Goal: Task Accomplishment & Management: Manage account settings

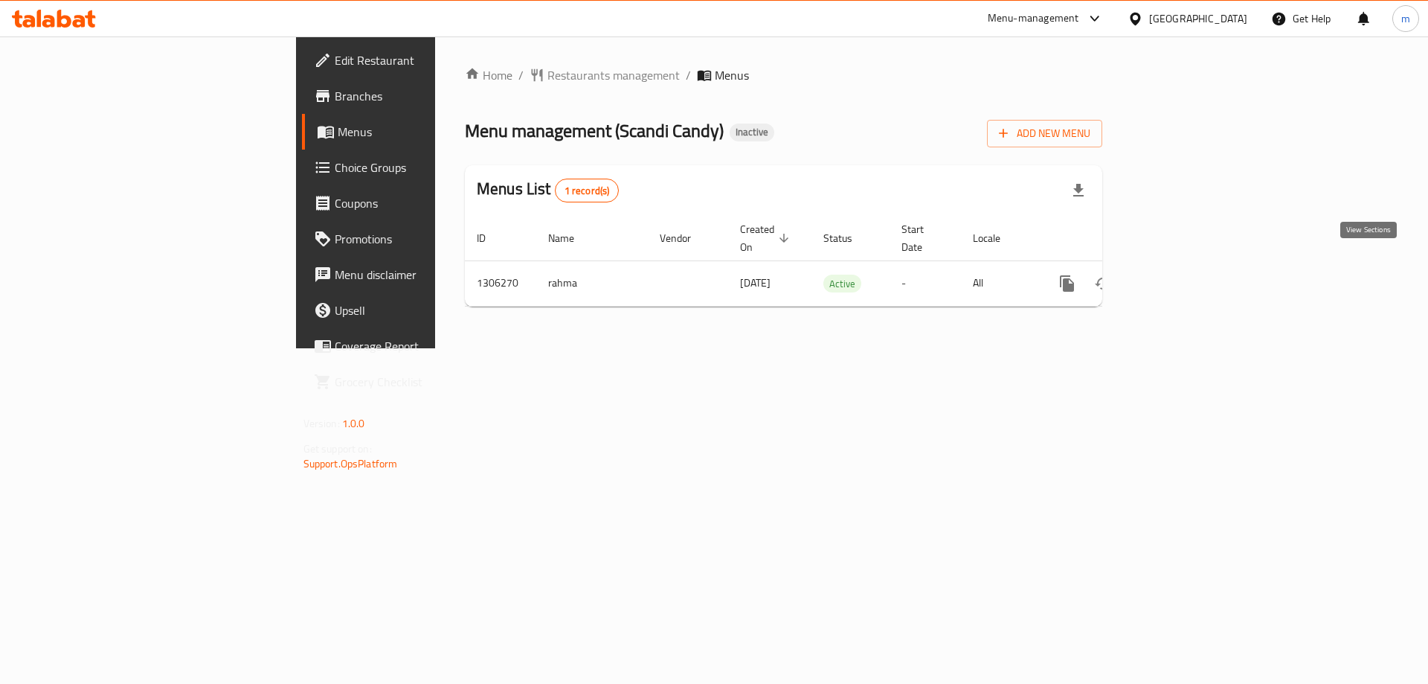
click at [1181, 277] on icon "enhanced table" at bounding box center [1174, 283] width 13 height 13
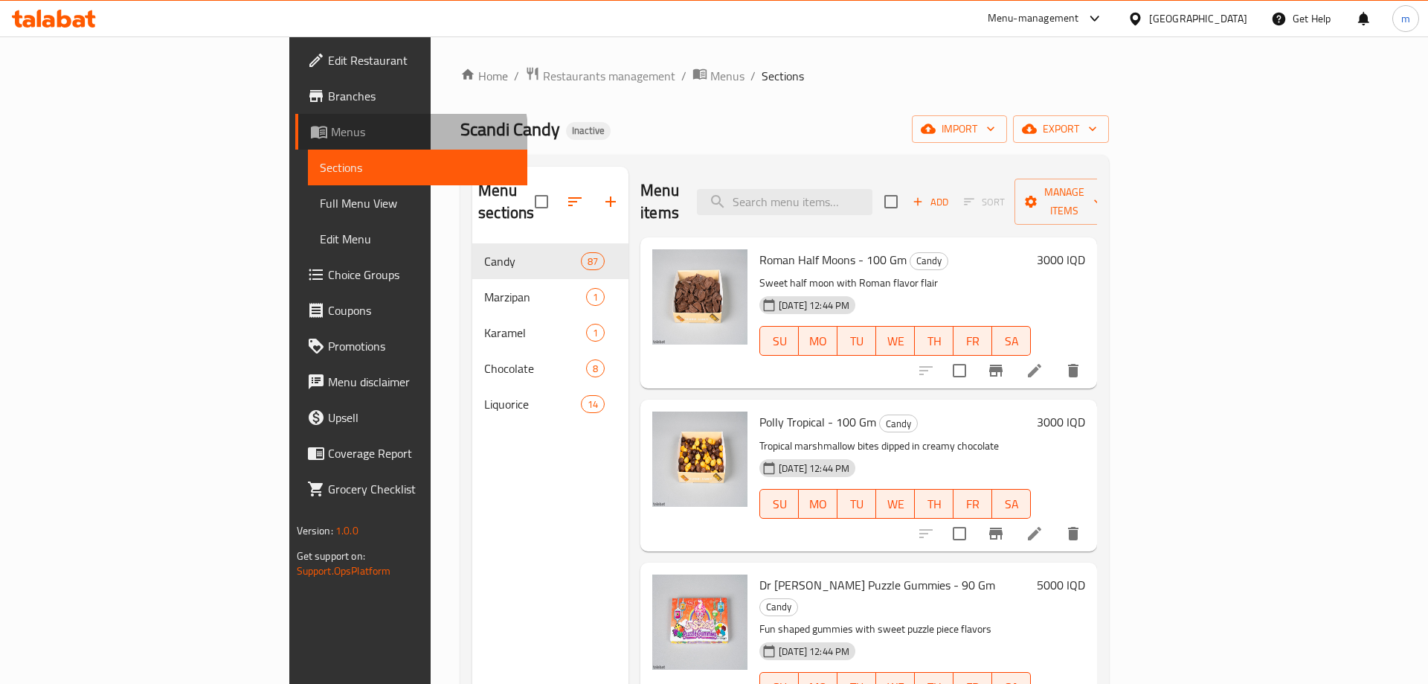
click at [295, 141] on link "Menus" at bounding box center [411, 132] width 233 height 36
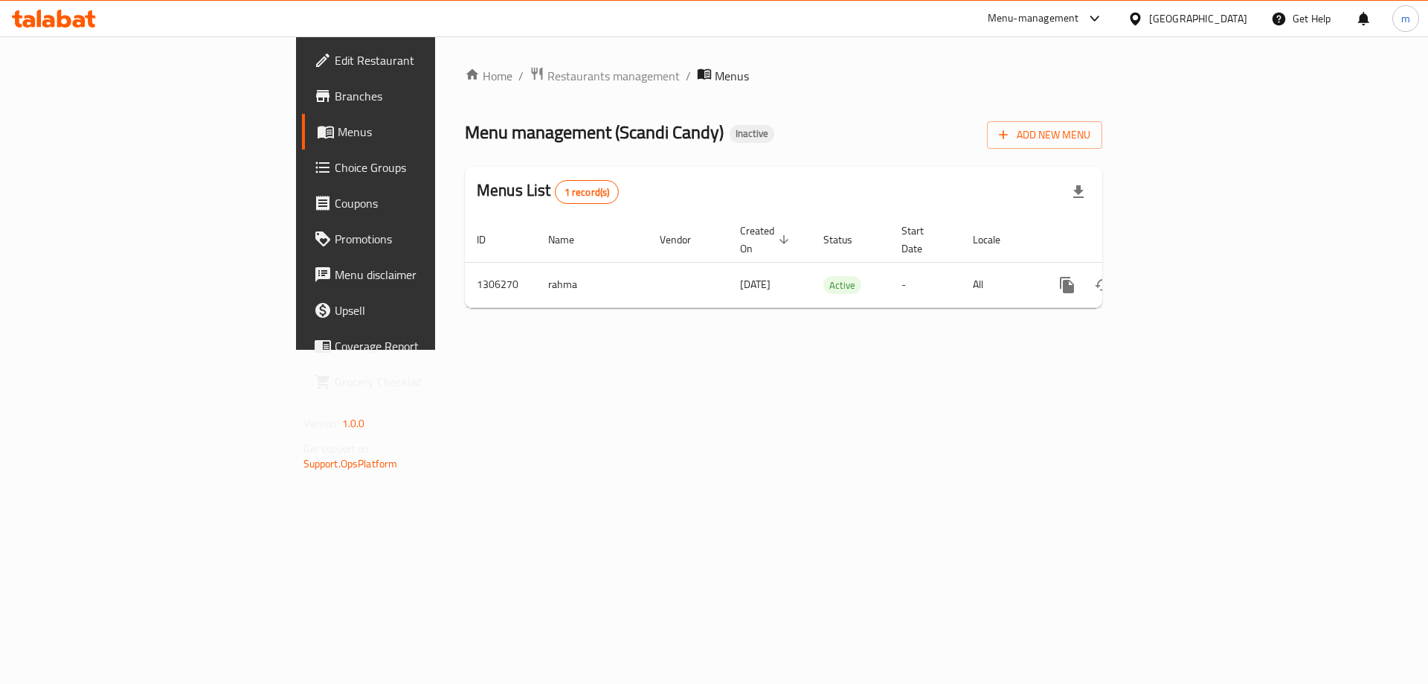
click at [302, 141] on link "Menus" at bounding box center [418, 132] width 233 height 36
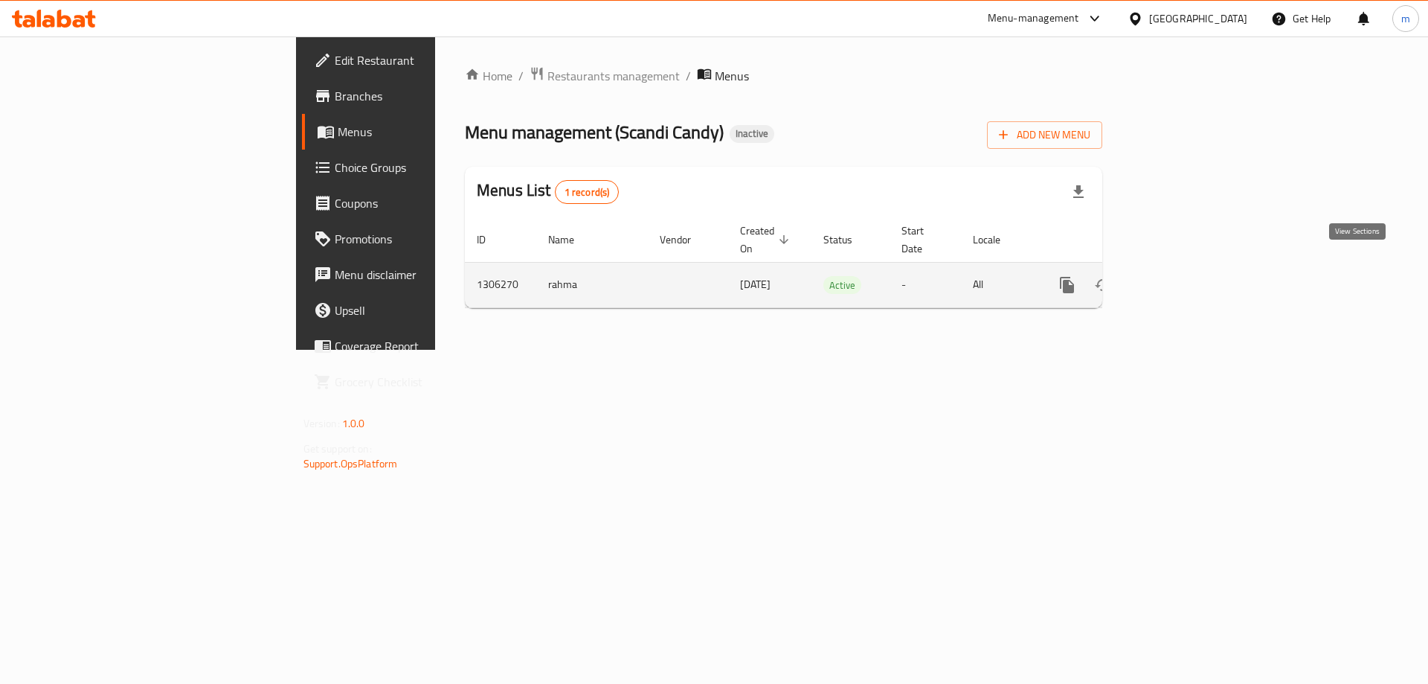
click at [1184, 276] on icon "enhanced table" at bounding box center [1175, 285] width 18 height 18
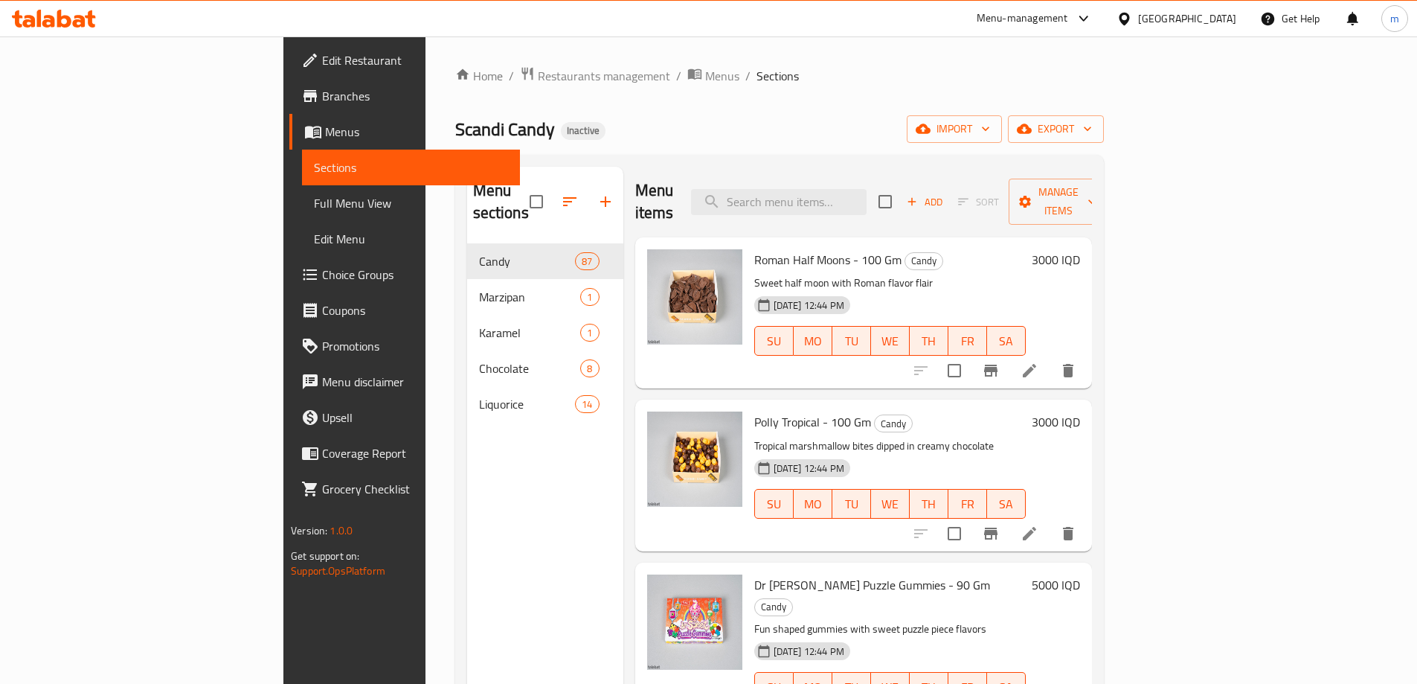
click at [314, 211] on span "Full Menu View" at bounding box center [411, 203] width 194 height 18
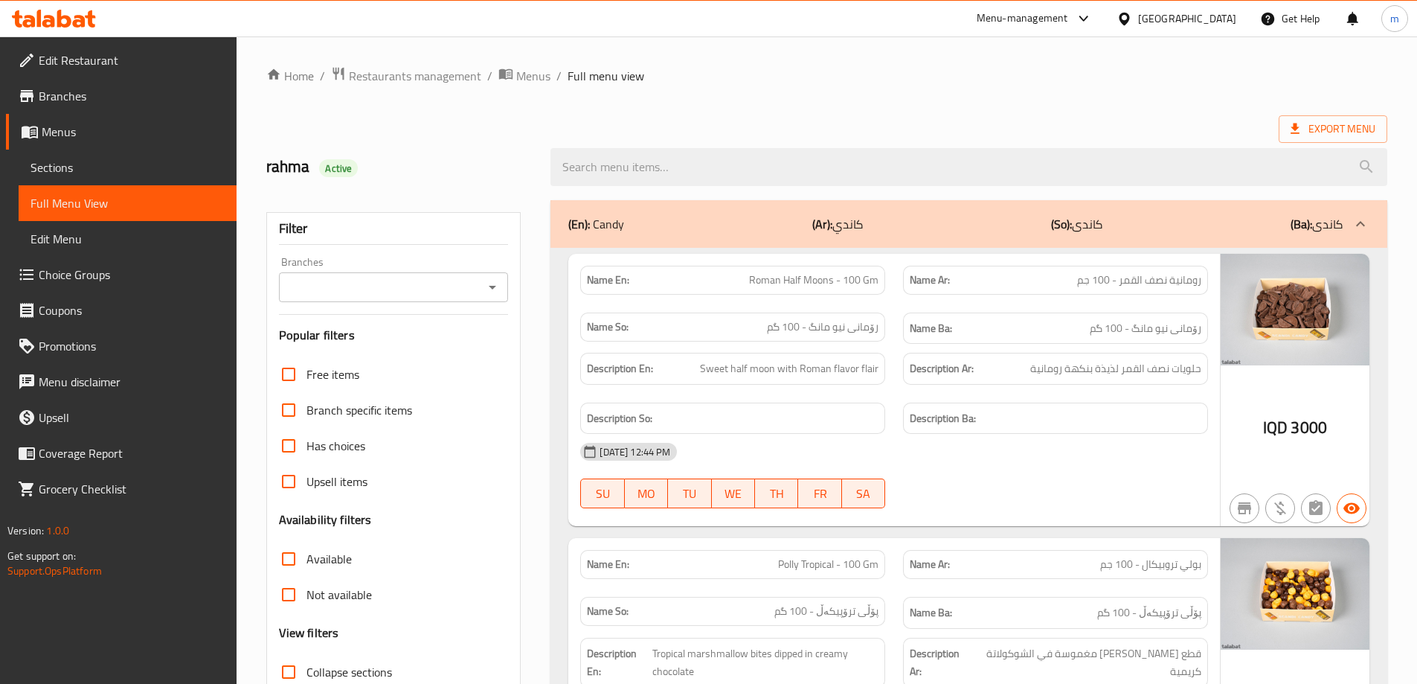
click at [492, 286] on icon "Open" at bounding box center [492, 288] width 7 height 4
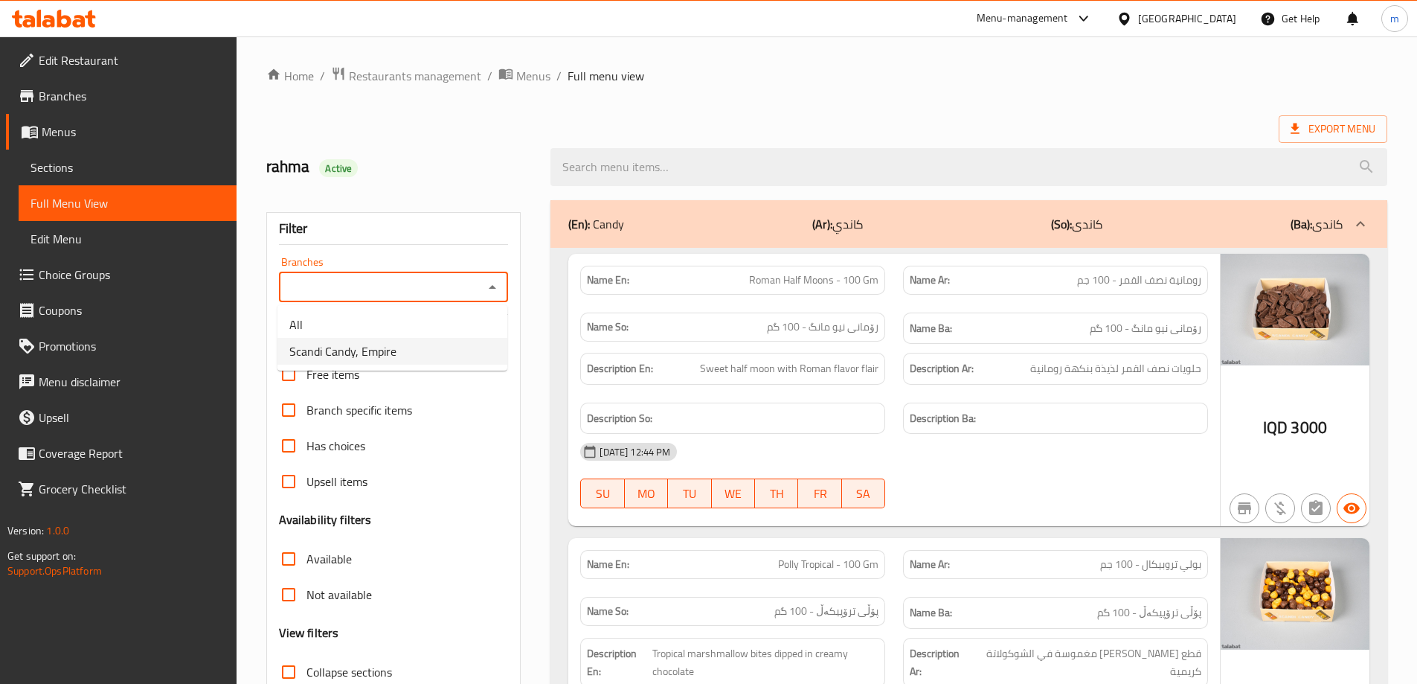
click at [405, 347] on li "Scandi Candy, Empire" at bounding box center [392, 351] width 230 height 27
type input "Scandi Candy, Empire"
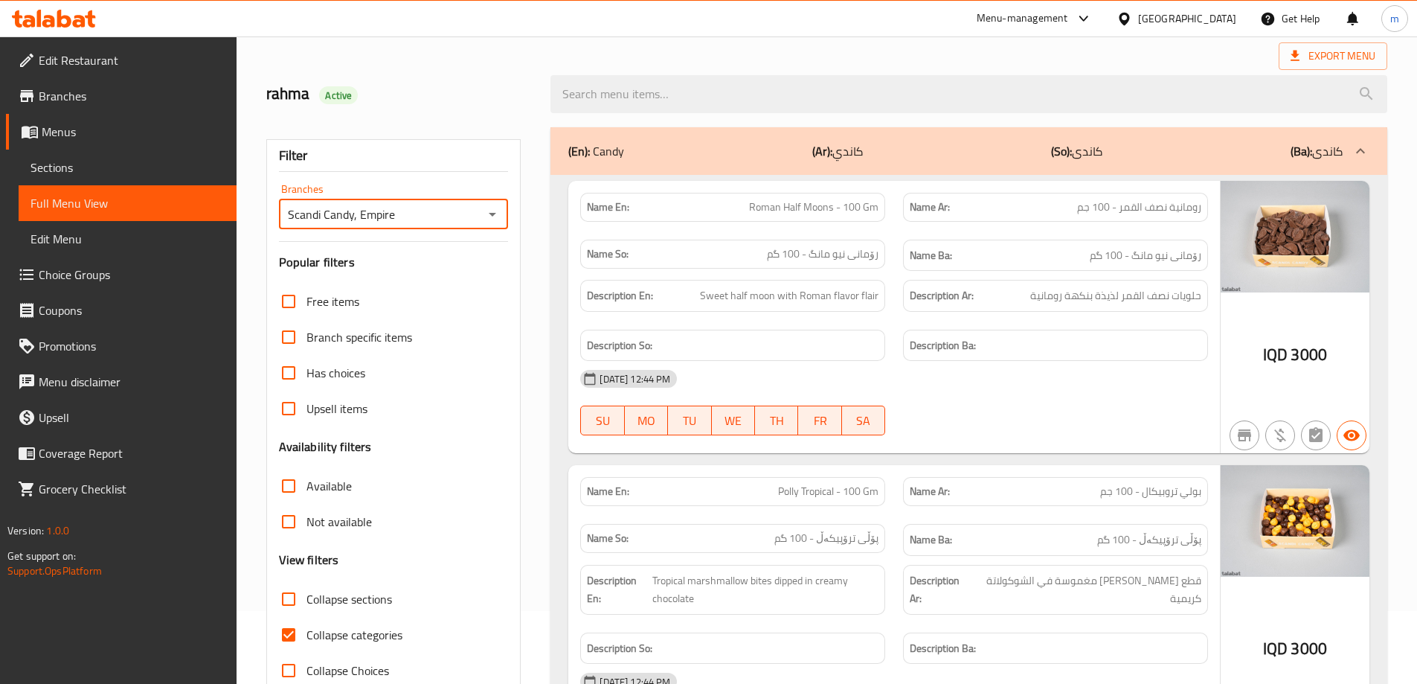
scroll to position [108, 0]
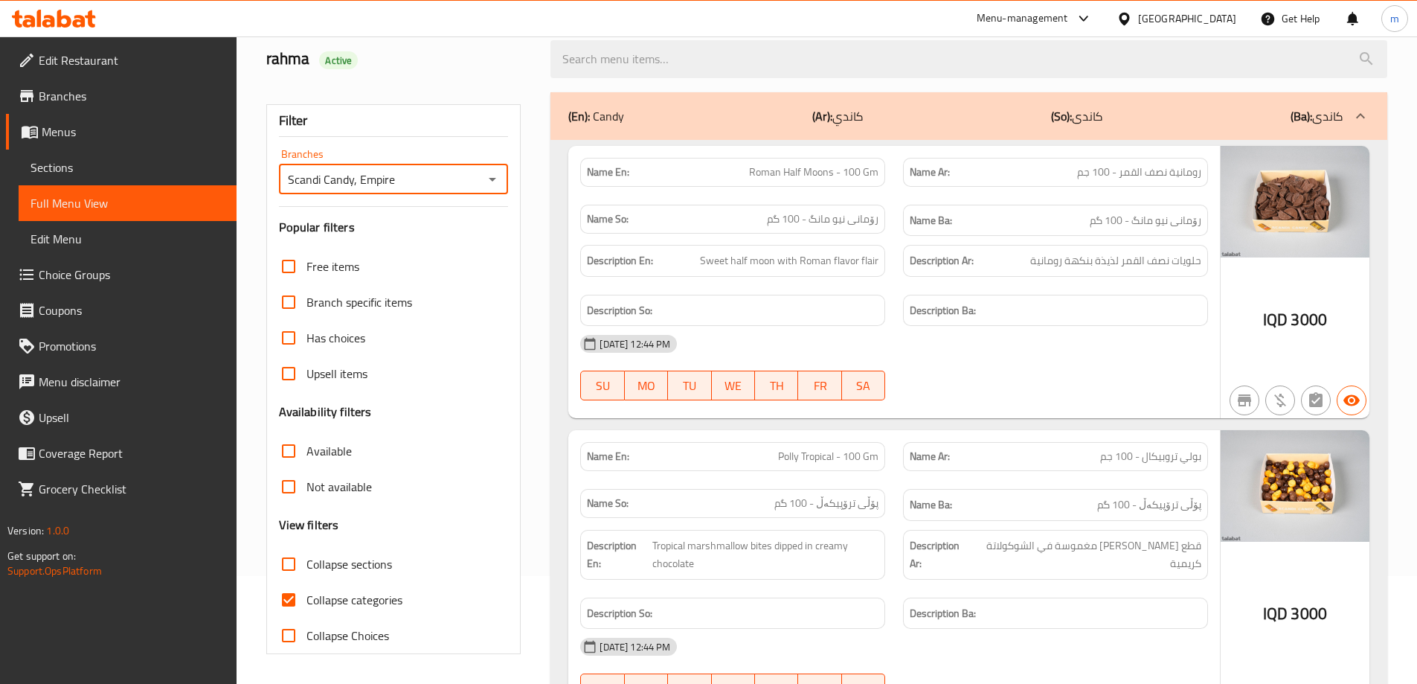
click at [292, 597] on input "Collapse categories" at bounding box center [289, 600] width 36 height 36
checkbox input "false"
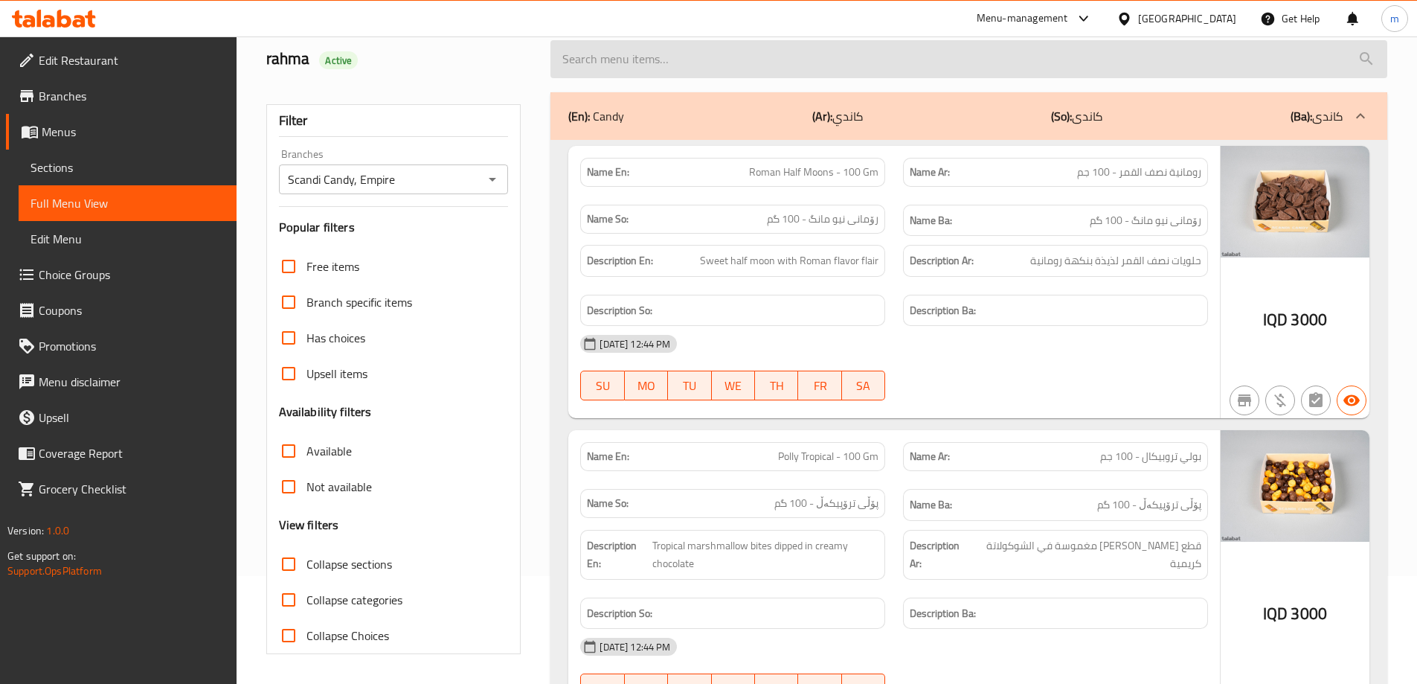
click at [871, 71] on input "search" at bounding box center [968, 59] width 837 height 38
paste input "Rotella fruit"
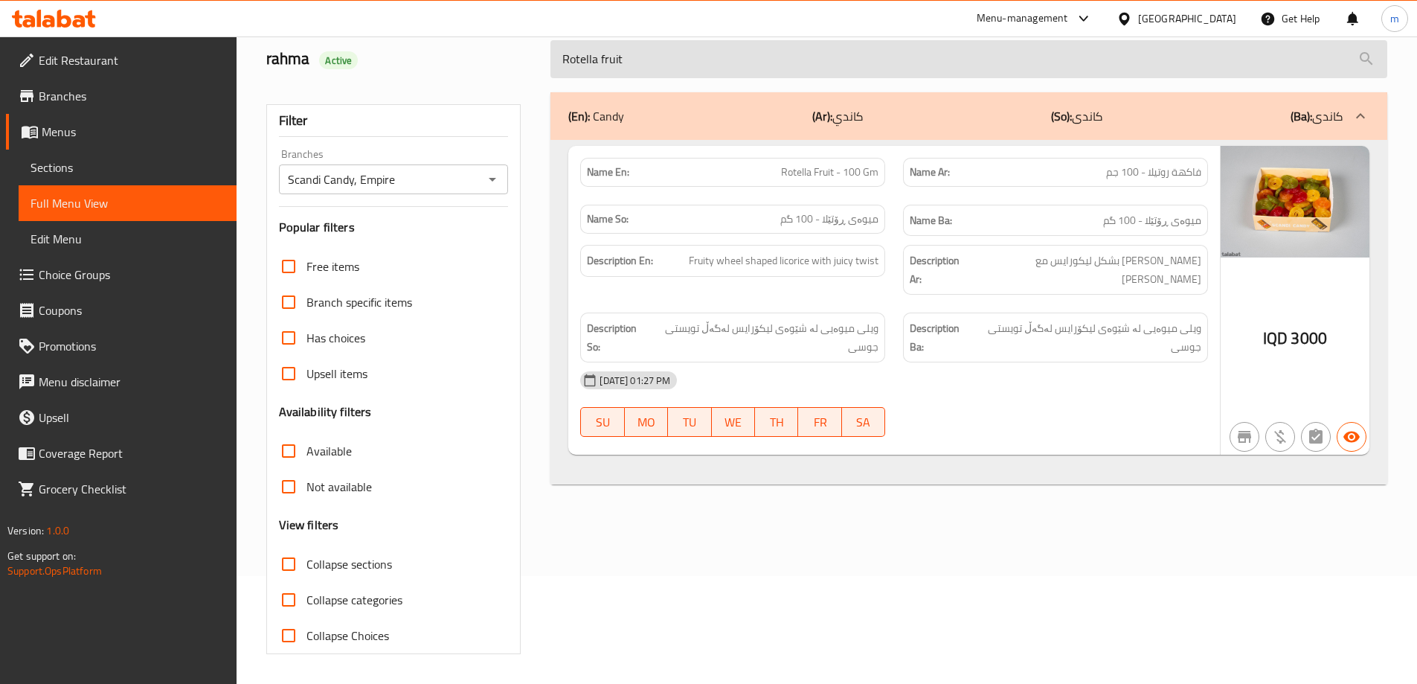
click at [753, 50] on input "Rotella fruit" at bounding box center [968, 59] width 837 height 38
paste input "Blue ice"
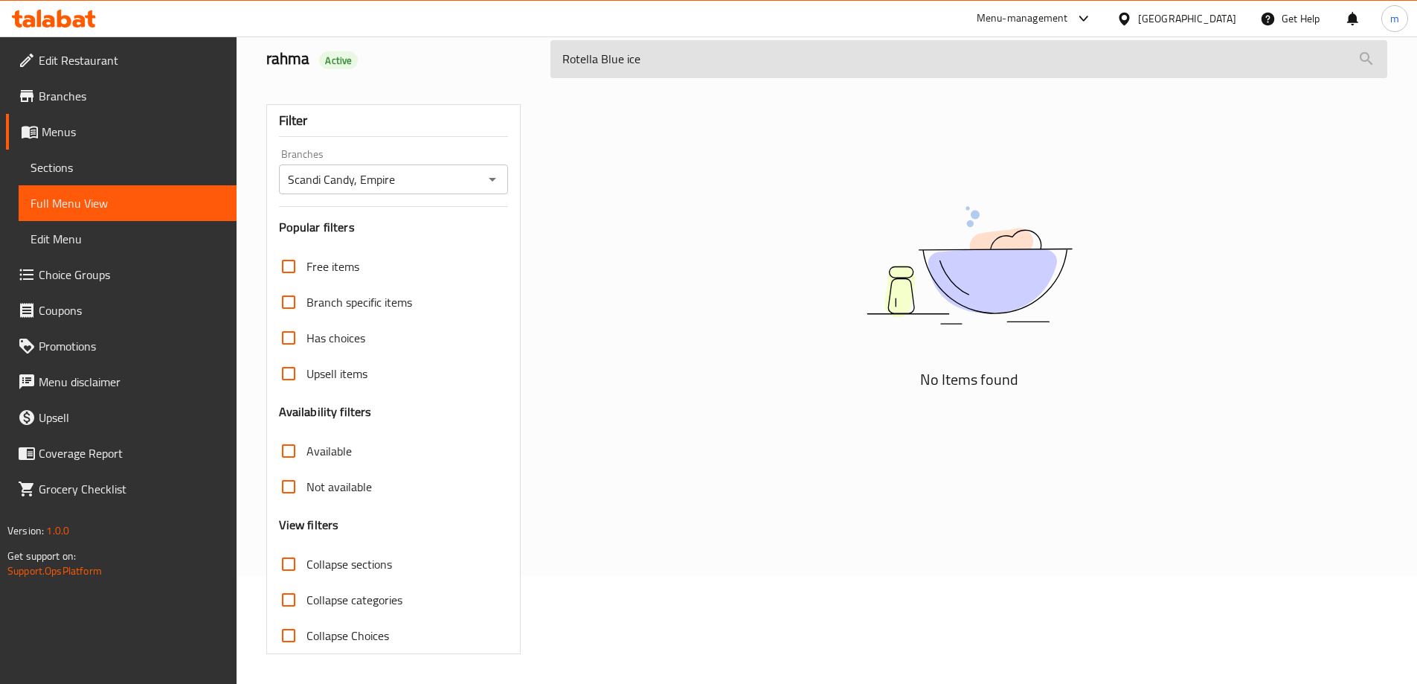
click at [687, 73] on input "Rotella Blue ice" at bounding box center [968, 59] width 837 height 38
paste input "search"
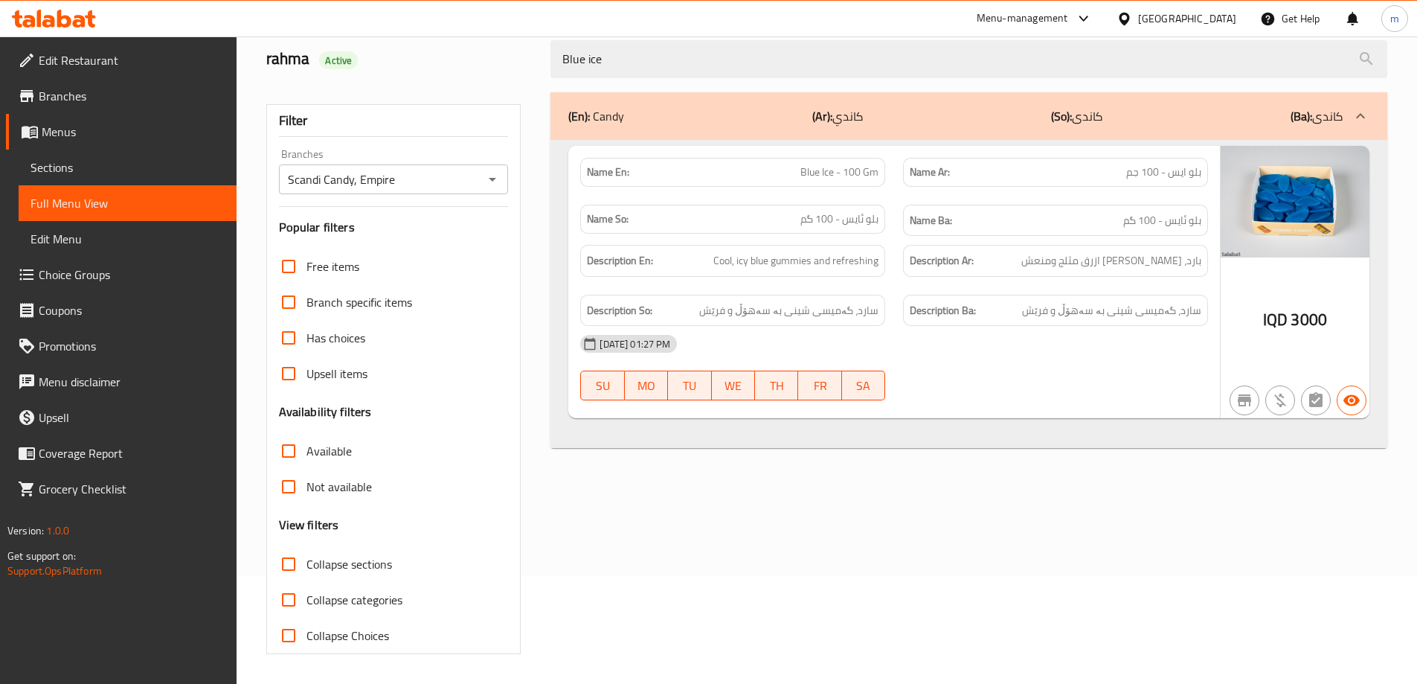
click at [867, 36] on div at bounding box center [708, 36] width 1417 height 1
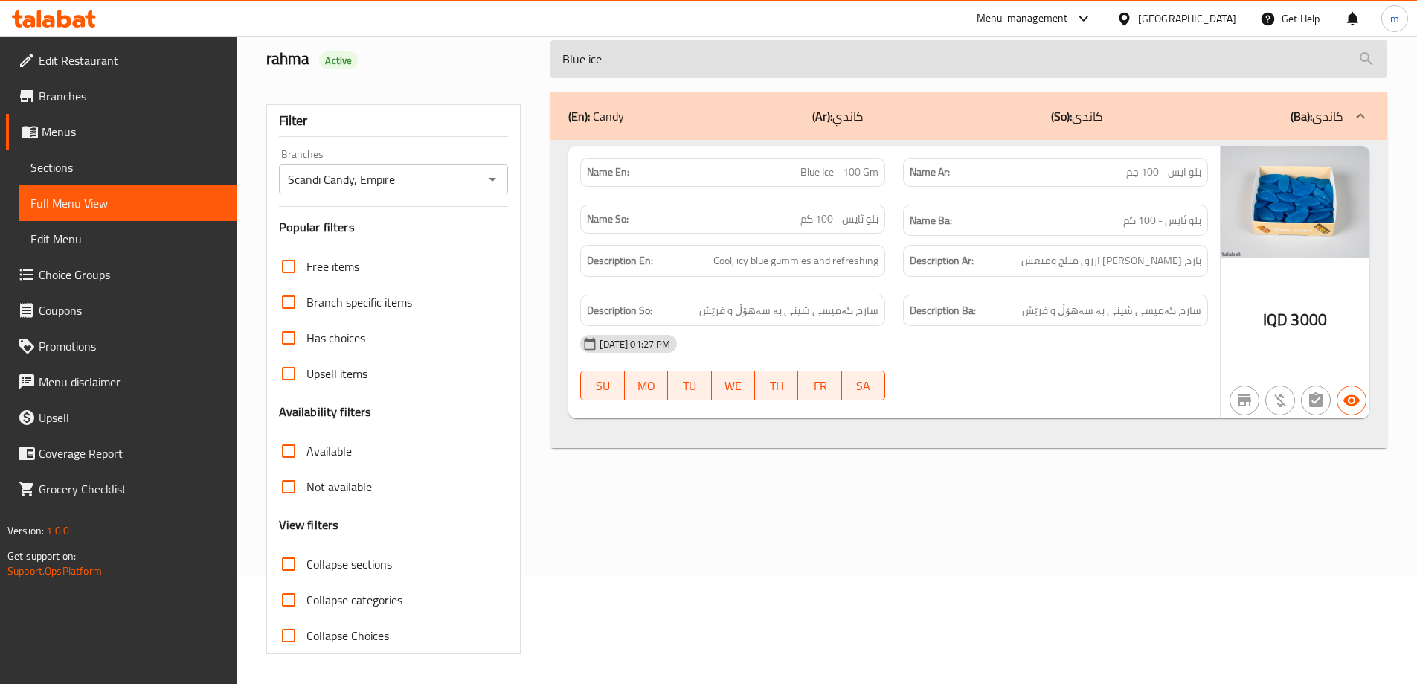
click at [864, 56] on input "Blue ice" at bounding box center [968, 59] width 837 height 38
paste input "Super sour stars"
click at [864, 56] on input "Blue ice" at bounding box center [968, 59] width 837 height 38
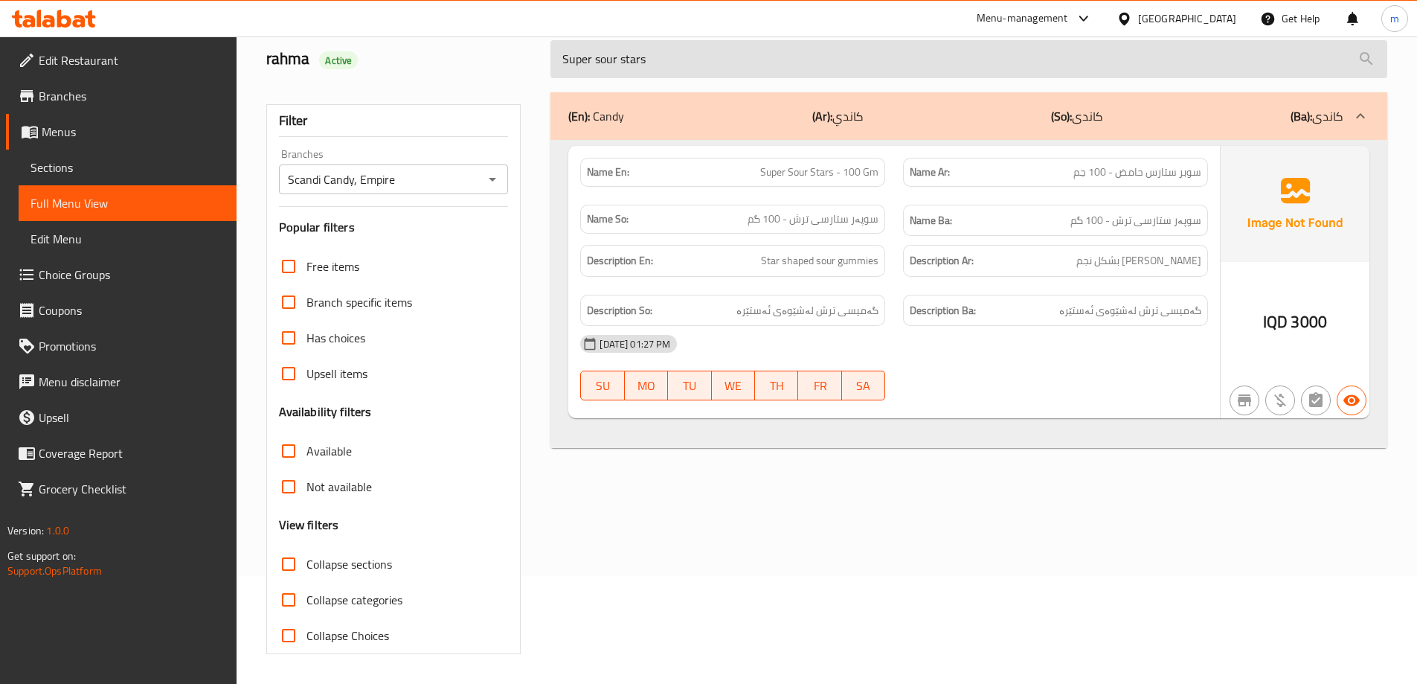
click at [797, 66] on input "Super sour stars" at bounding box center [968, 59] width 837 height 38
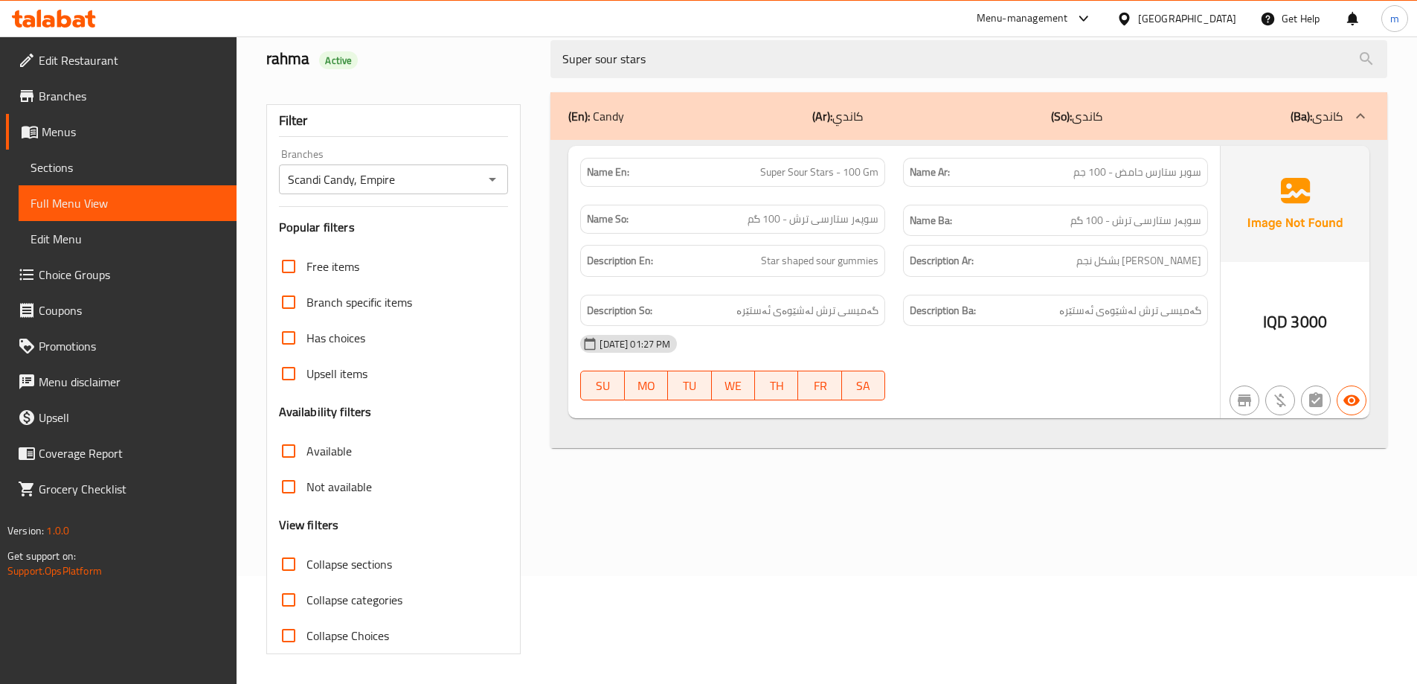
paste input "our watermelon mega"
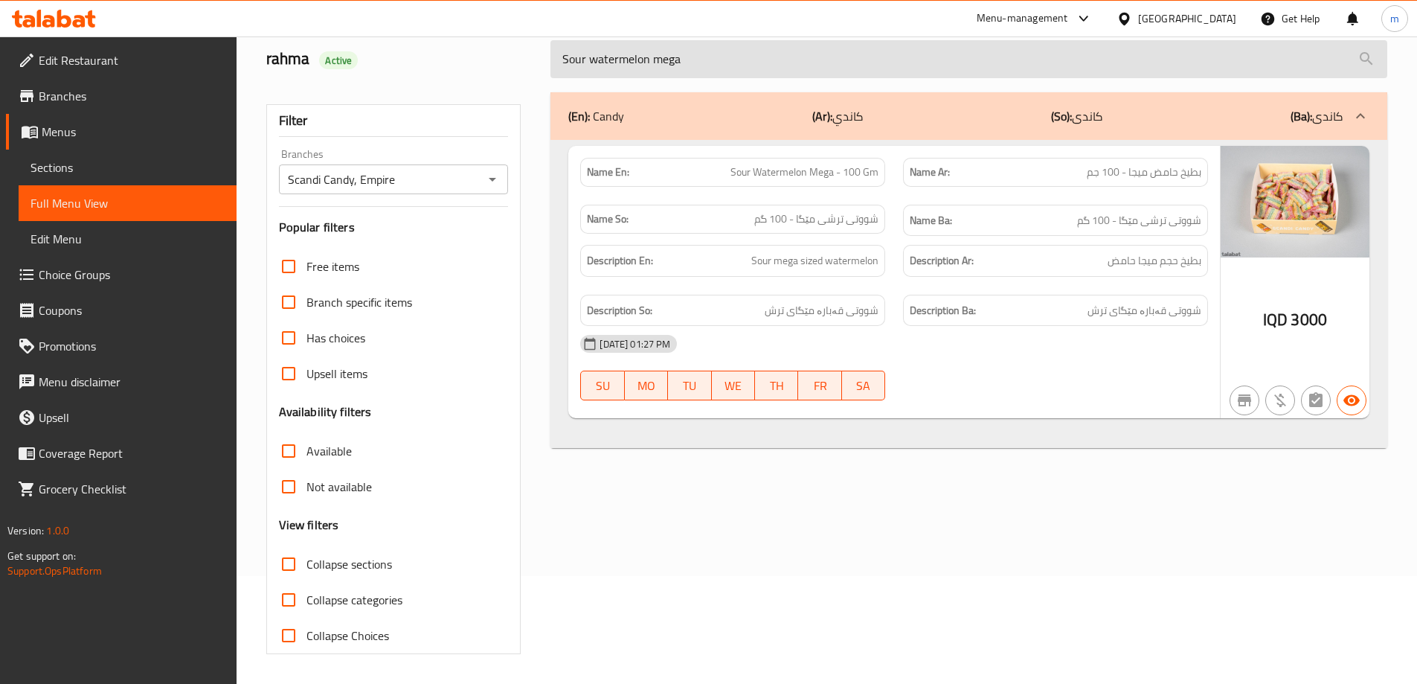
click at [721, 69] on input "Sour watermelon mega" at bounding box center [968, 59] width 837 height 38
paste input "Miami sour"
click at [721, 69] on input "Sour watermelon mega" at bounding box center [968, 59] width 837 height 38
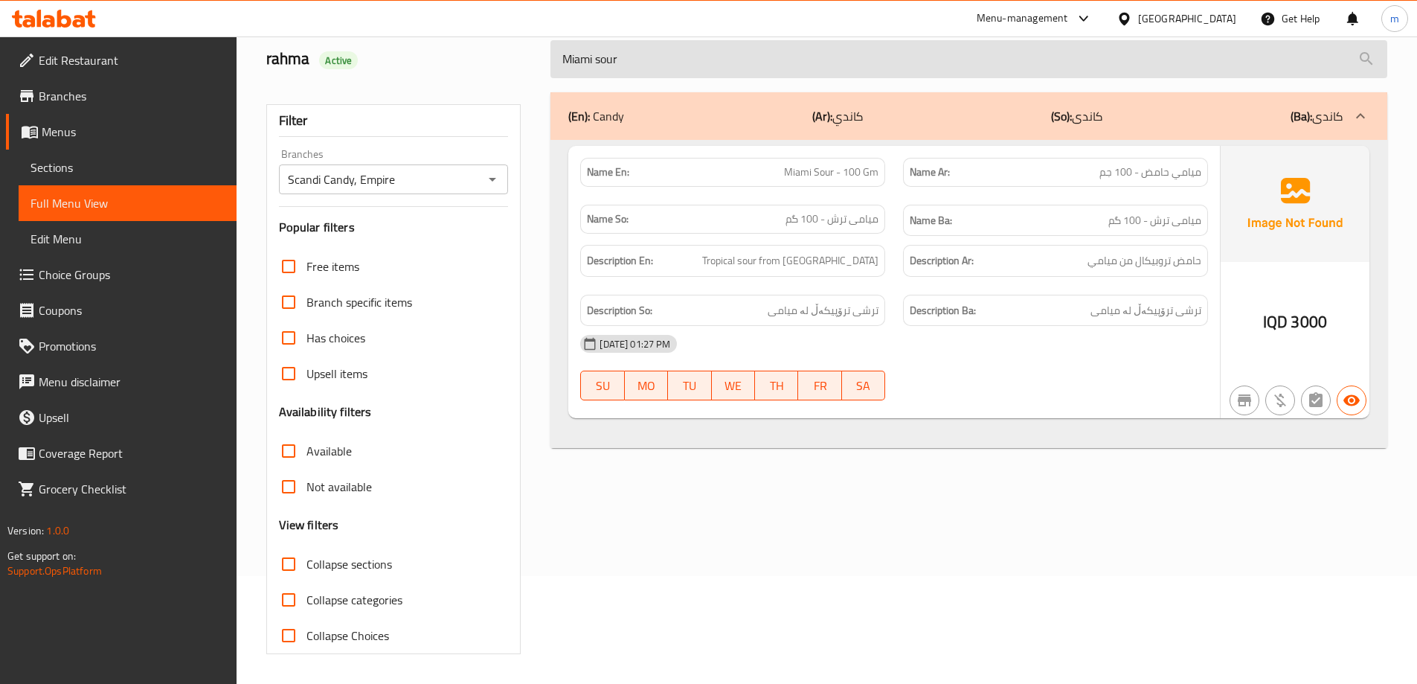
click at [737, 51] on input "Miami sour" at bounding box center [968, 59] width 837 height 38
paste input "Pasta frutta"
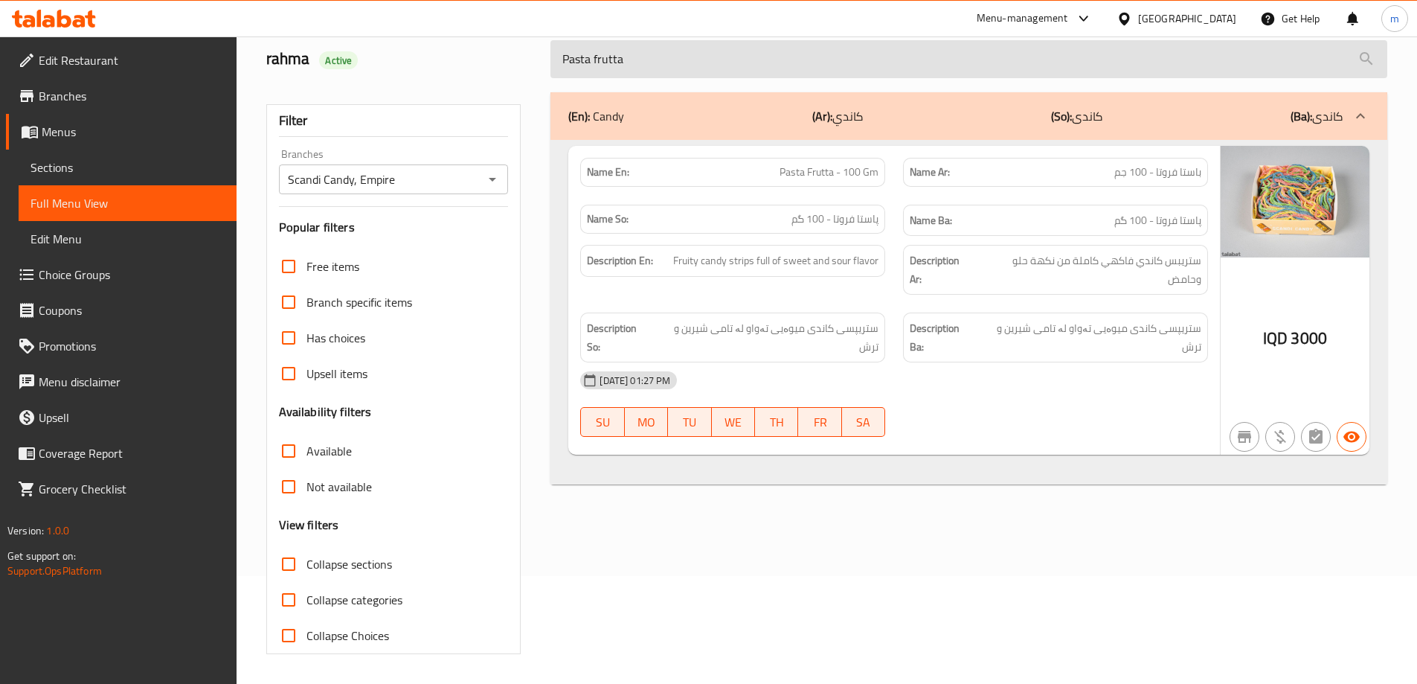
click at [730, 61] on input "Pasta frutta" at bounding box center [968, 59] width 837 height 38
paste input "Karamella"
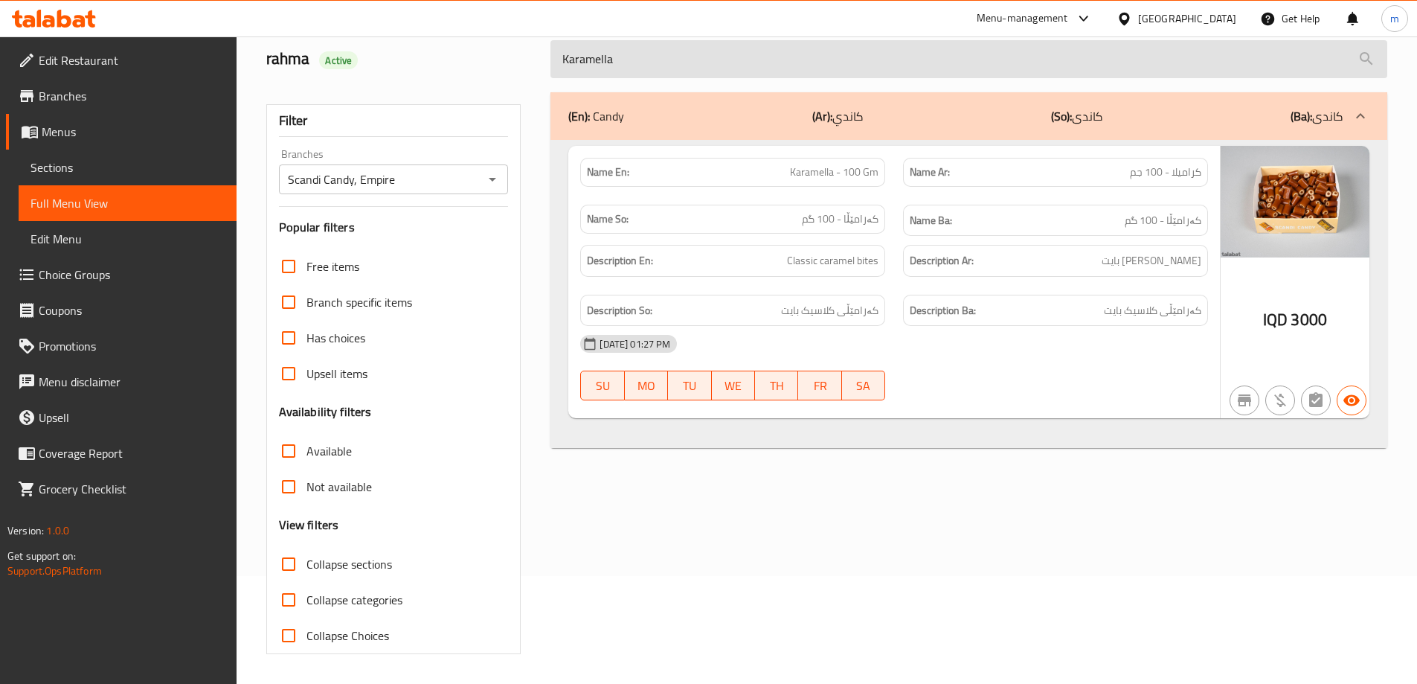
click at [820, 72] on input "Karamella" at bounding box center [968, 59] width 837 height 38
paste input "Tutti frutti sour"
click at [756, 62] on input "Tutti frutti sour" at bounding box center [968, 59] width 837 height 38
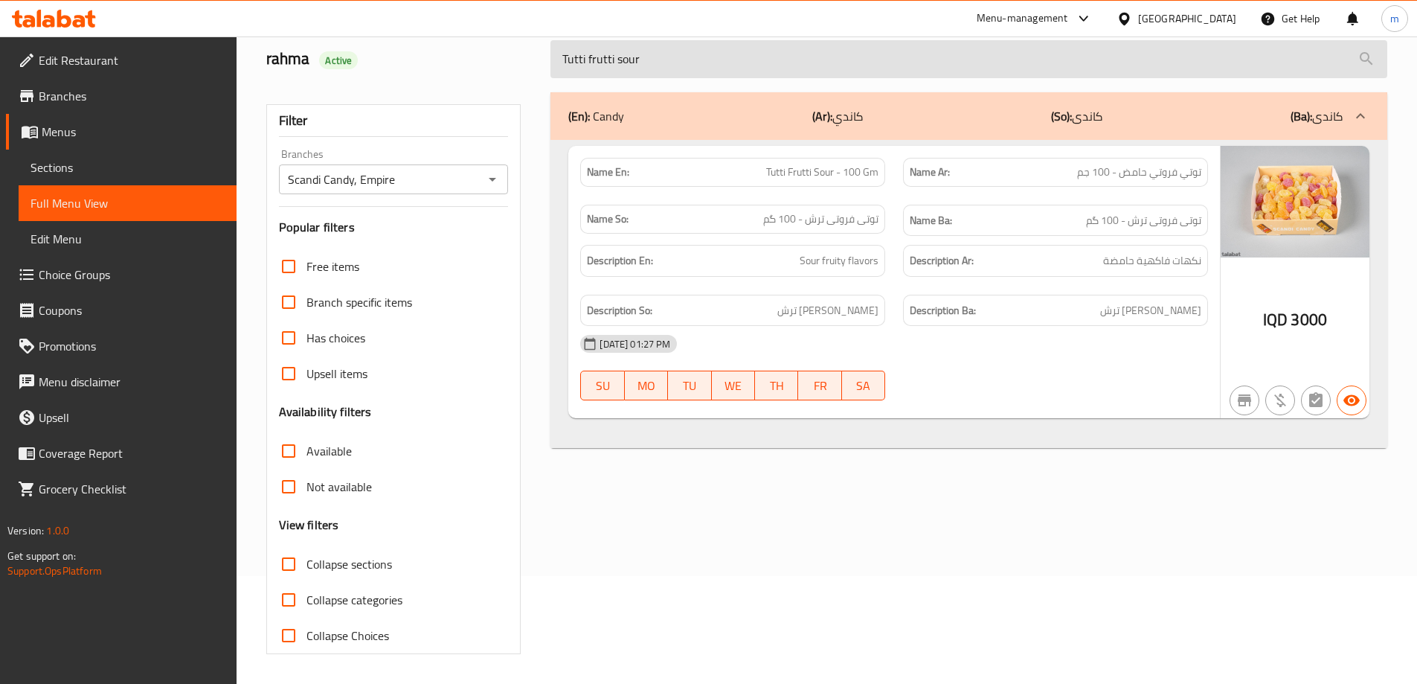
click at [756, 62] on input "Tutti frutti sour" at bounding box center [968, 59] width 837 height 38
paste input "rings"
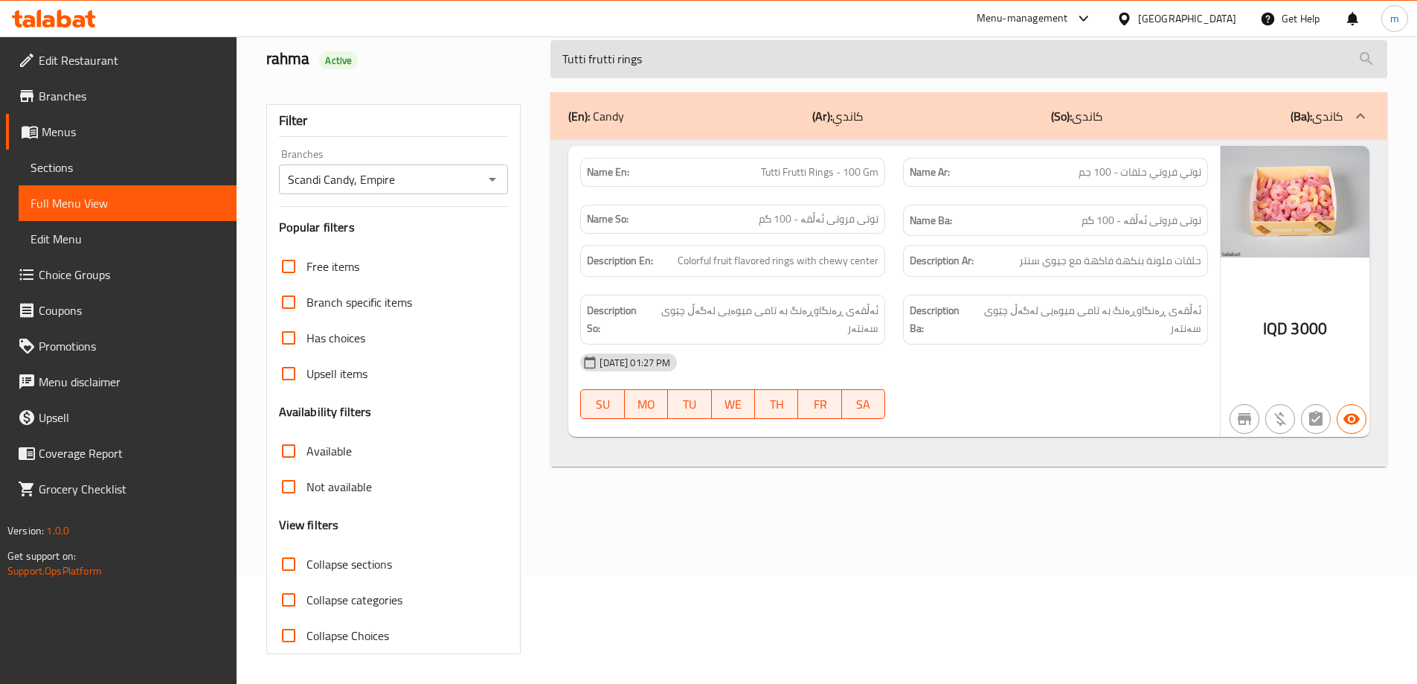
click at [748, 51] on input "Tutti frutti rings" at bounding box center [968, 59] width 837 height 38
paste input "original"
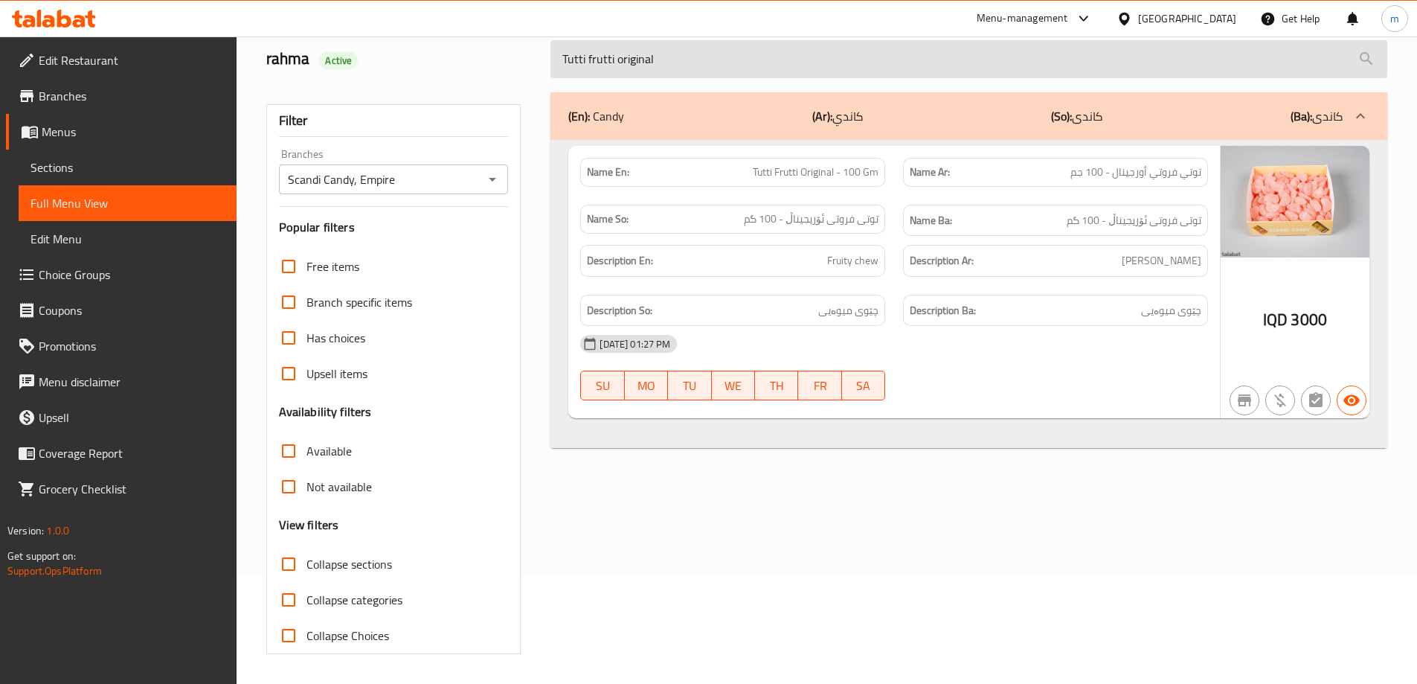
click at [797, 54] on input "Tutti frutti original" at bounding box center [968, 59] width 837 height 38
paste input "Sour watermelons"
click at [835, 58] on input "Sour watermelons" at bounding box center [968, 59] width 837 height 38
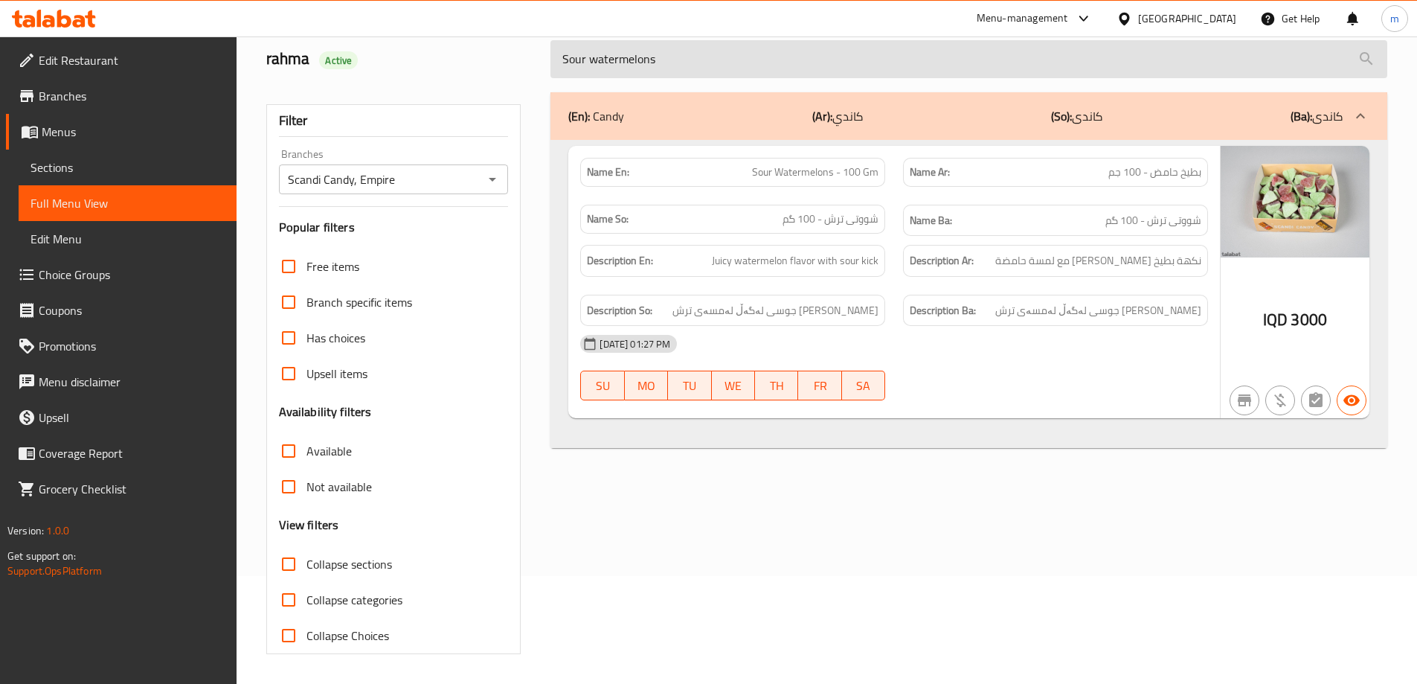
click at [835, 58] on input "Sour watermelons" at bounding box center [968, 59] width 837 height 38
paste input "murf"
click at [806, 70] on input "Smurfs" at bounding box center [968, 59] width 837 height 38
click at [806, 69] on input "Smurfs" at bounding box center [968, 59] width 837 height 38
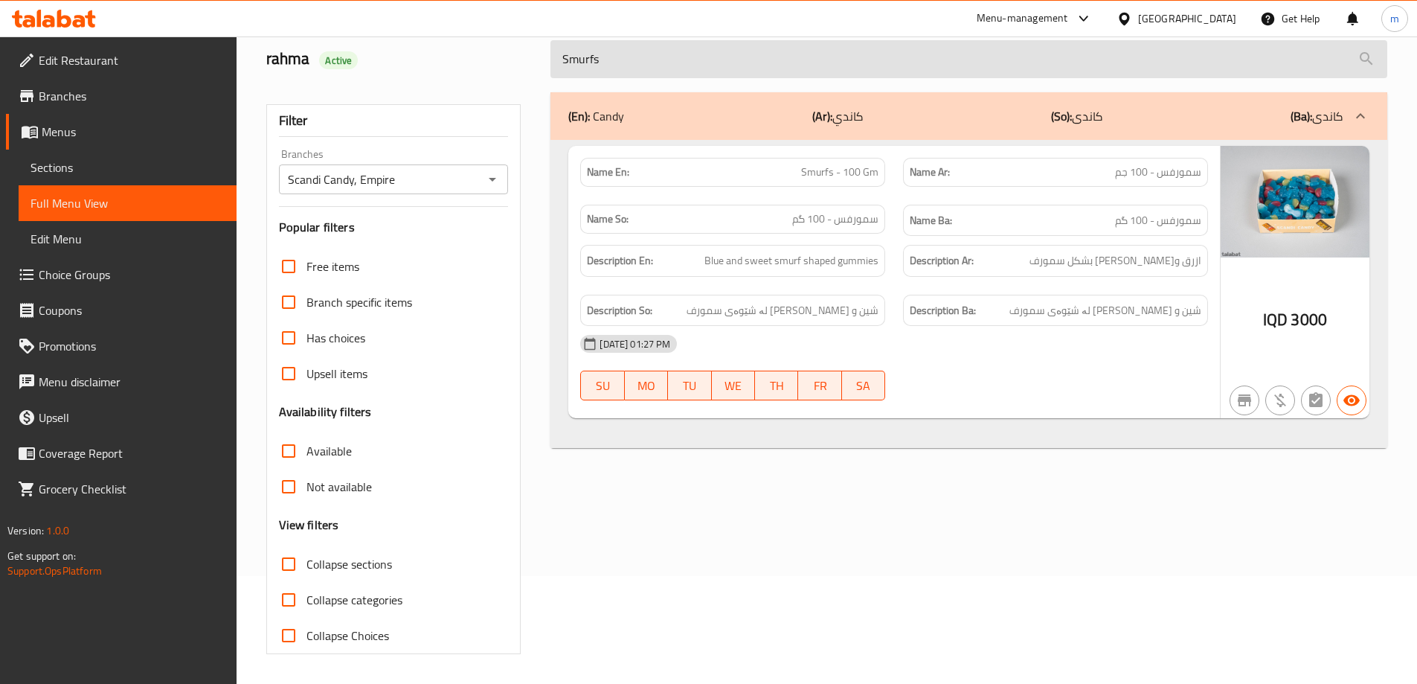
click at [806, 69] on input "Smurfs" at bounding box center [968, 59] width 837 height 38
paste input "Grapefruit soda bottle"
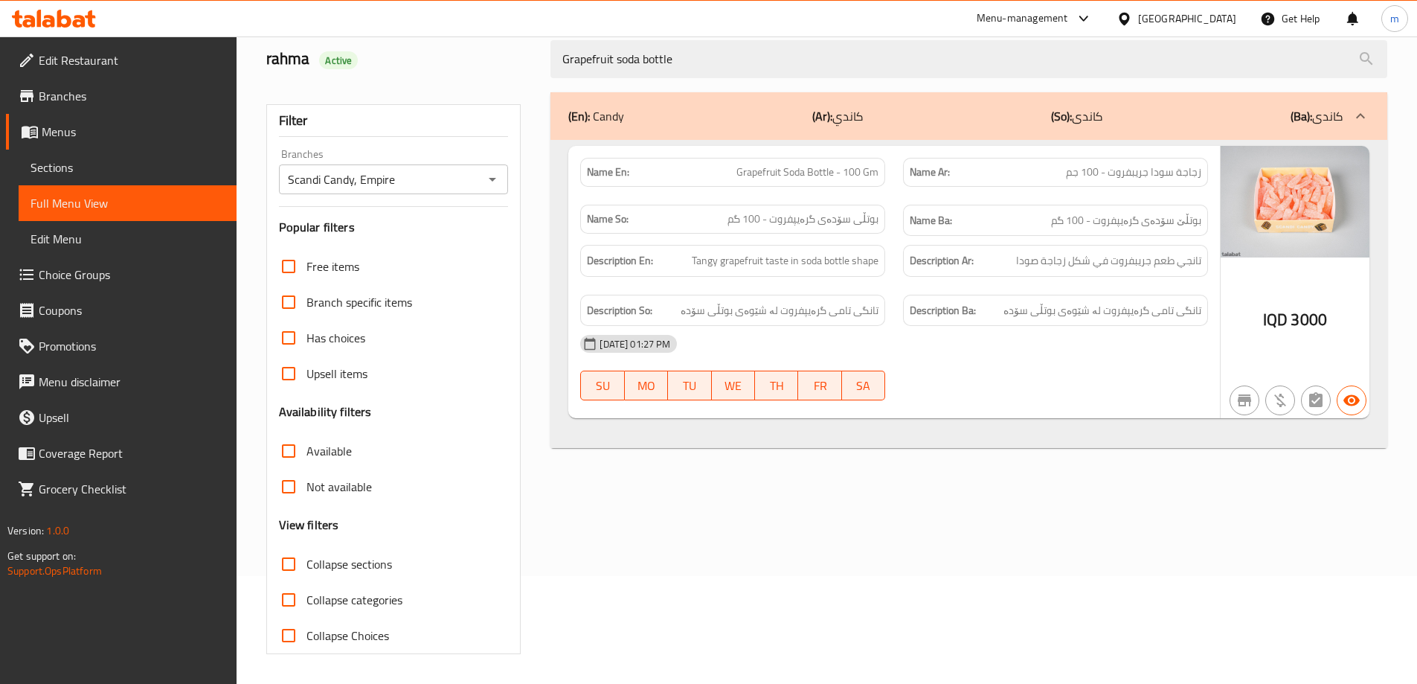
click at [756, 171] on span "Grapefruit Soda Bottle - 100 Gm" at bounding box center [807, 172] width 142 height 16
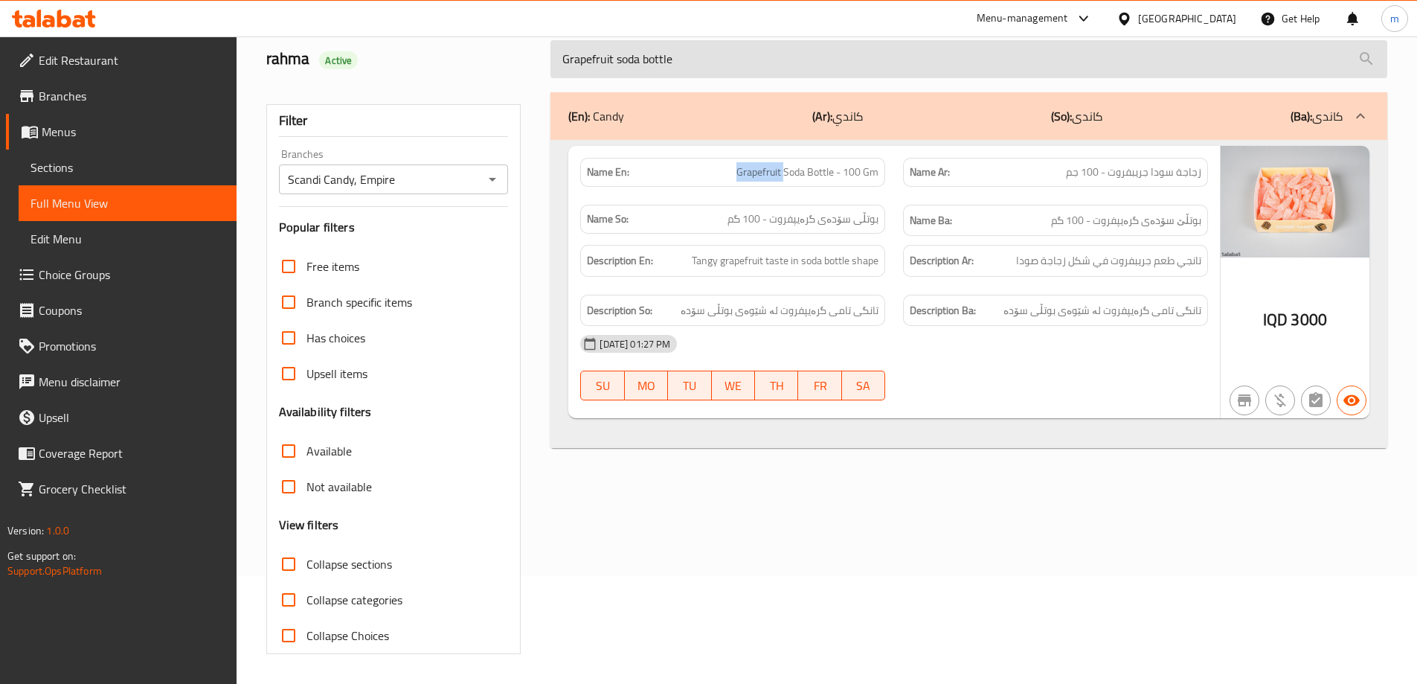
copy span "Grapefruit"
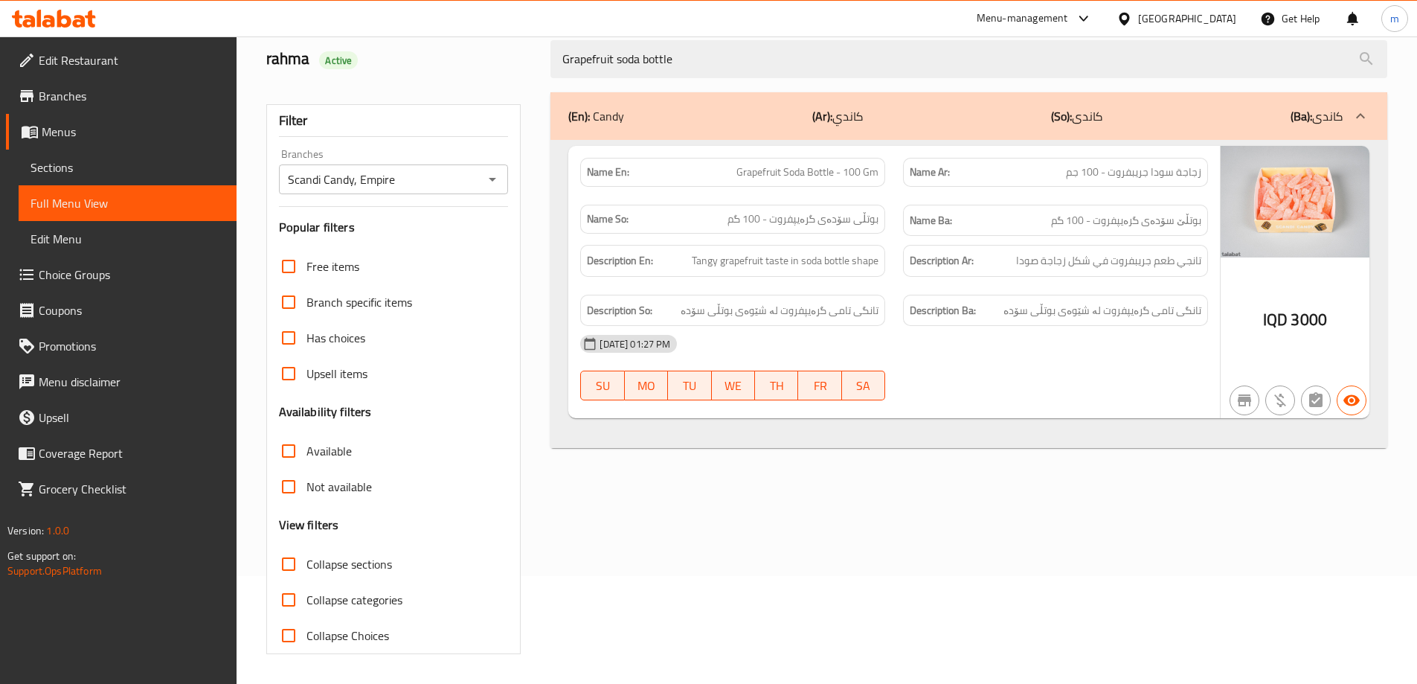
click at [859, 172] on span "Grapefruit Soda Bottle - 100 Gm" at bounding box center [807, 172] width 142 height 16
copy span "Grapefruit Soda Bottle - 100 Gm"
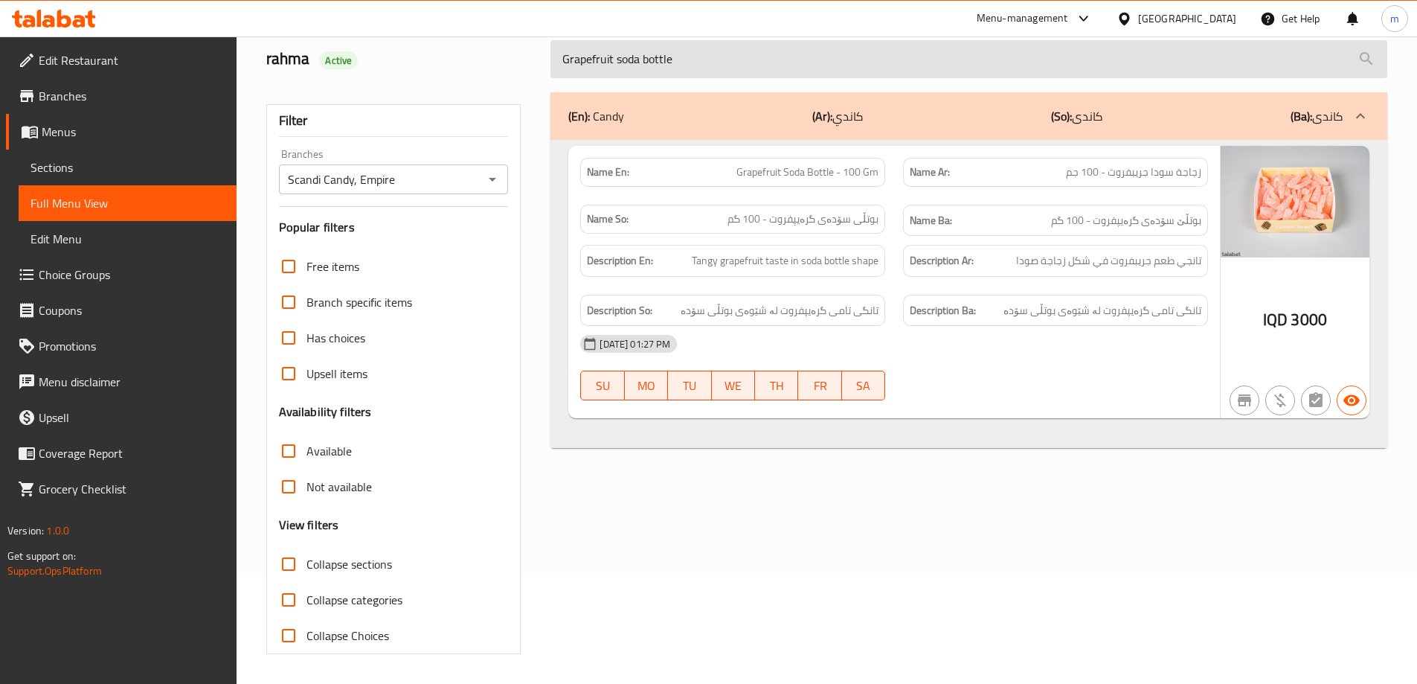
click at [825, 59] on input "Grapefruit soda bottle" at bounding box center [968, 59] width 837 height 38
paste input "Spaghetti blu"
click at [825, 59] on input "Grapefruit soda bottle" at bounding box center [968, 59] width 837 height 38
click at [835, 71] on input "Spaghetti blue" at bounding box center [968, 59] width 837 height 38
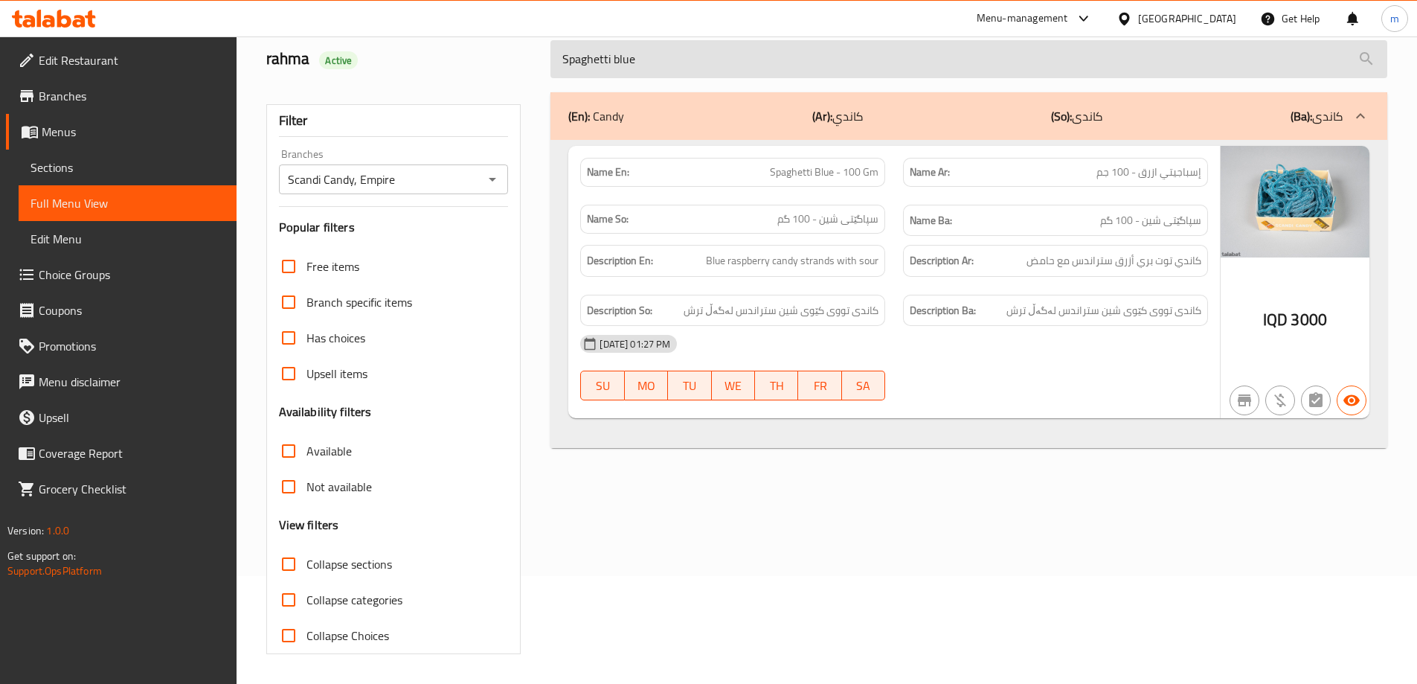
click at [835, 71] on input "Spaghetti blue" at bounding box center [968, 59] width 837 height 38
paste input "spaghetti cola"
click at [835, 71] on input "Spaghetti blue" at bounding box center [968, 59] width 837 height 38
click at [803, 40] on input "spaghetti cola" at bounding box center [968, 59] width 837 height 38
click at [803, 43] on input "spaghetti cola" at bounding box center [968, 59] width 837 height 38
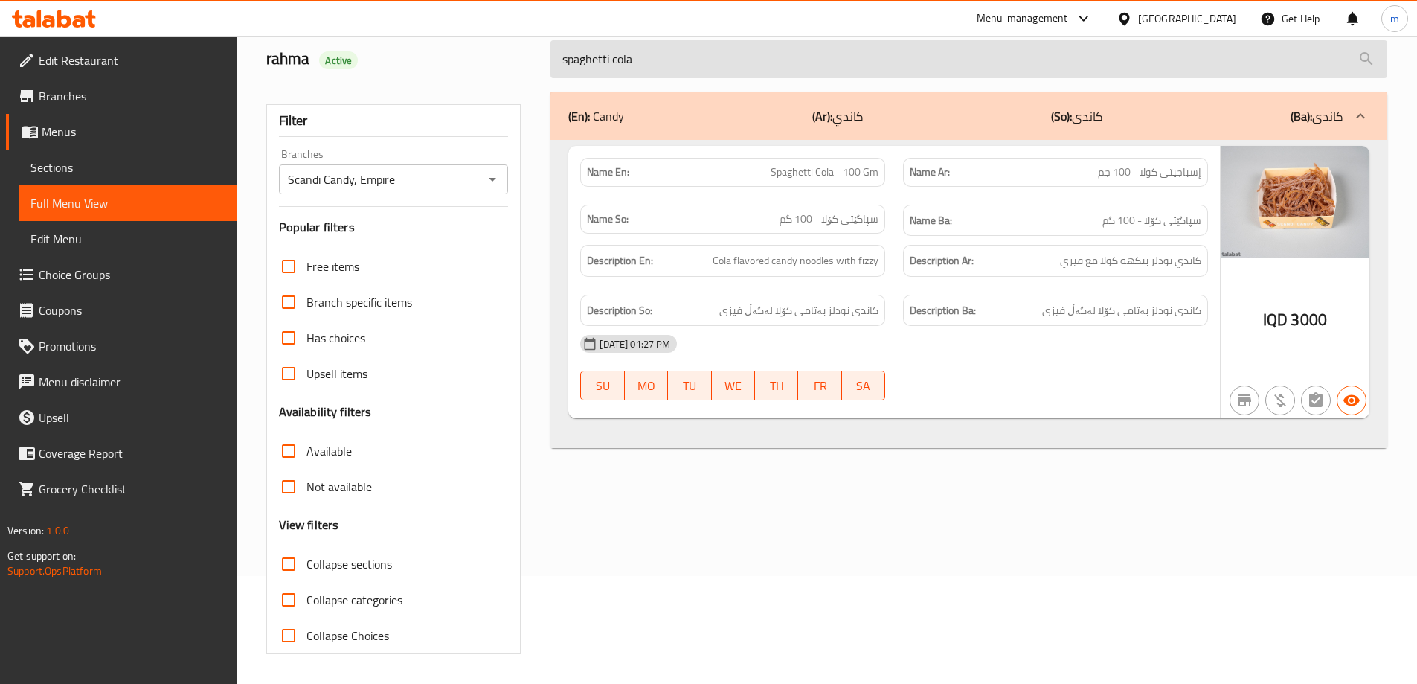
click at [803, 43] on input "spaghetti cola" at bounding box center [968, 59] width 837 height 38
paste input "4 colered spaghetti"
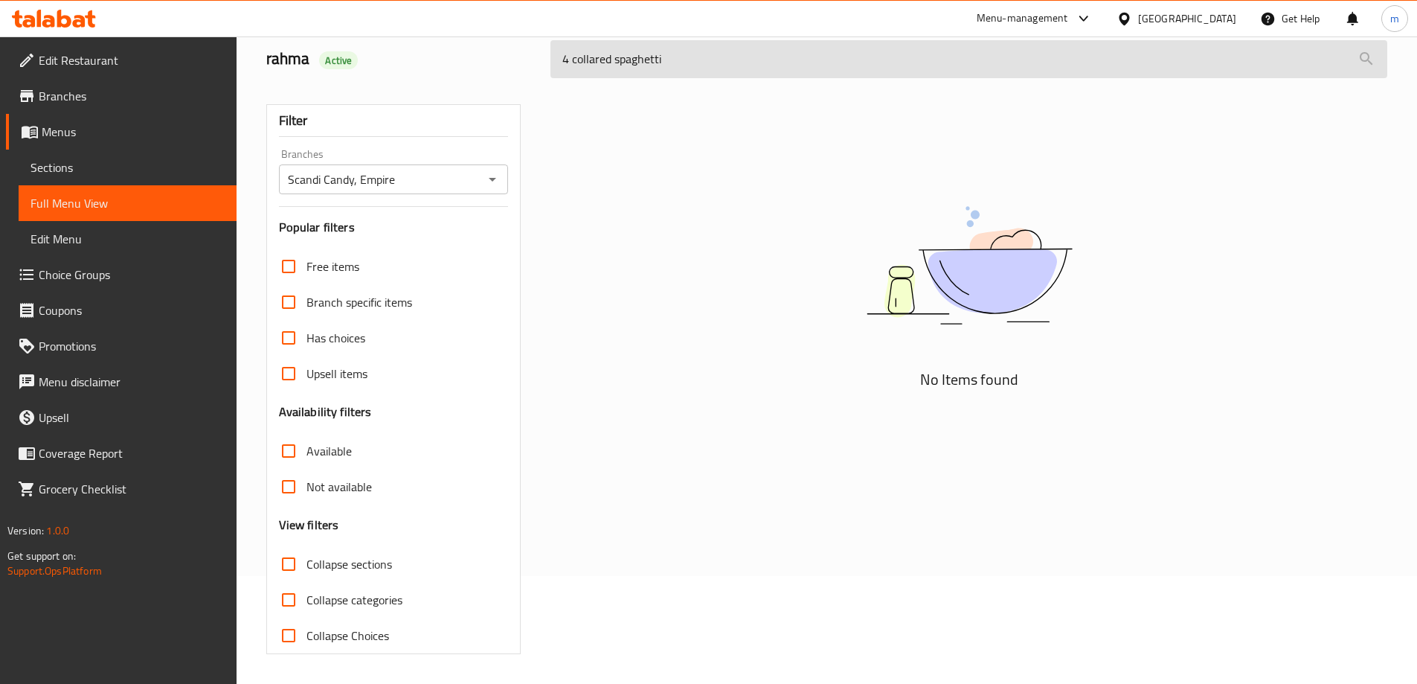
click at [609, 66] on input "4 collared spaghetti" at bounding box center [968, 59] width 837 height 38
click at [589, 61] on input "4 collared spaghetti" at bounding box center [968, 59] width 837 height 38
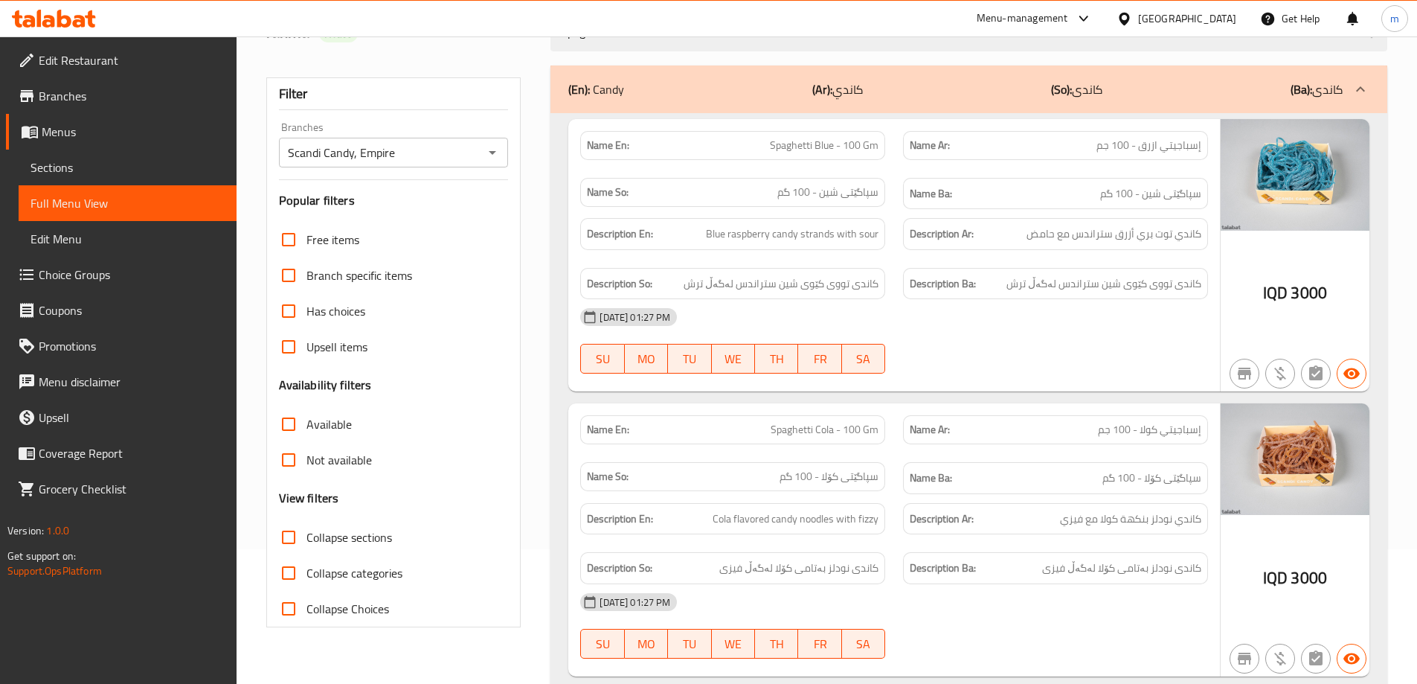
scroll to position [99, 0]
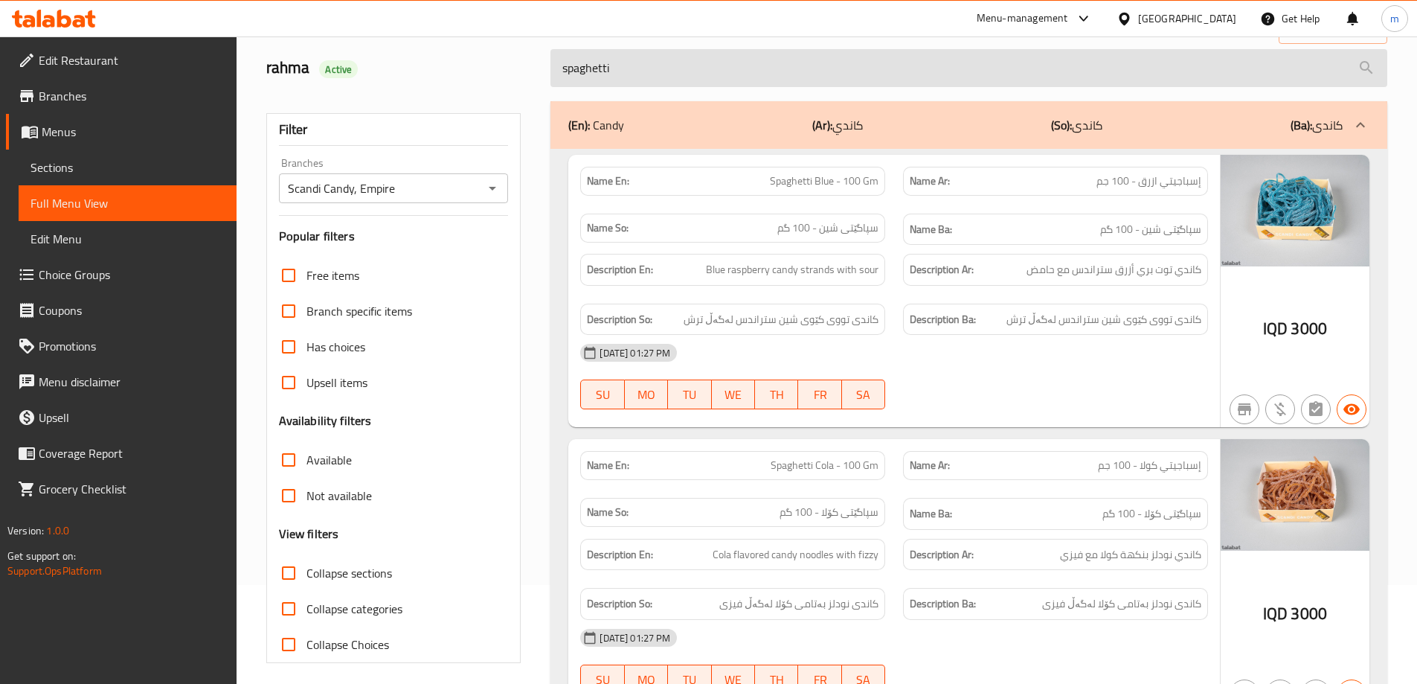
click at [718, 77] on input "spaghetti" at bounding box center [968, 68] width 837 height 38
paste input "Paerls"
click at [718, 77] on input "spaghetti" at bounding box center [968, 68] width 837 height 38
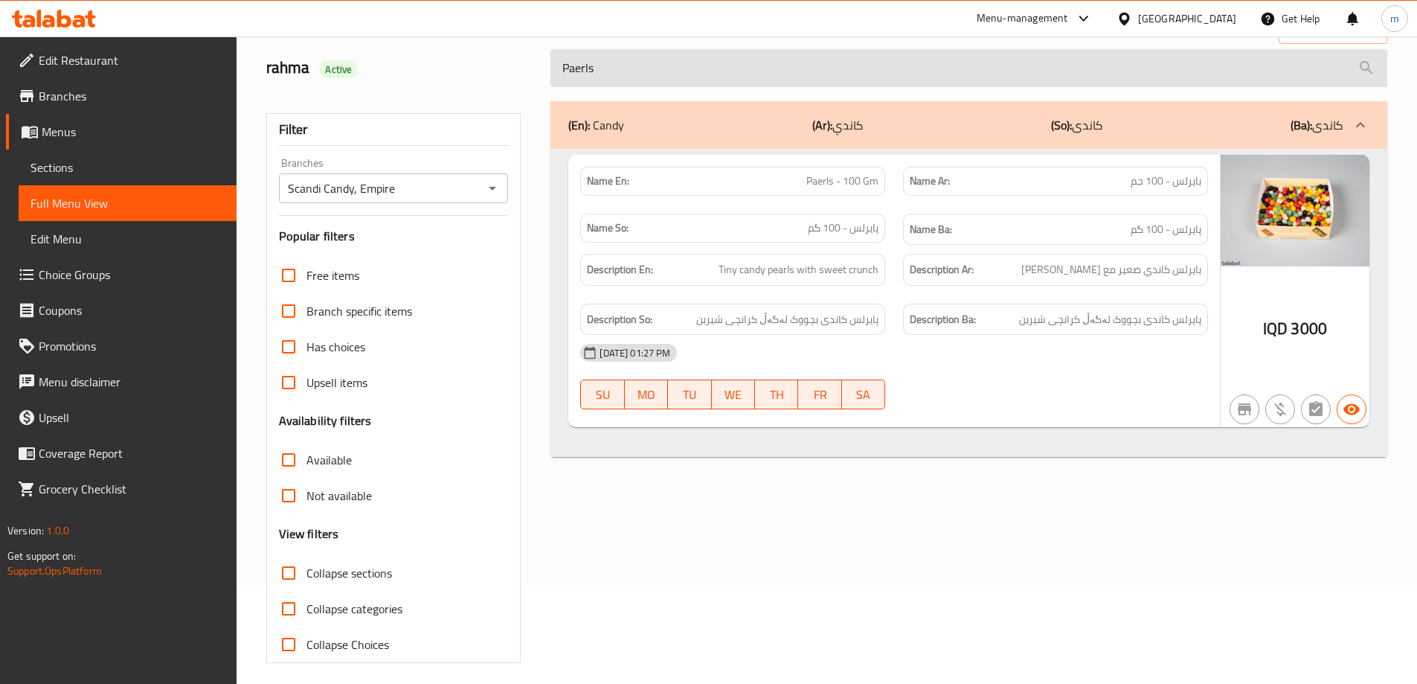
click at [800, 72] on input "Paerls" at bounding box center [968, 68] width 837 height 38
paste input "Sweet cat"
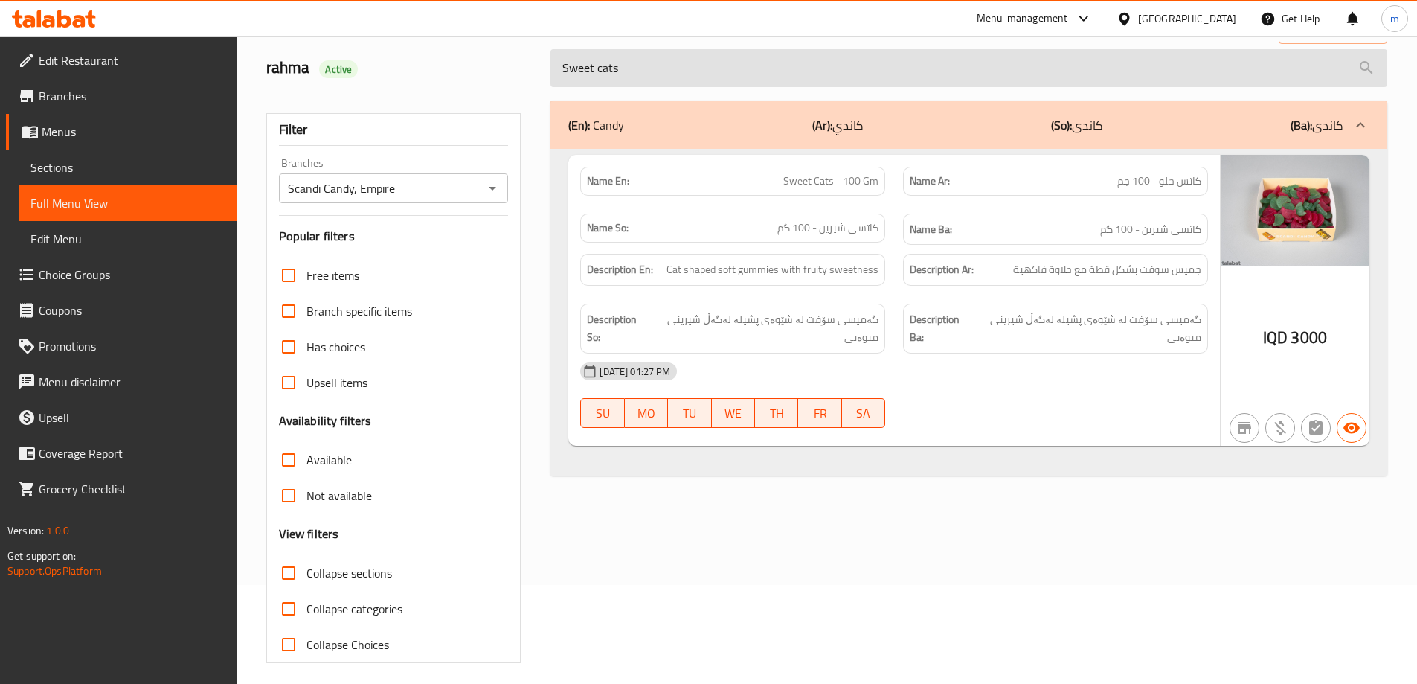
click at [882, 69] on input "Sweet cats" at bounding box center [968, 68] width 837 height 38
paste input "Chocofants"
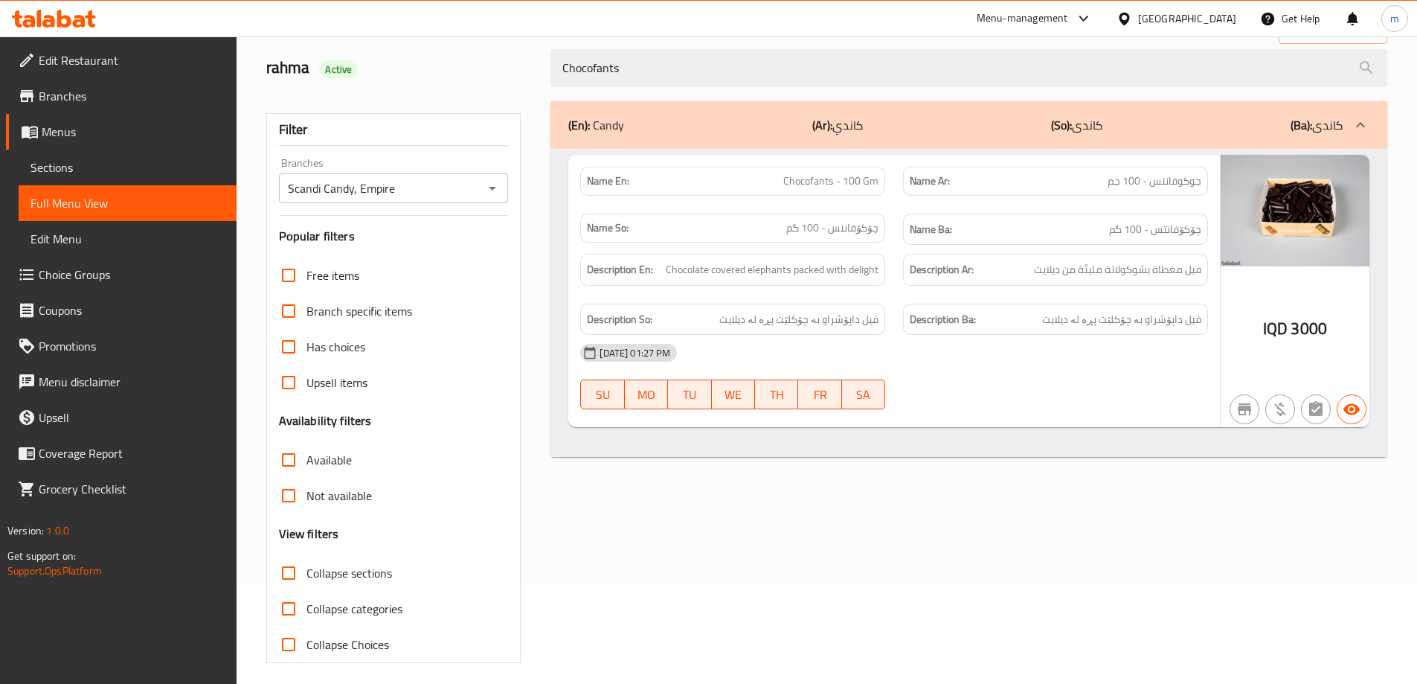
click at [909, 47] on div "Chocofants" at bounding box center [969, 68] width 855 height 56
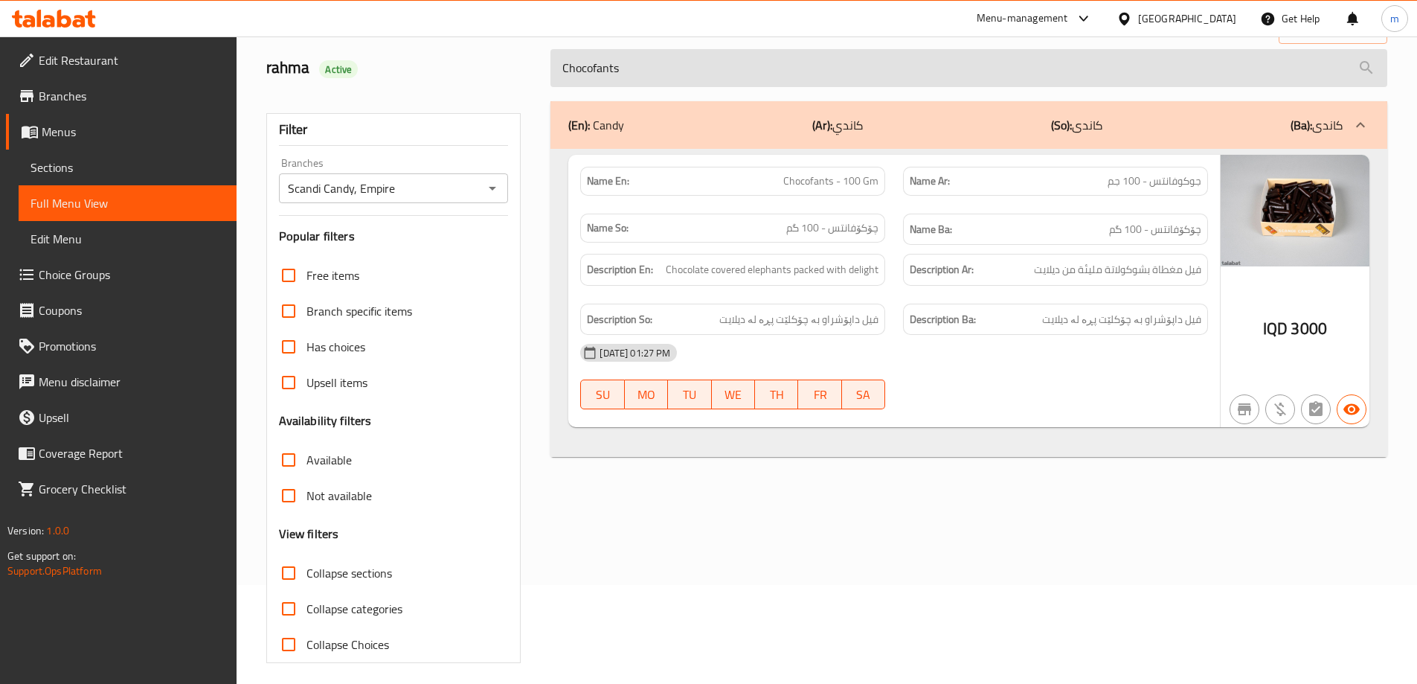
click at [903, 60] on input "Chocofants" at bounding box center [968, 68] width 837 height 38
paste input "Watermelon"
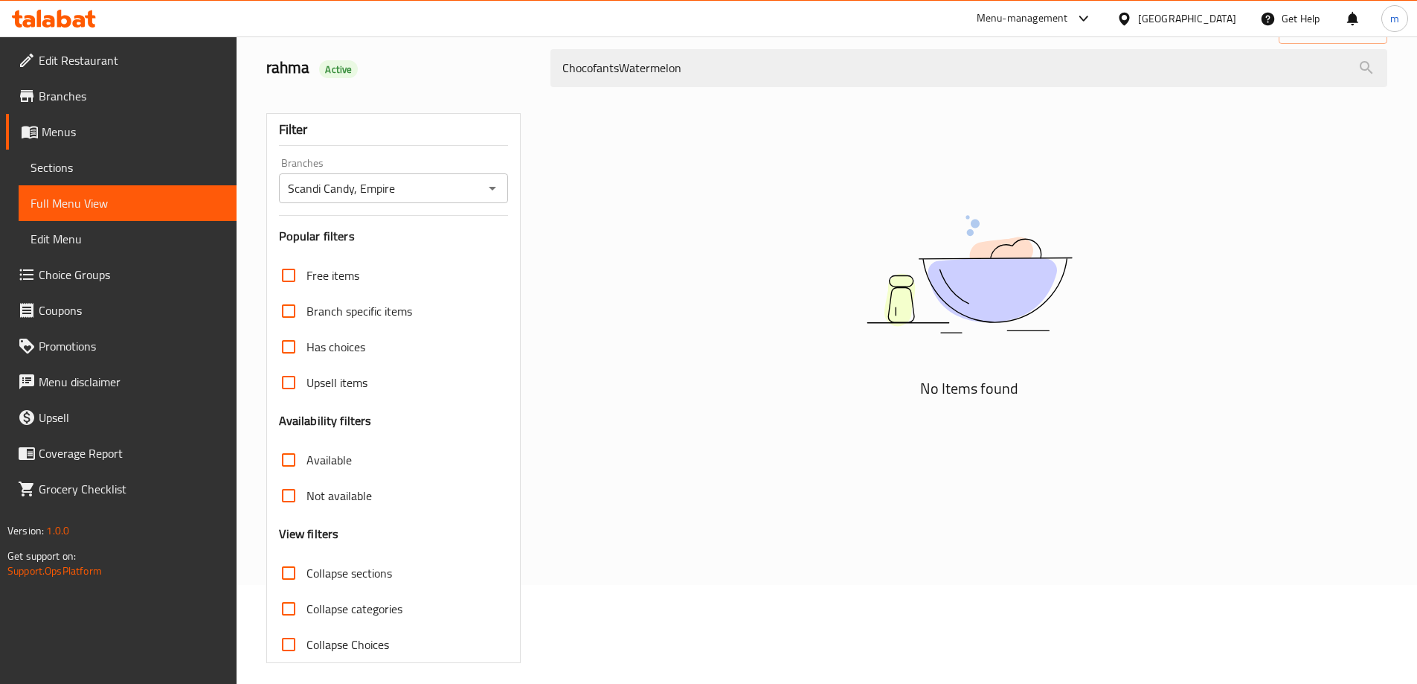
drag, startPoint x: 777, startPoint y: 90, endPoint x: 773, endPoint y: 76, distance: 14.8
click at [777, 89] on div "ChocofantsWatermelon" at bounding box center [969, 68] width 855 height 56
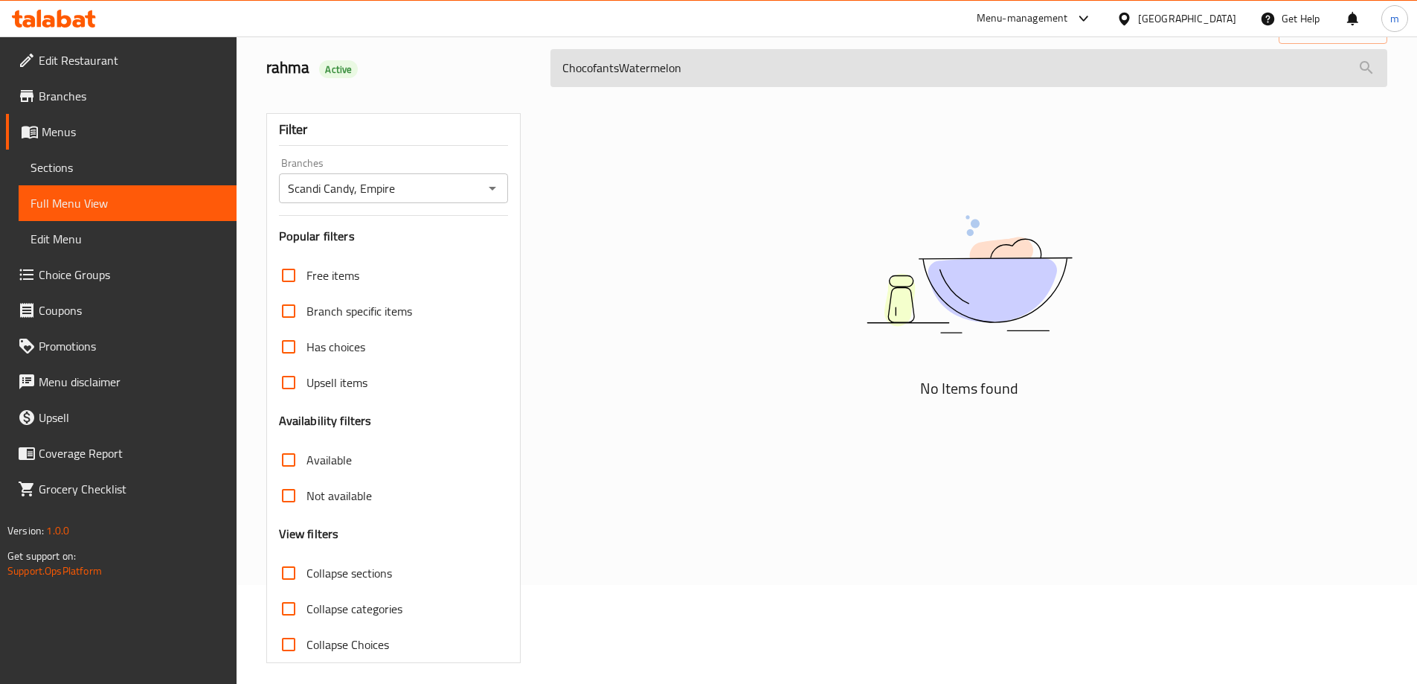
click at [772, 75] on input "ChocofantsWatermelon" at bounding box center [968, 68] width 837 height 38
paste input "search"
click at [772, 75] on input "ChocofantsWatermelon" at bounding box center [968, 68] width 837 height 38
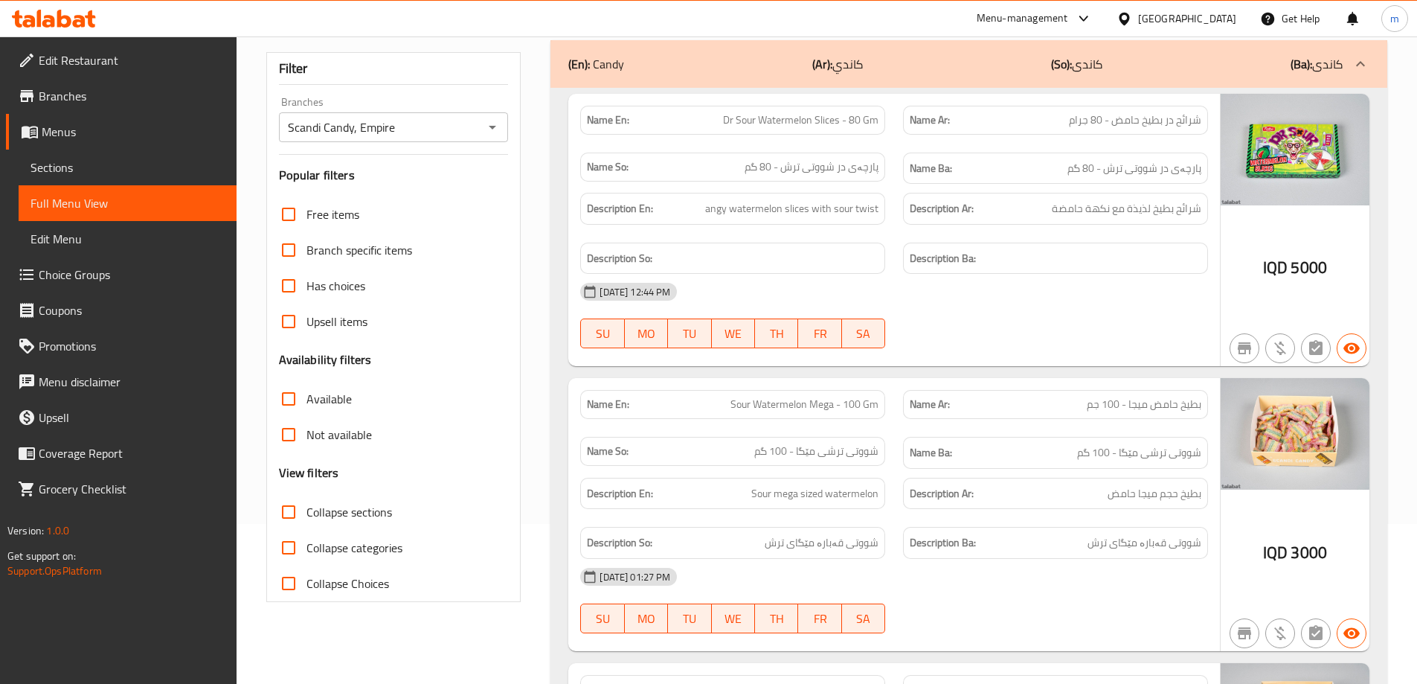
scroll to position [0, 0]
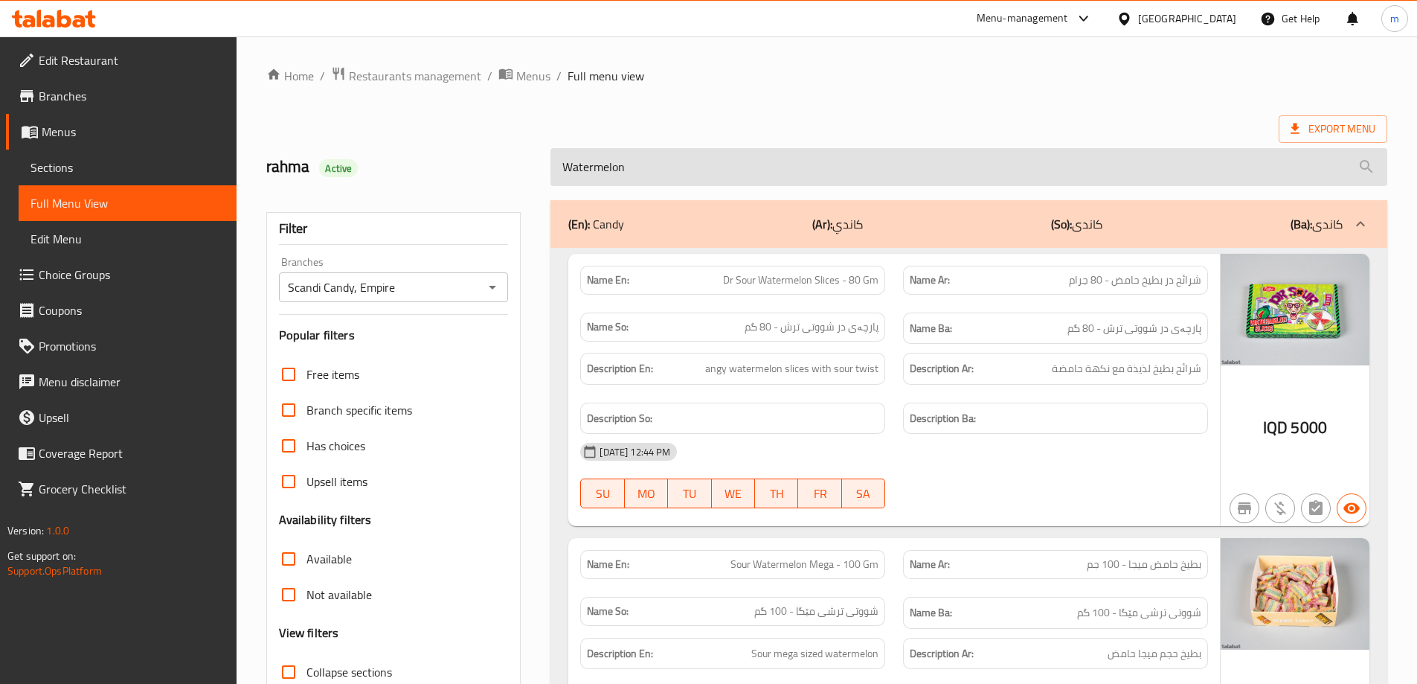
click at [803, 179] on input "Watermelon" at bounding box center [968, 167] width 837 height 38
paste input "Karamelguf"
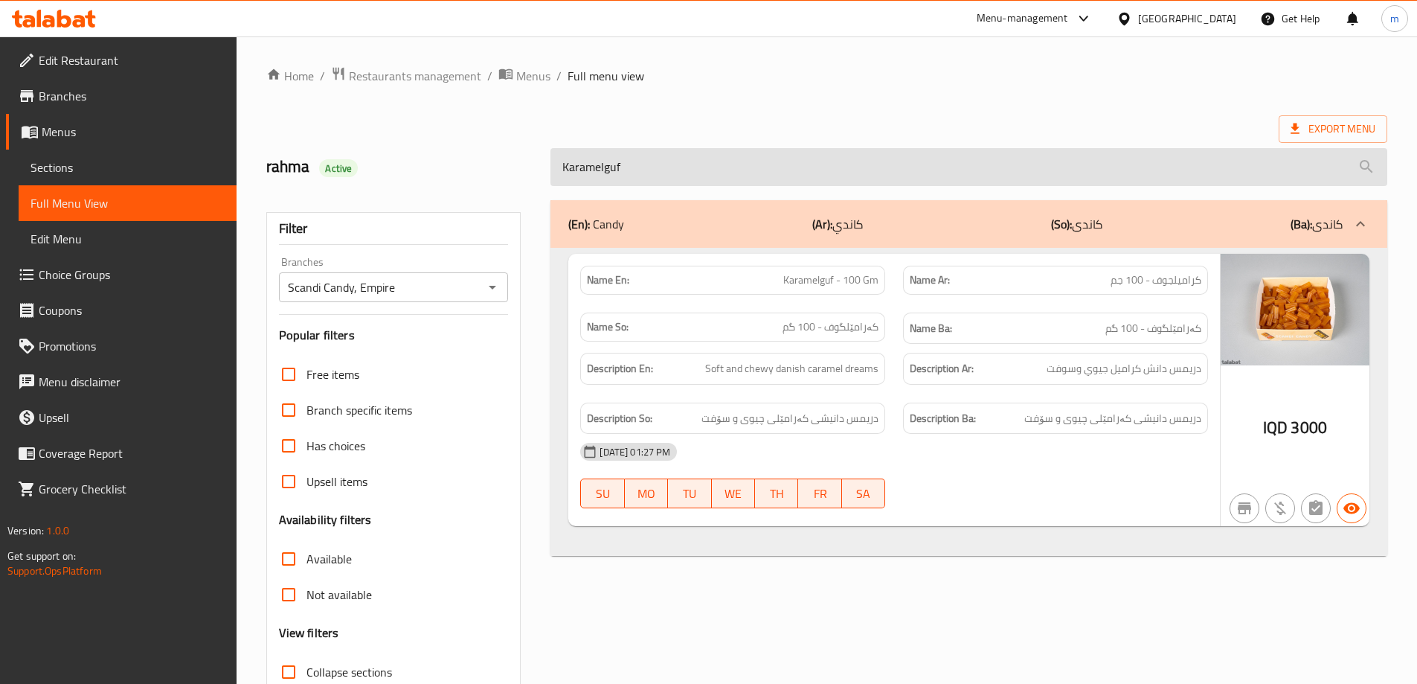
click at [724, 161] on input "Karamelguf" at bounding box center [968, 167] width 837 height 38
paste input "Cola fido dido"
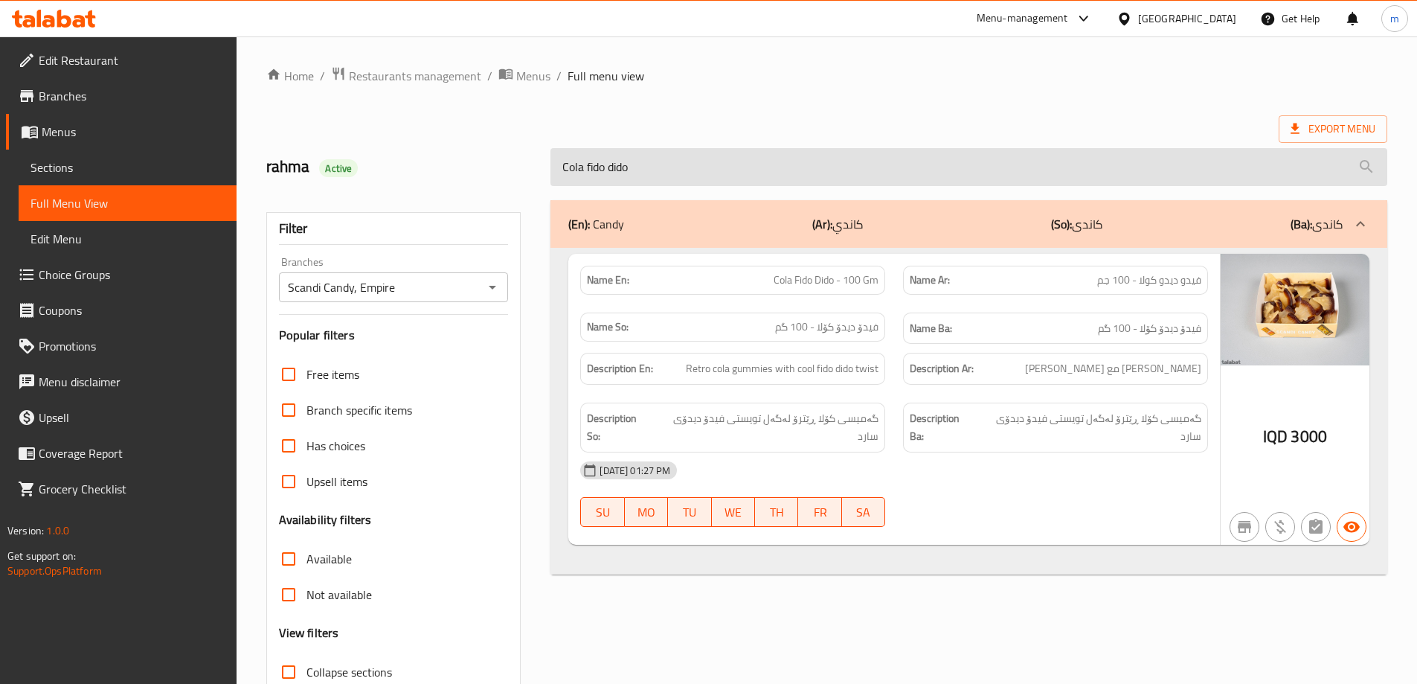
click at [824, 158] on input "Cola fido dido" at bounding box center [968, 167] width 837 height 38
paste input "Hallonskrews"
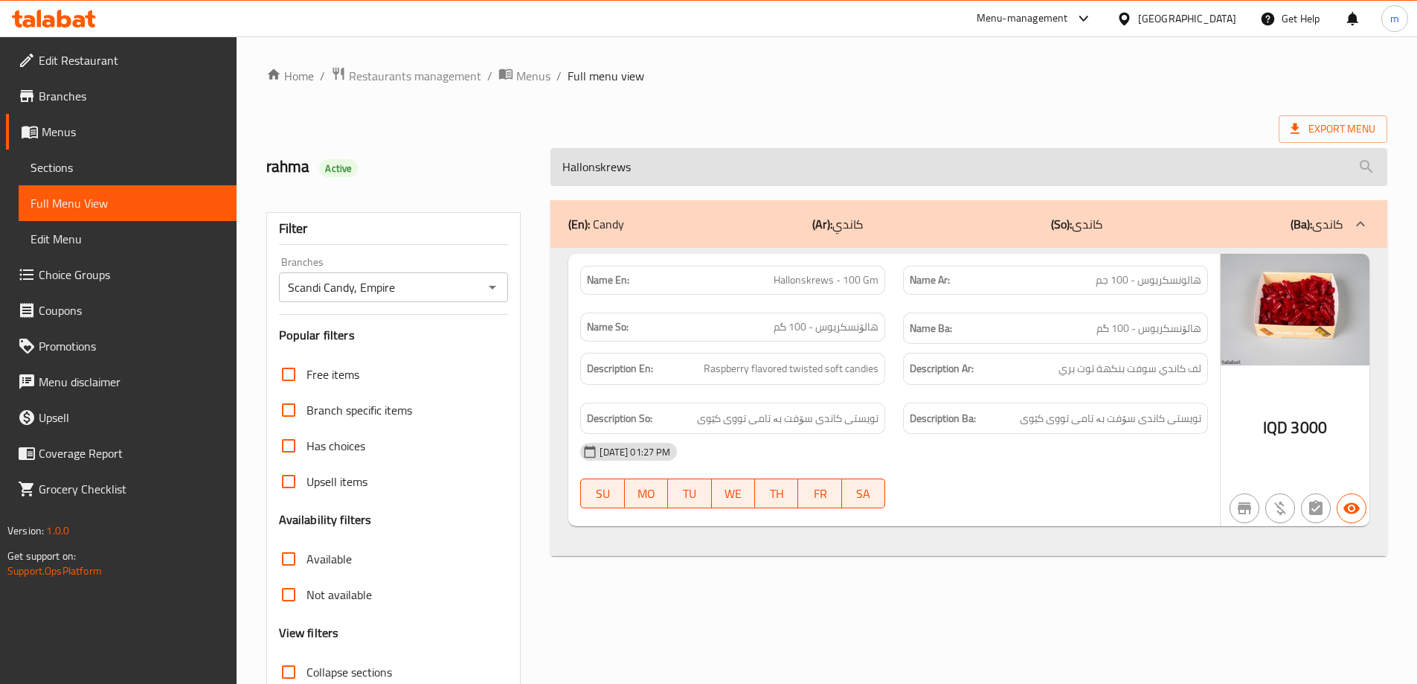
click at [853, 155] on input "Hallonskrews" at bounding box center [968, 167] width 837 height 38
click at [853, 153] on input "Hallonskrews" at bounding box center [968, 167] width 837 height 38
paste input "Strawberry softies"
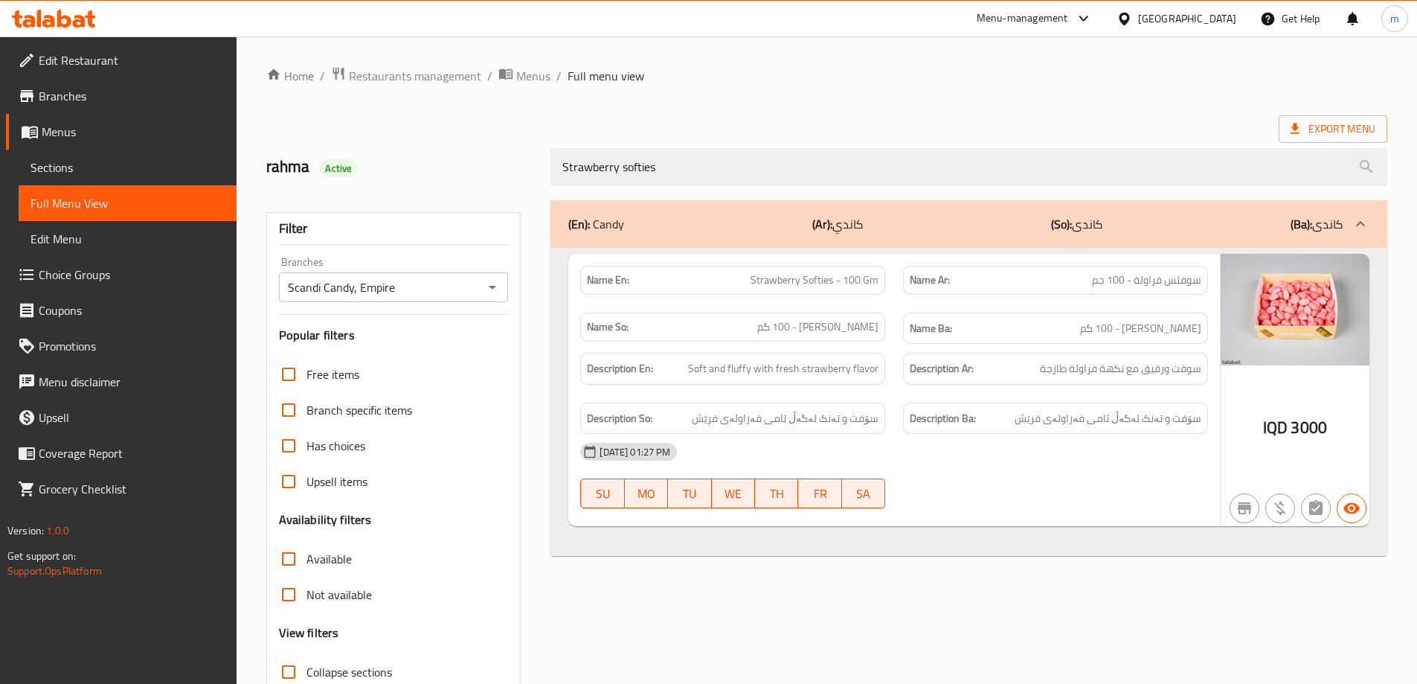
click at [806, 196] on div "(En): Candy (Ar): كاندي (So): کاندی (Ba): کاندی Name En: Strawberry Softies - 1…" at bounding box center [969, 481] width 855 height 580
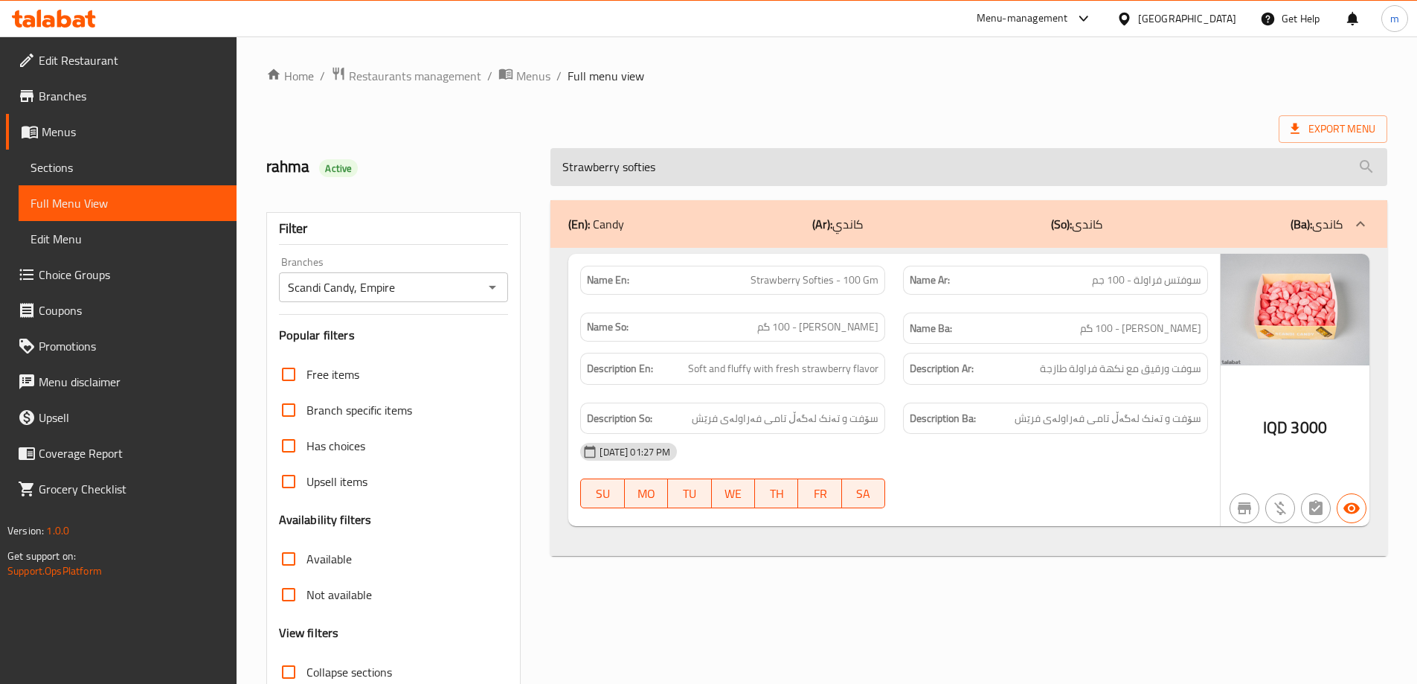
click at [809, 173] on input "Strawberry softies" at bounding box center [968, 167] width 837 height 38
paste input "Forest berr"
click at [914, 171] on input "Forest berries" at bounding box center [968, 167] width 837 height 38
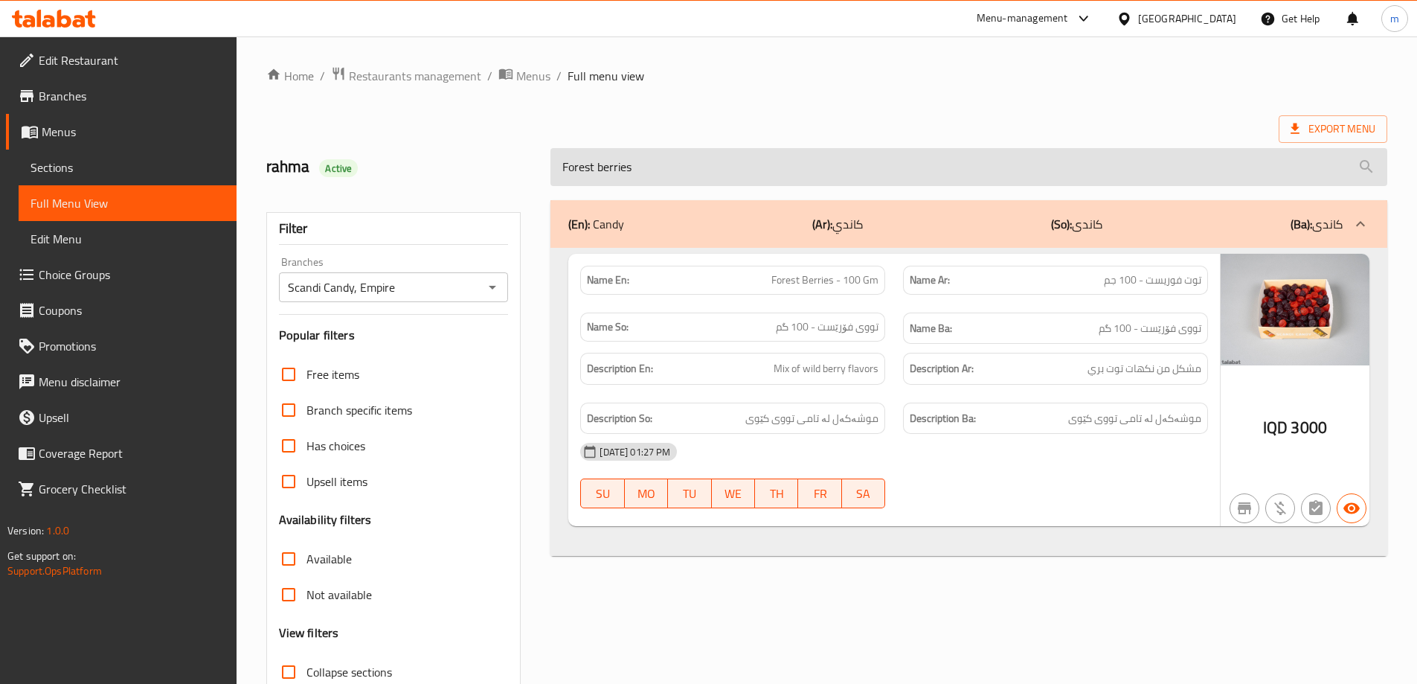
click at [914, 171] on input "Forest berries" at bounding box center [968, 167] width 837 height 38
paste input "Bubs skulls red and black"
click at [914, 171] on input "Bubs skulls red and black" at bounding box center [968, 167] width 837 height 38
click at [838, 158] on input "Bubs skulls red and black" at bounding box center [968, 167] width 837 height 38
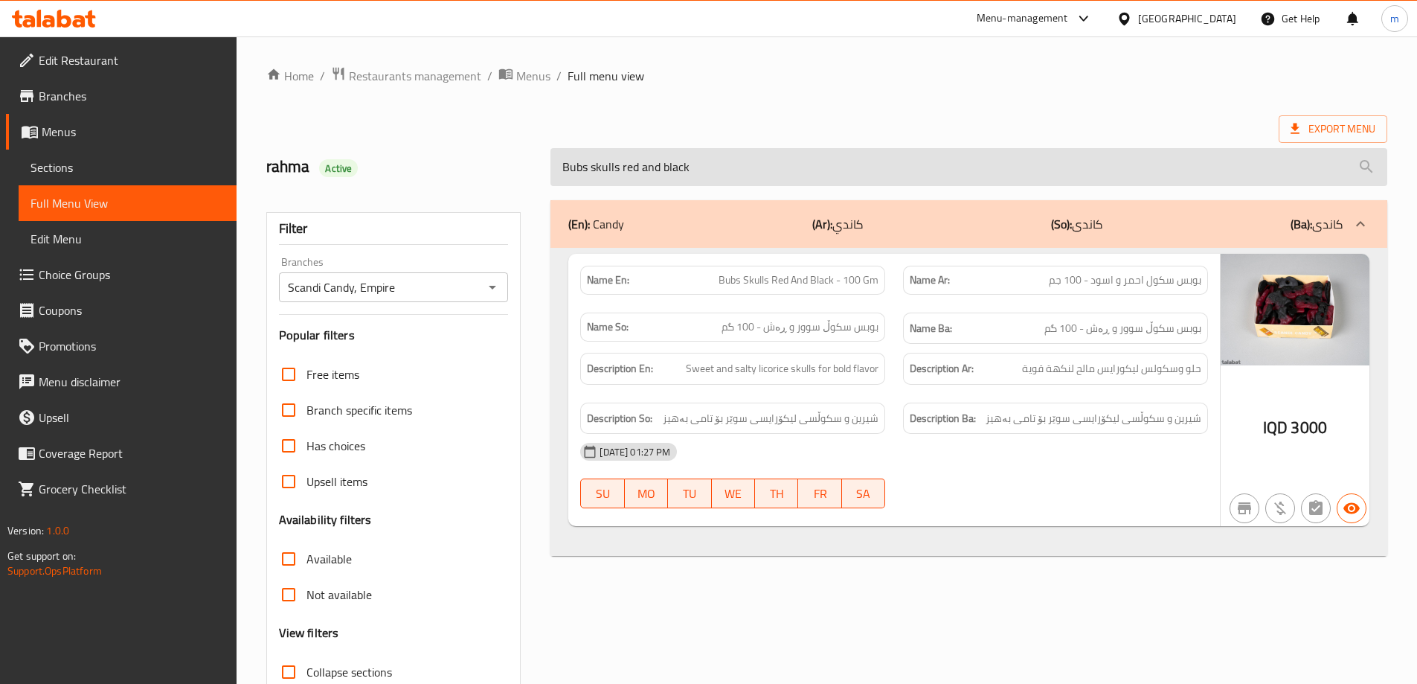
click at [838, 158] on input "Bubs skulls red and black" at bounding box center [968, 167] width 837 height 38
paste input "black and rose"
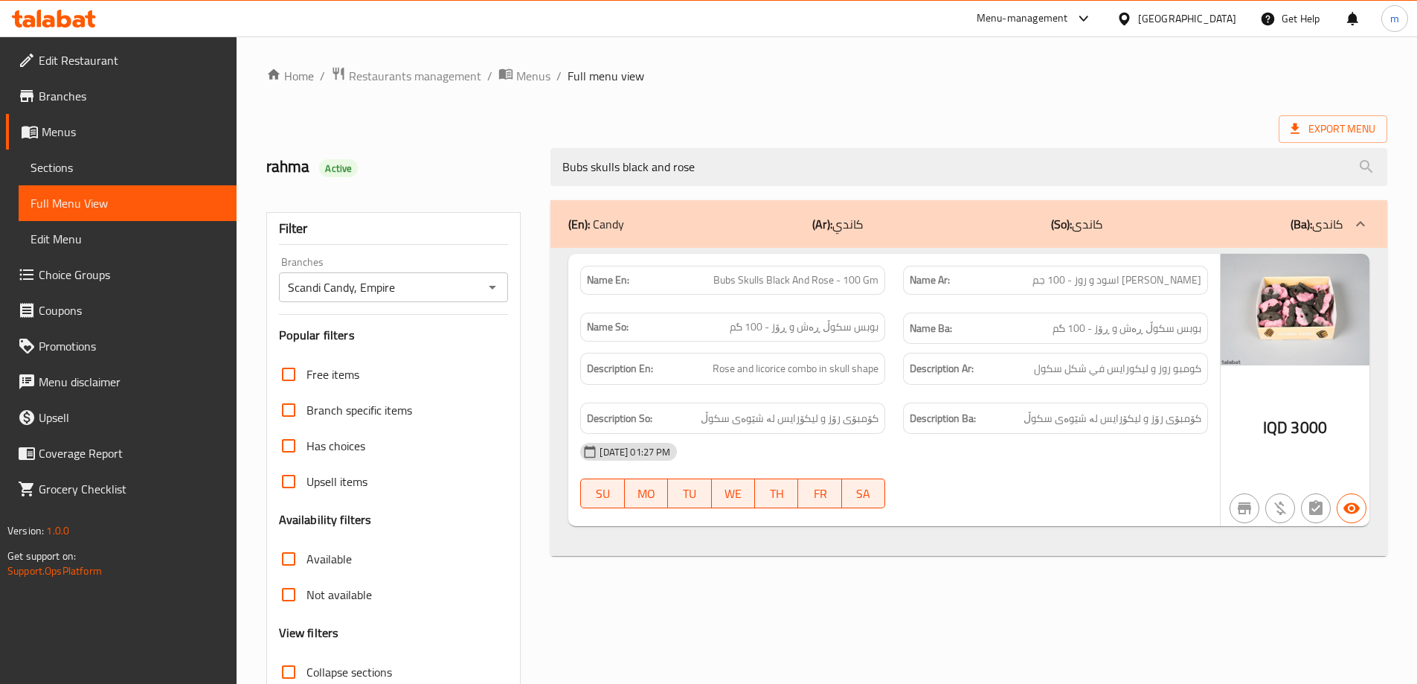
click at [826, 276] on span "Bubs Skulls Black And Rose - 100 Gm" at bounding box center [795, 280] width 165 height 16
click at [826, 275] on span "Bubs Skulls Black And Rose - 100 Gm" at bounding box center [795, 280] width 165 height 16
copy span "Rose"
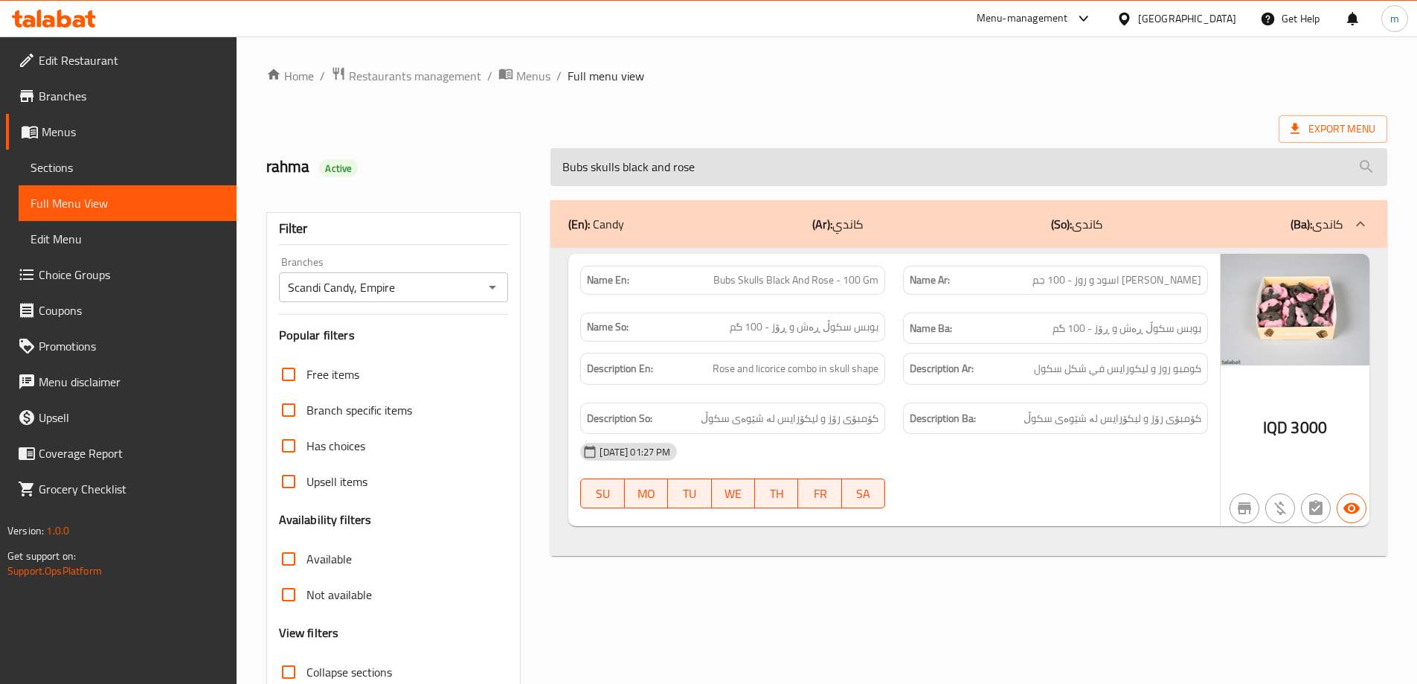
click at [897, 169] on input "Bubs skulls black and rose" at bounding box center [968, 167] width 837 height 38
paste input "Fizzy skulls"
click at [850, 173] on input "Fizzy skulls" at bounding box center [968, 167] width 837 height 38
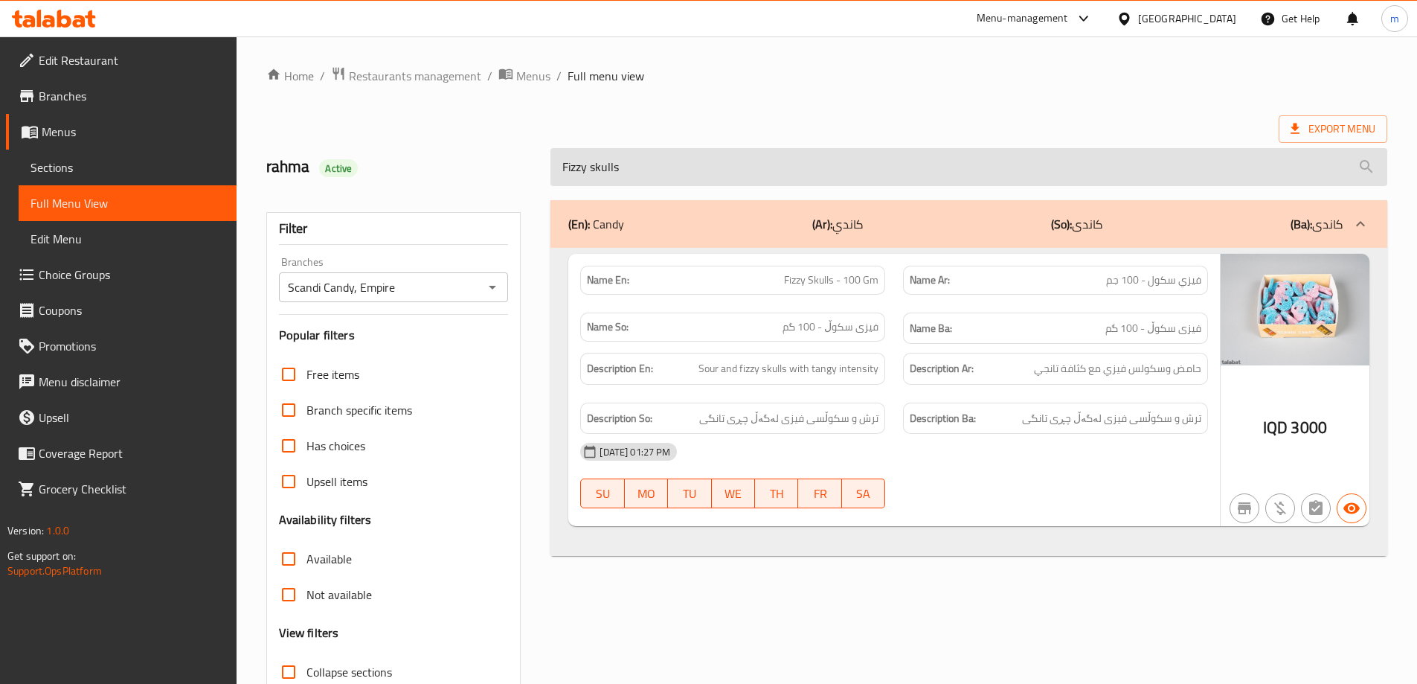
click at [850, 173] on input "Fizzy skulls" at bounding box center [968, 167] width 837 height 38
paste input "Katjes rabbit"
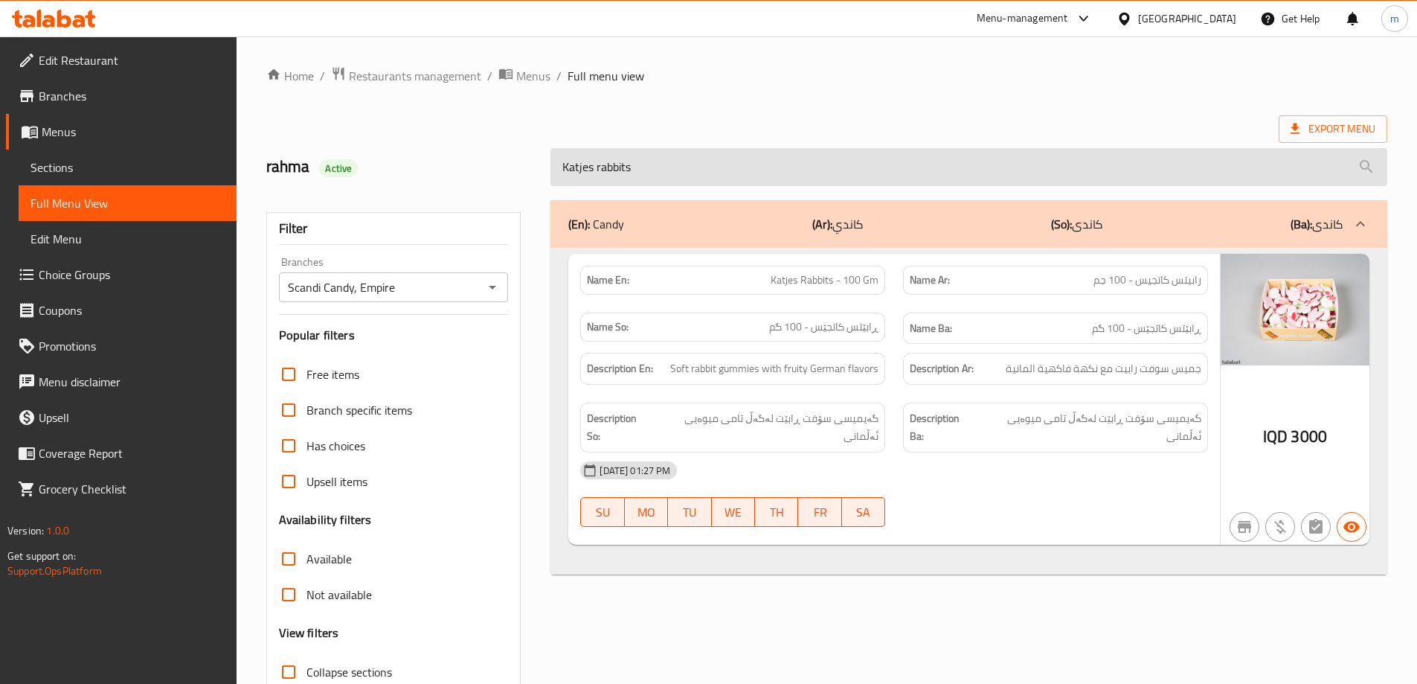
click at [830, 167] on input "Katjes rabbits" at bounding box center [968, 167] width 837 height 38
paste input "Sour swedish skull"
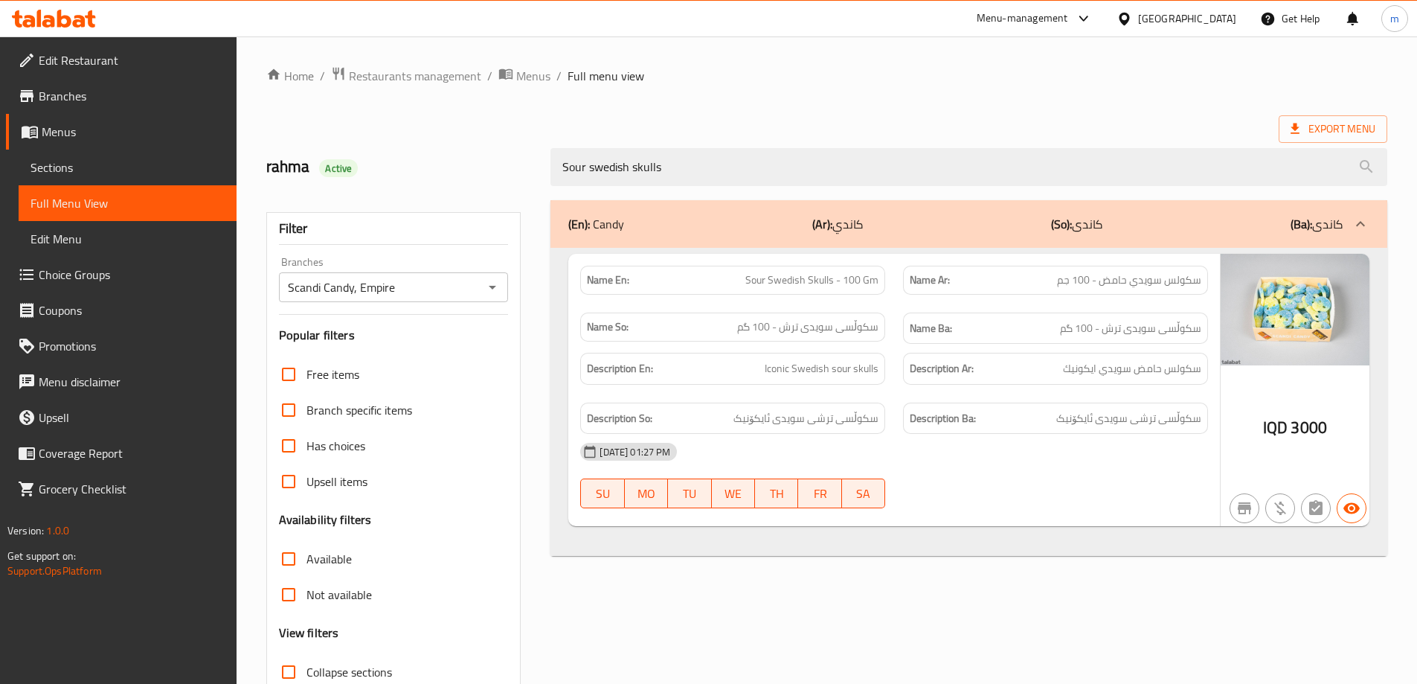
click at [821, 202] on div "(En): Candy (Ar): كاندي (So): کاندی (Ba): کاندی" at bounding box center [968, 224] width 837 height 48
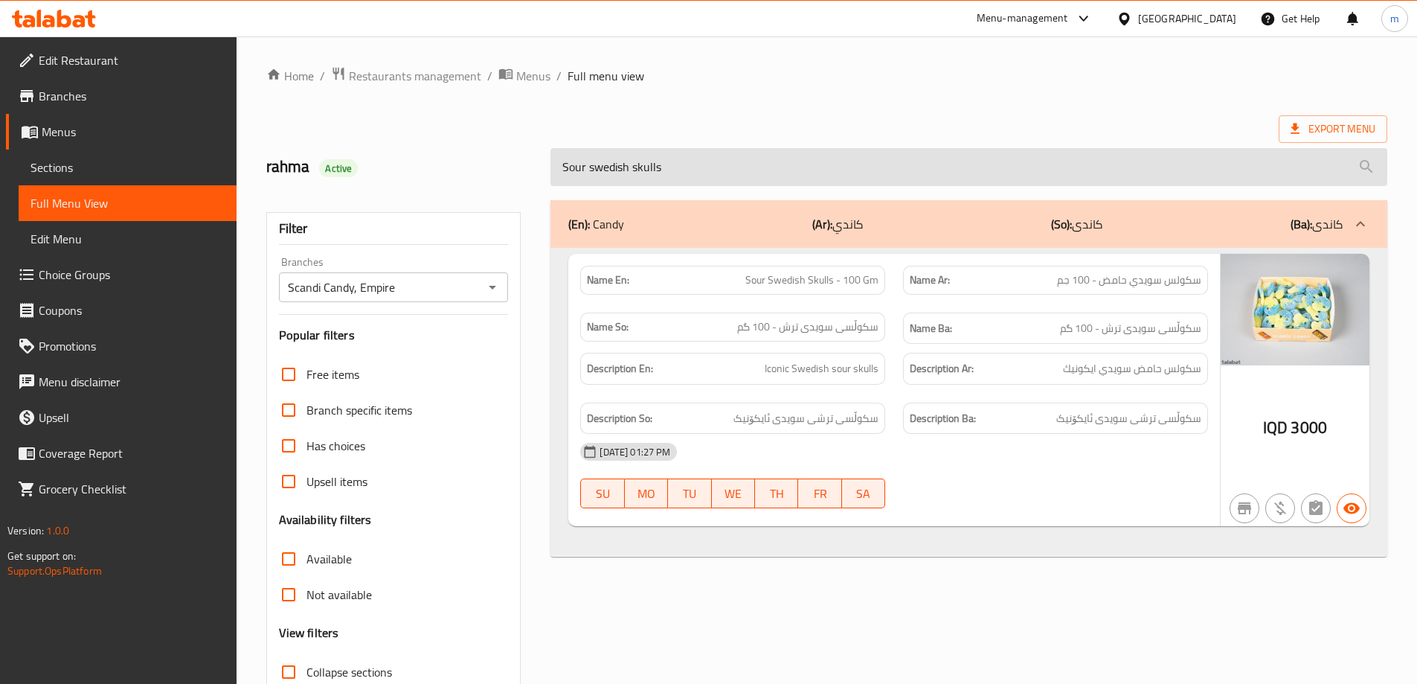
click at [821, 176] on input "Sour swedish skulls" at bounding box center [968, 167] width 837 height 38
paste input "Watermelon"
click at [890, 155] on input "Watermelon skulls" at bounding box center [968, 167] width 837 height 38
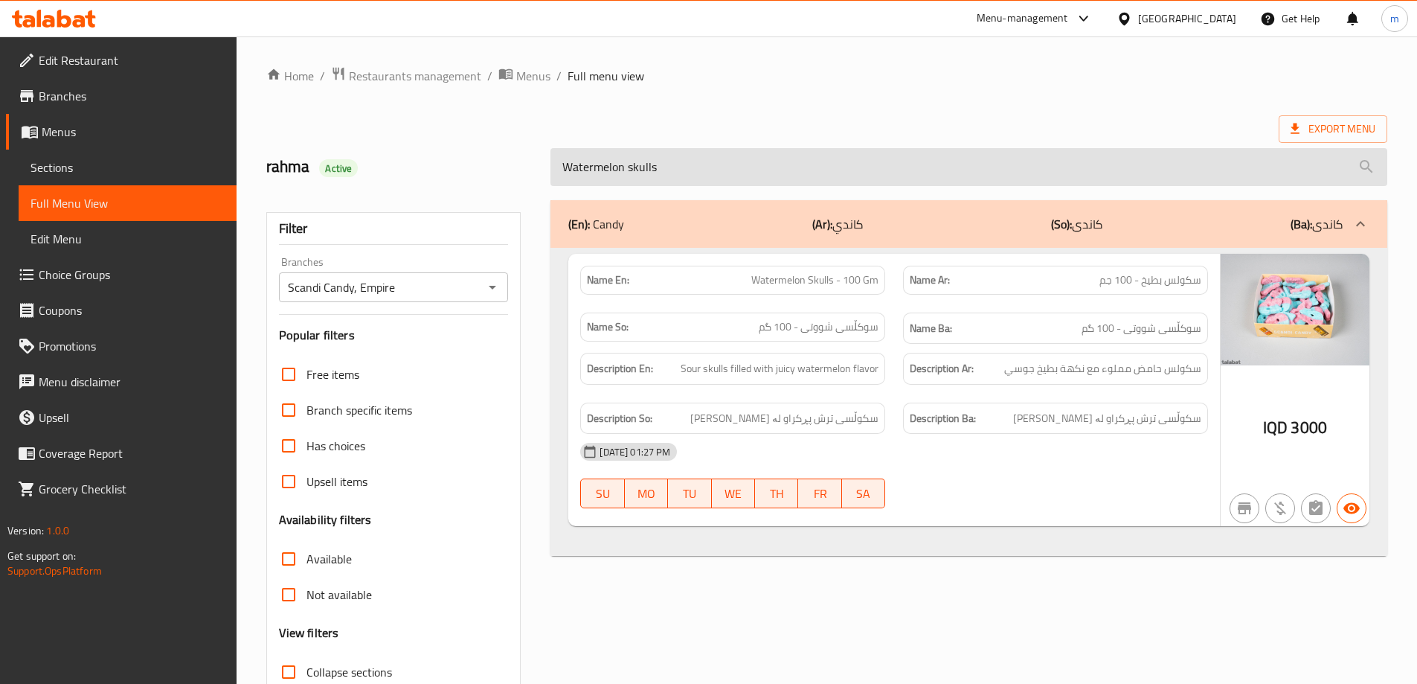
click at [890, 158] on input "Watermelon skulls" at bounding box center [968, 167] width 837 height 38
paste input "Swedish flag"
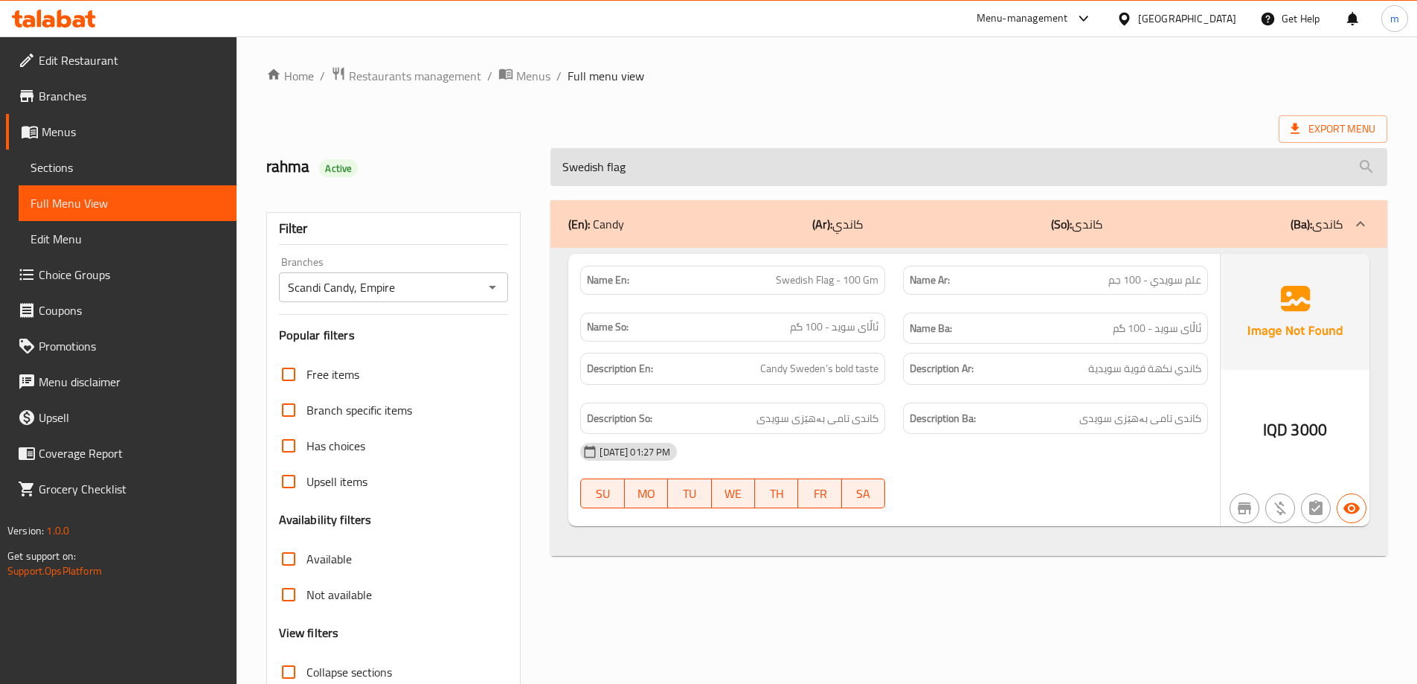
click at [798, 184] on input "Swedish flag" at bounding box center [968, 167] width 837 height 38
click at [799, 184] on input "Swedish flag" at bounding box center [968, 167] width 837 height 38
paste input "Bubs dizzy skulls"
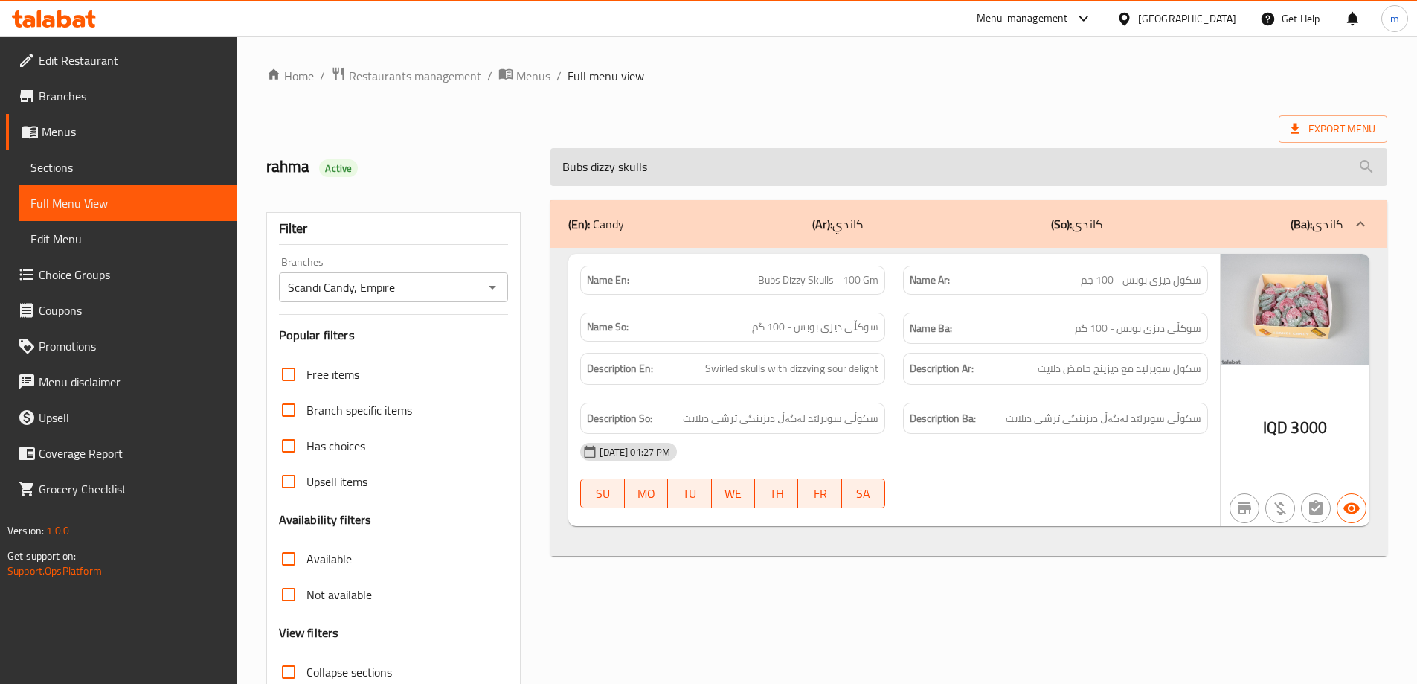
click at [769, 162] on input "Bubs dizzy skulls" at bounding box center [968, 167] width 837 height 38
paste input "Sour dummy"
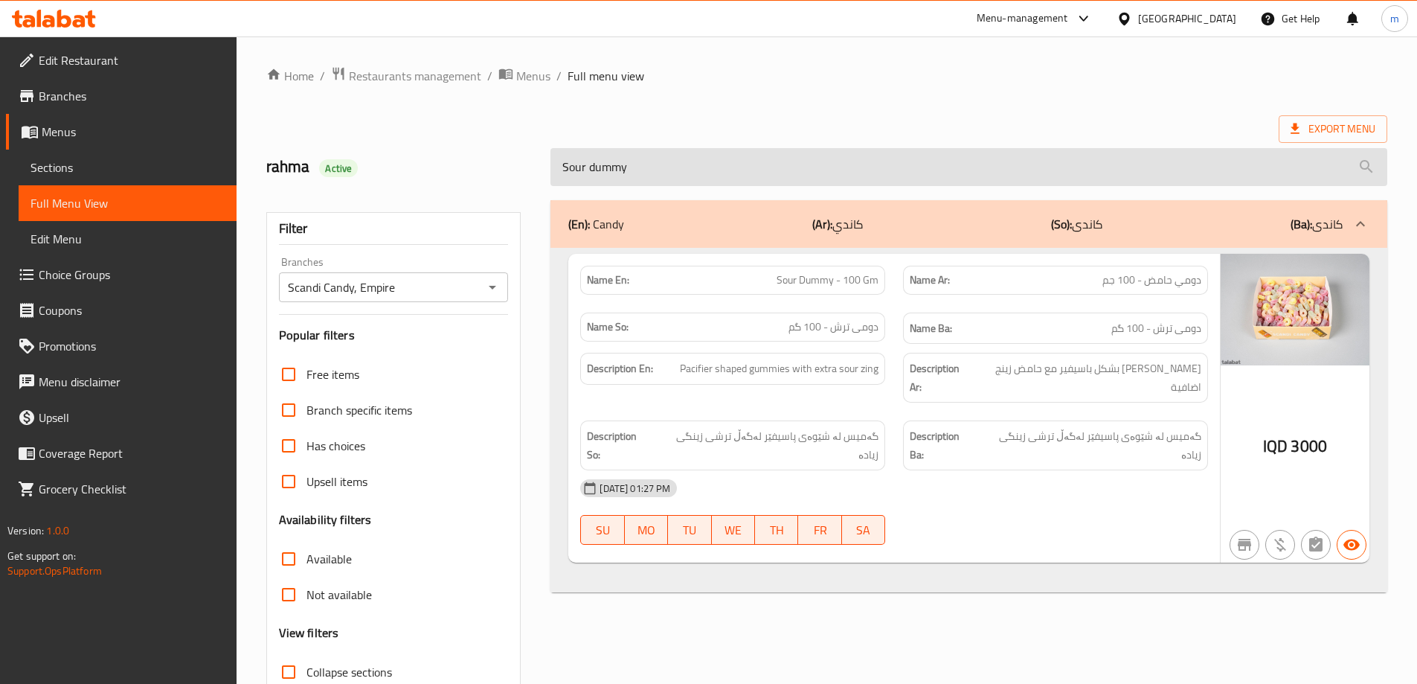
click at [765, 182] on input "Sour dummy" at bounding box center [968, 167] width 837 height 38
paste input "Rainbow rolls"
click at [765, 182] on input "Rainbow rolls" at bounding box center [968, 167] width 837 height 38
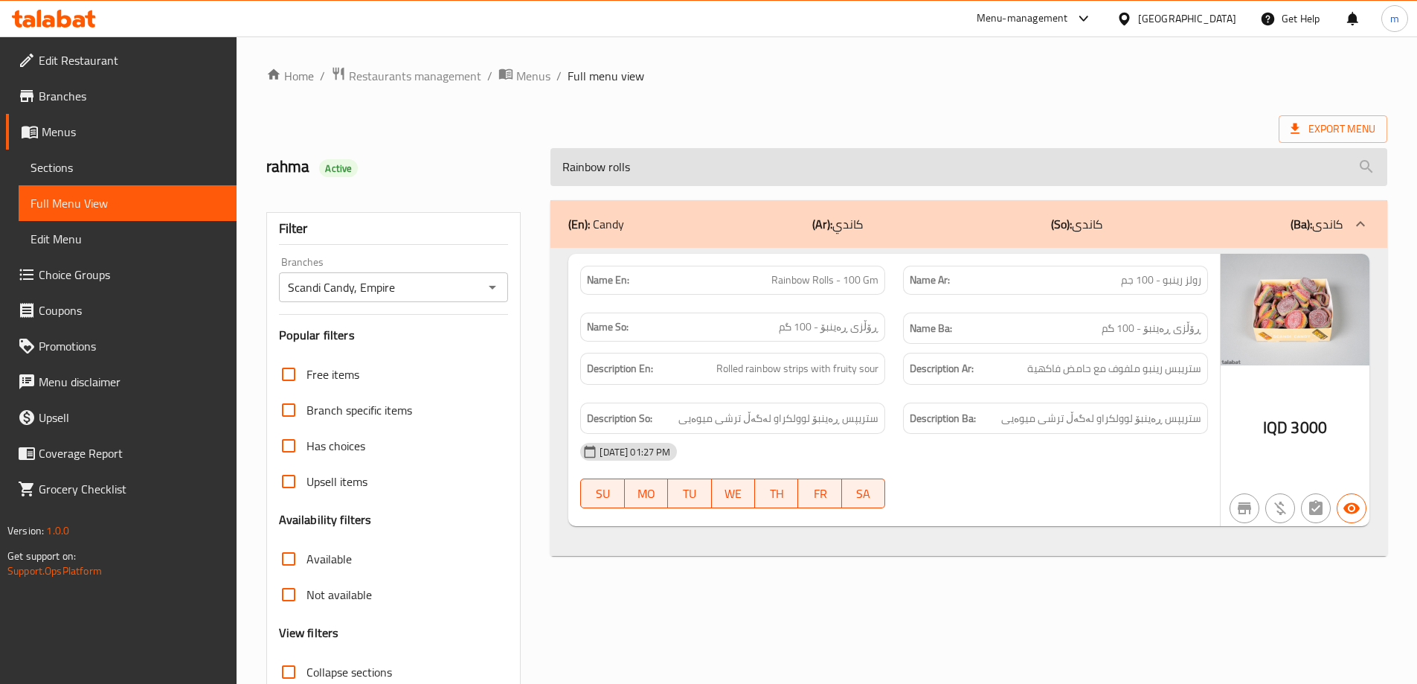
click at [806, 168] on input "Rainbow rolls" at bounding box center [968, 167] width 837 height 38
paste input "strawberry"
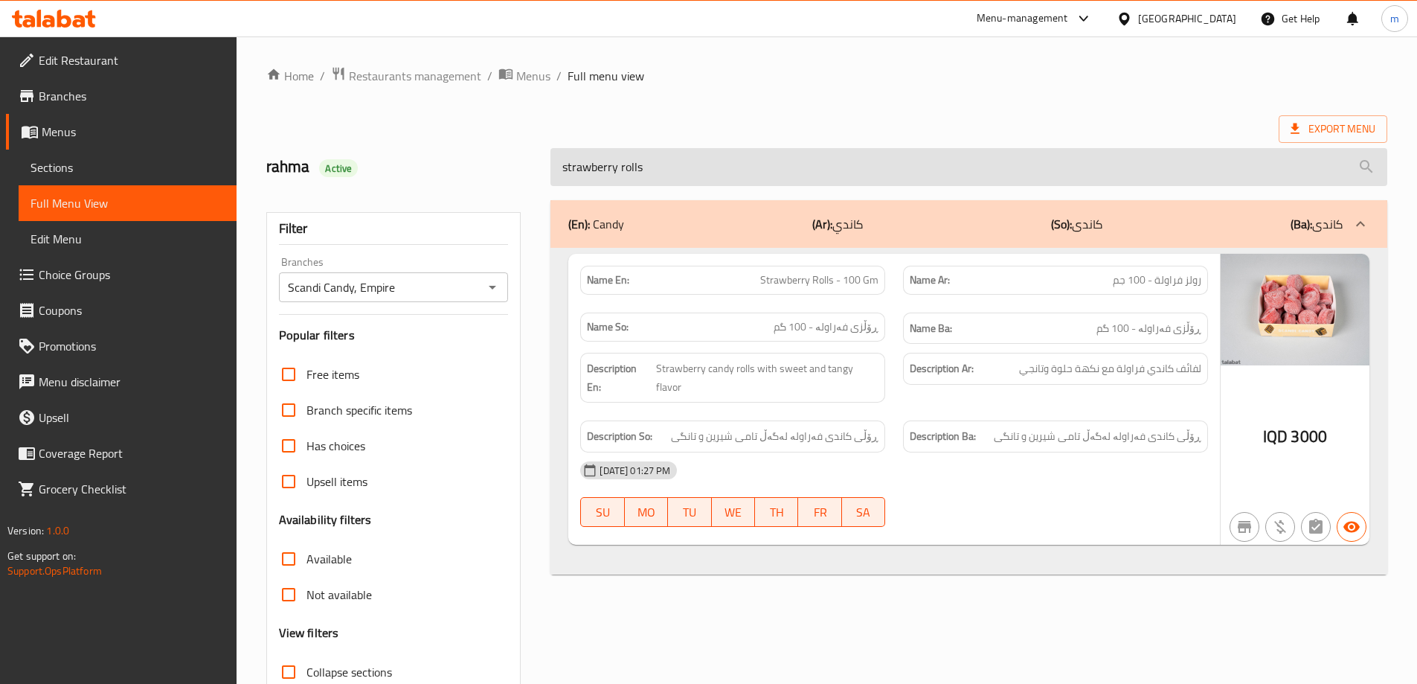
click at [842, 182] on input "strawberry rolls" at bounding box center [968, 167] width 837 height 38
paste input "Lemon"
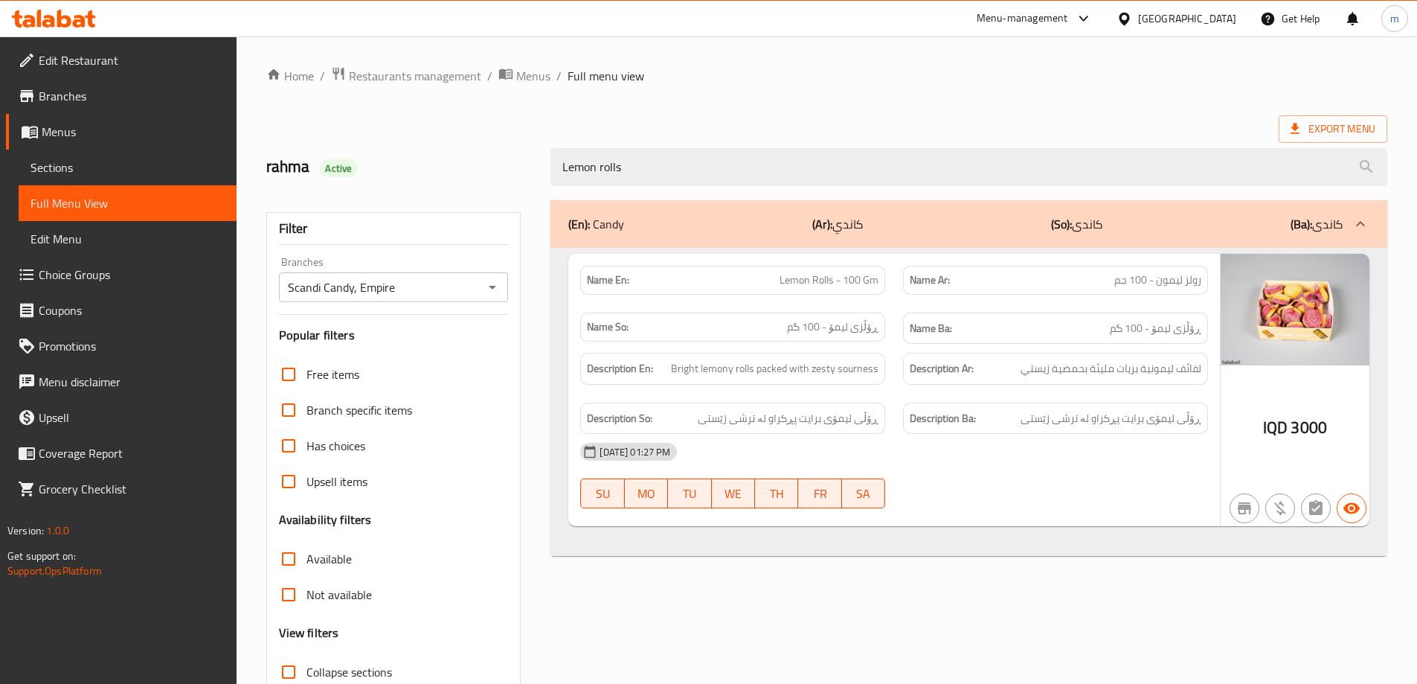
click at [712, 134] on div "rahma Active Lemon rolls" at bounding box center [826, 167] width 1139 height 66
click at [736, 199] on div "(En): Candy (Ar): كاندي (So): کاندی (Ba): کاندی Name En: Lemon Rolls - 100 Gm N…" at bounding box center [969, 481] width 855 height 580
click at [736, 186] on div "Lemon rolls" at bounding box center [969, 167] width 855 height 56
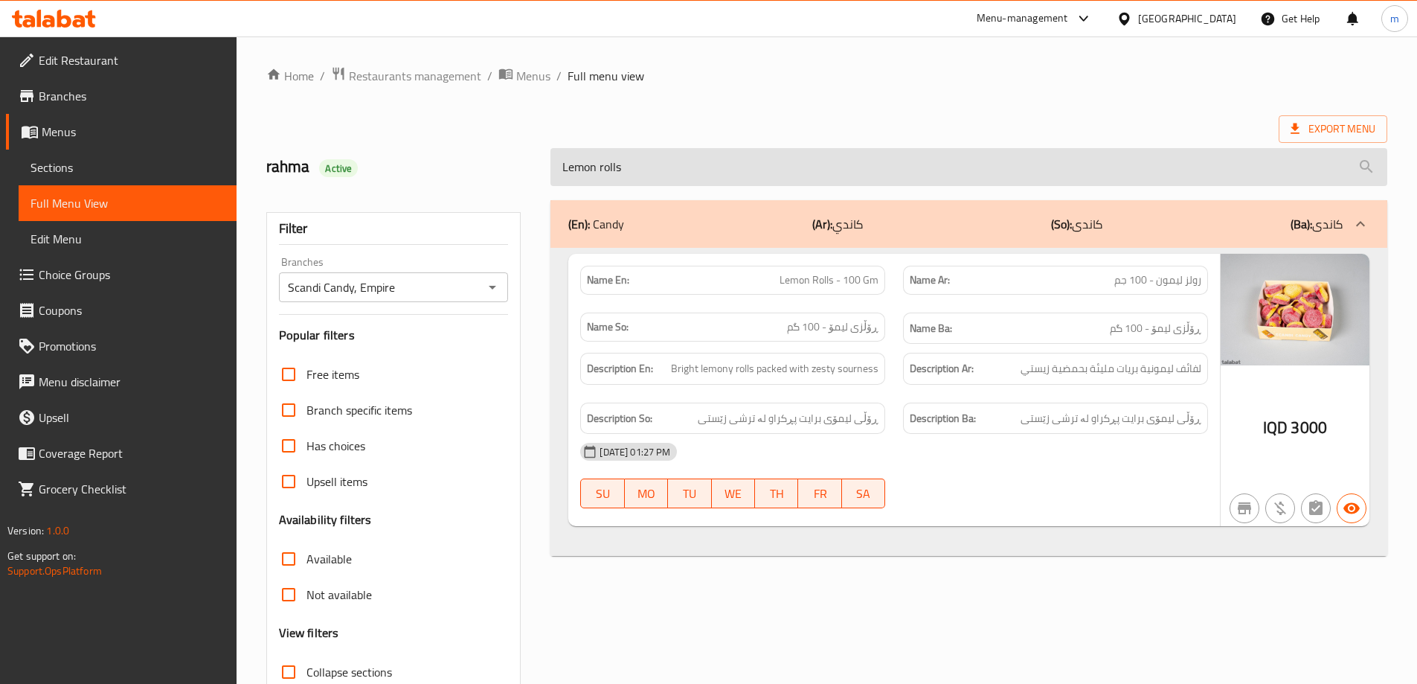
click at [736, 182] on input "Lemon rolls" at bounding box center [968, 167] width 837 height 38
paste input "Danish sku"
click at [736, 182] on input "Lemon rolls" at bounding box center [968, 167] width 837 height 38
click at [855, 164] on input "Danish skulls" at bounding box center [968, 167] width 837 height 38
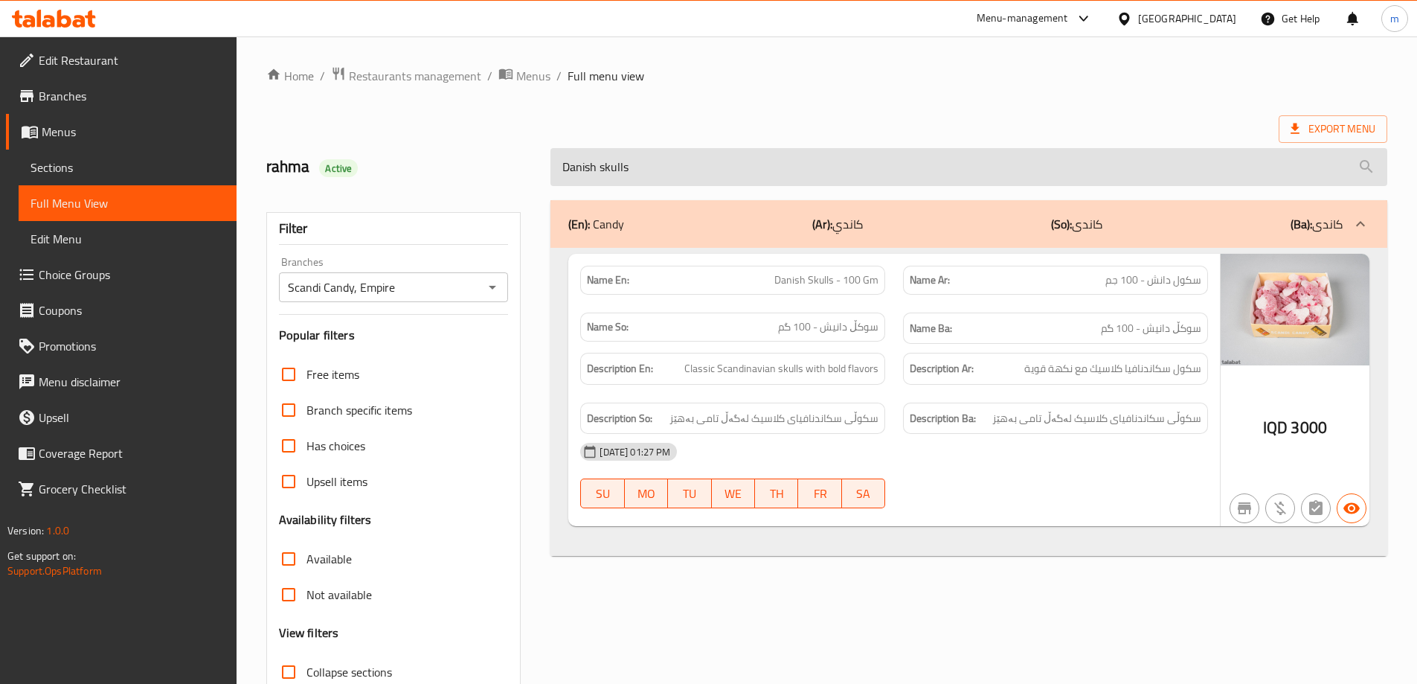
click at [855, 164] on input "Danish skulls" at bounding box center [968, 167] width 837 height 38
click at [855, 163] on input "Danish skulls" at bounding box center [968, 167] width 837 height 38
paste input "search"
click at [727, 204] on div "(En): Candy (Ar): كاندي (So): کاندی (Ba): کاندی" at bounding box center [968, 224] width 837 height 48
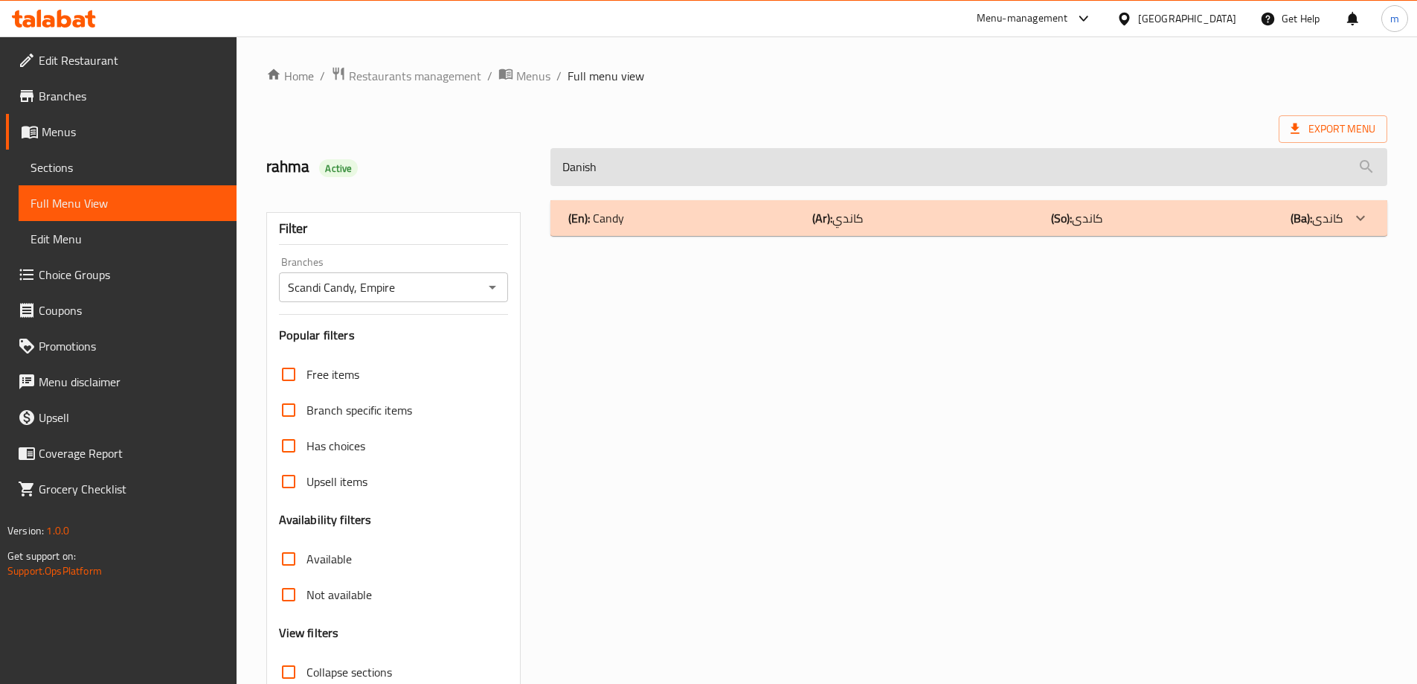
click at [722, 179] on input "Danish" at bounding box center [968, 167] width 837 height 38
paste input "Ammo red"
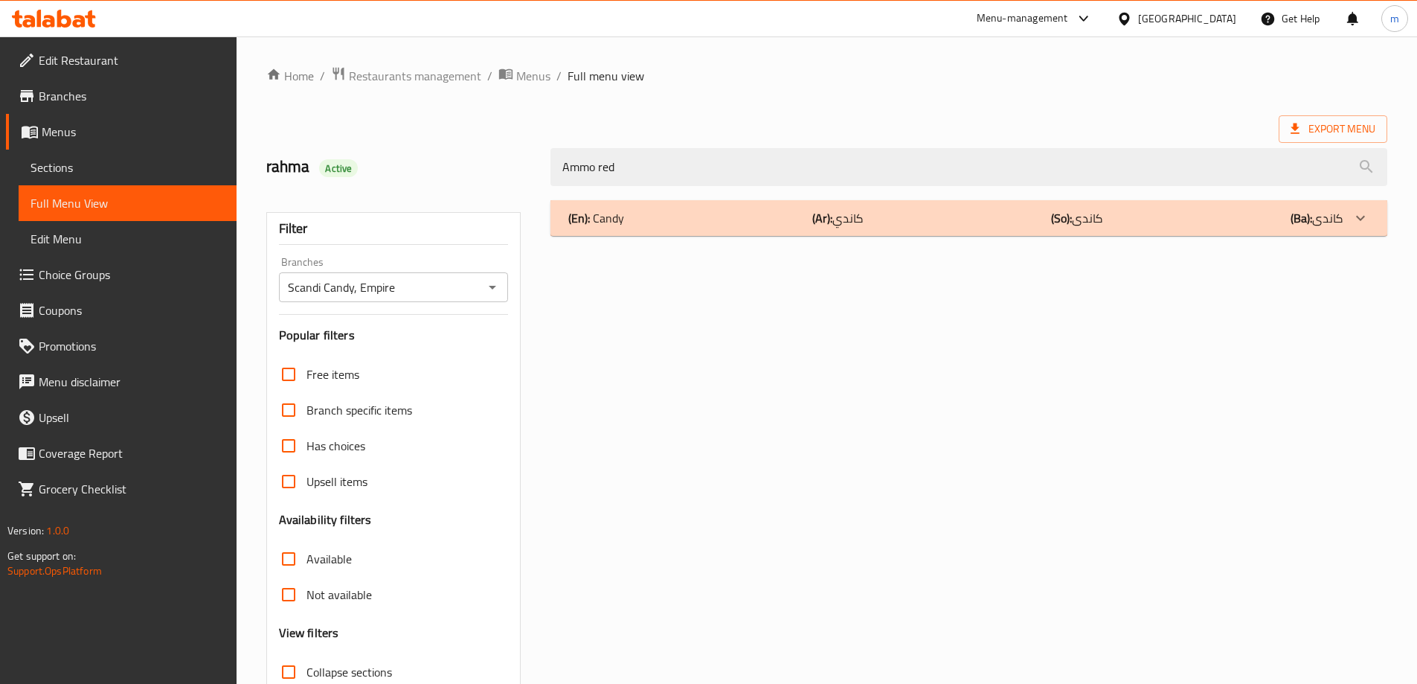
click at [782, 217] on div "(En): Candy (Ar): كاندي (So): کاندی (Ba): کاندی" at bounding box center [955, 218] width 774 height 18
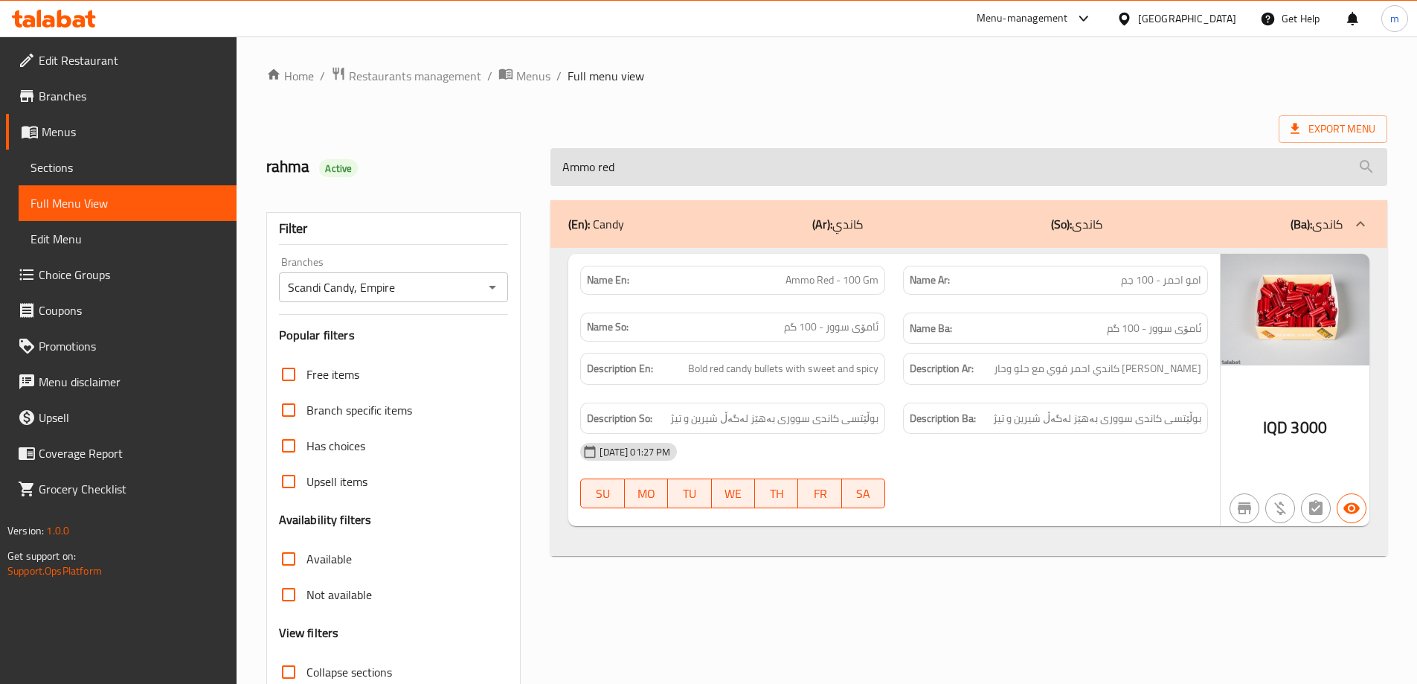
click at [797, 162] on input "Ammo red" at bounding box center [968, 167] width 837 height 38
paste input "Daim"
click at [797, 162] on input "Ammo red" at bounding box center [968, 167] width 837 height 38
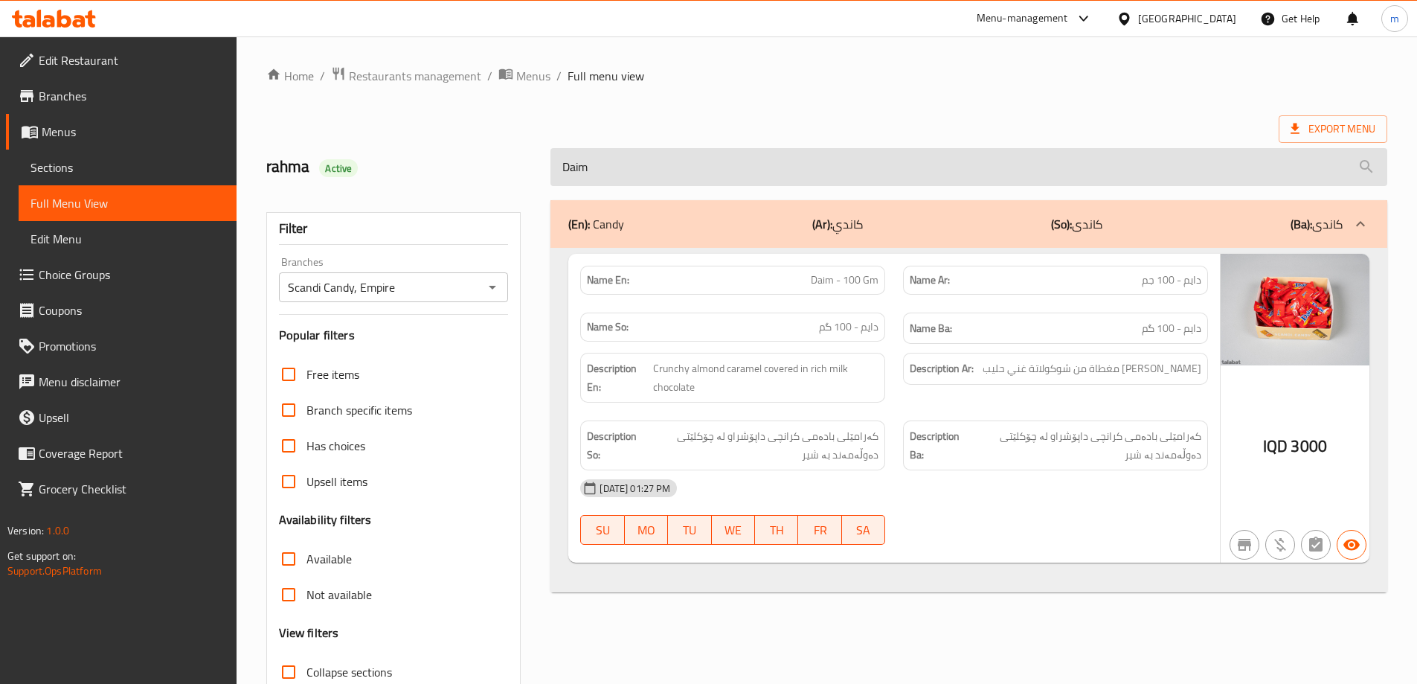
click at [871, 175] on input "Daim" at bounding box center [968, 167] width 837 height 38
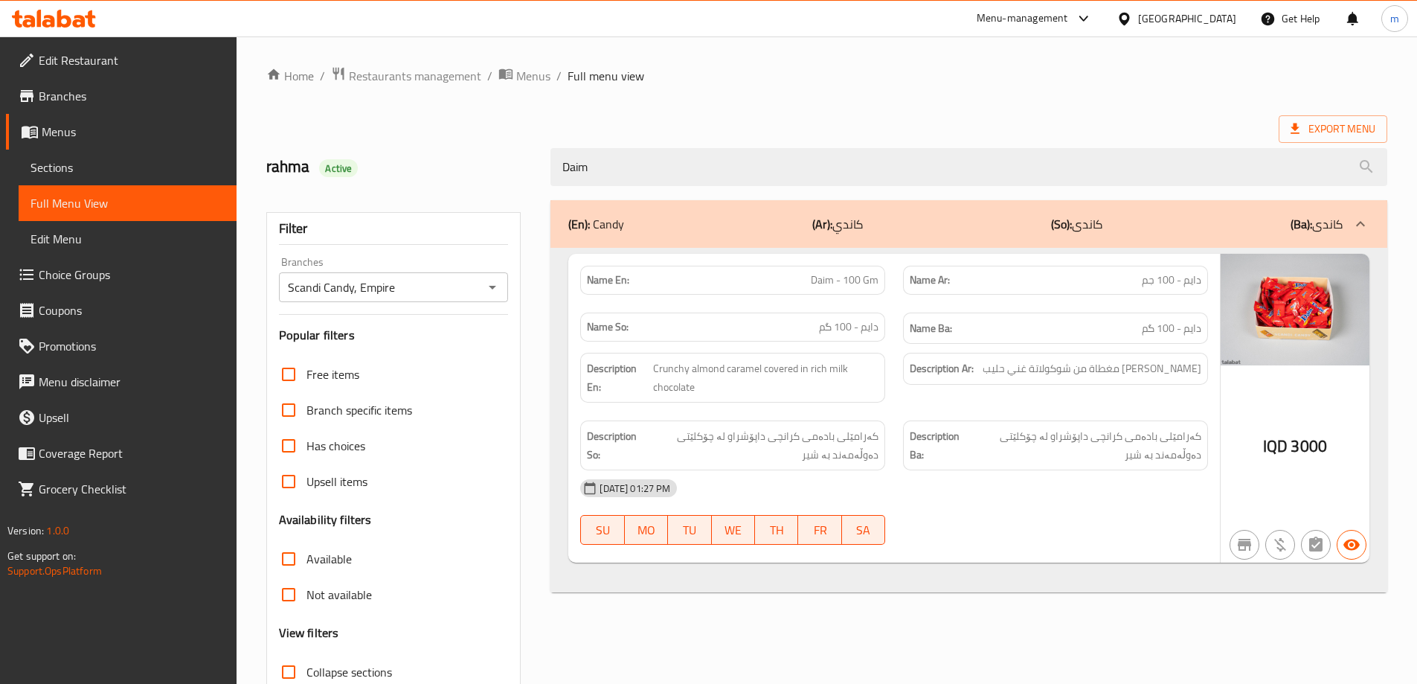
paste input "Anthon berg marzipan"
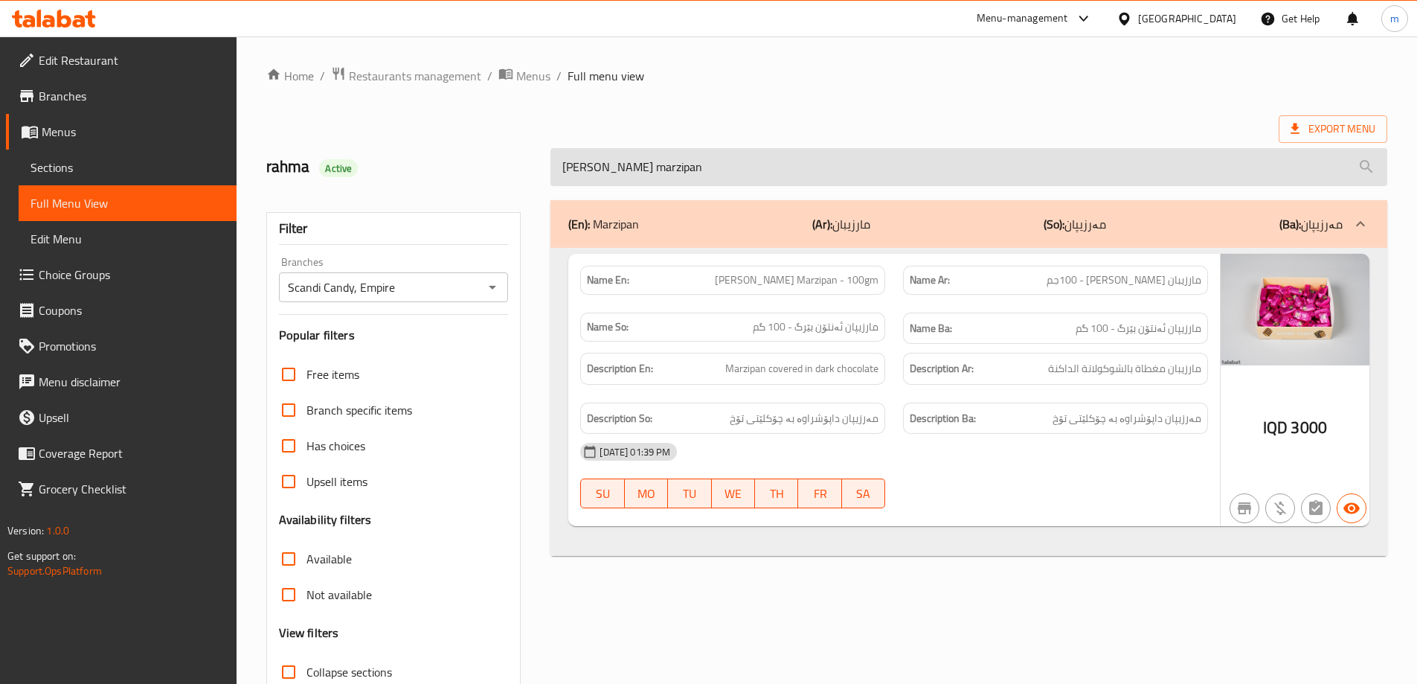
click at [786, 170] on input "Anthon berg marzipan" at bounding box center [968, 167] width 837 height 38
paste input "Roman half moons"
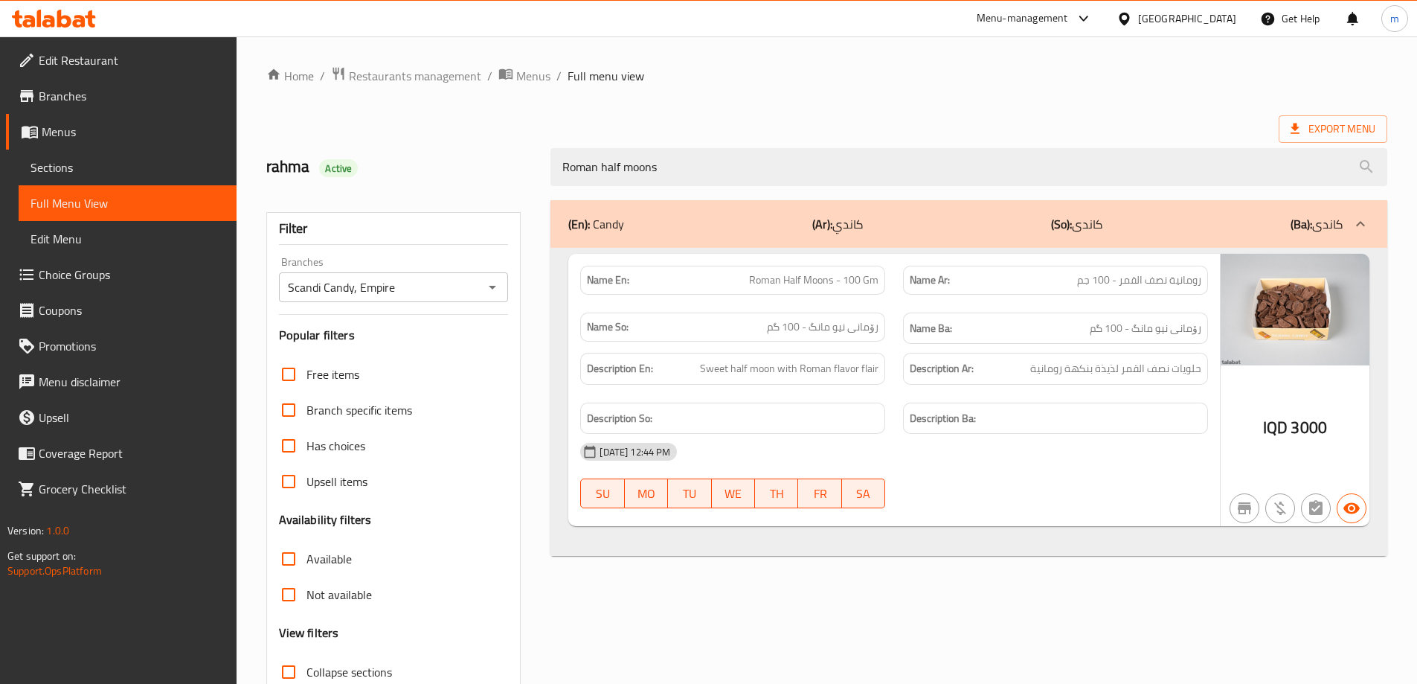
click at [838, 284] on span "Roman Half Moons - 100 Gm" at bounding box center [813, 280] width 129 height 16
copy span "Roman Half Moons - 100 Gm"
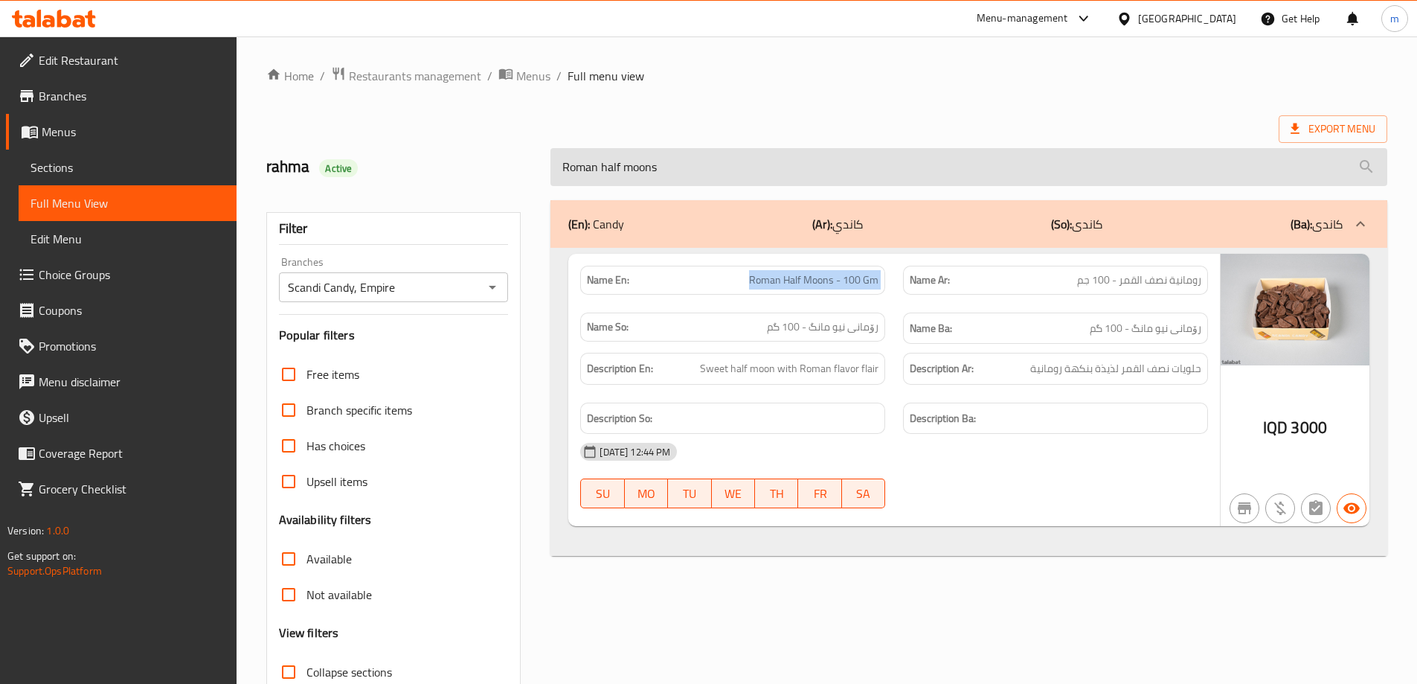
click at [850, 164] on input "Roman half moons" at bounding box center [968, 167] width 837 height 38
paste input "Polly tropical"
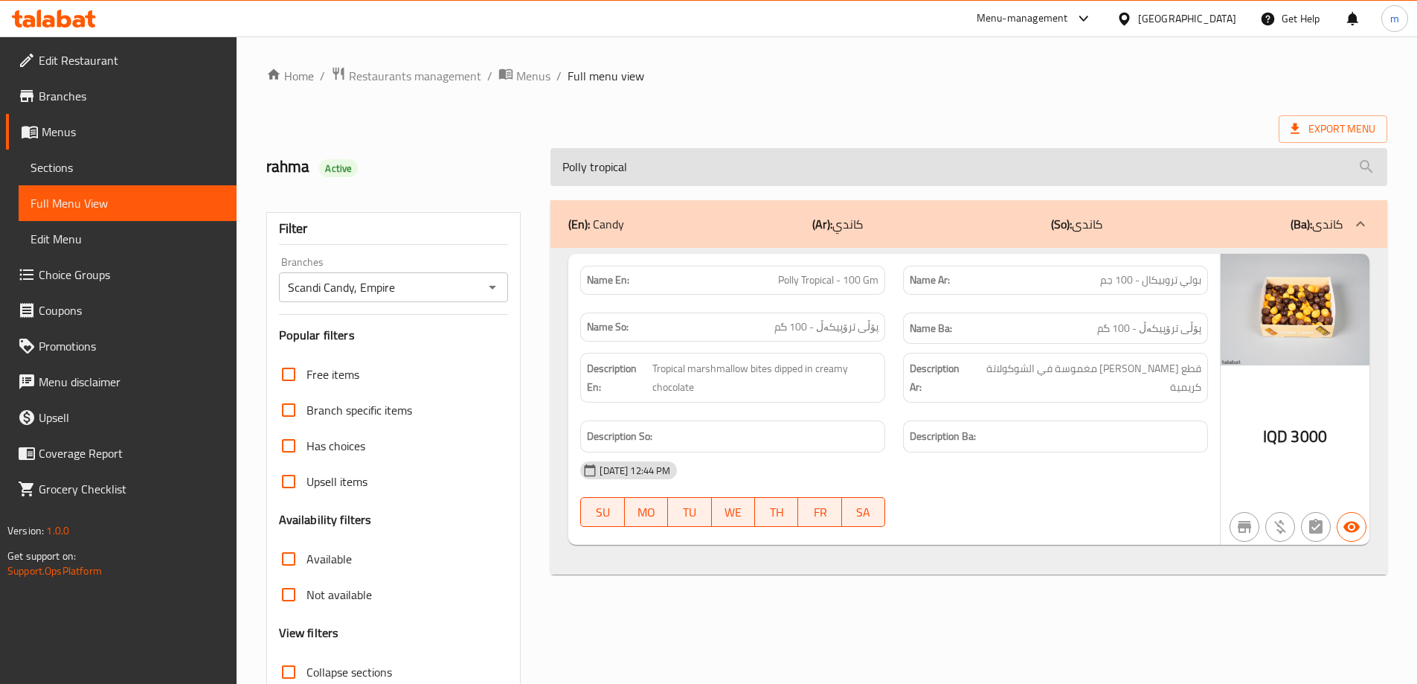
click at [807, 157] on input "Polly tropical" at bounding box center [968, 167] width 837 height 38
paste input "Hem cola karame"
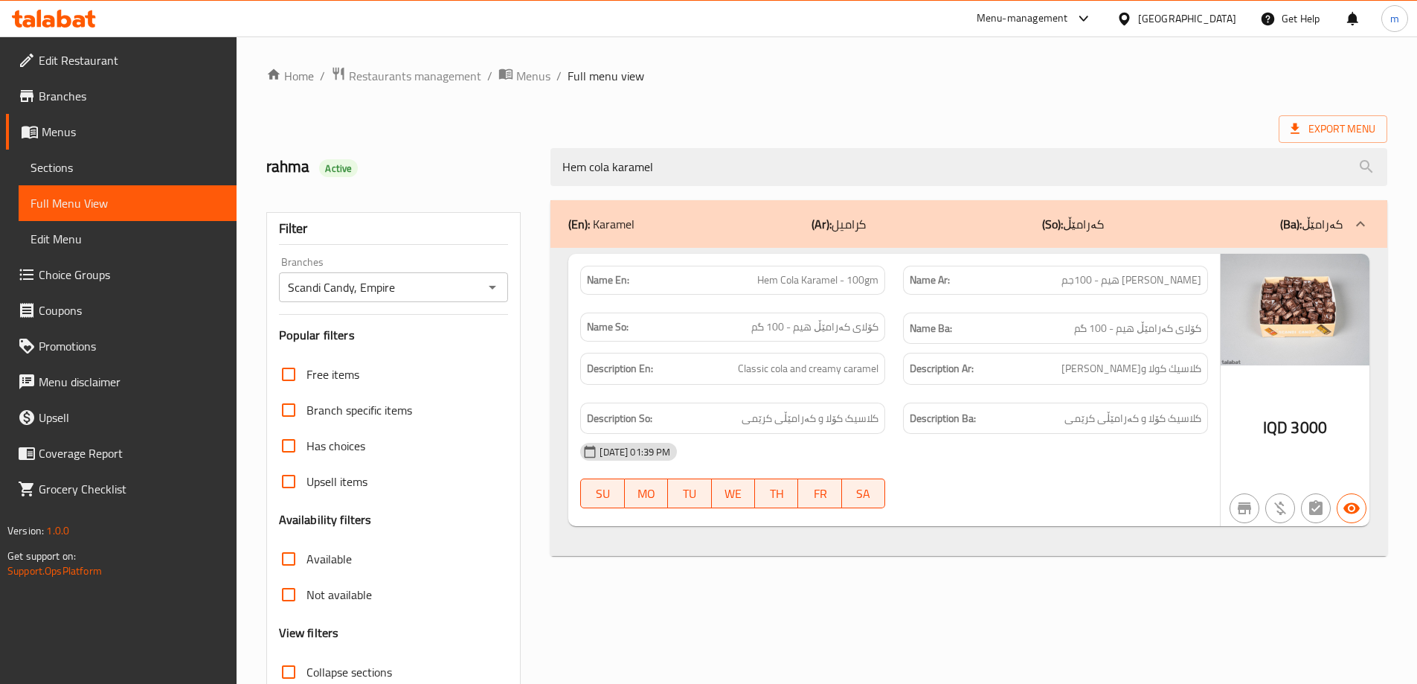
click at [896, 225] on div "(En): Karamel (Ar): كراميل (So): کەرامێڵ (Ba): کەرامێڵ" at bounding box center [955, 224] width 774 height 18
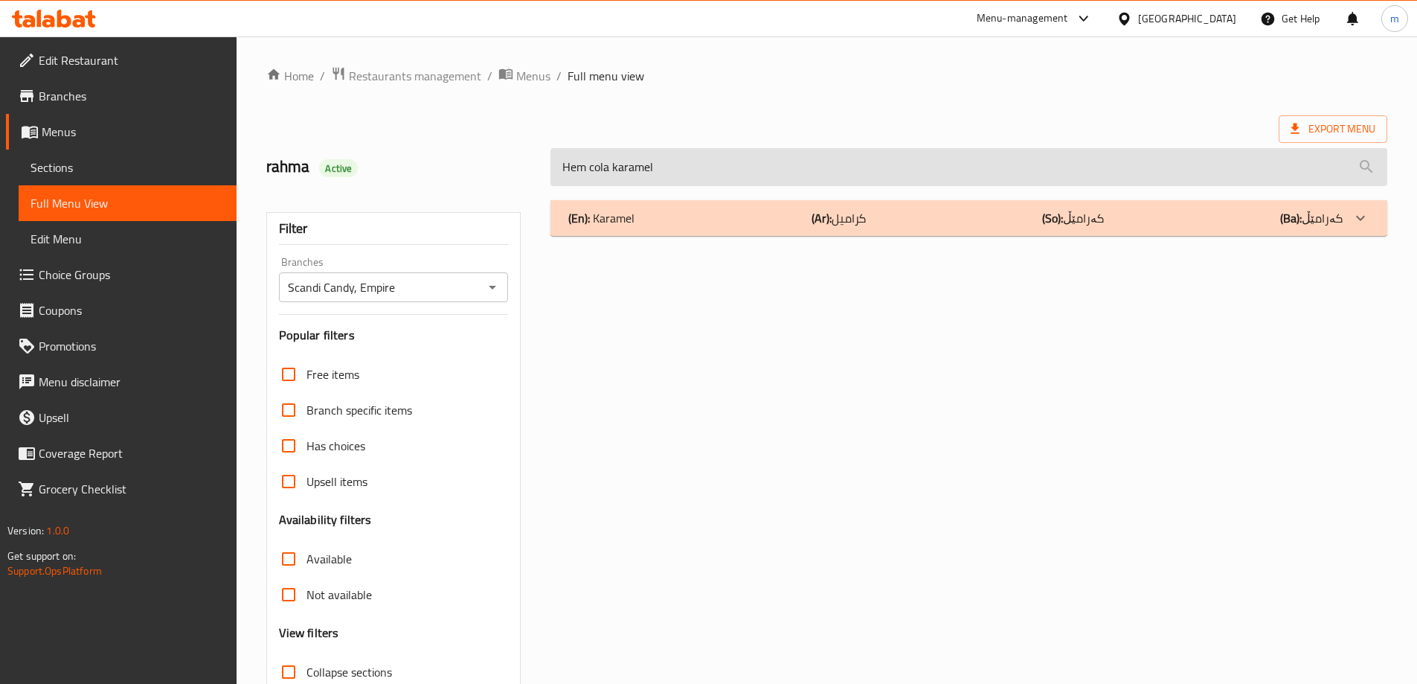
click at [843, 161] on input "Hem cola karamel" at bounding box center [968, 167] width 837 height 38
click at [824, 158] on input "Hem cola karamel" at bounding box center [968, 167] width 837 height 38
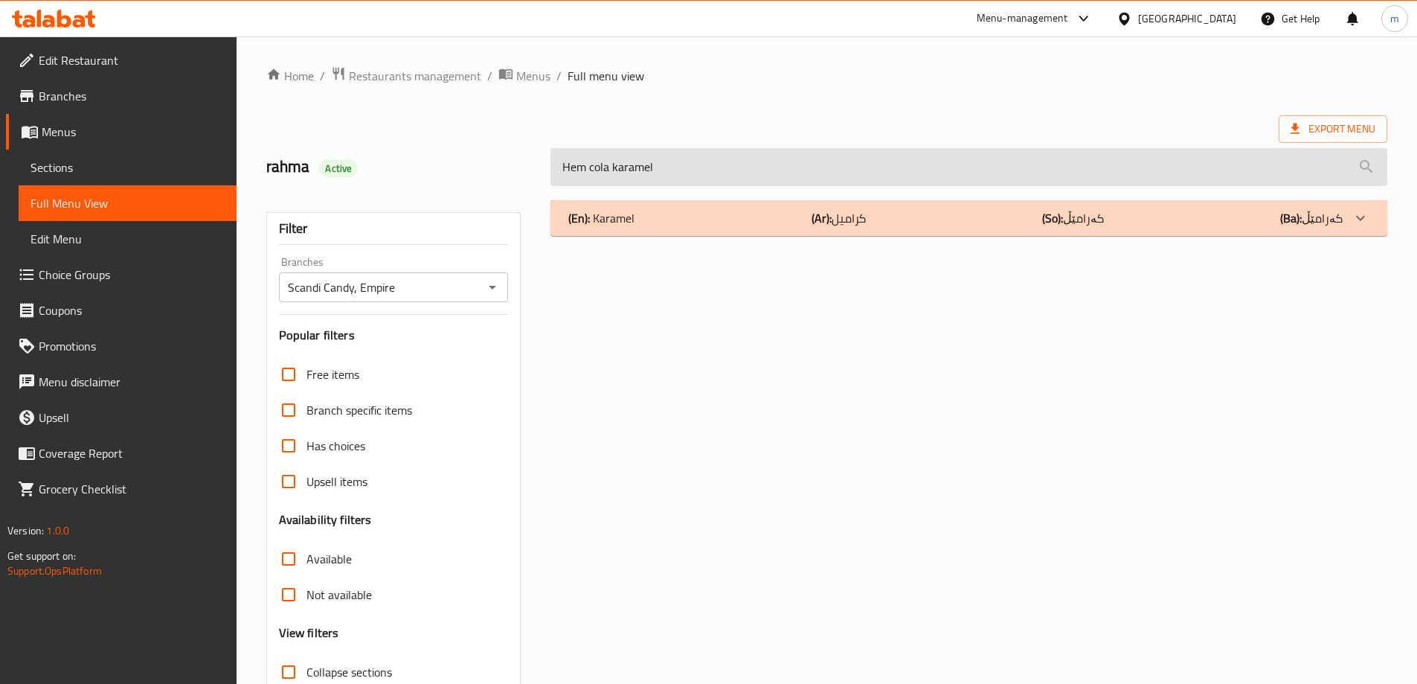
click at [824, 158] on input "Hem cola karamel" at bounding box center [968, 167] width 837 height 38
paste input "Toms golden toffees"
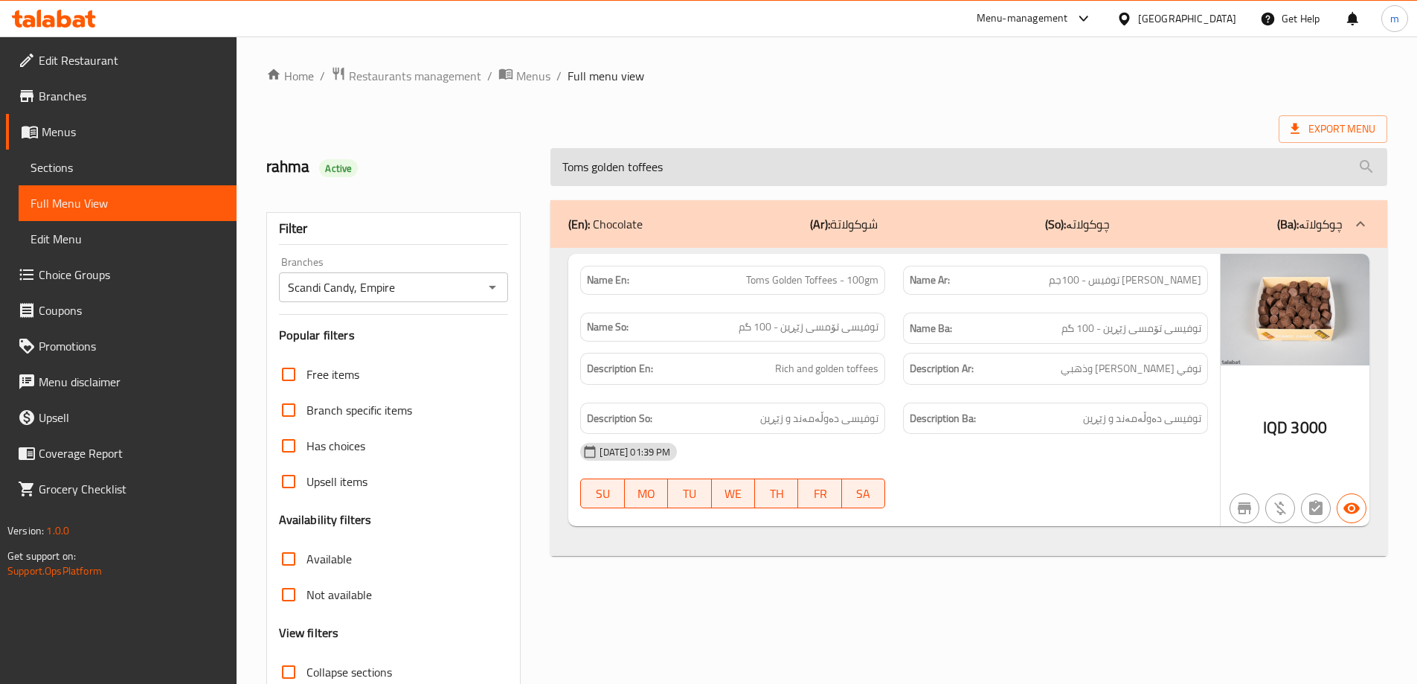
click at [797, 169] on input "Toms golden toffees" at bounding box center [968, 167] width 837 height 38
paste input "Hem cola karamel"
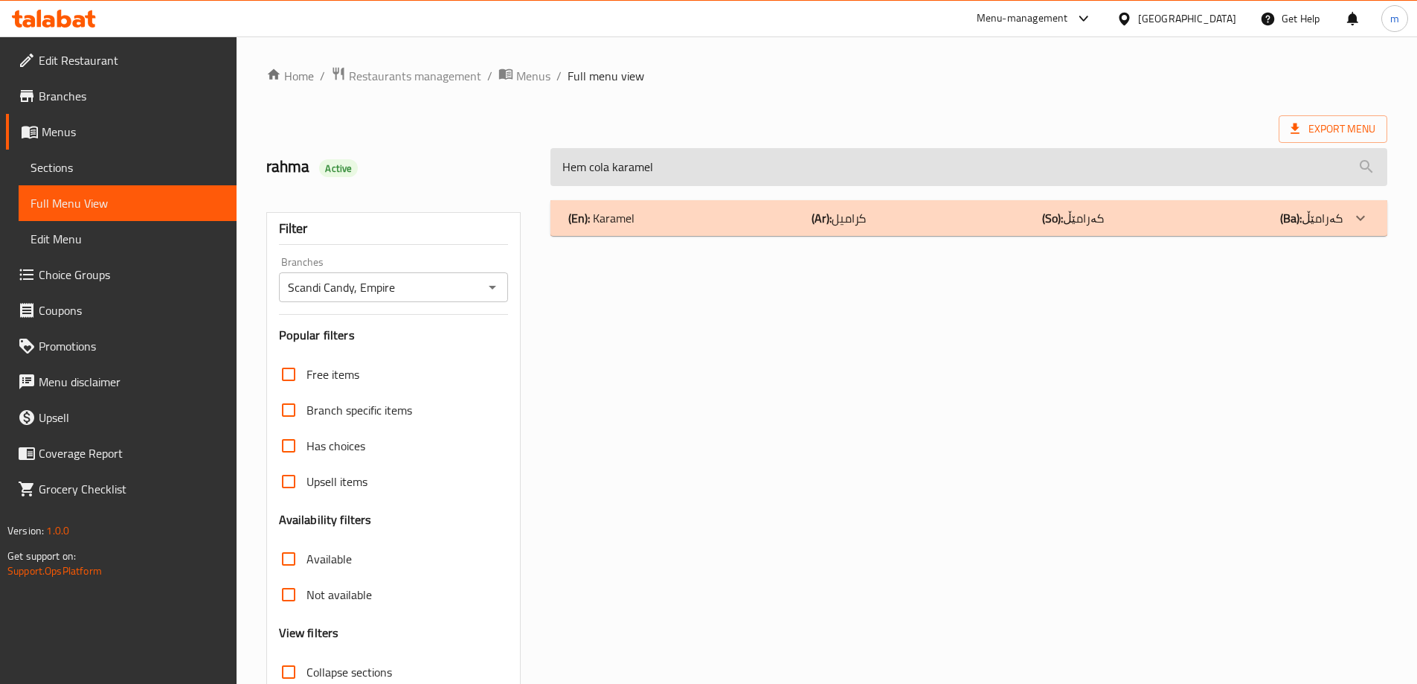
click at [763, 149] on input "Hem cola karamel" at bounding box center [968, 167] width 837 height 38
paste input "Toms golden toffees"
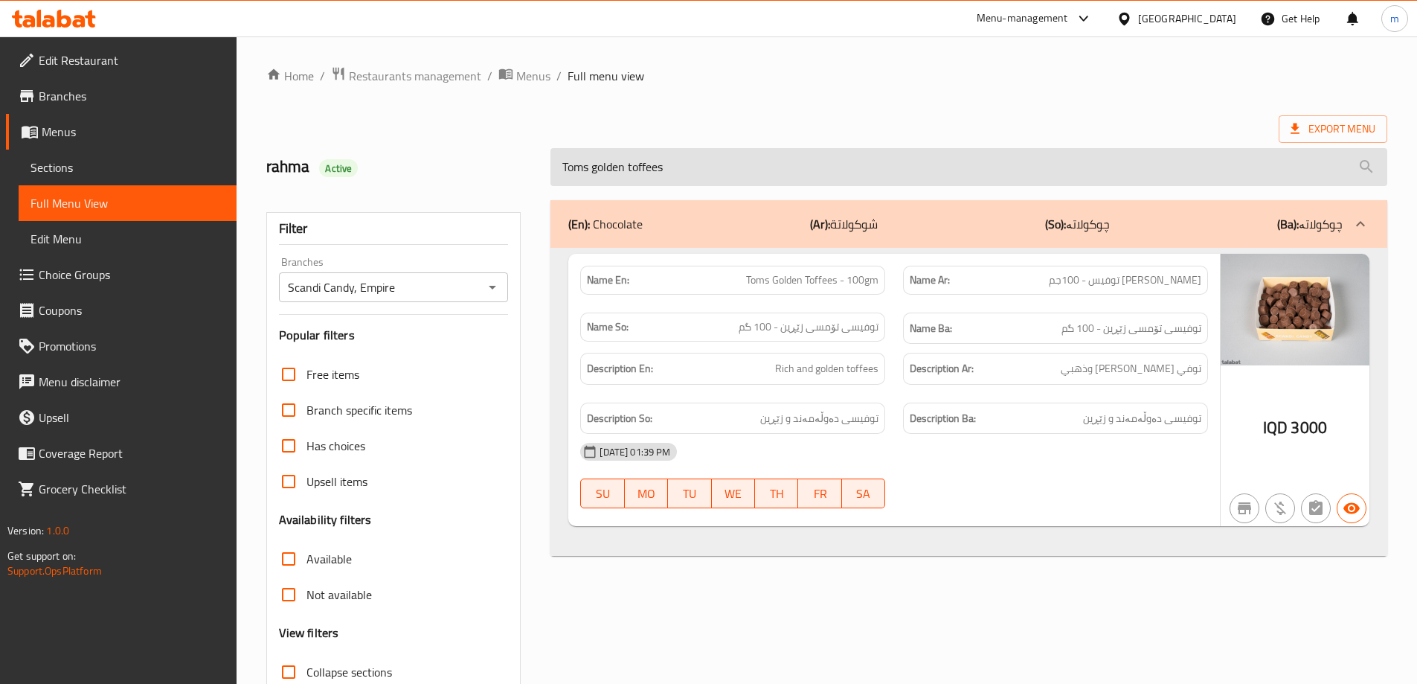
click at [812, 183] on input "Toms golden toffees" at bounding box center [968, 167] width 837 height 38
paste input "Cloetta milk chocolate"
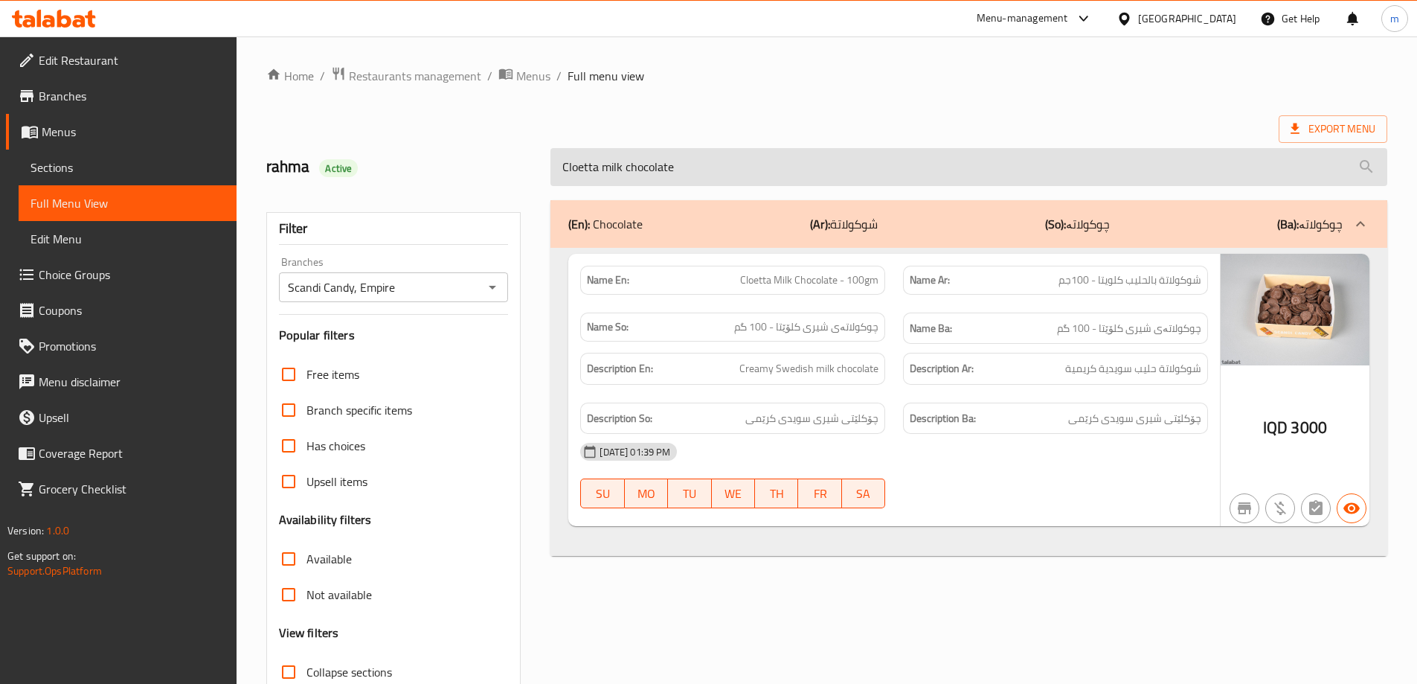
click at [748, 157] on input "Cloetta milk chocolate" at bounding box center [968, 167] width 837 height 38
paste input "Narr white almond"
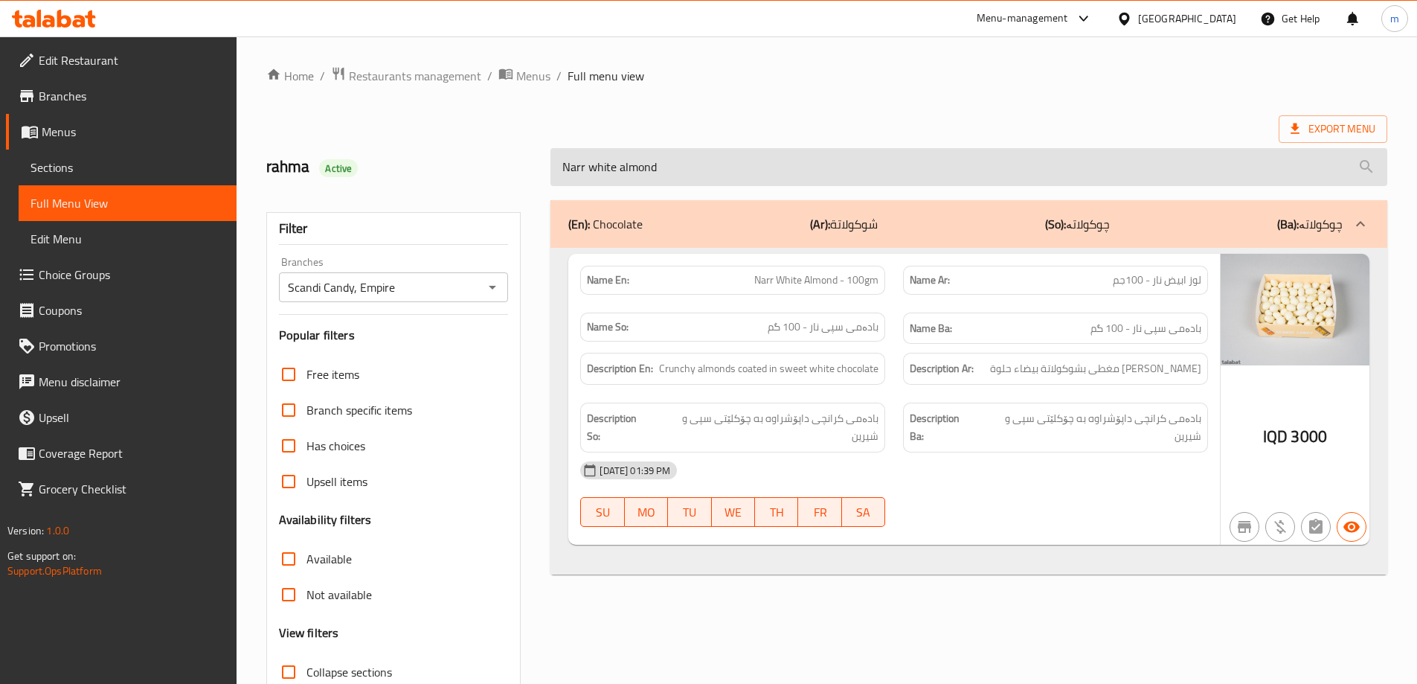
drag, startPoint x: 1001, startPoint y: 142, endPoint x: 987, endPoint y: 160, distance: 22.8
click at [1001, 141] on div "Narr white almond" at bounding box center [969, 167] width 855 height 56
click at [987, 160] on input "Narr white almond" at bounding box center [968, 167] width 837 height 38
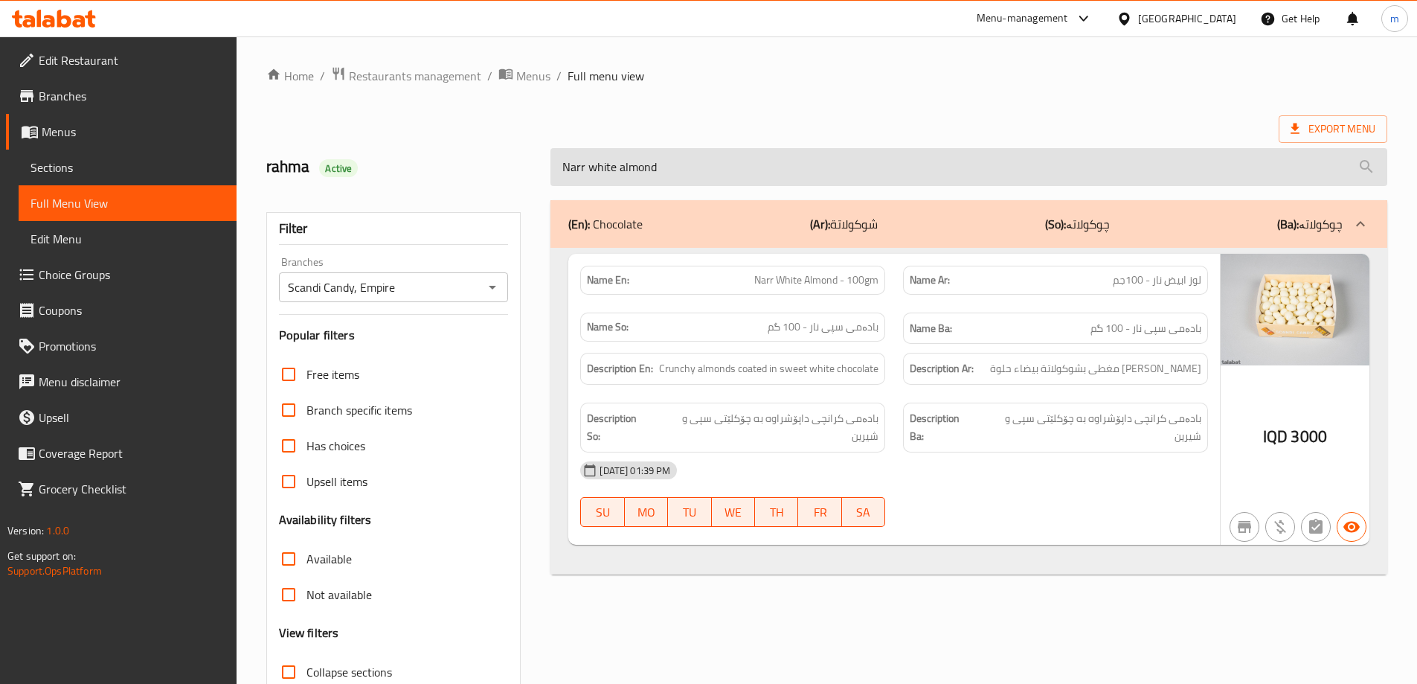
paste input "strawberry"
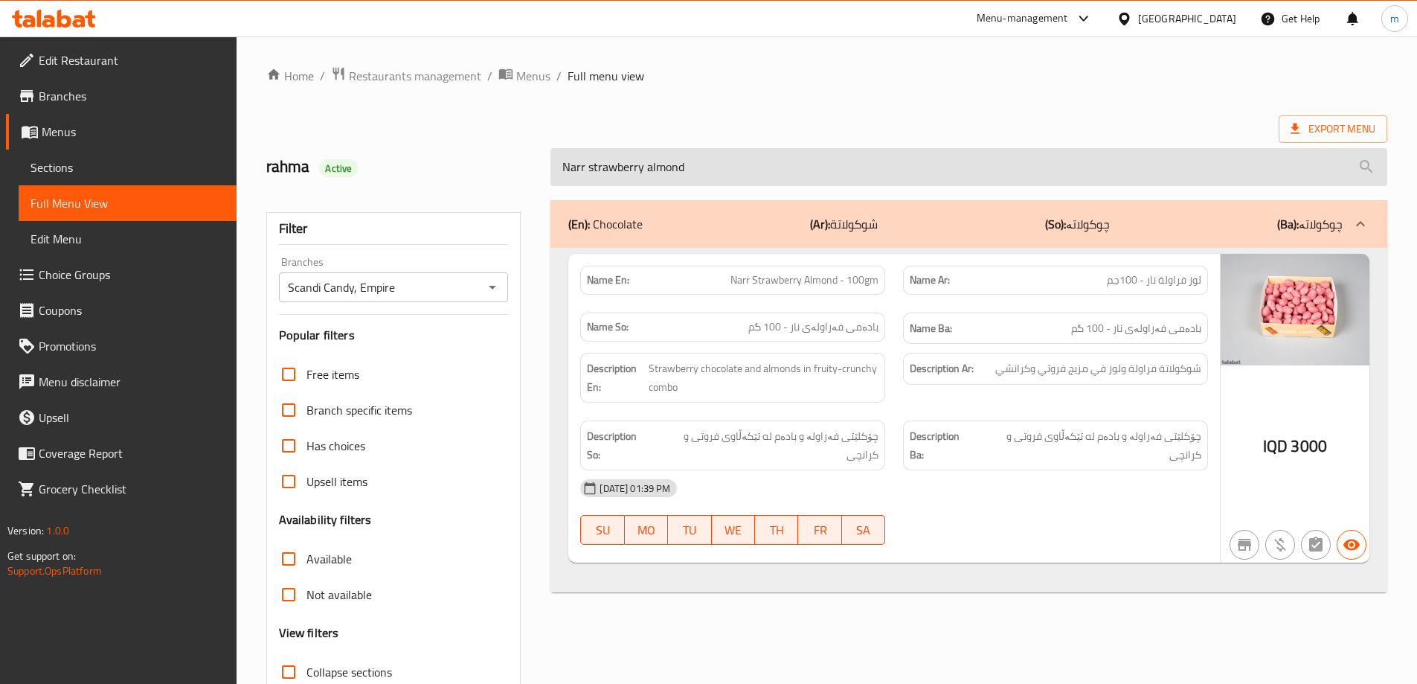
click at [933, 148] on input "Narr strawberry almond" at bounding box center [968, 167] width 837 height 38
click at [931, 148] on input "Narr strawberry almond" at bounding box center [968, 167] width 837 height 38
paste input "milk chocolate"
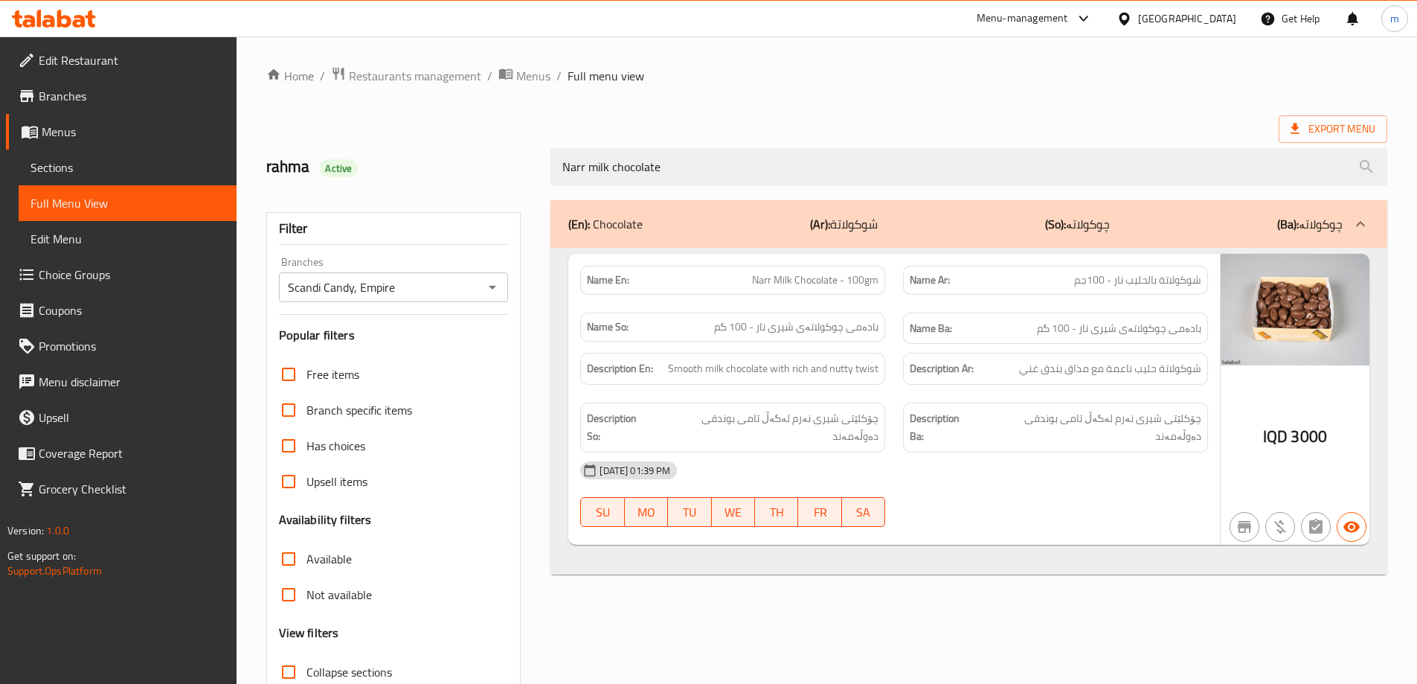
click at [766, 283] on span "Narr Milk Chocolate - 100gm" at bounding box center [815, 280] width 126 height 16
copy span "Narr Milk Chocolate - 100gm"
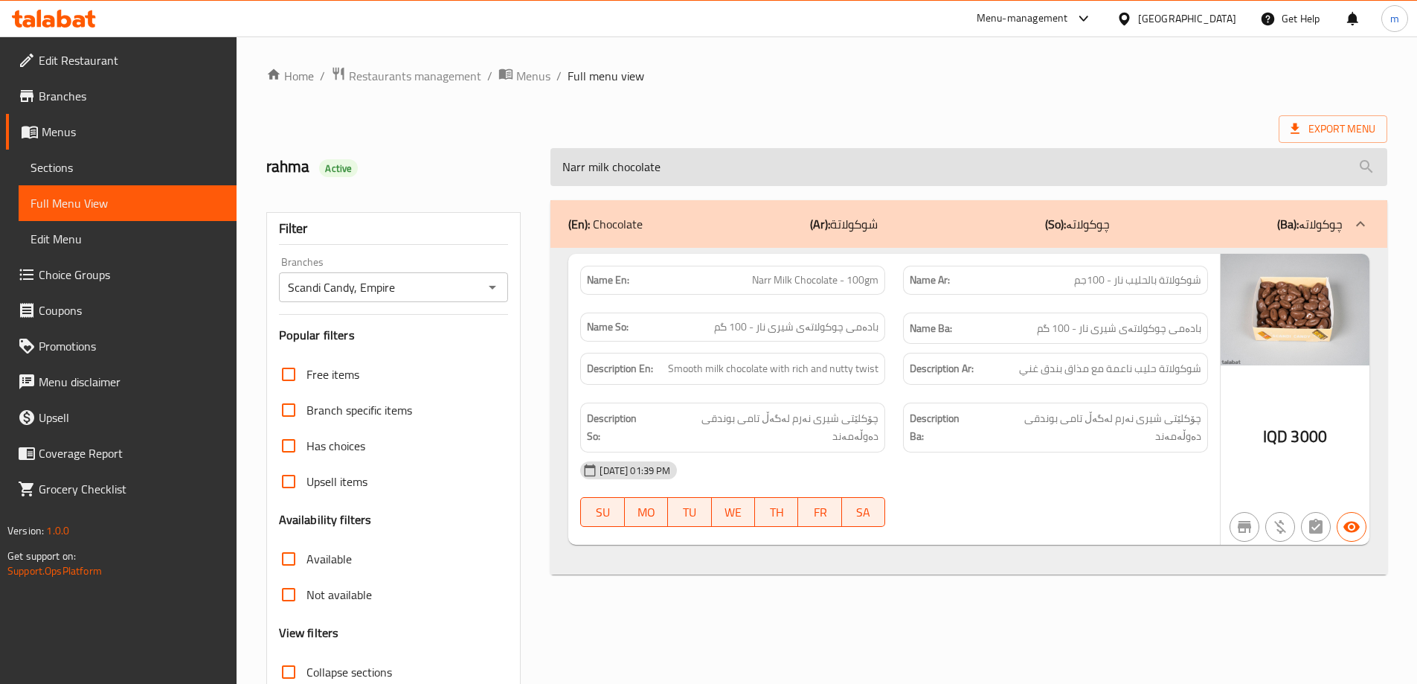
click at [765, 148] on input "Narr milk chocolate" at bounding box center [968, 167] width 837 height 38
paste input "Marianne"
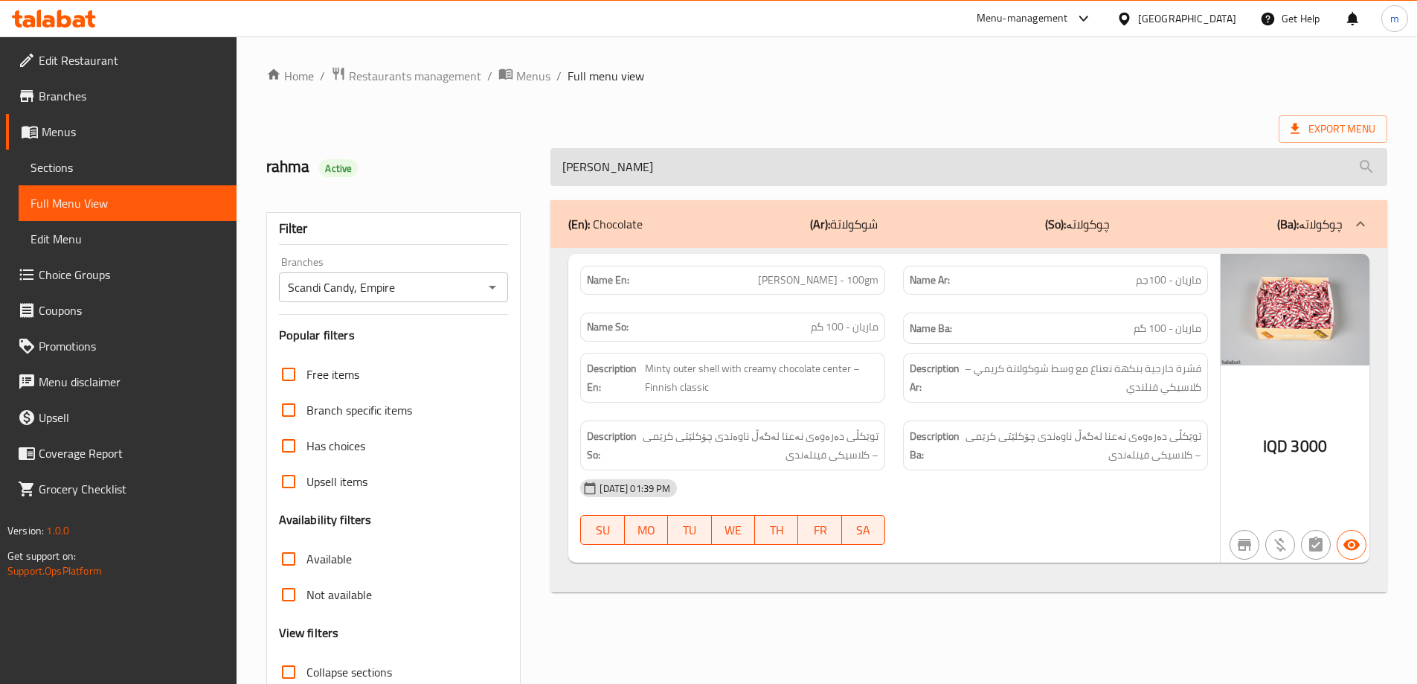
click at [806, 164] on input "Marianne" at bounding box center [968, 167] width 837 height 38
click at [806, 163] on input "Marianne" at bounding box center [968, 167] width 837 height 38
paste input "Dumle liquorice"
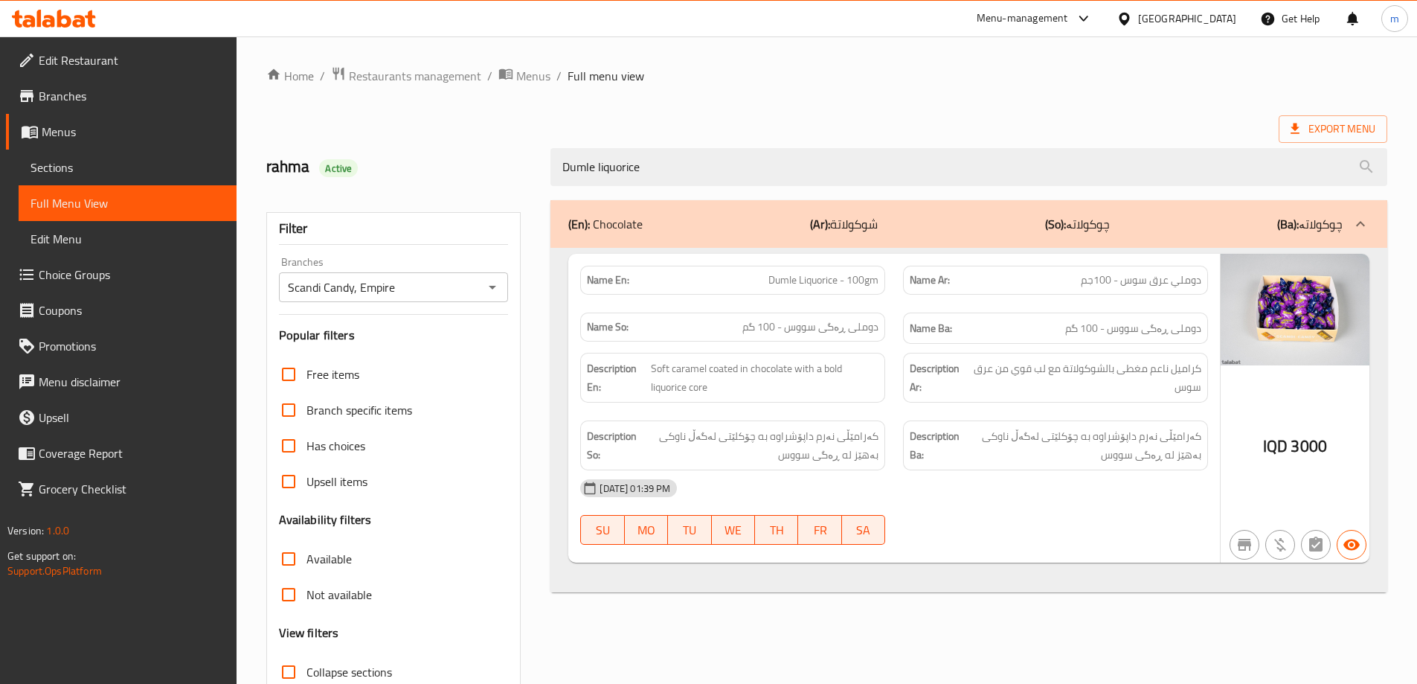
click at [821, 284] on span "Dumle Liquorice - 100gm" at bounding box center [823, 280] width 110 height 16
copy span "Dumle Liquorice - 100gm"
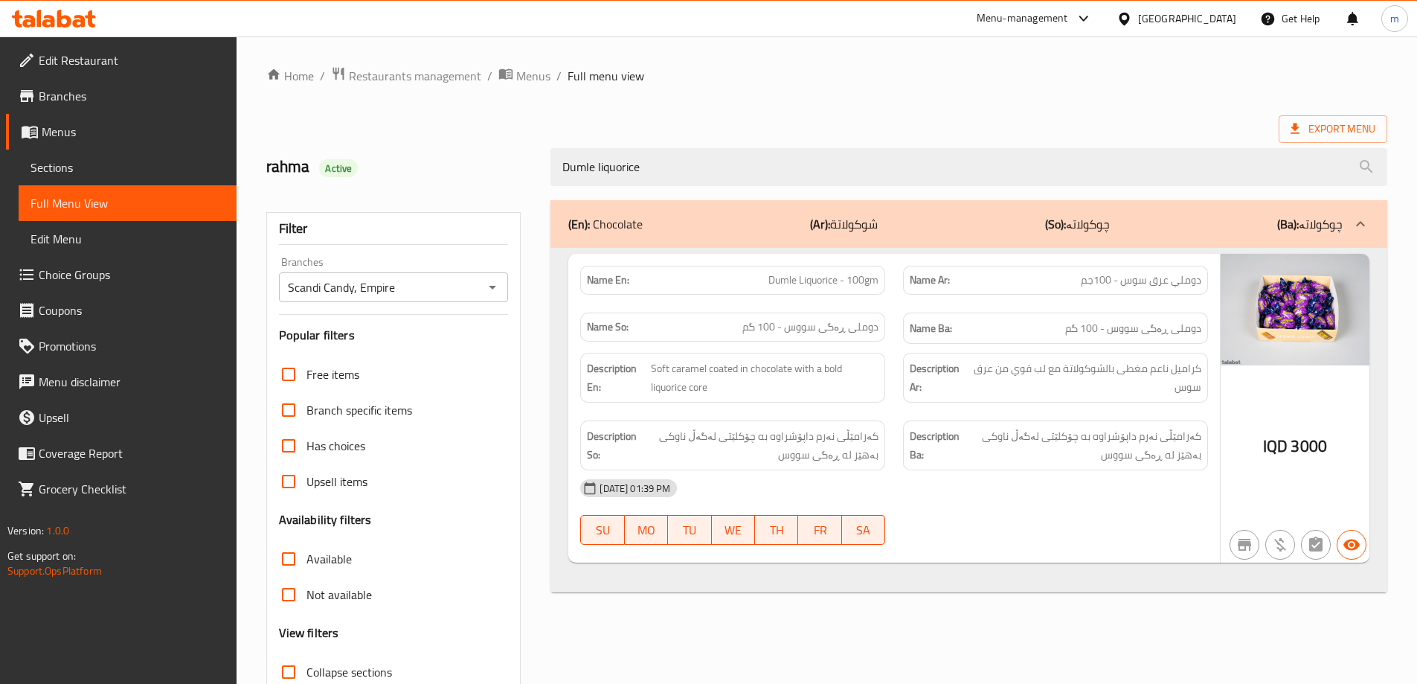
click at [910, 194] on div "(En): Chocolate (Ar): شوكولاتة (So): چوکولاتە (Ba): چوکولاتە Name En: Dumle Liq…" at bounding box center [969, 481] width 855 height 580
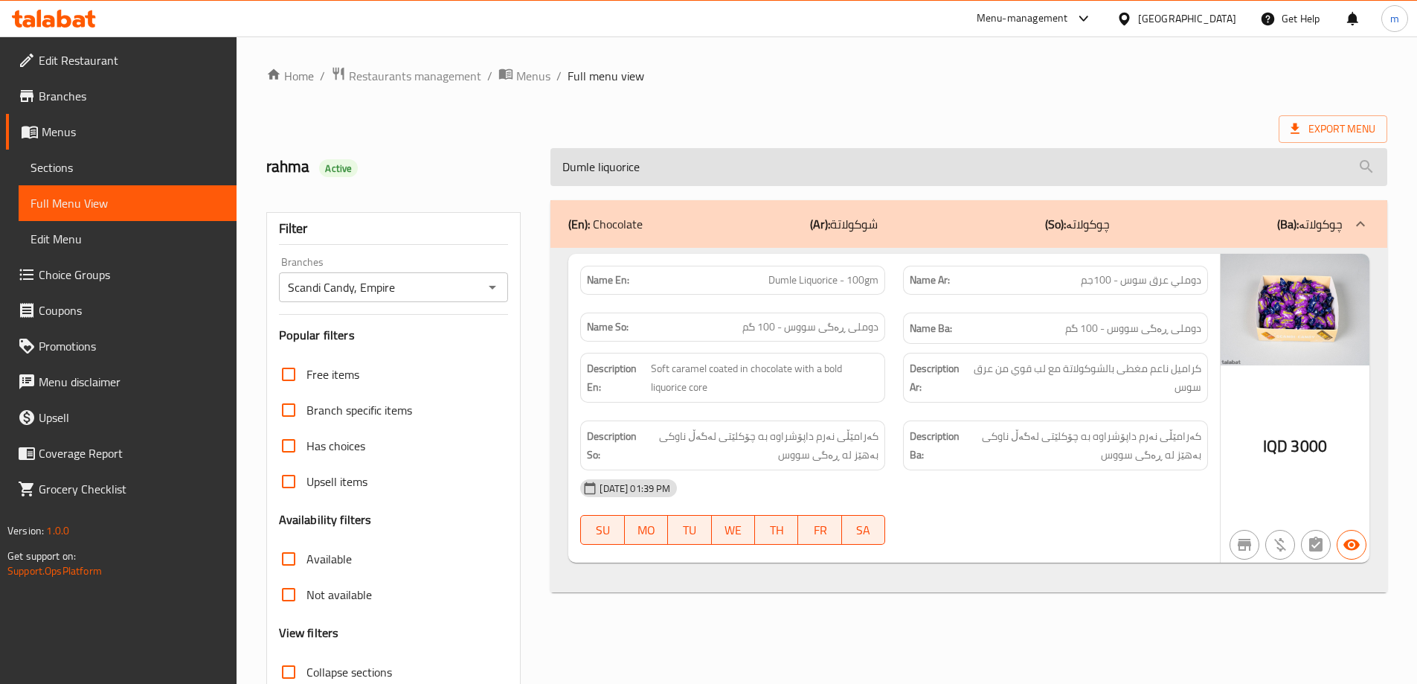
click at [908, 170] on input "Dumle liquorice" at bounding box center [968, 167] width 837 height 38
paste input "original"
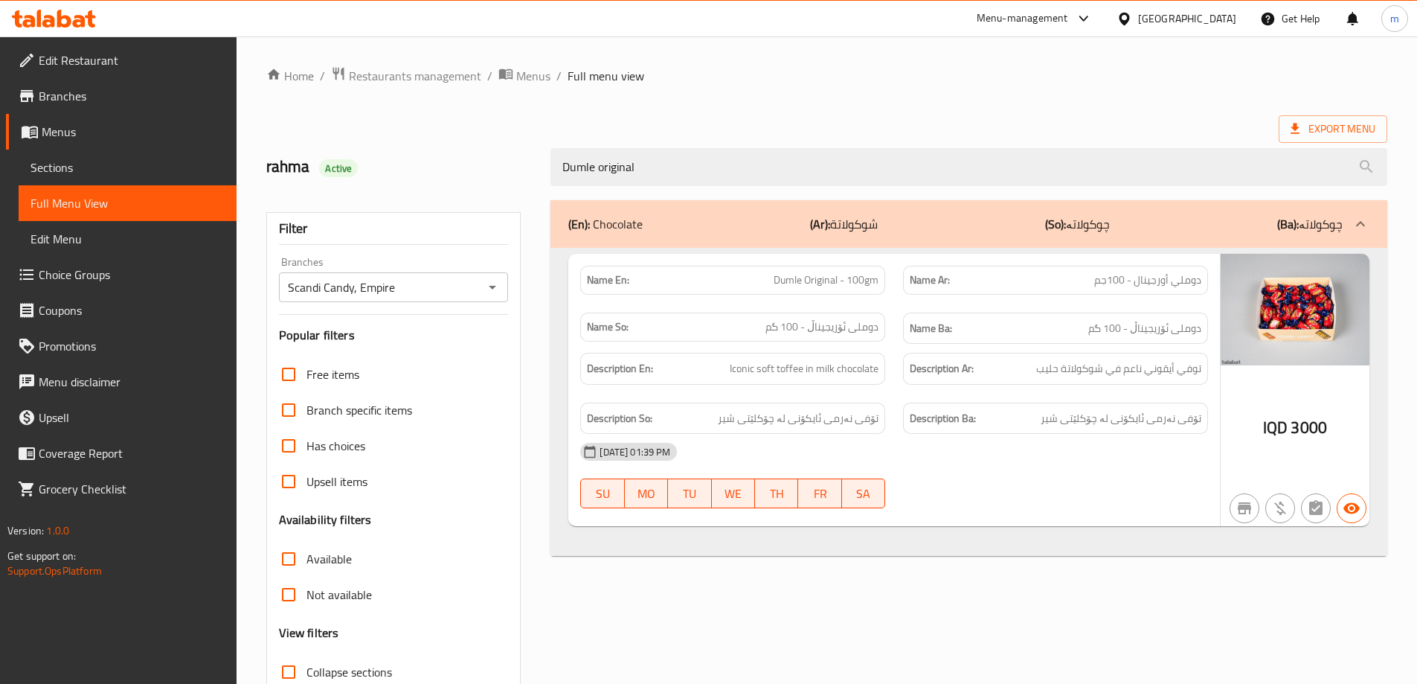
click at [901, 134] on div "rahma Active Dumle original" at bounding box center [826, 167] width 1139 height 66
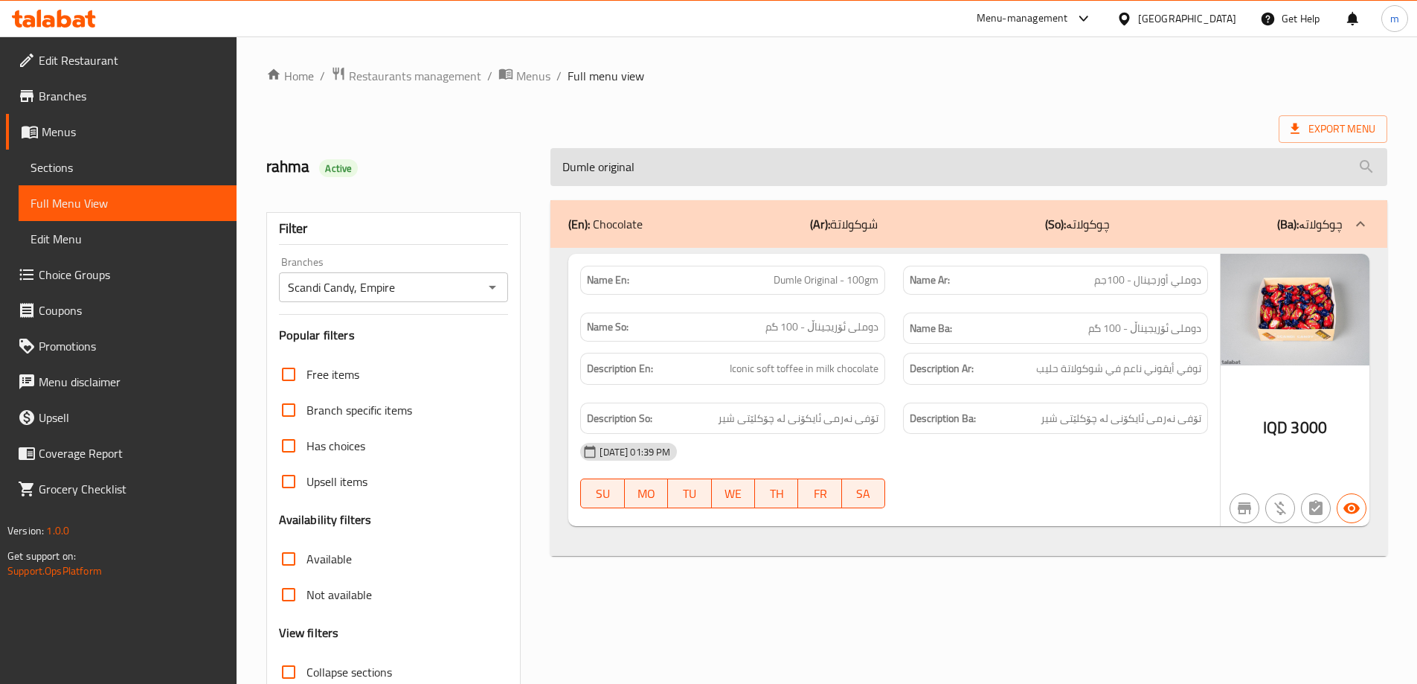
click at [896, 161] on input "Dumle original" at bounding box center [968, 167] width 837 height 38
paste input "dr sweet puzzle gummies"
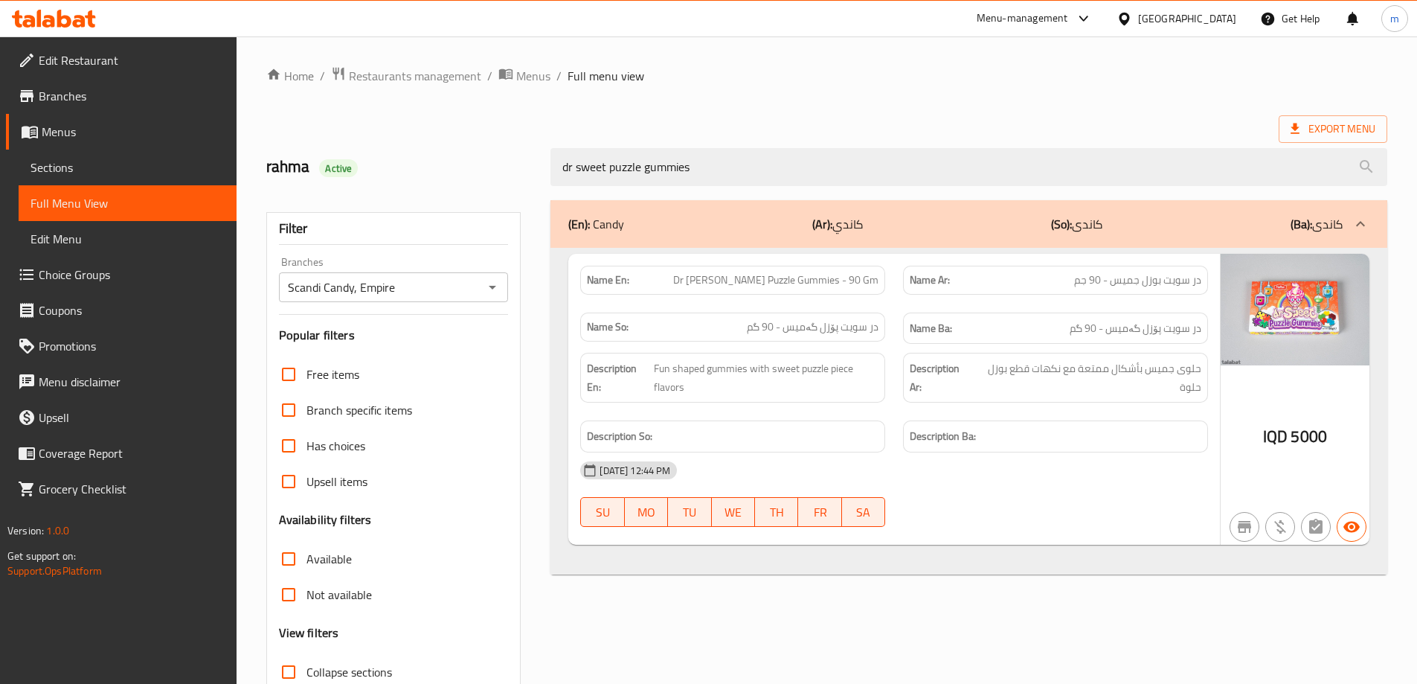
click at [794, 423] on div "Description So:" at bounding box center [732, 436] width 305 height 32
click at [918, 484] on div "[DATE] 12:44 PM" at bounding box center [894, 470] width 646 height 36
click at [832, 282] on span "[PERSON_NAME] Puzzle Gummies - 90 Gm" at bounding box center [775, 280] width 205 height 16
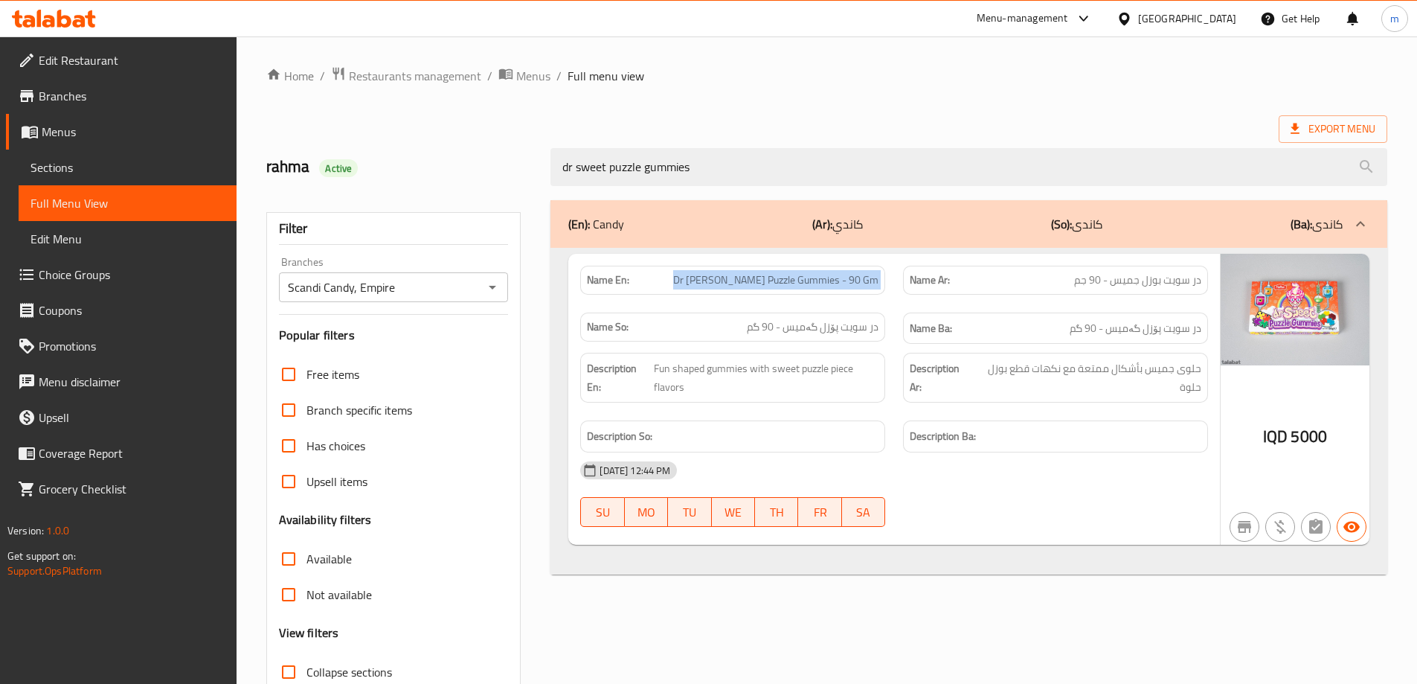
copy span "[PERSON_NAME] Puzzle Gummies - 90 Gm"
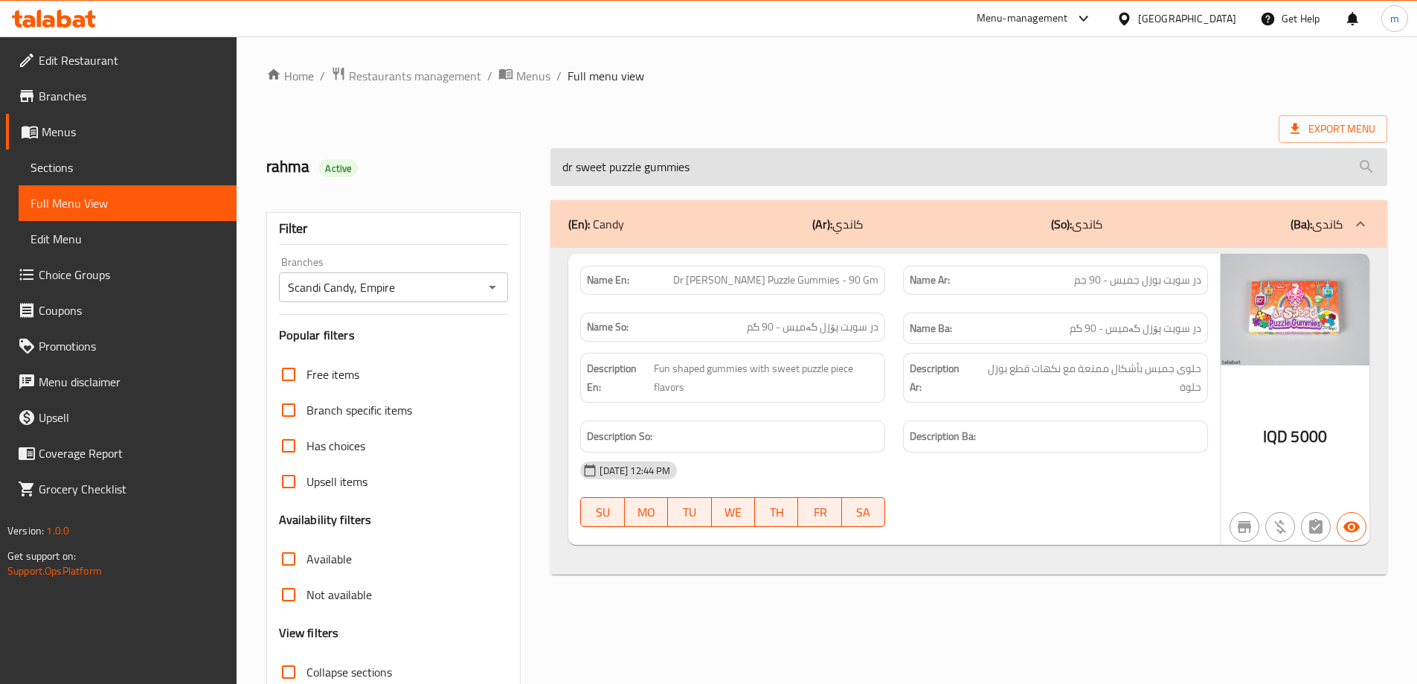
click at [766, 173] on input "dr sweet puzzle gummies" at bounding box center [968, 167] width 837 height 38
paste input "Dr sweet sushi"
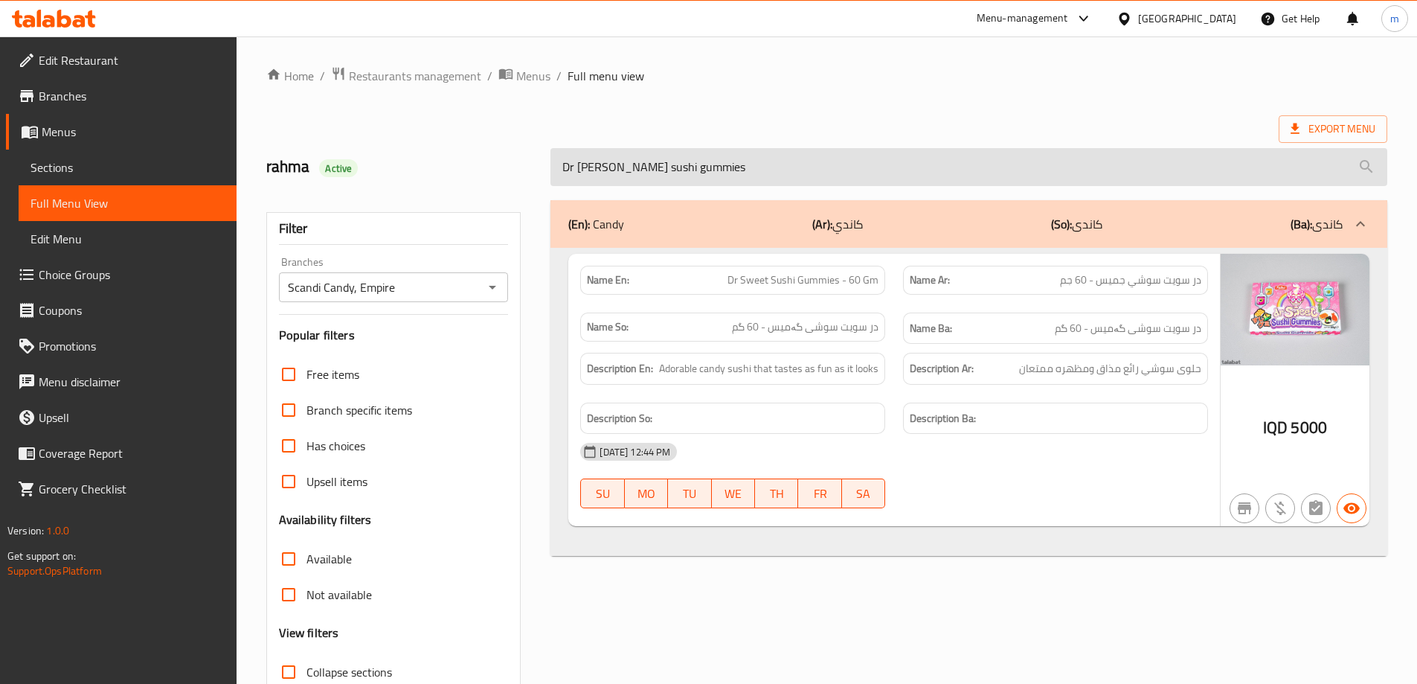
click at [927, 163] on input "Dr sweet sushi gummies" at bounding box center [968, 167] width 837 height 38
paste input "lucky cherr"
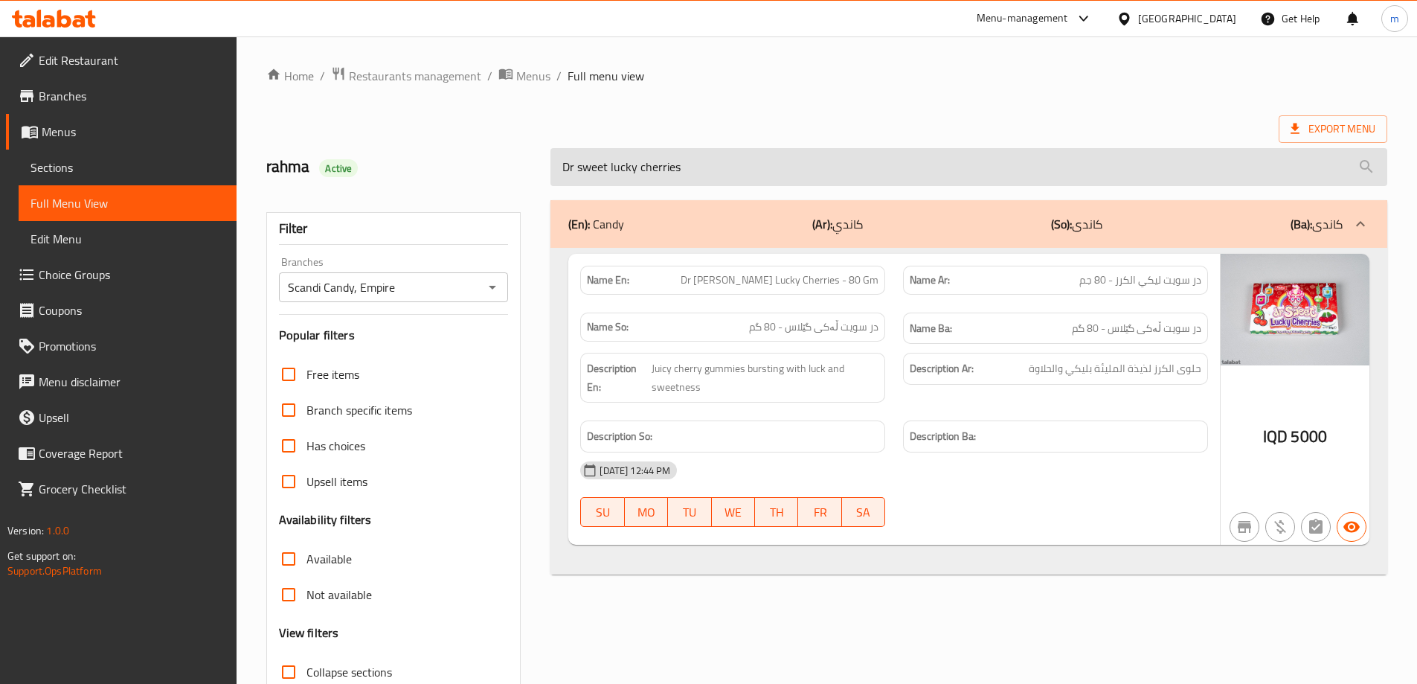
click at [628, 169] on input "Dr sweet lucky cherries" at bounding box center [968, 167] width 837 height 38
paste input "sushi gumm"
click at [628, 169] on input "Dr sweet sushi gummies" at bounding box center [968, 167] width 837 height 38
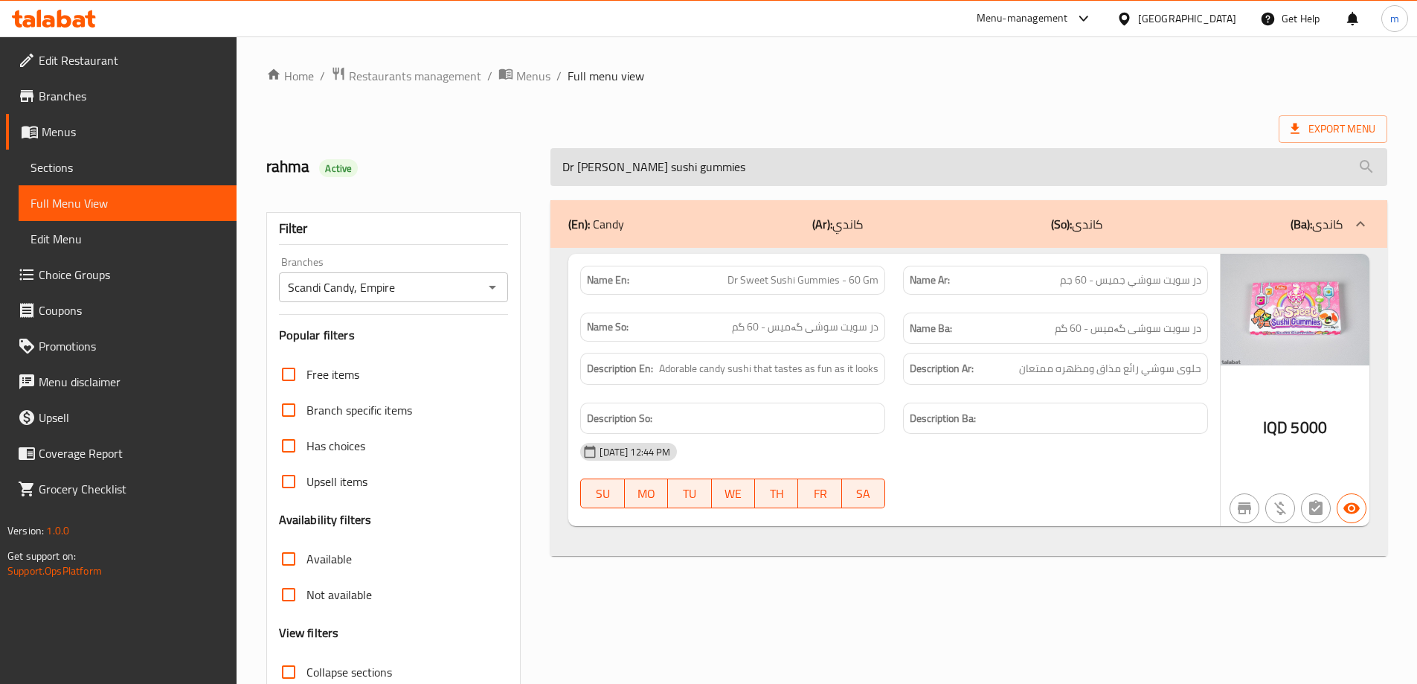
click at [719, 174] on input "Dr sweet sushi gummies" at bounding box center [968, 167] width 837 height 38
click at [821, 167] on input "Dr sweet sushi gummies" at bounding box center [968, 167] width 837 height 38
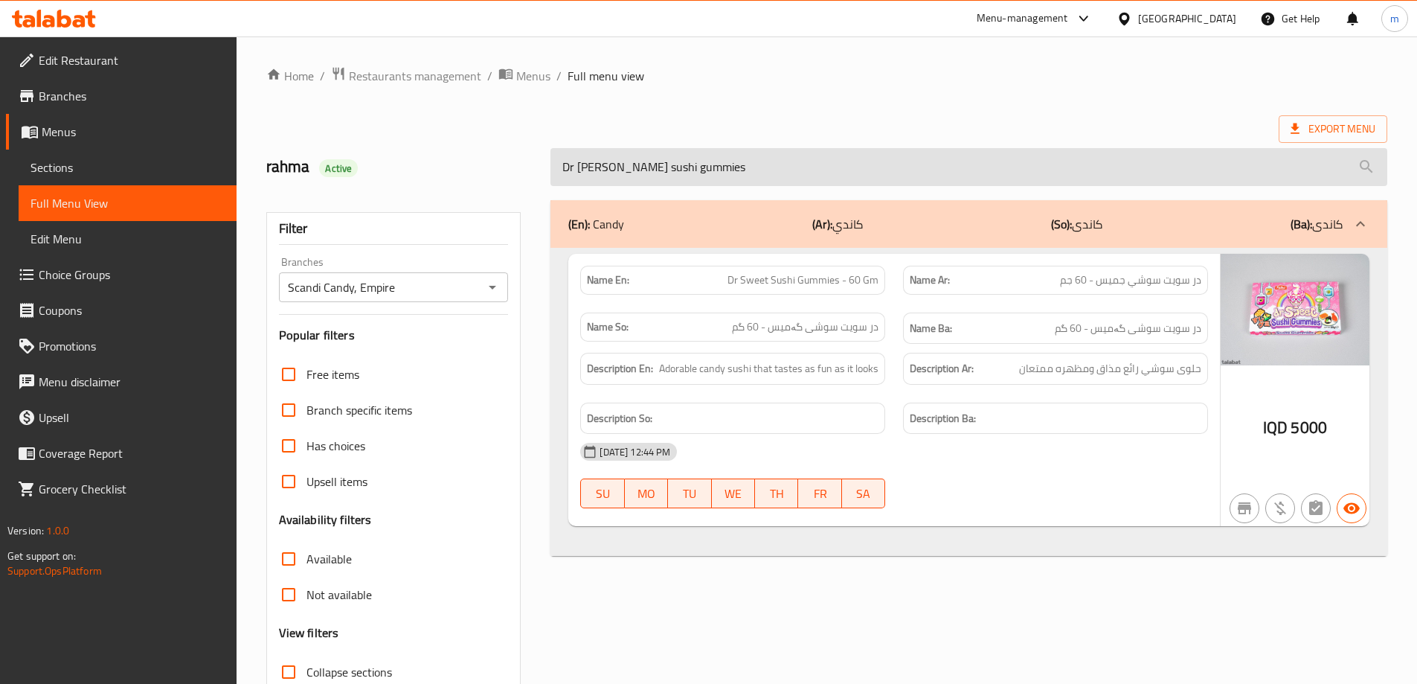
click at [821, 167] on input "Dr sweet sushi gummies" at bounding box center [968, 167] width 837 height 38
paste input "lucky cherr"
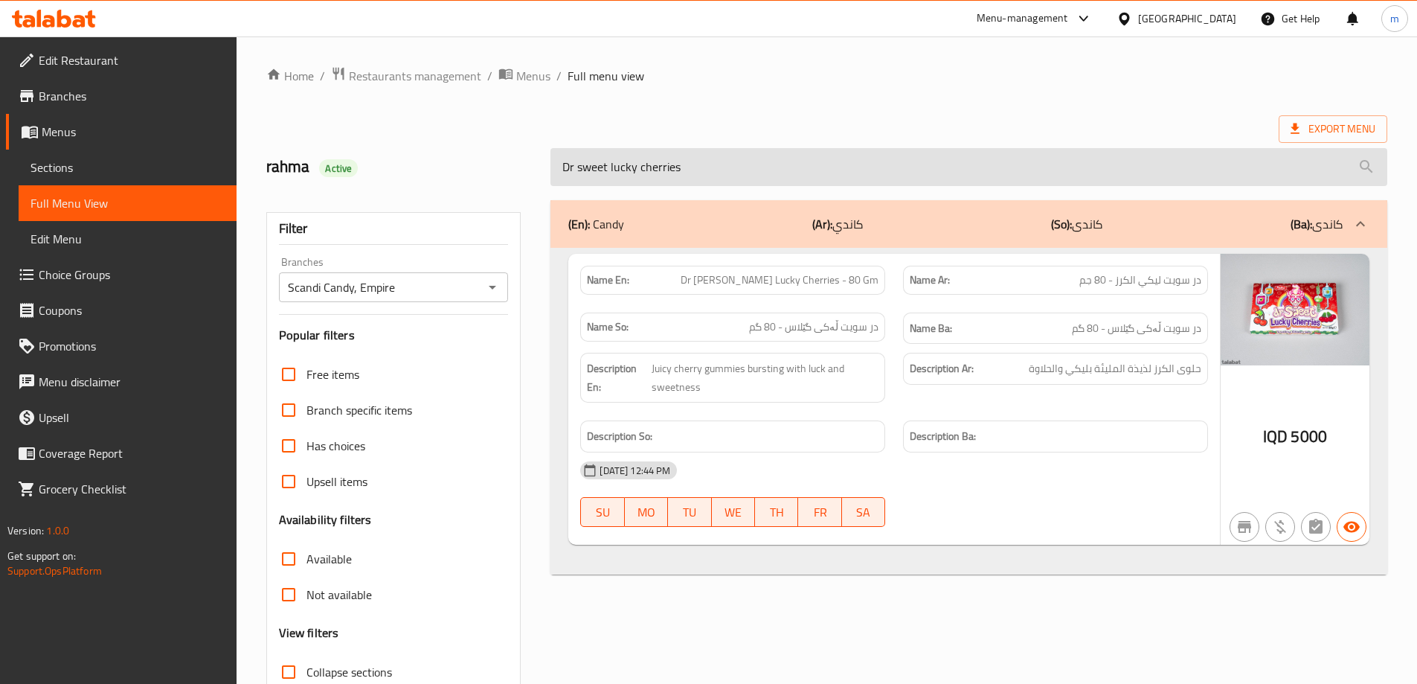
click at [821, 167] on input "Dr sweet lucky cherries" at bounding box center [968, 167] width 837 height 38
click at [723, 161] on input "Dr sweet lucky cherries" at bounding box center [968, 167] width 837 height 38
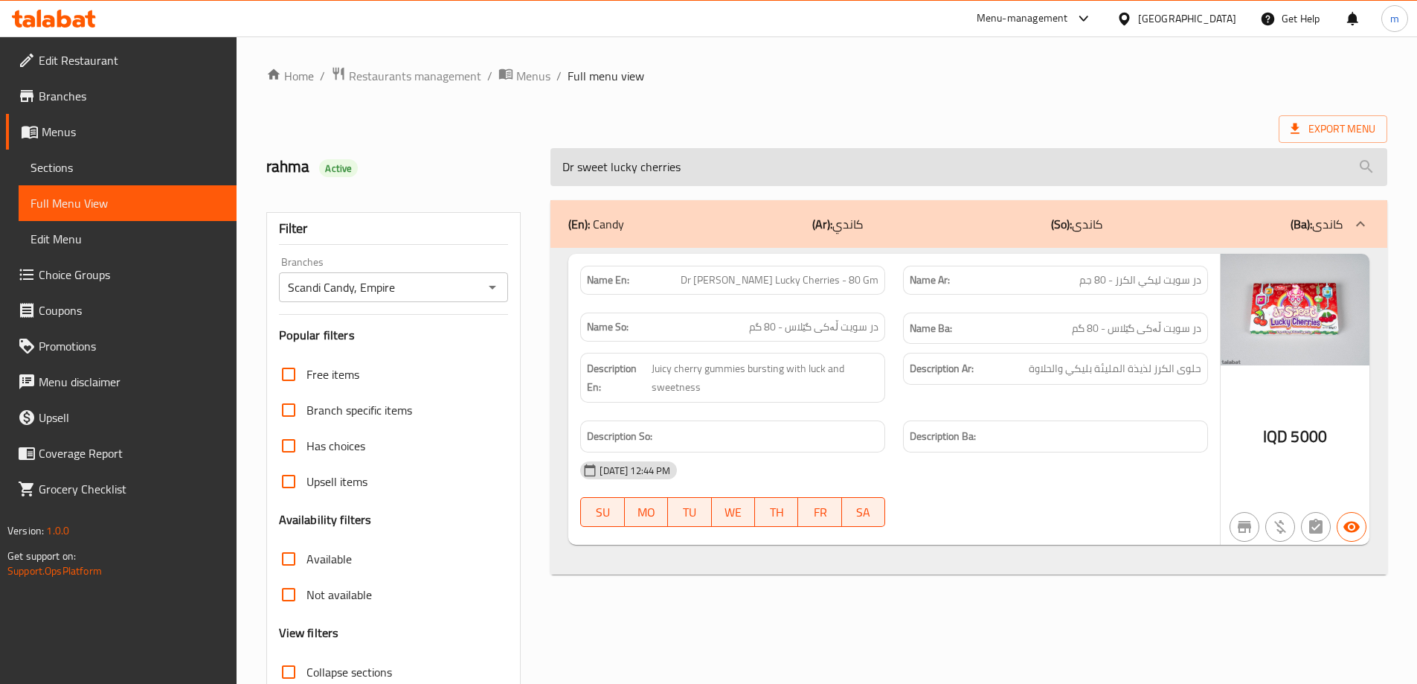
click at [723, 161] on input "Dr sweet lucky cherries" at bounding box center [968, 167] width 837 height 38
paste input "fire blast ball"
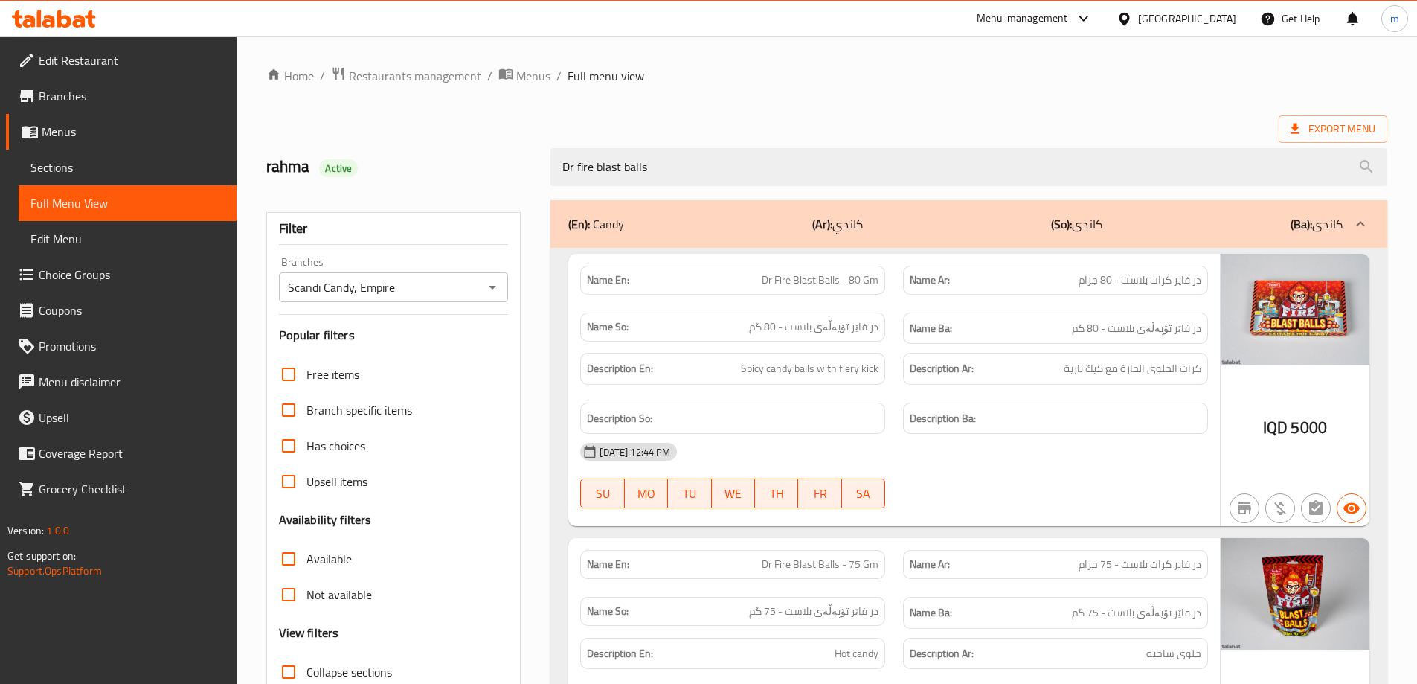
click at [766, 272] on span "Dr Fire Blast Balls - 80 Gm" at bounding box center [820, 280] width 117 height 16
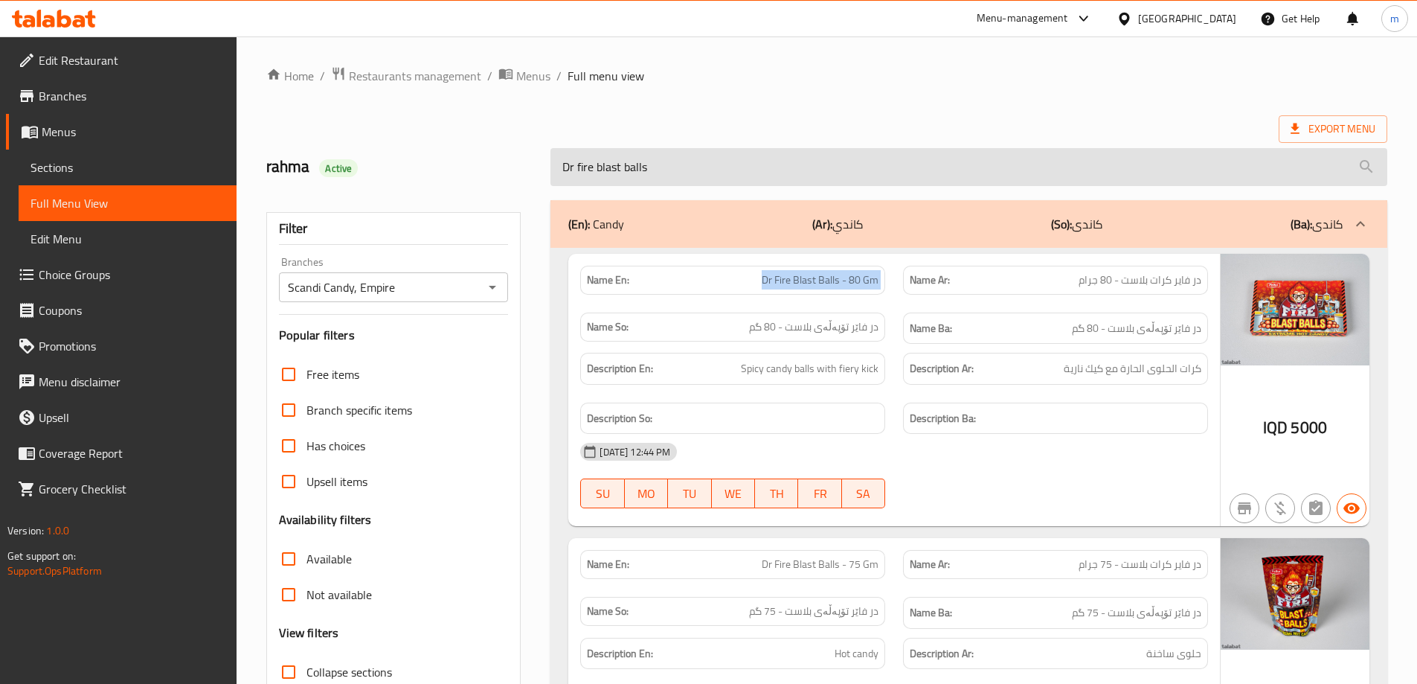
copy span "Dr Fire Blast Balls - 80 Gm"
click at [808, 171] on input "Dr fire blast balls" at bounding box center [968, 167] width 837 height 38
paste input "sour watermelon slice"
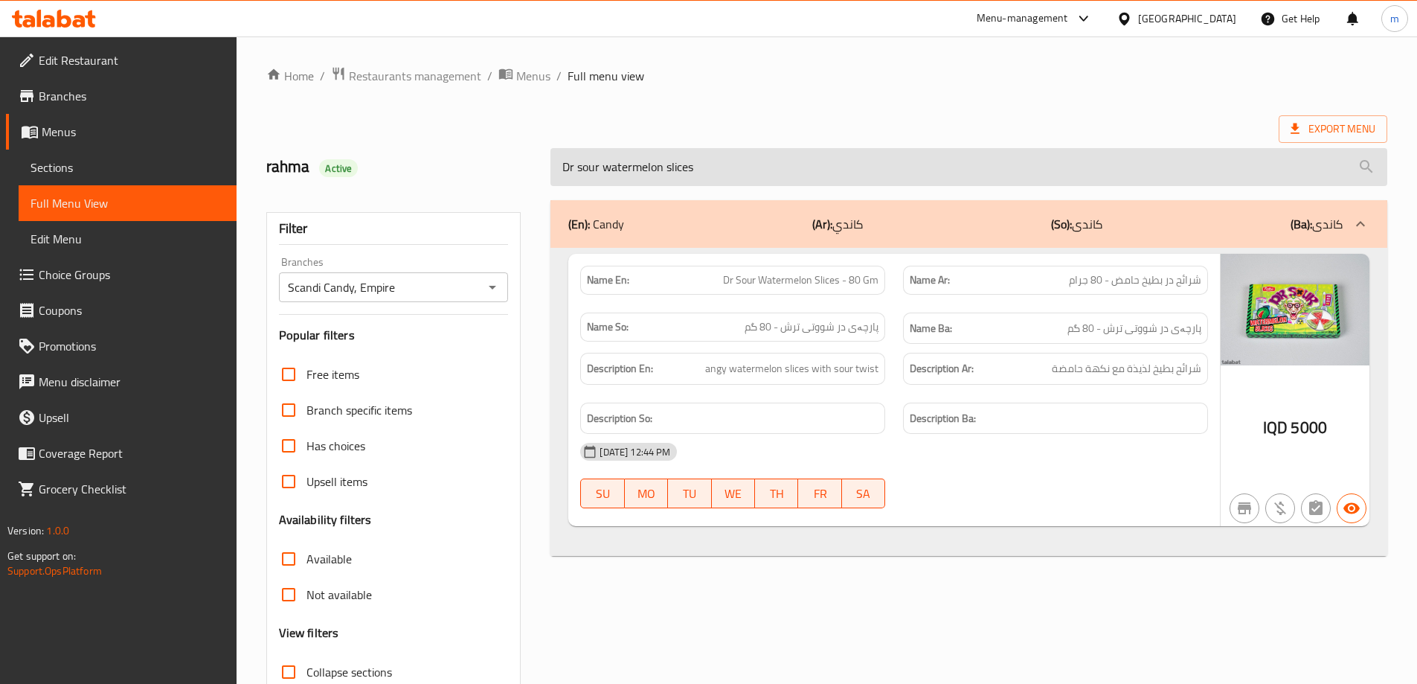
click at [658, 167] on input "Dr sour watermelon slices" at bounding box center [968, 167] width 837 height 38
click at [718, 175] on input "Dr sour watermelon slices" at bounding box center [968, 167] width 837 height 38
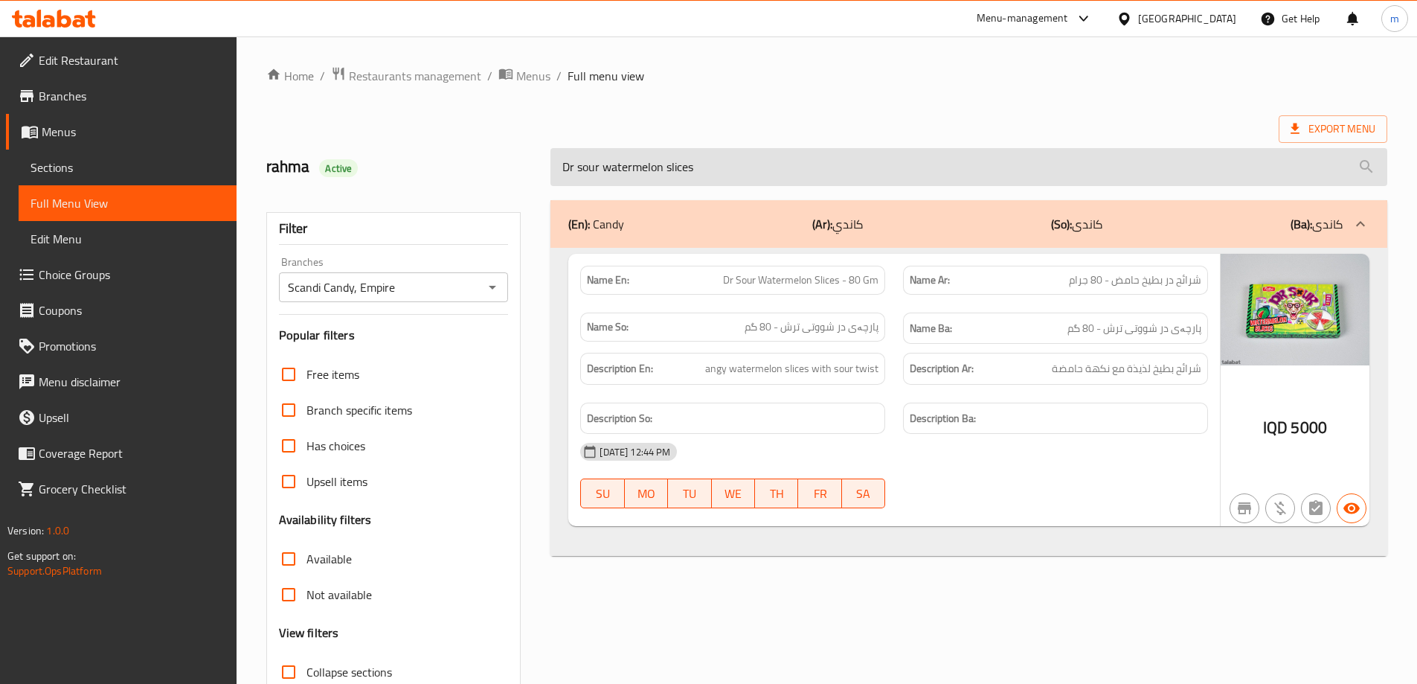
click at [718, 175] on input "Dr sour watermelon slices" at bounding box center [968, 167] width 837 height 38
paste input "dr sweet puzzle gummi"
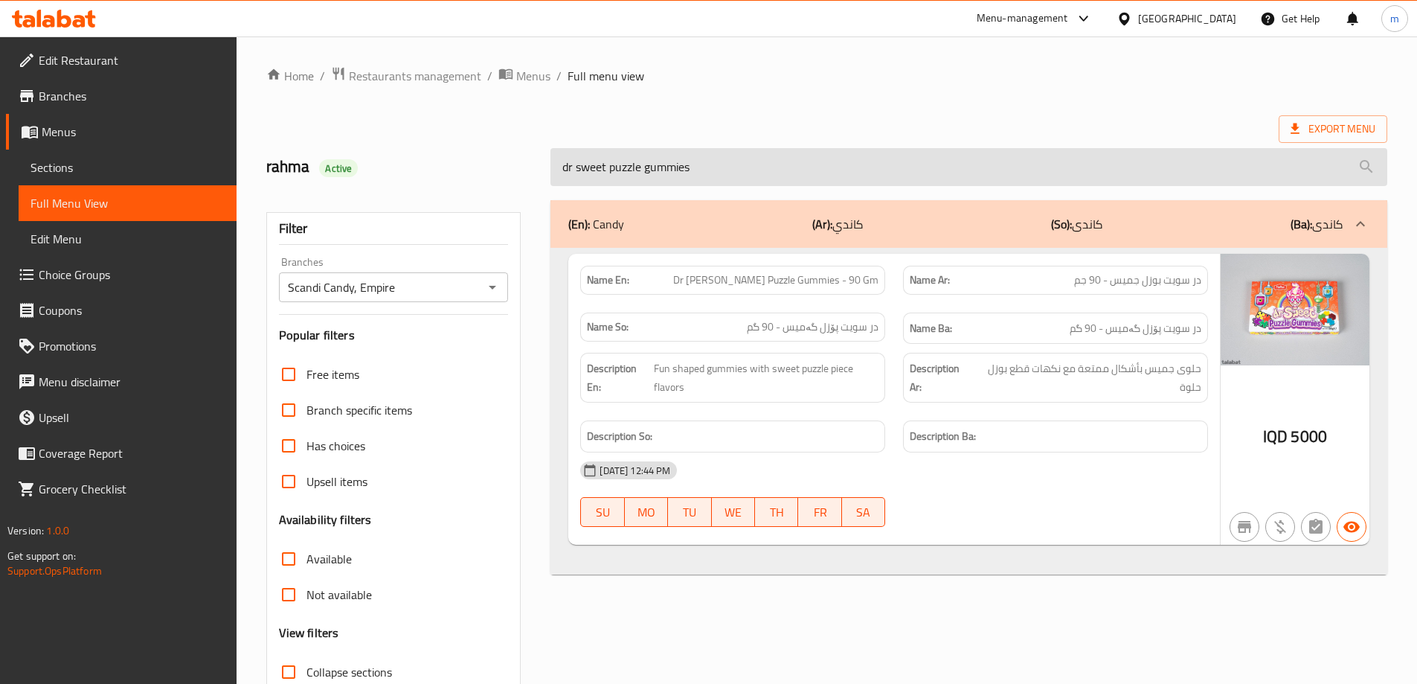
click at [687, 161] on input "dr sweet puzzle gummies" at bounding box center [968, 167] width 837 height 38
paste input "Dr sweet sushi"
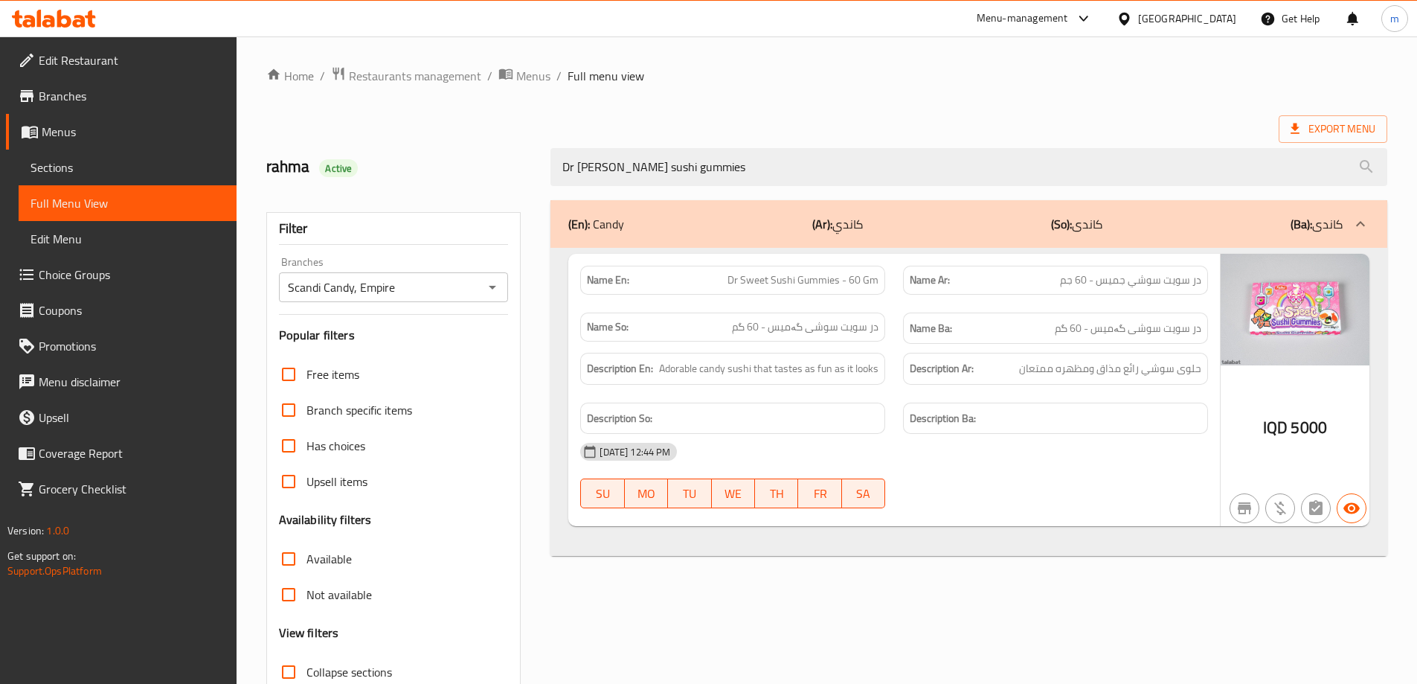
click at [998, 450] on div "[DATE] 12:44 PM" at bounding box center [894, 452] width 646 height 36
click at [797, 283] on span "Dr Sweet Sushi Gummies - 60 Gm" at bounding box center [803, 280] width 151 height 16
copy span "Dr Sweet Sushi Gummies - 60 Gm"
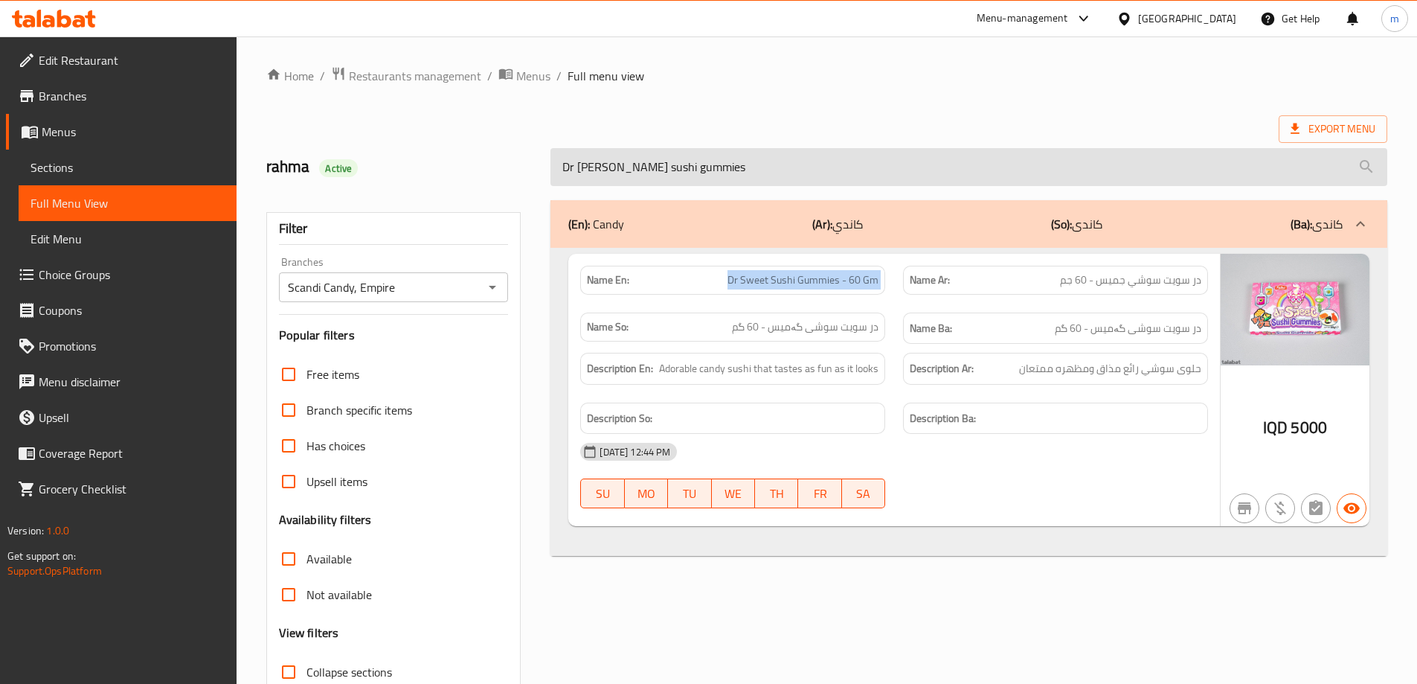
click at [936, 182] on input "Dr sweet sushi gummies" at bounding box center [968, 167] width 837 height 38
paste input "lucky cherr"
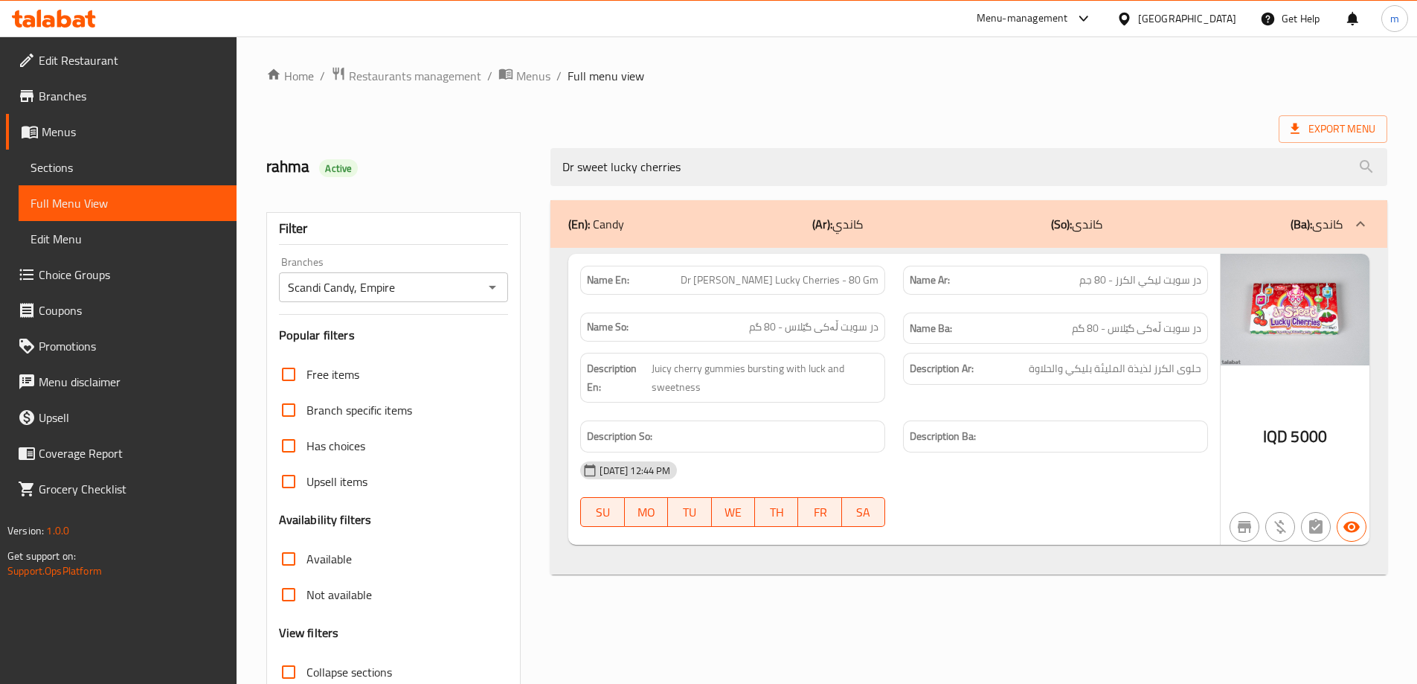
click at [898, 481] on div "[DATE] 12:44 PM" at bounding box center [894, 470] width 646 height 36
click at [843, 277] on span "[PERSON_NAME] Lucky Cherries - 80 Gm" at bounding box center [780, 280] width 198 height 16
copy span "[PERSON_NAME] Lucky Cherries - 80 Gm"
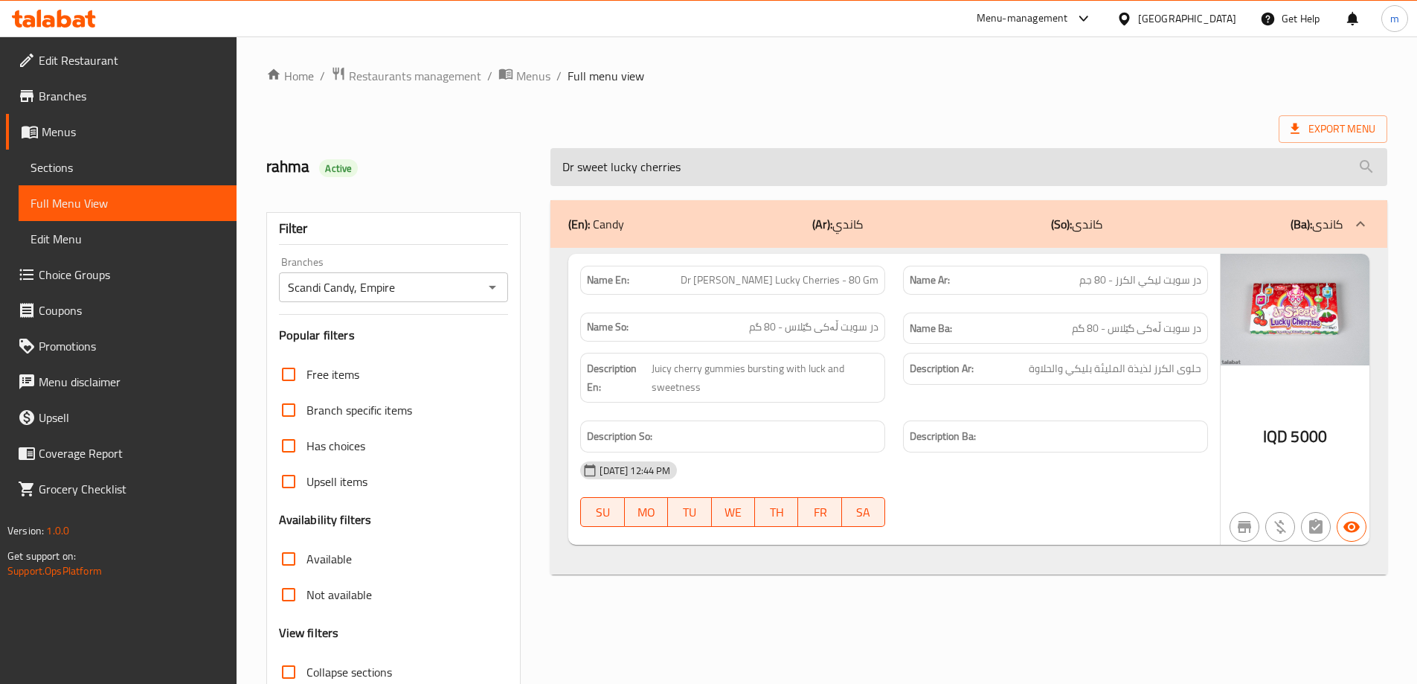
click at [737, 161] on input "Dr sweet lucky cherries" at bounding box center [968, 167] width 837 height 38
paste input "fire blast ball"
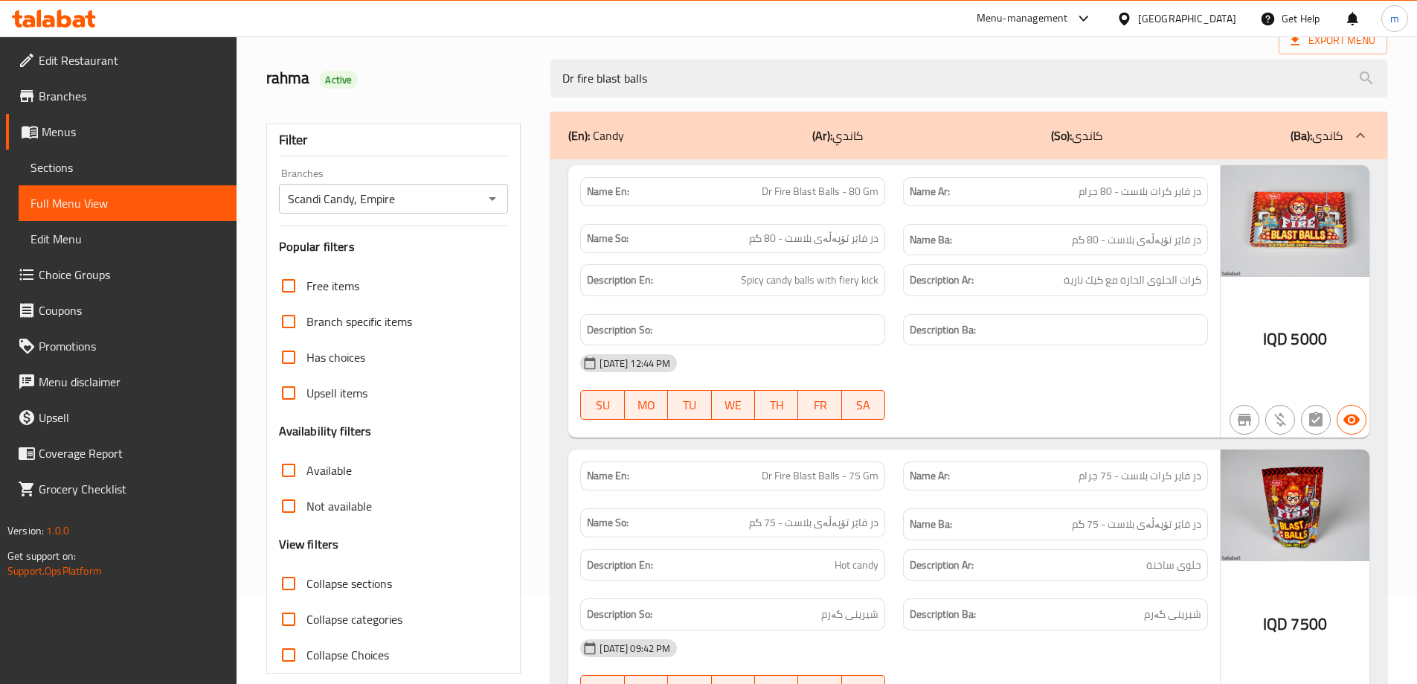
scroll to position [124, 0]
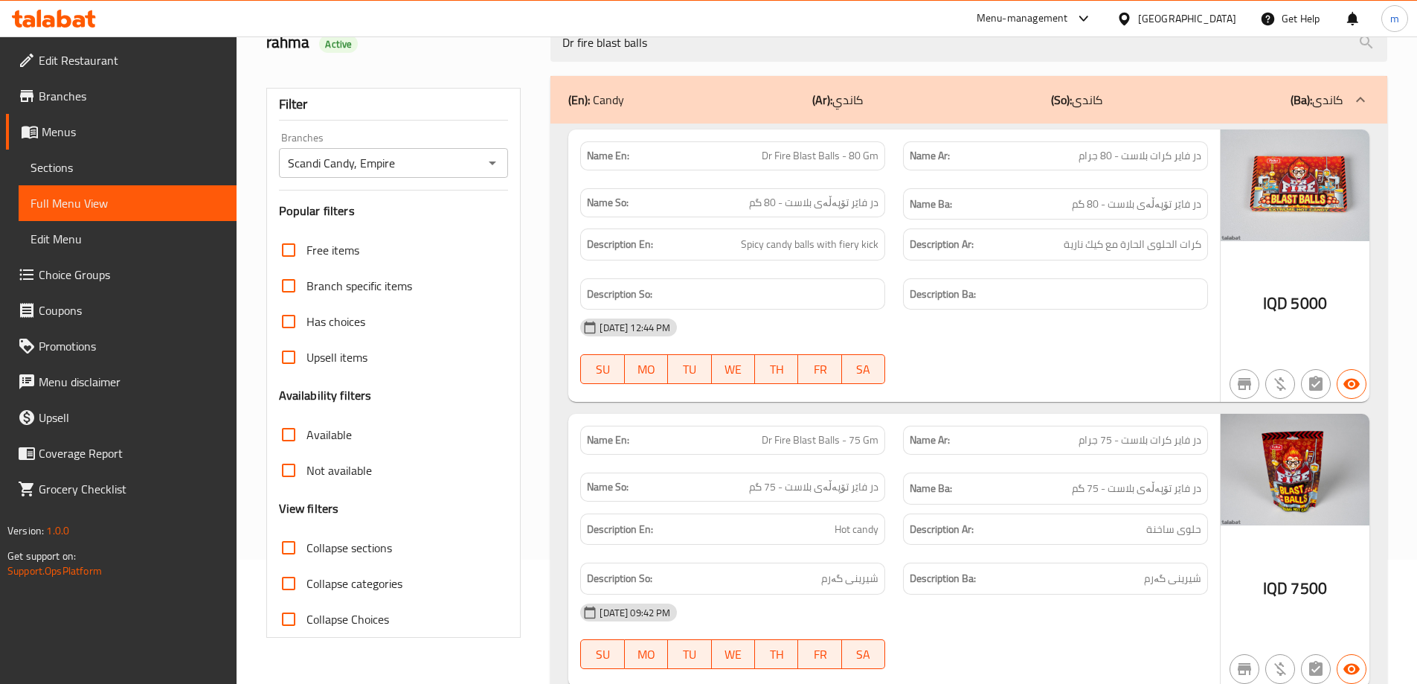
click at [825, 157] on span "Dr Fire Blast Balls - 80 Gm" at bounding box center [820, 156] width 117 height 16
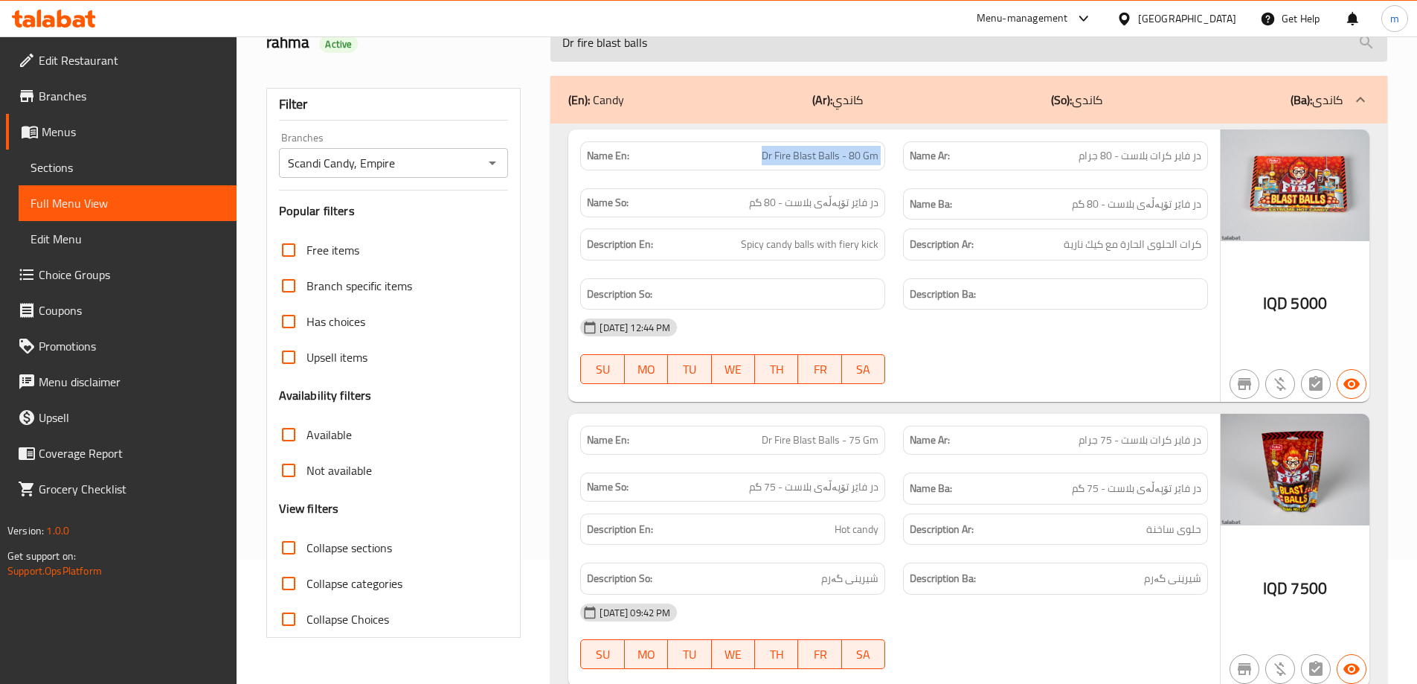
click at [734, 48] on input "Dr fire blast balls" at bounding box center [968, 43] width 837 height 38
paste input "sour watermelon slice"
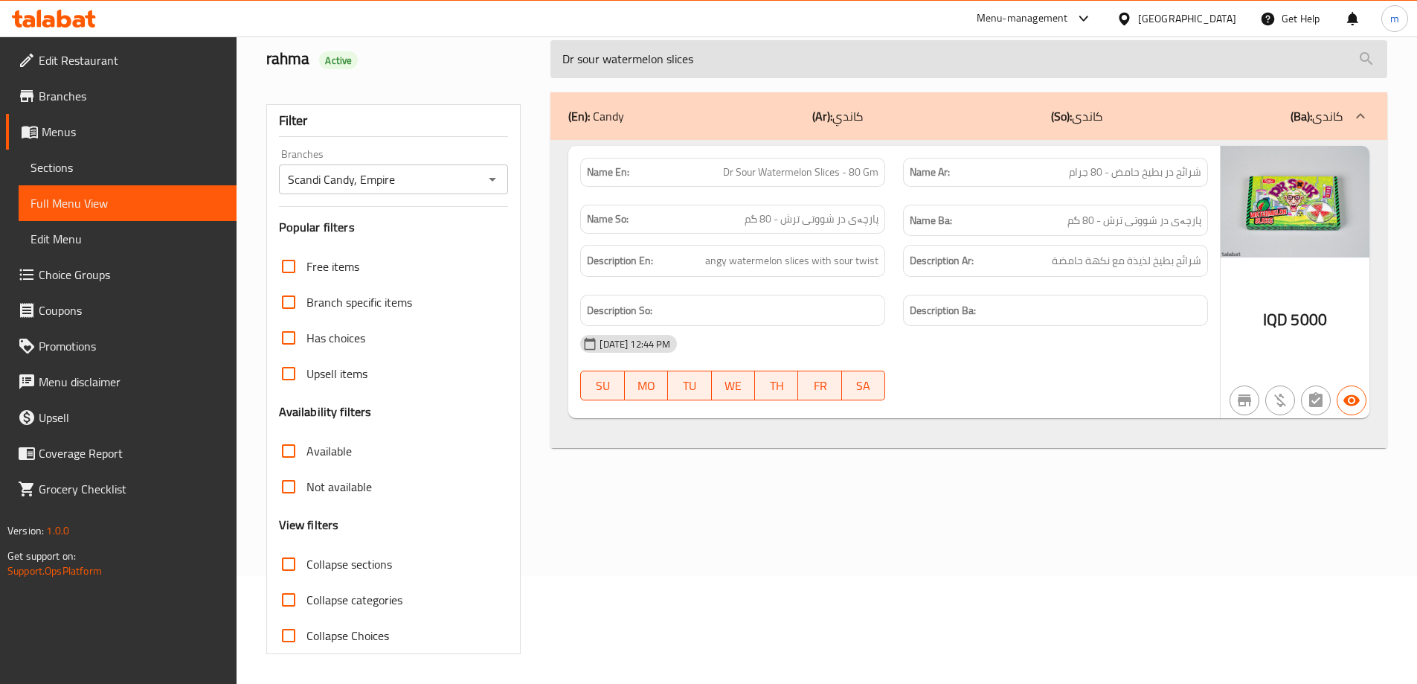
scroll to position [108, 0]
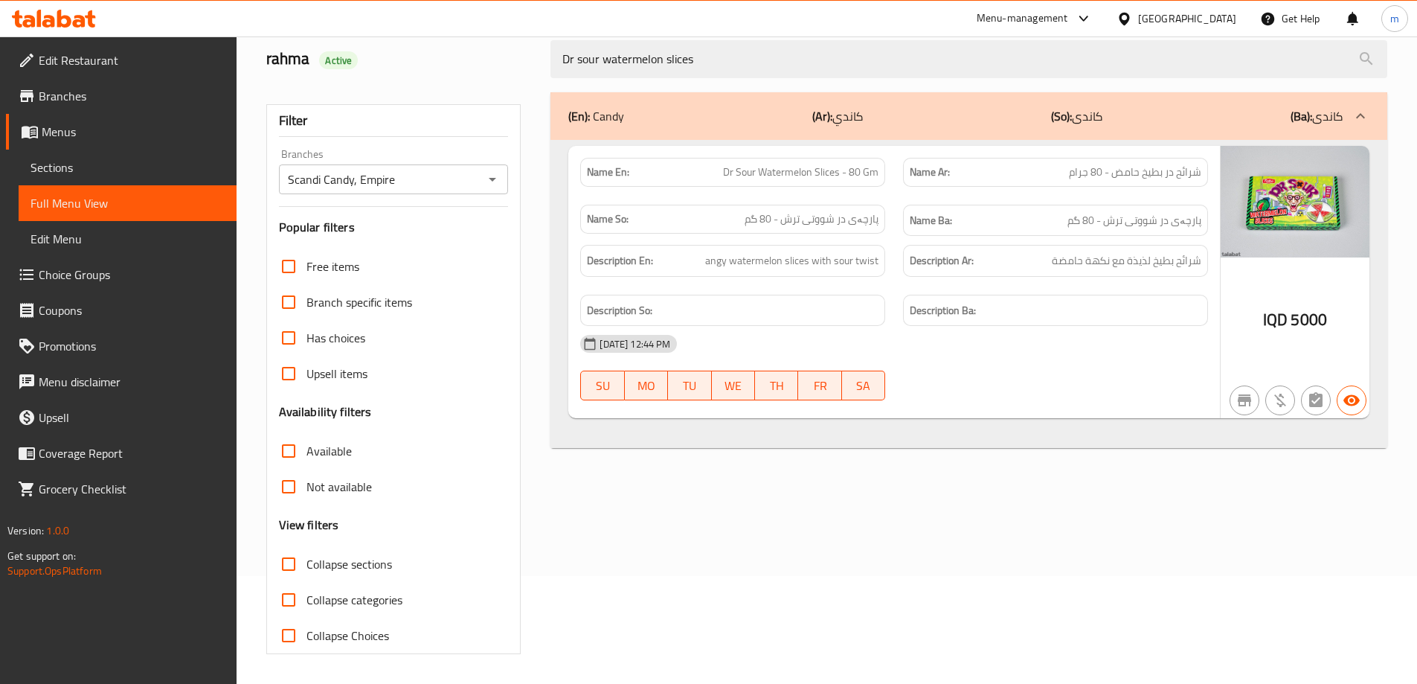
click at [839, 182] on div "Name En: Dr Sour Watermelon Slices - 80 Gm" at bounding box center [732, 172] width 305 height 29
click at [850, 164] on span "Dr Sour Watermelon Slices - 80 Gm" at bounding box center [800, 172] width 155 height 16
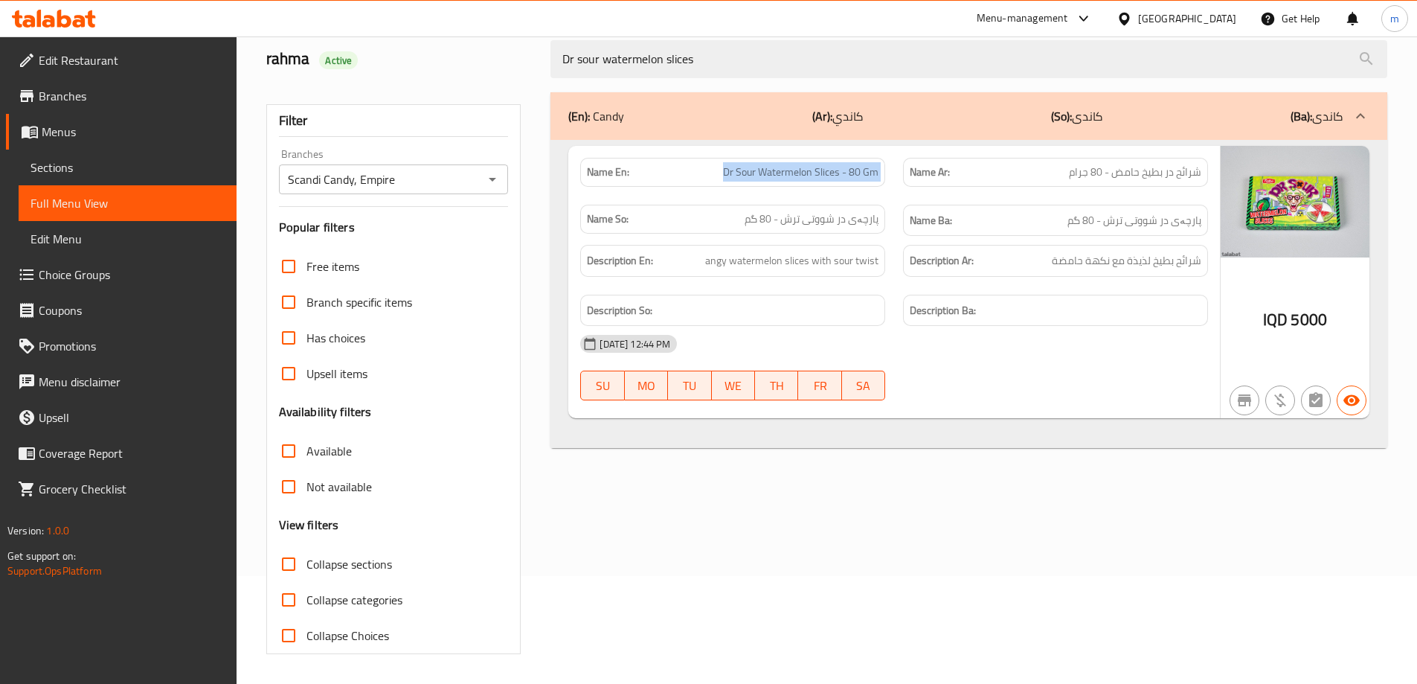
click at [850, 164] on span "Dr Sour Watermelon Slices - 80 Gm" at bounding box center [800, 172] width 155 height 16
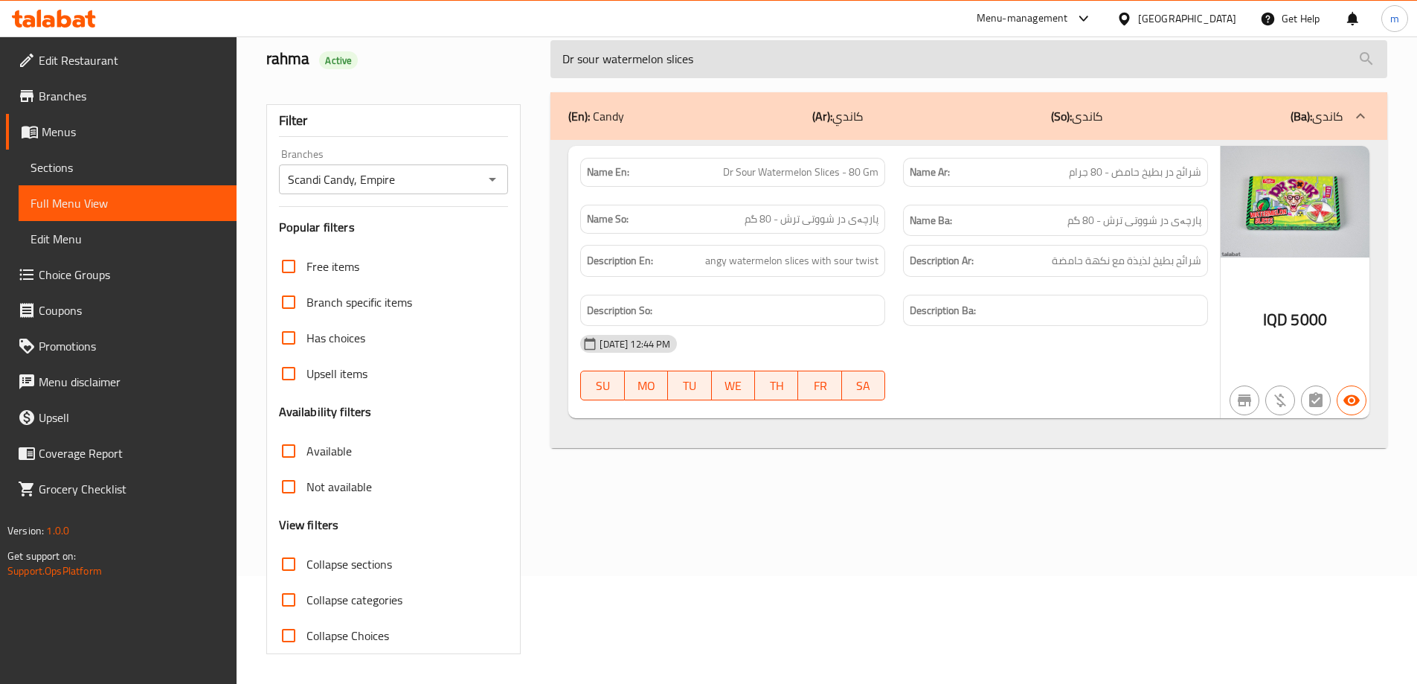
click at [710, 73] on input "Dr sour watermelon slices" at bounding box center [968, 59] width 837 height 38
paste input "freeze ball"
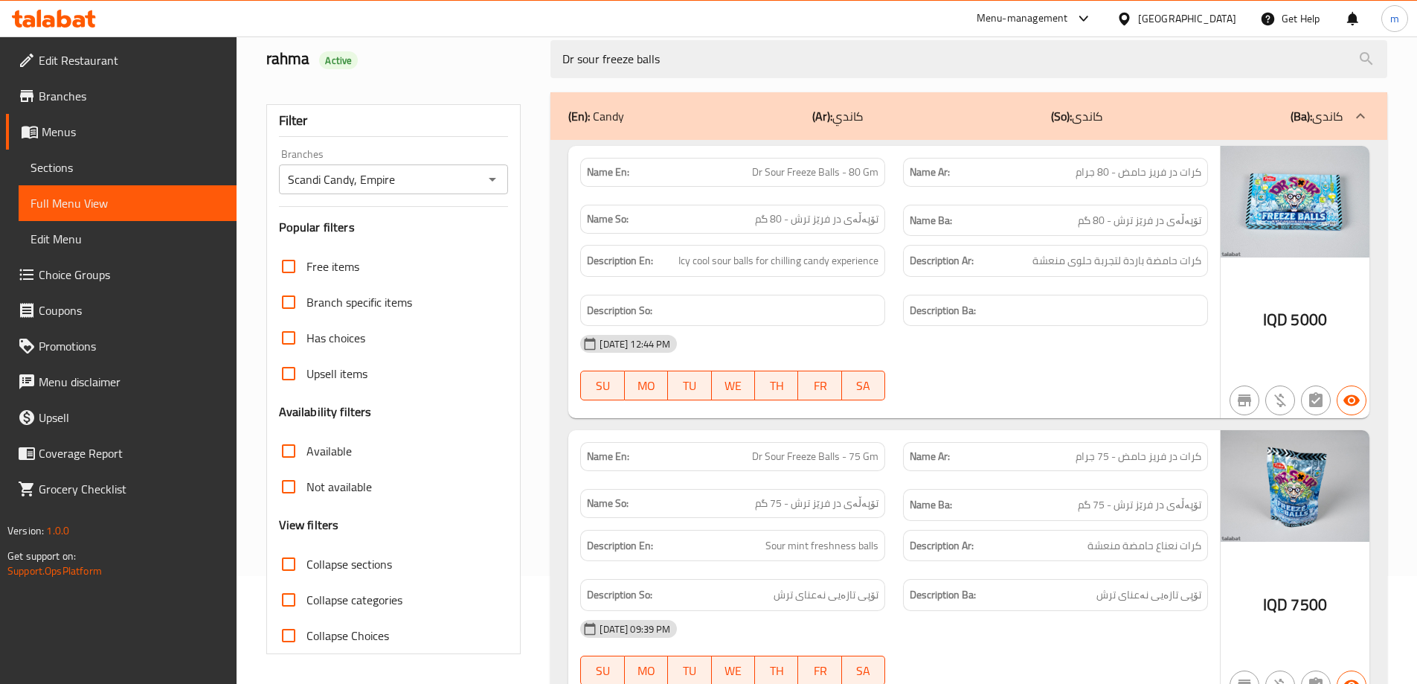
click at [823, 173] on span "Dr Sour Freeze Balls - 80 Gm" at bounding box center [815, 172] width 126 height 16
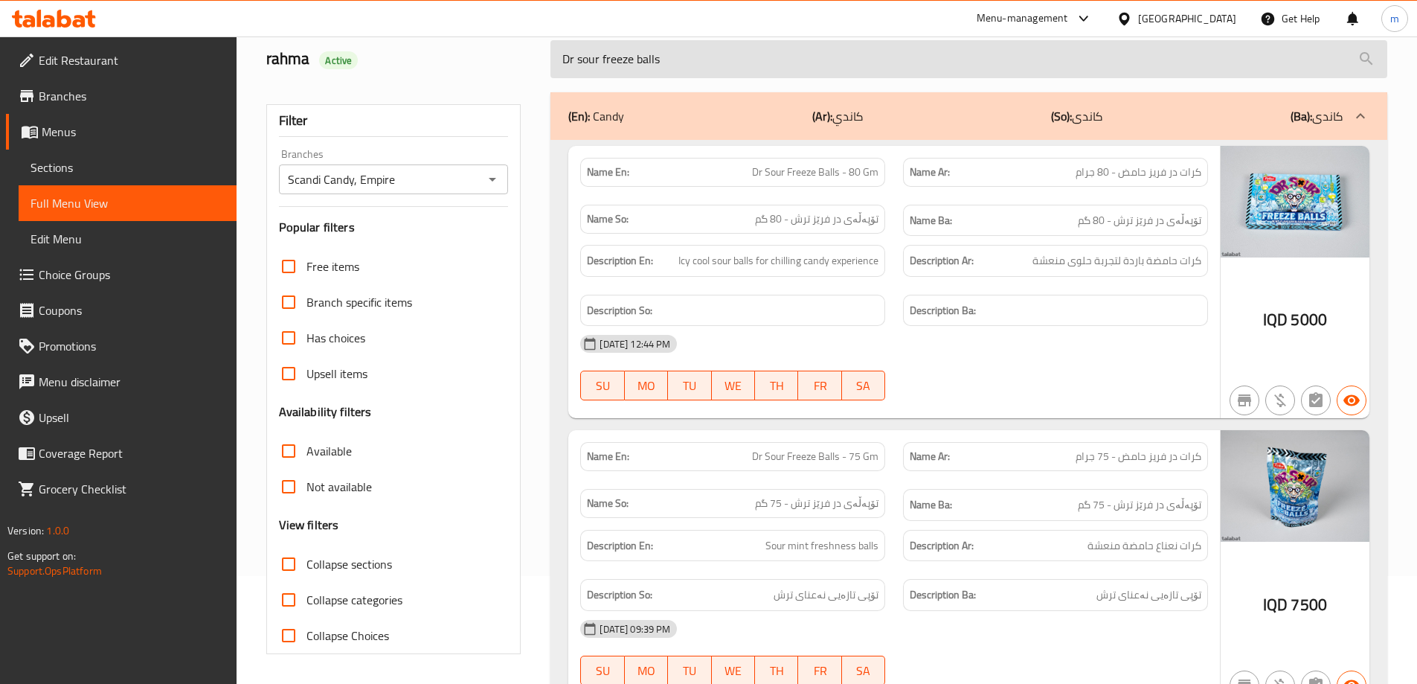
click at [669, 66] on input "Dr sour freeze balls" at bounding box center [968, 59] width 837 height 38
paste input "weet fruit bite"
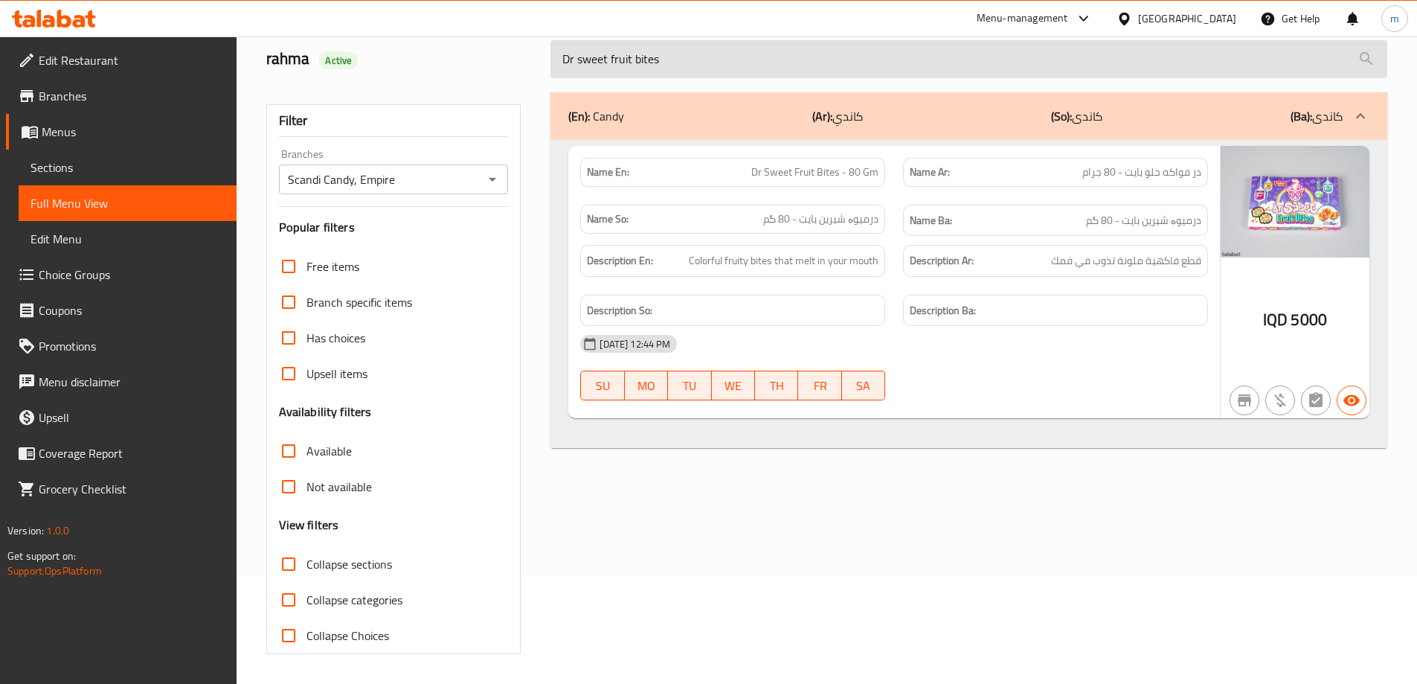
click at [780, 67] on input "Dr sweet fruit bites" at bounding box center [968, 59] width 837 height 38
paste input "Sour Freeze Balls - 80 Gm"
click at [652, 51] on input "Dr Sour Freeze Balls - 80 Gm" at bounding box center [968, 59] width 837 height 38
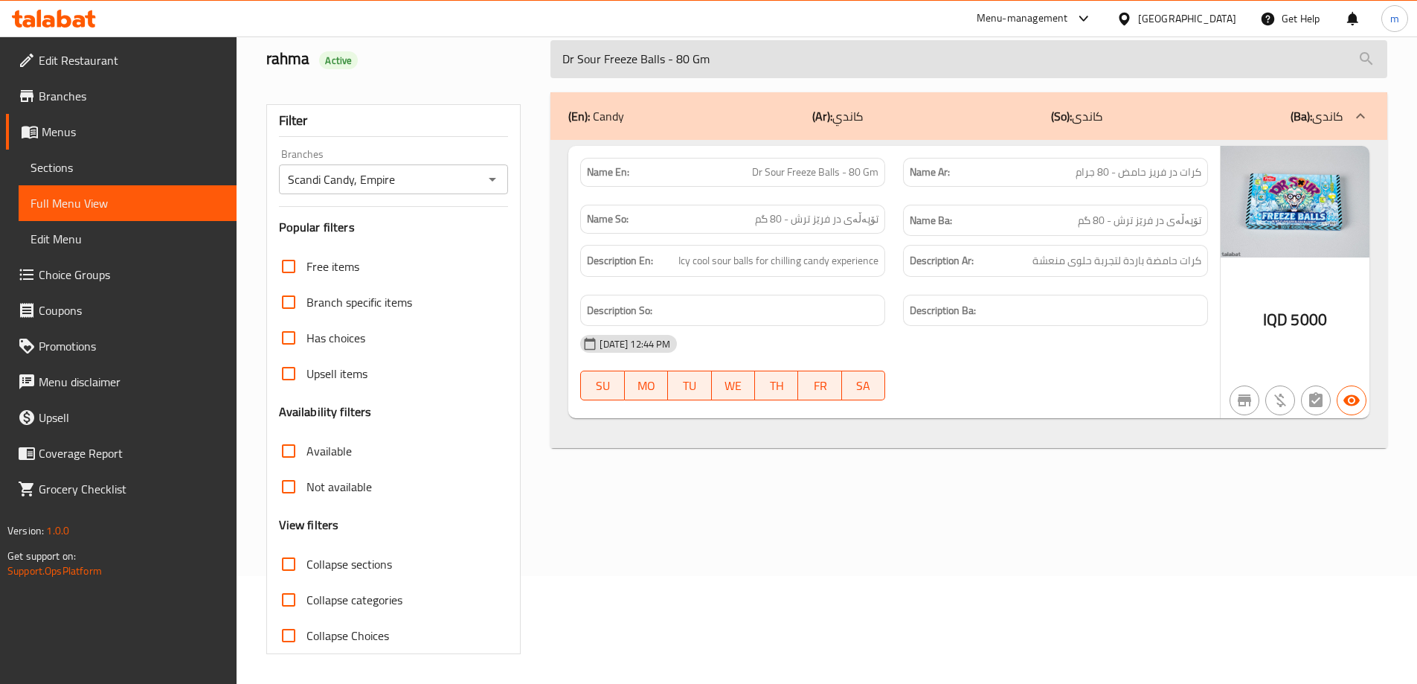
click at [652, 51] on input "Dr Sour Freeze Balls - 80 Gm" at bounding box center [968, 59] width 837 height 38
paste input "sweet fruit bites"
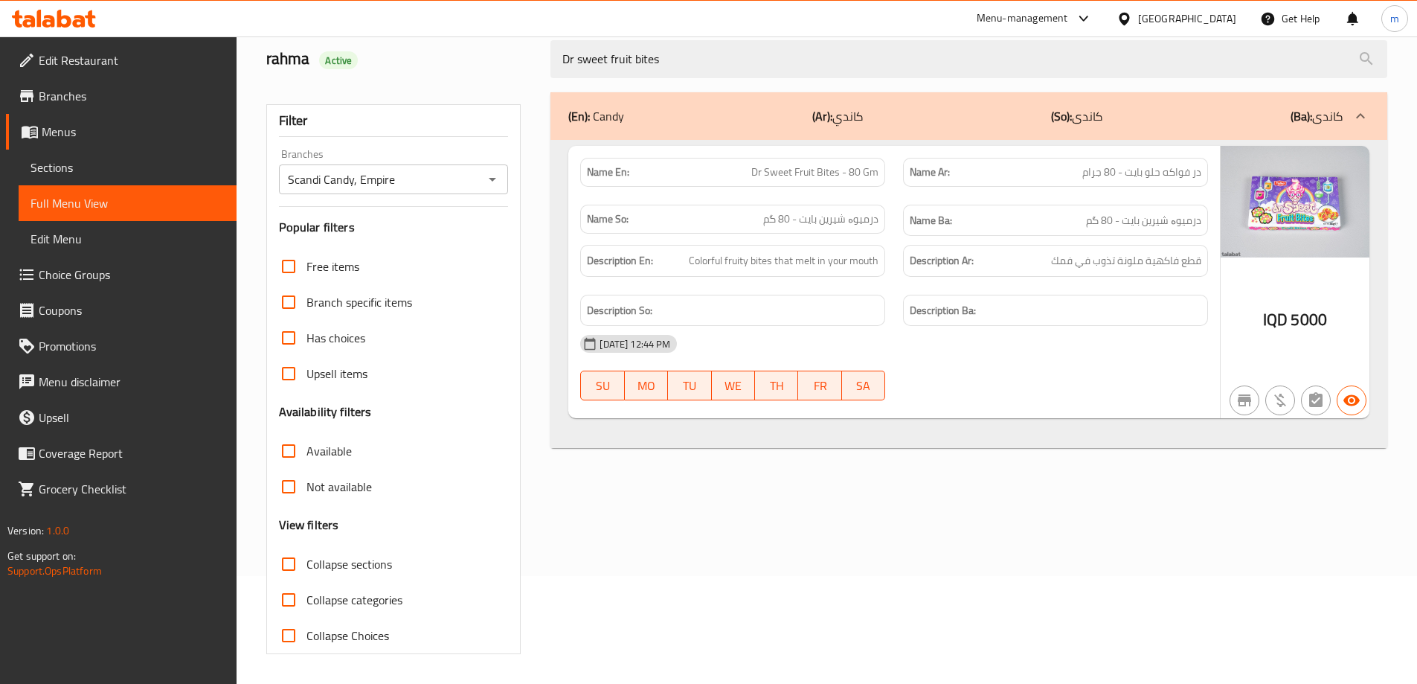
click at [824, 168] on span "Dr Sweet Fruit Bites - 80 Gm" at bounding box center [814, 172] width 127 height 16
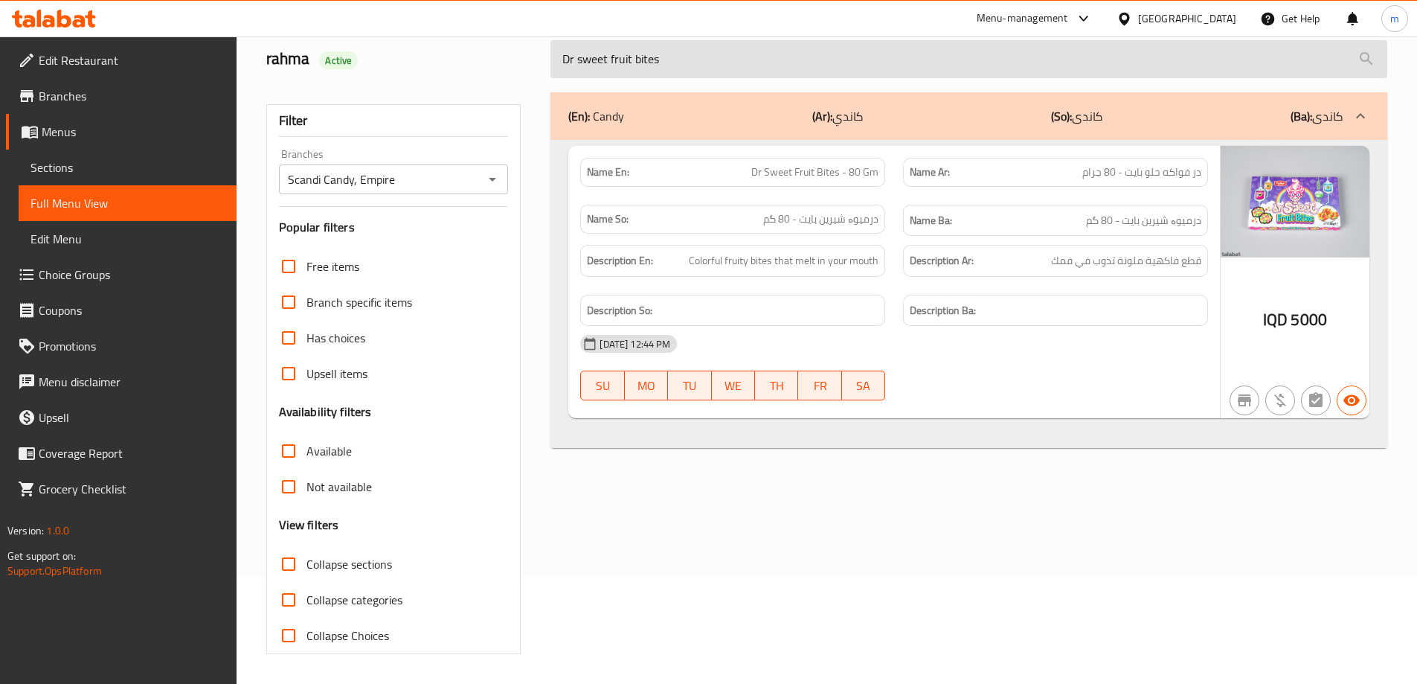
click at [787, 63] on input "Dr sweet fruit bites" at bounding box center [968, 59] width 837 height 38
paste input "our UFOs"
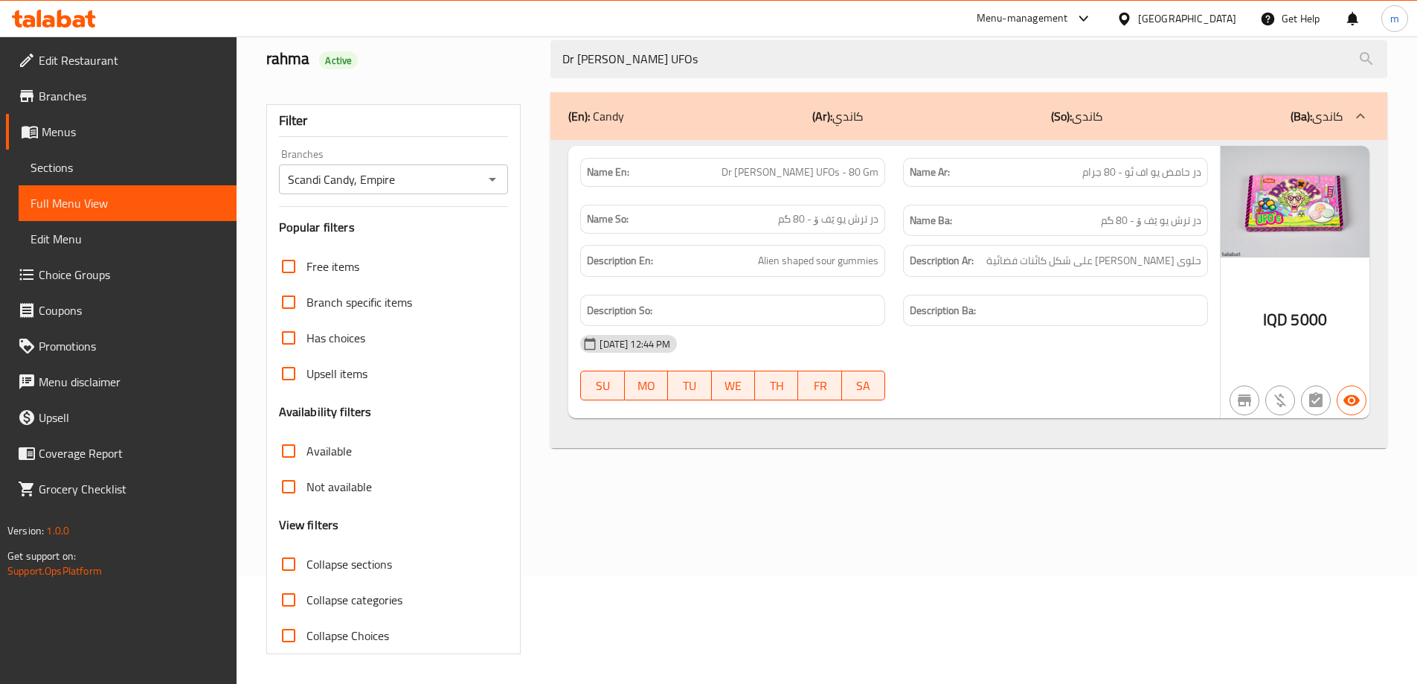
click at [871, 174] on span "Dr [PERSON_NAME] UFOs - 80 Gm" at bounding box center [800, 172] width 157 height 16
click at [871, 173] on span "Dr [PERSON_NAME] UFOs - 80 Gm" at bounding box center [800, 172] width 157 height 16
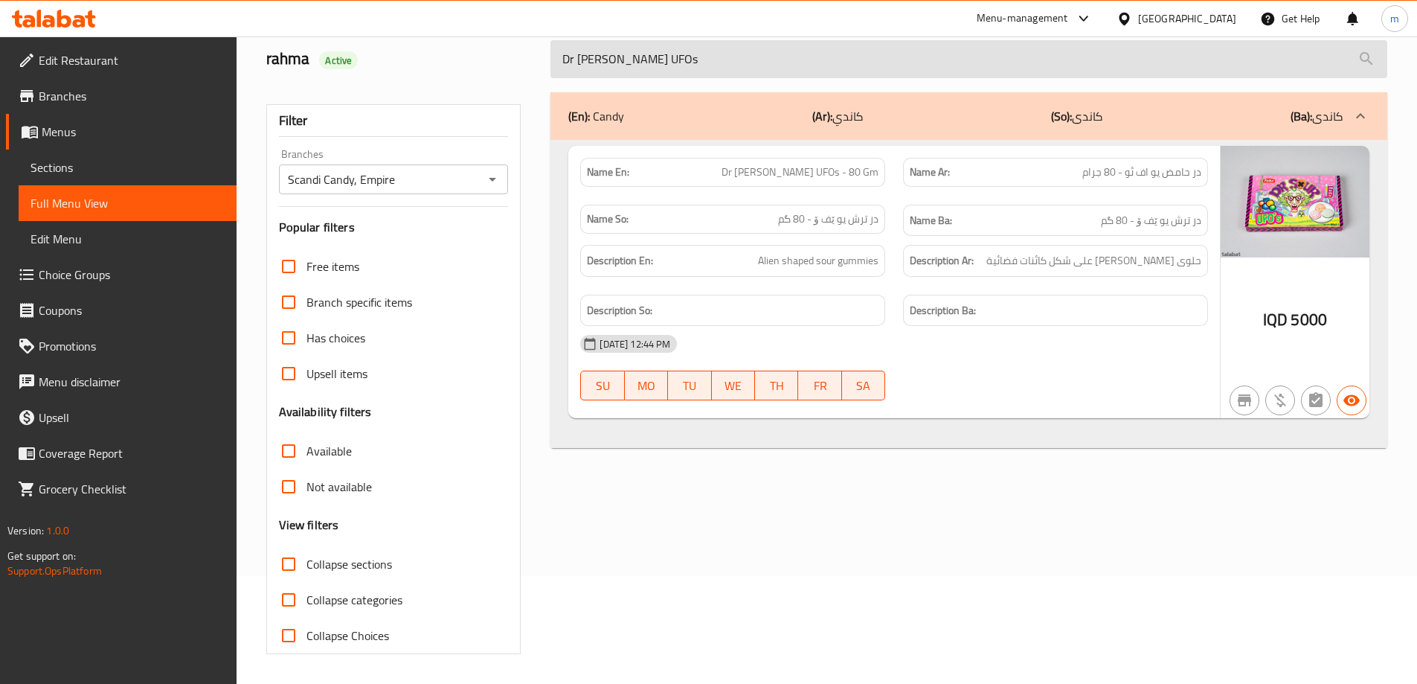
click at [780, 57] on input "Dr sour UFOs" at bounding box center [968, 59] width 837 height 38
paste input "cubes"
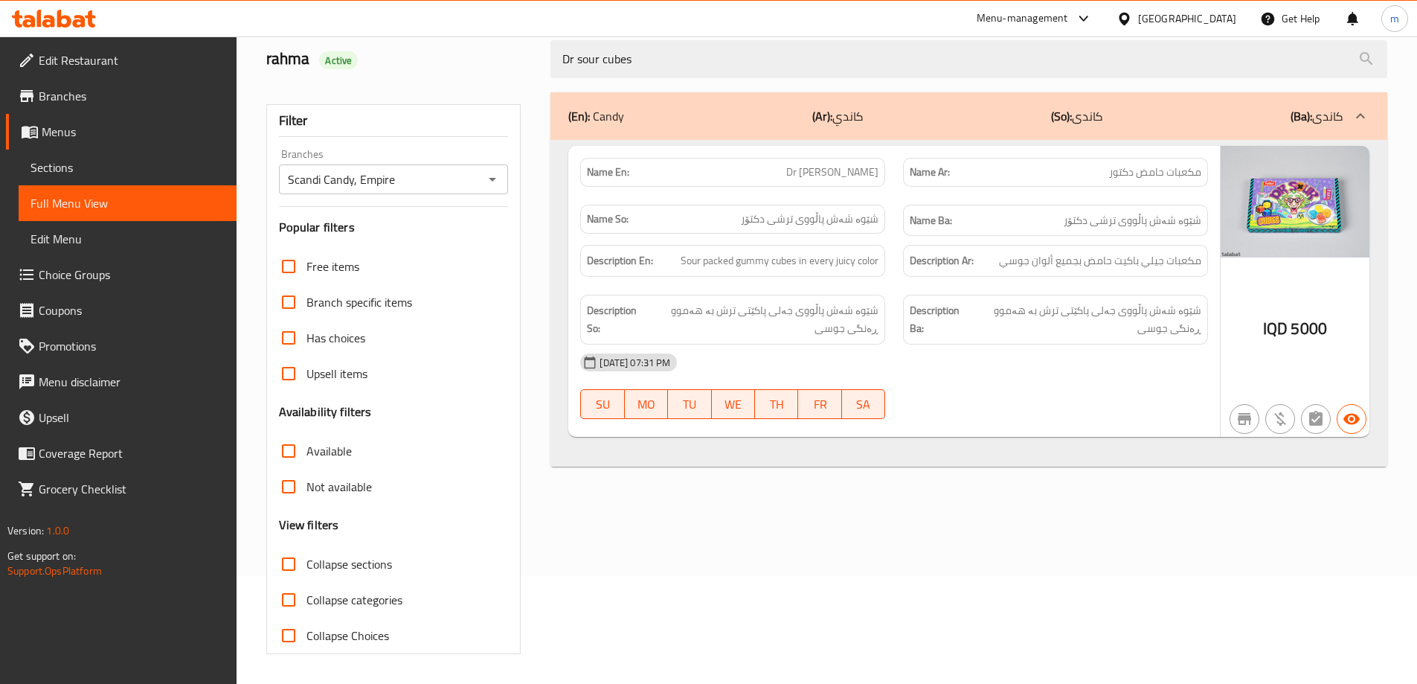
click at [813, 83] on div "(En): Candy (Ar): كاندي (So): کاندی (Ba): کاندی Name En: Dr Sour Cubes Name Ar:…" at bounding box center [969, 373] width 855 height 580
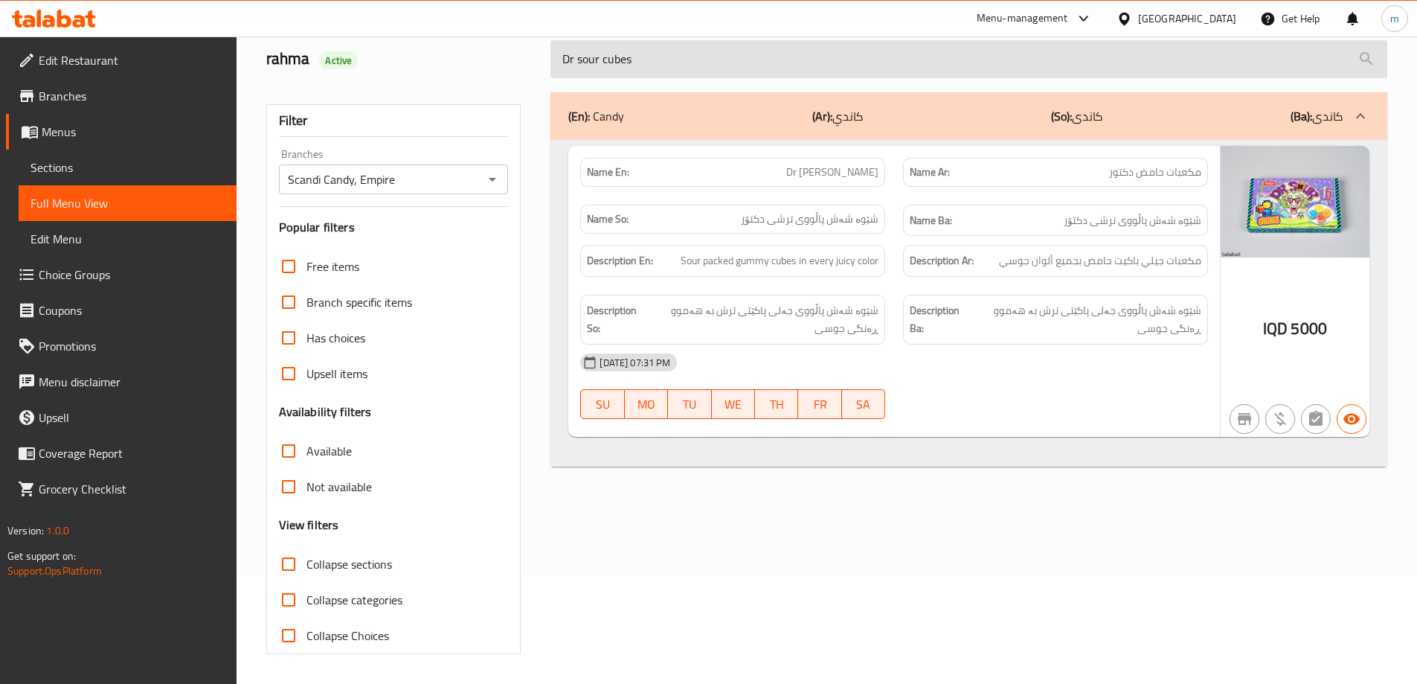
click at [810, 68] on input "Dr sour cubes" at bounding box center [968, 59] width 837 height 38
paste input "dr sweet banana peeled gummi"
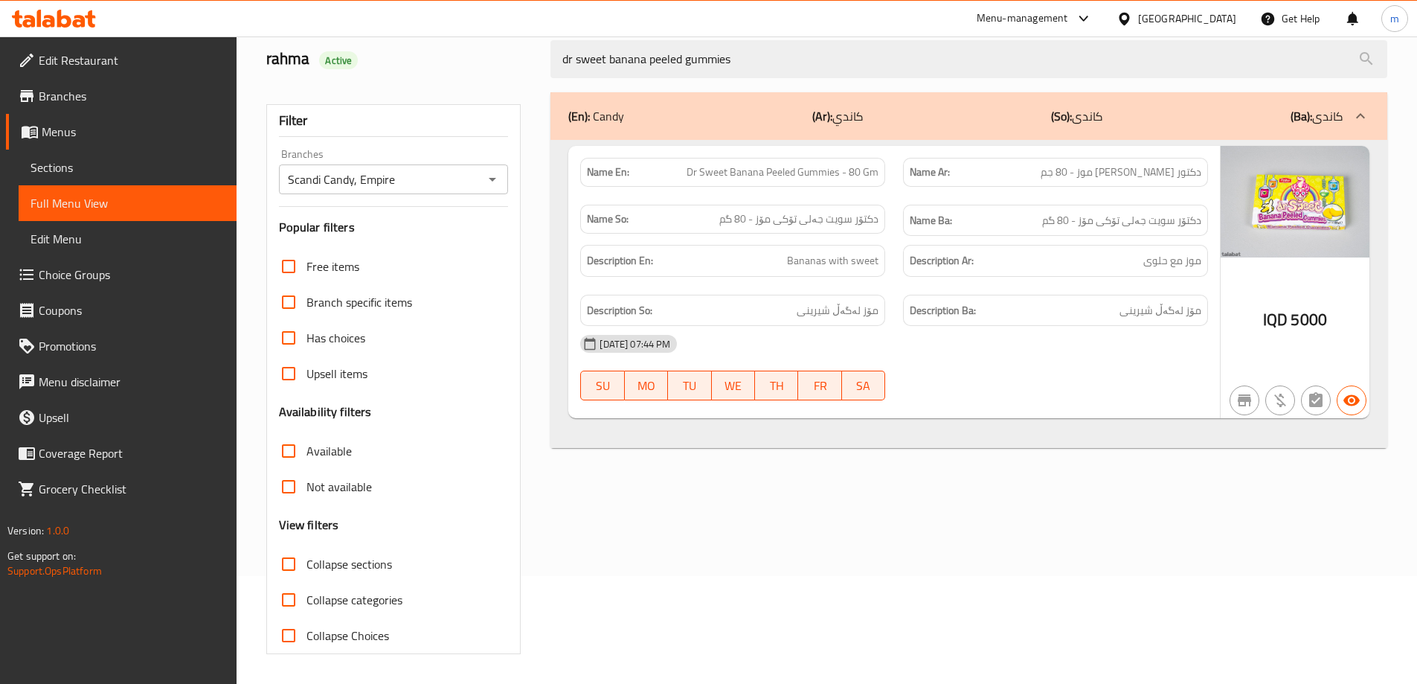
click at [809, 205] on div "Name So: دکتۆر سویت جەلی تۆکی مۆز - 80 گم" at bounding box center [732, 219] width 305 height 29
click at [812, 188] on div "Name En: Dr Sweet Banana Peeled Gummies - 80 Gm" at bounding box center [732, 172] width 323 height 47
click at [814, 178] on span "Dr Sweet Banana Peeled Gummies - 80 Gm" at bounding box center [783, 172] width 192 height 16
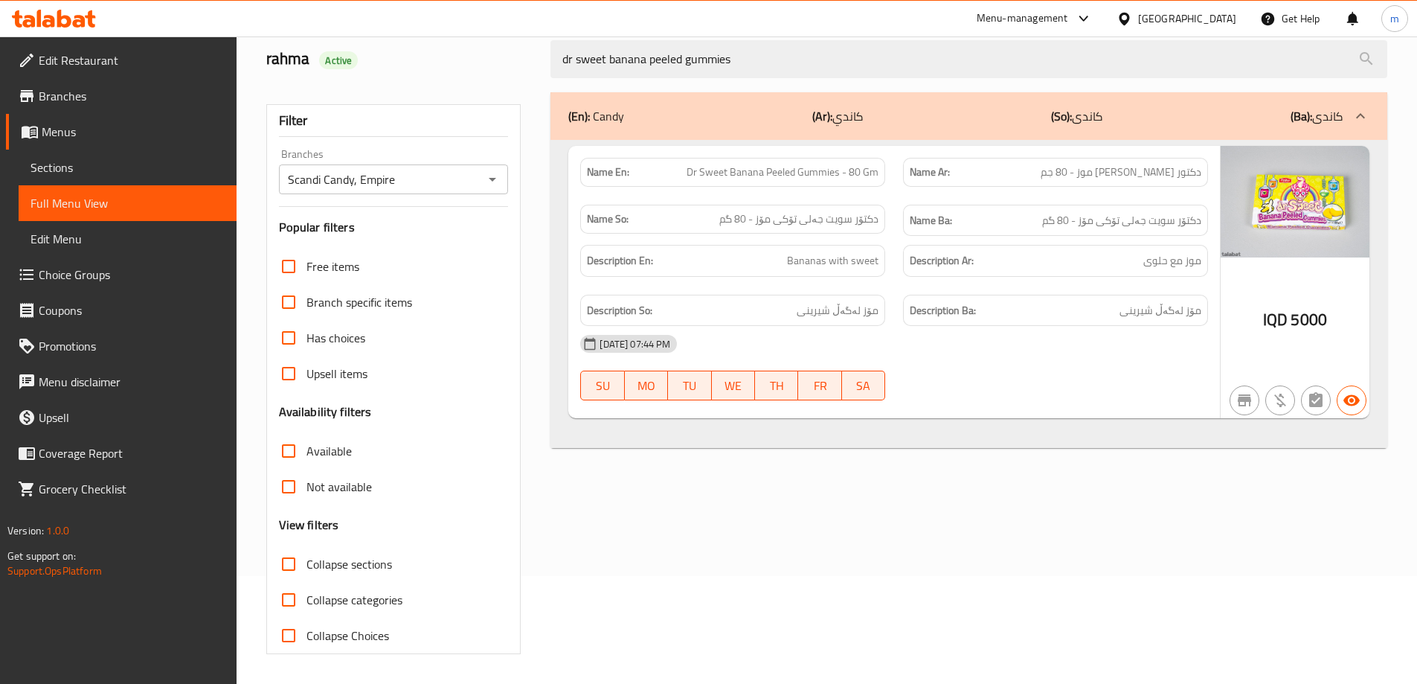
click at [1111, 196] on div "Name Ba: دکتۆر سویت جەلی تۆکی مۆز - 80 گم" at bounding box center [1055, 221] width 323 height 50
click at [1076, 179] on span "دكتور سويت جيلي قشر موز - 80 جم" at bounding box center [1121, 172] width 161 height 16
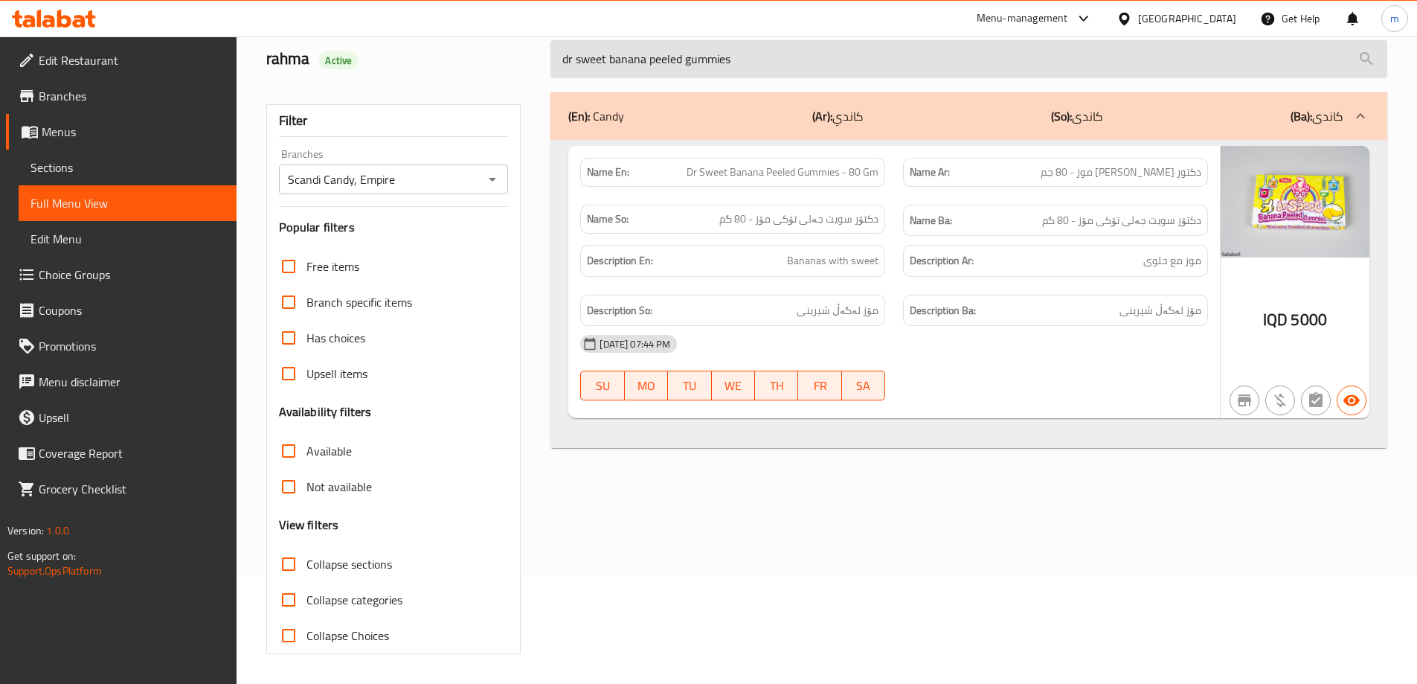
click at [813, 57] on input "dr sweet banana peeled gummies" at bounding box center [968, 59] width 837 height 38
paste input "Dr sweet ice pop"
click at [729, 70] on input "Dr sweet ice pops" at bounding box center [968, 59] width 837 height 38
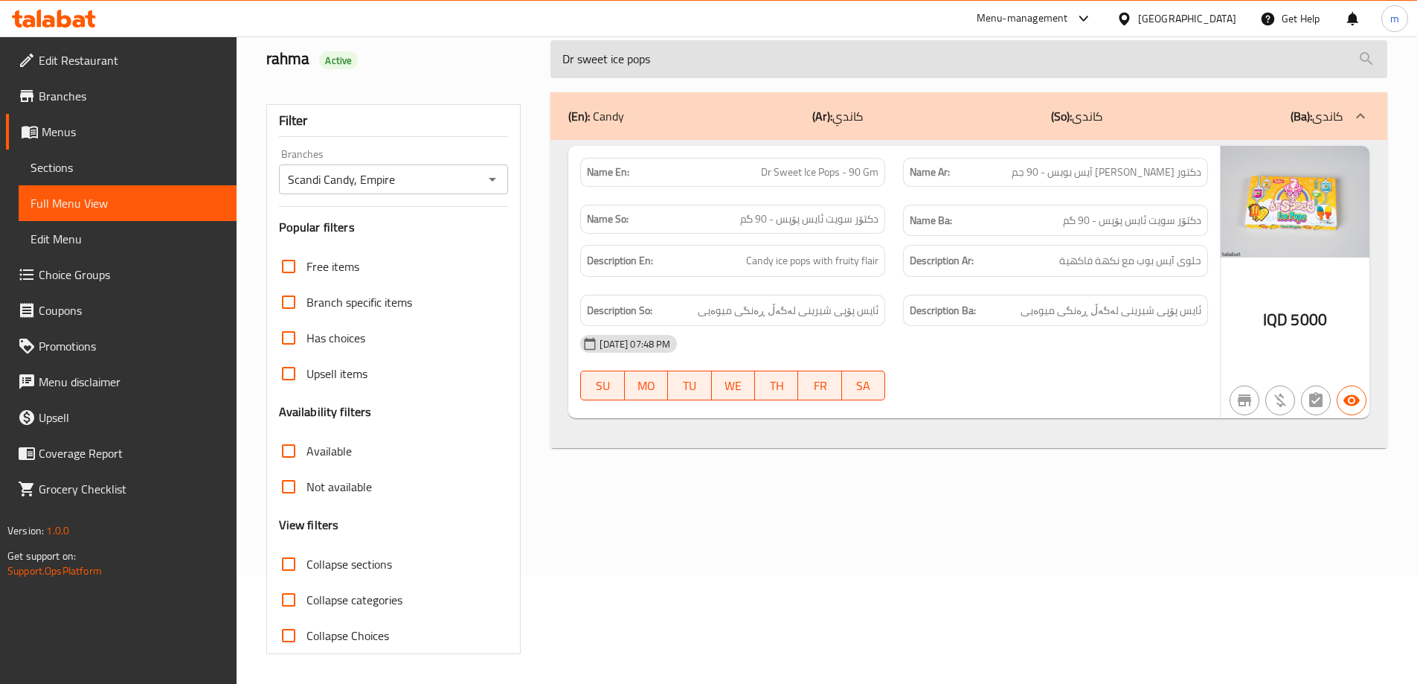
click at [729, 70] on input "Dr sweet ice pops" at bounding box center [968, 59] width 837 height 38
paste input "our jelly bean"
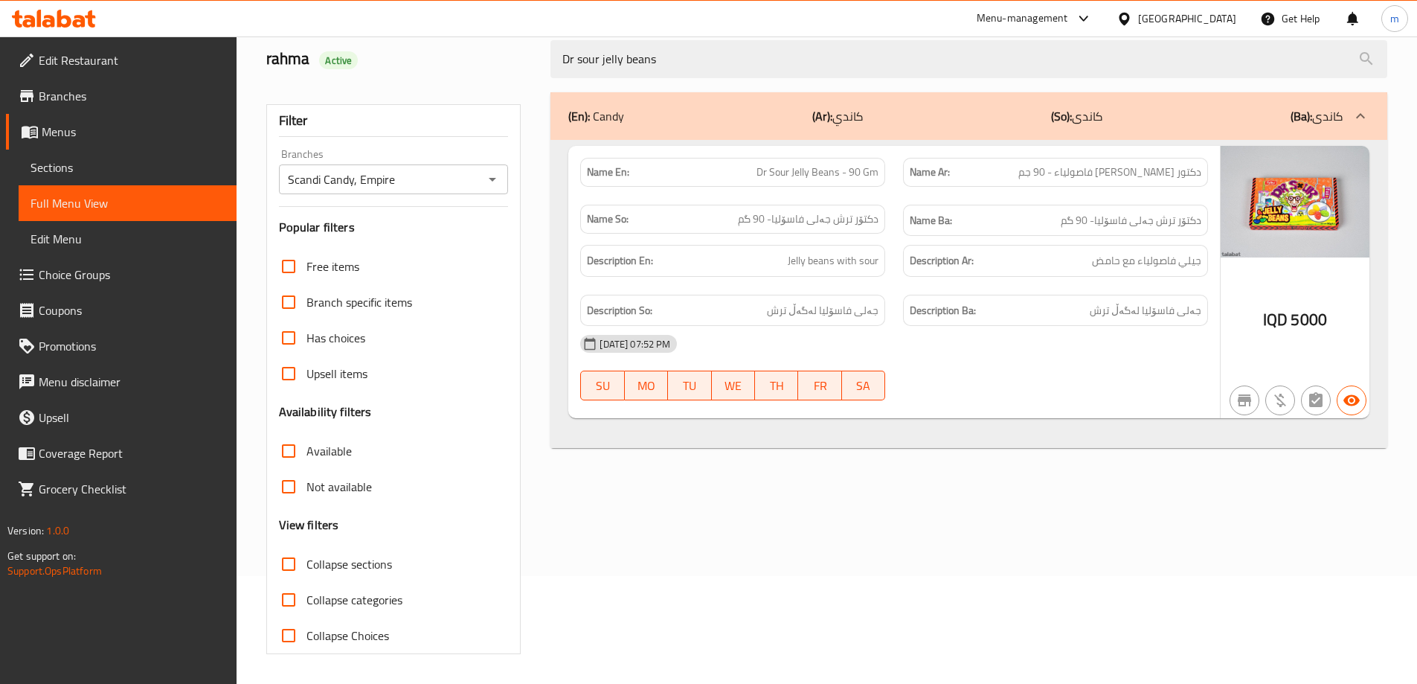
click at [813, 78] on div "Dr sour jelly beans" at bounding box center [969, 59] width 855 height 56
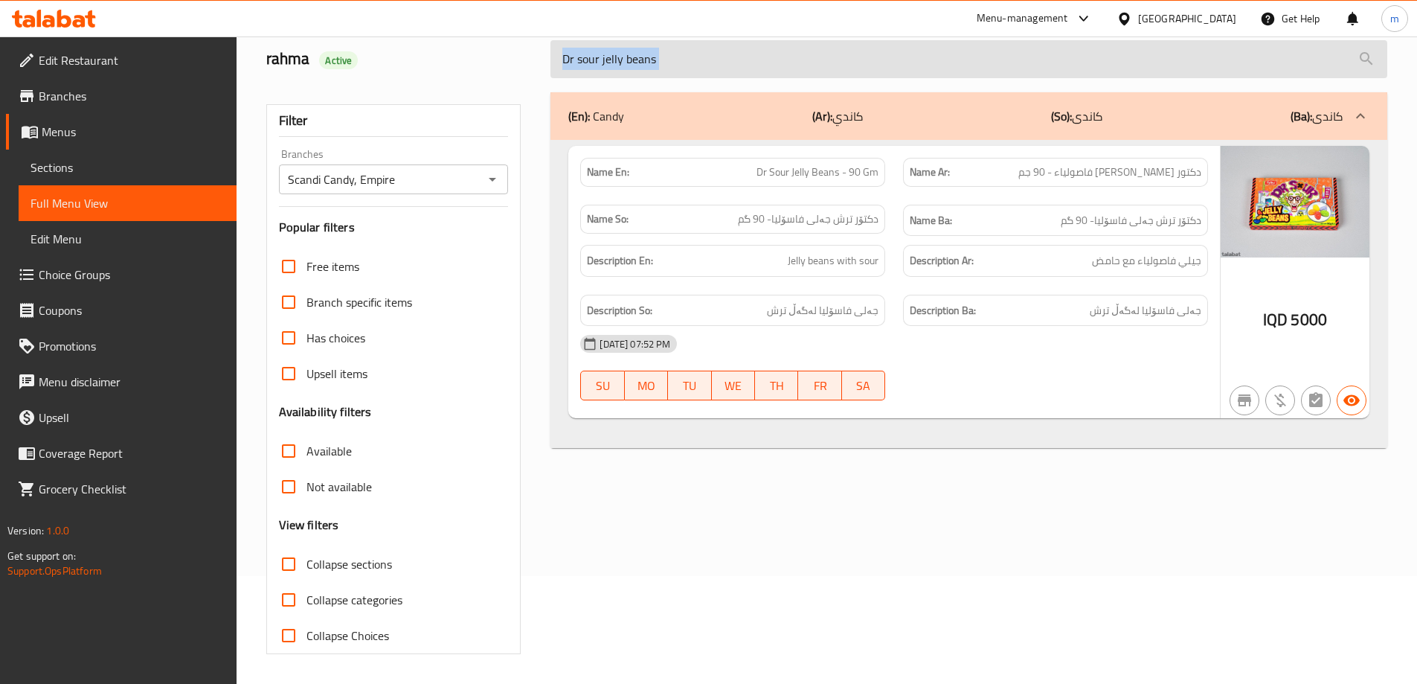
click at [813, 63] on input "Dr sour jelly beans" at bounding box center [968, 59] width 837 height 38
paste input "crazy cola bottle"
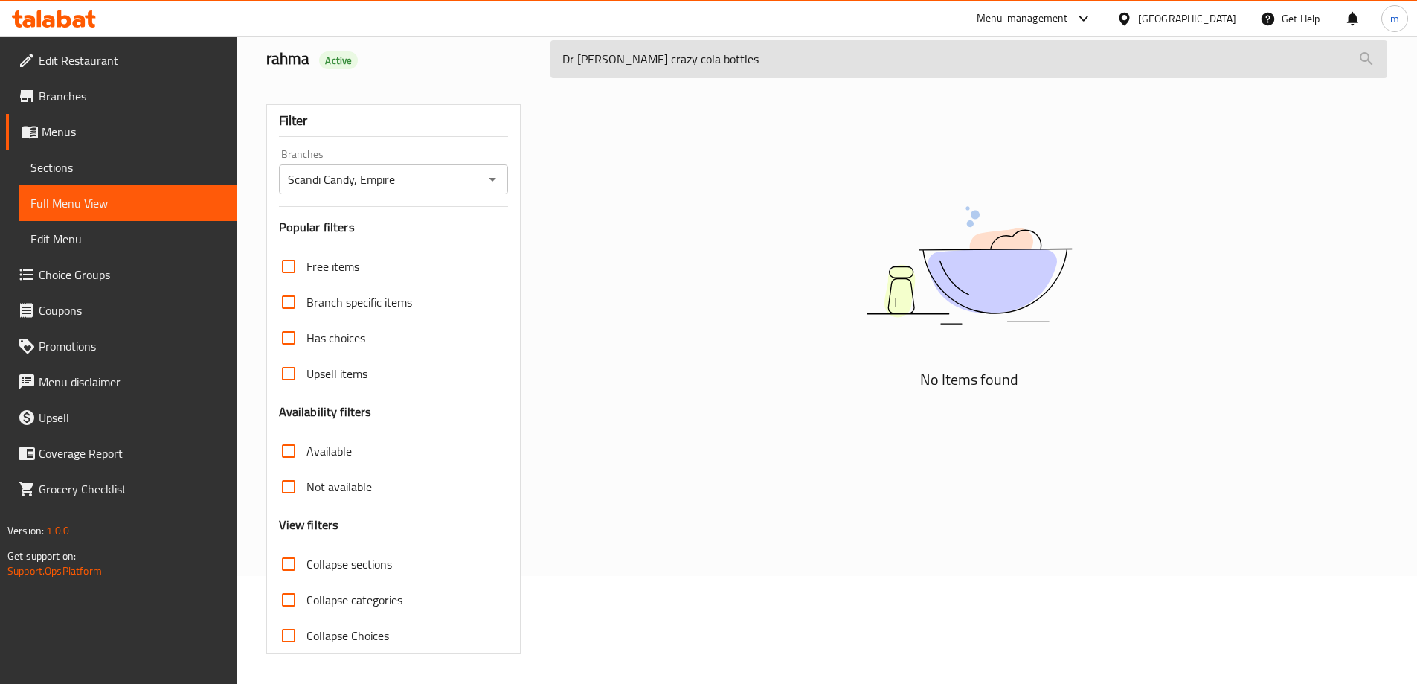
click at [703, 70] on input "Dr sour crazy cola bottles" at bounding box center [968, 59] width 837 height 38
click at [653, 69] on input "Dr sour crazy cola" at bounding box center [968, 59] width 837 height 38
click at [654, 61] on input "Dr sour crazy cola" at bounding box center [968, 59] width 837 height 38
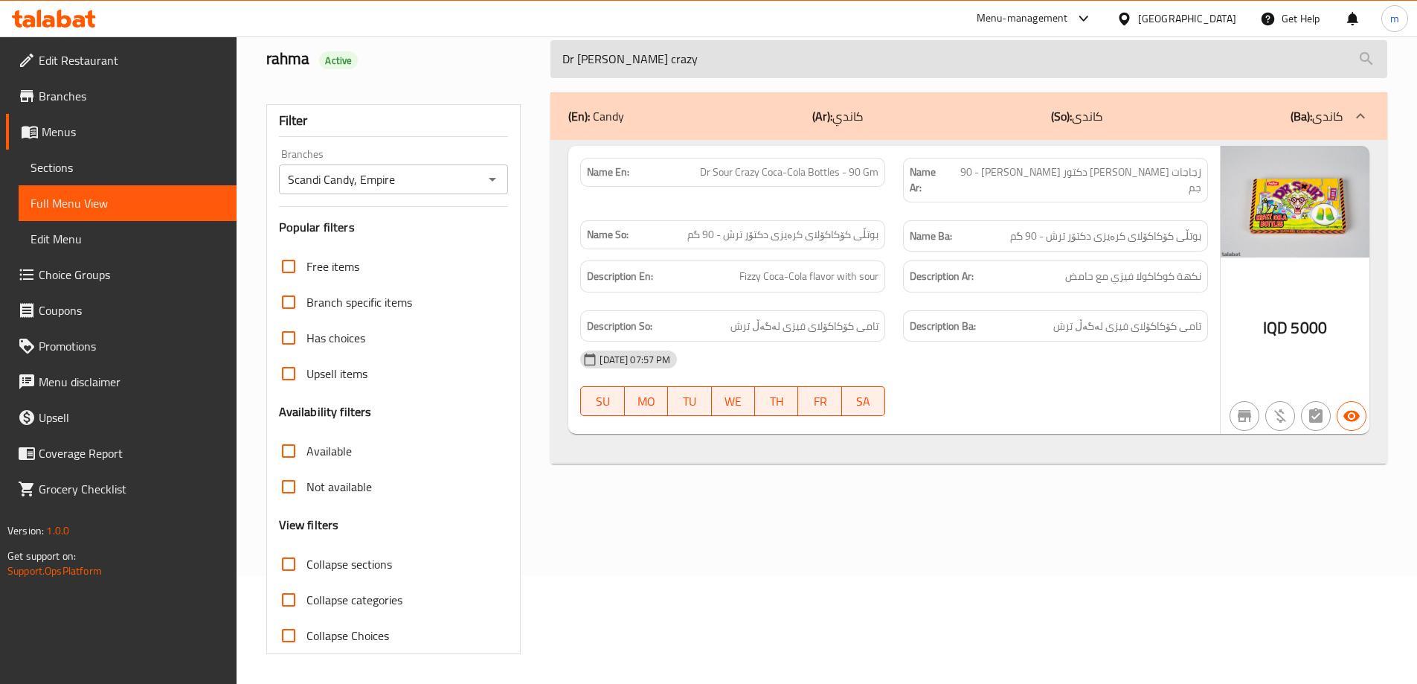
click at [850, 45] on input "Dr sour crazy" at bounding box center [968, 59] width 837 height 38
paste input "fire chili peppers gummies"
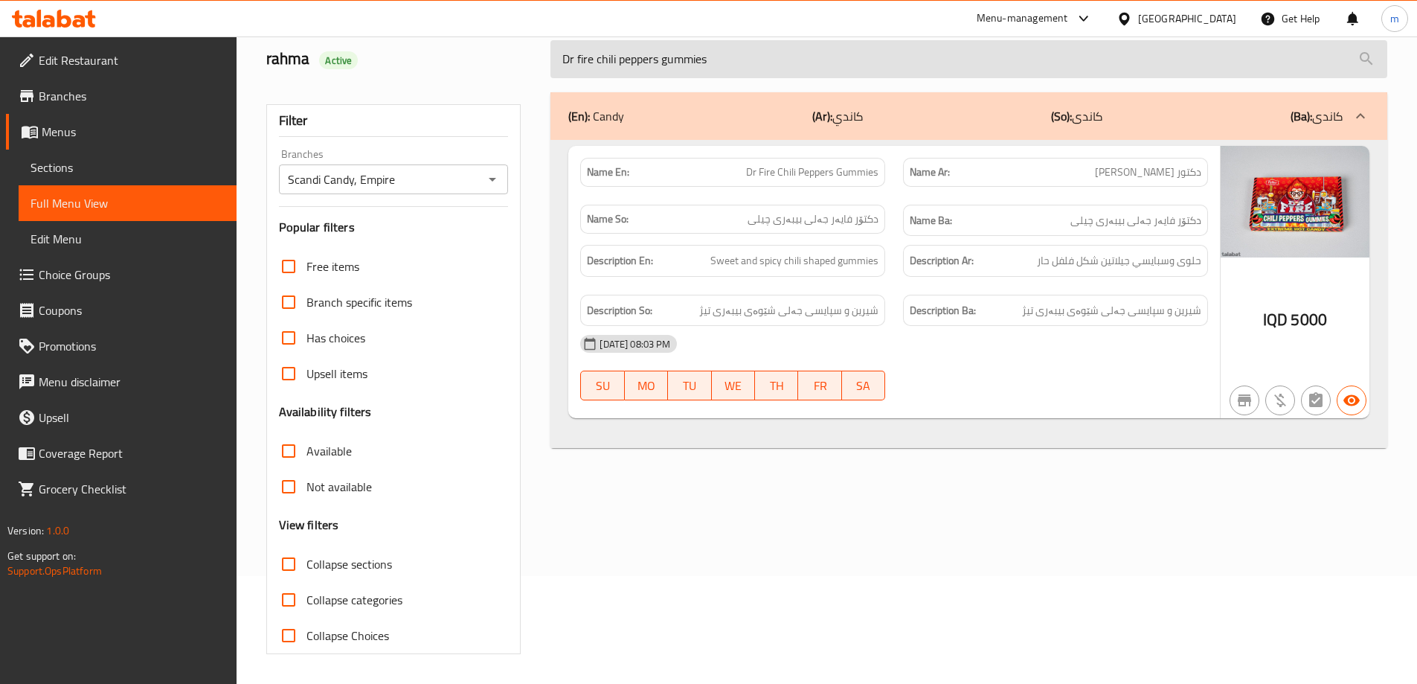
click at [841, 52] on input "Dr fire chili peppers gummies" at bounding box center [968, 59] width 837 height 38
paste input "Hallowen ey"
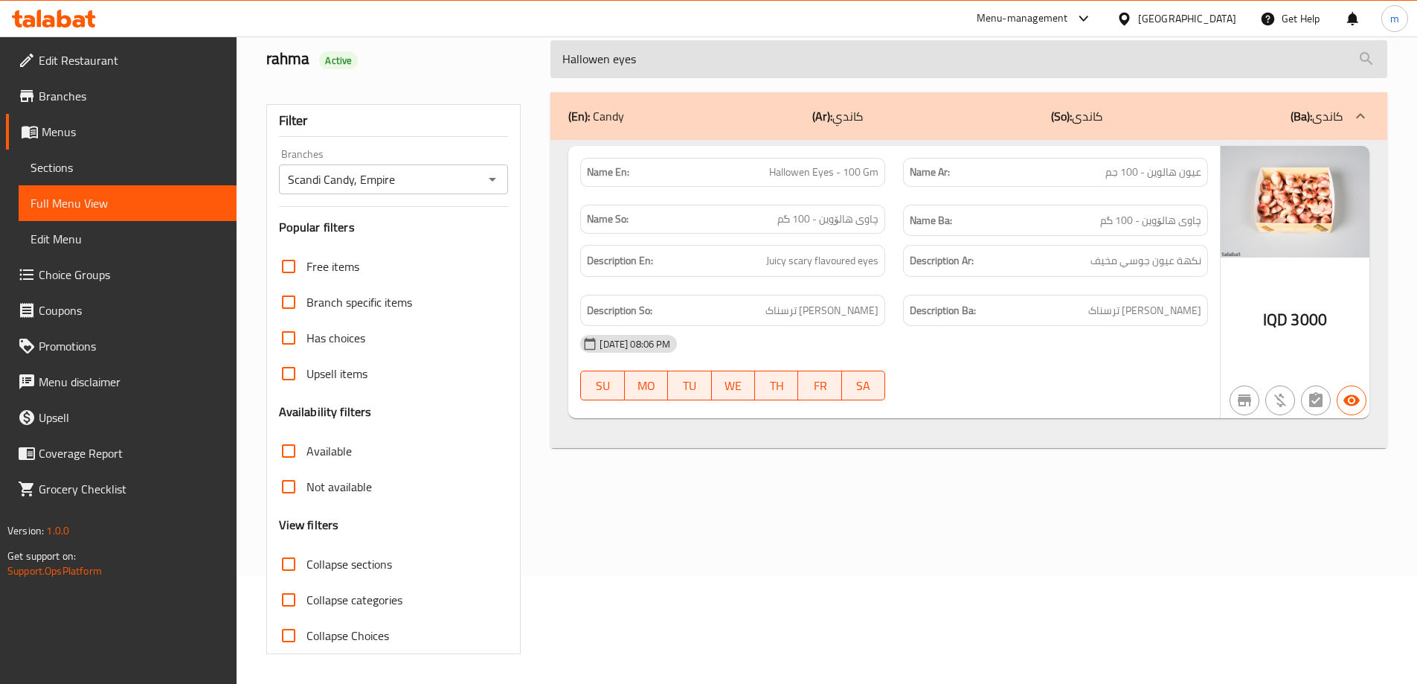
click at [780, 67] on input "Hallowen eyes" at bounding box center [968, 59] width 837 height 38
paste input "Blue Guitar"
click at [748, 70] on input "Blue Guitar" at bounding box center [968, 59] width 837 height 38
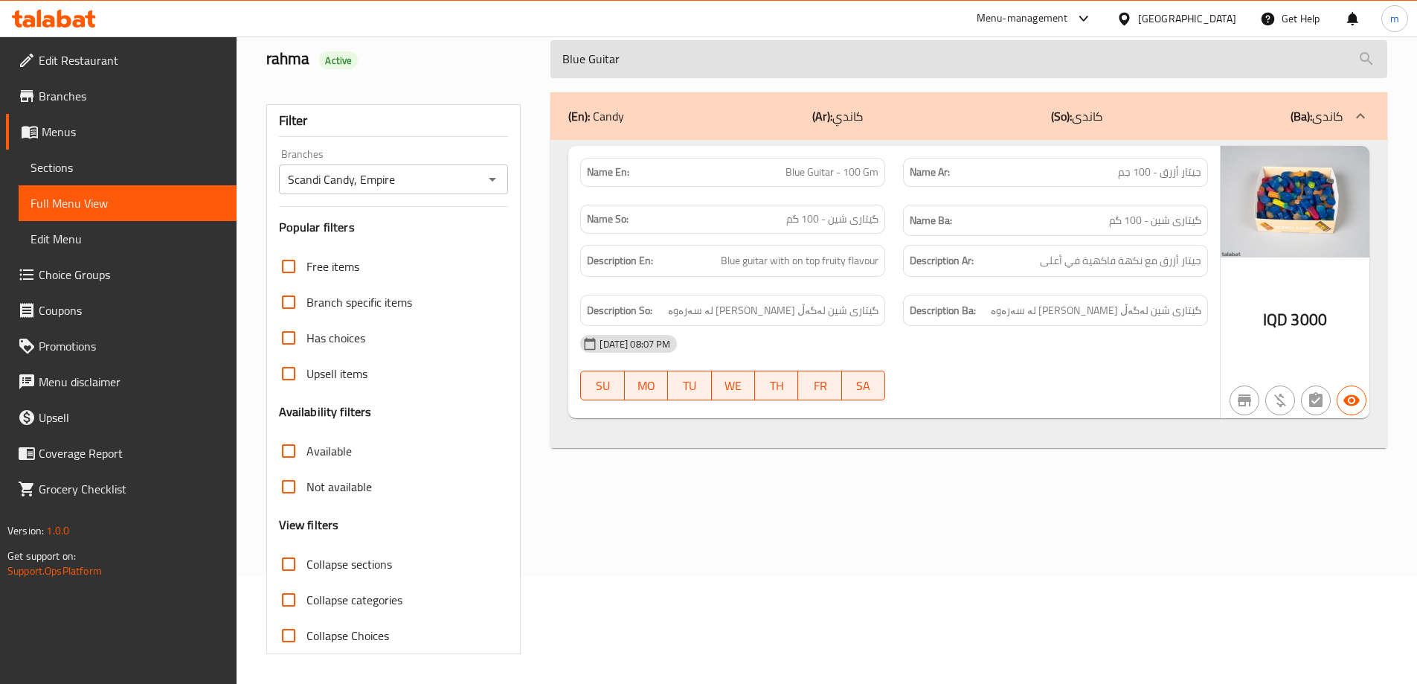
click at [748, 70] on input "Blue Guitar" at bounding box center [968, 59] width 837 height 38
paste input "Juicy Drop blasts"
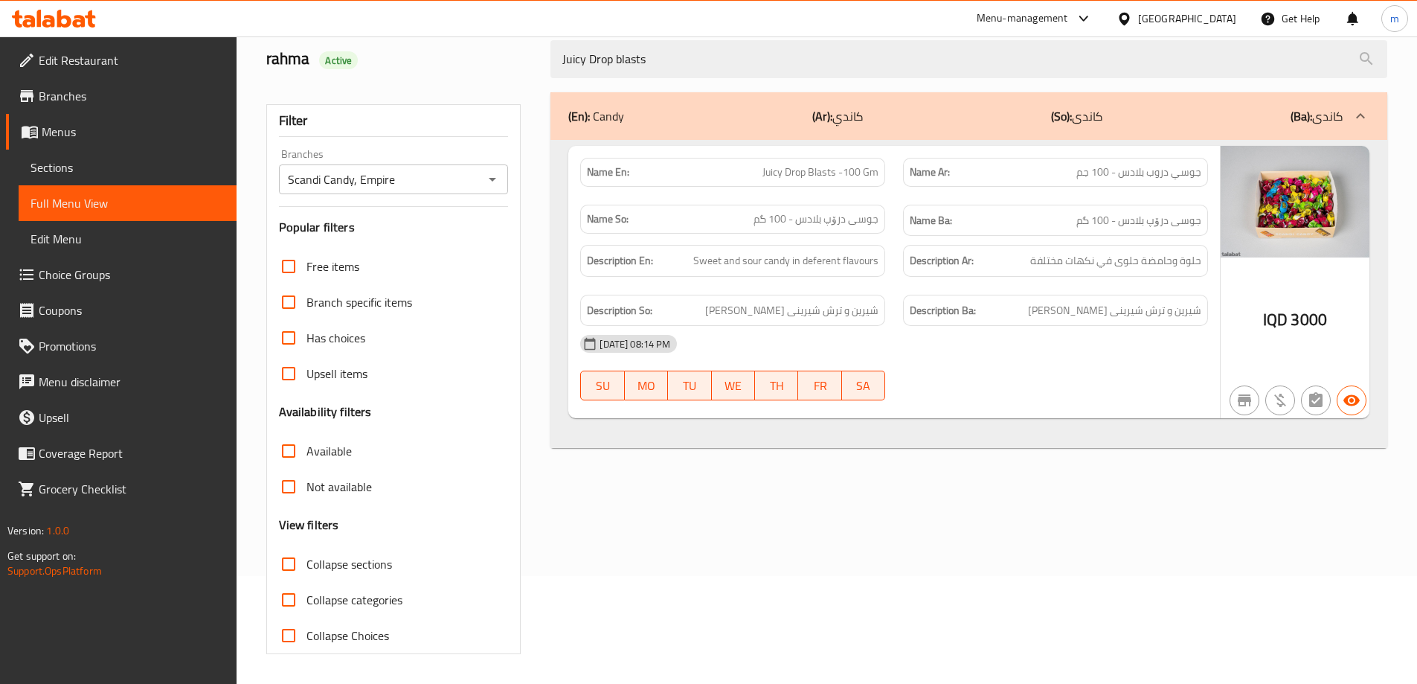
click at [834, 165] on span "Juicy Drop Blasts -100 Gm" at bounding box center [821, 172] width 116 height 16
click at [740, 80] on div "Juicy Drop blasts" at bounding box center [969, 59] width 855 height 56
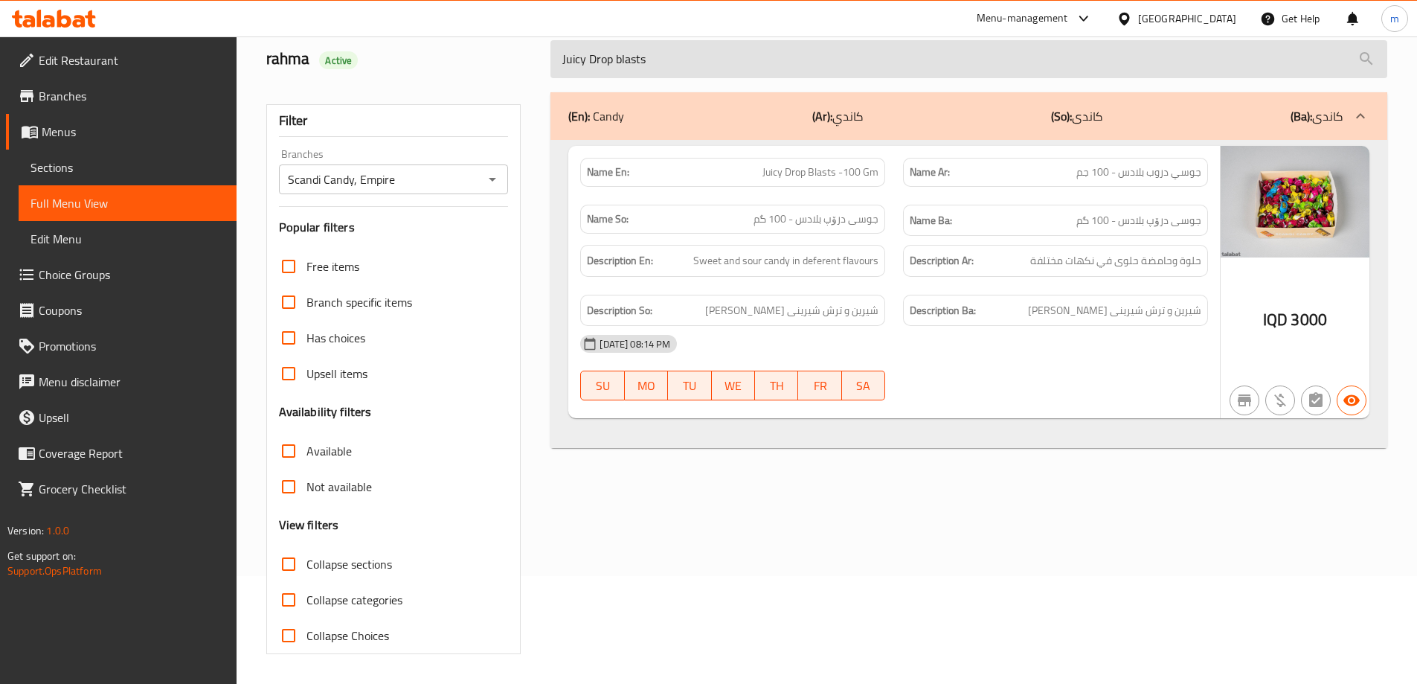
click at [740, 77] on input "Juicy Drop blasts" at bounding box center [968, 59] width 837 height 38
paste input "Red soda bottle"
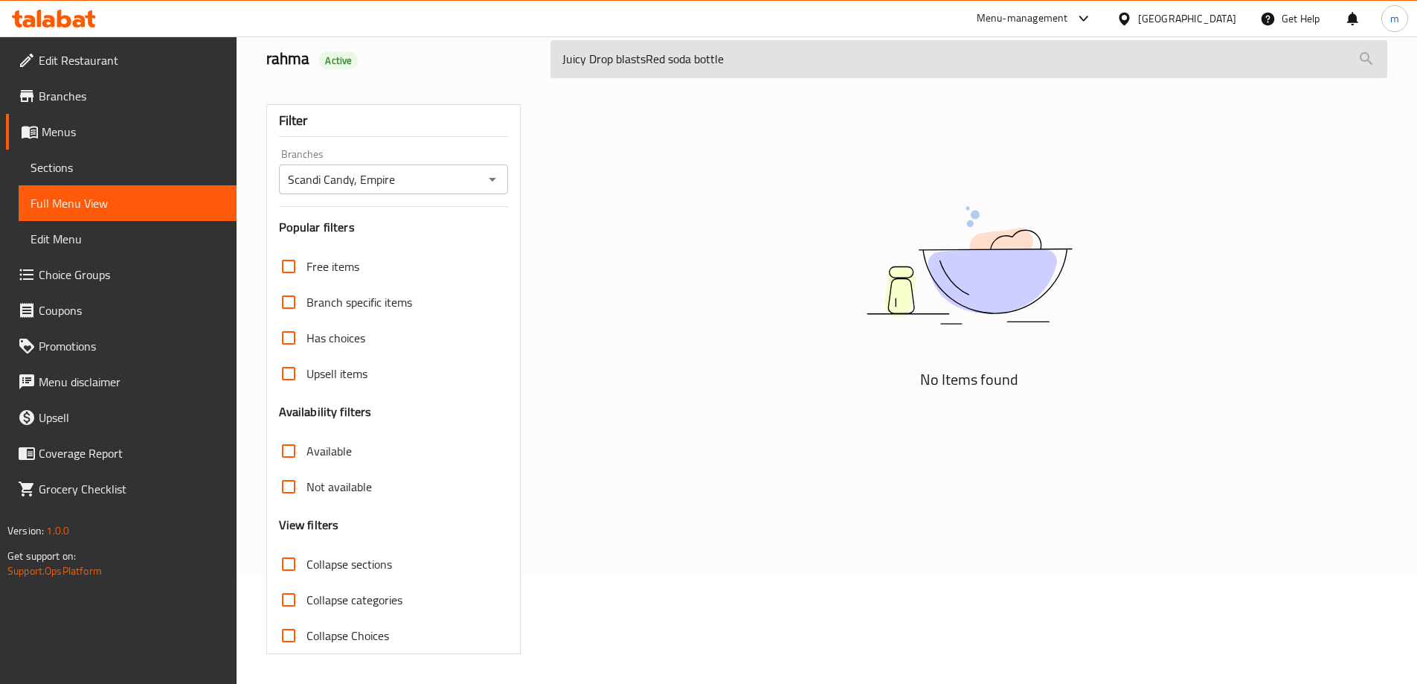
click at [727, 55] on input "Juicy Drop blastsRed soda bottle" at bounding box center [968, 59] width 837 height 38
paste input "search"
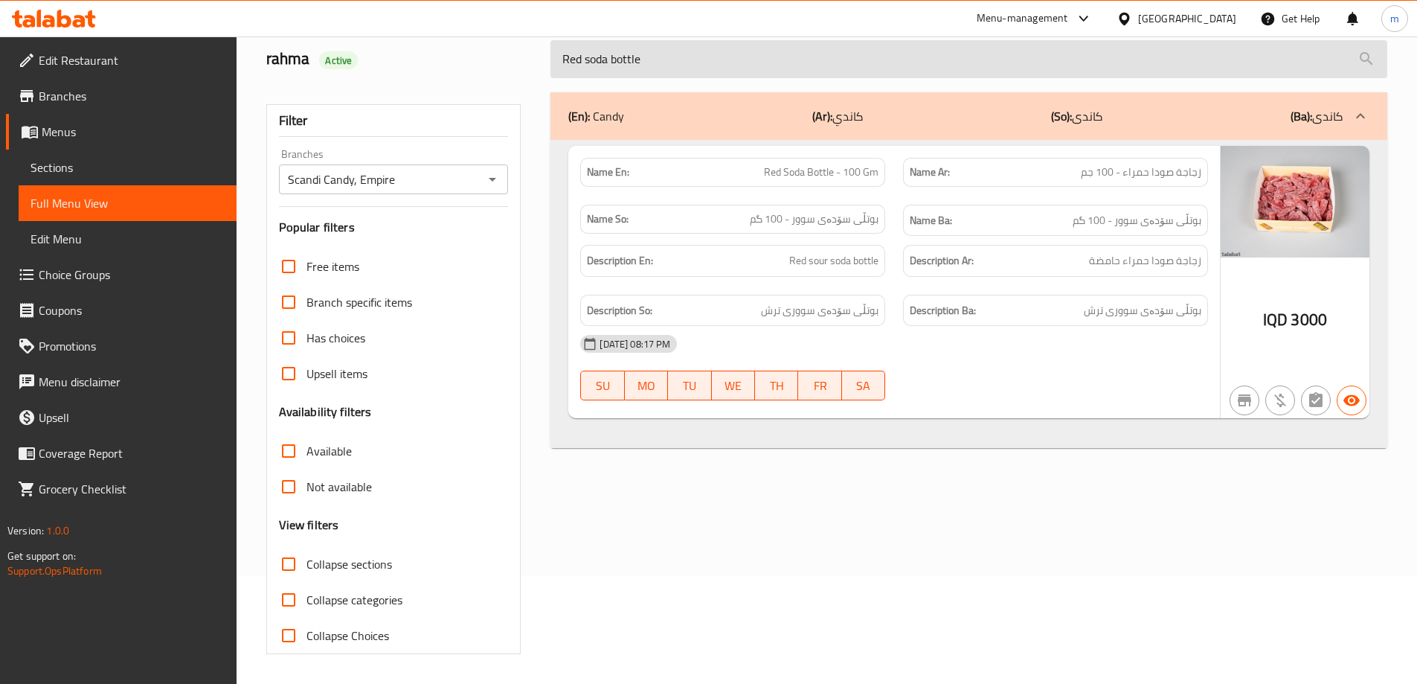
click at [752, 60] on input "Red soda bottle" at bounding box center [968, 59] width 837 height 38
paste input "and yellow sweet sour balls"
click at [803, 75] on input "Red and yellow sweet sour balls" at bounding box center [968, 59] width 837 height 38
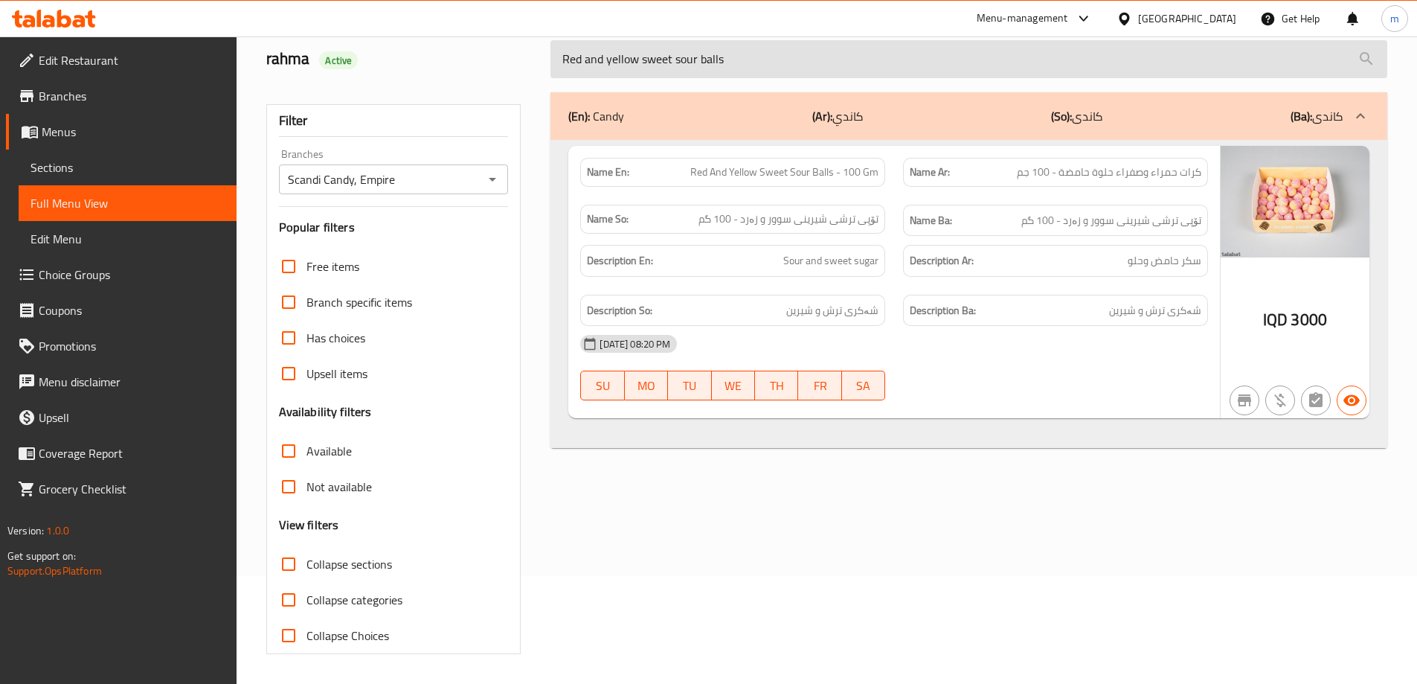
click at [803, 75] on input "Red and yellow sweet sour balls" at bounding box center [968, 59] width 837 height 38
paste input "Matte blue"
click at [873, 55] on input "Matte blue sweet sour balls" at bounding box center [968, 59] width 837 height 38
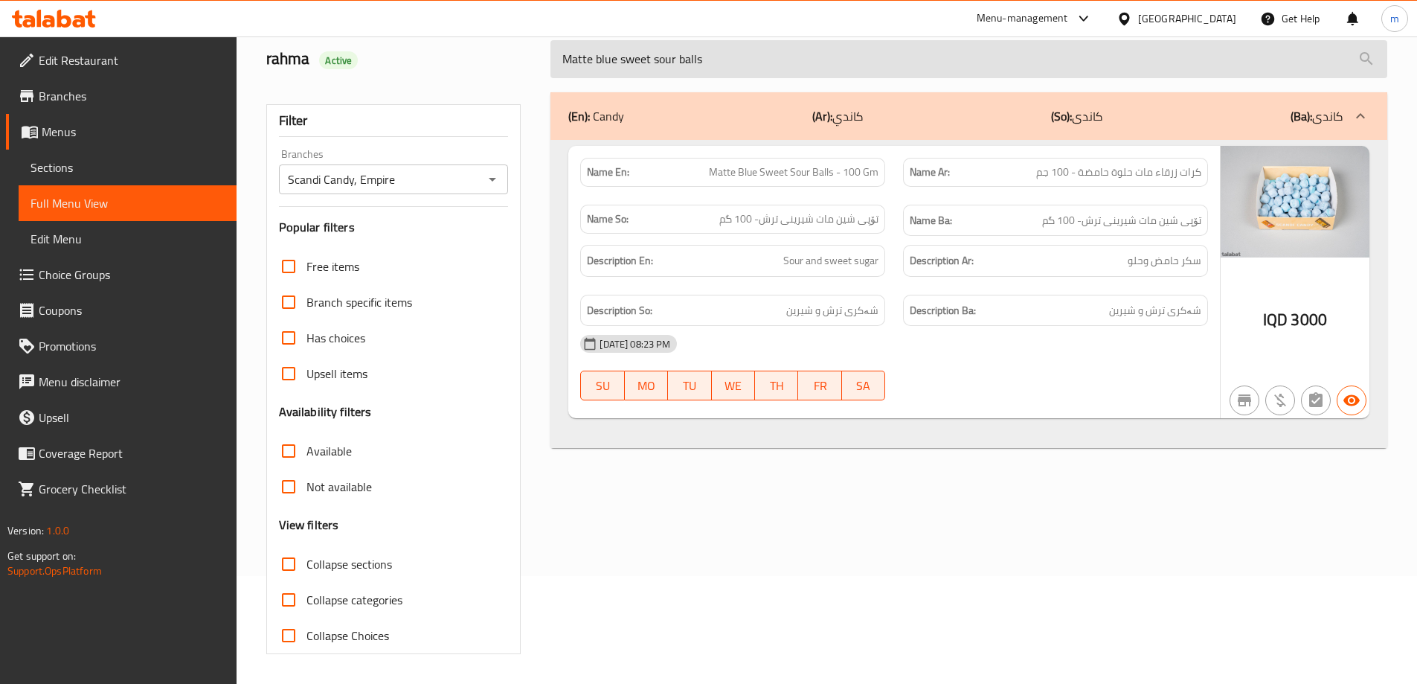
click at [873, 55] on input "Matte blue sweet sour balls" at bounding box center [968, 59] width 837 height 38
paste input "Brown and whit"
click at [818, 55] on input "Brown and white sweet sour balls" at bounding box center [968, 59] width 837 height 38
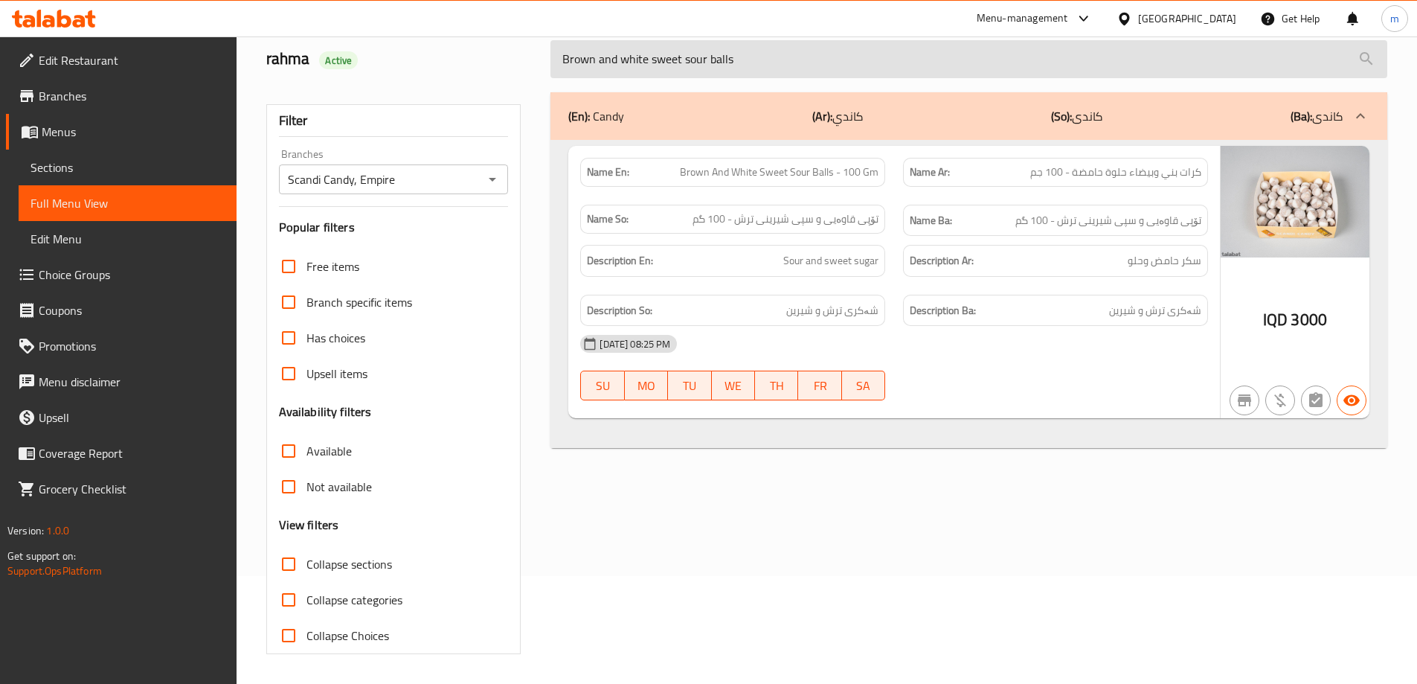
paste input "Green and pink"
click at [900, 48] on input "Green and pink sweet sour balls" at bounding box center [968, 59] width 837 height 38
click at [898, 48] on input "Green and pink sweet sour balls" at bounding box center [968, 59] width 837 height 38
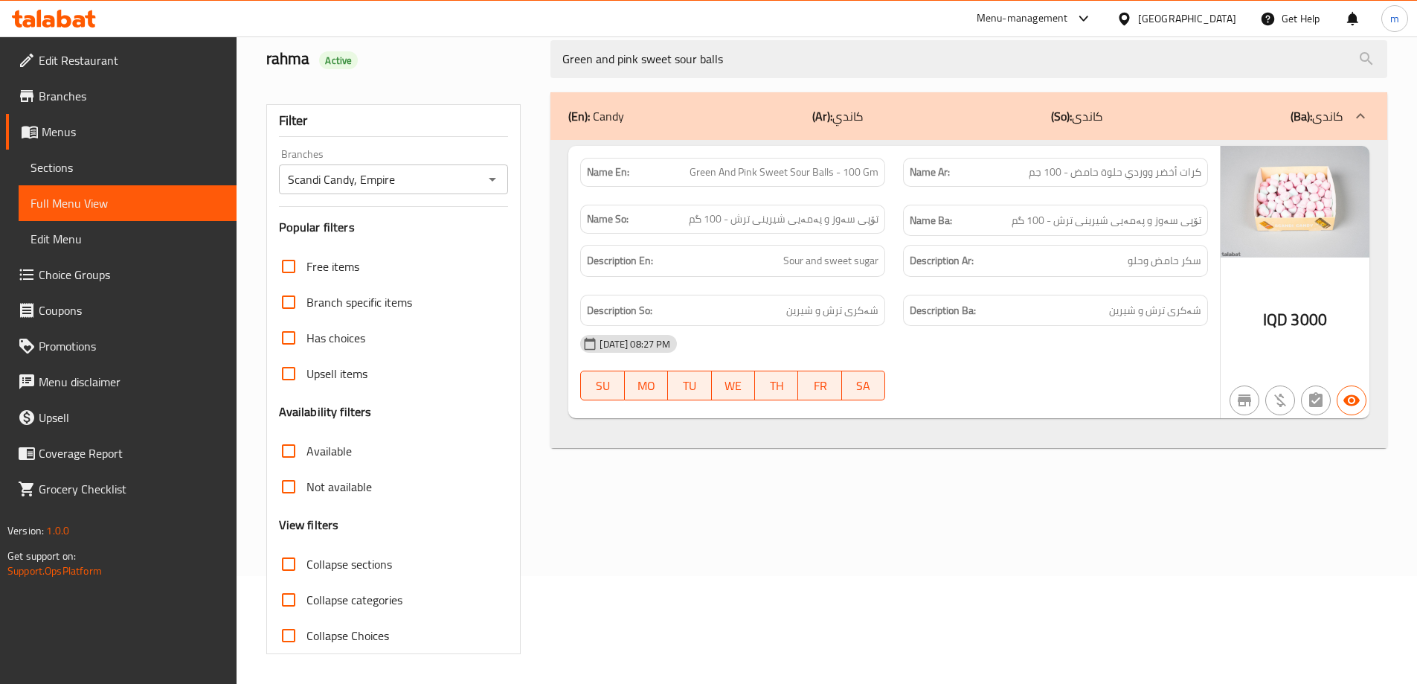
paste input "Lion face candy"
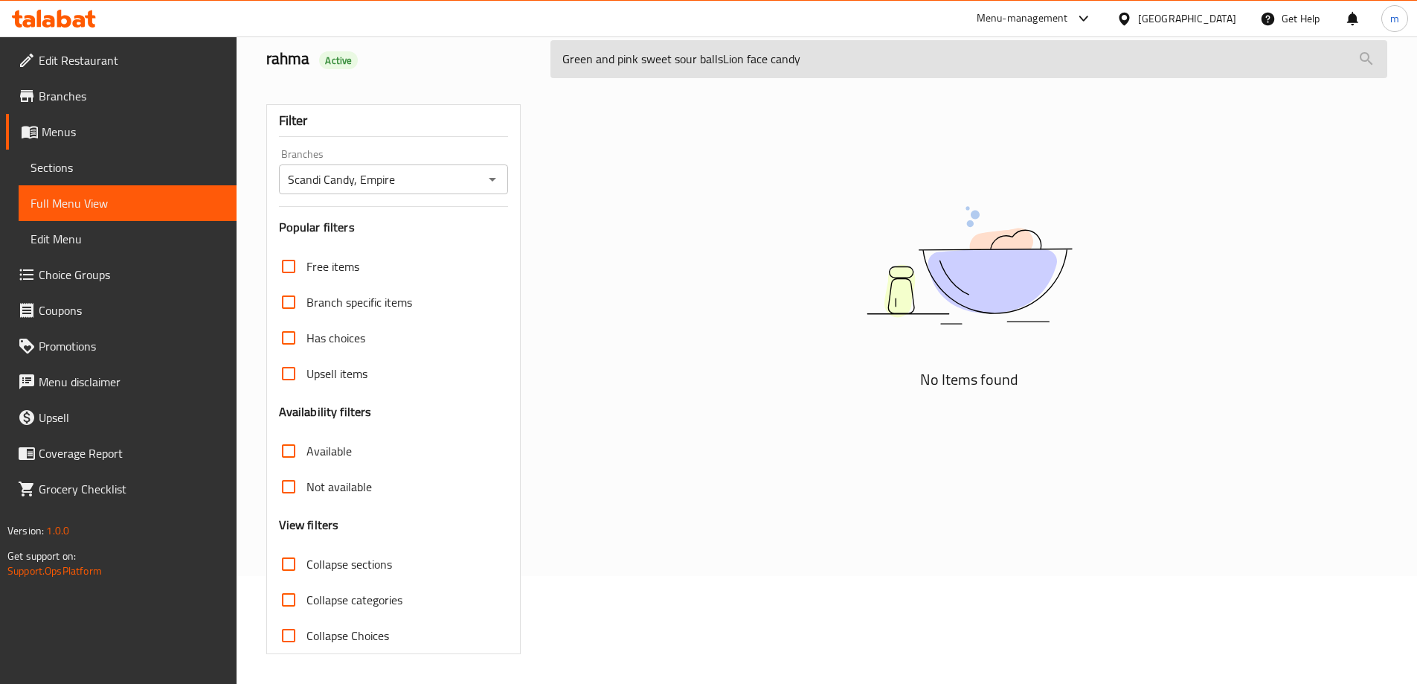
click at [743, 60] on input "Green and pink sweet sour ballsLion face candy" at bounding box center [968, 59] width 837 height 38
paste input "search"
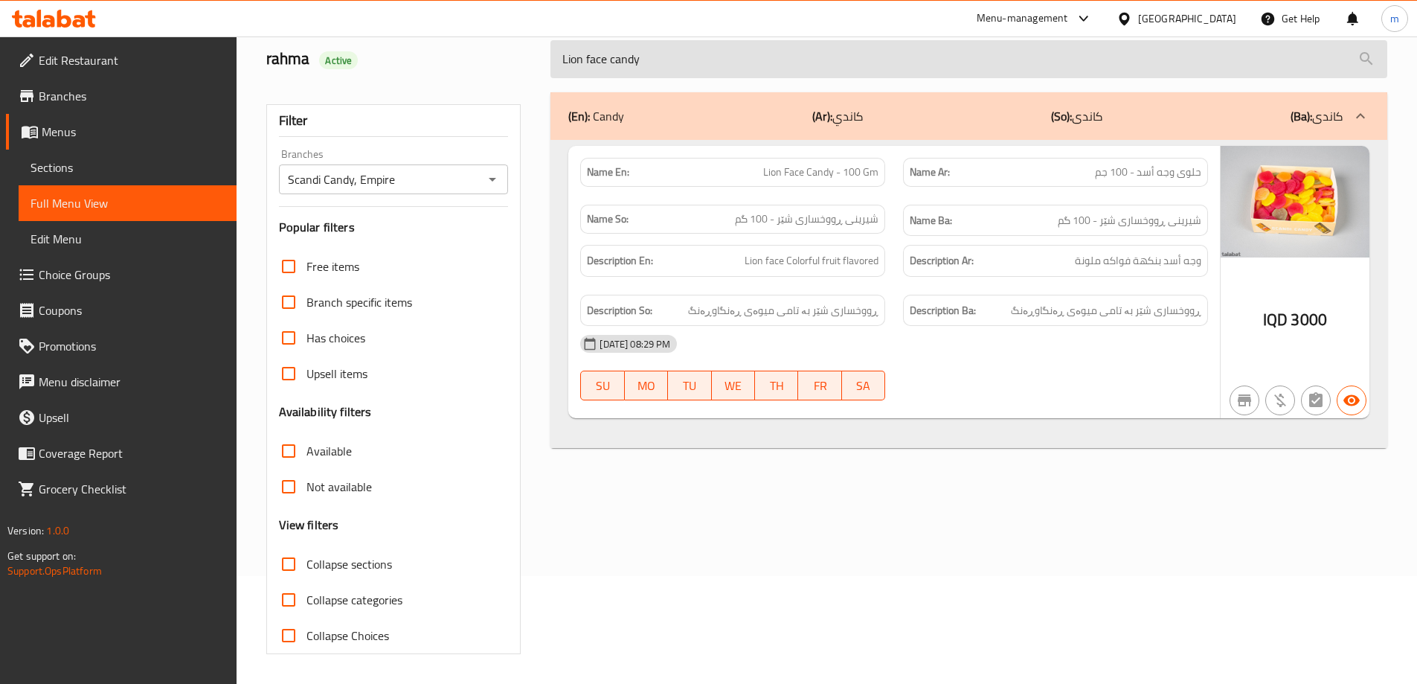
click at [778, 56] on input "Lion face candy" at bounding box center [968, 59] width 837 height 38
paste input "1/4 sour watermelon"
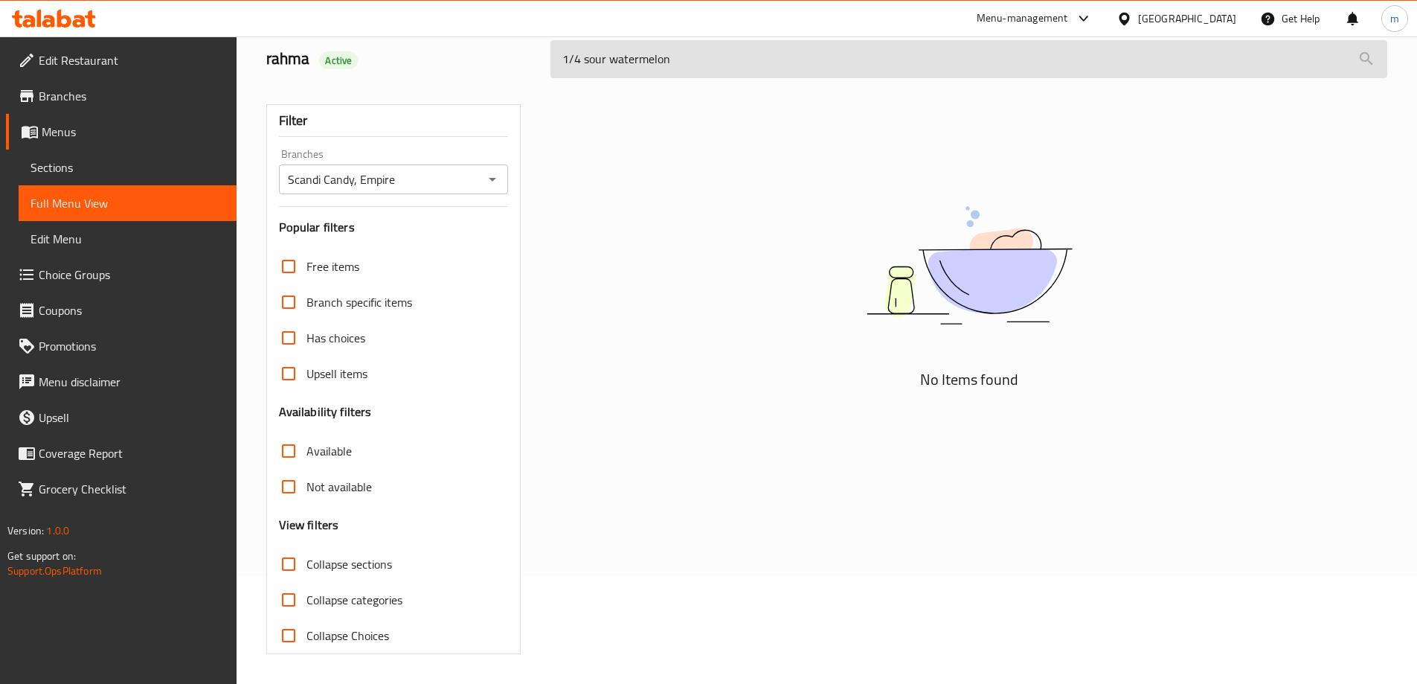
click at [848, 68] on input "1/4 sour watermelon" at bounding box center [968, 59] width 837 height 38
paste input "Pool gum balls"
click at [848, 68] on input "1/4 sour watermelon" at bounding box center [968, 59] width 837 height 38
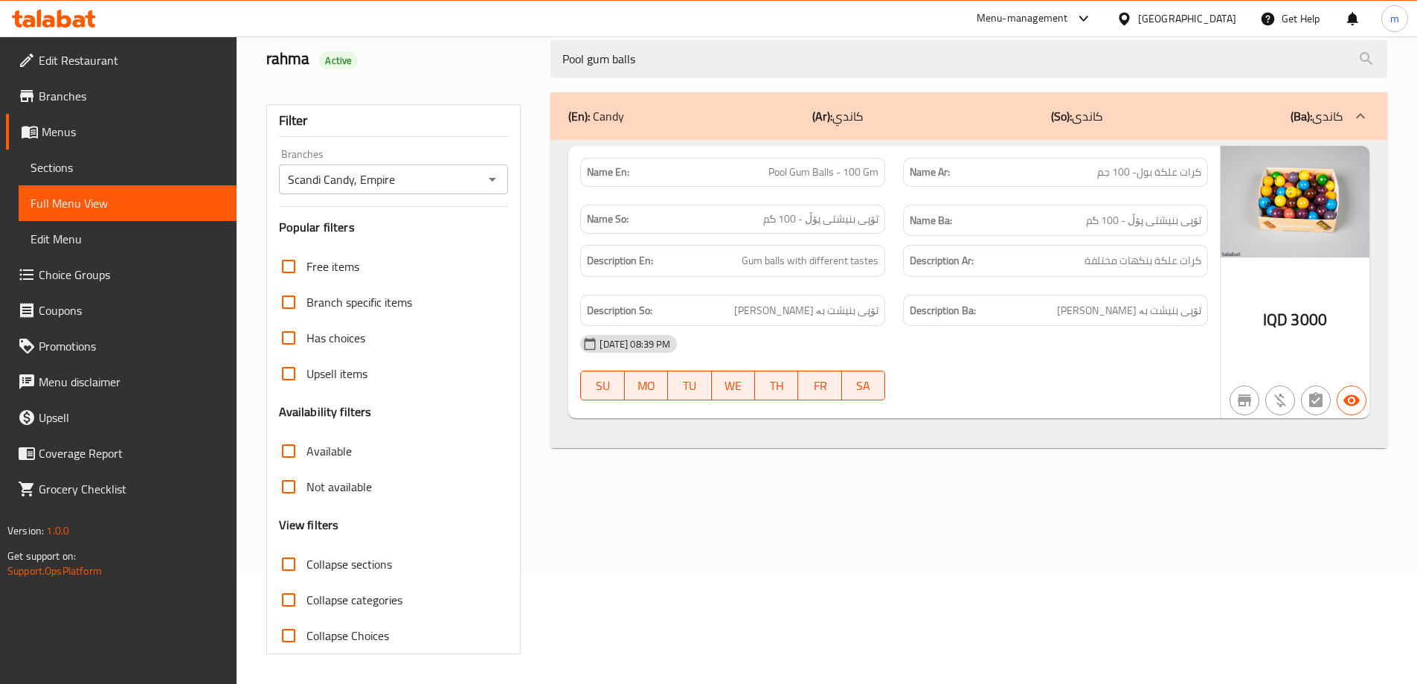
click at [716, 79] on div "Pool gum balls" at bounding box center [969, 59] width 855 height 56
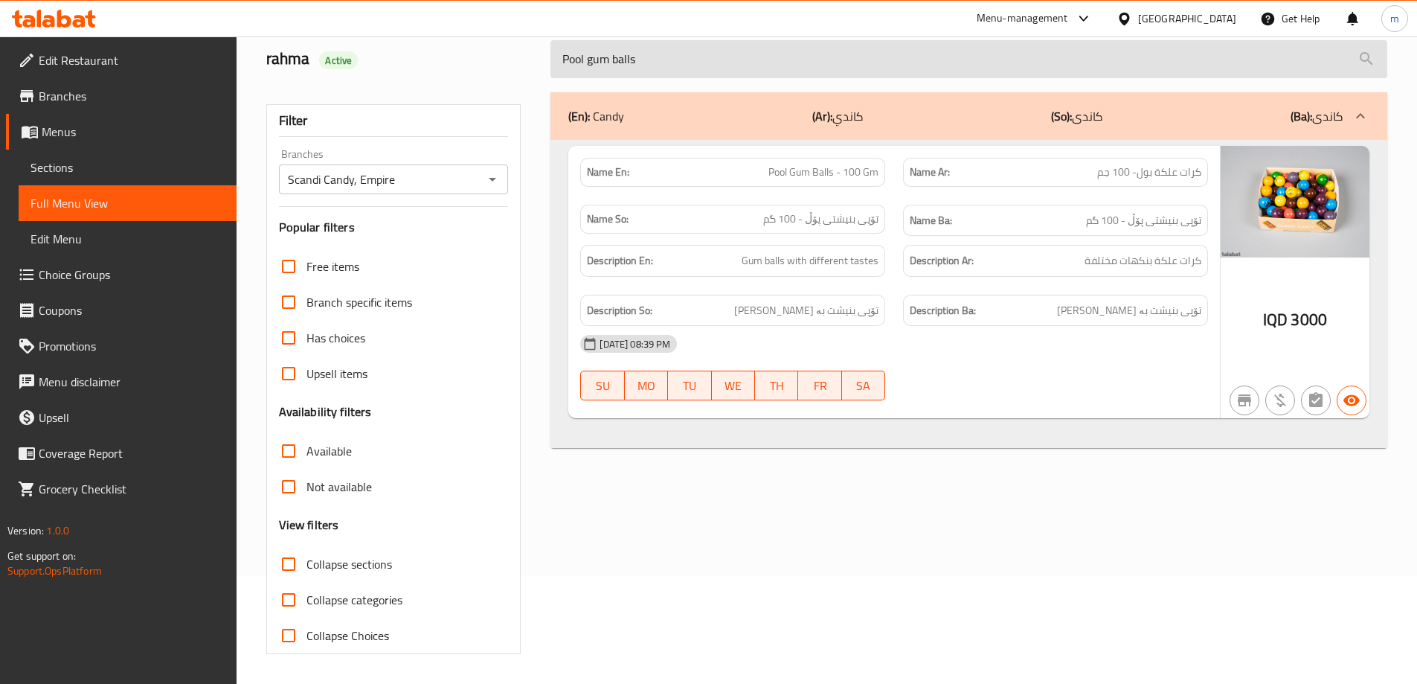
click at [716, 70] on input "Pool gum balls" at bounding box center [968, 59] width 837 height 38
paste input "Blue smiles"
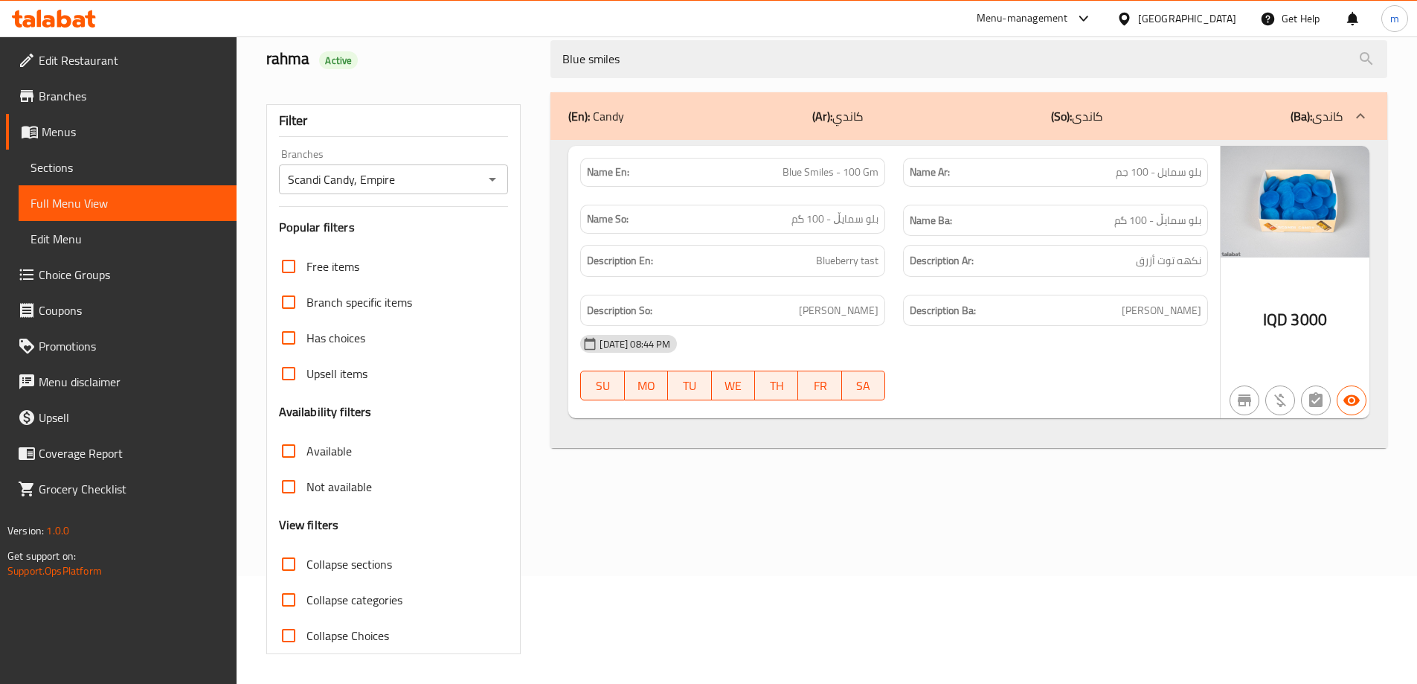
click at [671, 78] on div "Blue smiles" at bounding box center [969, 59] width 855 height 56
click at [758, 31] on div "Menu-management Iraq Get Help m" at bounding box center [708, 19] width 1417 height 36
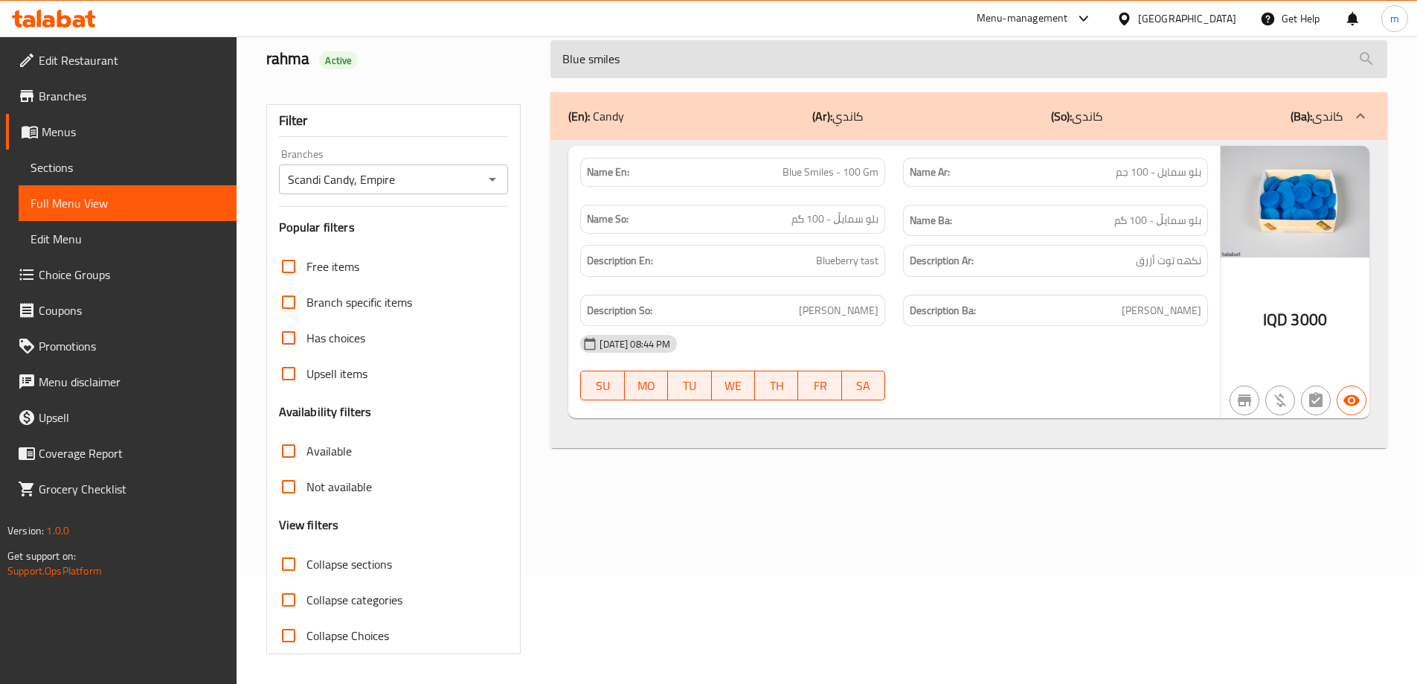
click at [773, 58] on input "Blue smiles" at bounding box center [968, 59] width 837 height 38
paste input "heart"
click at [688, 68] on input "hearts" at bounding box center [968, 59] width 837 height 38
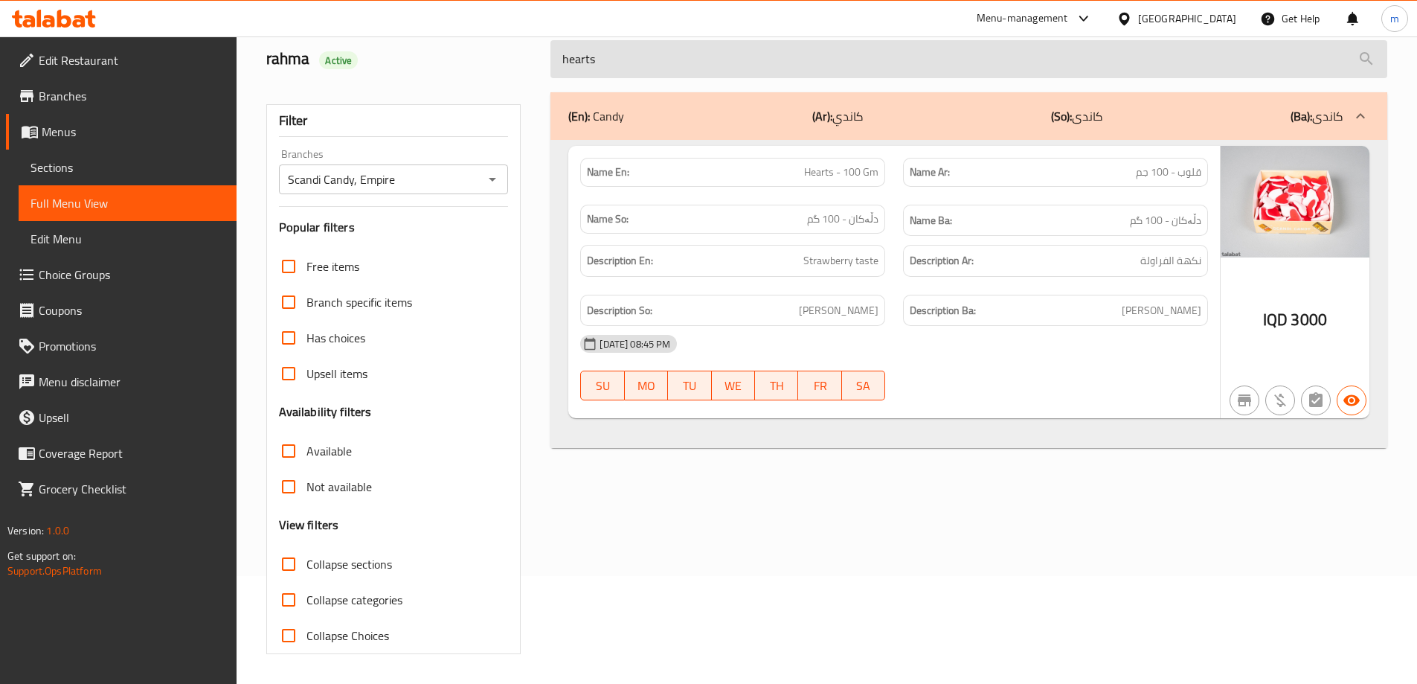
click at [688, 68] on input "hearts" at bounding box center [968, 59] width 837 height 38
paste input "Bananna"
click at [784, 64] on input "Banannas" at bounding box center [968, 59] width 837 height 38
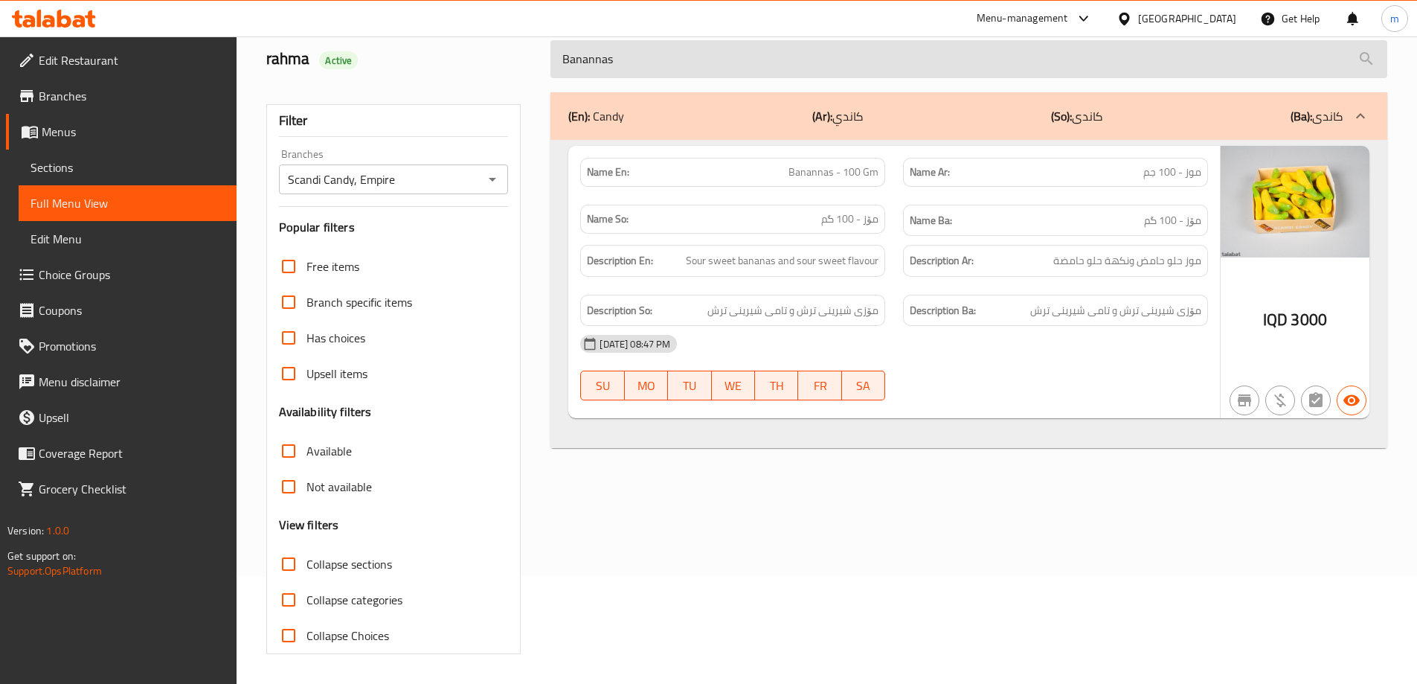
click at [784, 64] on input "Banannas" at bounding box center [968, 59] width 837 height 38
paste input "Pizza slice"
click at [782, 75] on input "Pizza slice" at bounding box center [968, 59] width 837 height 38
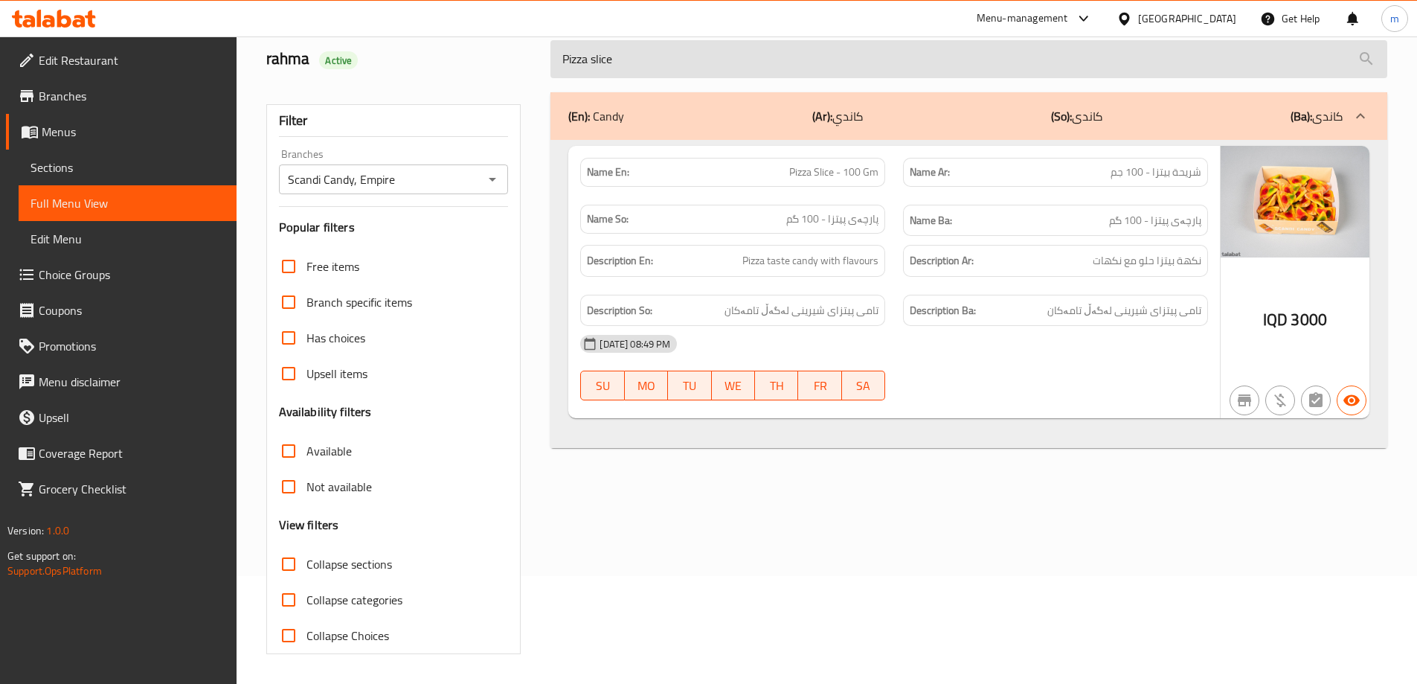
paste input "Dholphins"
click at [729, 60] on input "Dholphins" at bounding box center [968, 59] width 837 height 38
paste input "Cola lemon bars"
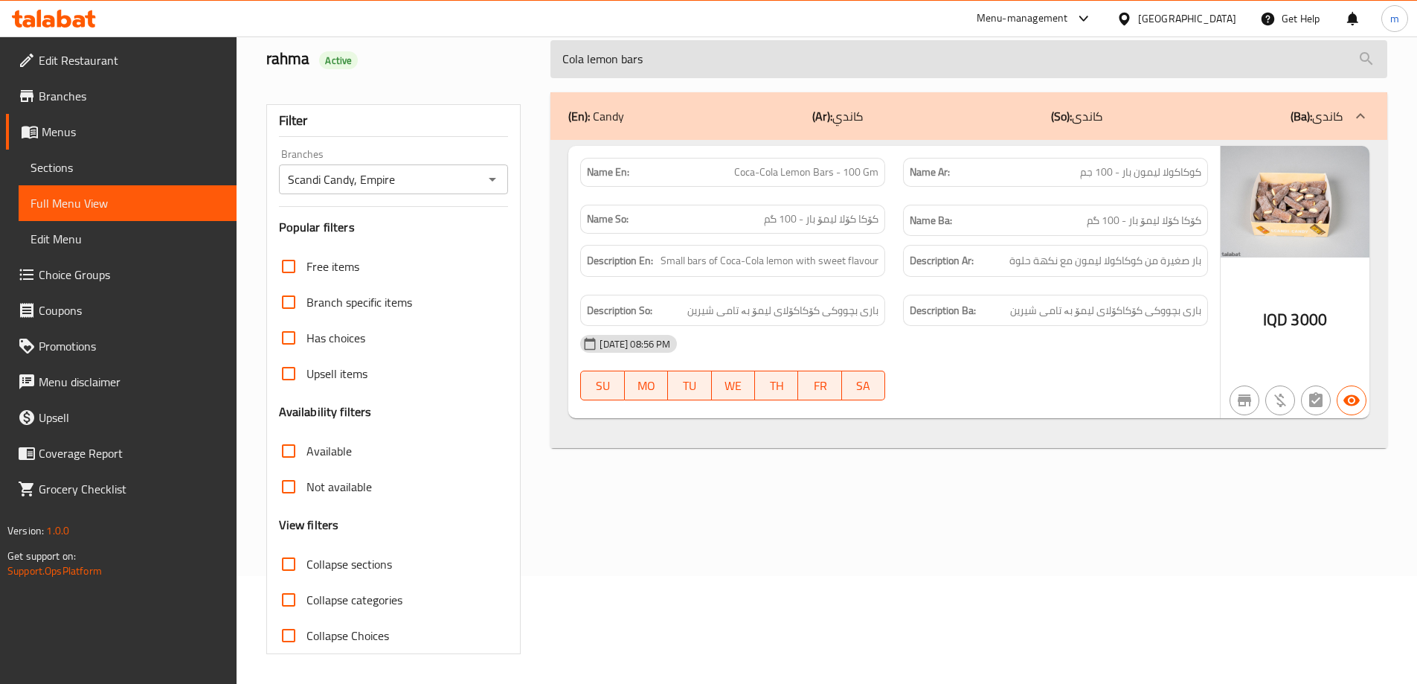
click at [739, 67] on input "Cola lemon bars" at bounding box center [968, 59] width 837 height 38
paste input "Swedish Gammar Al-deen"
click at [722, 56] on input "Swedish Gammar" at bounding box center [968, 59] width 837 height 38
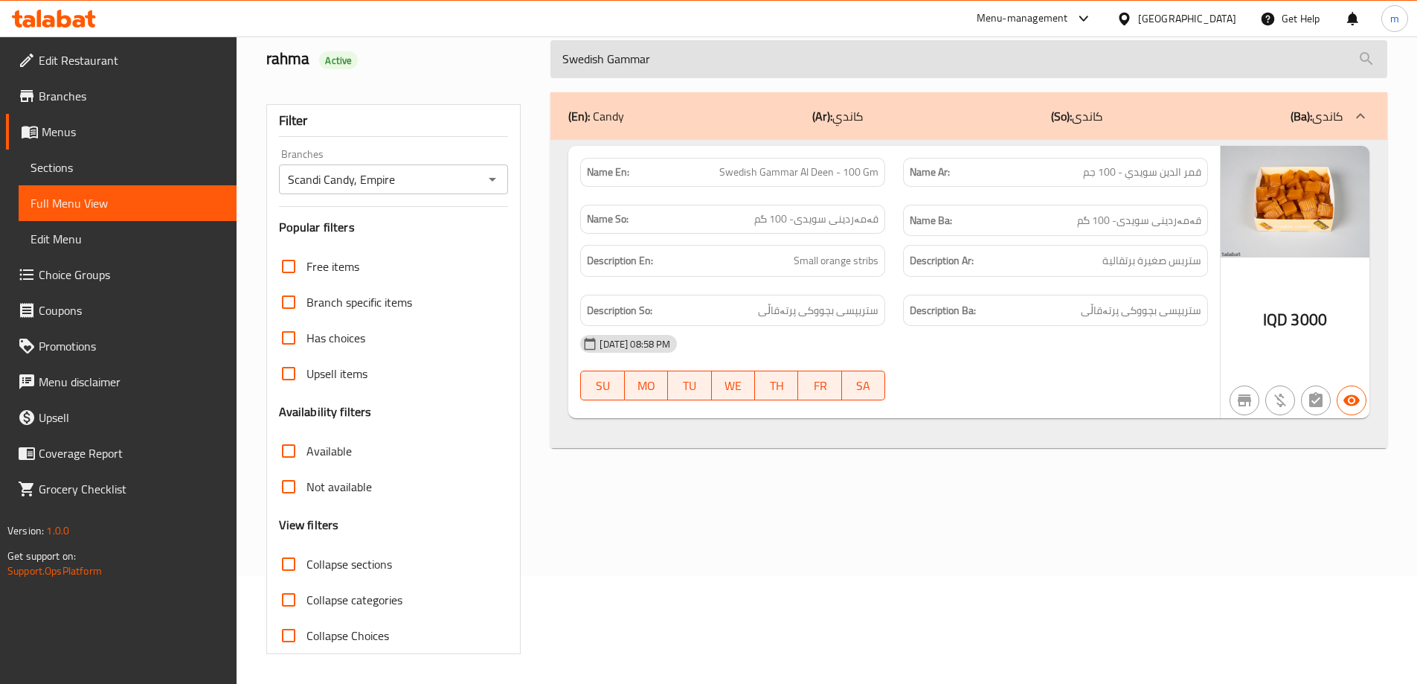
click at [722, 56] on input "Swedish Gammar" at bounding box center [968, 59] width 837 height 38
paste
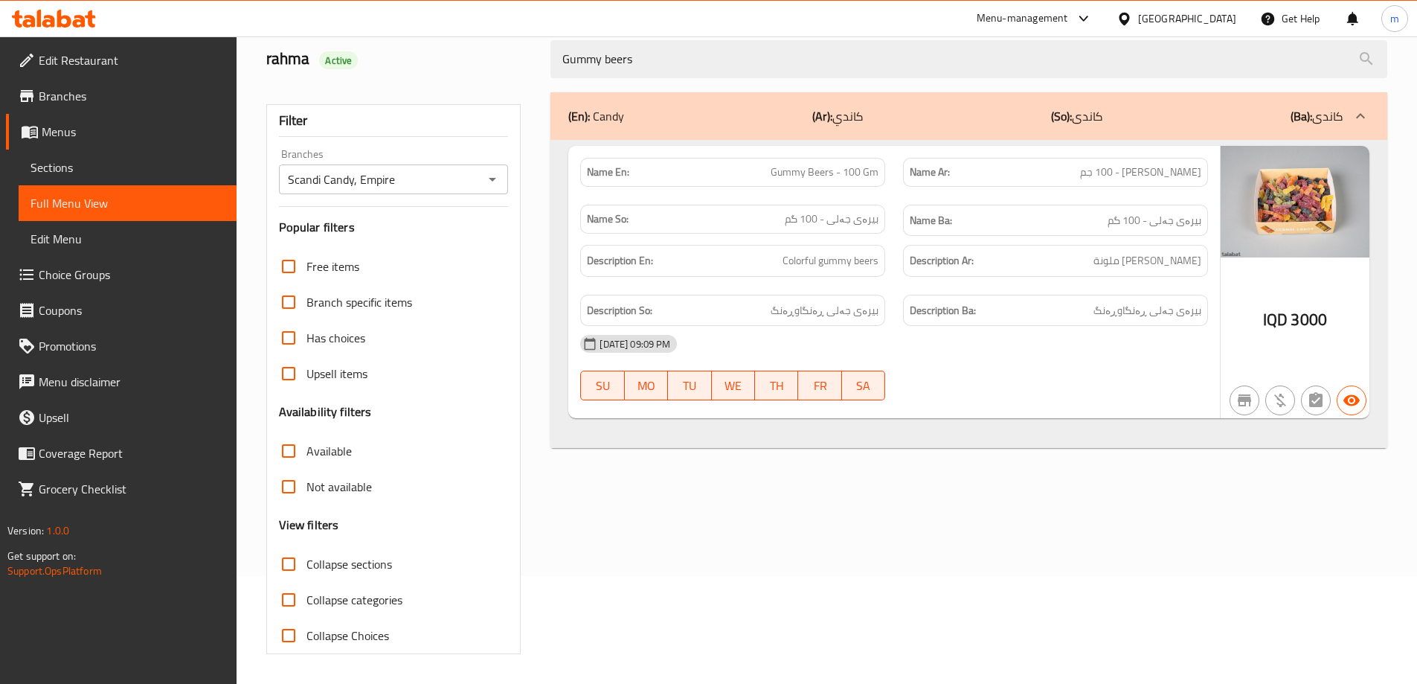
click at [801, 180] on span "Gummy Beers - 100 Gm" at bounding box center [825, 172] width 108 height 16
click at [1303, 211] on img at bounding box center [1295, 202] width 149 height 112
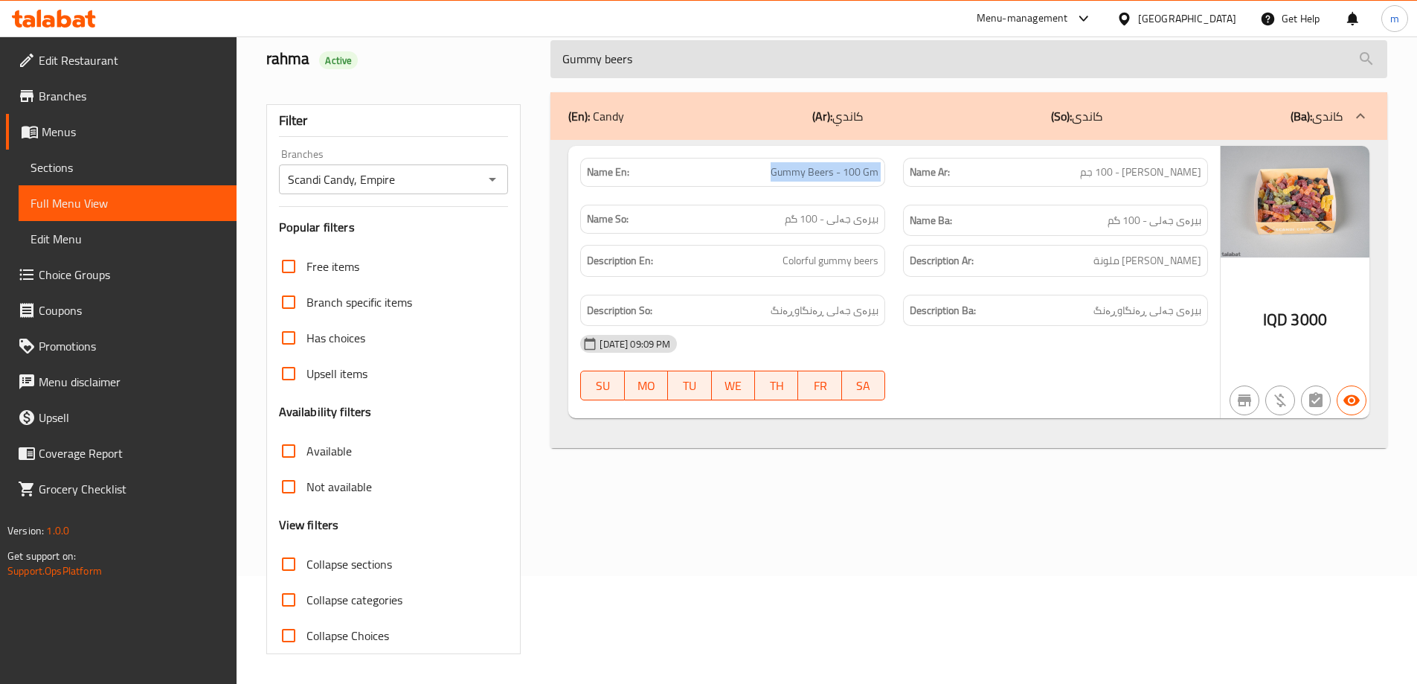
click at [815, 60] on input "Gummy beers" at bounding box center [968, 59] width 837 height 38
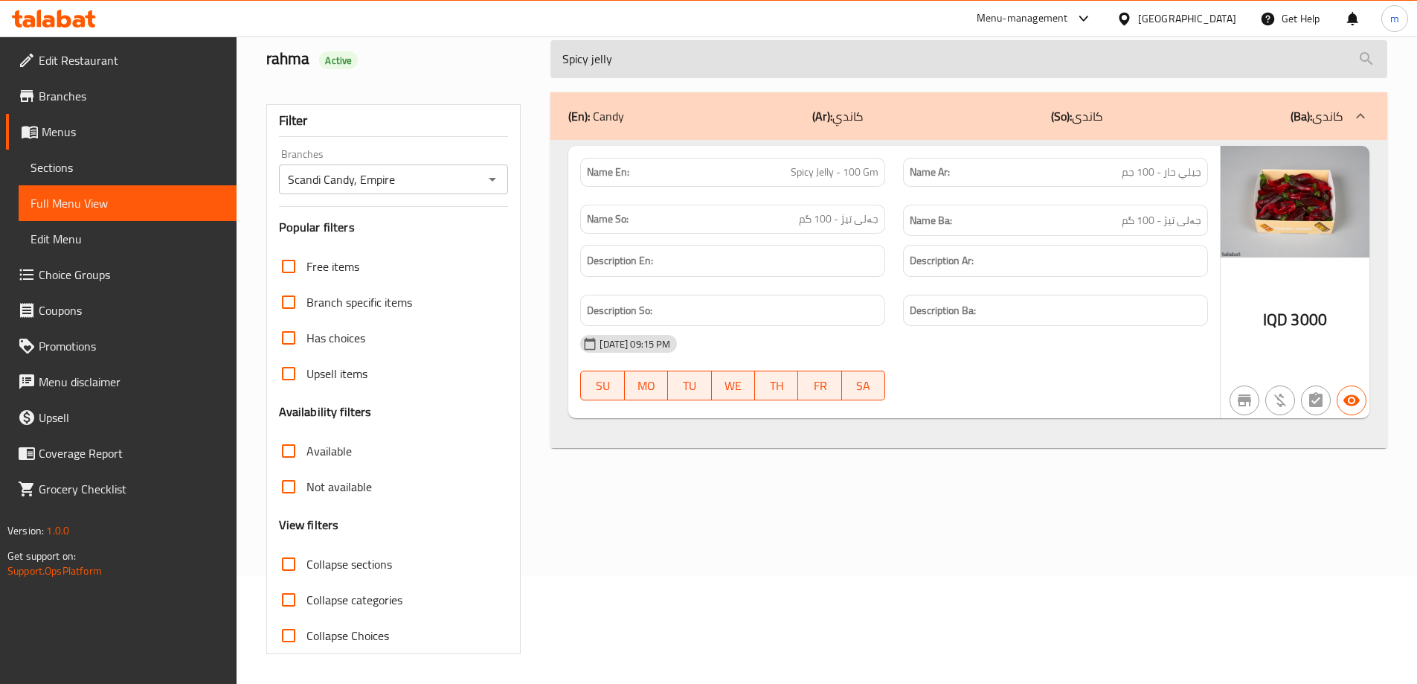
click at [754, 61] on input "Spicy jelly" at bounding box center [968, 59] width 837 height 38
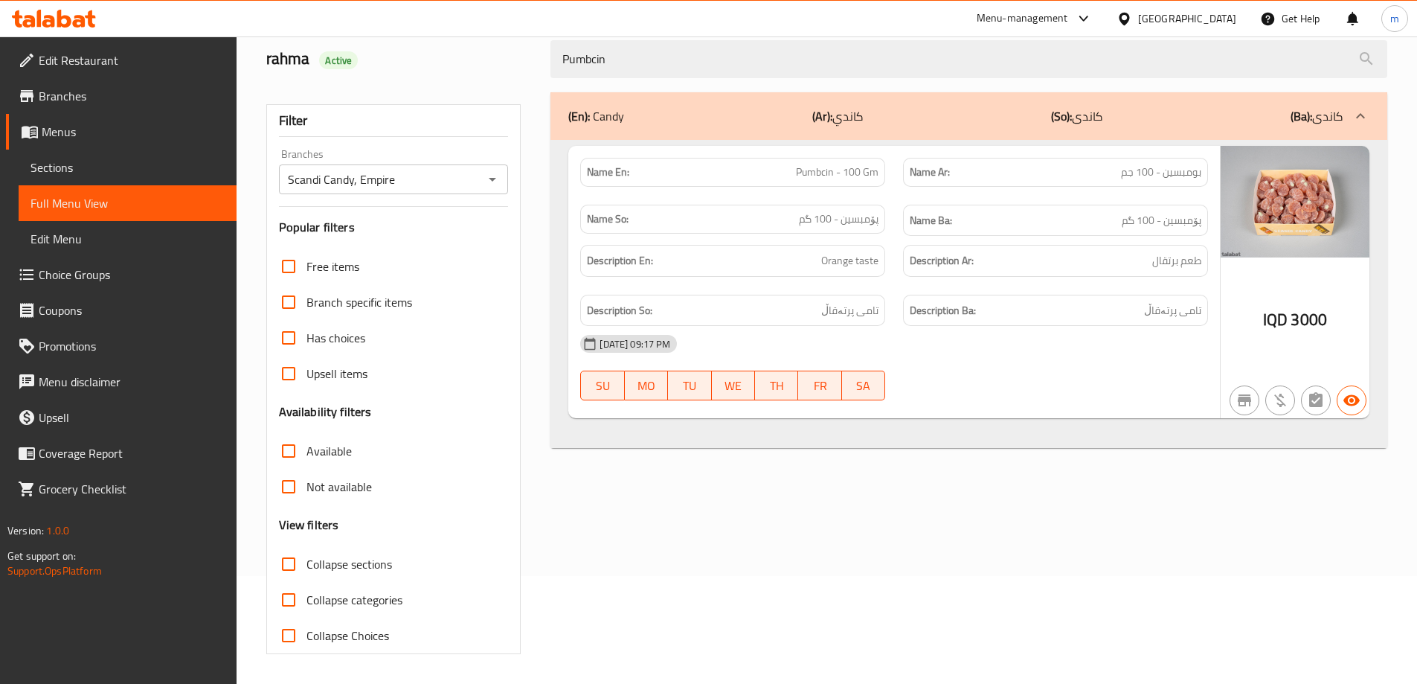
click at [837, 173] on span "Pumbcin - 100 Gm" at bounding box center [837, 172] width 83 height 16
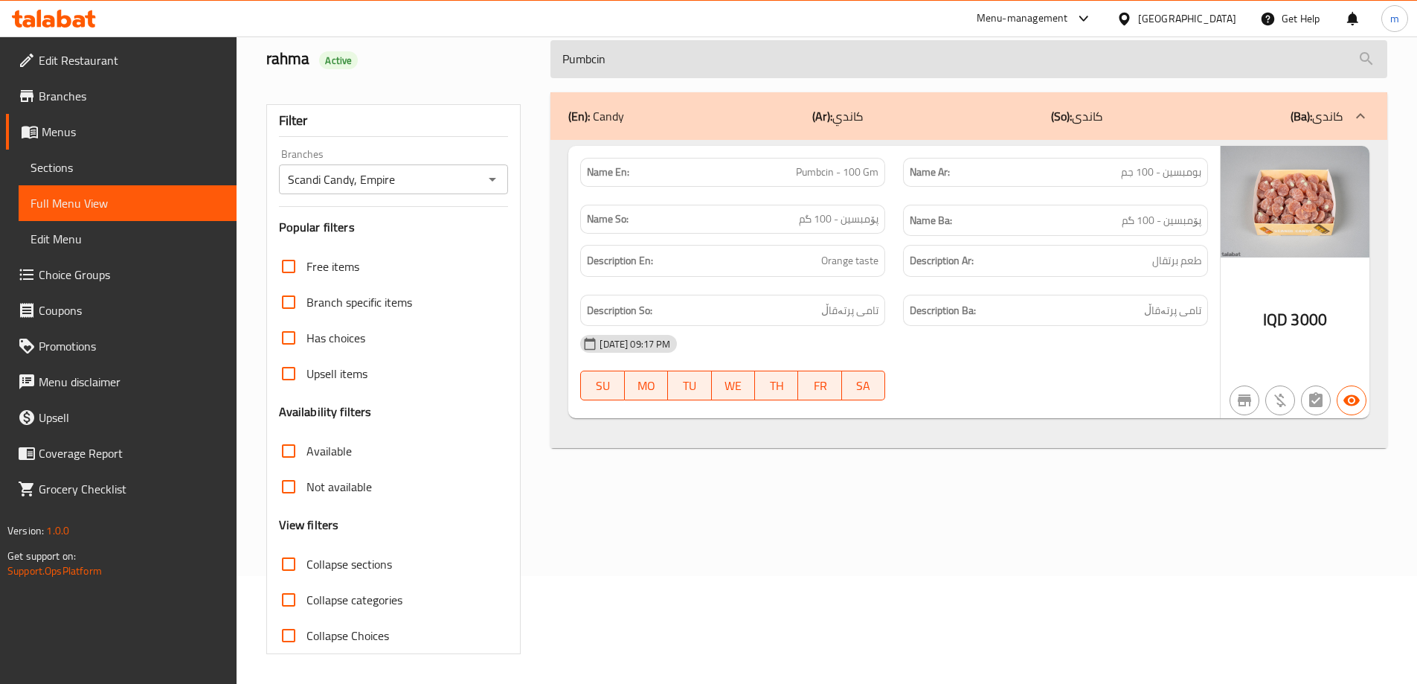
click at [813, 71] on input "Pumbcin" at bounding box center [968, 59] width 837 height 38
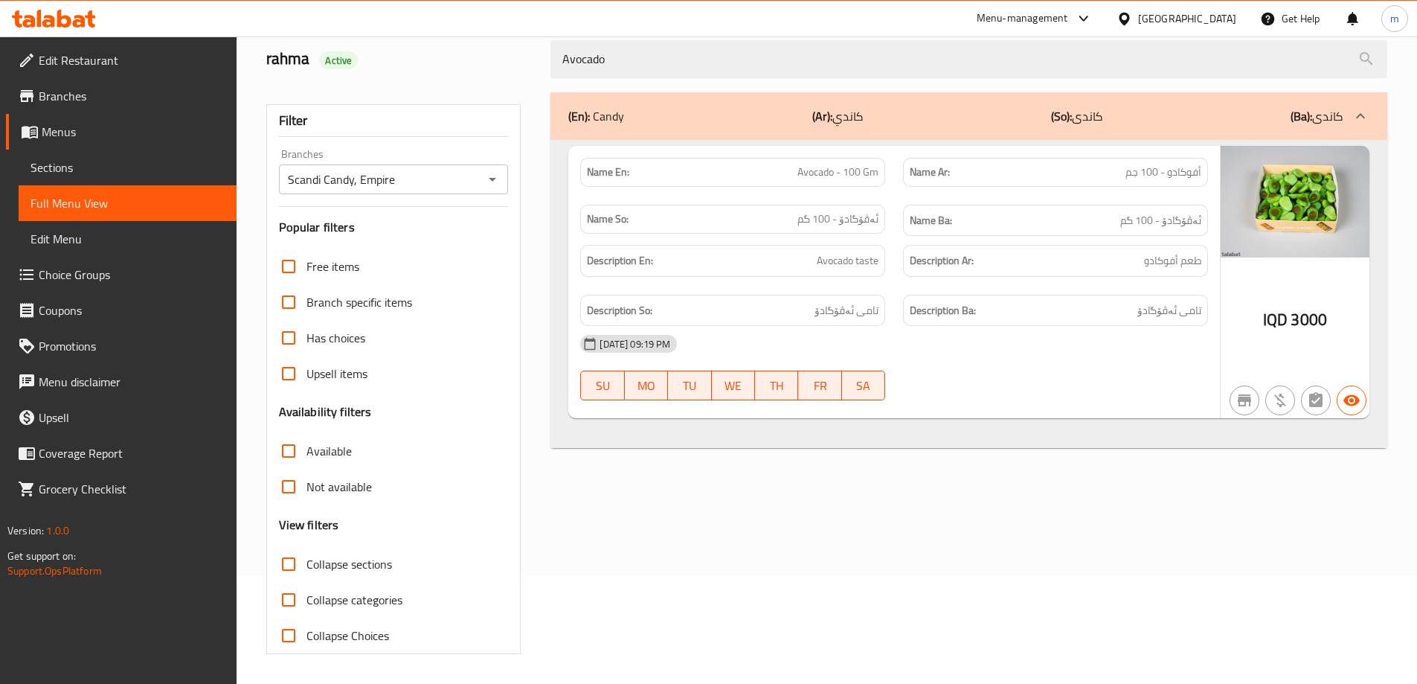
type input "Avocado"
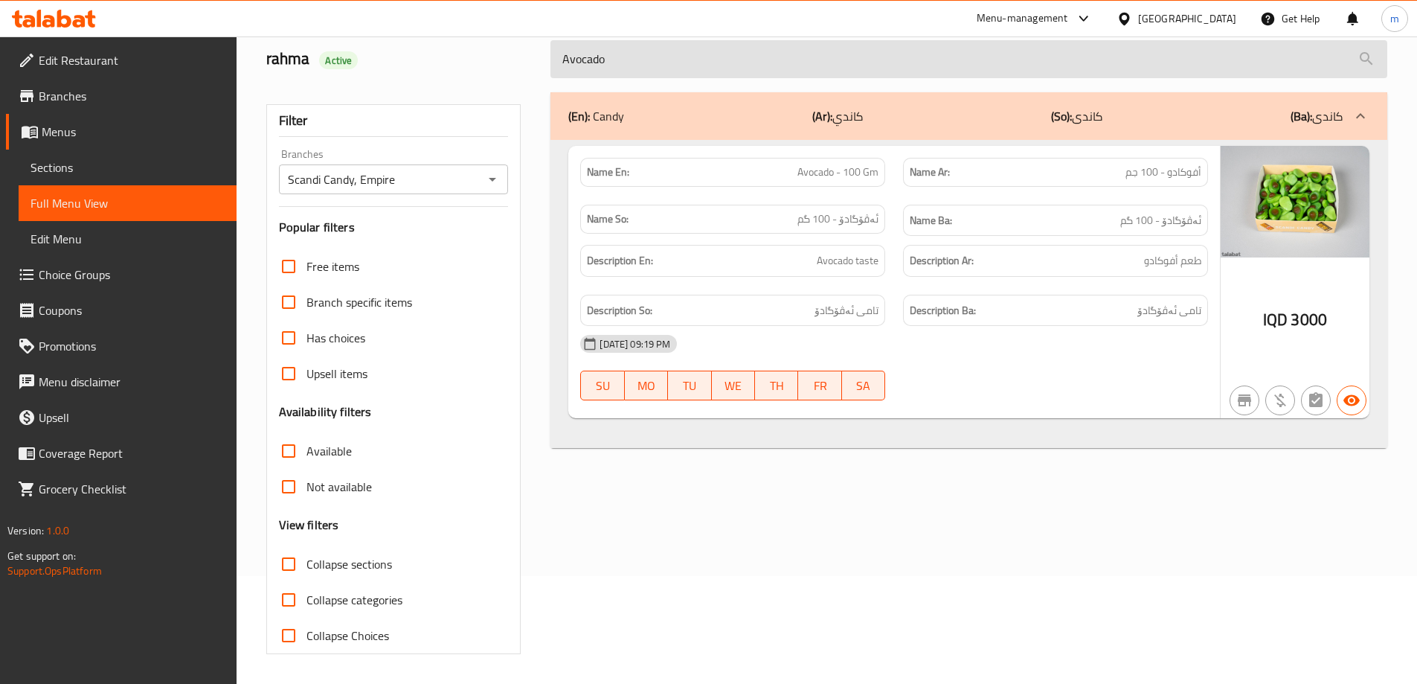
click at [712, 59] on input "Avocado" at bounding box center [968, 59] width 837 height 38
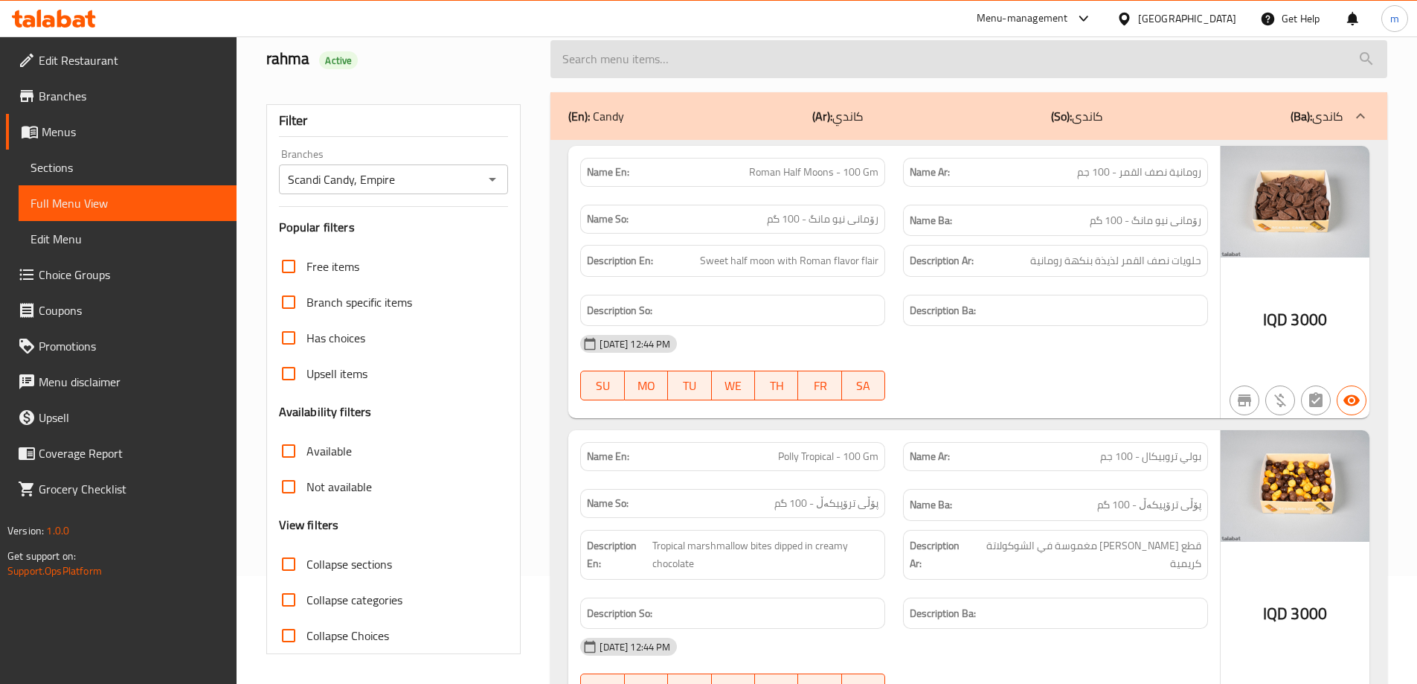
click at [830, 65] on input "search" at bounding box center [968, 59] width 837 height 38
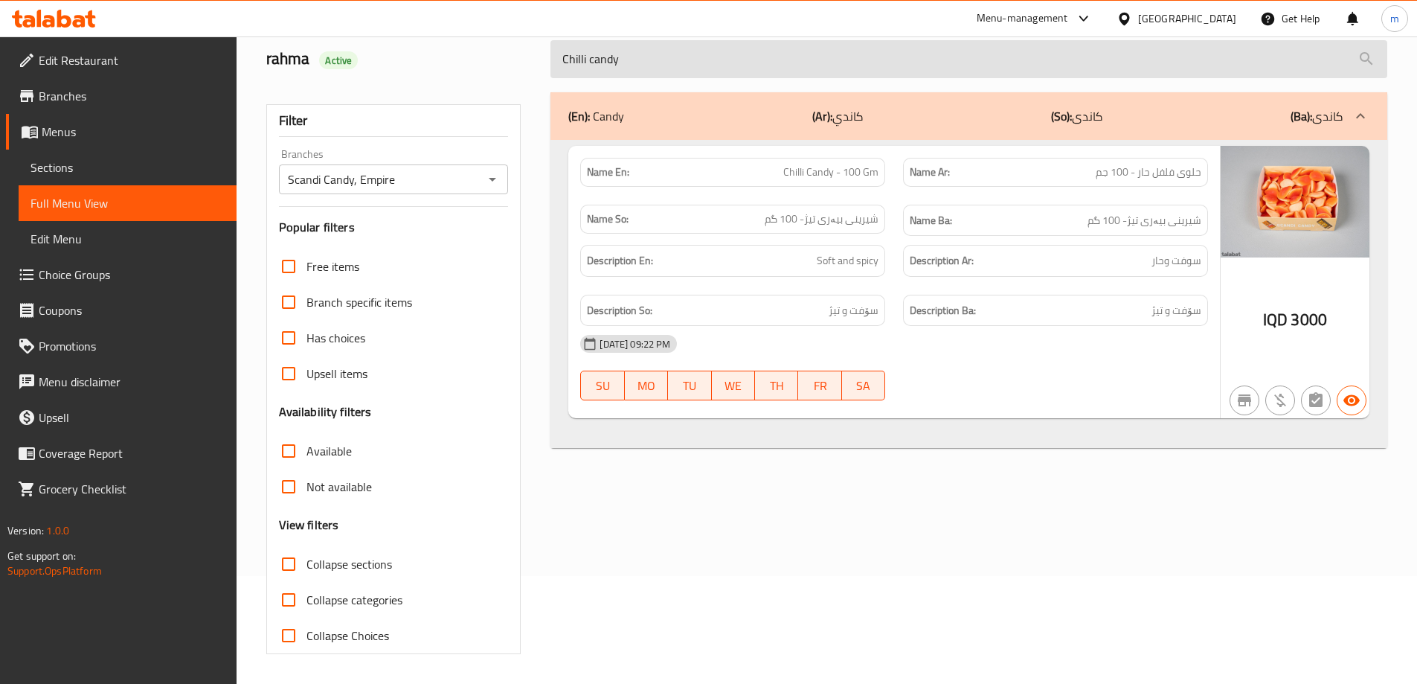
click at [760, 74] on input "Chilli candy" at bounding box center [968, 59] width 837 height 38
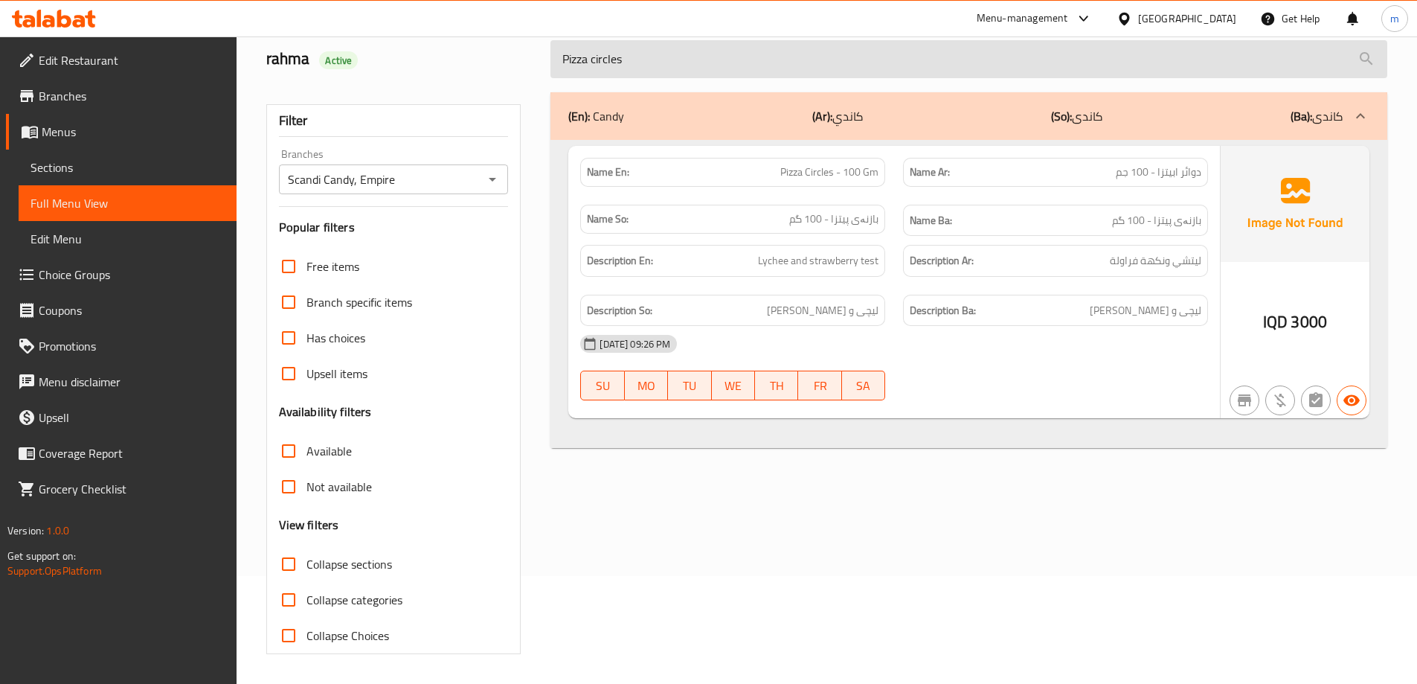
click at [808, 71] on input "Pizza circles" at bounding box center [968, 59] width 837 height 38
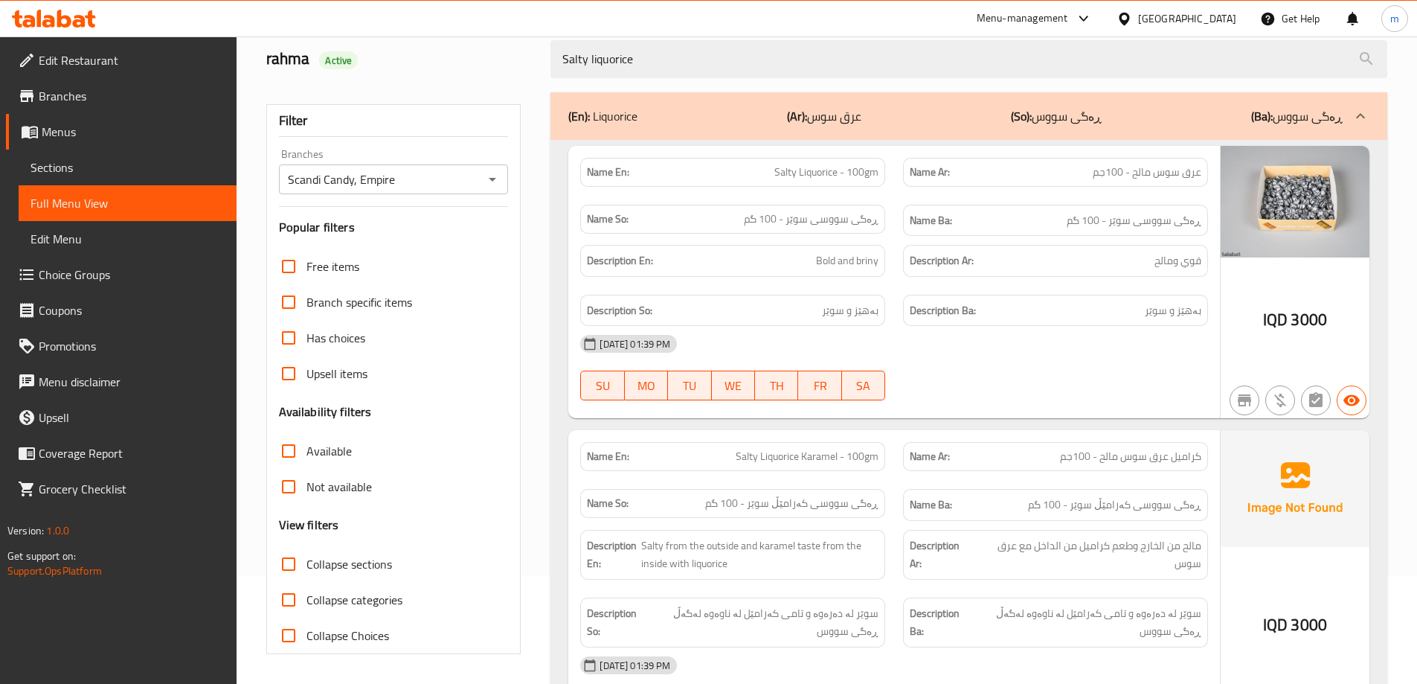
click at [1033, 683] on div "18-08-2025 01:39 PM SU MO TU WE TH FR SA" at bounding box center [894, 688] width 646 height 83
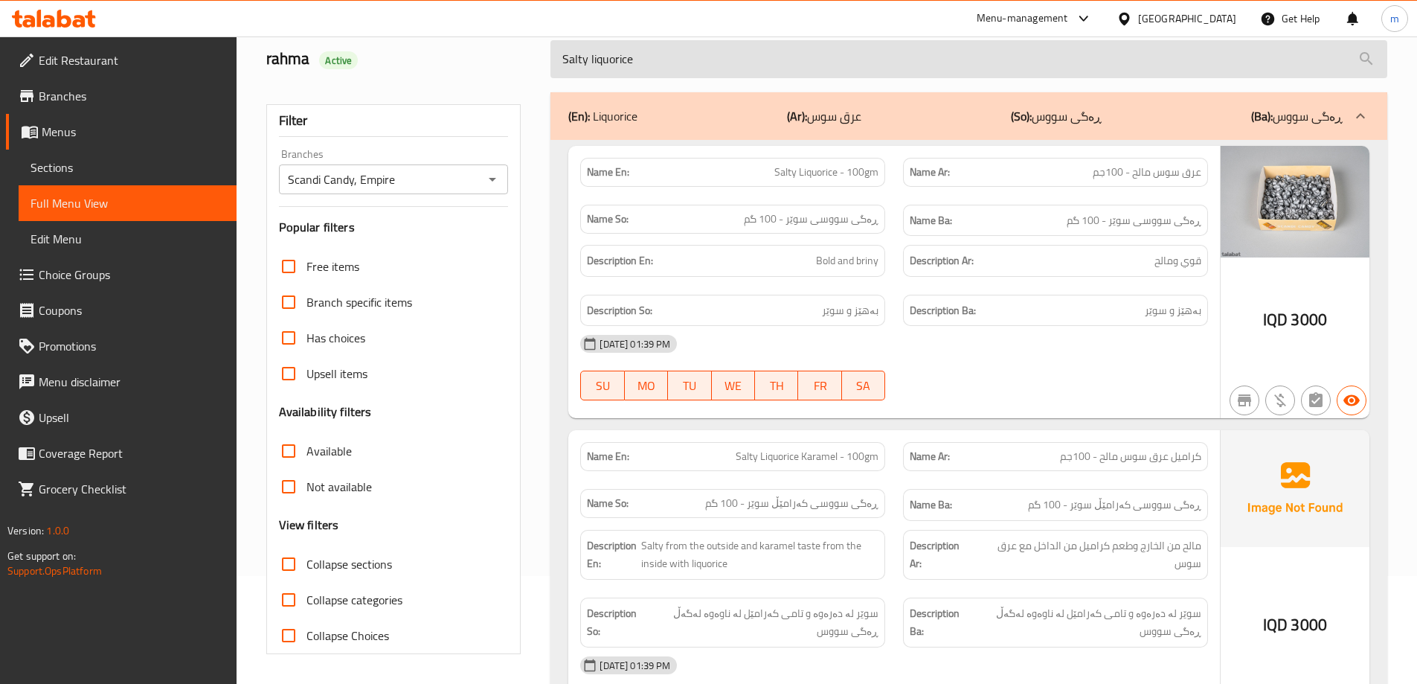
click at [724, 76] on input "Salty liquorice" at bounding box center [968, 59] width 837 height 38
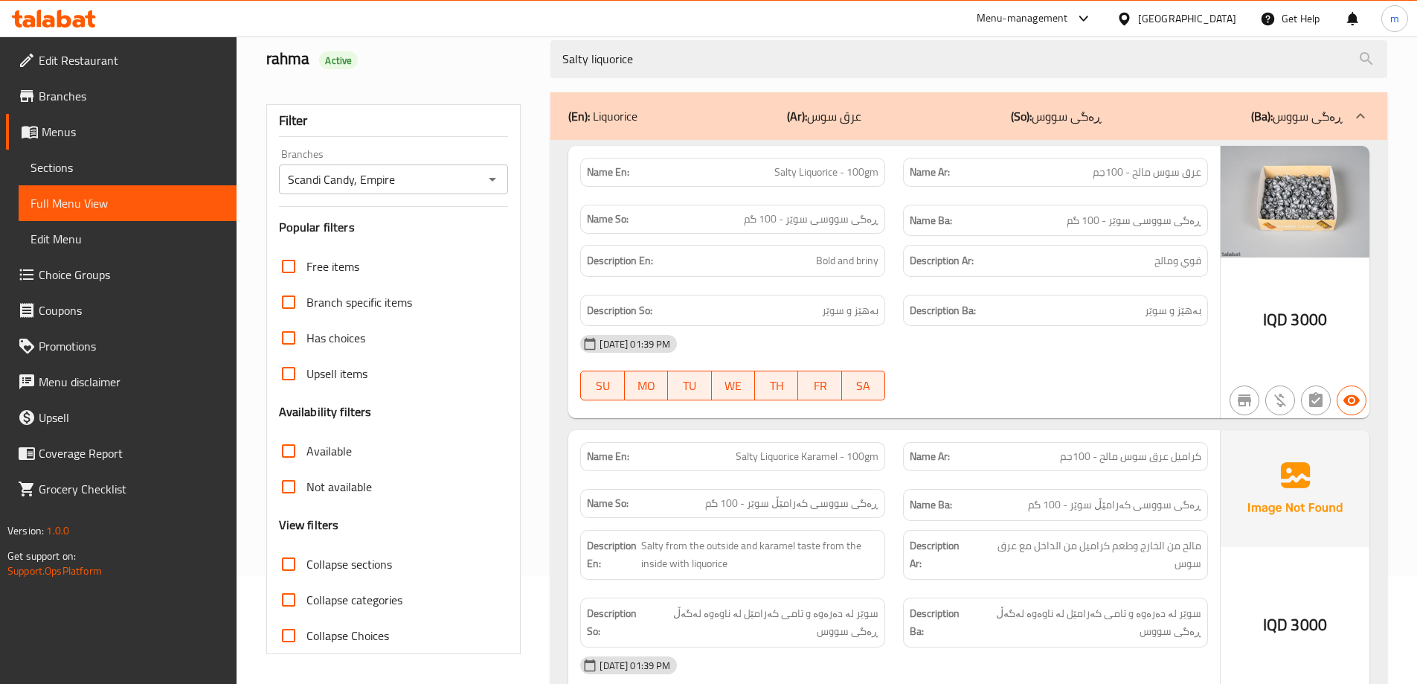
click at [815, 175] on span "Salty Liquorice - 100gm" at bounding box center [826, 172] width 104 height 16
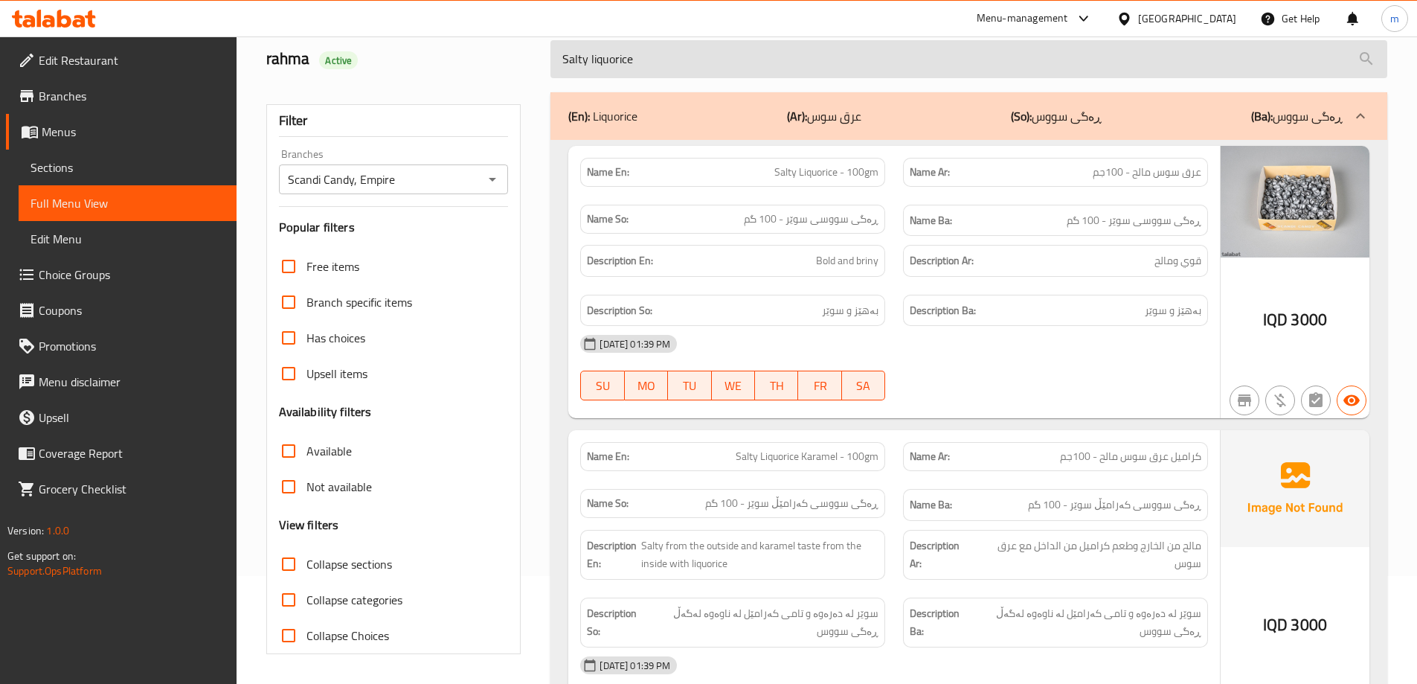
click at [806, 53] on input "Salty liquorice" at bounding box center [968, 59] width 837 height 38
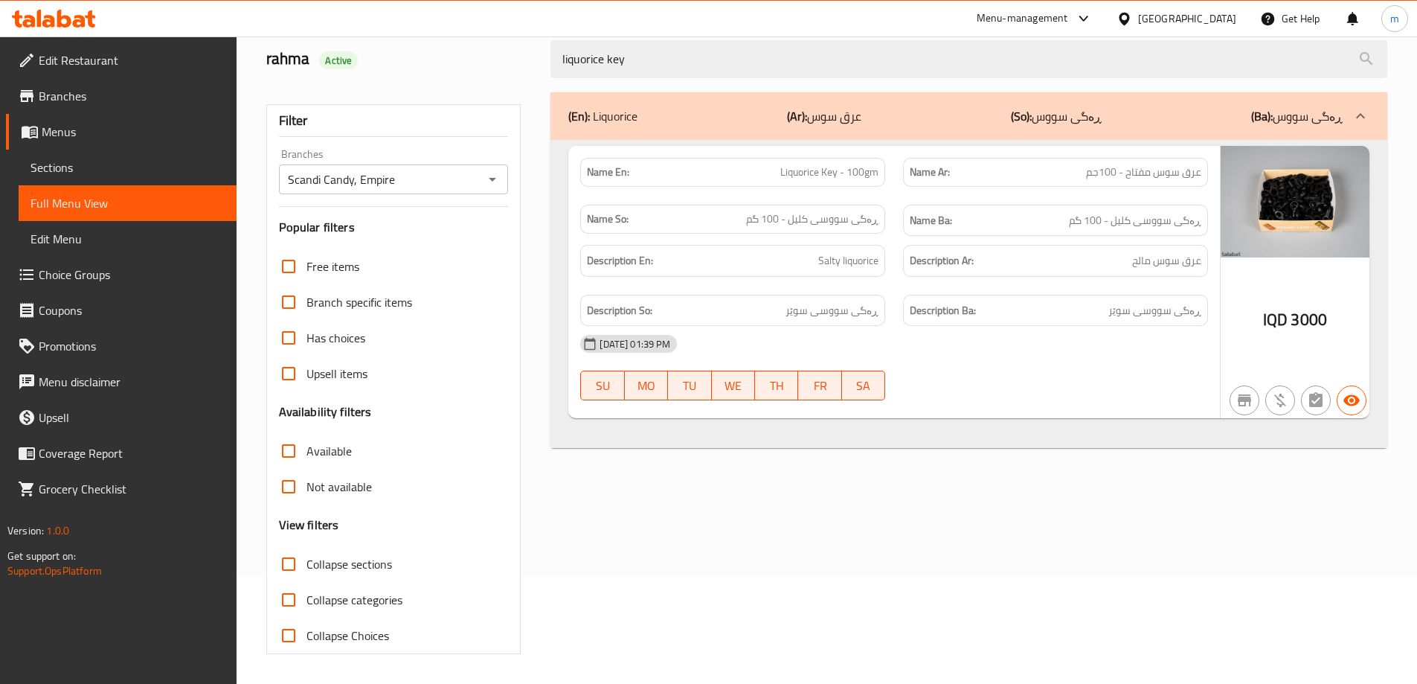
click at [777, 177] on p "Name En: Liquorice Key - 100gm" at bounding box center [733, 172] width 292 height 16
click at [793, 171] on span "Liquorice Key - 100gm" at bounding box center [829, 172] width 98 height 16
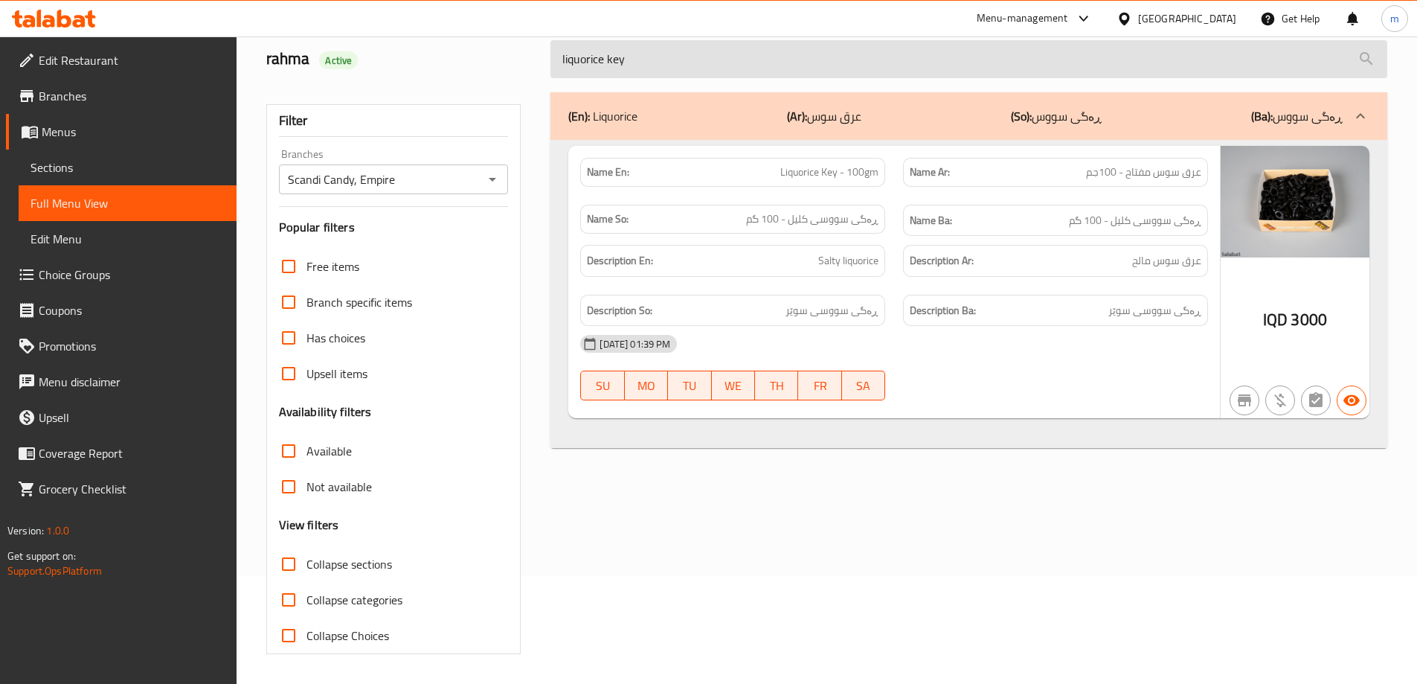
click at [837, 56] on input "liquorice key" at bounding box center [968, 59] width 837 height 38
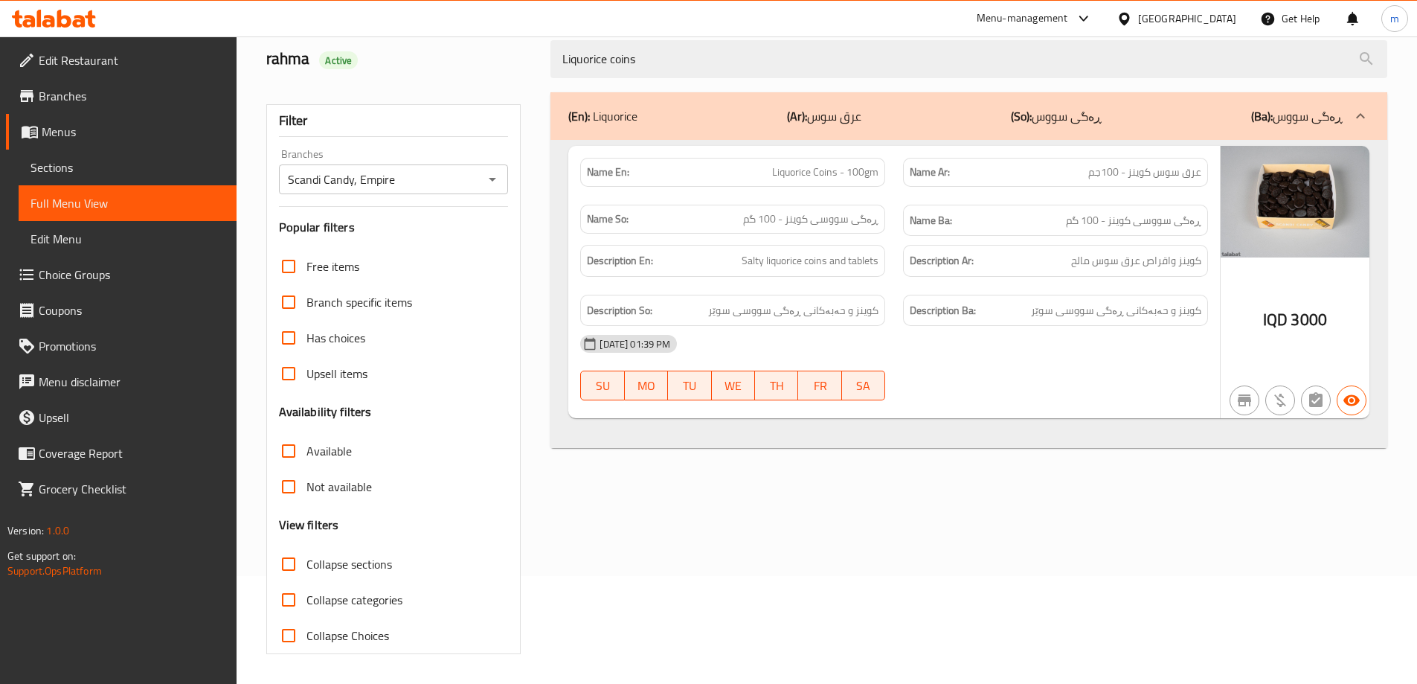
click at [764, 87] on div "(En): Liquorice (Ar): عرق سوس (So): ڕەگی سووس (Ba): ڕەگی سووس Name En: Liquoric…" at bounding box center [969, 373] width 855 height 580
click at [764, 84] on div "(En): Liquorice (Ar): عرق سوس (So): ڕەگی سووس (Ba): ڕەگی سووس Name En: Liquoric…" at bounding box center [969, 373] width 855 height 580
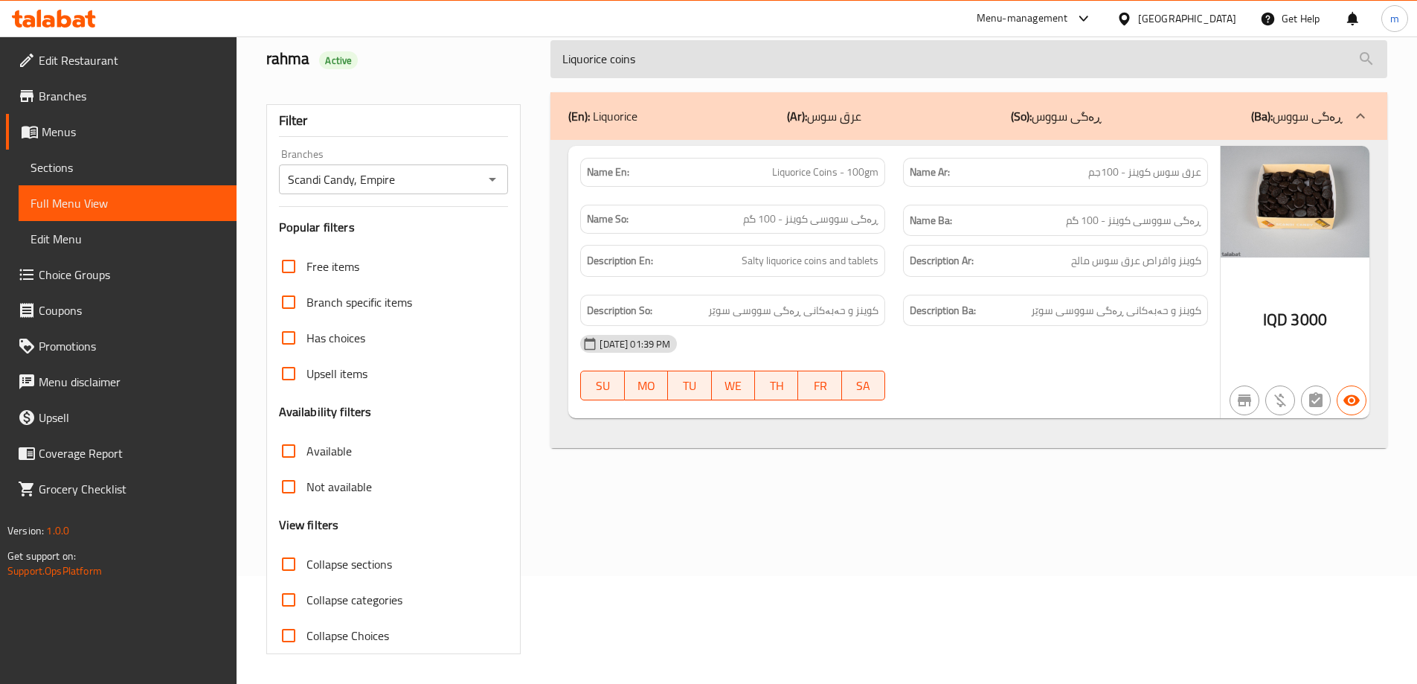
click at [764, 71] on input "Liquorice coins" at bounding box center [968, 59] width 837 height 38
click at [782, 72] on input "Liquorice alphabet" at bounding box center [968, 59] width 837 height 38
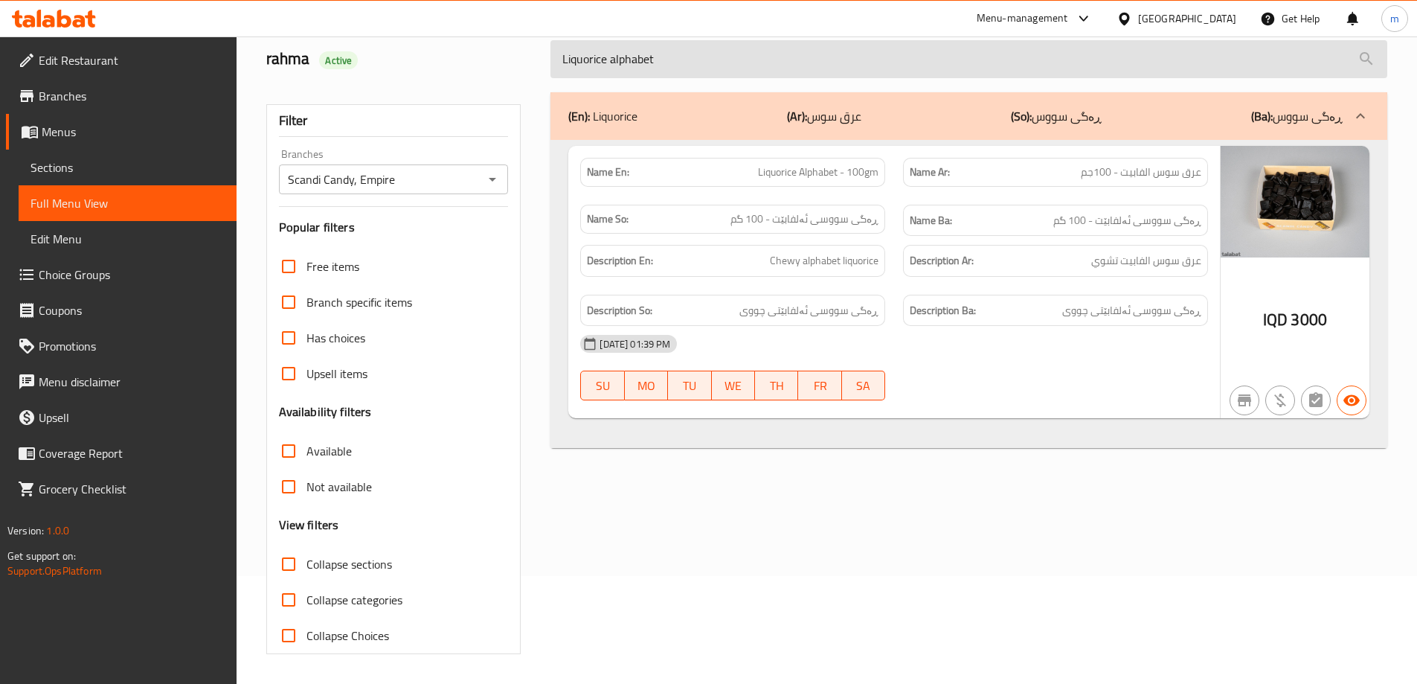
click at [782, 72] on input "Liquorice alphabet" at bounding box center [968, 59] width 837 height 38
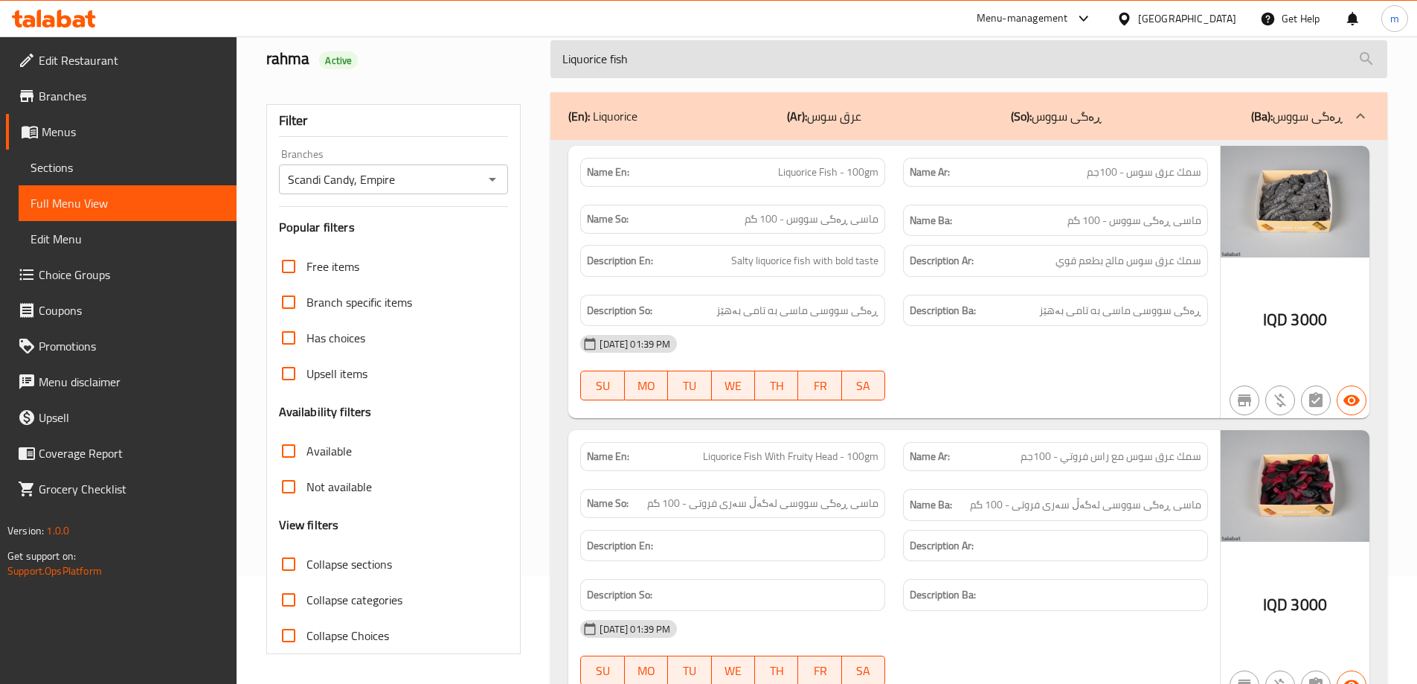
click at [853, 74] on input "Liquorice fish" at bounding box center [968, 59] width 837 height 38
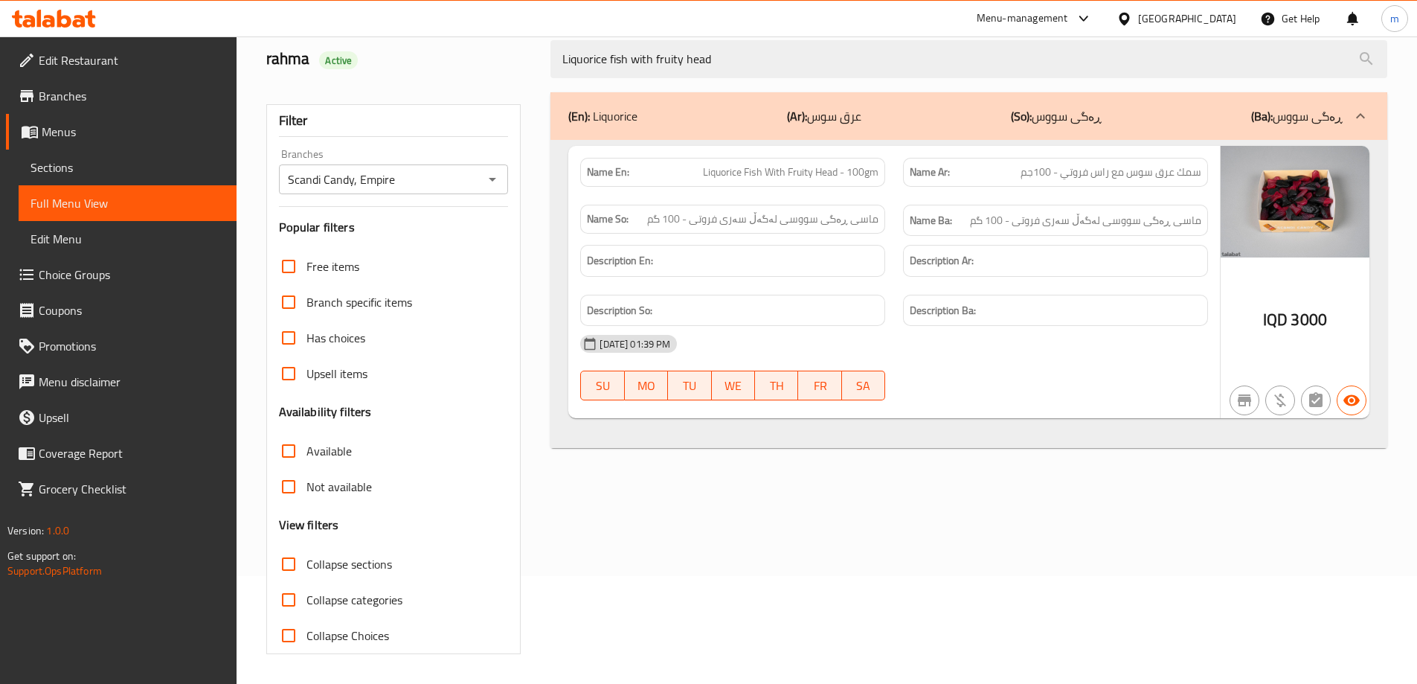
click at [853, 179] on span "Liquorice Fish With Fruity Head - 100gm" at bounding box center [791, 172] width 176 height 16
click at [792, 79] on div "Liquorice fish with fruity head" at bounding box center [969, 59] width 855 height 56
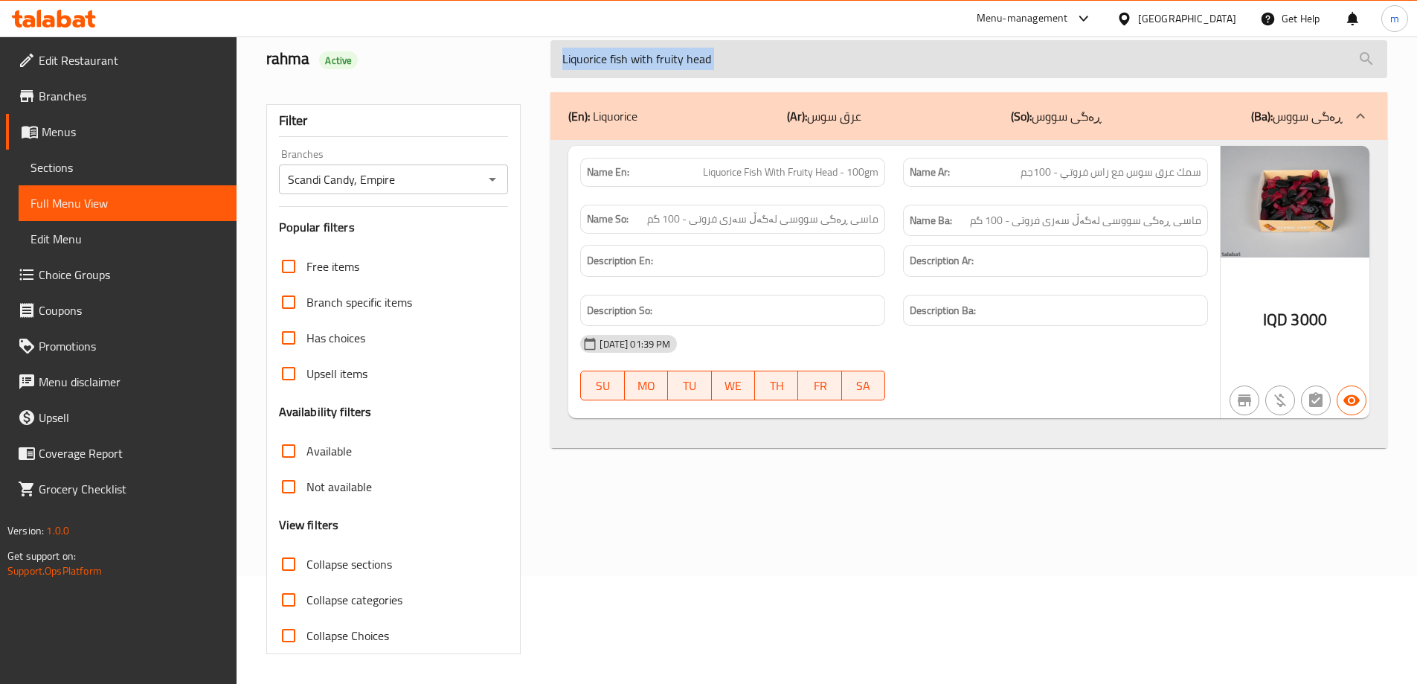
click at [789, 62] on input "Liquorice fish with fruity head" at bounding box center [968, 59] width 837 height 38
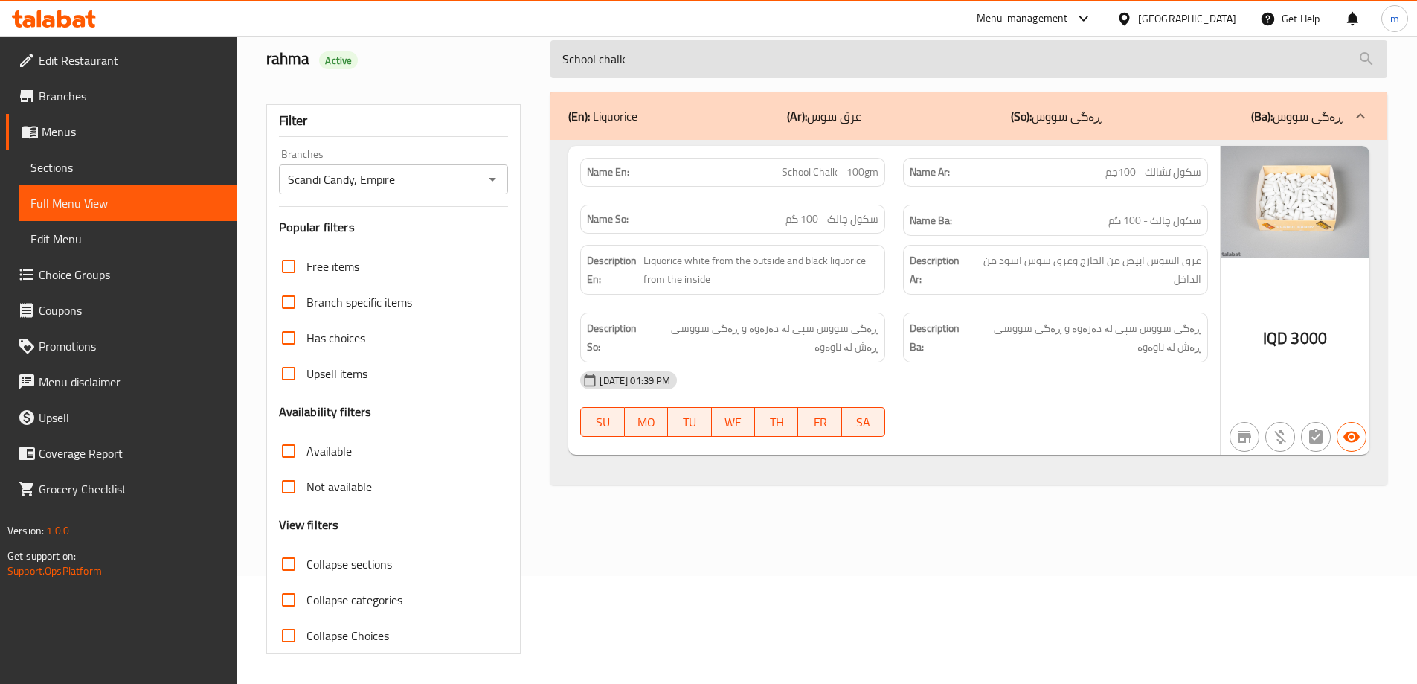
click at [919, 71] on input "School chalk" at bounding box center [968, 59] width 837 height 38
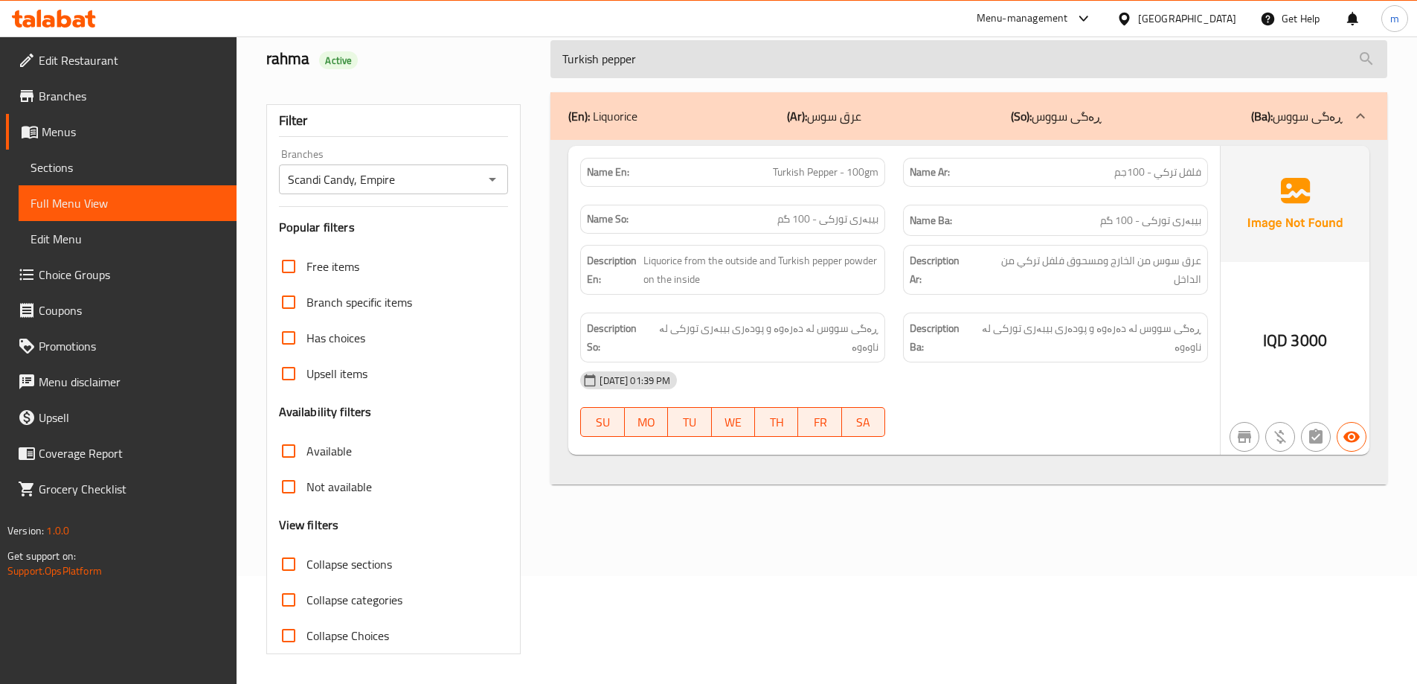
click at [696, 51] on input "Turkish pepper" at bounding box center [968, 59] width 837 height 38
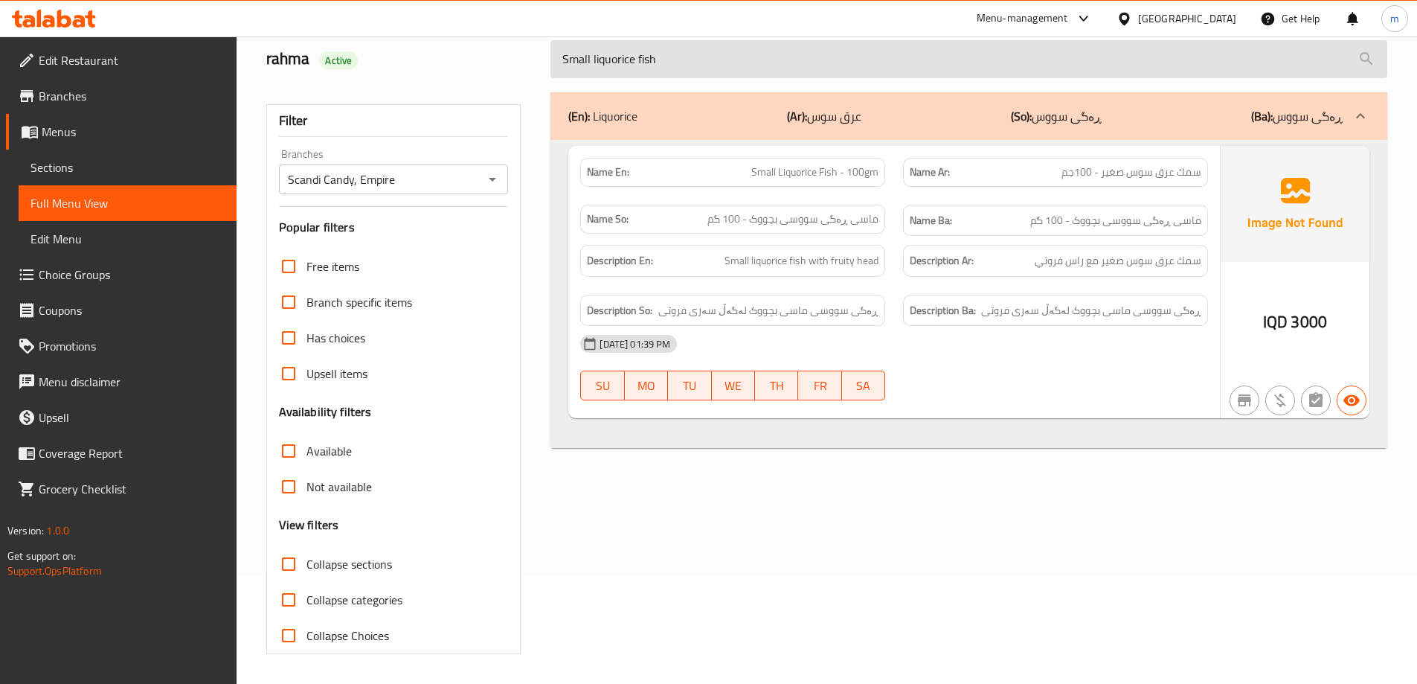
click at [766, 54] on input "Small liquorice fish" at bounding box center [968, 59] width 837 height 38
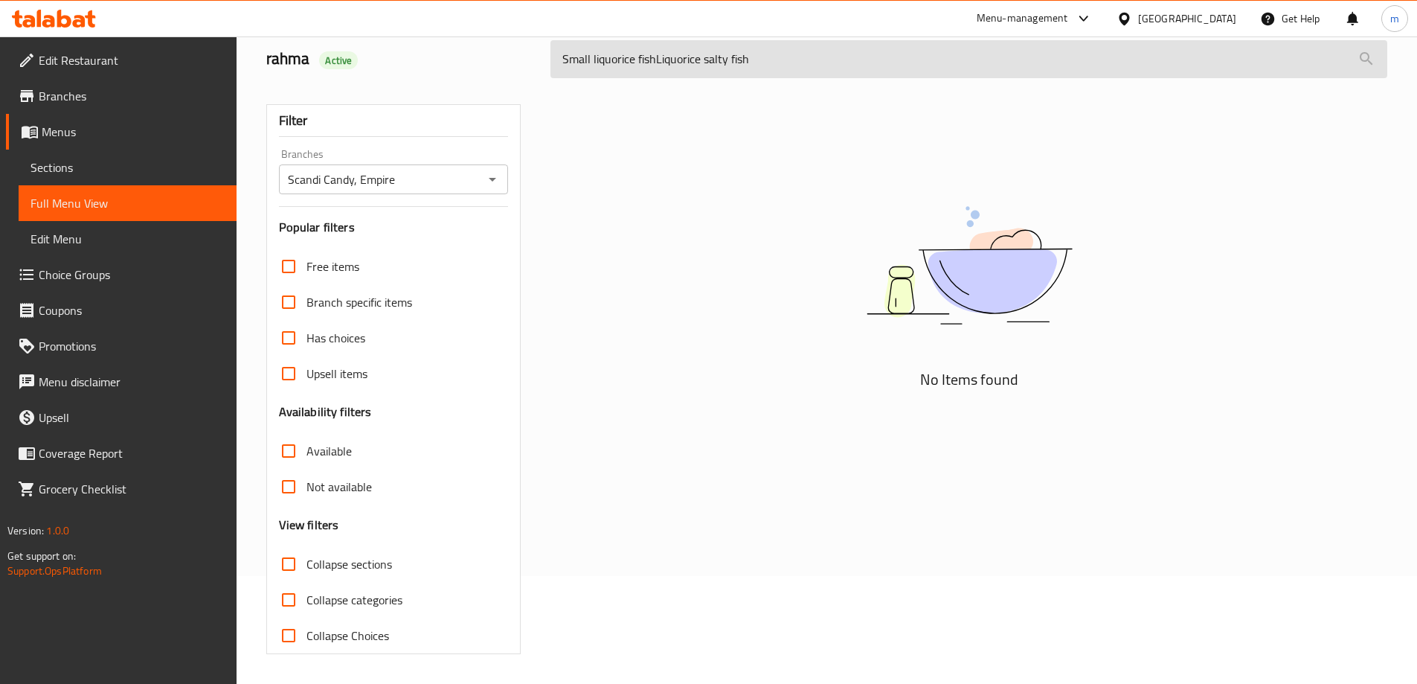
click at [733, 60] on input "Small liquorice fishLiquorice salty fish" at bounding box center [968, 59] width 837 height 38
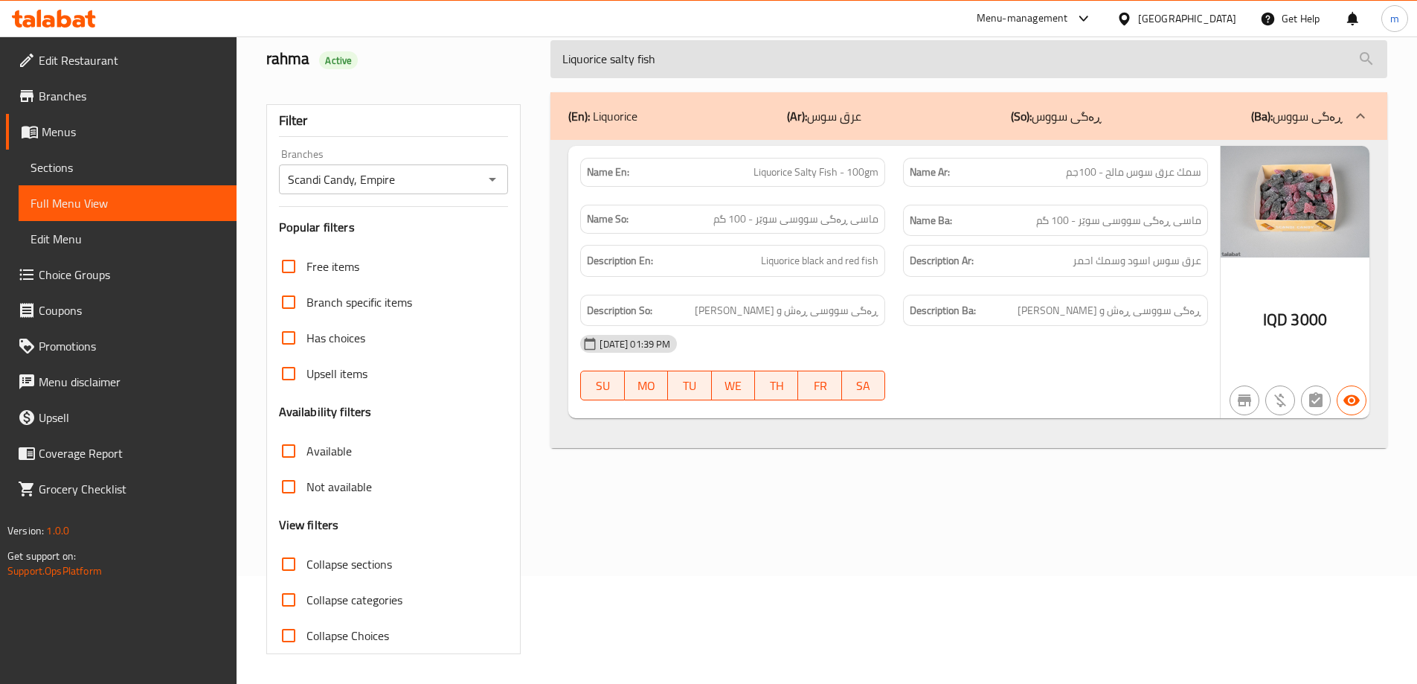
click at [870, 56] on input "Liquorice salty fish" at bounding box center [968, 59] width 837 height 38
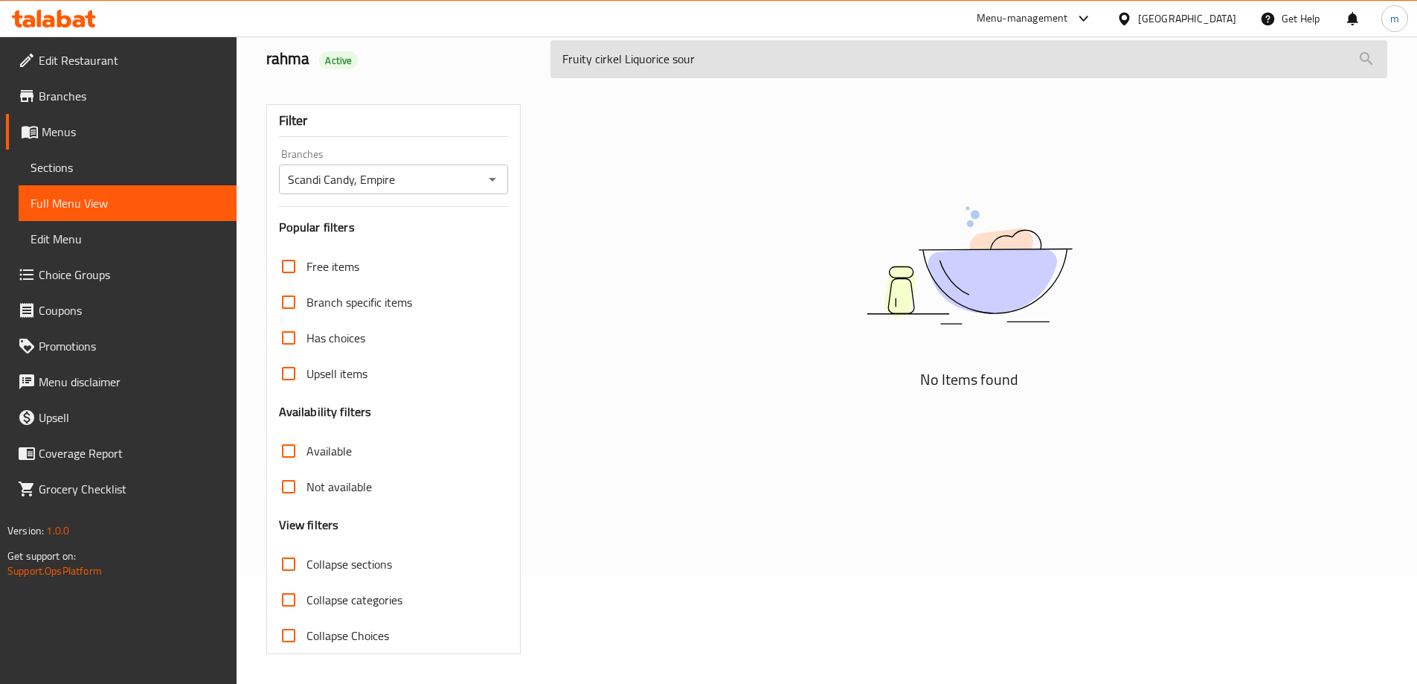
click at [731, 62] on input "Fruity cirkel Liquorice sour" at bounding box center [968, 59] width 837 height 38
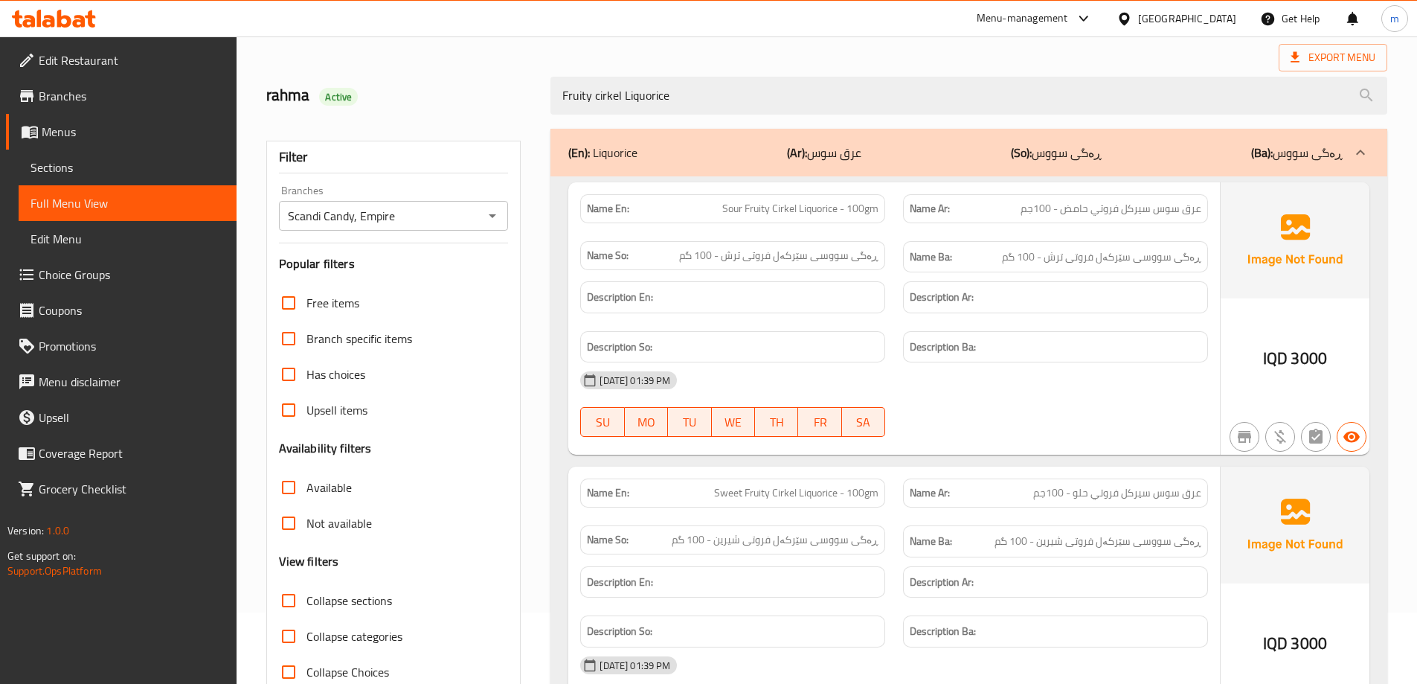
scroll to position [0, 0]
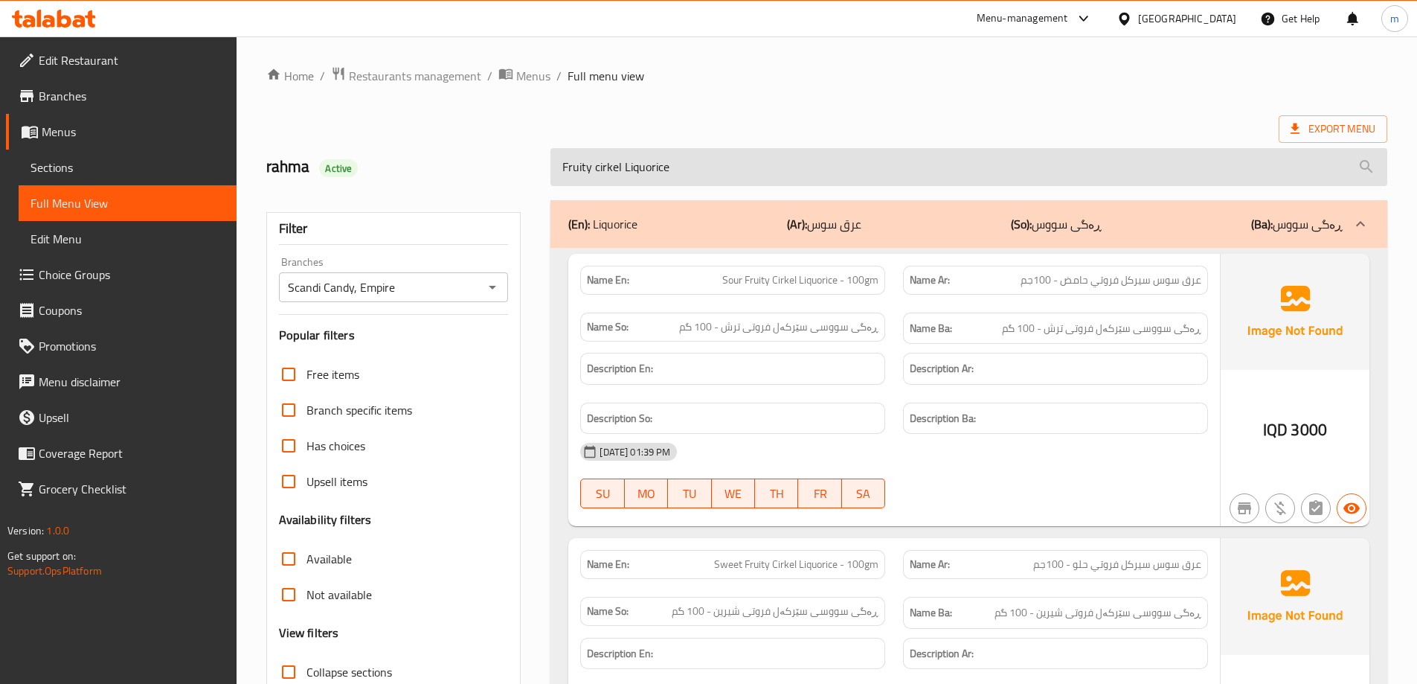
click at [717, 151] on input "Fruity cirkel Liquorice" at bounding box center [968, 167] width 837 height 38
click at [716, 154] on input "Fruity cirkel Liquorice" at bounding box center [968, 167] width 837 height 38
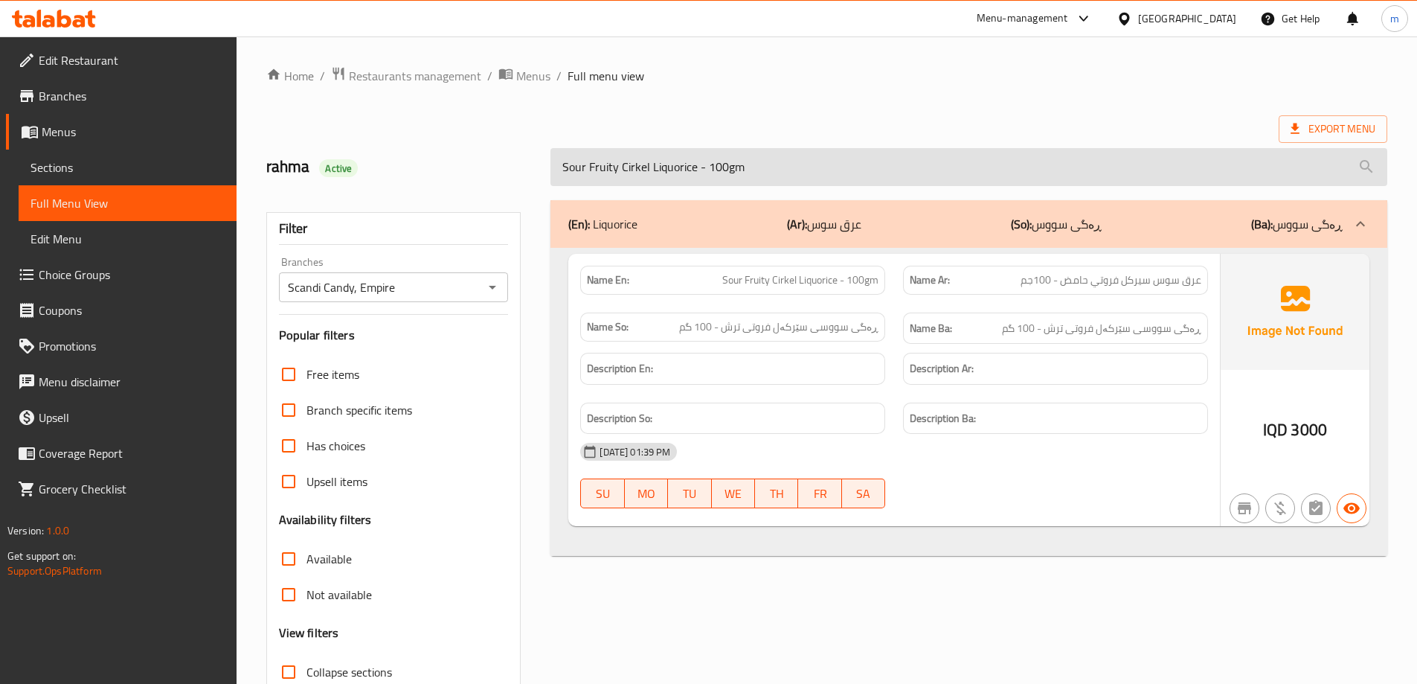
click at [704, 170] on input "Sour Fruity Cirkel Liquorice - 100gm" at bounding box center [968, 167] width 837 height 38
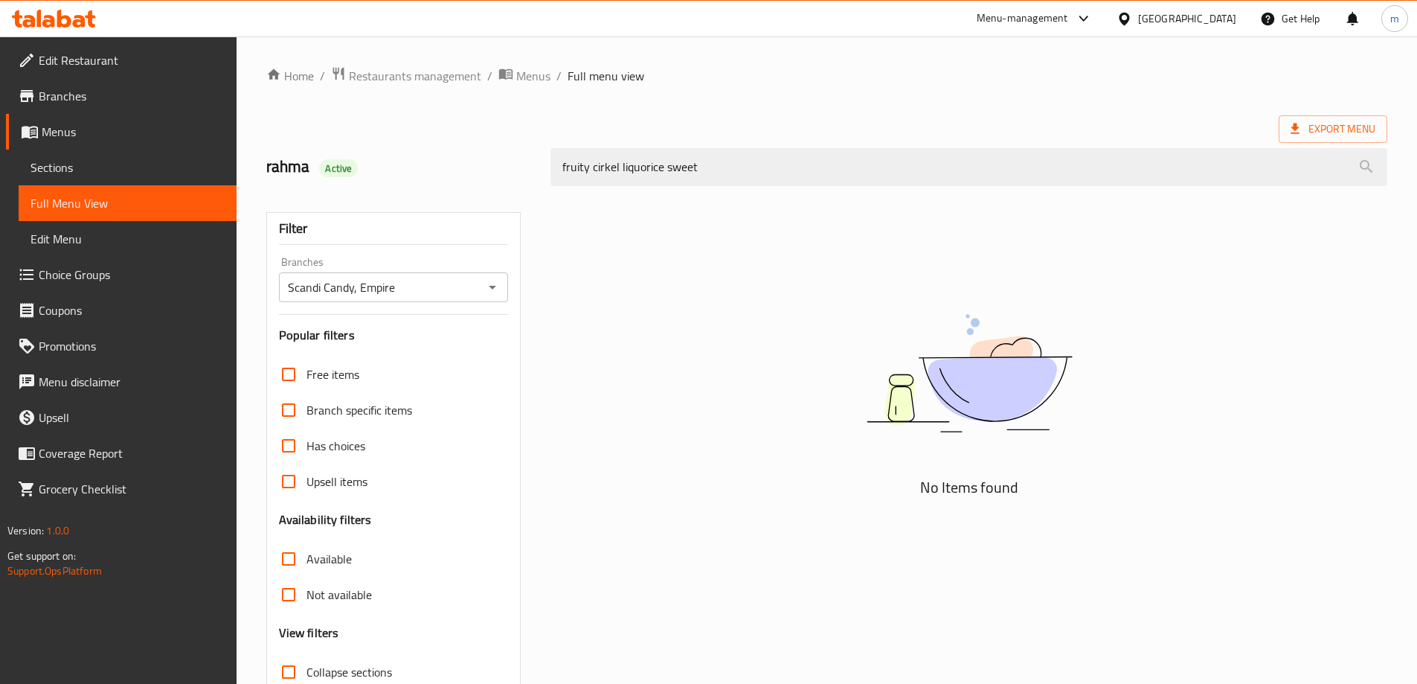
click at [742, 139] on div "fruity cirkel liquorice sweet" at bounding box center [969, 167] width 855 height 56
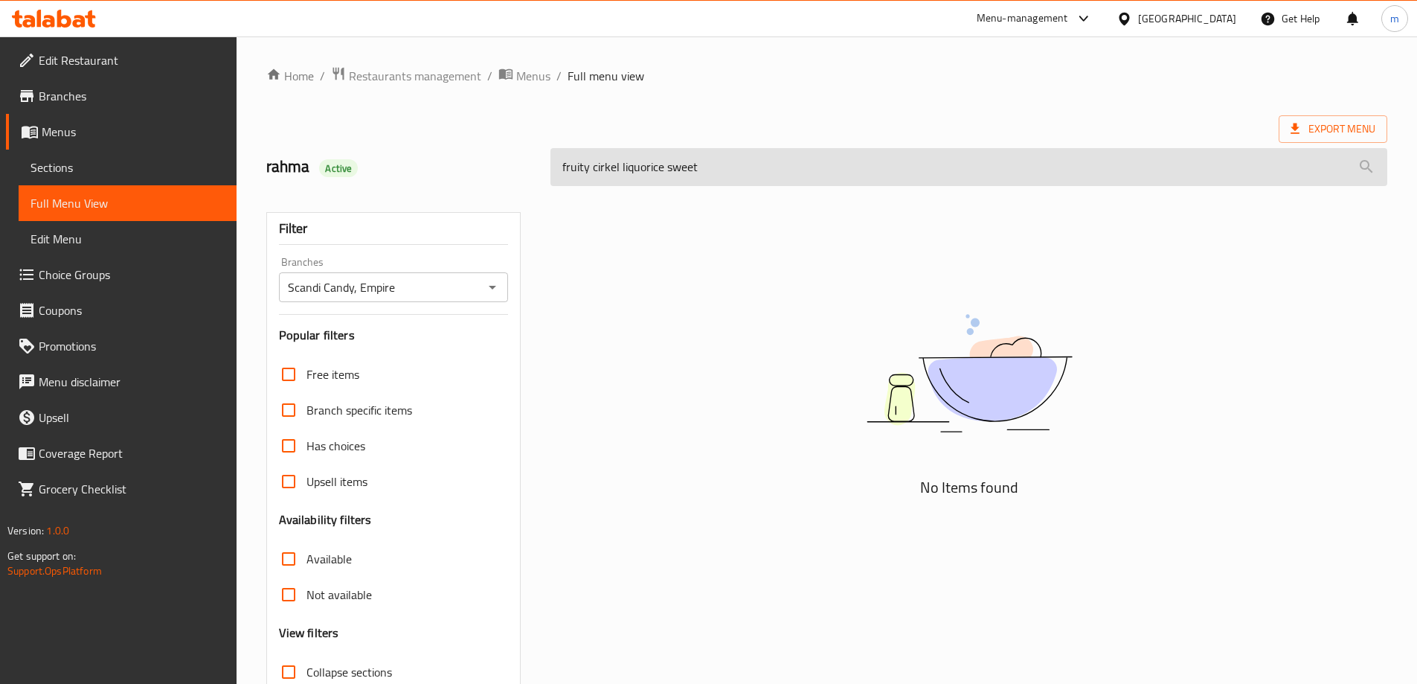
click at [745, 155] on input "fruity cirkel liquorice sweet" at bounding box center [968, 167] width 837 height 38
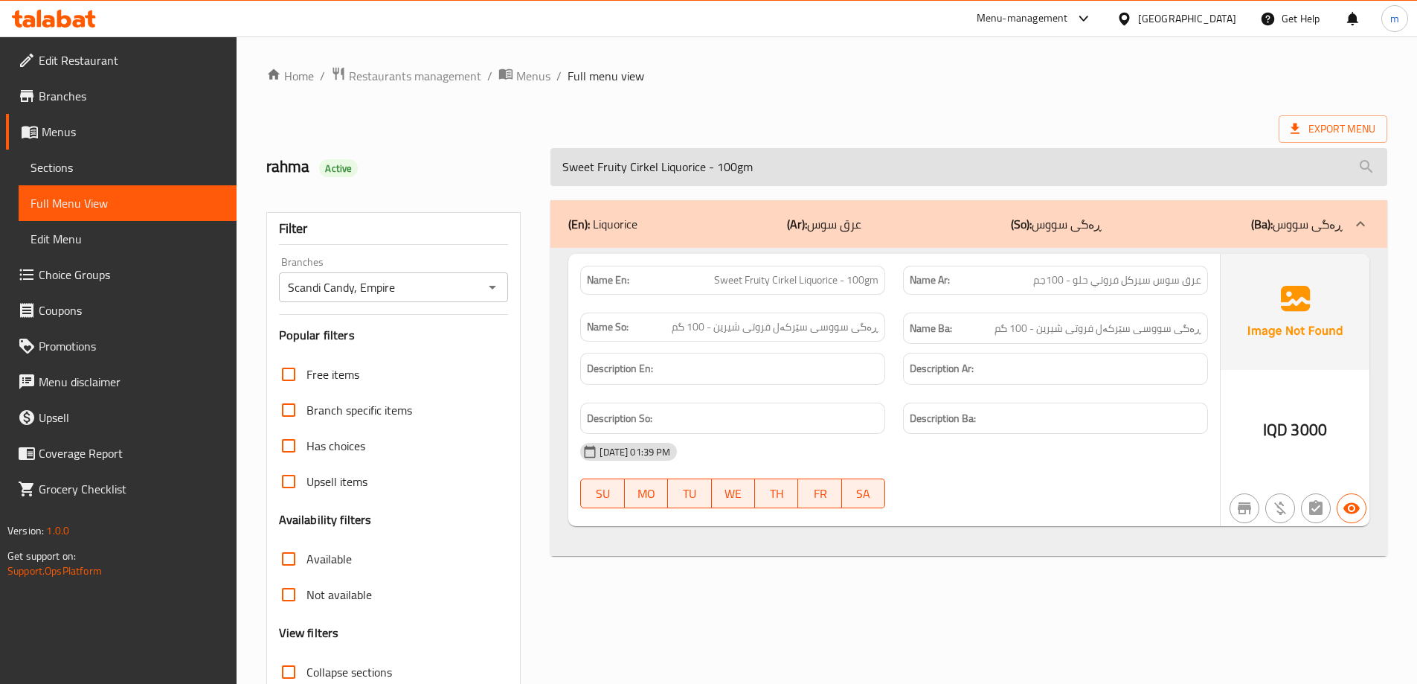
click at [779, 163] on input "Sweet Fruity Cirkel Liquorice - 100gm" at bounding box center [968, 167] width 837 height 38
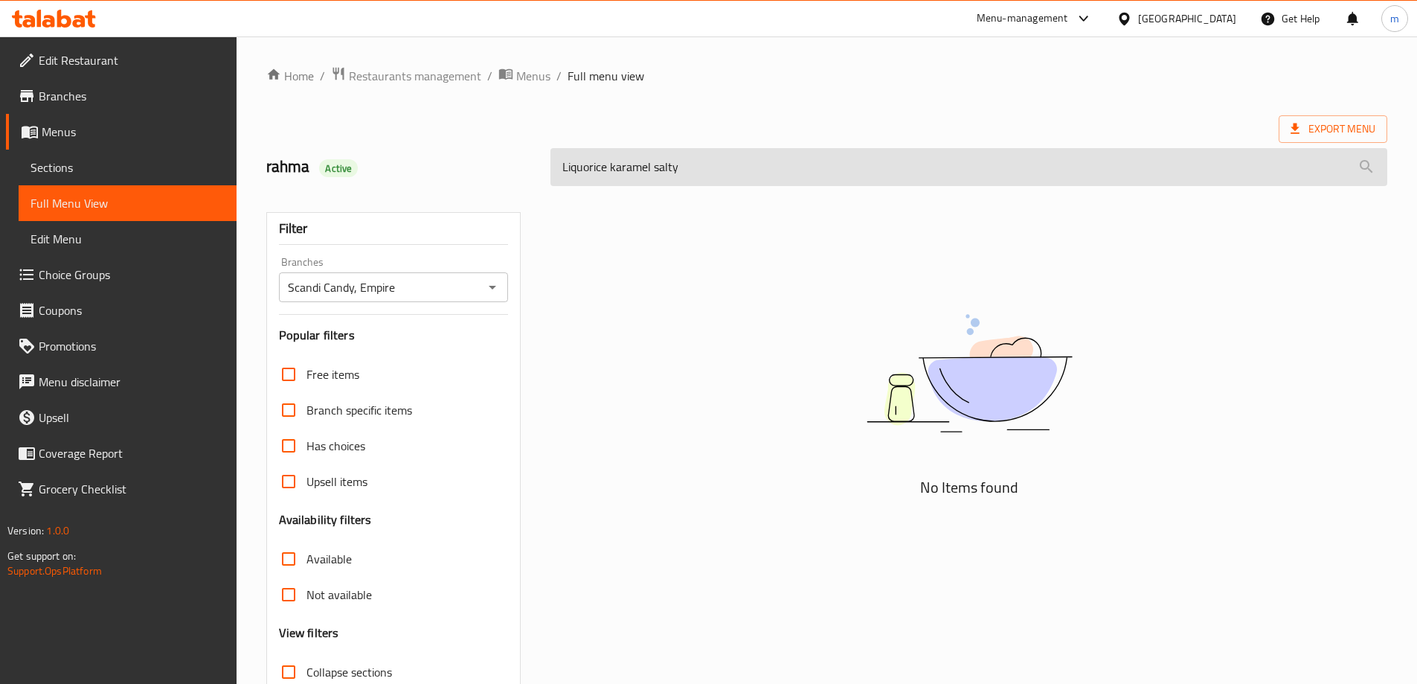
click at [608, 163] on input "Liquorice karamel salty" at bounding box center [968, 167] width 837 height 38
click at [601, 167] on input "Liquorice karamel salty" at bounding box center [968, 167] width 837 height 38
click at [602, 167] on input "karamel salty" at bounding box center [968, 167] width 837 height 38
click at [612, 167] on input "karamel salty" at bounding box center [968, 167] width 837 height 38
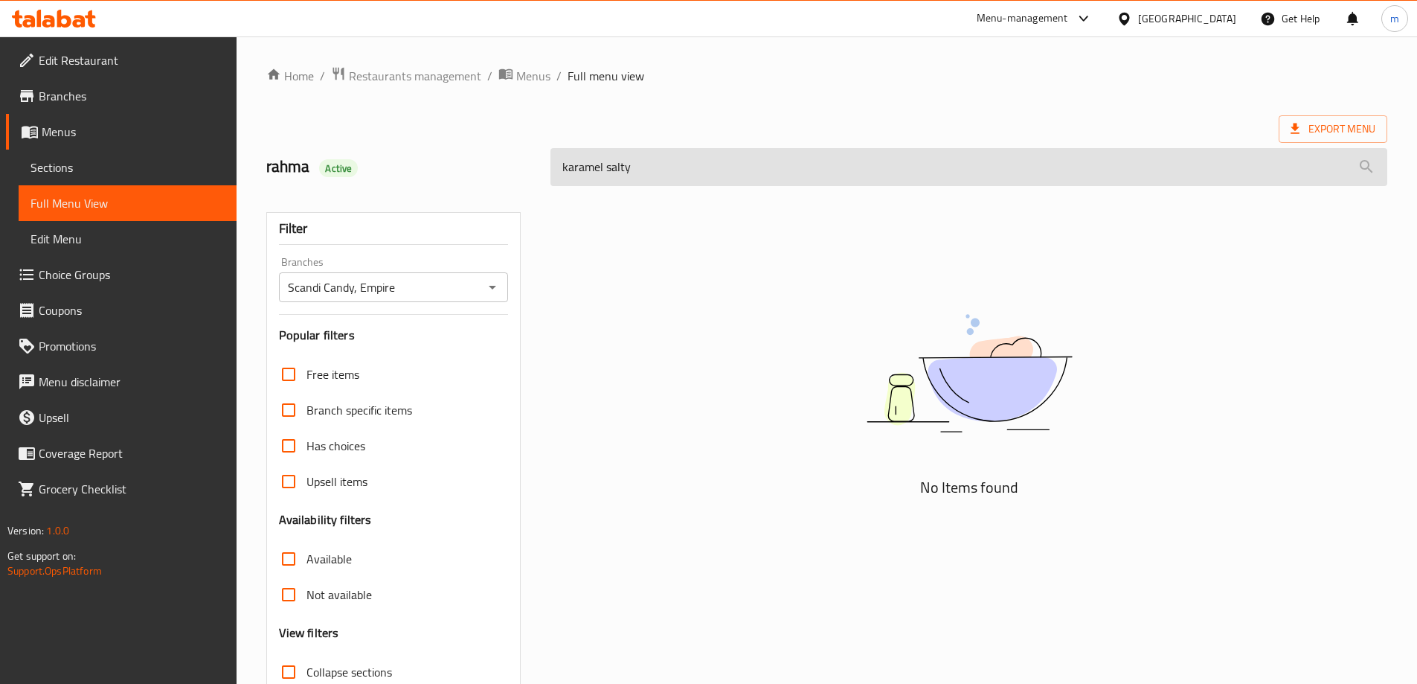
click at [612, 167] on input "karamel salty" at bounding box center [968, 167] width 837 height 38
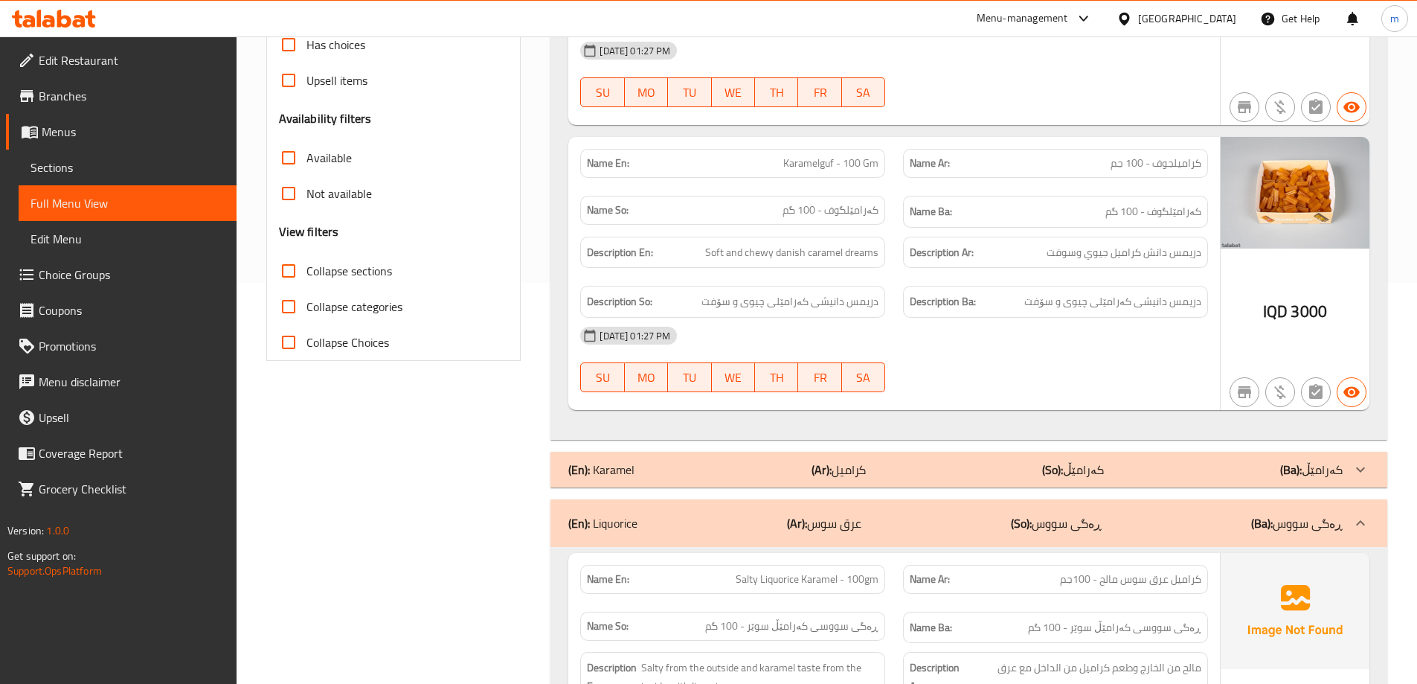
scroll to position [496, 0]
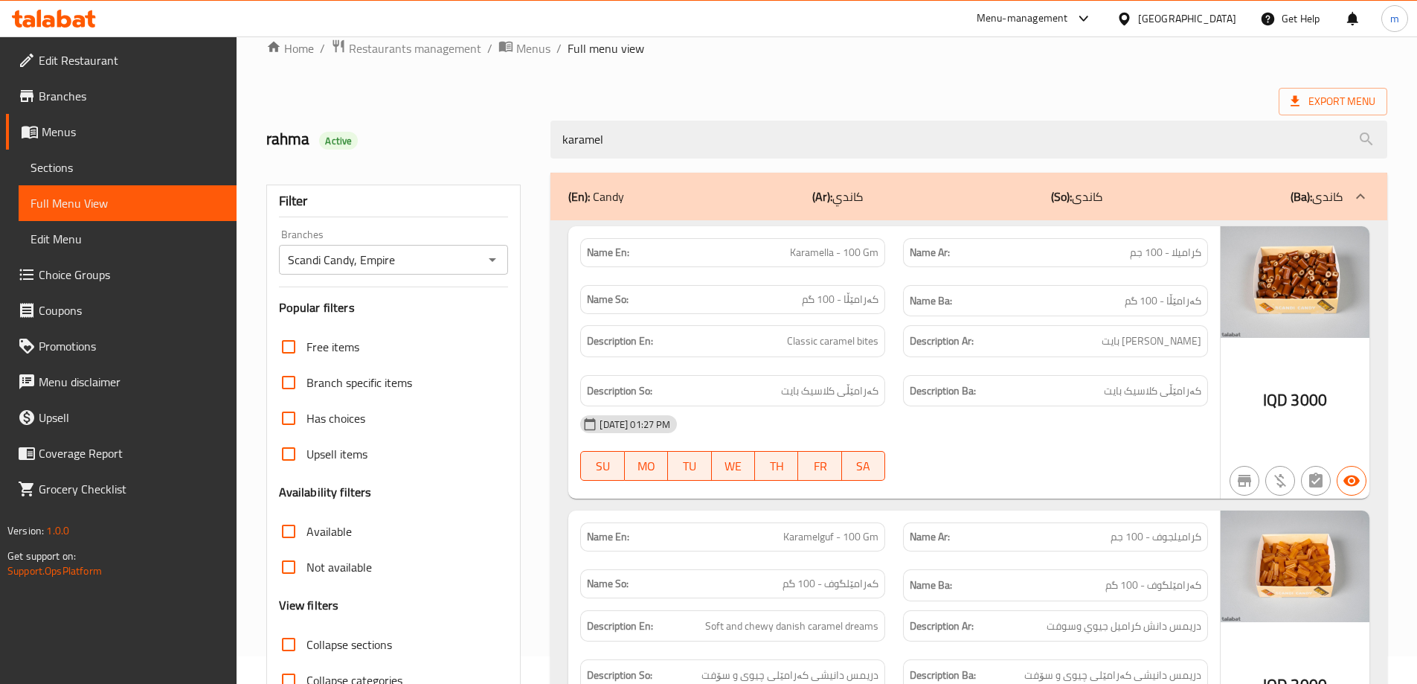
scroll to position [0, 0]
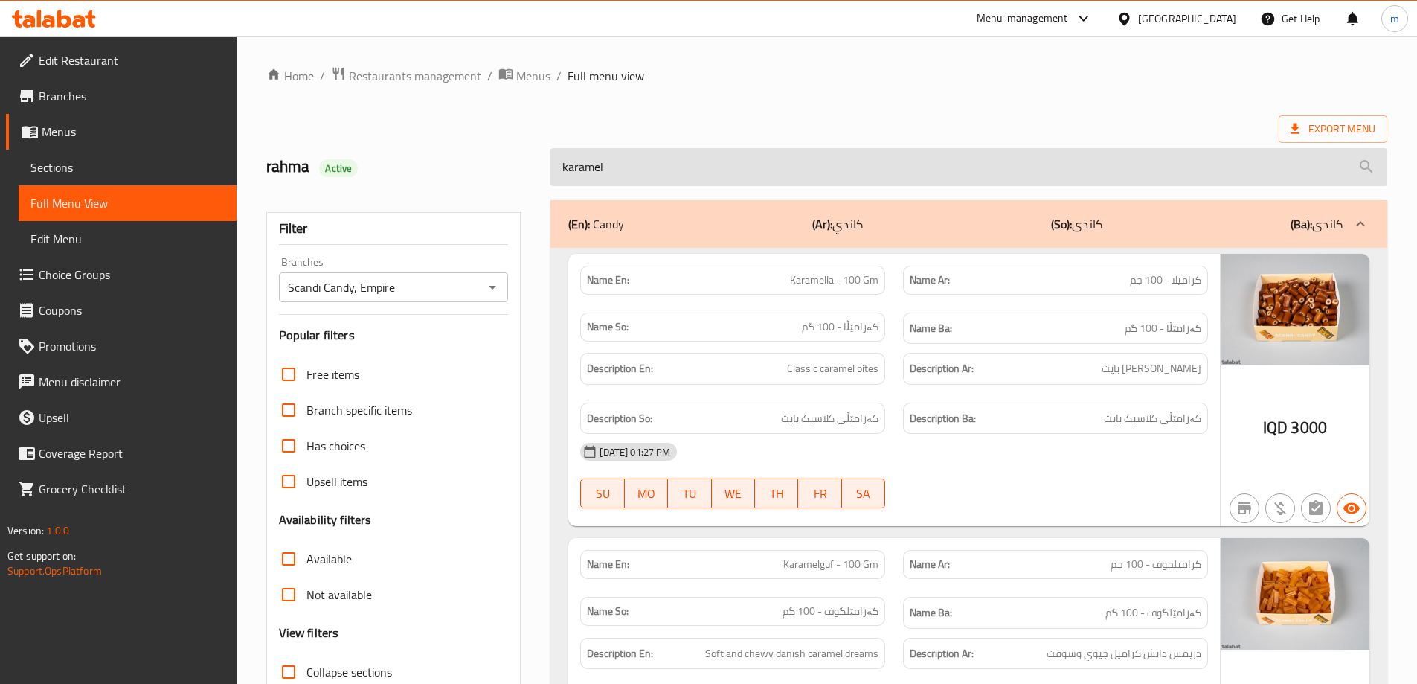
click at [780, 172] on input "karamel" at bounding box center [968, 167] width 837 height 38
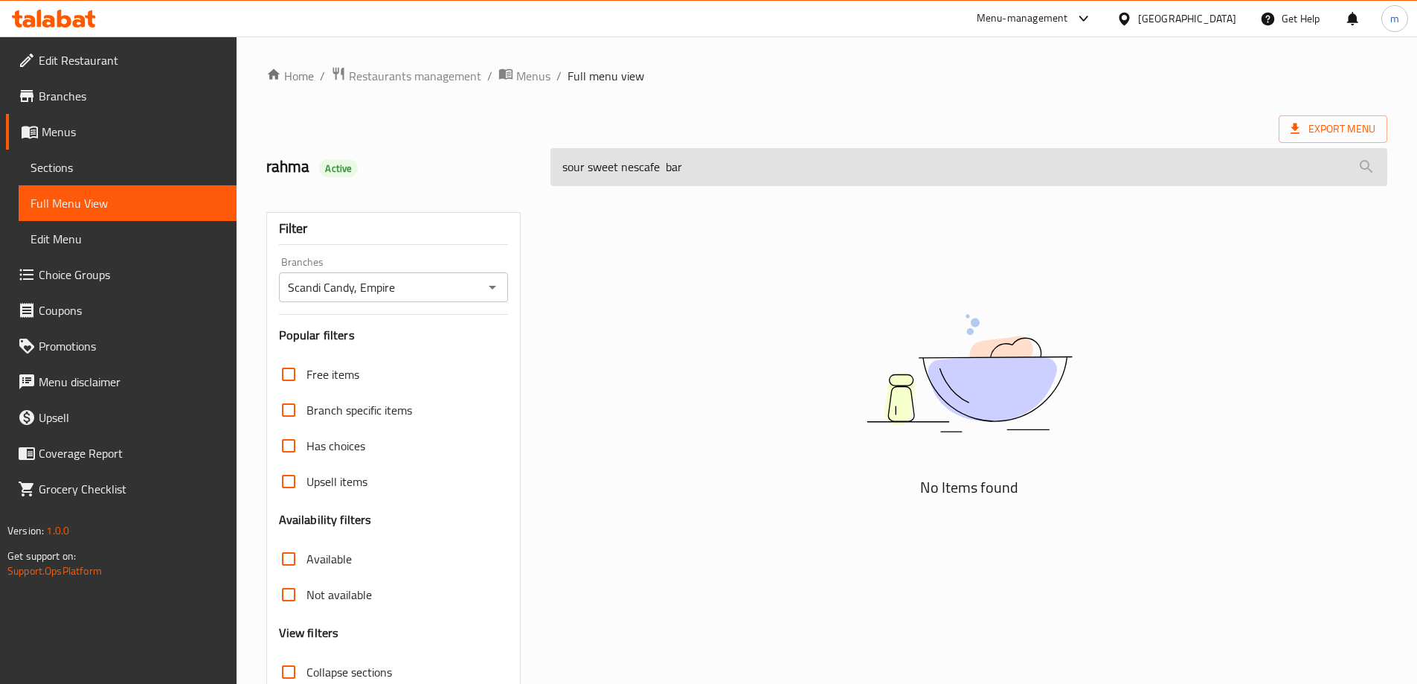
click at [575, 166] on input "sour sweet nescafe bar" at bounding box center [968, 167] width 837 height 38
click at [663, 164] on input "sweet nescafe bar" at bounding box center [968, 167] width 837 height 38
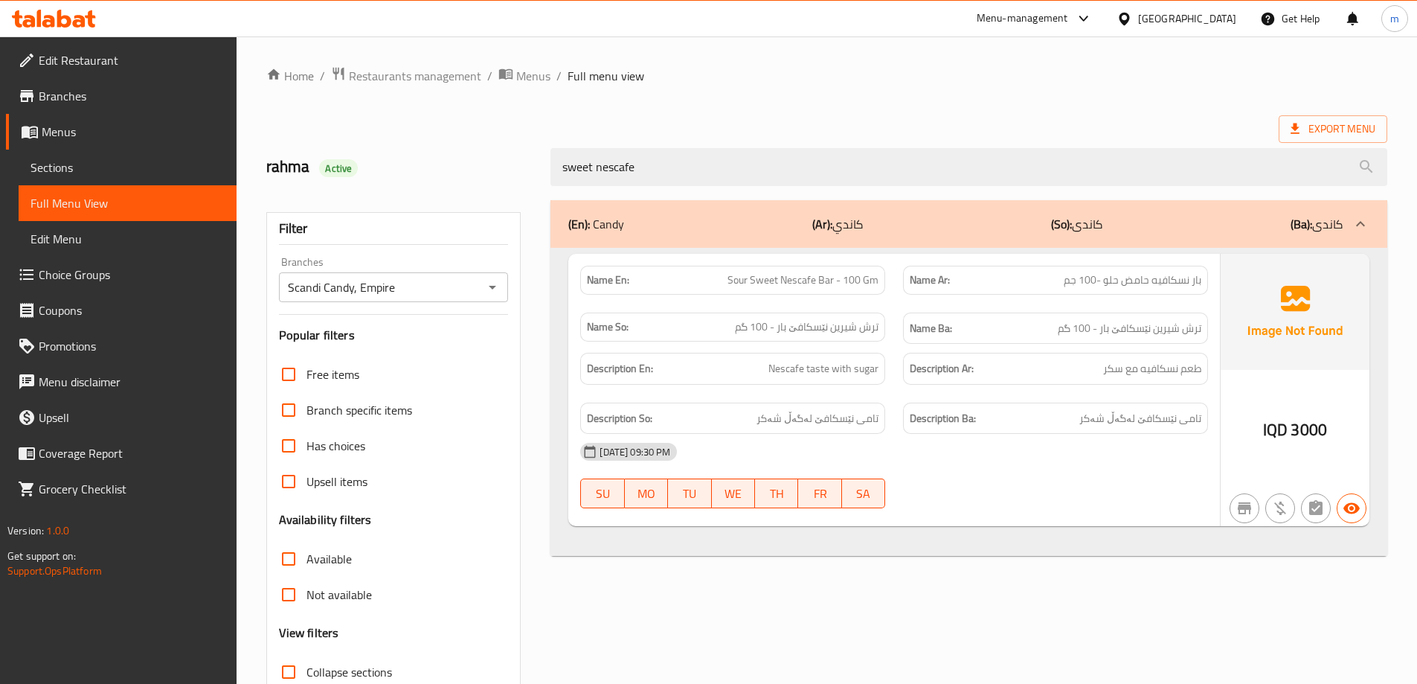
click at [858, 272] on span "Sour Sweet Nescafe Bar - 100 Gm" at bounding box center [803, 280] width 151 height 16
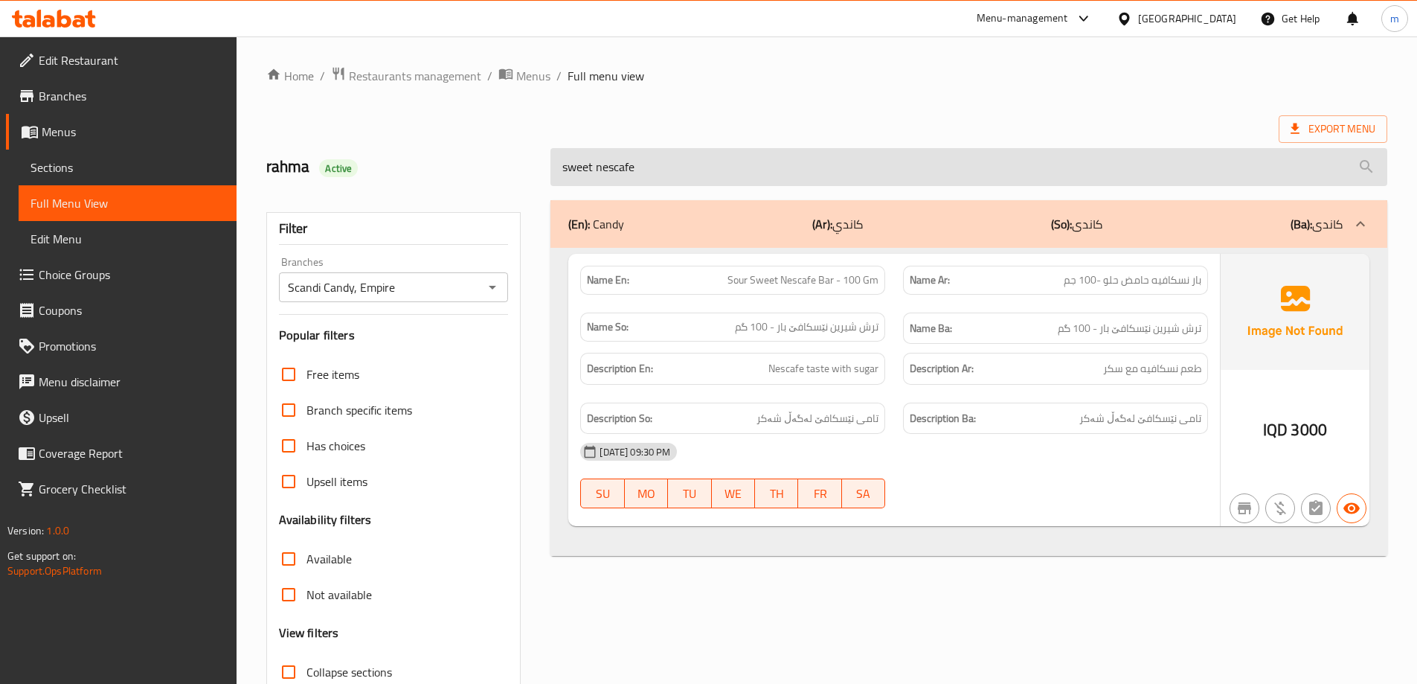
click at [876, 172] on input "sweet nescafe" at bounding box center [968, 167] width 837 height 38
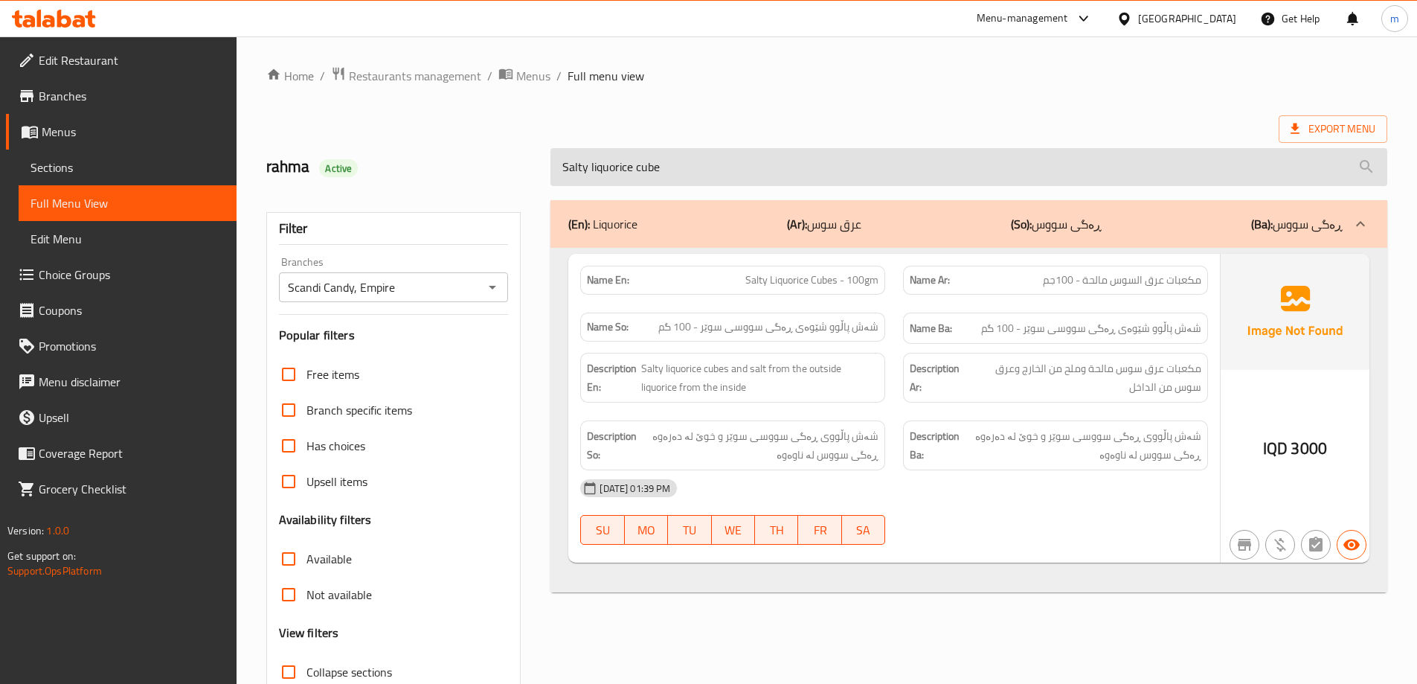
click at [817, 168] on input "Salty liquorice cube" at bounding box center [968, 167] width 837 height 38
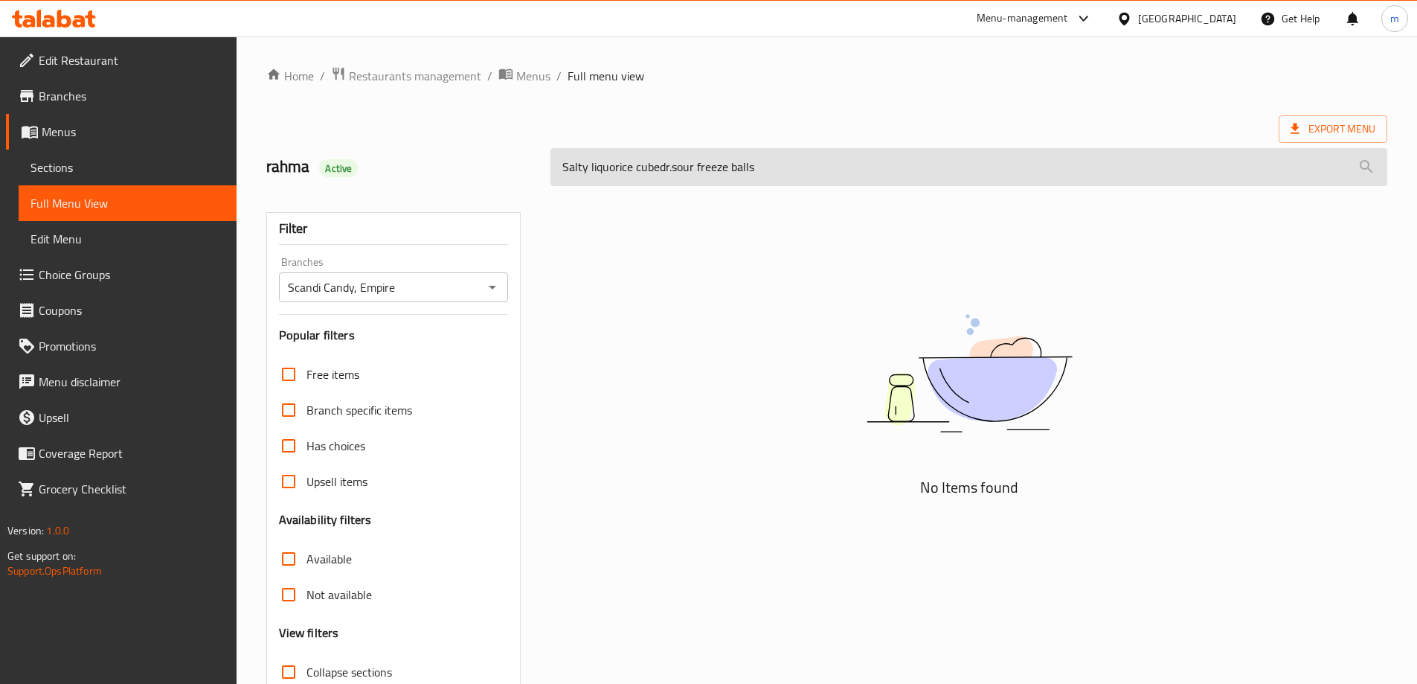
click at [817, 168] on input "Salty liquorice cubedr.sour freeze balls" at bounding box center [968, 167] width 837 height 38
click at [582, 169] on input "dr.sour freeze balls" at bounding box center [968, 167] width 837 height 38
click at [572, 167] on input "dr.sour freeze balls" at bounding box center [968, 167] width 837 height 38
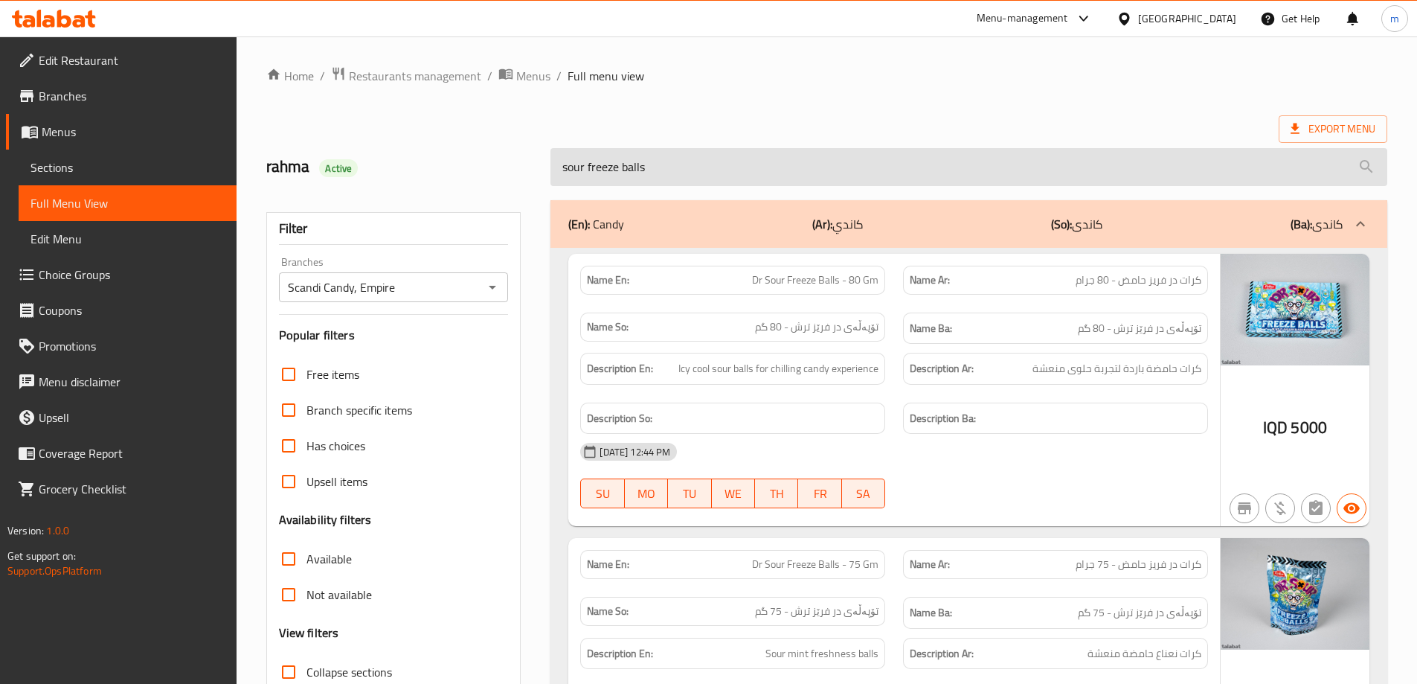
click at [739, 155] on input "sour freeze balls" at bounding box center [968, 167] width 837 height 38
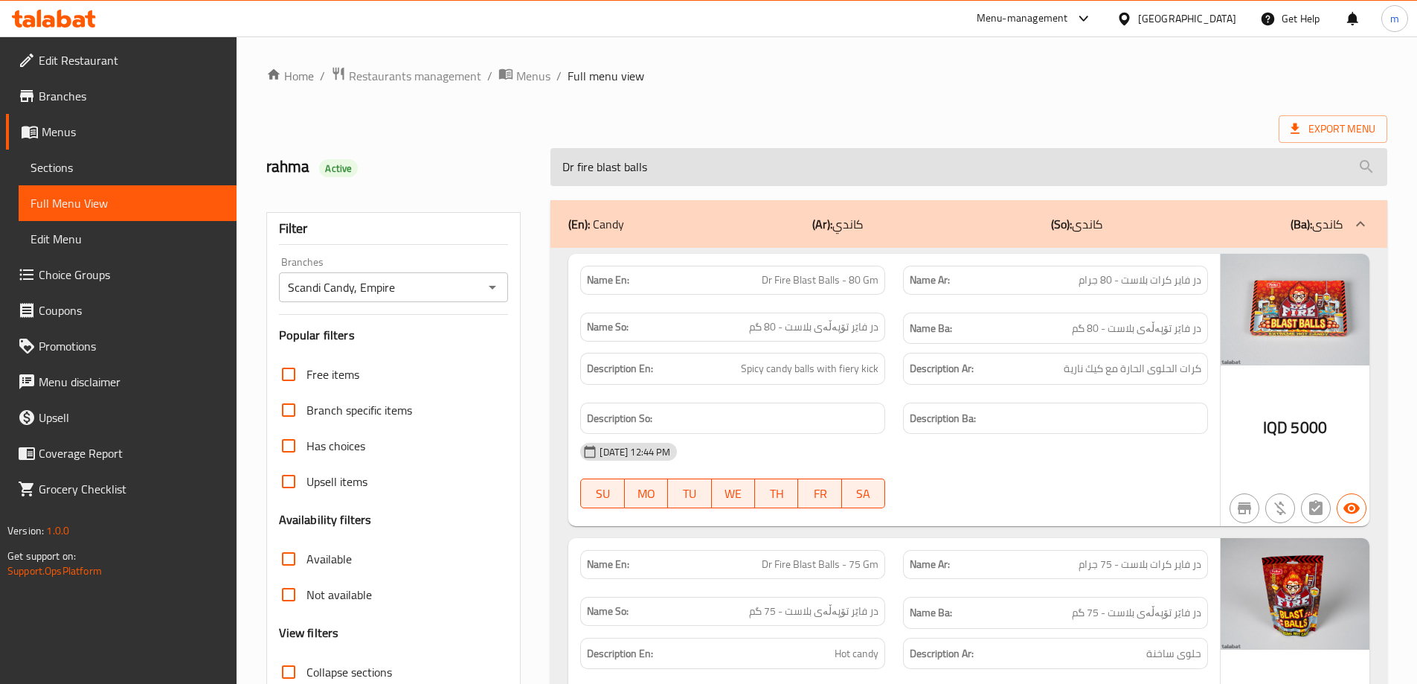
click at [727, 174] on input "Dr fire blast balls" at bounding box center [968, 167] width 837 height 38
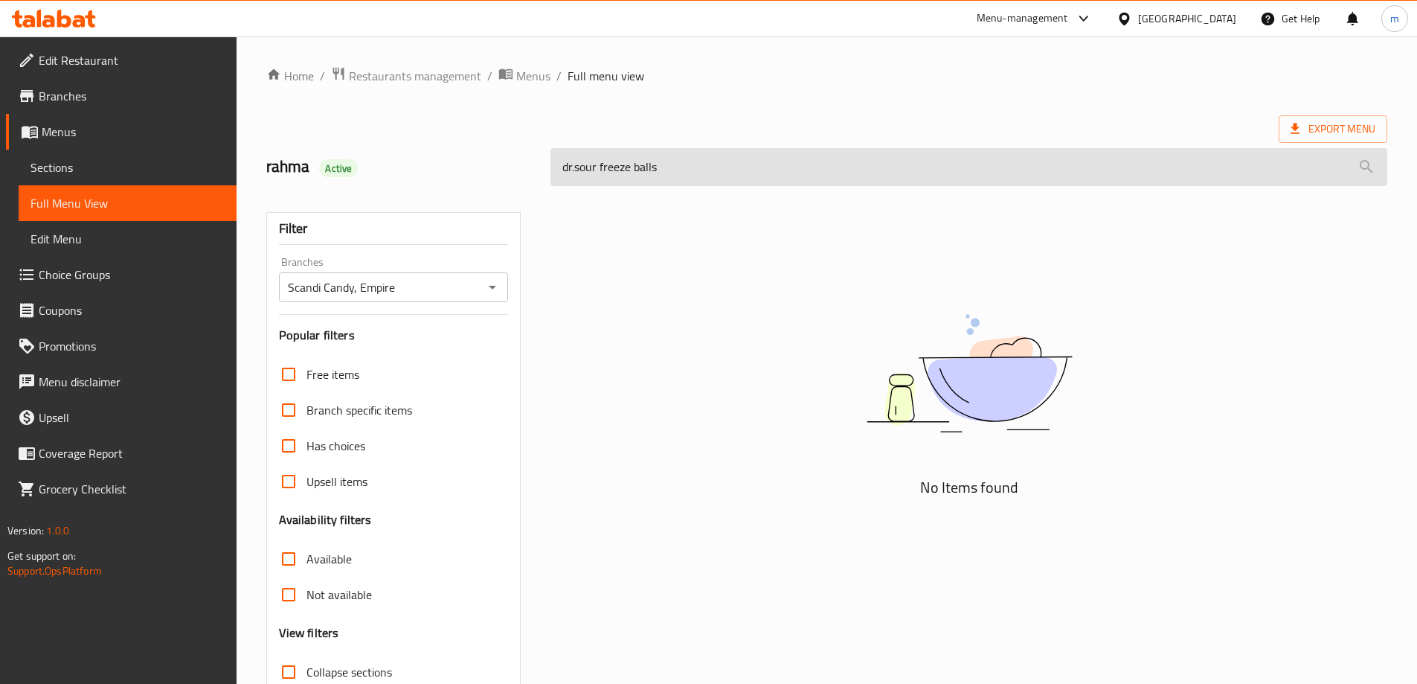
click at [588, 167] on input "dr.sour freeze balls" at bounding box center [968, 167] width 837 height 38
click at [580, 166] on input "dr.sour freeze balls" at bounding box center [968, 167] width 837 height 38
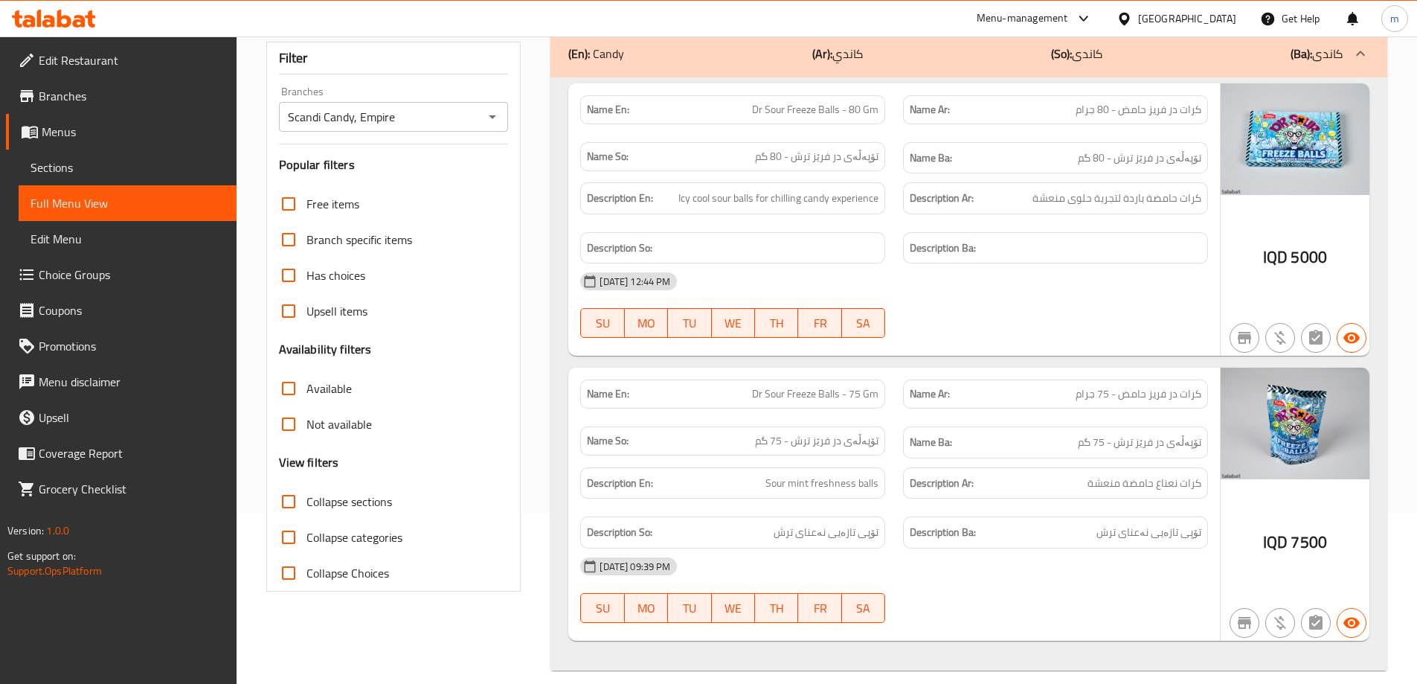
scroll to position [187, 0]
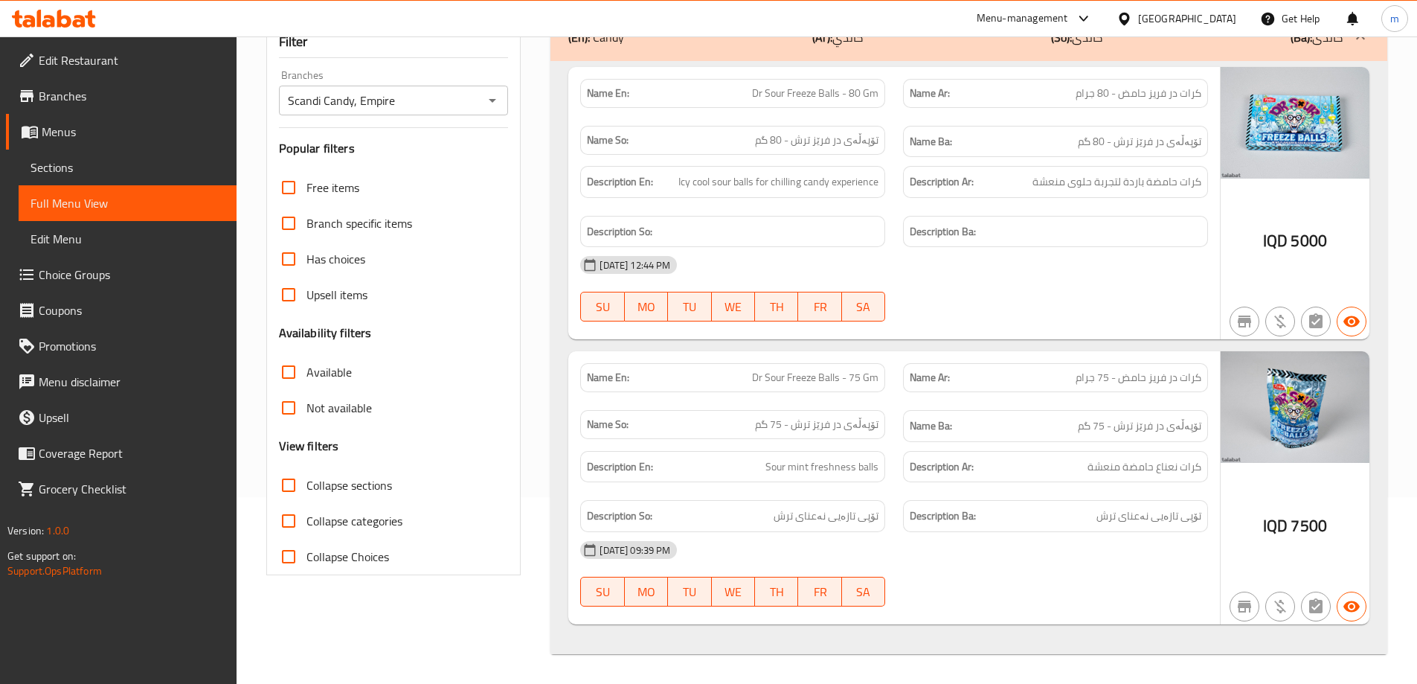
type input "sour freeze balls"
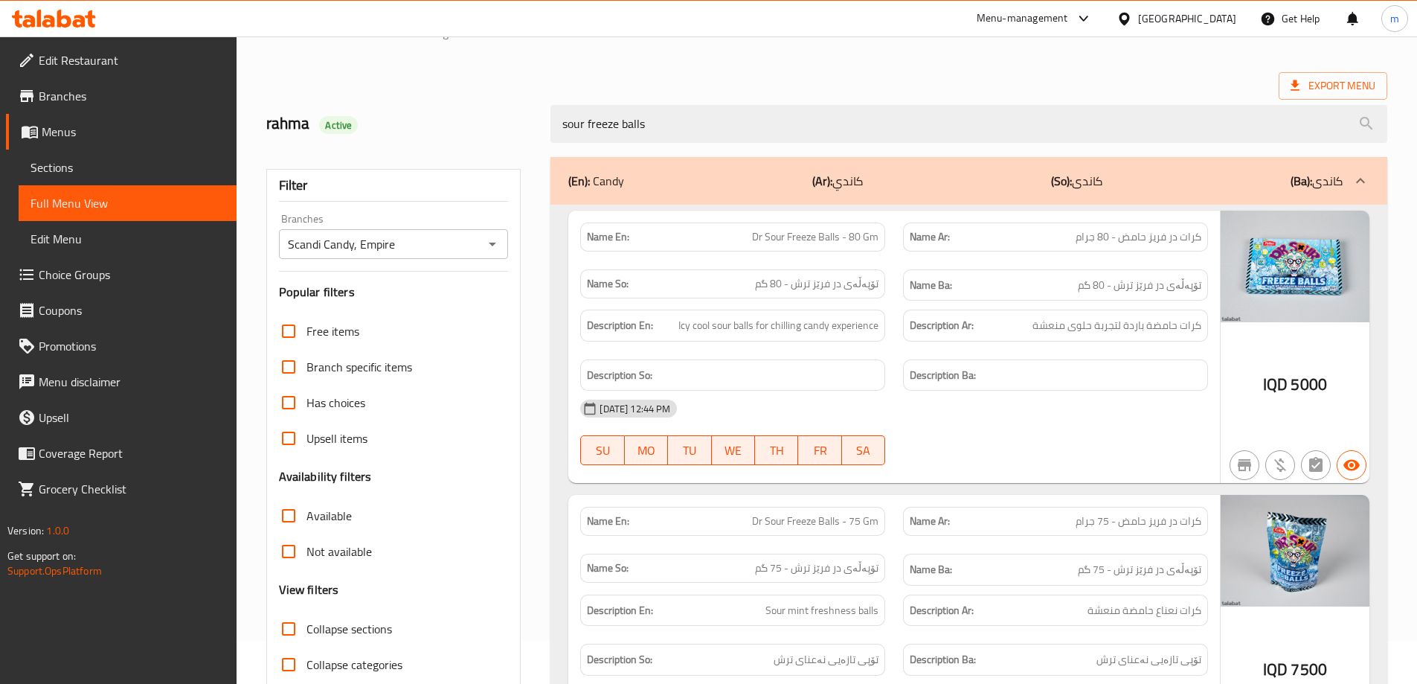
scroll to position [0, 0]
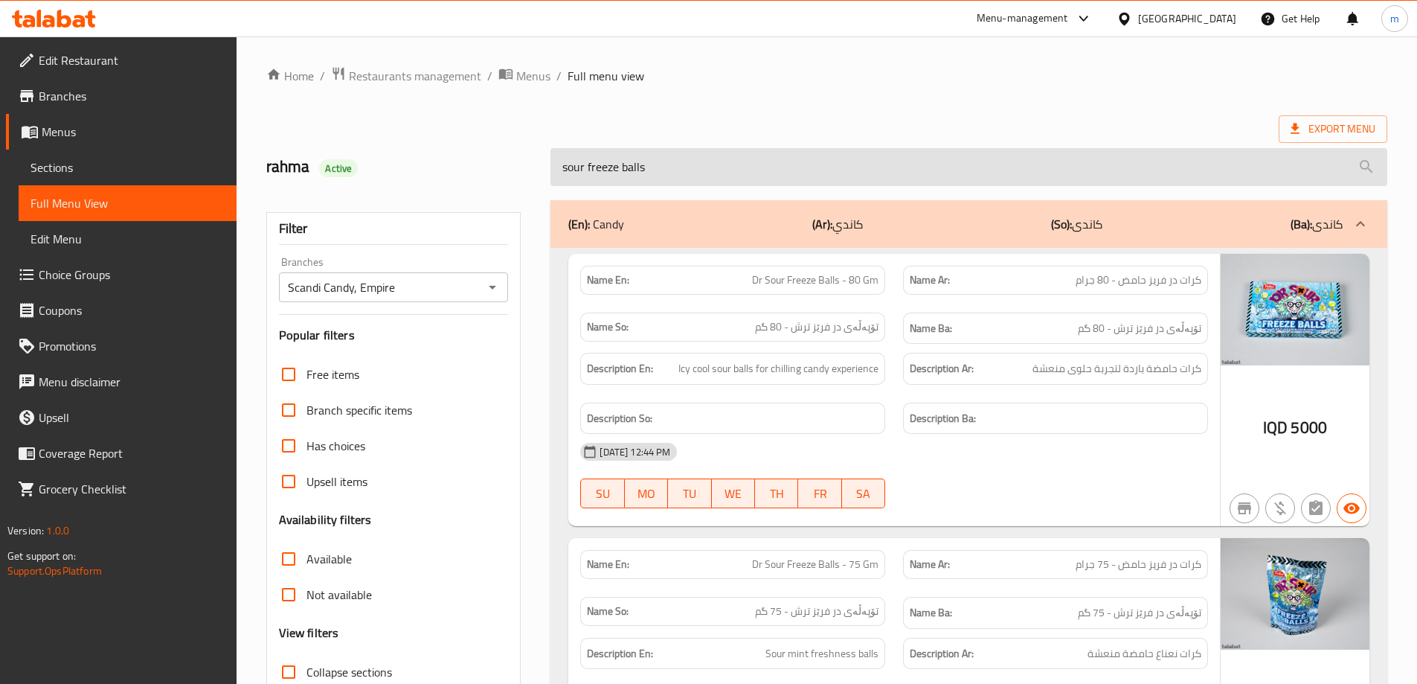
click at [678, 172] on input "sour freeze balls" at bounding box center [968, 167] width 837 height 38
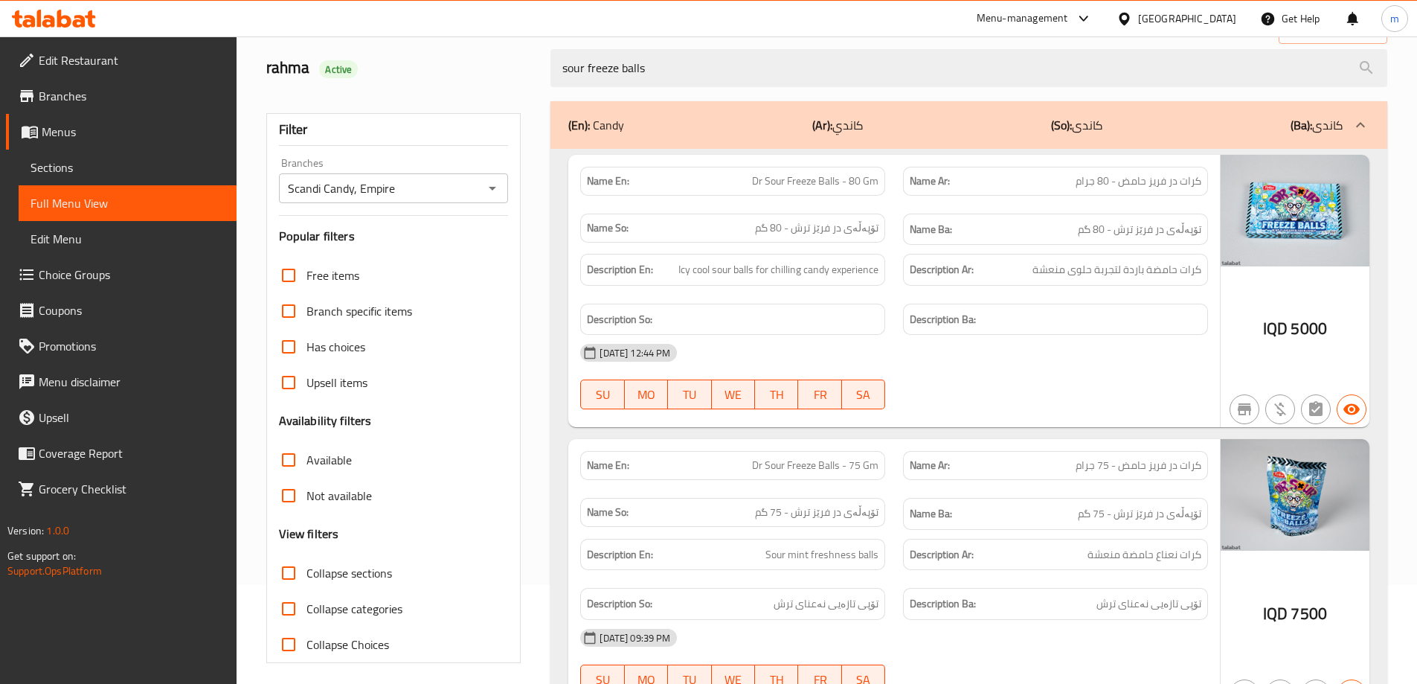
scroll to position [62, 0]
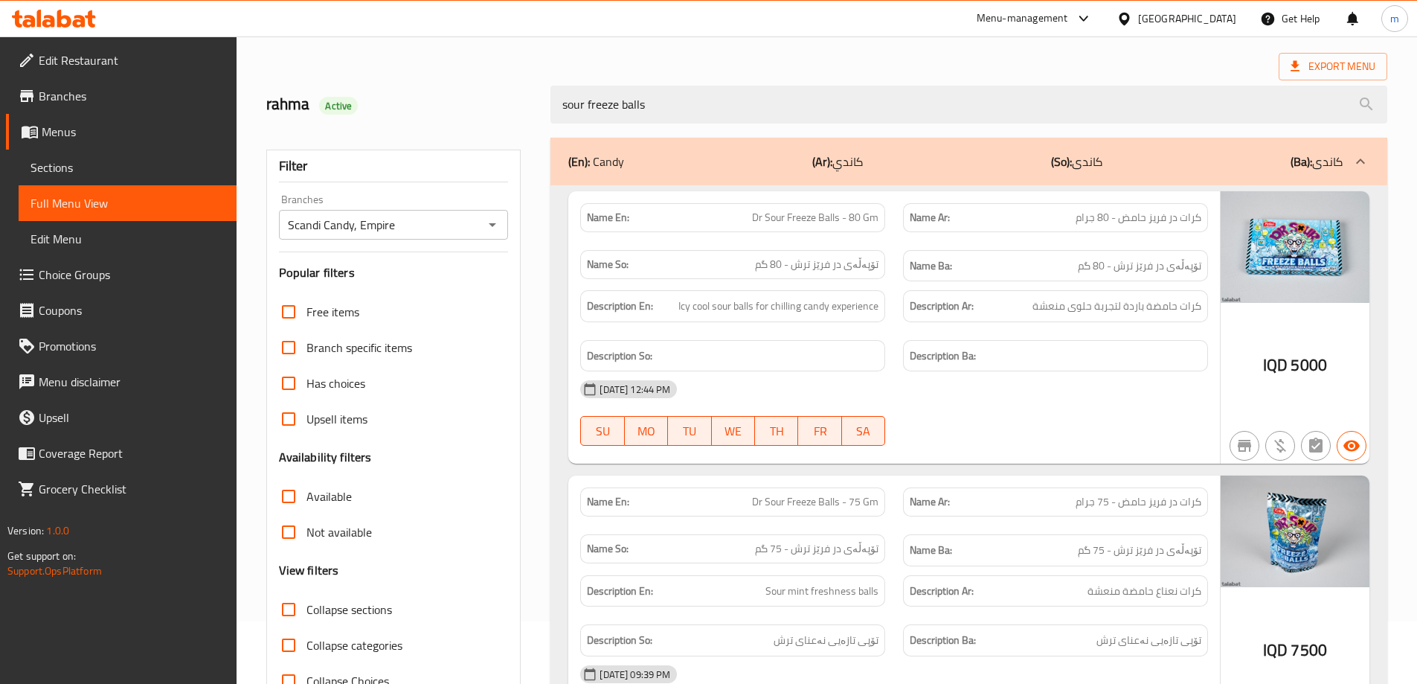
click at [144, 137] on span "Menus" at bounding box center [133, 132] width 183 height 18
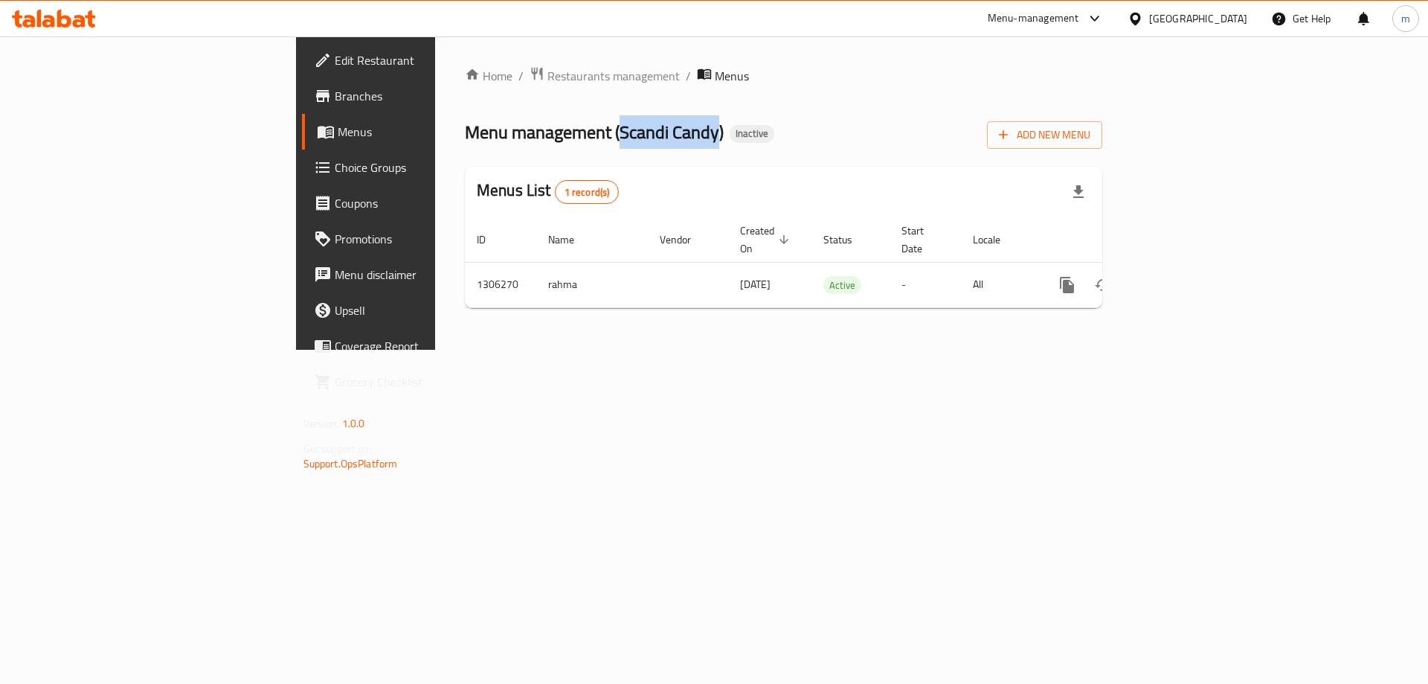
drag, startPoint x: 424, startPoint y: 127, endPoint x: 514, endPoint y: 135, distance: 90.3
click at [514, 135] on span "Menu management ( Scandi Candy )" at bounding box center [594, 131] width 259 height 33
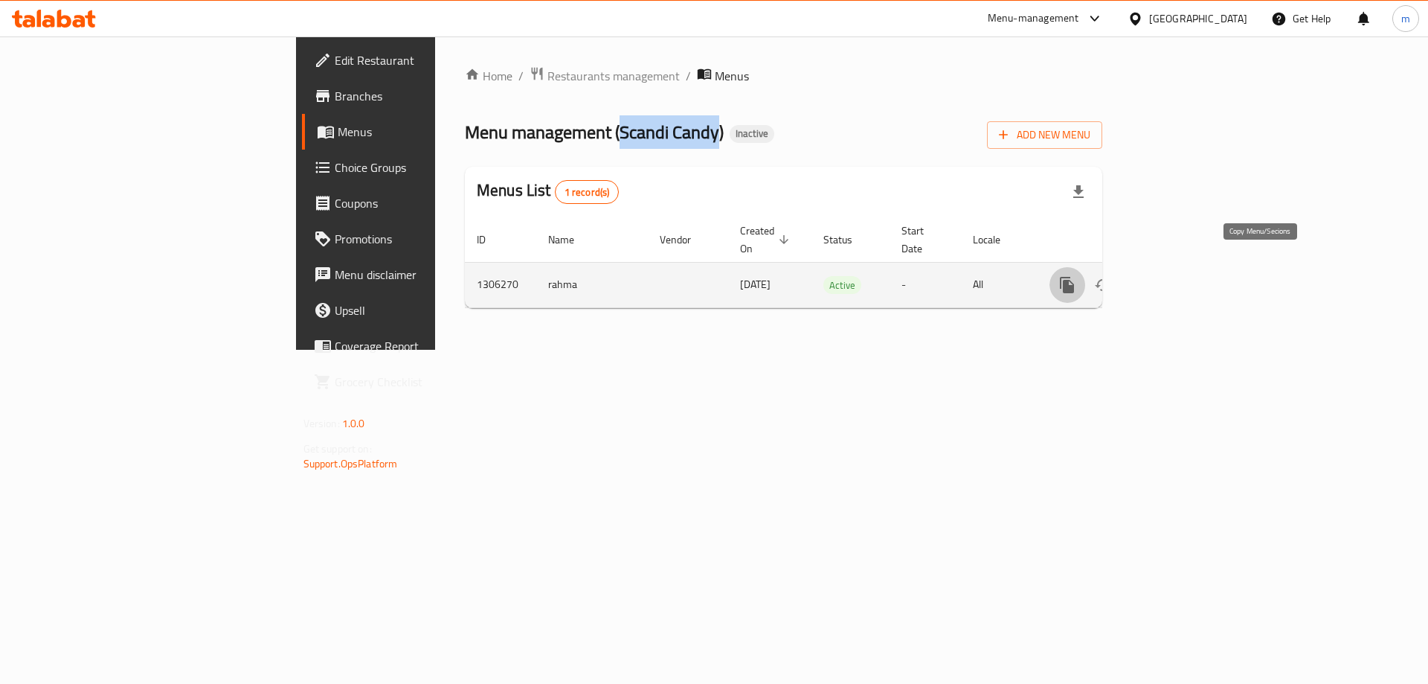
click at [1074, 277] on icon "more" at bounding box center [1067, 285] width 14 height 16
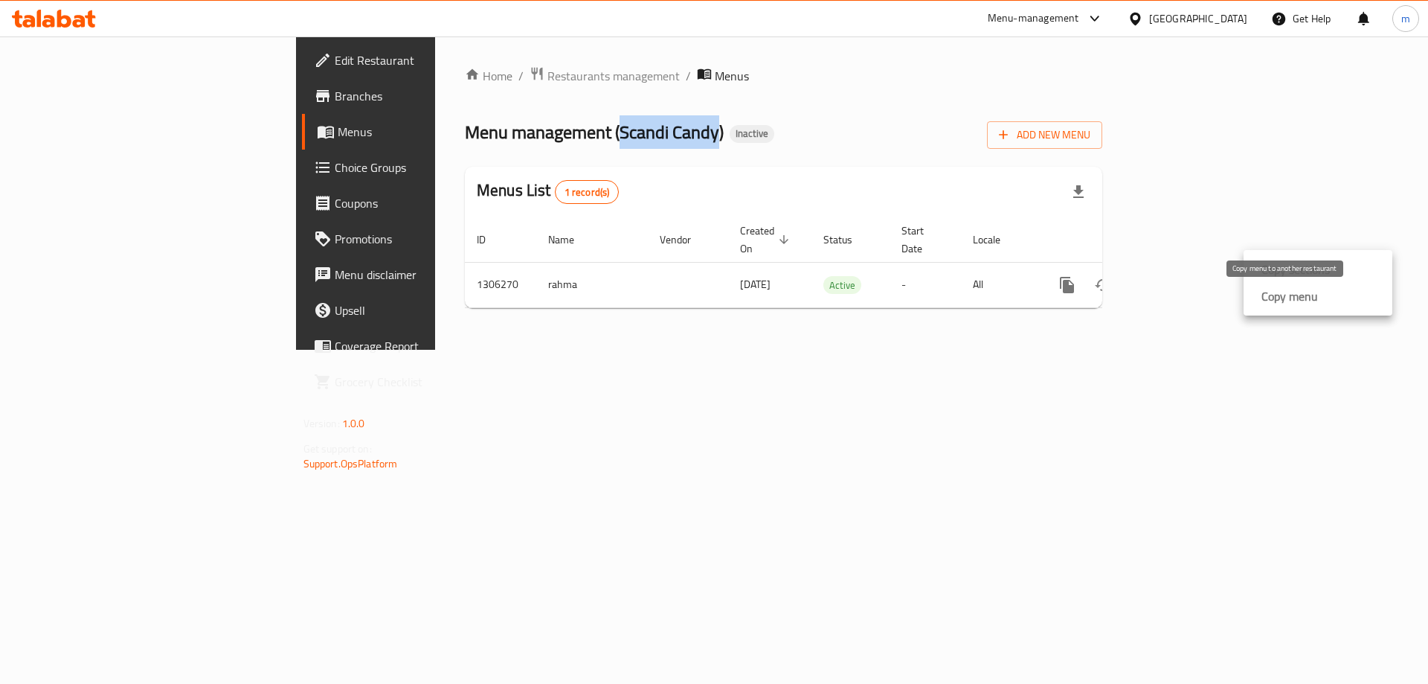
click at [1274, 305] on strong "Copy menu" at bounding box center [1290, 296] width 57 height 18
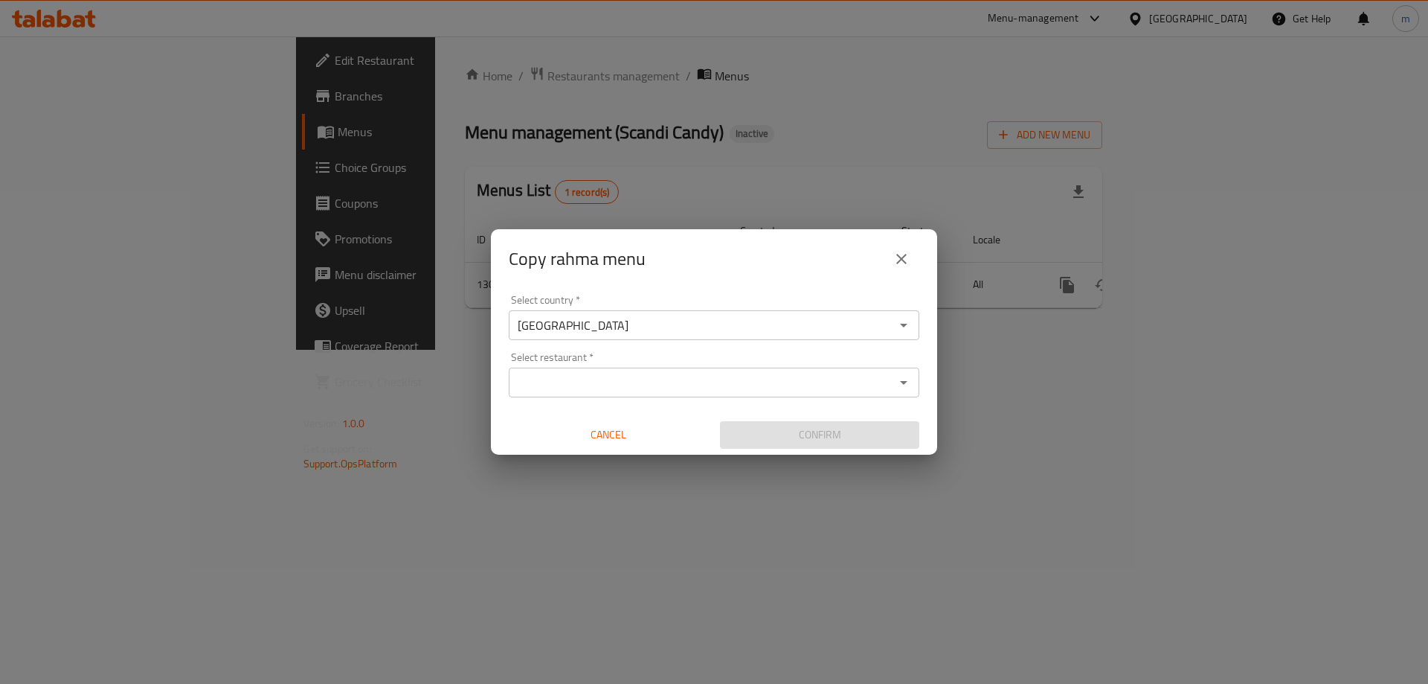
click at [720, 373] on input "Select restaurant   *" at bounding box center [701, 382] width 377 height 21
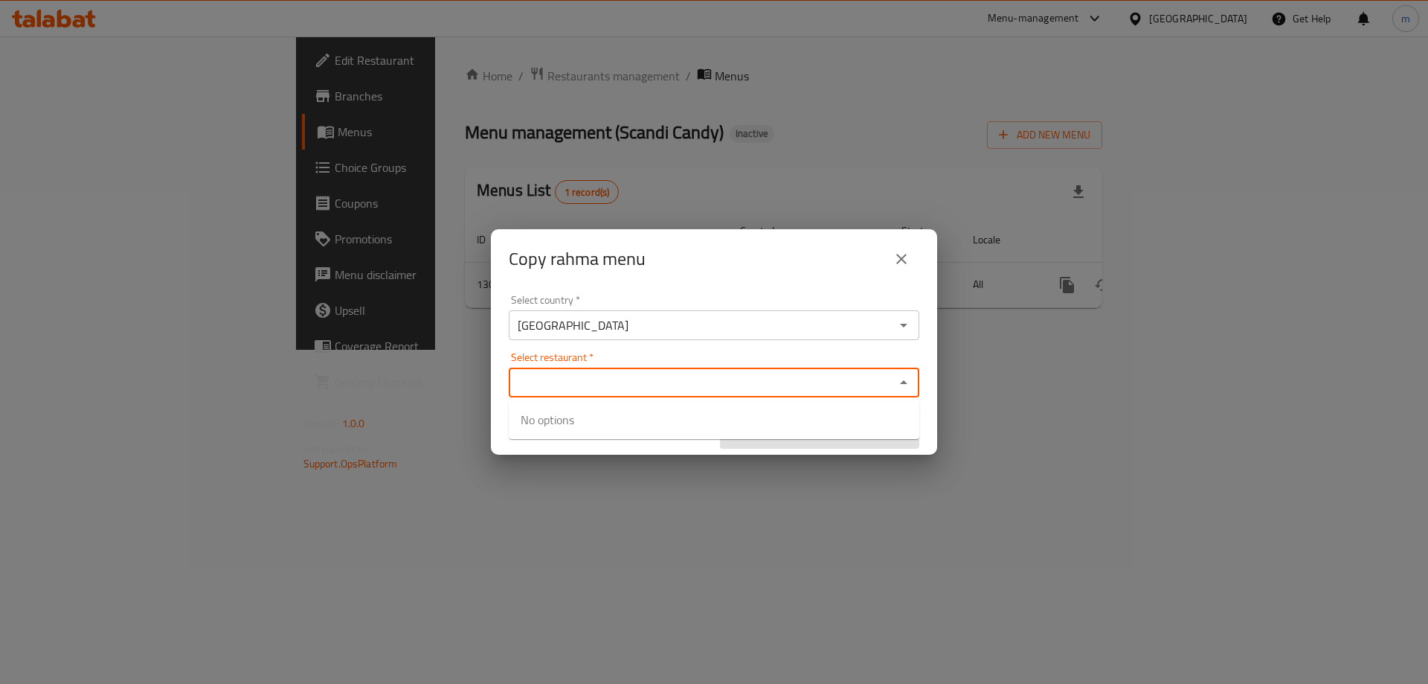
type input "Scandi Candy"
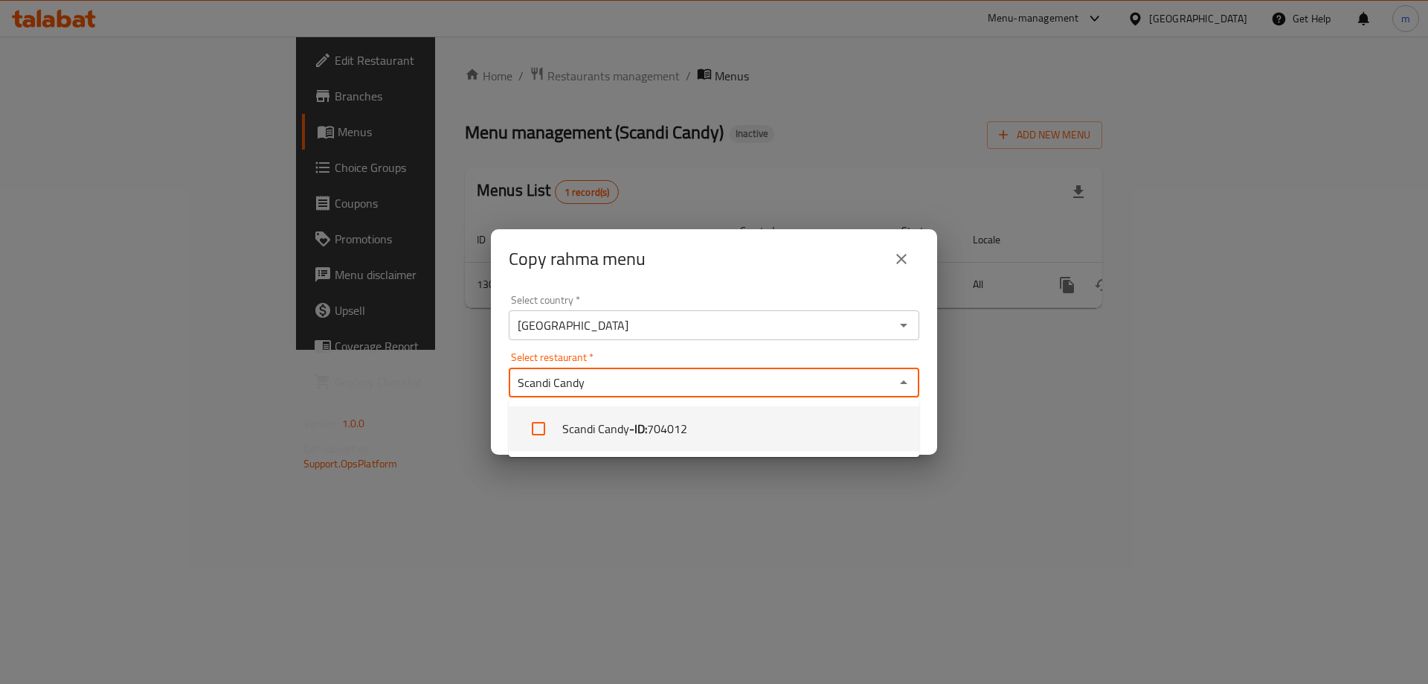
click at [710, 422] on li "Scandi Candy - ID: 704012" at bounding box center [714, 428] width 411 height 45
checkbox input "true"
click at [712, 388] on input "Select restaurant   *" at bounding box center [742, 382] width 295 height 21
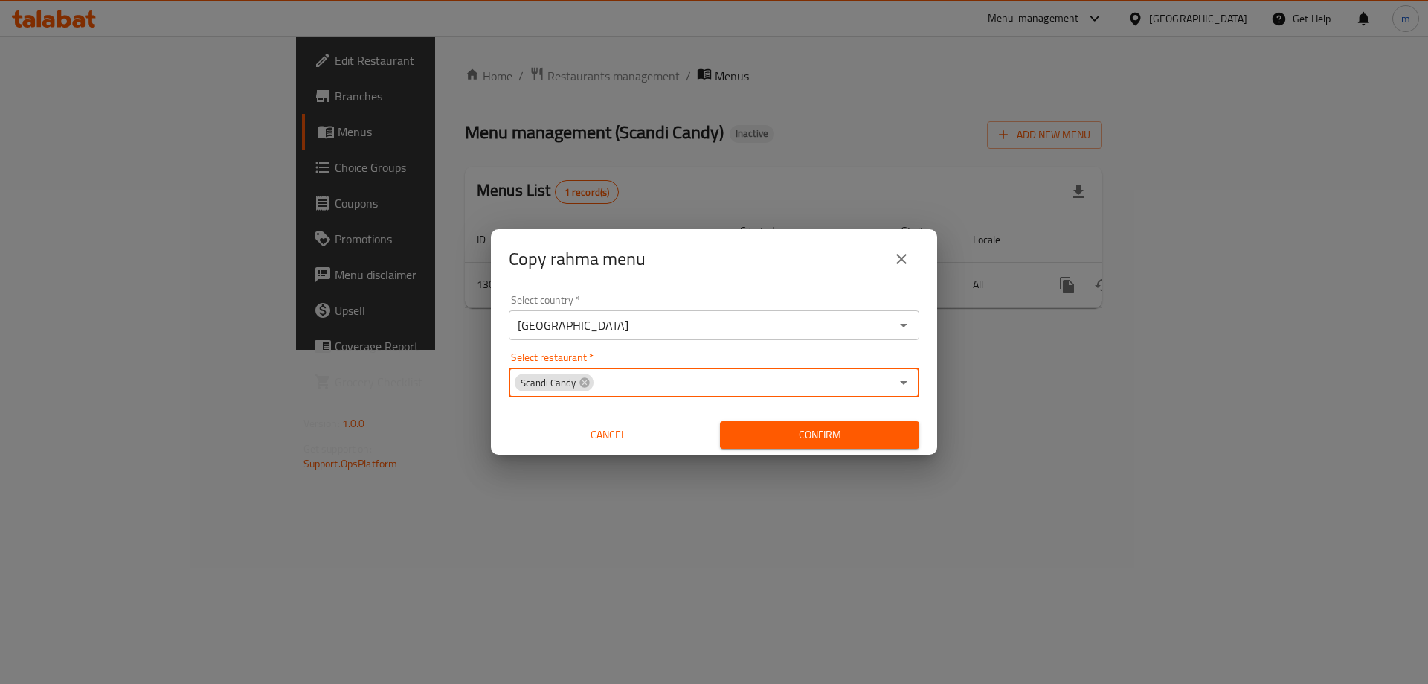
click at [801, 440] on span "Confirm" at bounding box center [820, 435] width 176 height 19
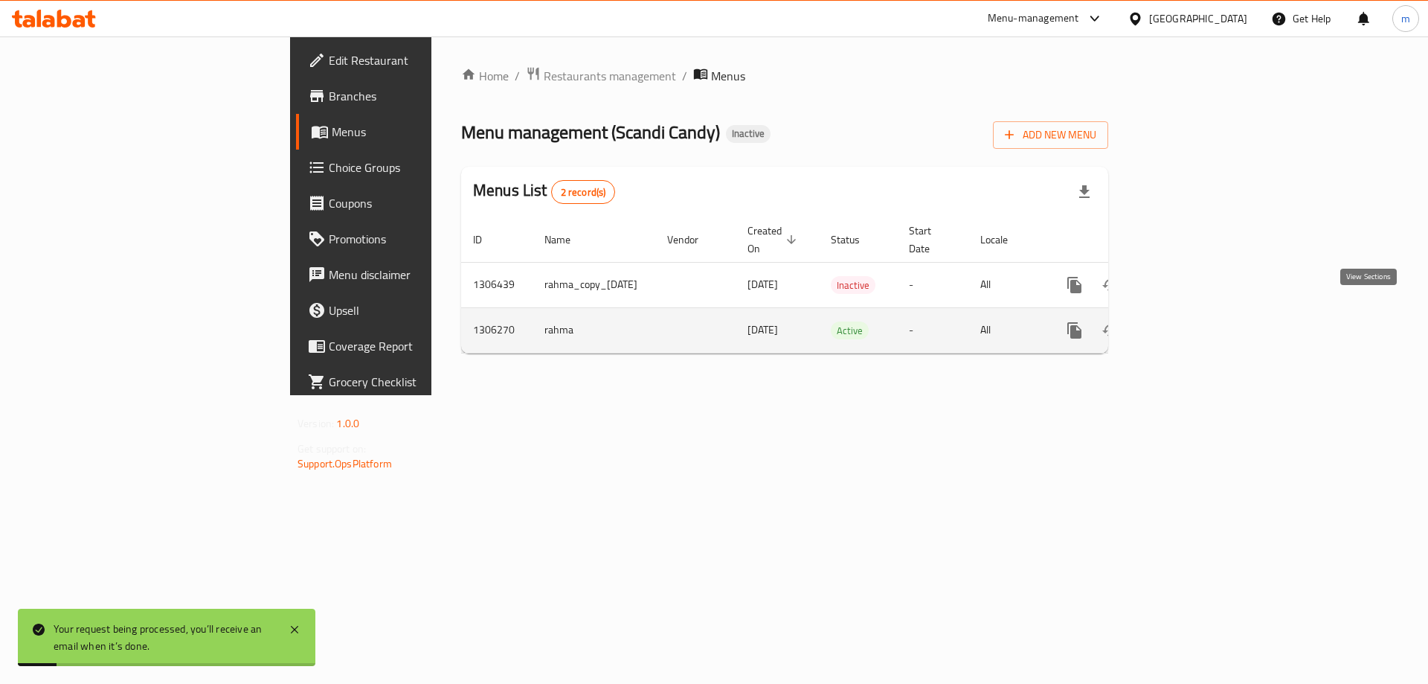
click at [1191, 321] on icon "enhanced table" at bounding box center [1182, 330] width 18 height 18
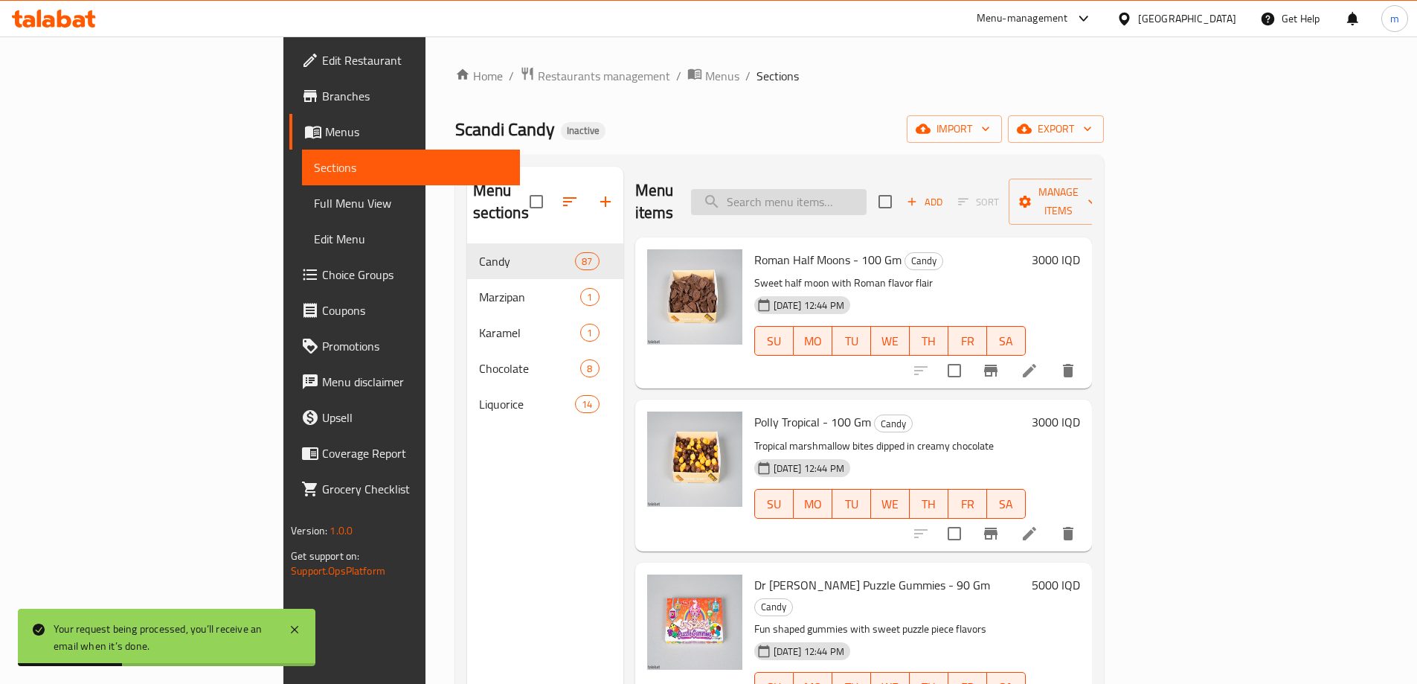
click at [867, 189] on input "search" at bounding box center [779, 202] width 176 height 26
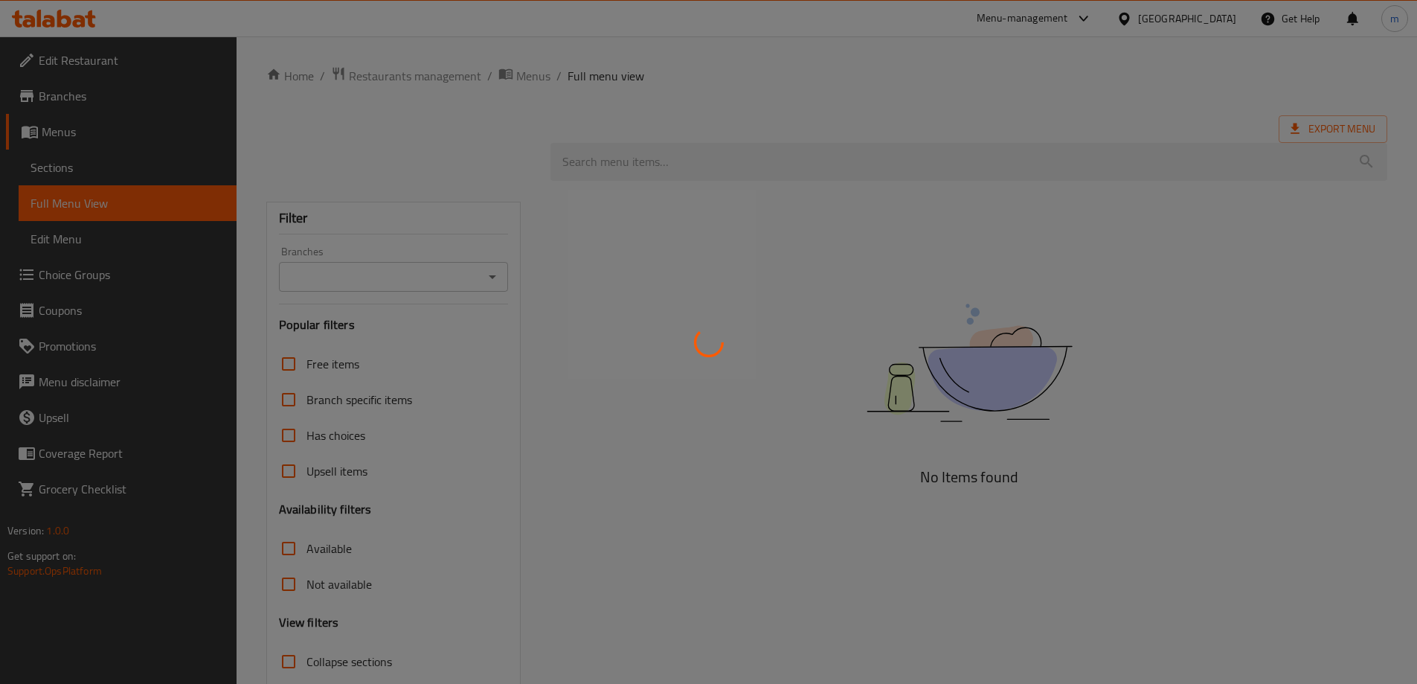
click at [76, 184] on div at bounding box center [708, 342] width 1417 height 684
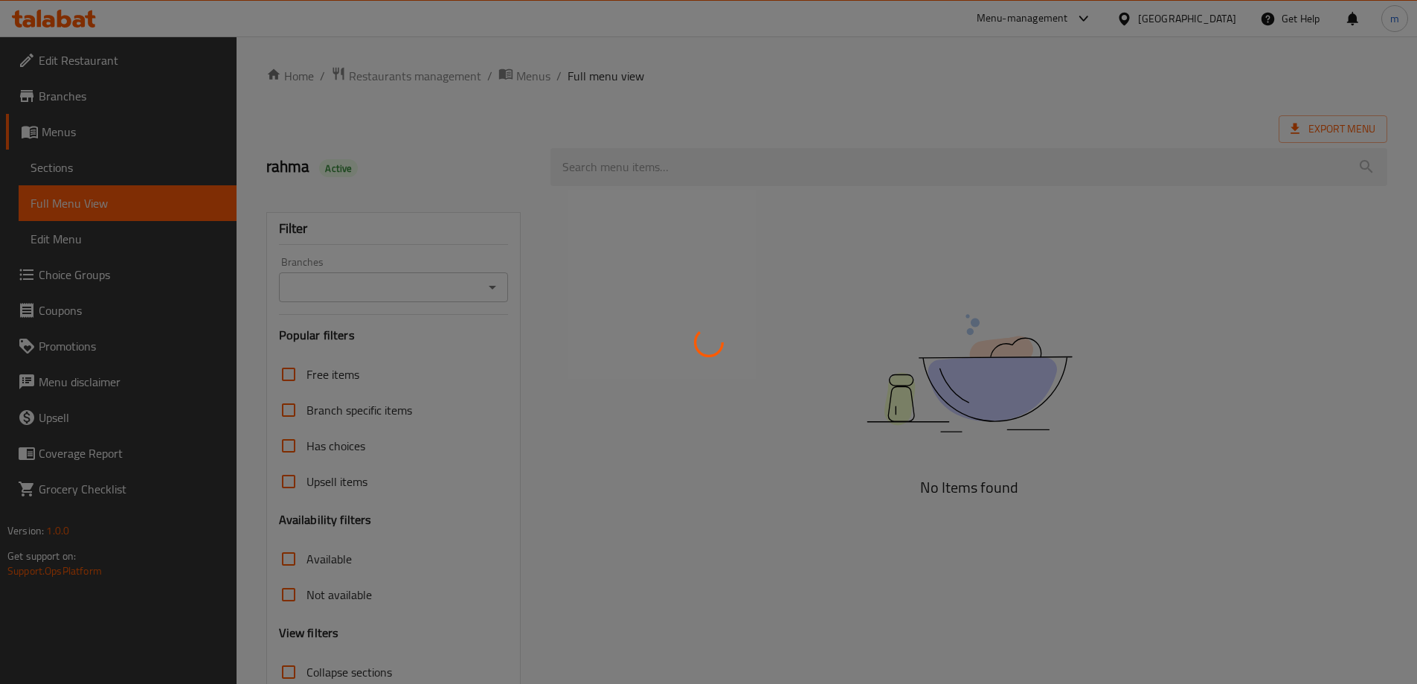
click at [76, 169] on div at bounding box center [708, 342] width 1417 height 684
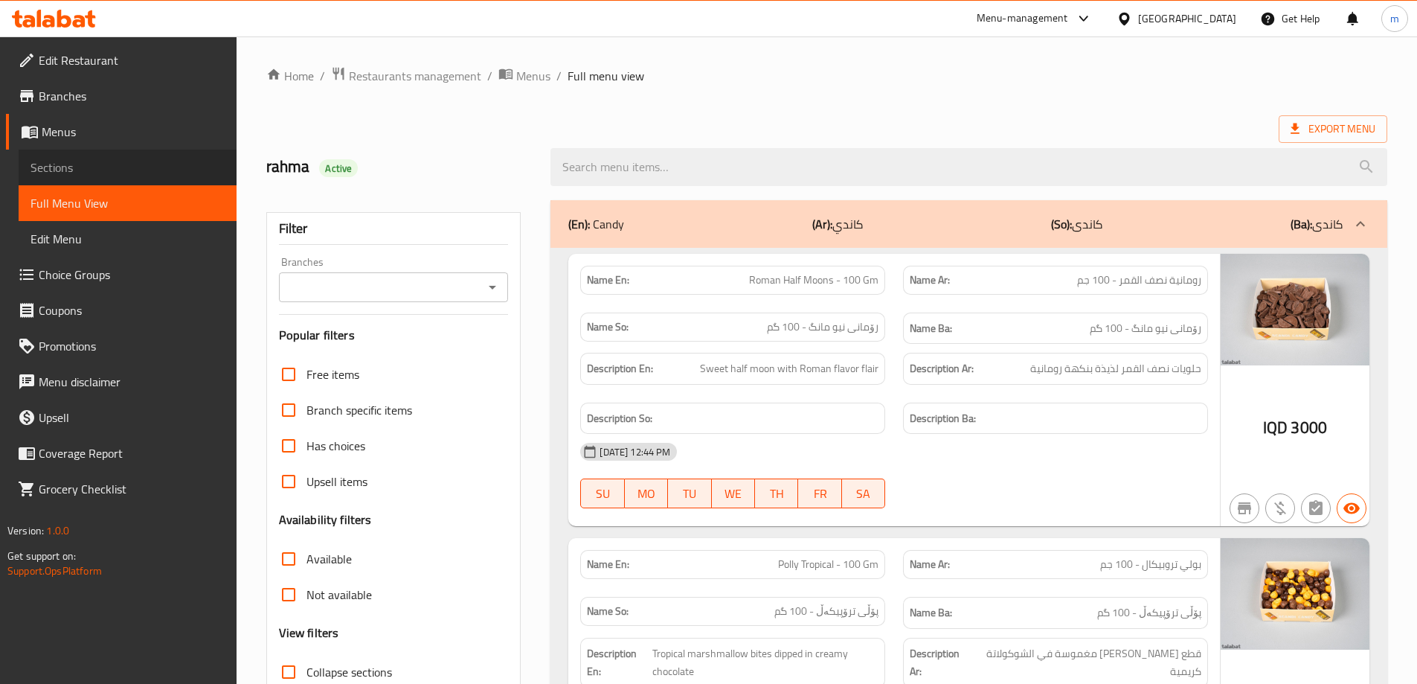
click at [119, 163] on span "Sections" at bounding box center [128, 167] width 194 height 18
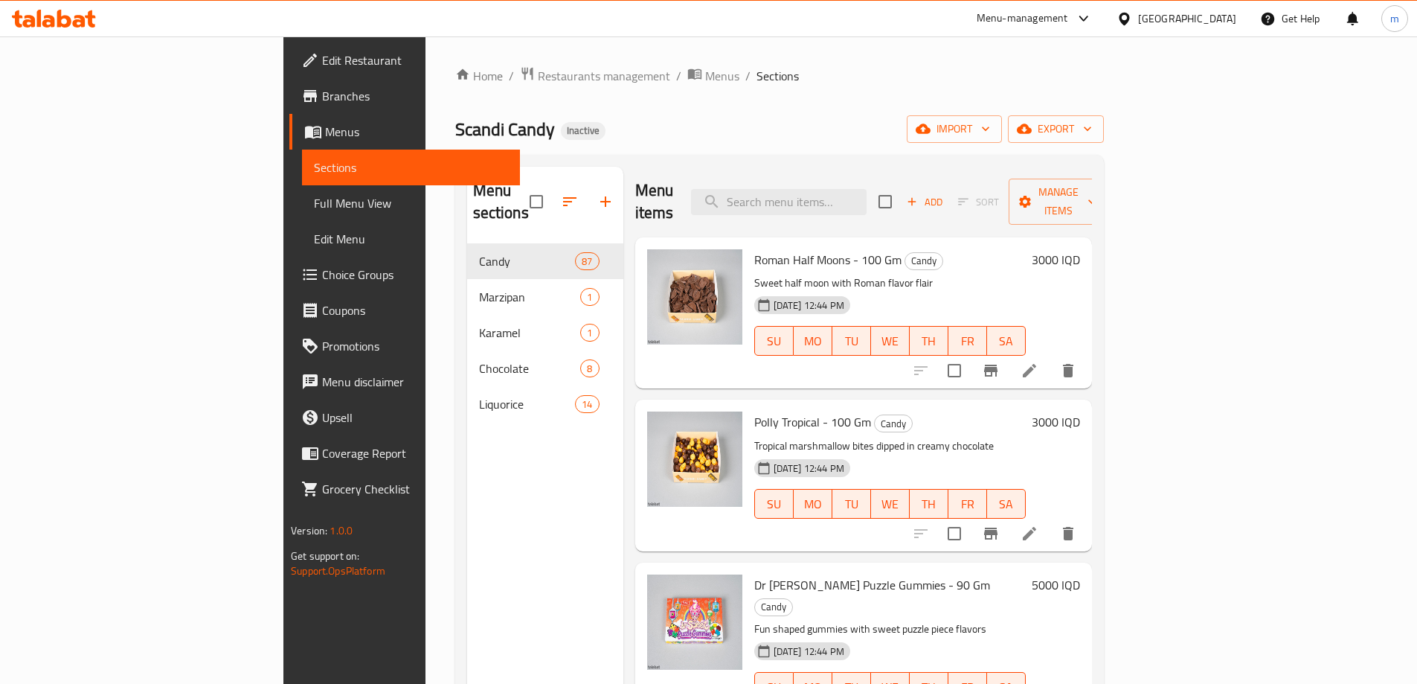
click at [882, 165] on div "Menu sections Candy 87 Marzipan 1 Karamel 1 Chocolate 8 Liquorice 14 Menu items…" at bounding box center [779, 526] width 649 height 742
click at [867, 189] on input "search" at bounding box center [779, 202] width 176 height 26
paste input "Narr Milk Chocolate - 100gm"
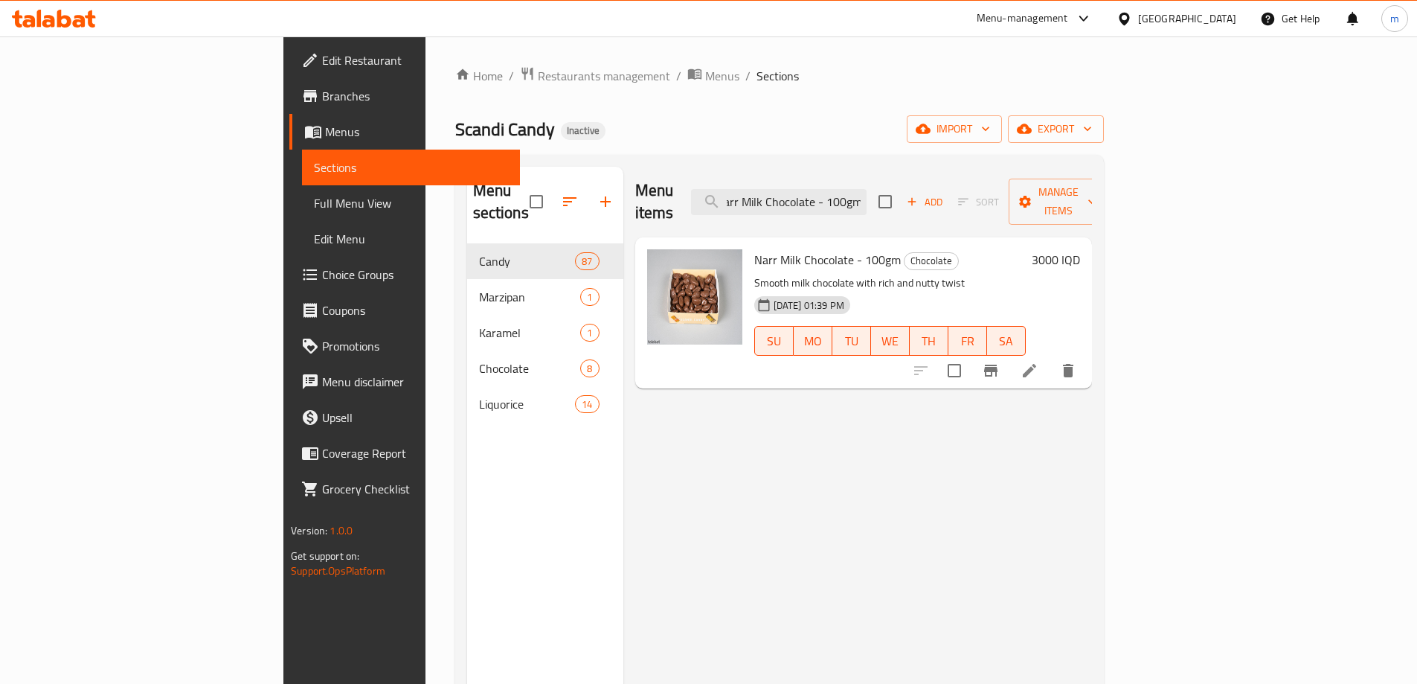
type input "Narr Milk Chocolate - 100gm"
click at [1038, 362] on icon at bounding box center [1030, 371] width 18 height 18
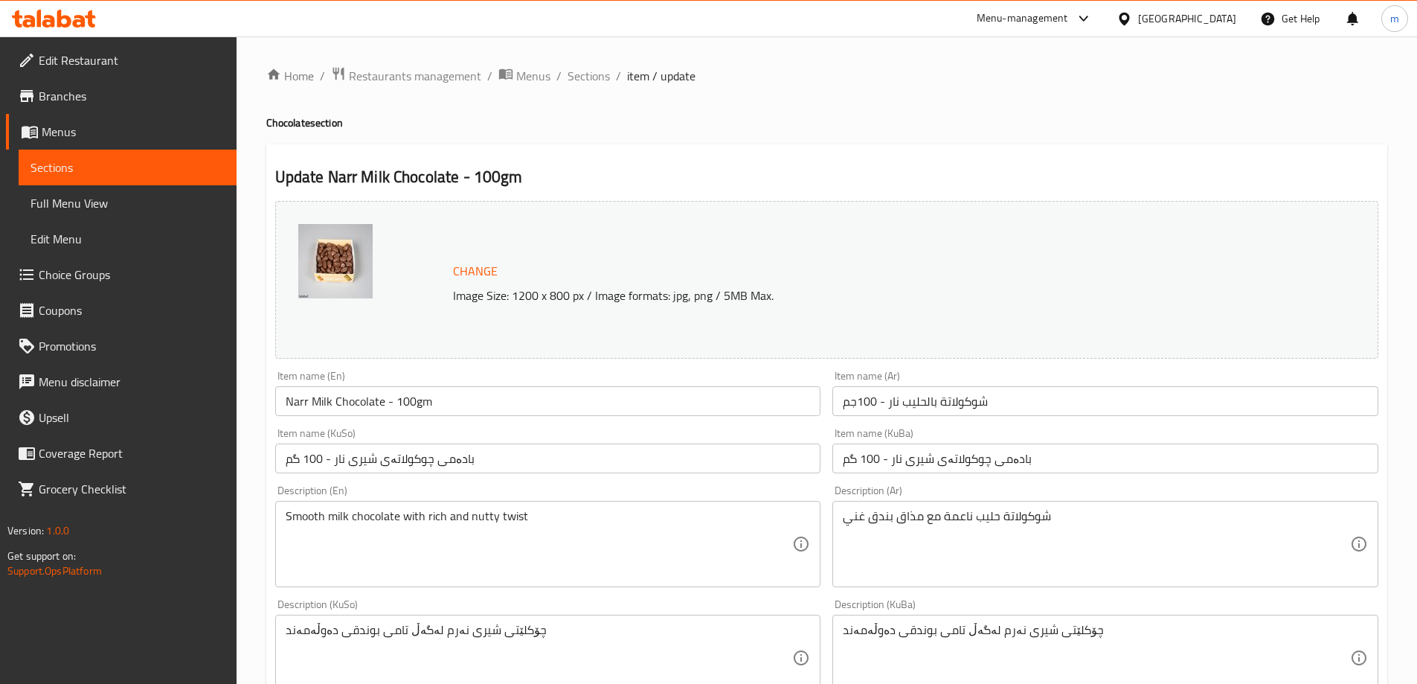
click at [415, 405] on input "Narr Milk Chocolate - 100gm" at bounding box center [548, 401] width 546 height 30
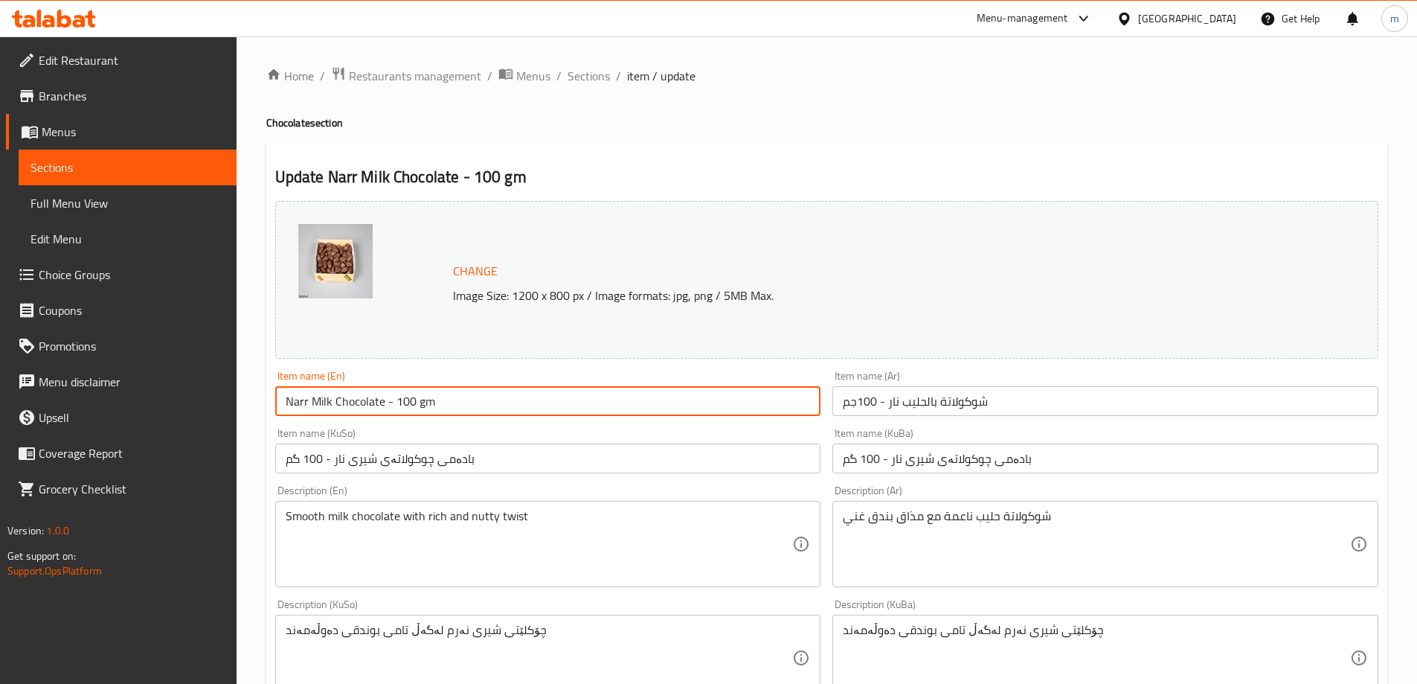
type input "Narr Milk Chocolate - 100 gm"
click at [452, 460] on input "بادەمى چوکولاتەی شیری نار - 100 گم" at bounding box center [548, 458] width 546 height 30
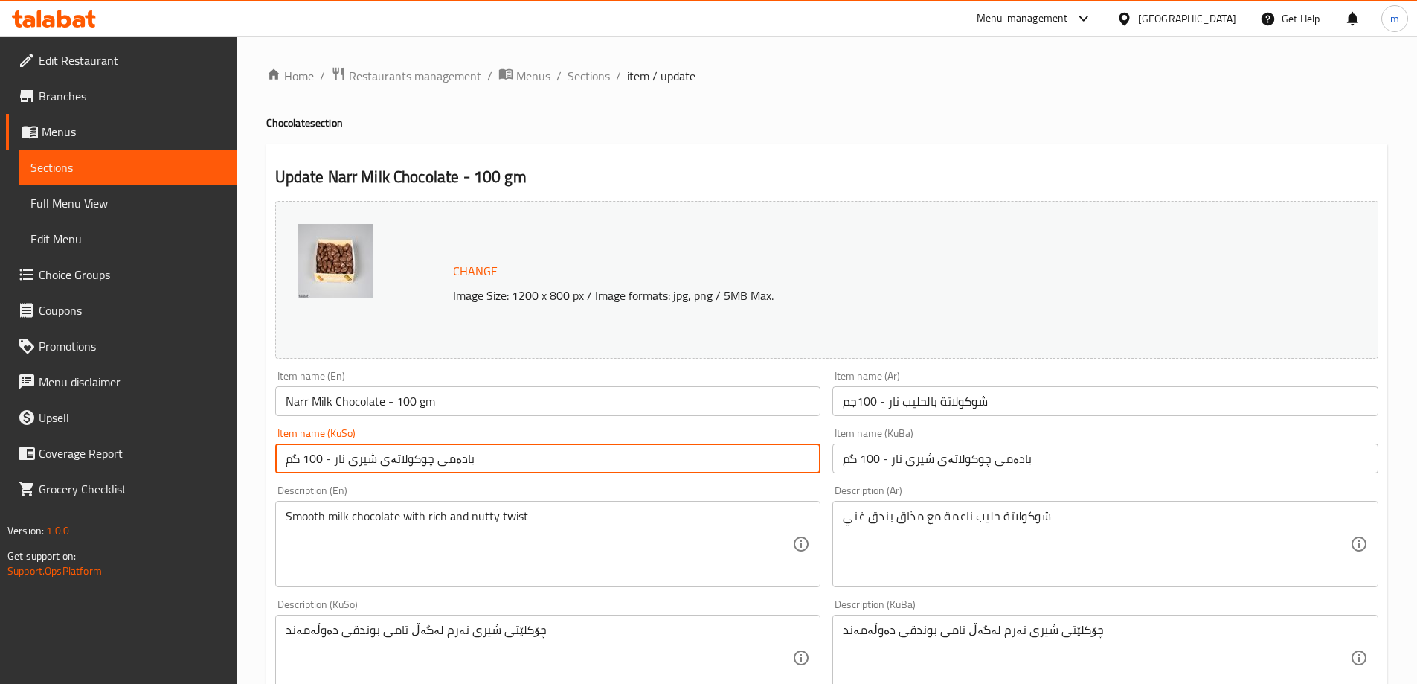
click at [452, 460] on input "بادەمى چوکولاتەی شیری نار - 100 گم" at bounding box center [548, 458] width 546 height 30
click at [458, 460] on input "چوکولاتەی شیری نار - 100 گم" at bounding box center [548, 458] width 546 height 30
click at [383, 457] on input "چوکولاتەی شیری نار - 100 گم" at bounding box center [548, 458] width 546 height 30
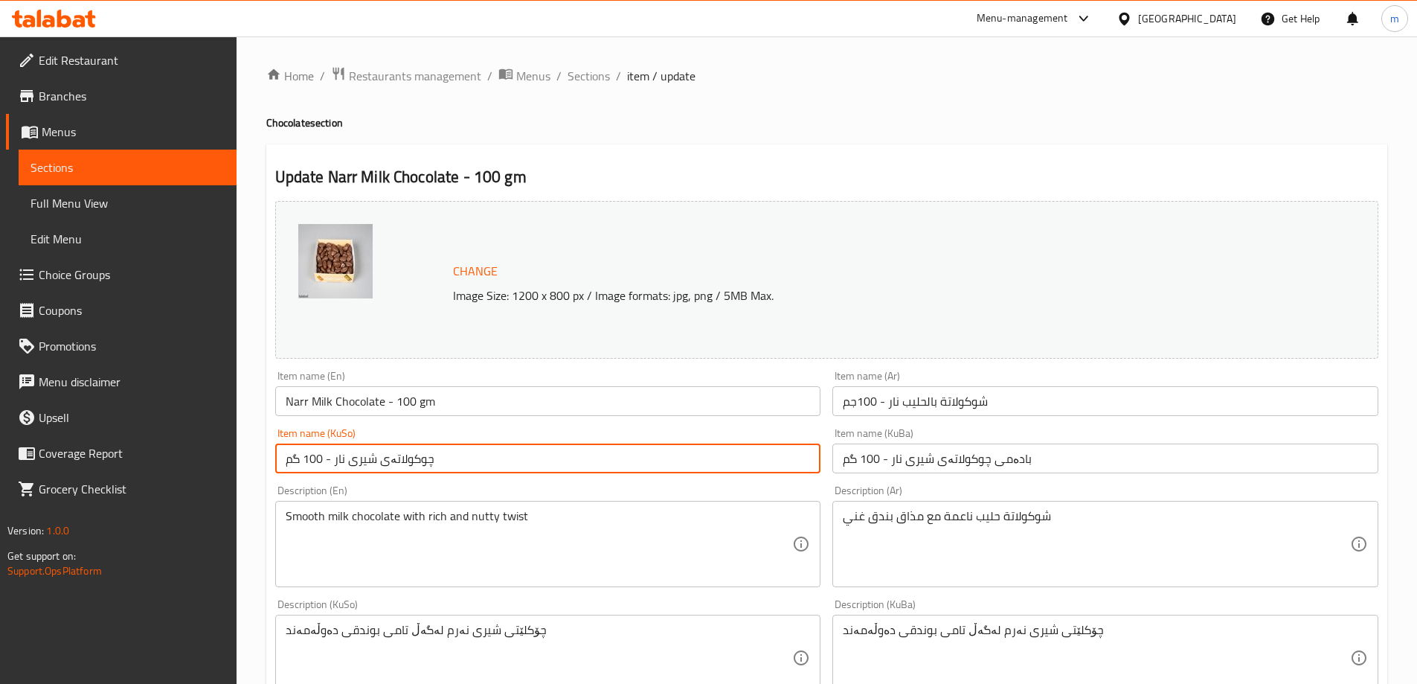
click at [383, 457] on input "چوکولاتەی شیری نار - 100 گم" at bounding box center [548, 458] width 546 height 30
drag, startPoint x: 389, startPoint y: 457, endPoint x: 378, endPoint y: 458, distance: 11.3
click at [378, 458] on input "چوکولاتەی شیری نار - 100 گم" at bounding box center [548, 458] width 546 height 30
click at [397, 462] on input "چوکولاتە بە شیری نار - 100 گم" at bounding box center [548, 458] width 546 height 30
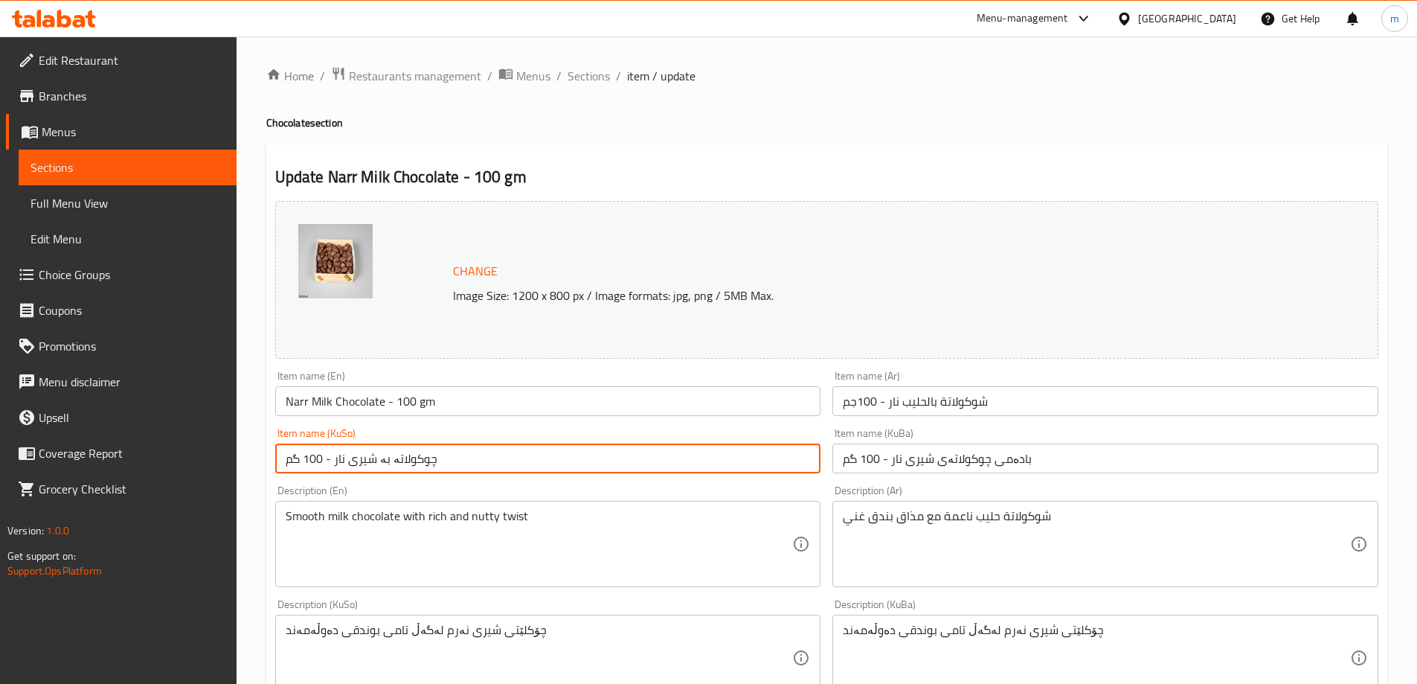
click at [397, 462] on input "چوکولاتە بە شیری نار - 100 گم" at bounding box center [548, 458] width 546 height 30
type input "چوکولاتە بە شیری نار - 100 گم"
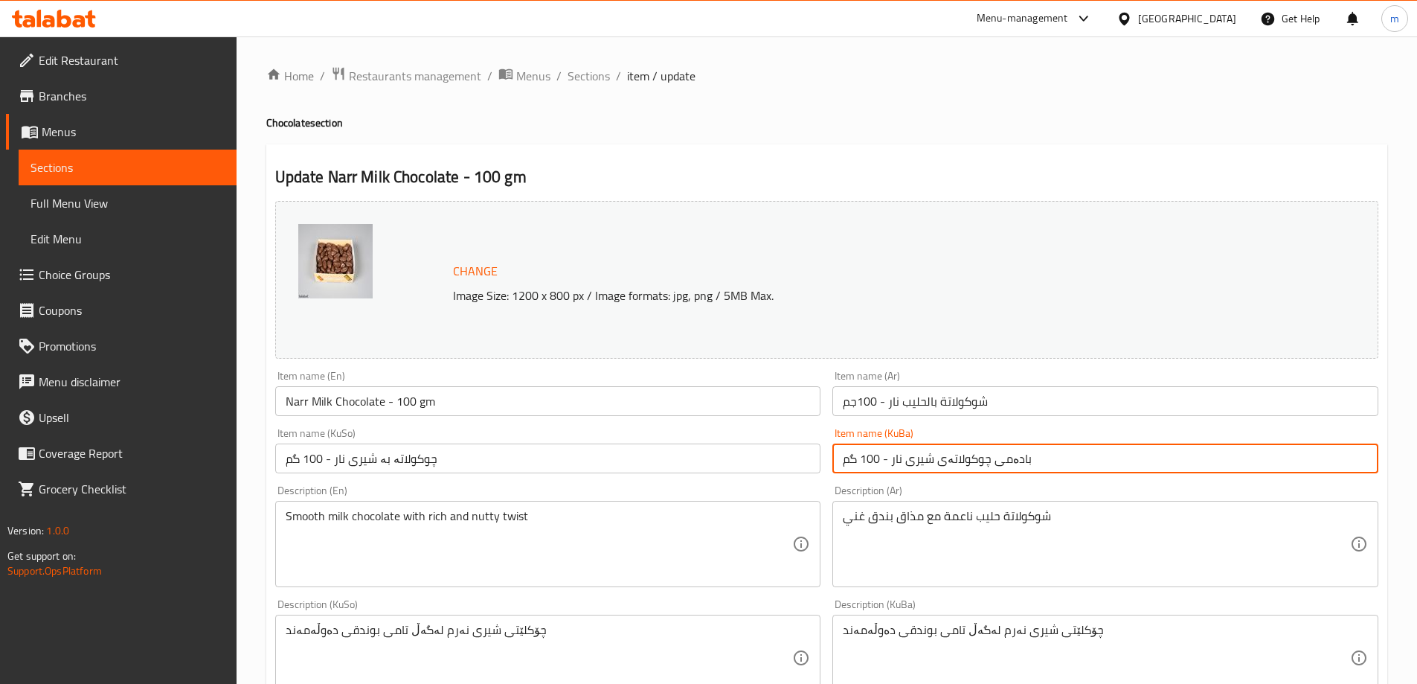
click at [1015, 460] on input "بادەمى چوکولاتەی شیری نار - 100 گم" at bounding box center [1105, 458] width 546 height 30
paste input "چوکولاتە بە شیری نار - 100 گم"
click at [939, 462] on input "چوکولاتە بە شیری نار - 100 گمچوکولاتەی شیری نار - 100 گم" at bounding box center [1105, 458] width 546 height 30
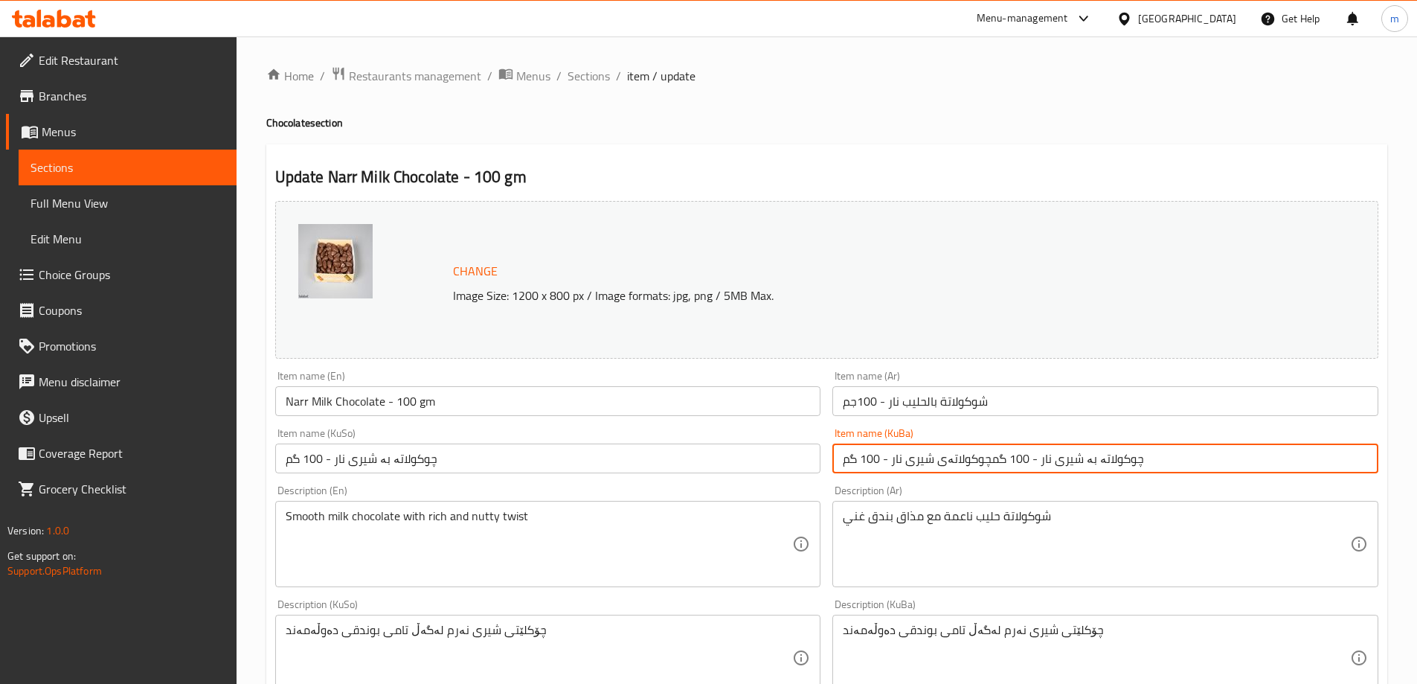
click at [939, 462] on input "چوکولاتە بە شیری نار - 100 گمچوکولاتەی شیری نار - 100 گم" at bounding box center [1105, 458] width 546 height 30
click at [937, 460] on input "چوکولاتە بە شیری نار - 100 گمچوکولاتەی شیری نار - 100 گم" at bounding box center [1105, 458] width 546 height 30
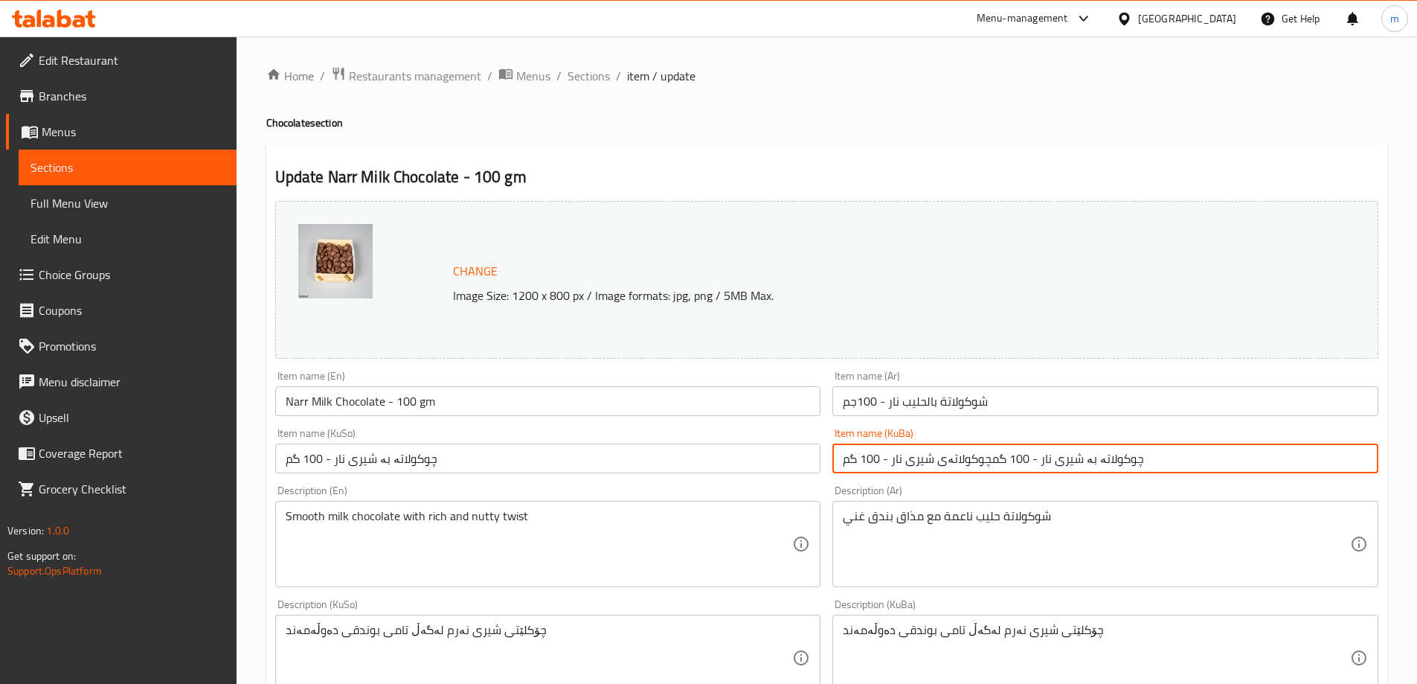
click at [937, 460] on input "چوکولاتە بە شیری نار - 100 گمچوکولاتەی شیری نار - 100 گم" at bounding box center [1105, 458] width 546 height 30
paste input "text"
type input "چوکولاتە بە شیری نار - 100 گم"
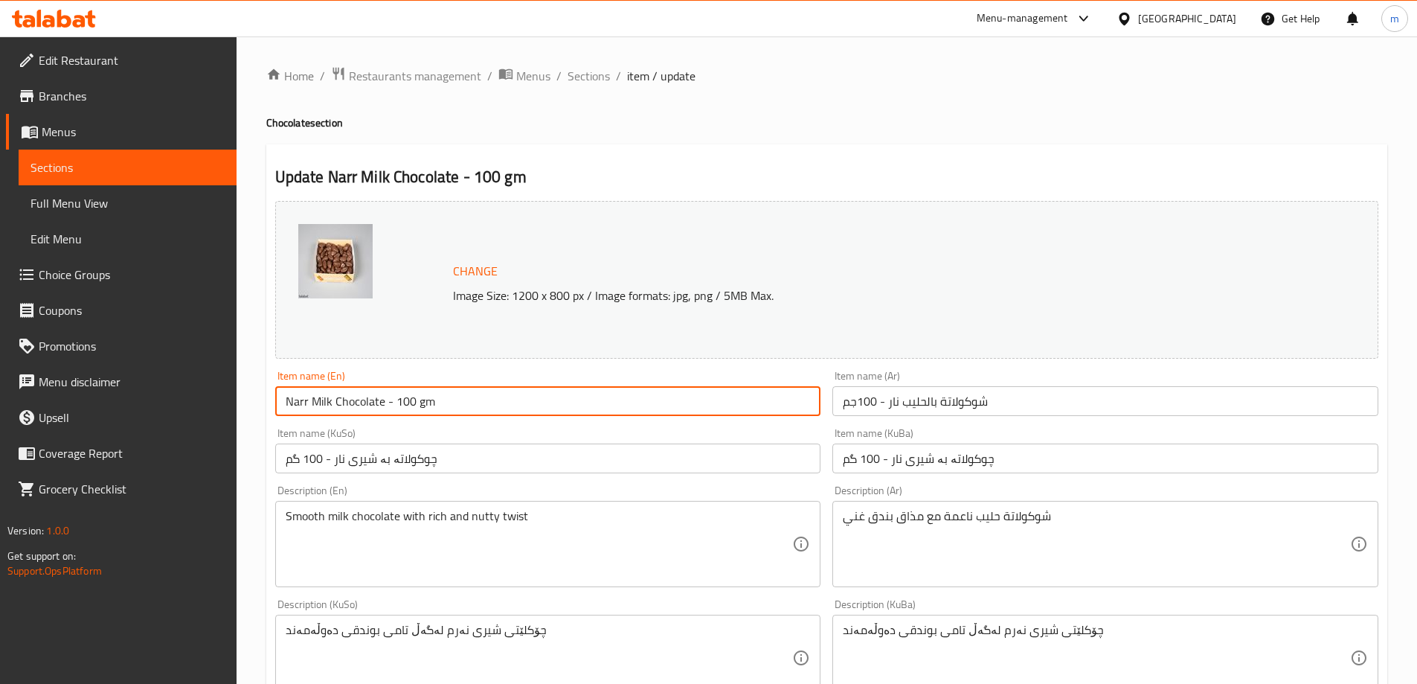
click at [598, 388] on input "Narr Milk Chocolate - 100 gm" at bounding box center [548, 401] width 546 height 30
click at [600, 80] on span "Sections" at bounding box center [589, 76] width 42 height 18
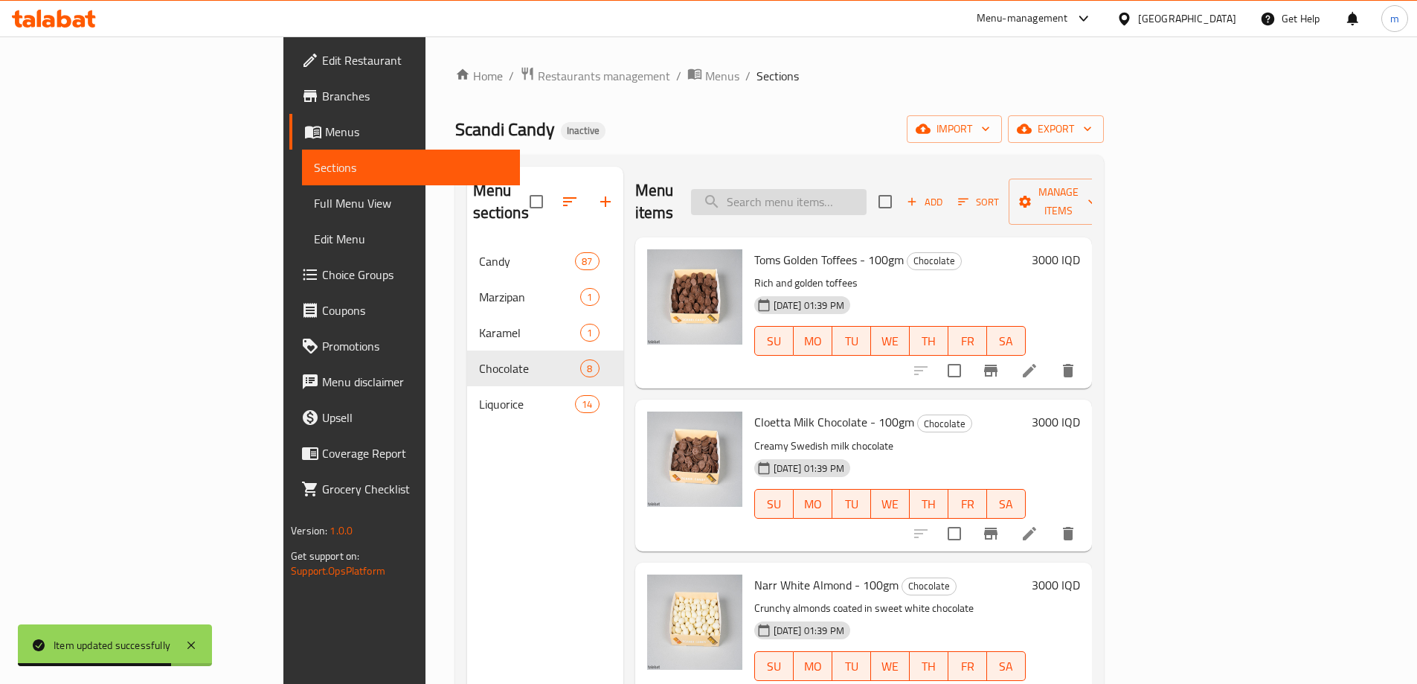
click at [867, 200] on input "search" at bounding box center [779, 202] width 176 height 26
paste input "Dr [PERSON_NAME] Puzzle Gummies - 90 Gm"
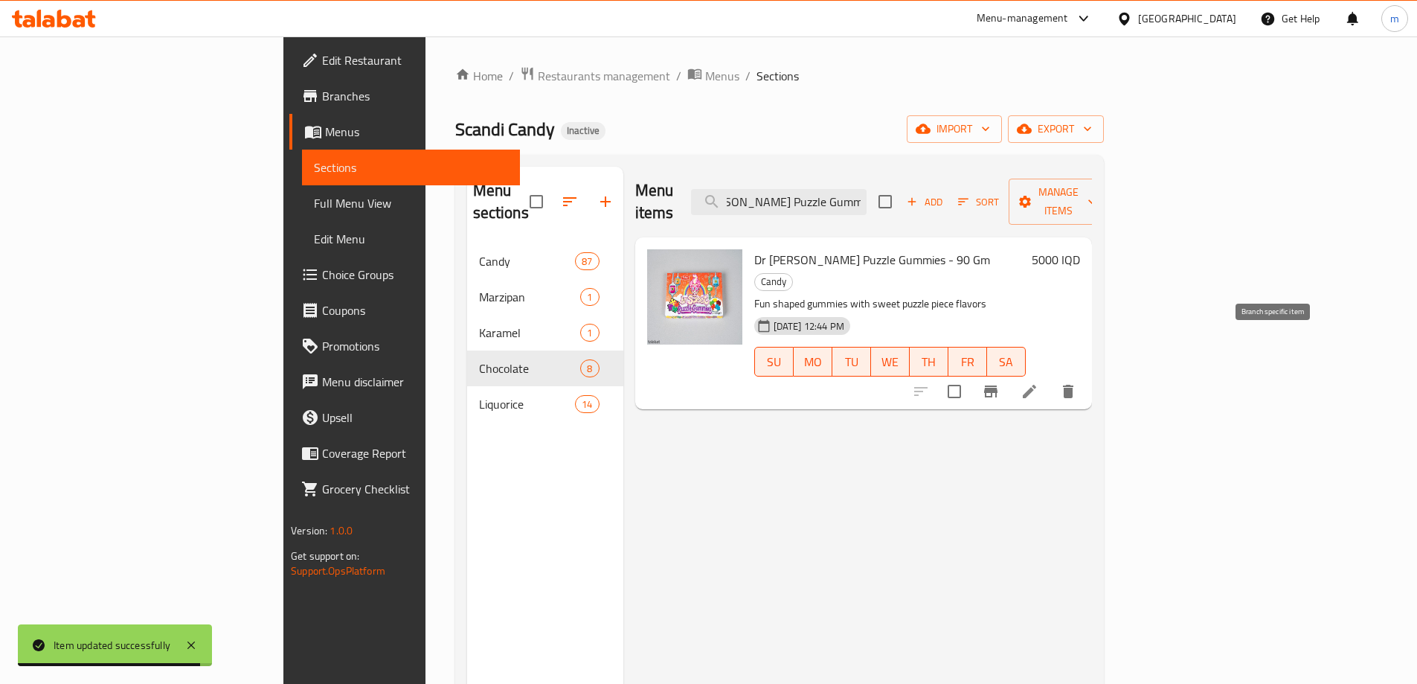
type input "Dr [PERSON_NAME] Puzzle Gummies - 90 Gm"
click at [1036, 385] on icon at bounding box center [1029, 391] width 13 height 13
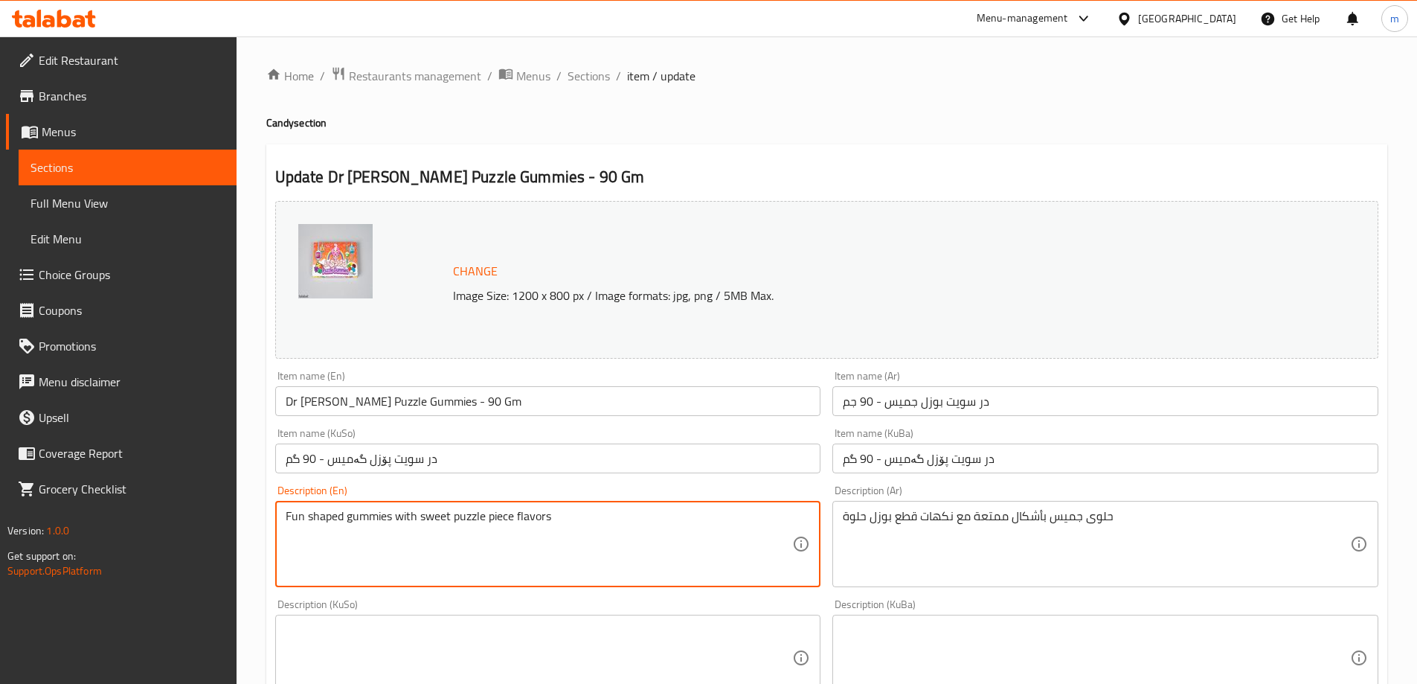
click at [480, 550] on textarea "Fun shaped gummies with sweet puzzle piece flavors" at bounding box center [539, 544] width 507 height 71
click at [1057, 598] on div "Description (KuBa) Description (KuBa)" at bounding box center [1105, 650] width 558 height 114
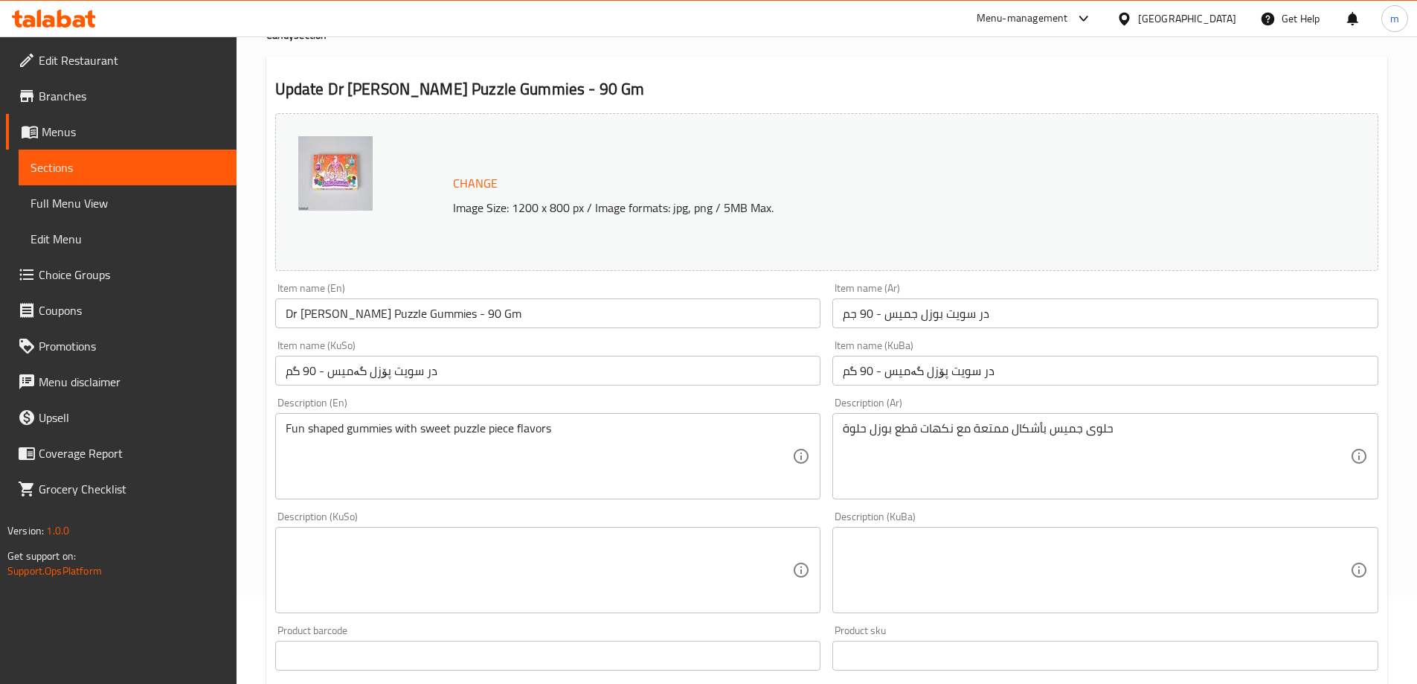
scroll to position [124, 0]
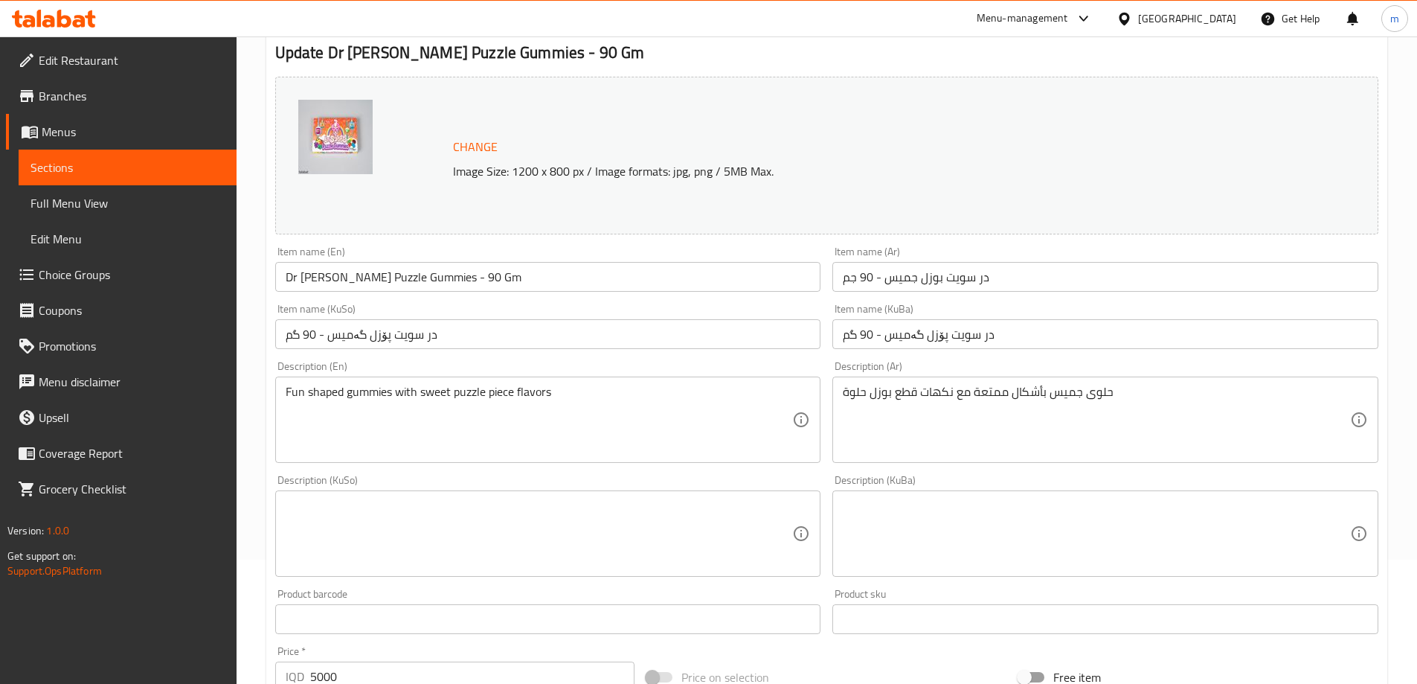
click at [1025, 512] on textarea at bounding box center [1096, 533] width 507 height 71
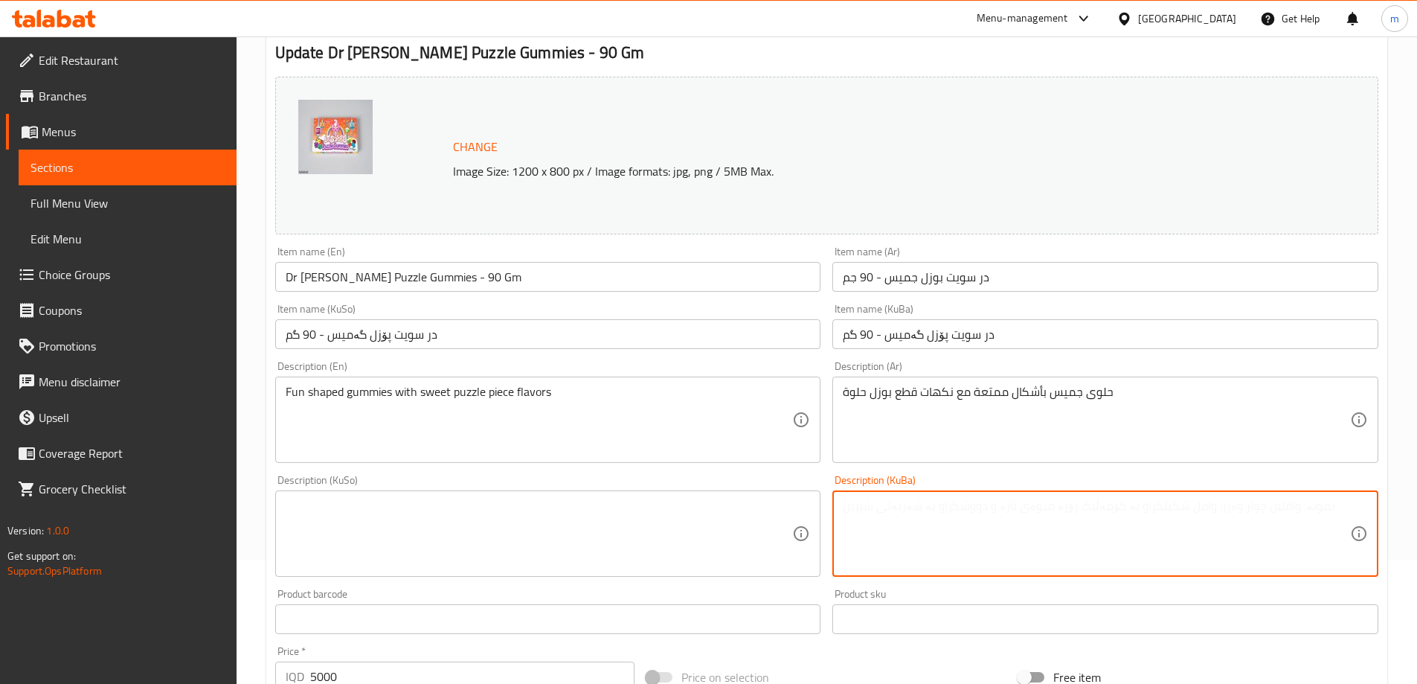
paste textarea "چەوریی شێوە خۆش بە تامی پارچەی مەتەڵ شیرین"
drag, startPoint x: 1324, startPoint y: 504, endPoint x: 1386, endPoint y: 519, distance: 63.3
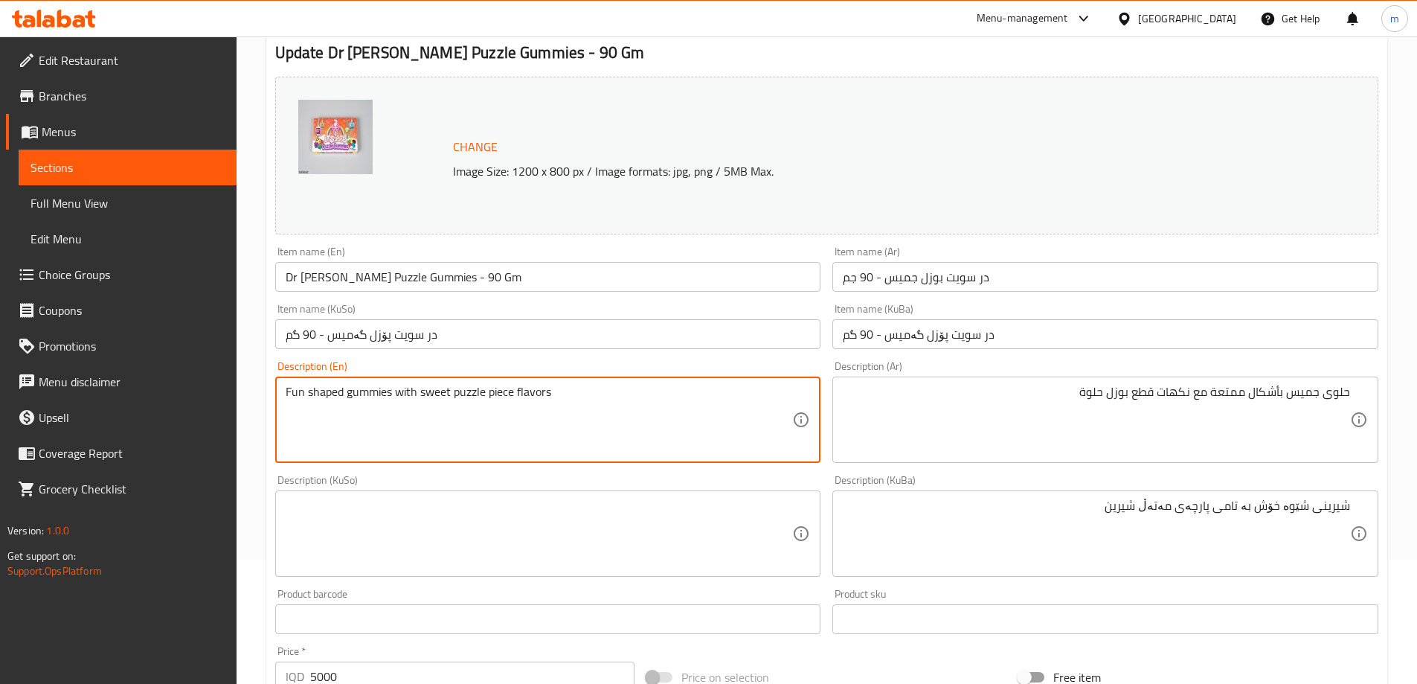
click at [295, 391] on textarea "Fun shaped gummies with sweet puzzle piece flavors" at bounding box center [539, 420] width 507 height 71
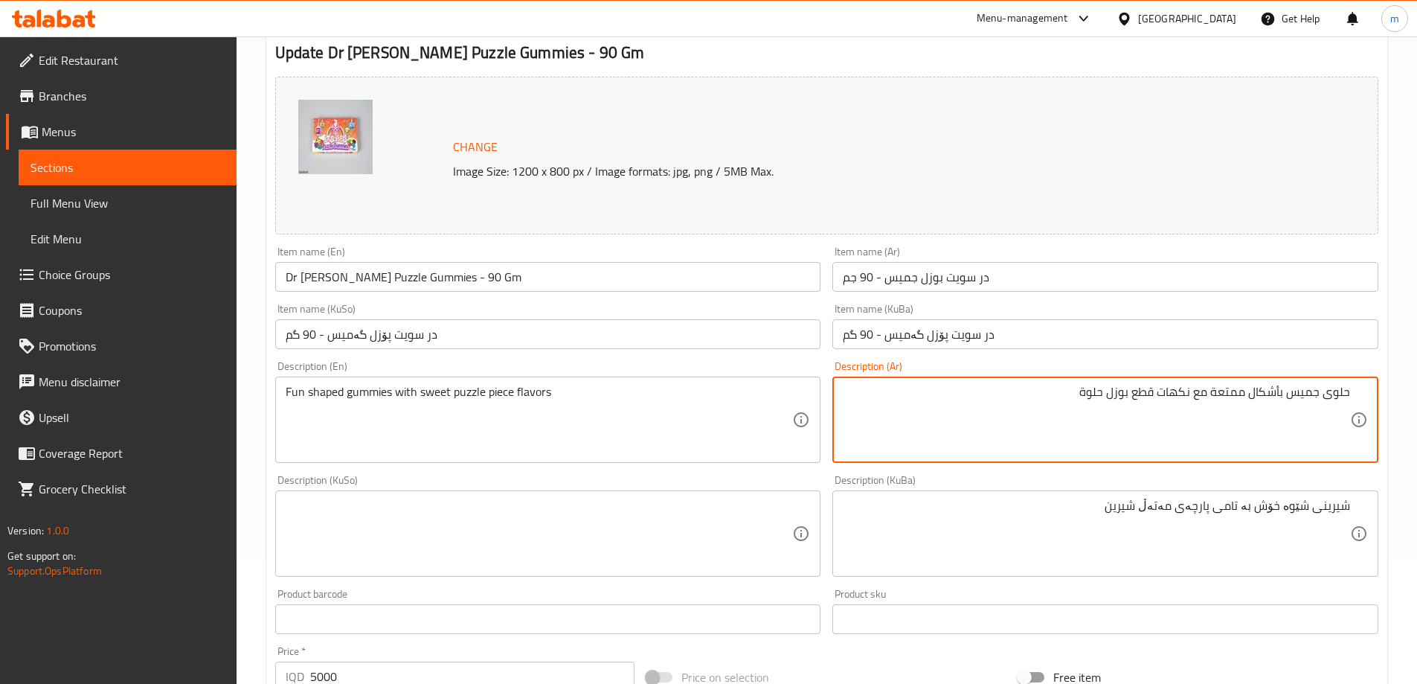
click at [1124, 406] on textarea "حلوى جميس بأشكال ممتعة مع نكهات قطع بوزل حلوة" at bounding box center [1096, 420] width 507 height 71
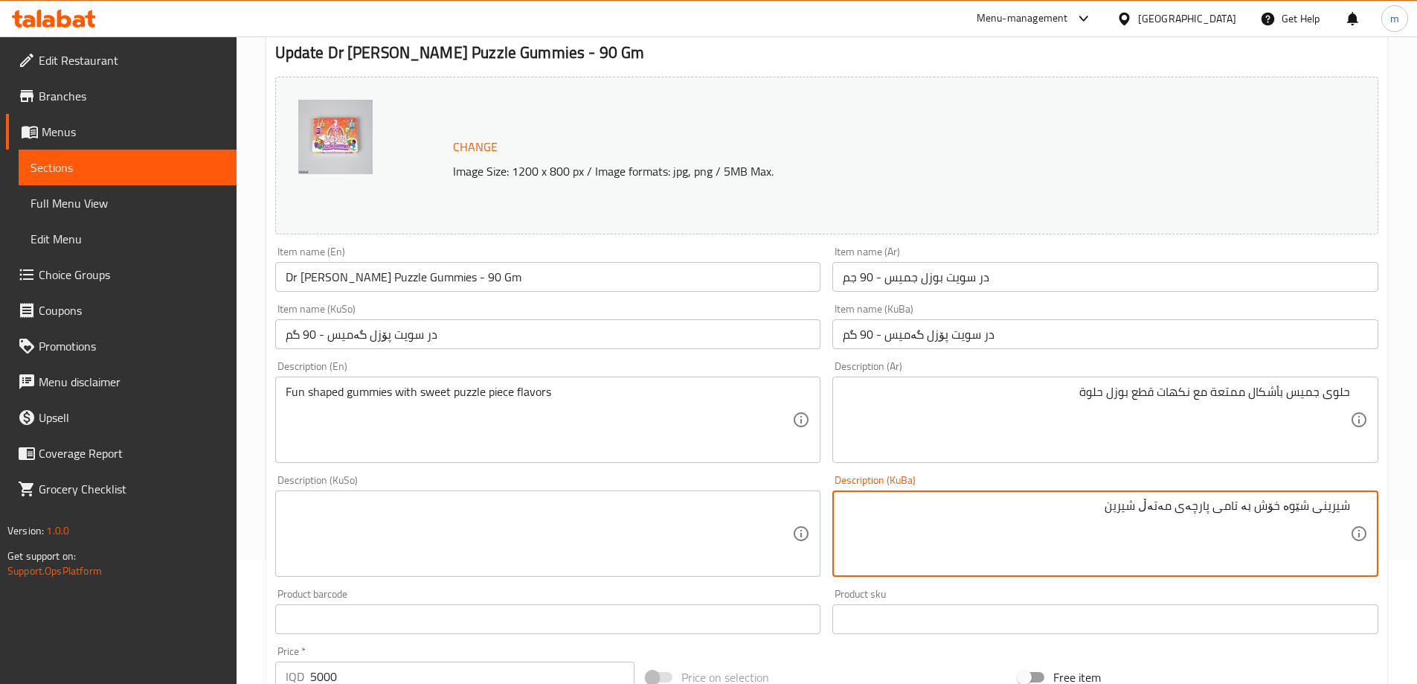
drag, startPoint x: 1284, startPoint y: 502, endPoint x: 1261, endPoint y: 504, distance: 23.1
click at [1261, 504] on textarea "شیرینی شێوە خۆش بە تامی پارچەی مەتەڵ شیرین" at bounding box center [1096, 533] width 507 height 71
click at [909, 334] on input "در سویت پۆزل گەمیس - 90 گم" at bounding box center [1105, 334] width 546 height 30
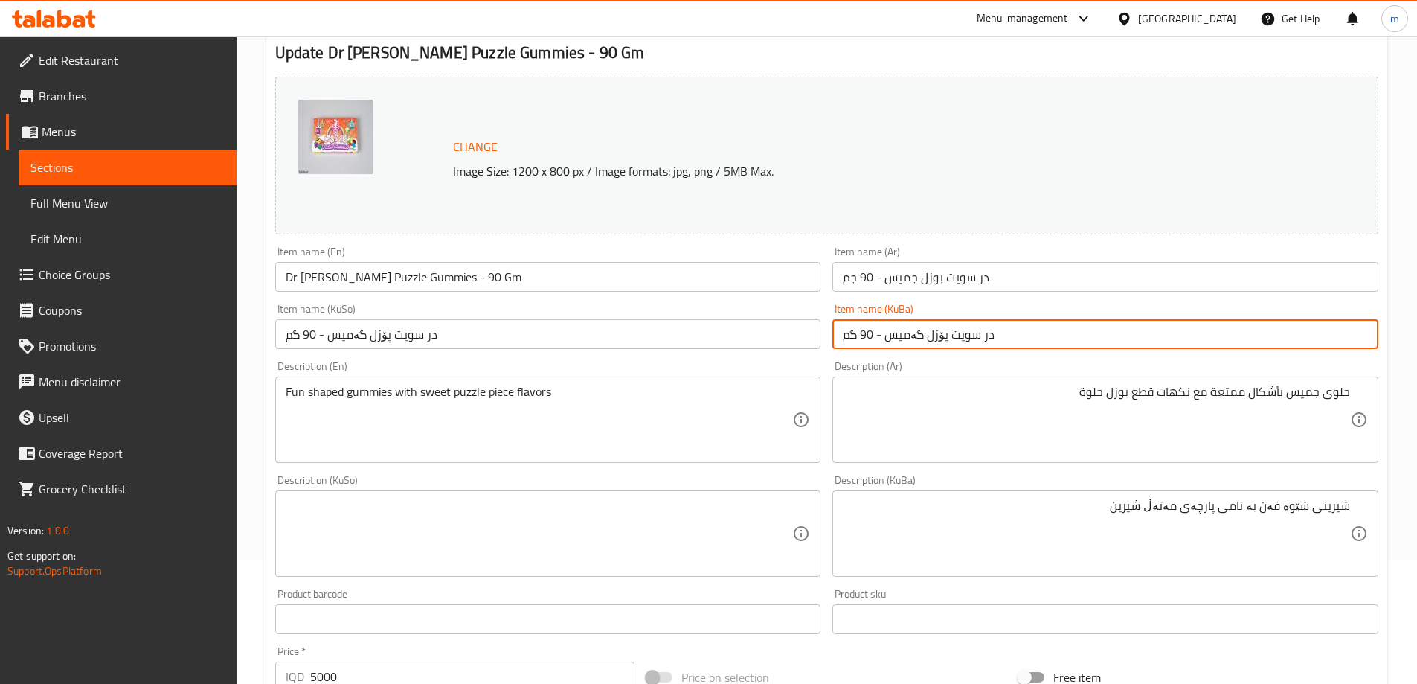
click at [909, 334] on input "در سویت پۆزل گەمیس - 90 گم" at bounding box center [1105, 334] width 546 height 30
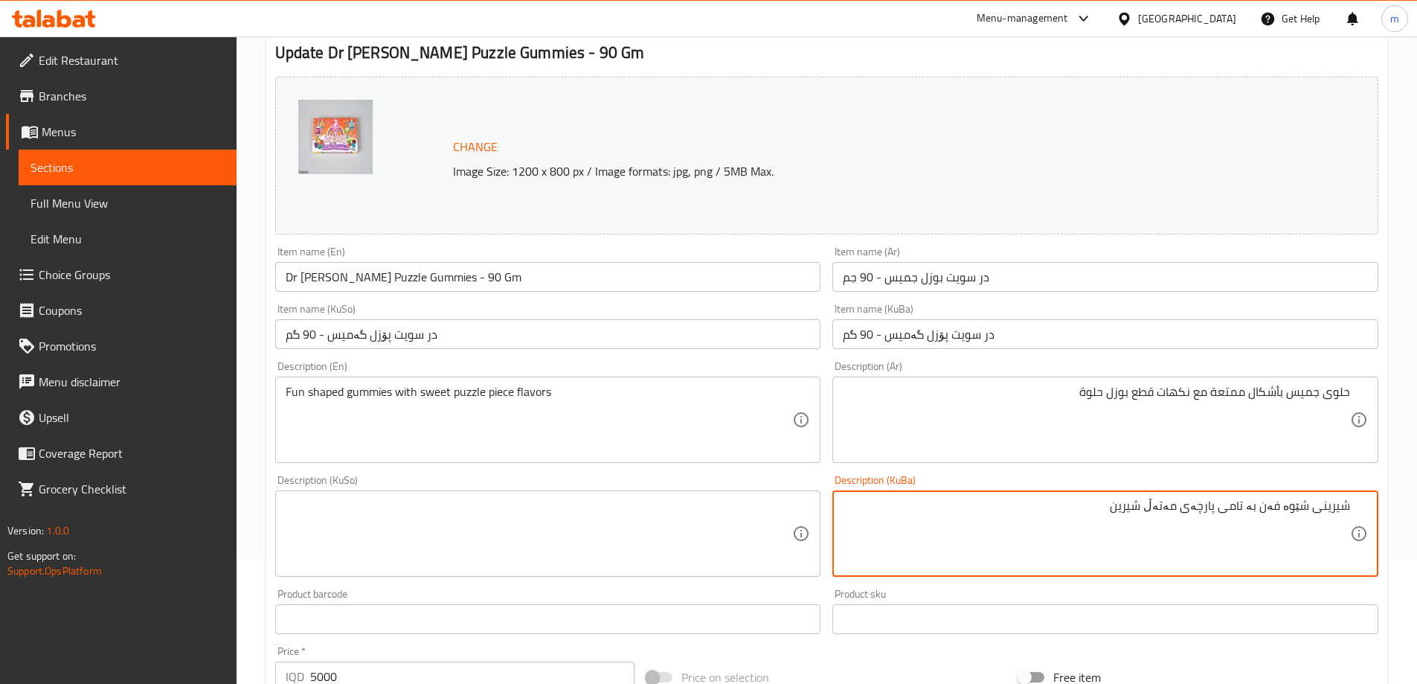
paste textarea "گەمیس"
click at [1269, 501] on textarea "شیرینی گەمیس شێوە فەن بە تامی پارچەی مەتەڵ شیرین" at bounding box center [1096, 533] width 507 height 71
click at [1274, 510] on textarea "شیرینی گەمیس شێوە فەن بە تامی پارچەی مەتەڵ شیرین" at bounding box center [1096, 533] width 507 height 71
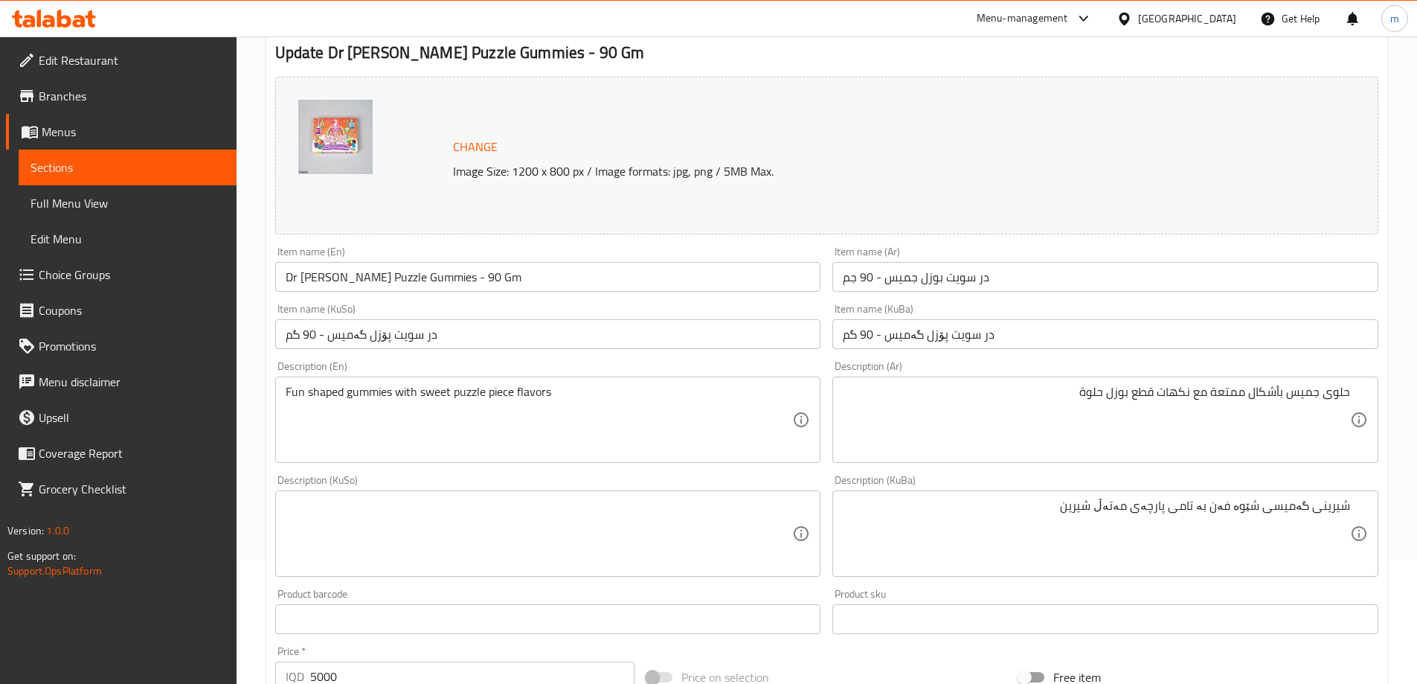
click at [1133, 497] on div "شیرینی گەمیسی شێوە فەن بە تامی پارچەی مەتەڵ شیرین Description (KuBa)" at bounding box center [1105, 533] width 546 height 86
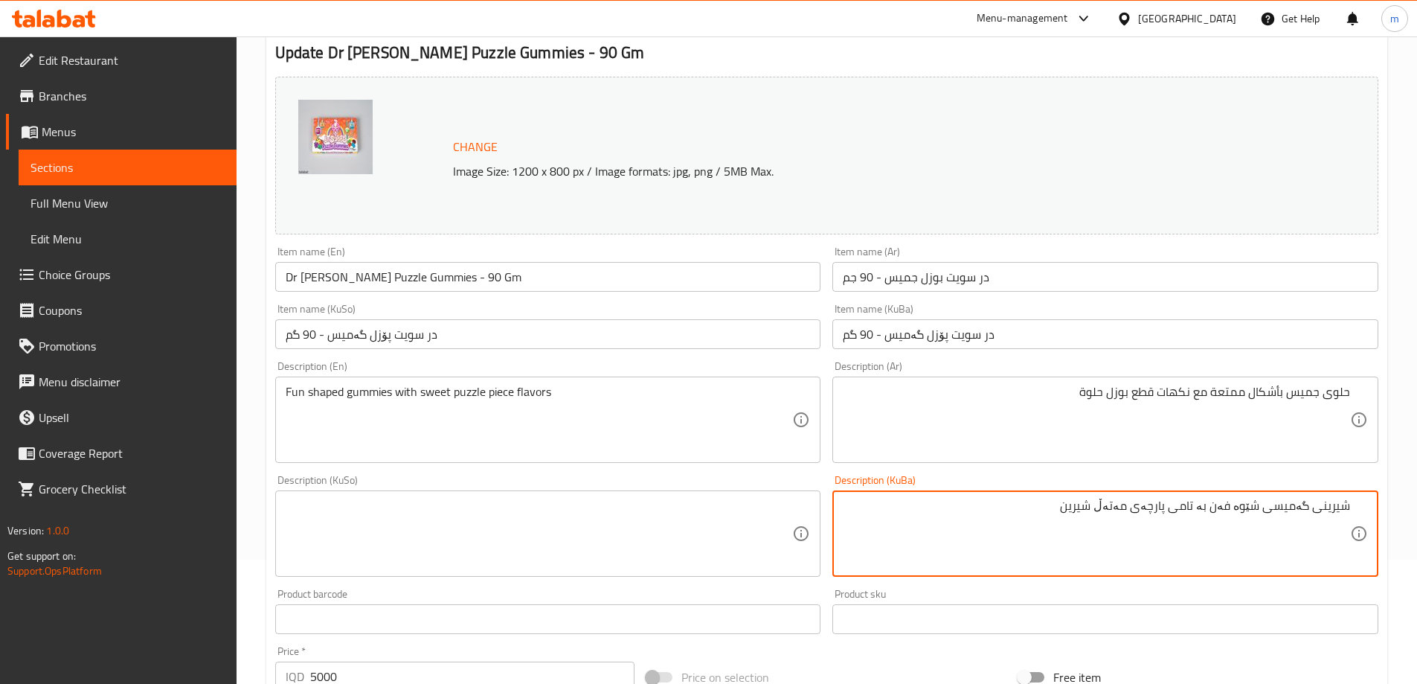
click at [1132, 515] on textarea "شیرینی گەمیسی شێوە فەن بە تامی پارچەی مەتەڵ شیرین" at bounding box center [1096, 533] width 507 height 71
click at [1079, 526] on textarea "شیرینی گەمیسی شێوە فەن بە تامی پارچەی پەزلی شیرین" at bounding box center [1096, 533] width 507 height 71
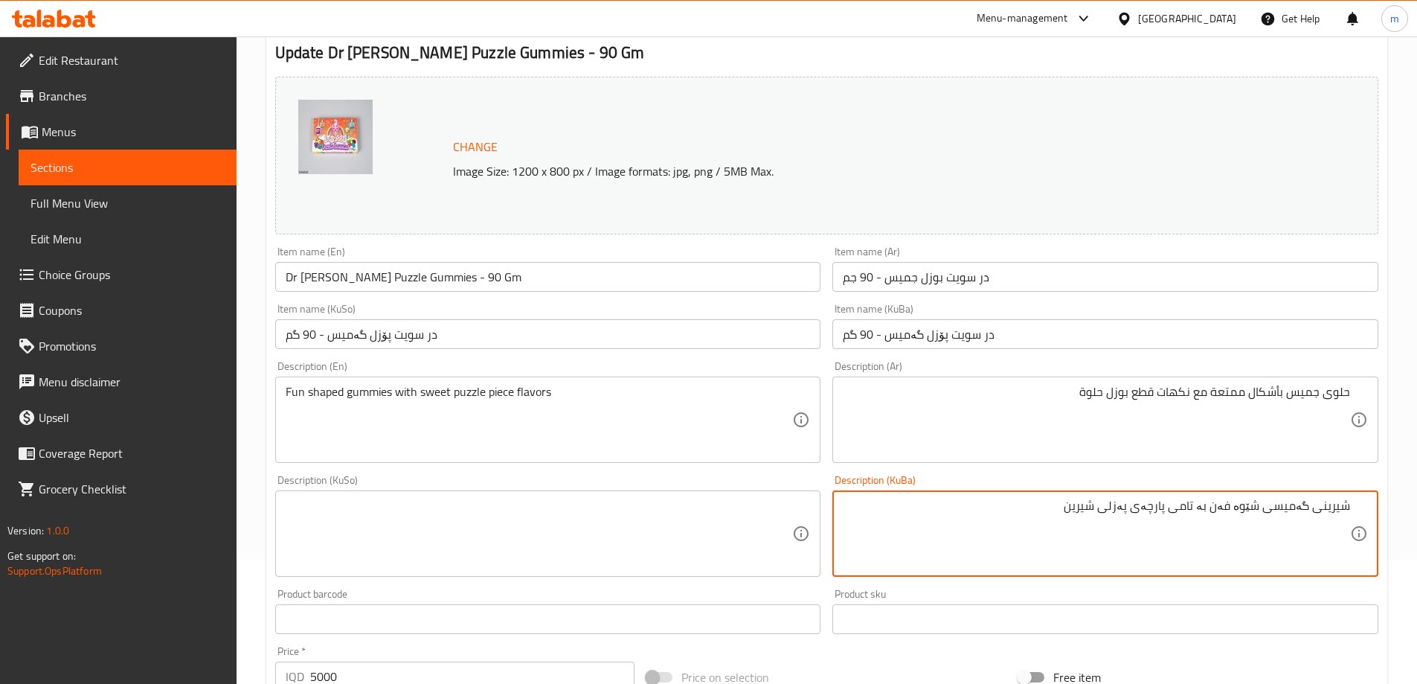
type textarea "شیرینی گەمیسی شێوە فەن بە تامی پارچەی پەزلی شیرین"
click at [735, 529] on textarea at bounding box center [539, 533] width 507 height 71
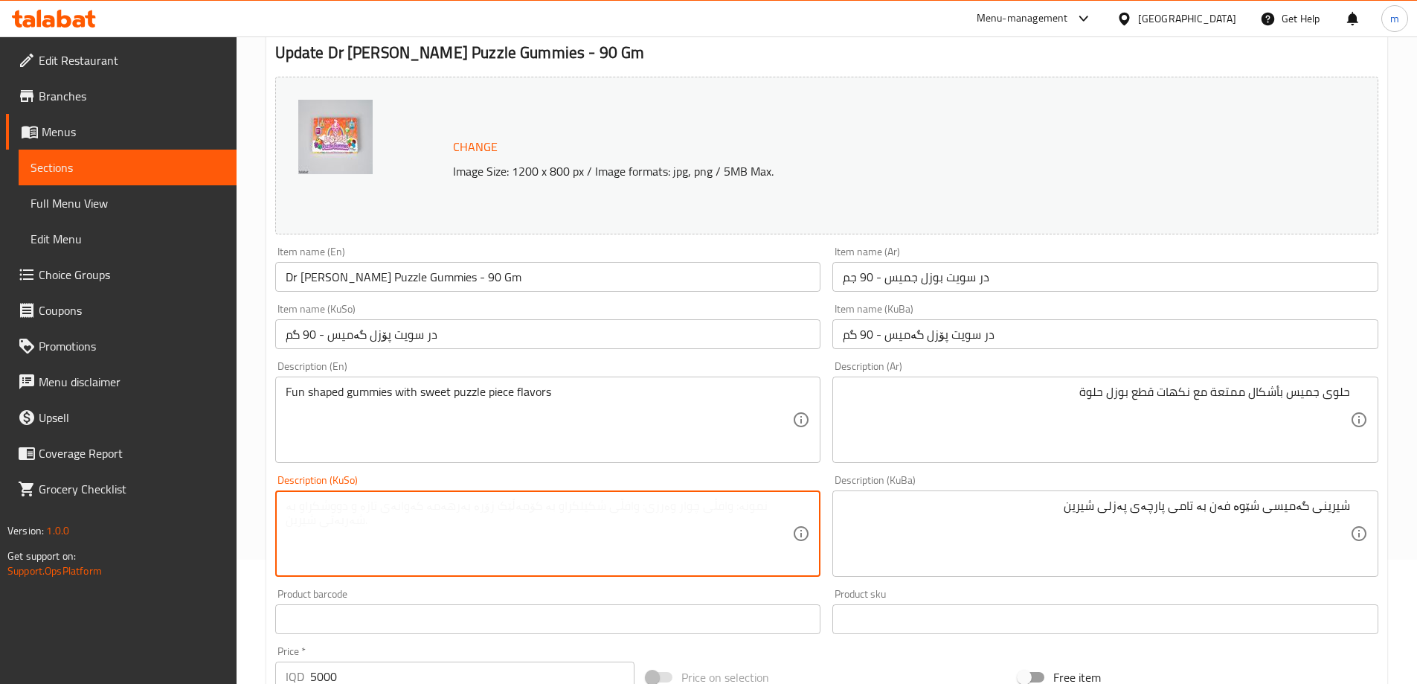
paste textarea "شیرینی گەمیسی شێوە فەن بە تامی پارچەی پەزلی شیرین"
type textarea "شیرینی گەمیسی شێوە فەن بە تامی پارچەی پەزلی شیرین"
click at [535, 340] on input "در سویت پۆزل گەمیس - 90 گم" at bounding box center [548, 334] width 546 height 30
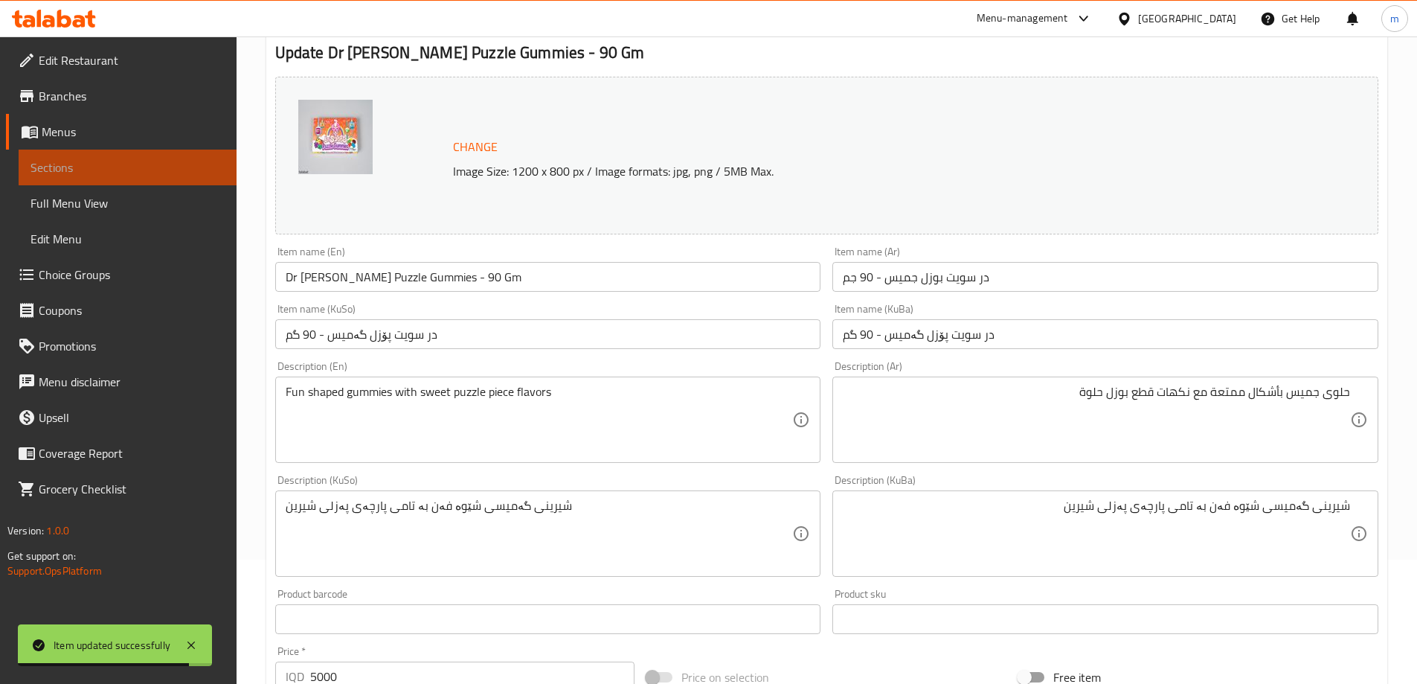
click at [110, 155] on link "Sections" at bounding box center [128, 168] width 218 height 36
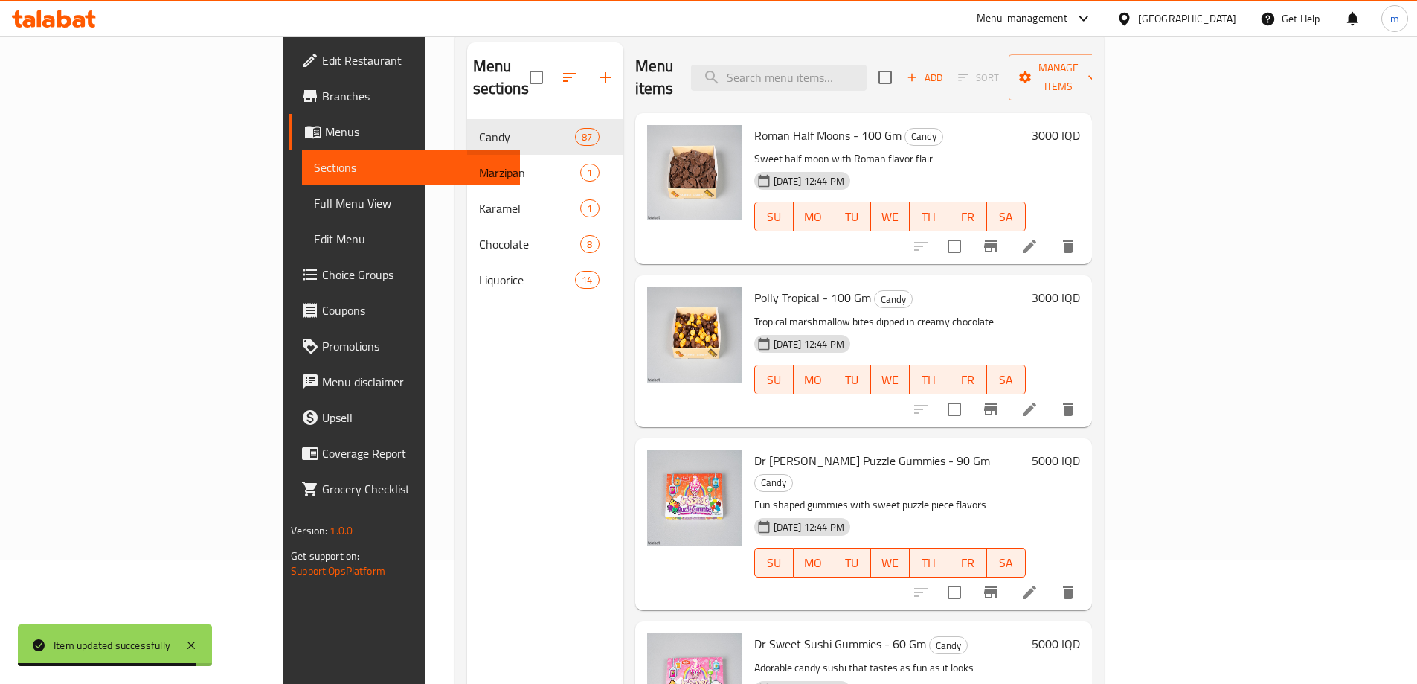
click at [867, 65] on input "search" at bounding box center [779, 78] width 176 height 26
paste input "Dr sweet sushi gummies"
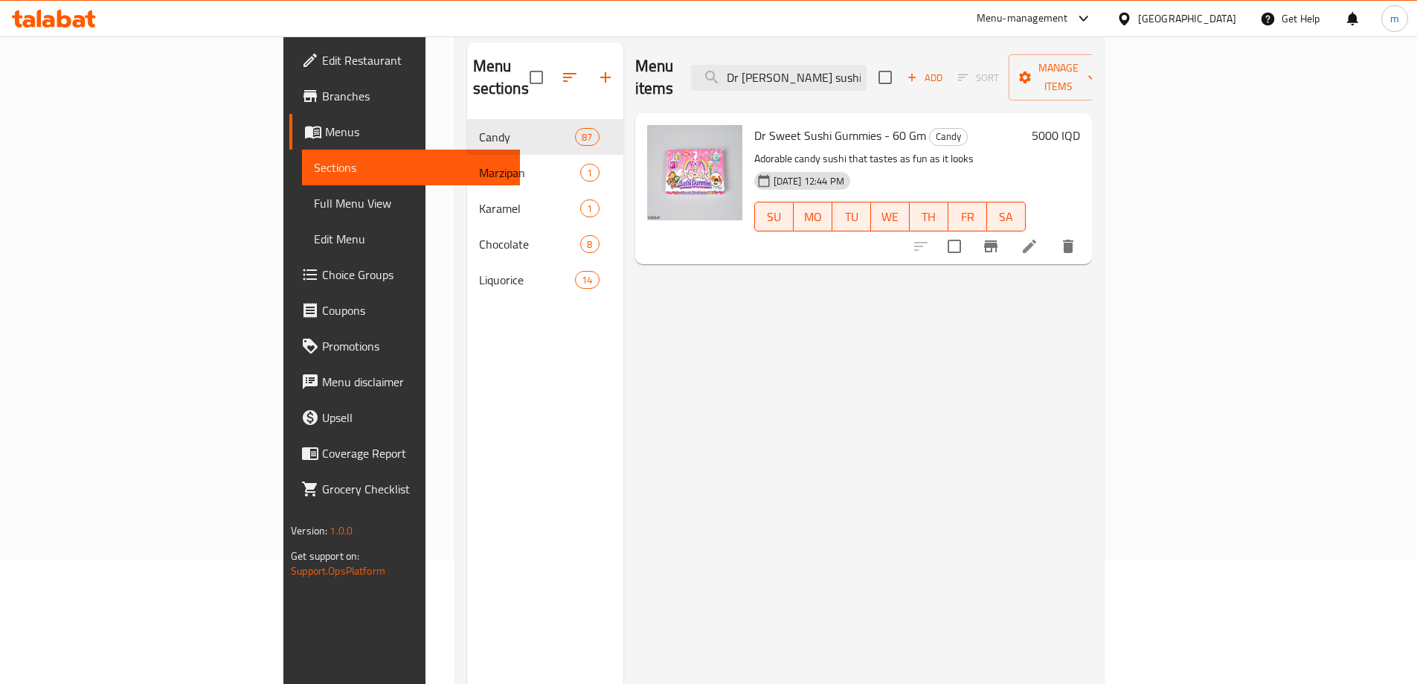
type input "Dr sweet sushi gummies"
click at [1050, 233] on li at bounding box center [1030, 246] width 42 height 27
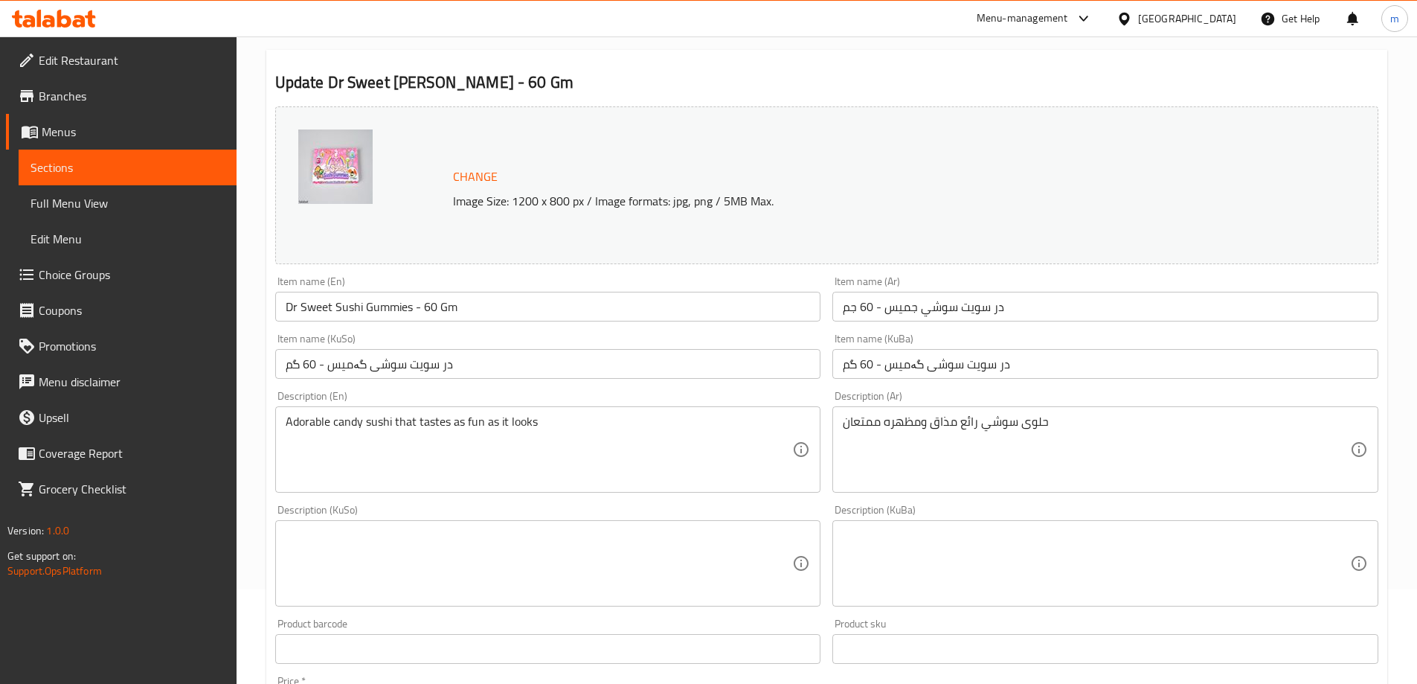
scroll to position [248, 0]
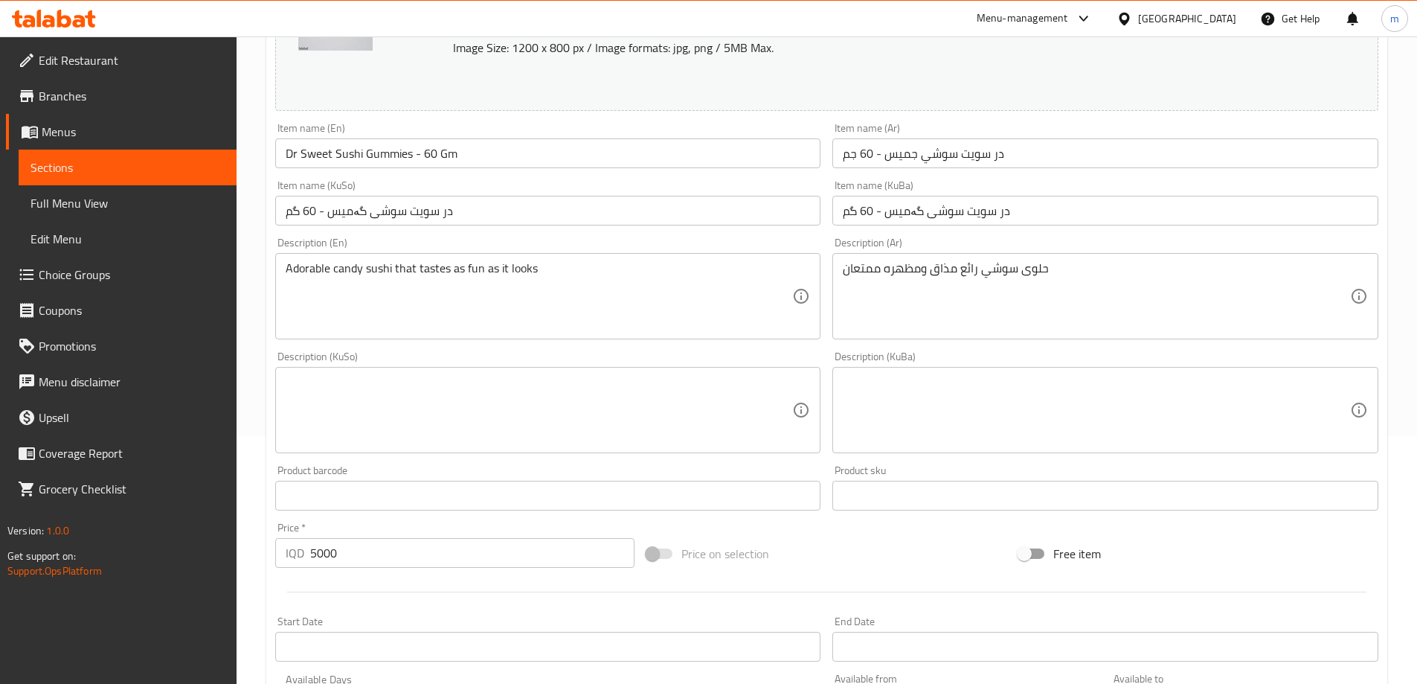
click at [958, 416] on textarea at bounding box center [1096, 410] width 507 height 71
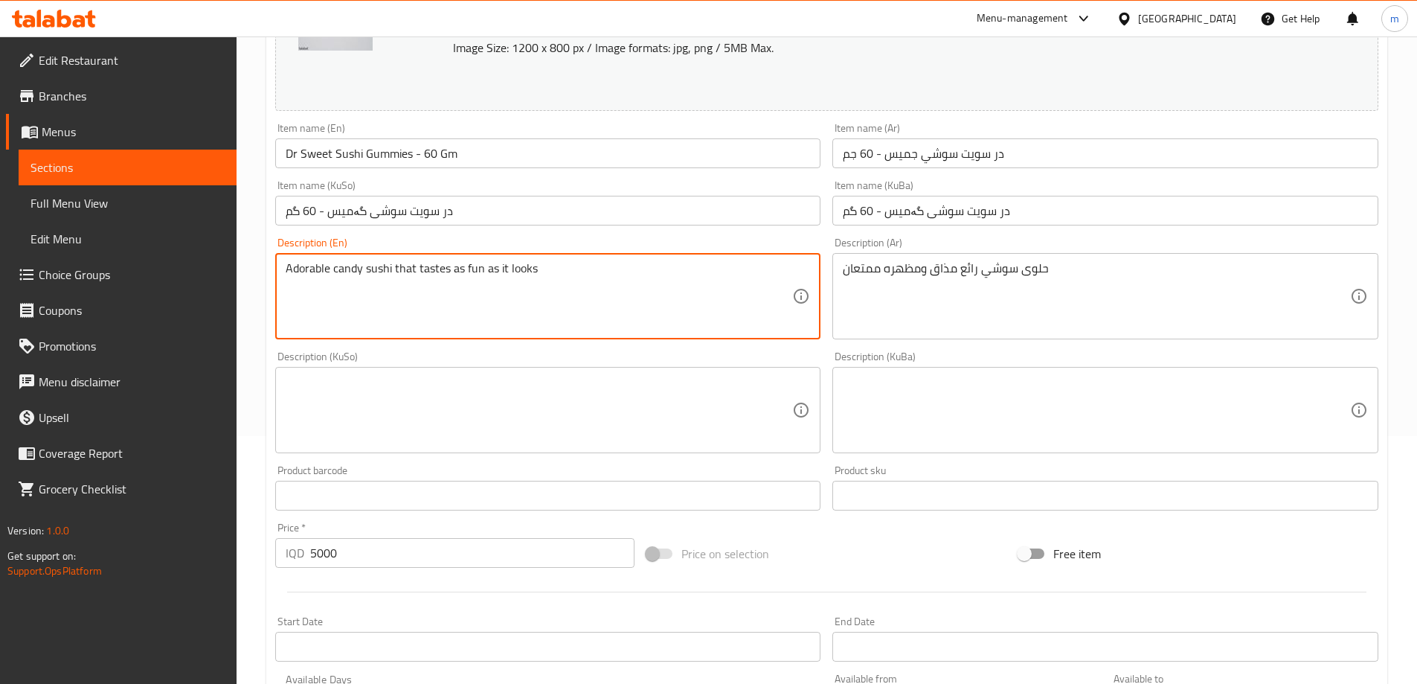
click at [571, 298] on textarea "Adorable candy sushi that tastes as fun as it looks" at bounding box center [539, 296] width 507 height 71
click at [510, 279] on textarea "Adorable candy sushi that tastes as fun as it looks" at bounding box center [539, 296] width 507 height 71
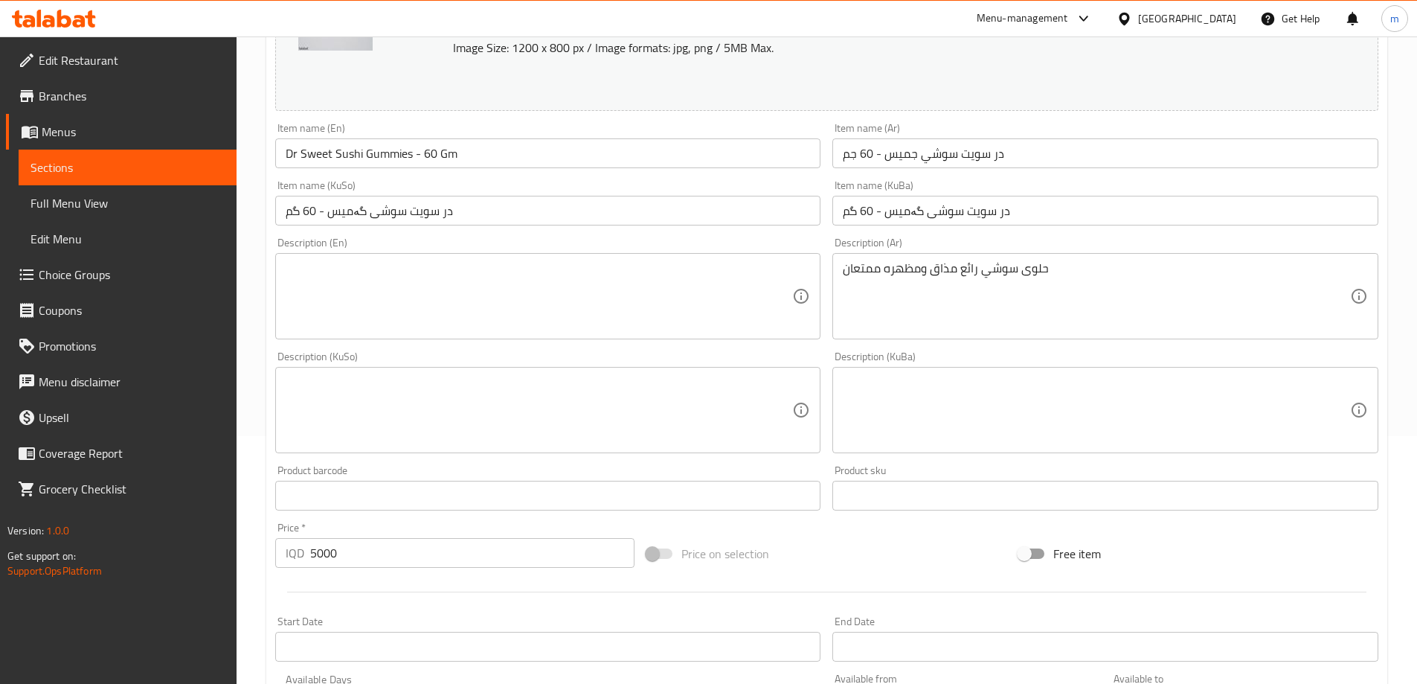
click at [946, 333] on div "حلوى سوشي رائع مذاق ومظهره ممتعان Description (Ar)" at bounding box center [1105, 296] width 546 height 86
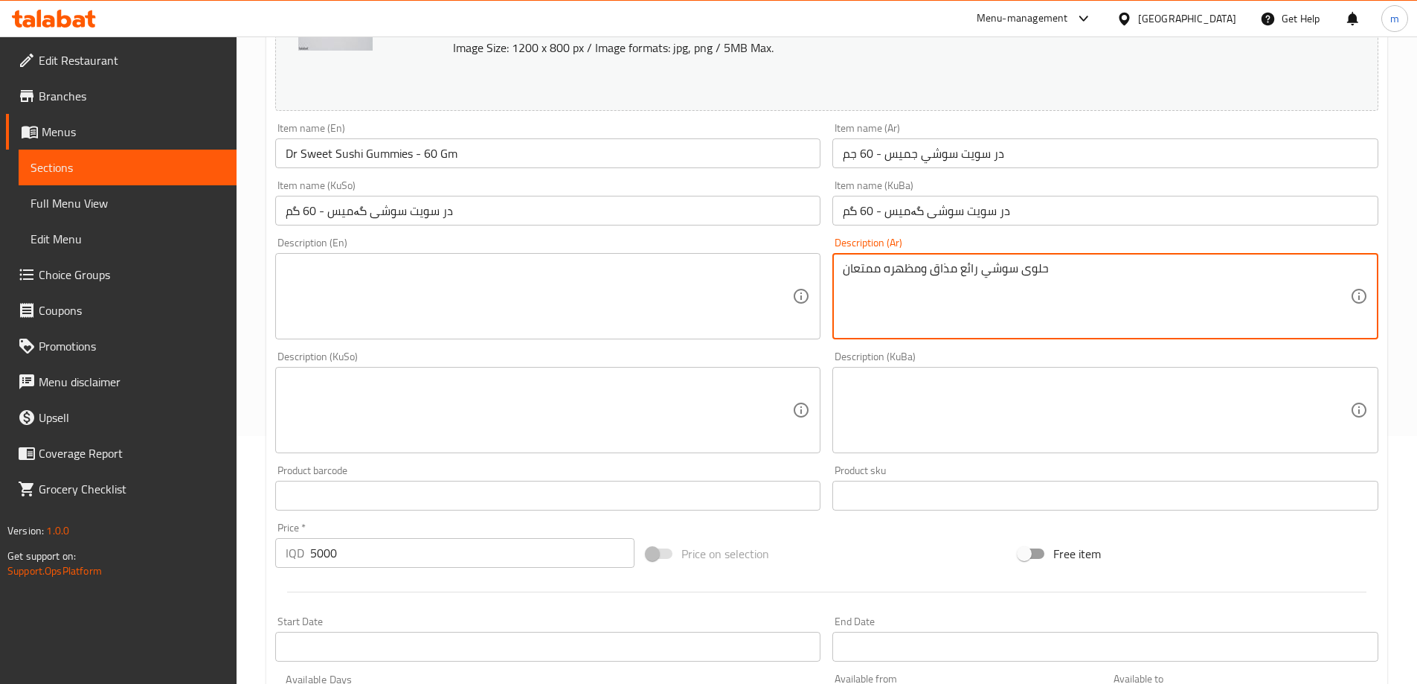
click at [947, 306] on textarea "حلوى سوشي رائع مذاق ومظهره ممتعان" at bounding box center [1096, 296] width 507 height 71
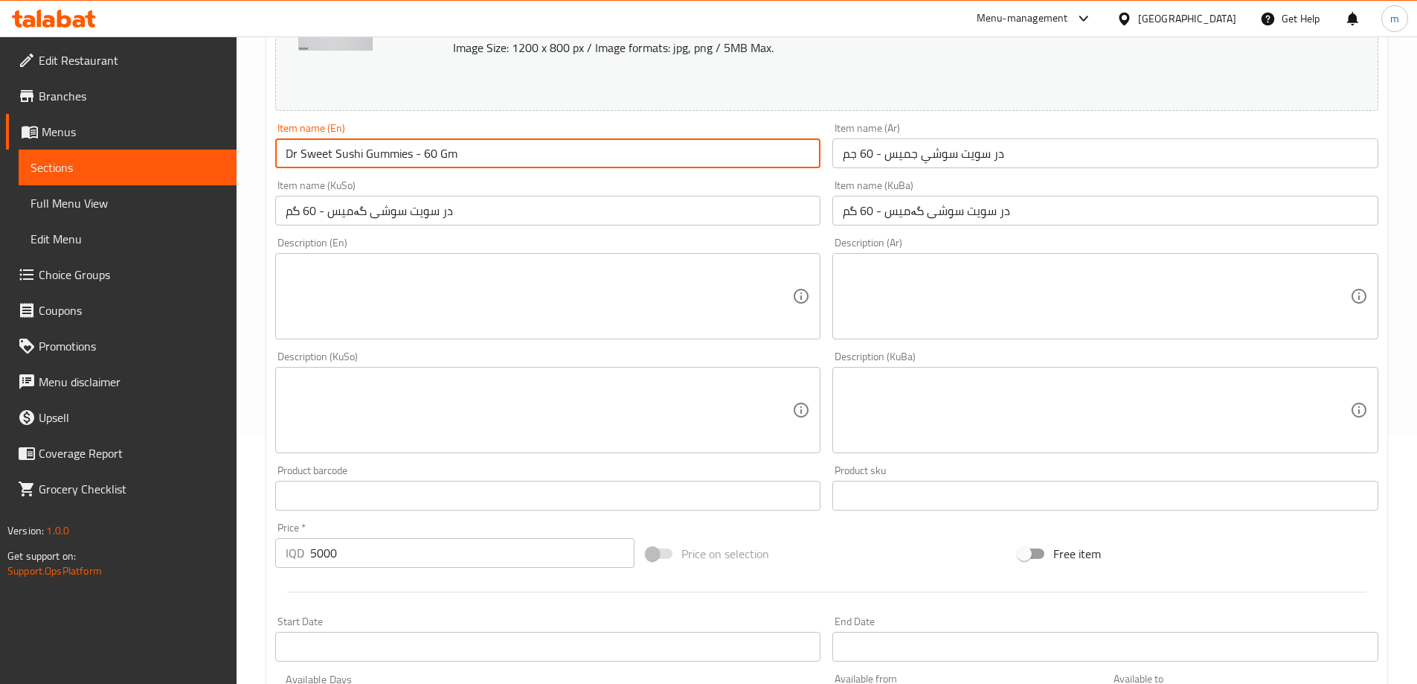
click at [627, 157] on input "Dr Sweet Sushi Gummies - 60 Gm" at bounding box center [548, 153] width 546 height 30
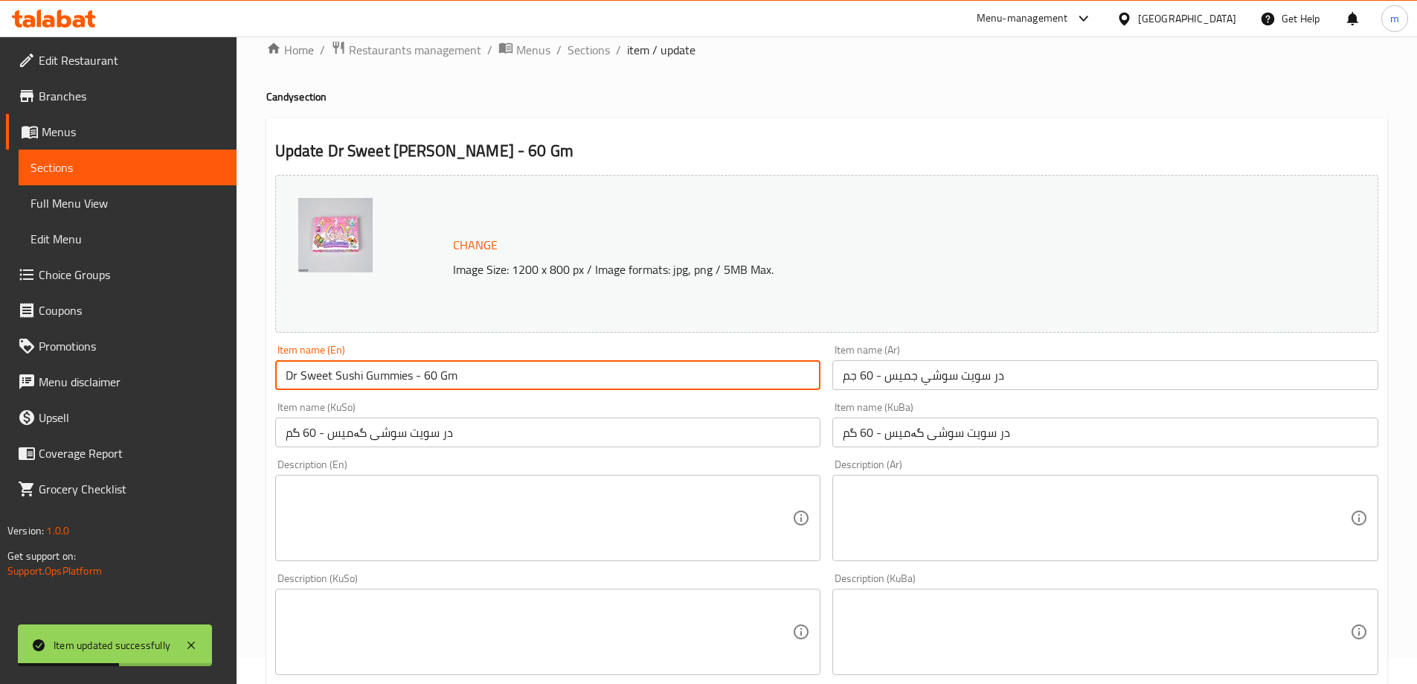
scroll to position [0, 0]
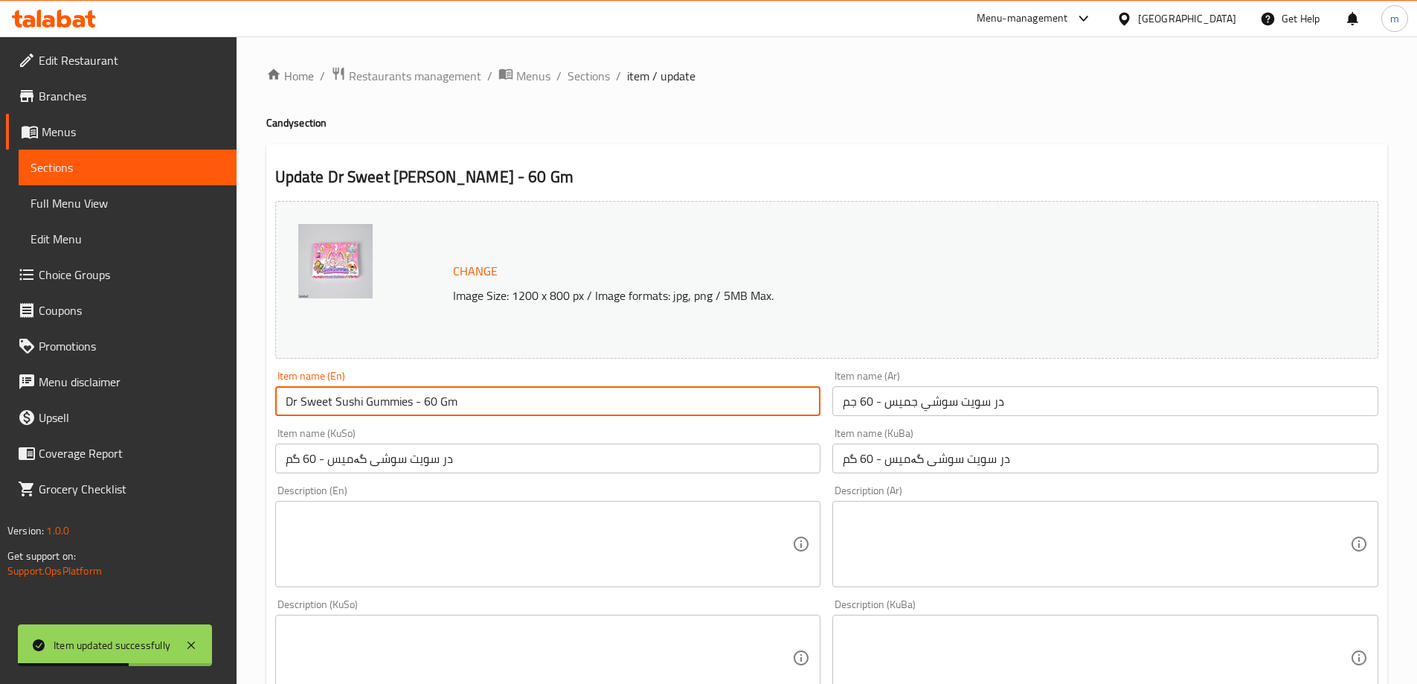
click at [634, 68] on span "item / update" at bounding box center [661, 76] width 68 height 18
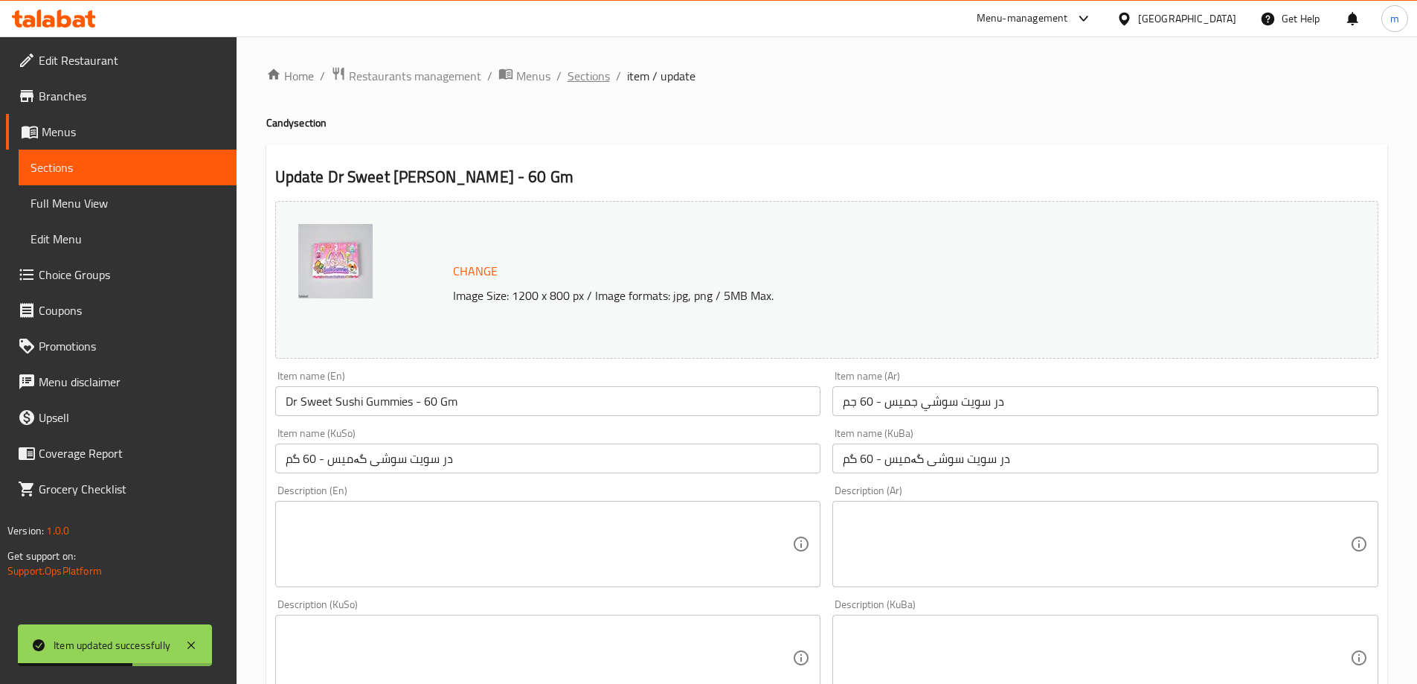
click at [599, 72] on span "Sections" at bounding box center [589, 76] width 42 height 18
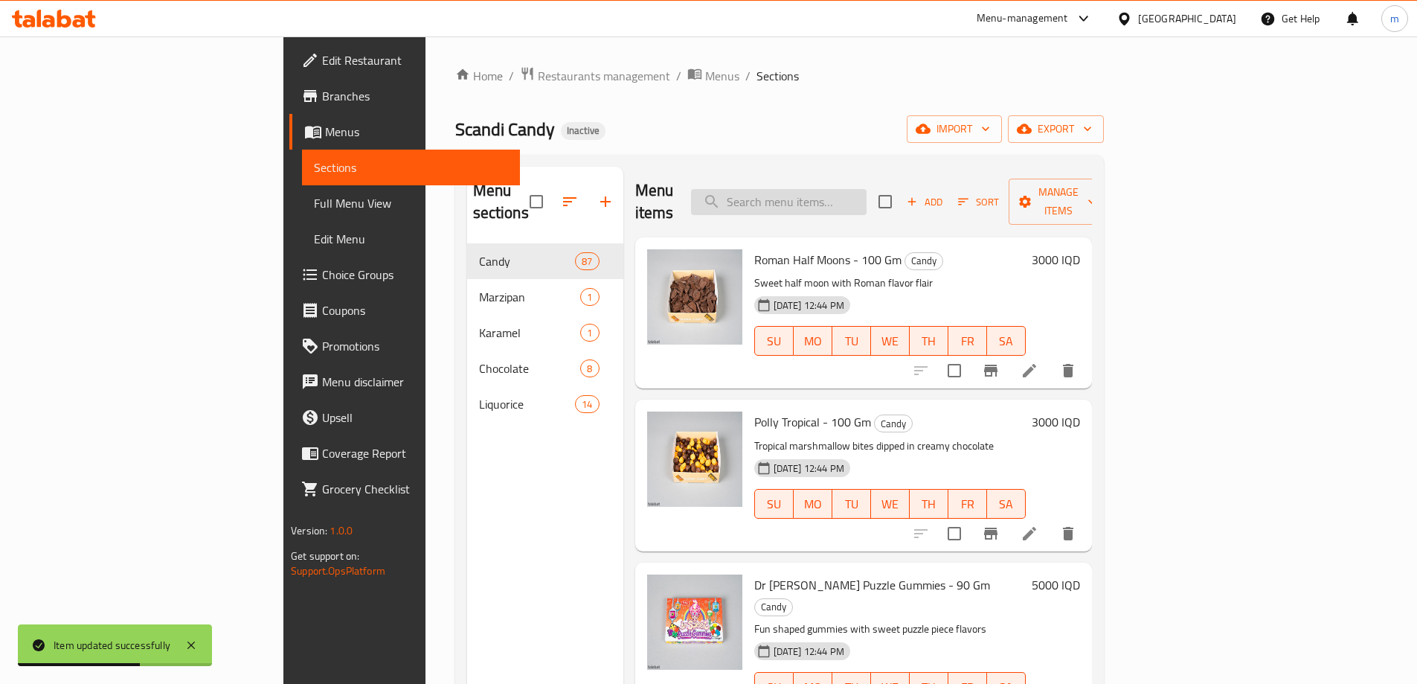
drag, startPoint x: 874, startPoint y: 178, endPoint x: 879, endPoint y: 186, distance: 9.3
click at [867, 189] on input "search" at bounding box center [779, 202] width 176 height 26
paste input "Dr [PERSON_NAME] Lucky Cherries - 80 Gm"
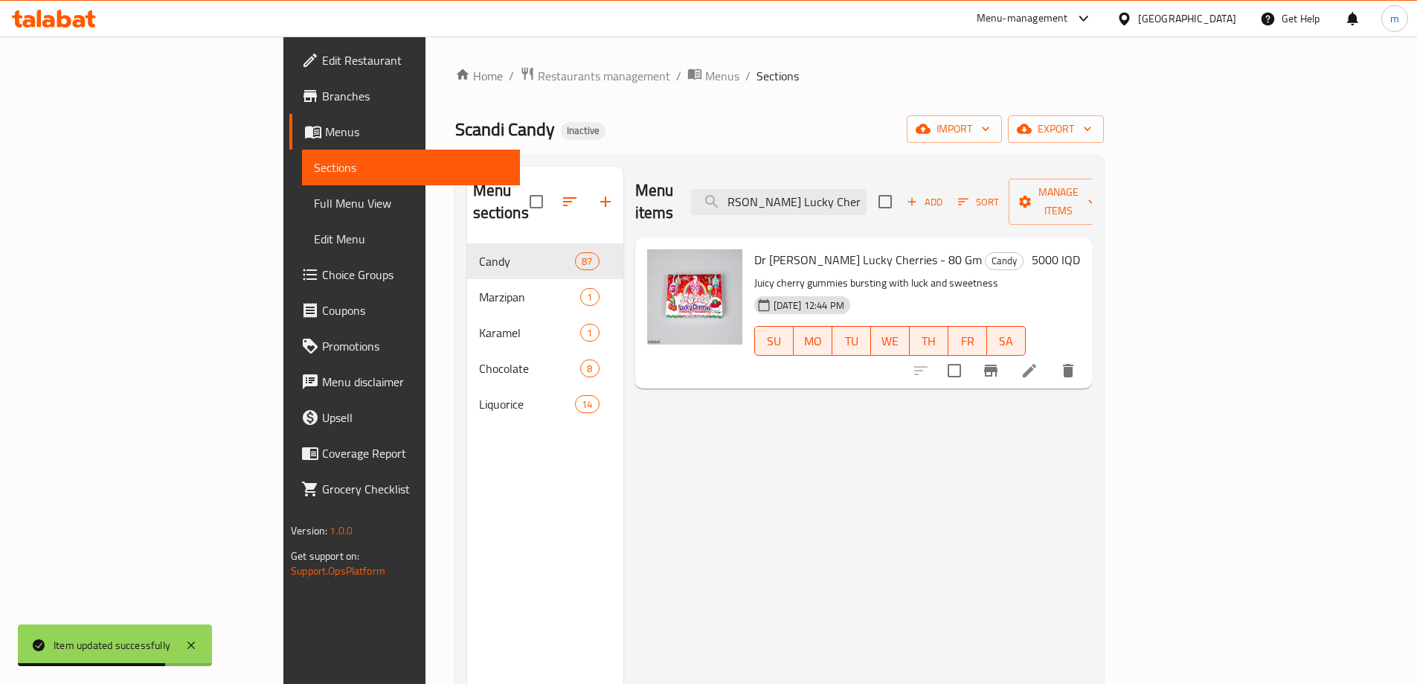
type input "Dr [PERSON_NAME] Lucky Cherries - 80 Gm"
click at [1036, 364] on icon at bounding box center [1029, 370] width 13 height 13
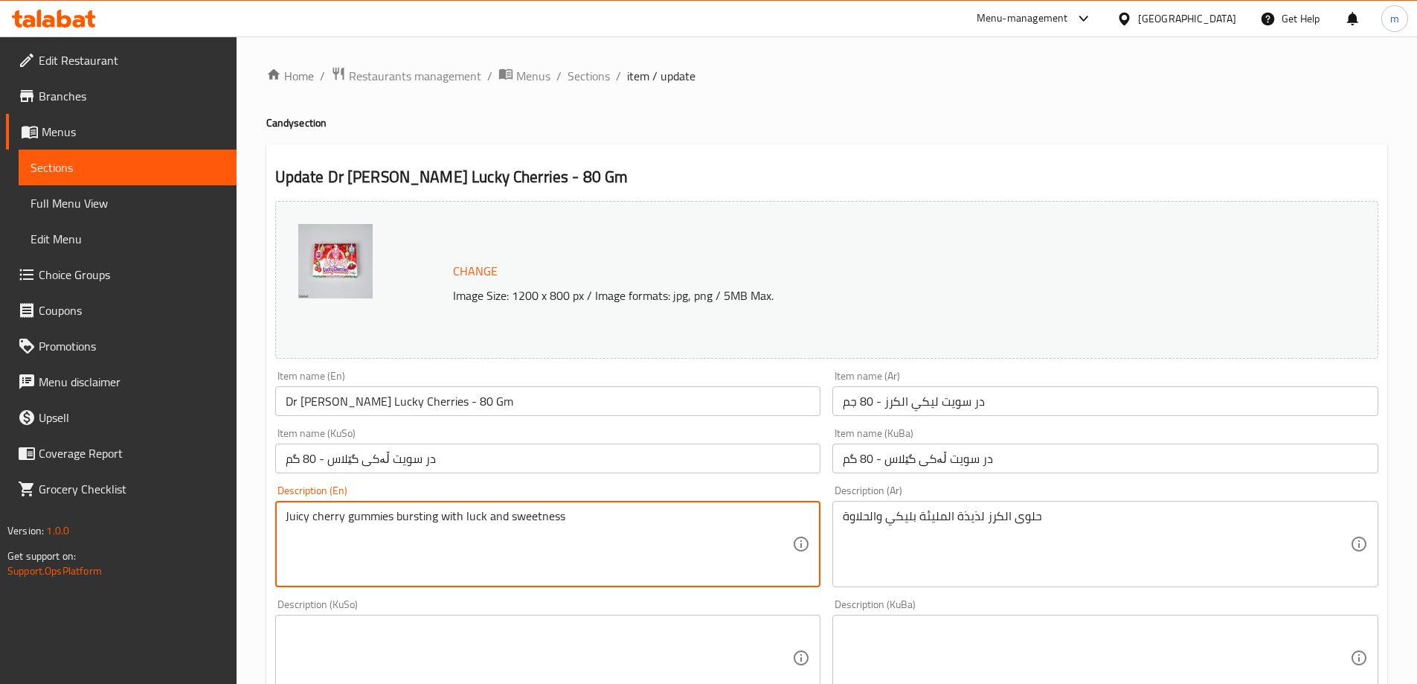
click at [586, 536] on textarea "Juicy cherry gummies bursting with luck and sweetness" at bounding box center [539, 544] width 507 height 71
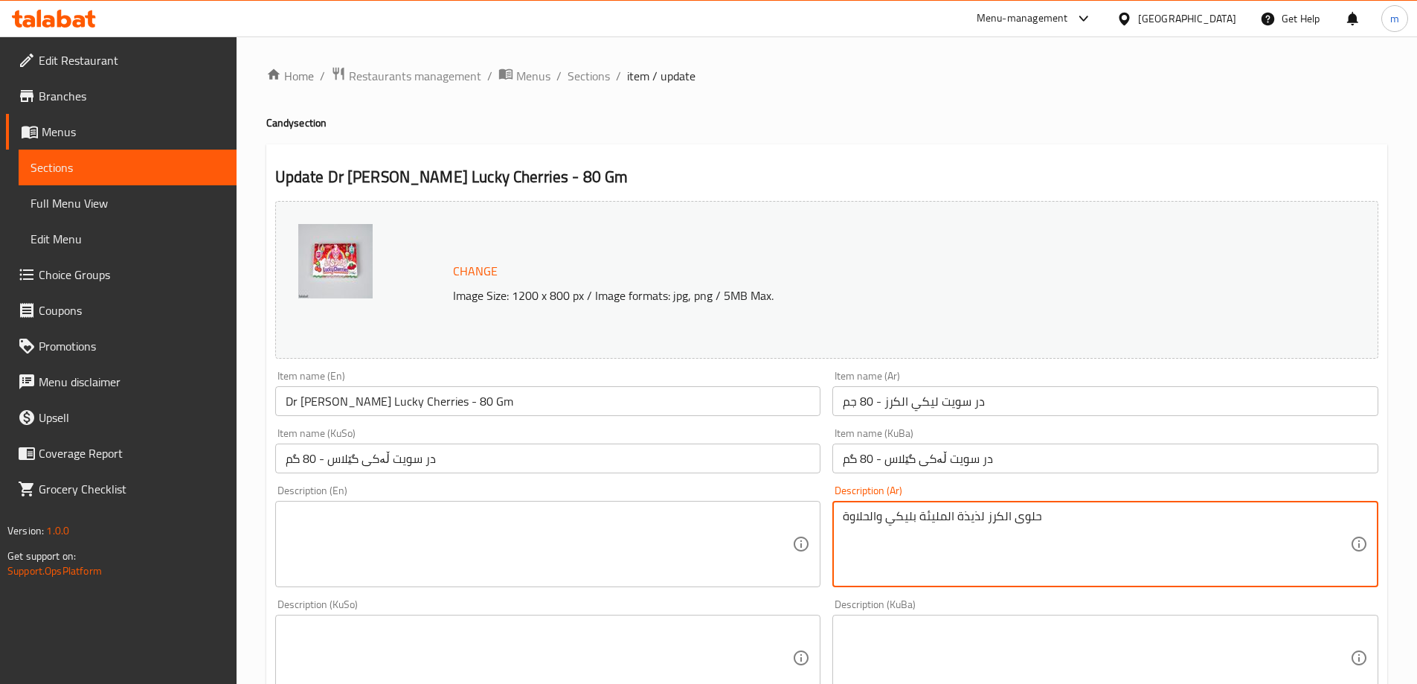
click at [1027, 550] on textarea "حلوى الكرز لذيذة المليئة بليكي والحلاوة" at bounding box center [1096, 544] width 507 height 71
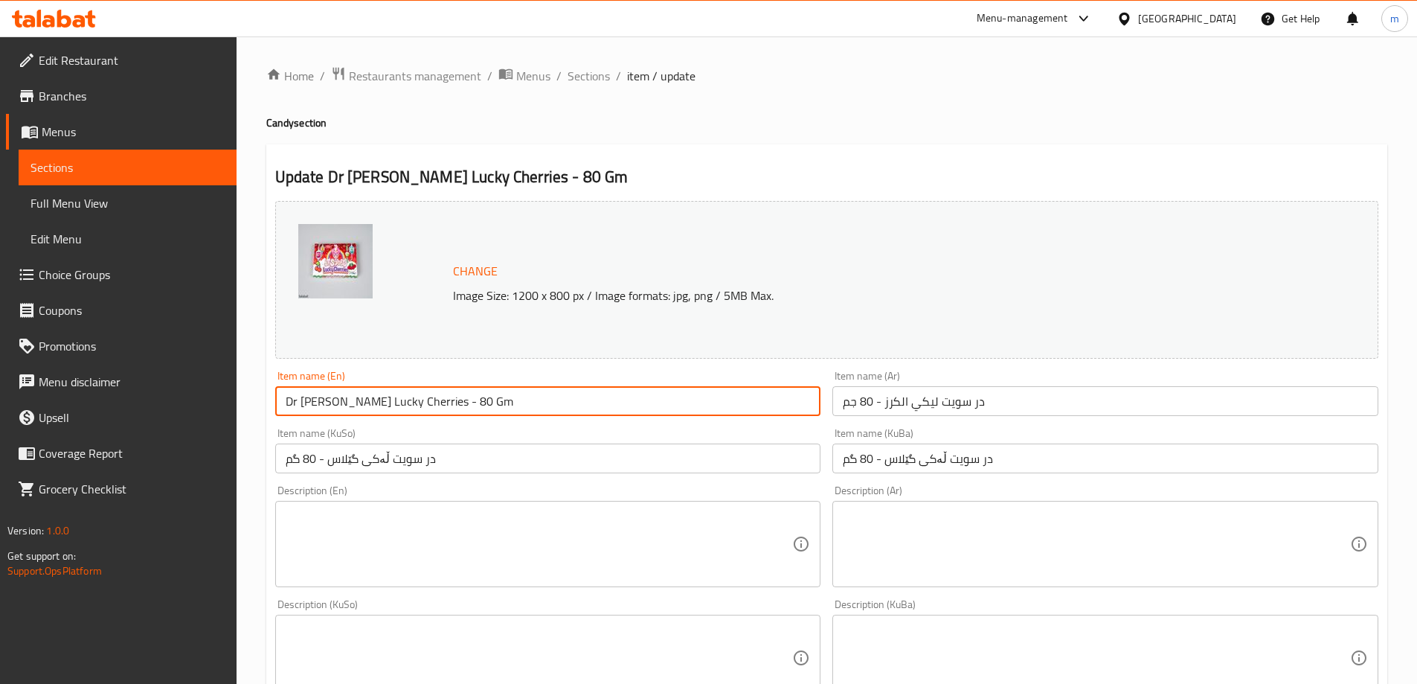
click at [633, 413] on input "Dr [PERSON_NAME] Lucky Cherries - 80 Gm" at bounding box center [548, 401] width 546 height 30
type input "Dr [PERSON_NAME] Lucky Cherries - 80 Gm"
click at [511, 402] on input "Dr [PERSON_NAME] Lucky Cherries - 80 Gm" at bounding box center [548, 401] width 546 height 30
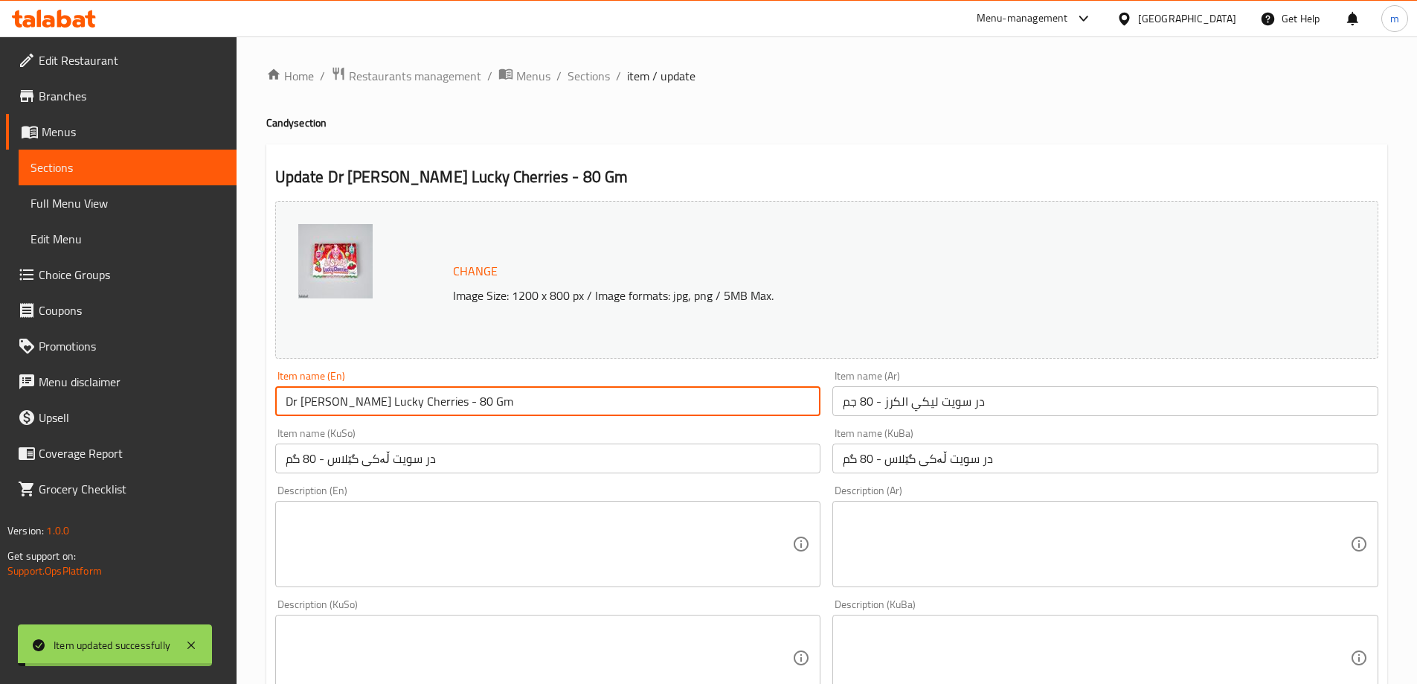
click at [511, 402] on input "Dr [PERSON_NAME] Lucky Cherries - 80 Gm" at bounding box center [548, 401] width 546 height 30
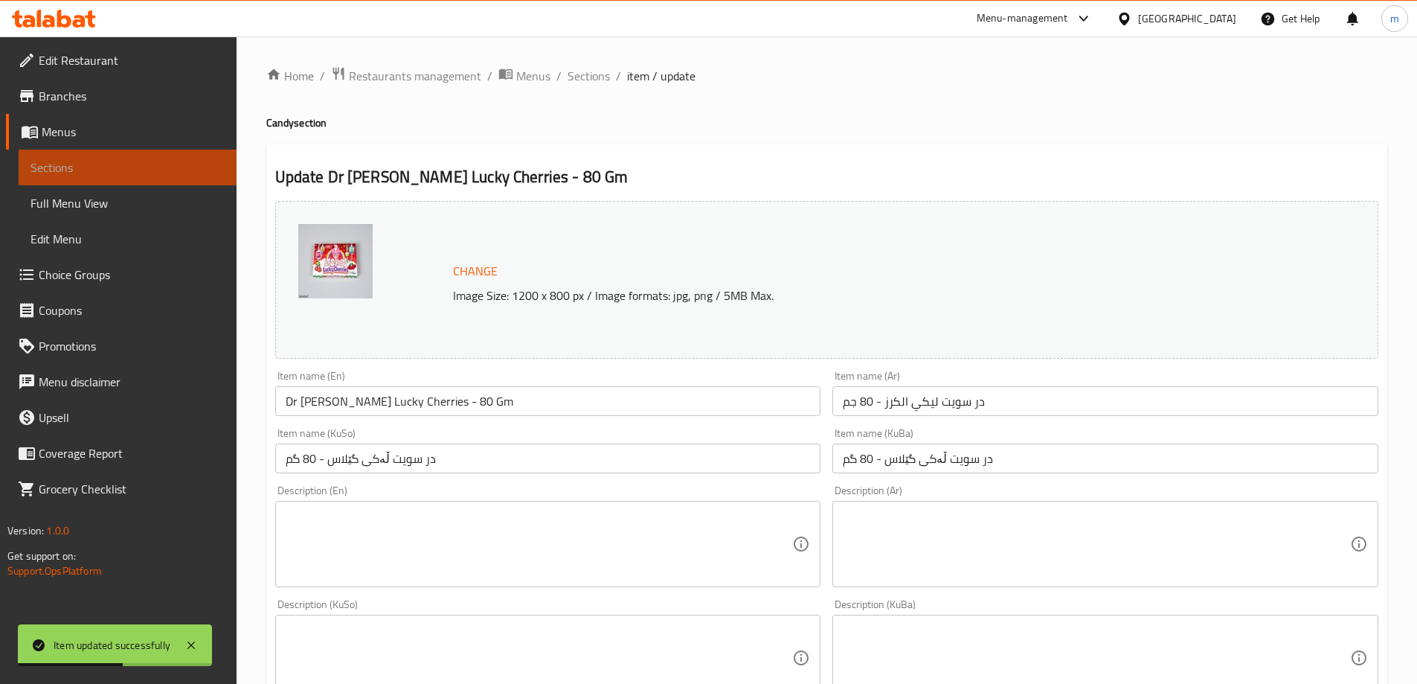
click at [159, 170] on span "Sections" at bounding box center [128, 167] width 194 height 18
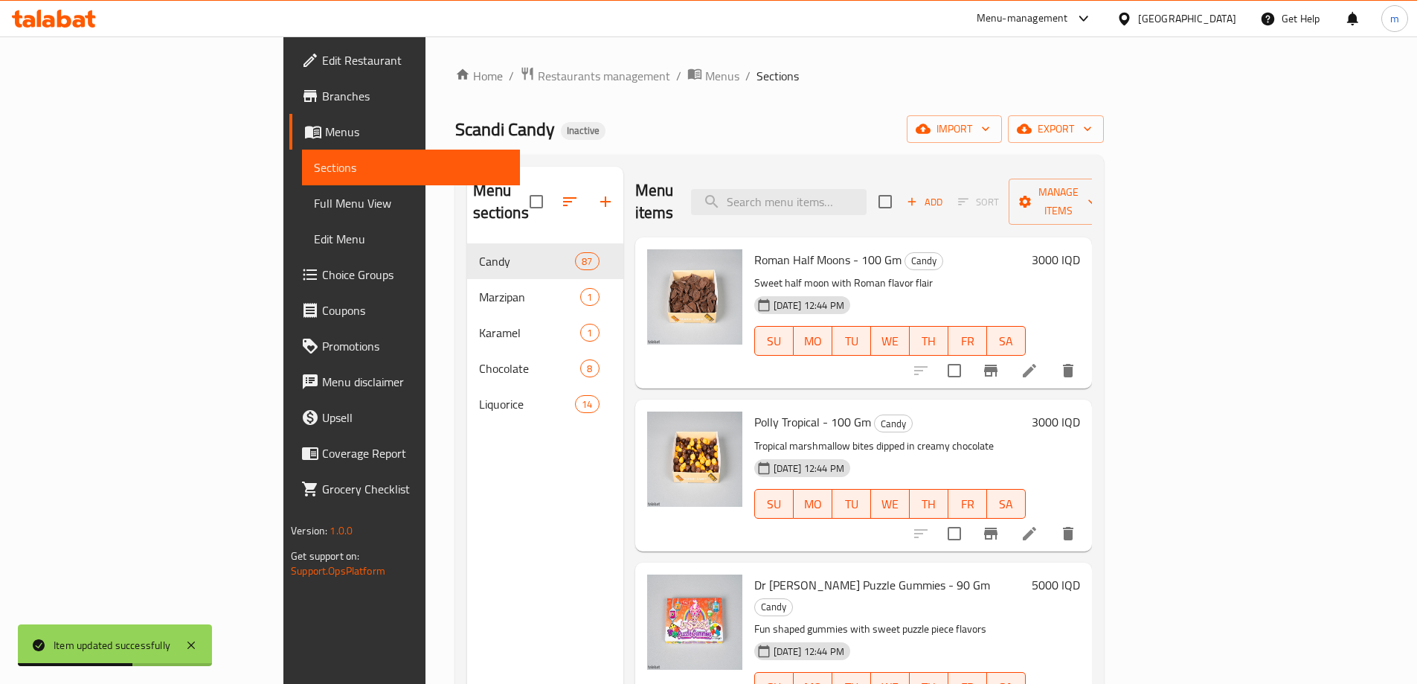
click at [314, 171] on span "Sections" at bounding box center [411, 167] width 194 height 18
click at [867, 193] on input "search" at bounding box center [779, 202] width 176 height 26
paste input "Dr Fire Blast Balls - 80 Gm"
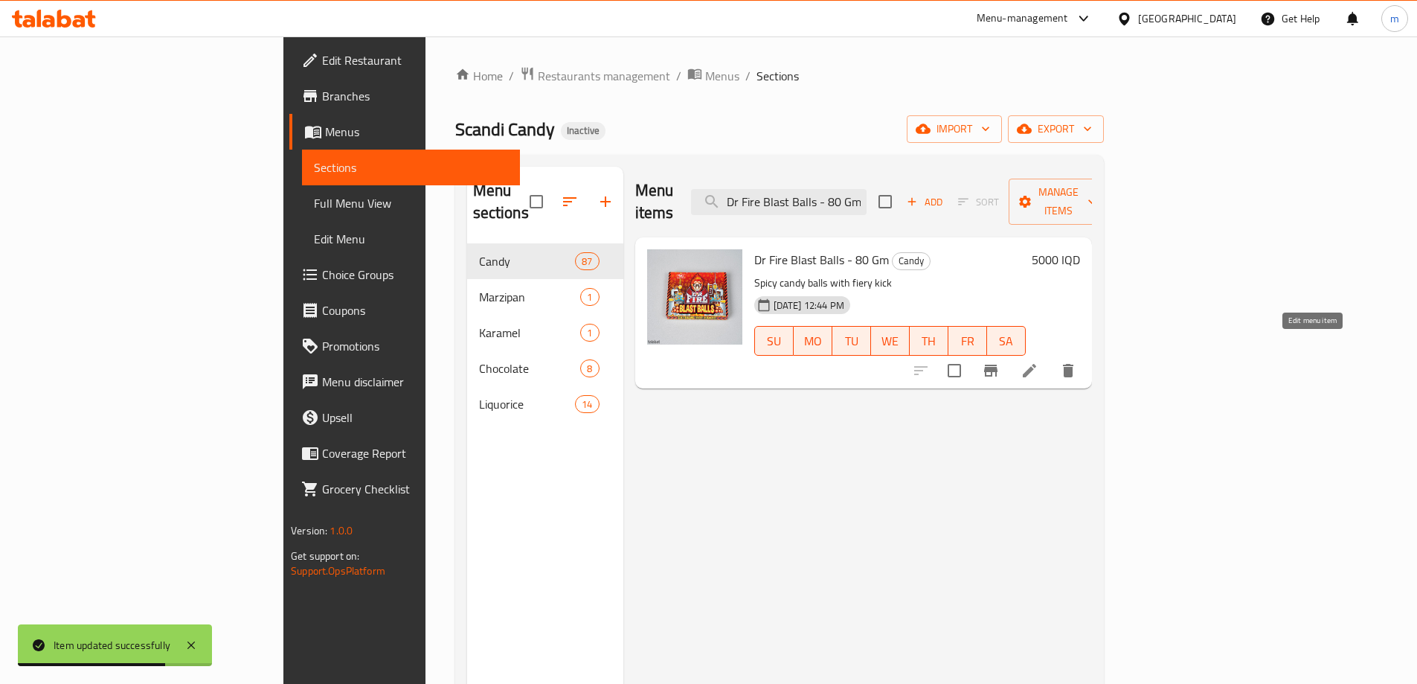
type input "Dr Fire Blast Balls - 80 Gm"
click at [1038, 362] on icon at bounding box center [1030, 371] width 18 height 18
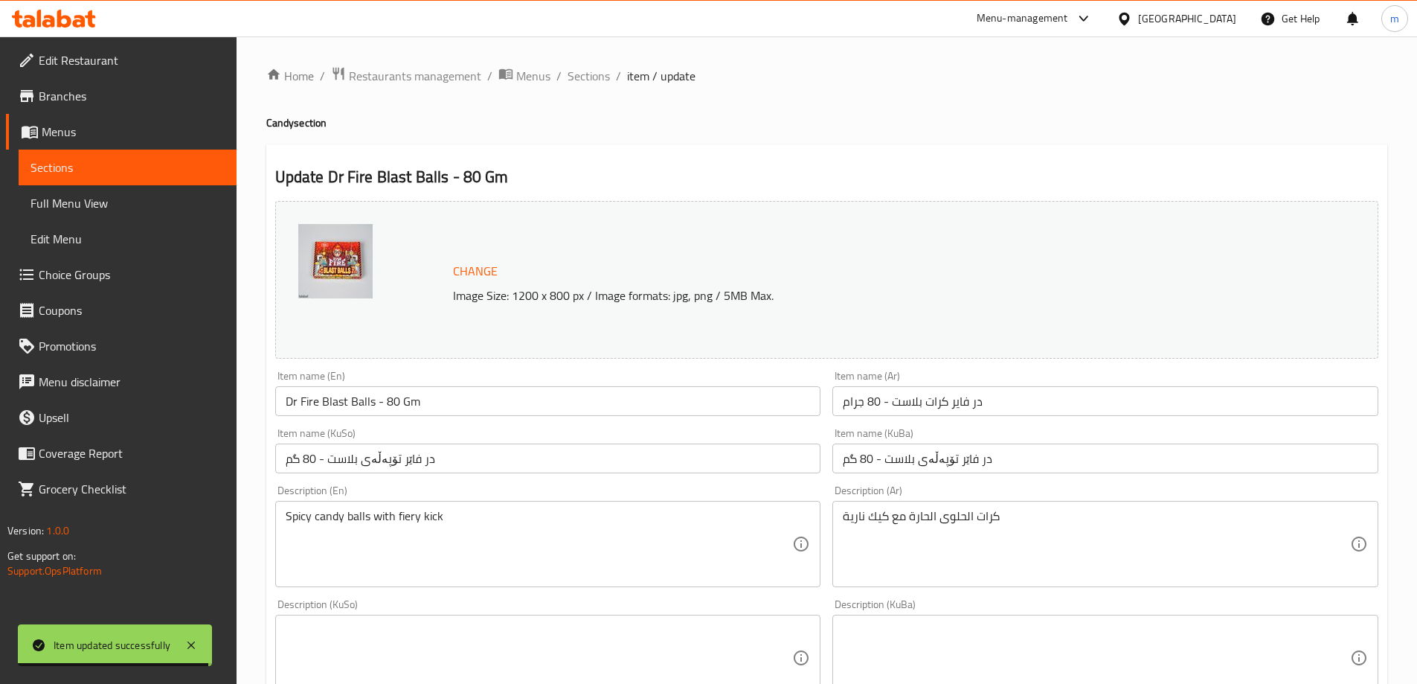
click at [658, 452] on input "در فاێر تۆپەڵەی بلاست - 80 گم" at bounding box center [548, 458] width 546 height 30
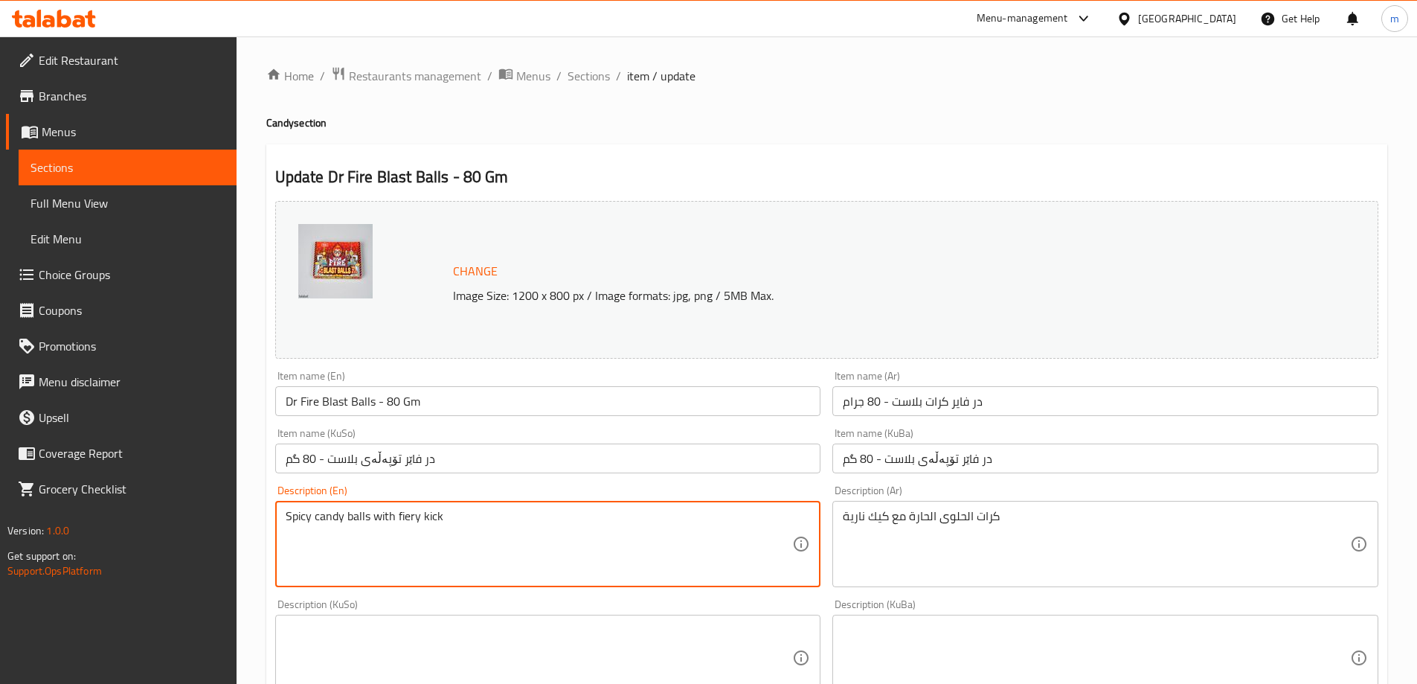
click at [637, 527] on textarea "Spicy candy balls with fiery kick" at bounding box center [539, 544] width 507 height 71
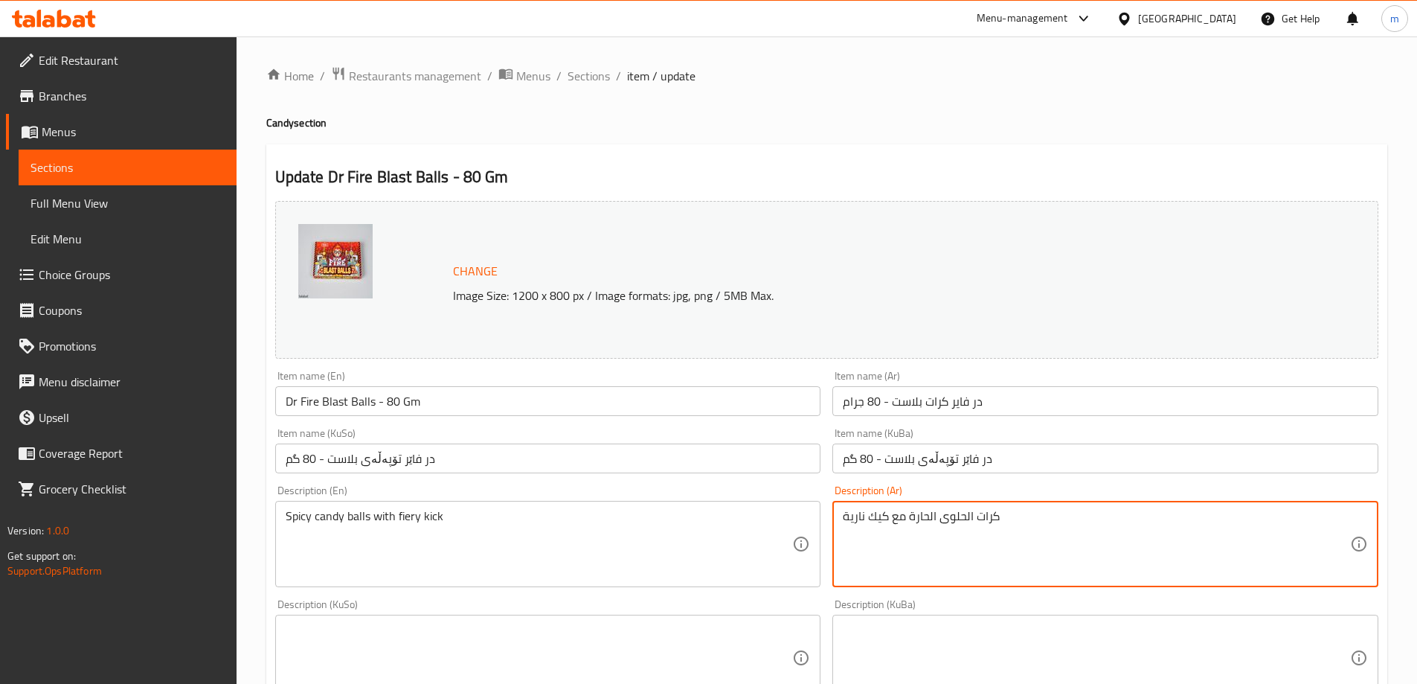
click at [1121, 542] on textarea "كرات الحلوى الحارة مع كيك نارية" at bounding box center [1096, 544] width 507 height 71
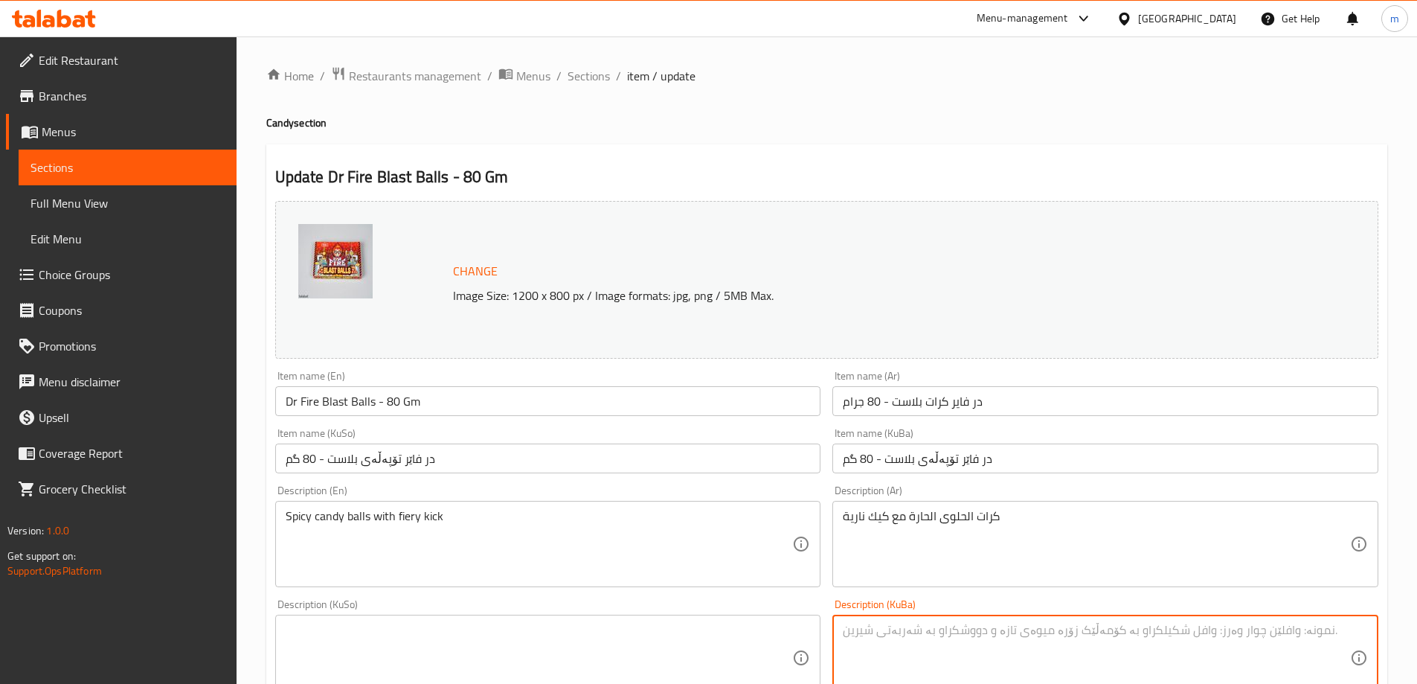
click at [1047, 630] on textarea at bounding box center [1096, 658] width 507 height 71
paste textarea "تۆپی شیرینی بەهارات لەگەڵ کێکی ئاگر"
type textarea "تۆپی شیرینی بەهارات لەگەڵ کێکی ئاگر"
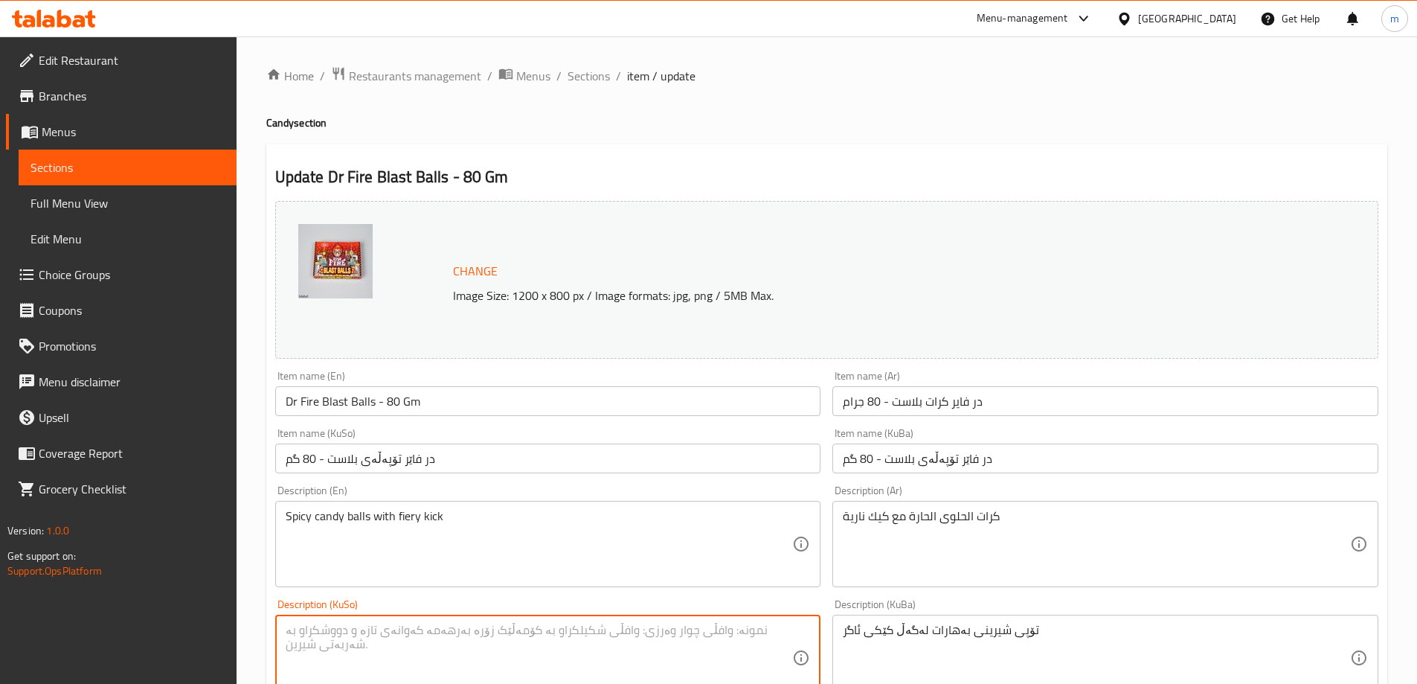
click at [722, 637] on textarea at bounding box center [539, 658] width 507 height 71
paste textarea "تۆپی شیرینی بەهارات لەگەڵ کێکی ئاگر"
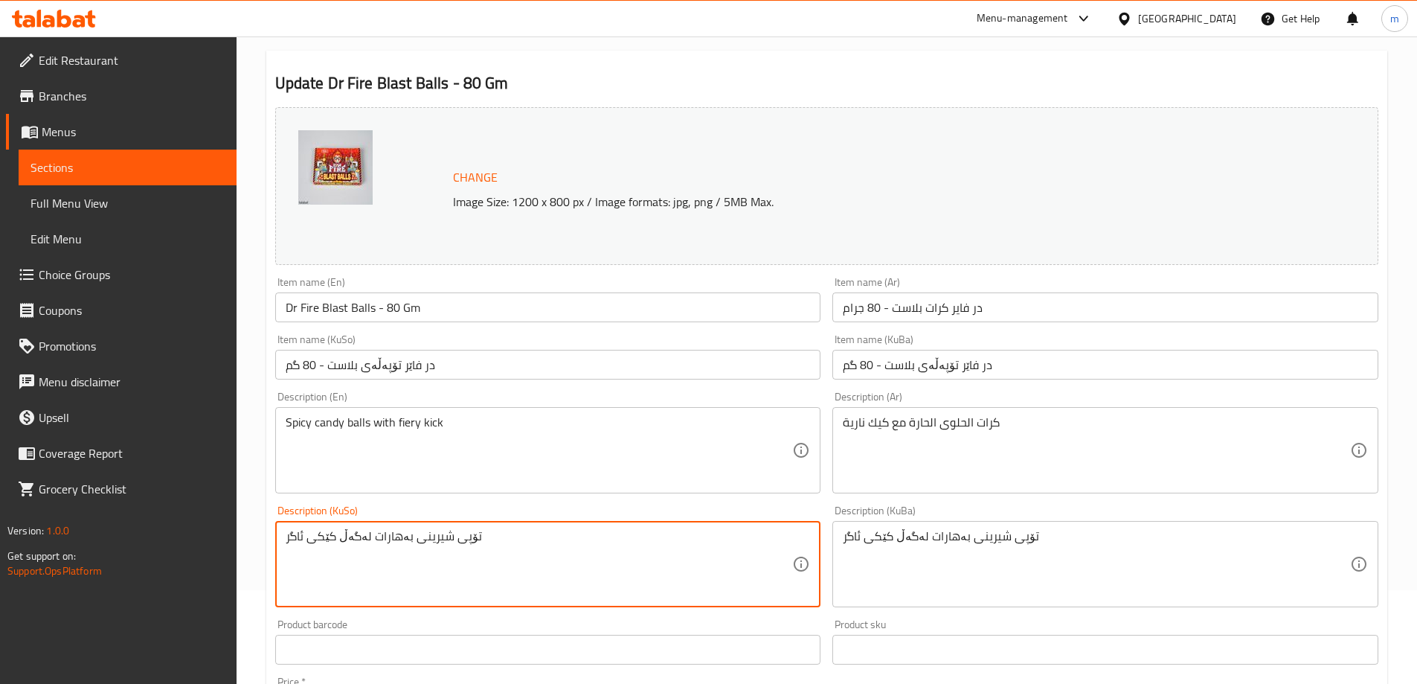
scroll to position [124, 0]
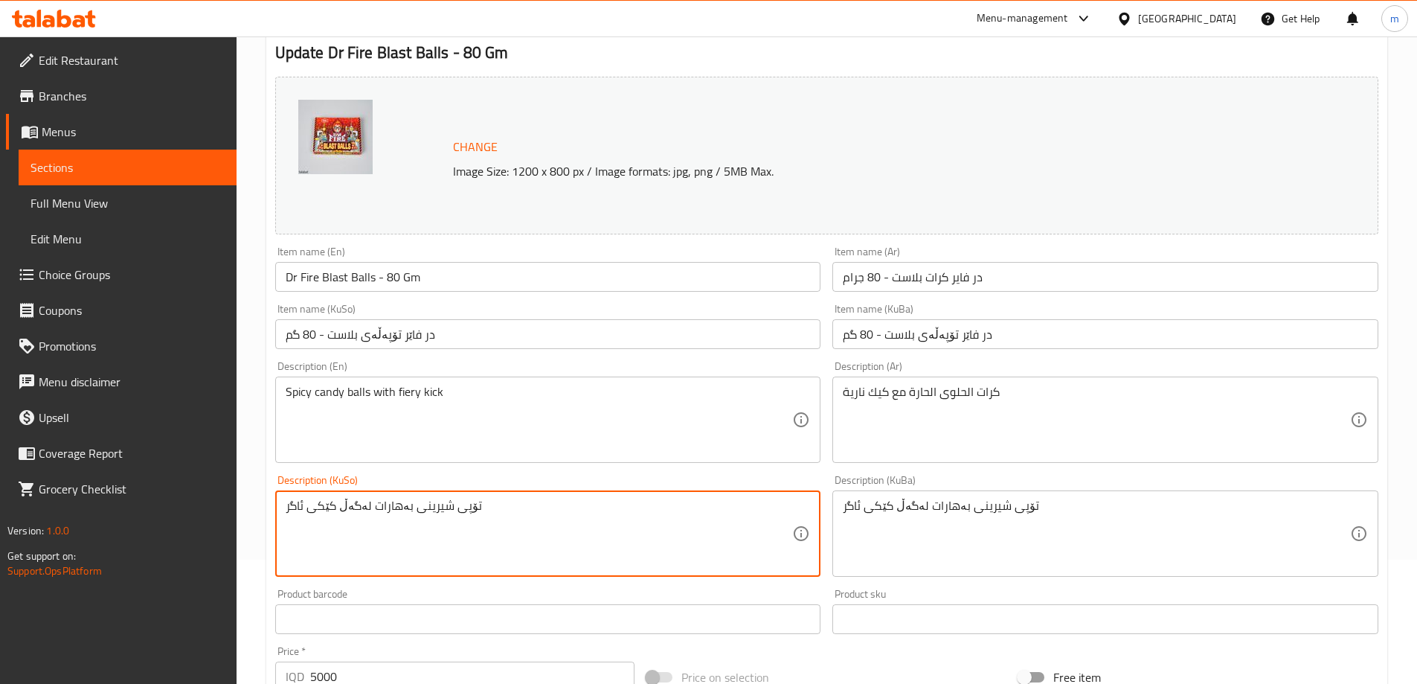
type textarea "تۆپی شیرینی بەهارات لەگەڵ کێکی ئاگر"
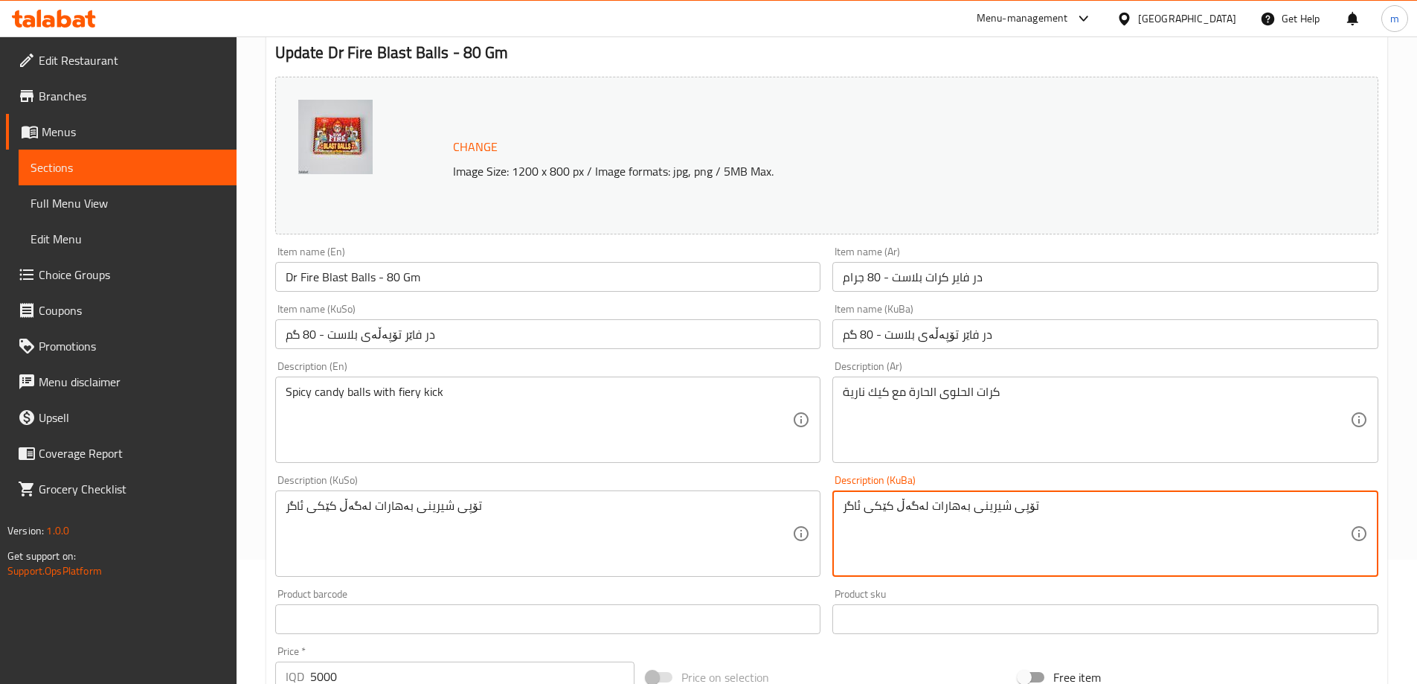
click at [949, 510] on textarea "تۆپی شیرینی بەهارات لەگەڵ کێکی ئاگر" at bounding box center [1096, 533] width 507 height 71
click at [954, 519] on textarea "تۆپی شیرینی تیژ لەگەڵ کێکی ئاگر" at bounding box center [1096, 533] width 507 height 71
type textarea "تۆپی شیرینی تیژ لەگەڵ کێکی ئاگر"
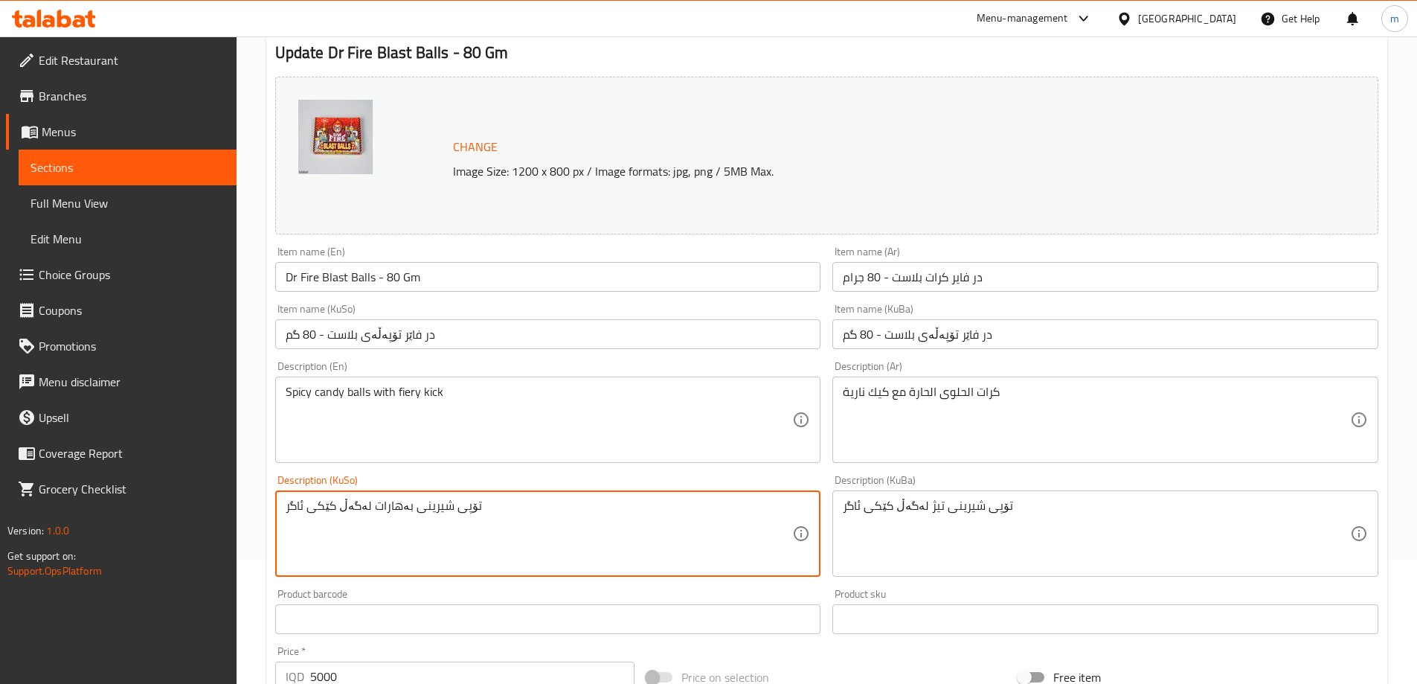
click at [661, 548] on textarea "تۆپی شیرینی بەهارات لەگەڵ کێکی ئاگر" at bounding box center [539, 533] width 507 height 71
paste textarea "یژ"
type textarea "تۆپی شیرینی تیژ لەگەڵ کێکی ئاگر"
click at [494, 330] on input "در فاێر تۆپەڵەی بلاست - 80 گم" at bounding box center [548, 334] width 546 height 30
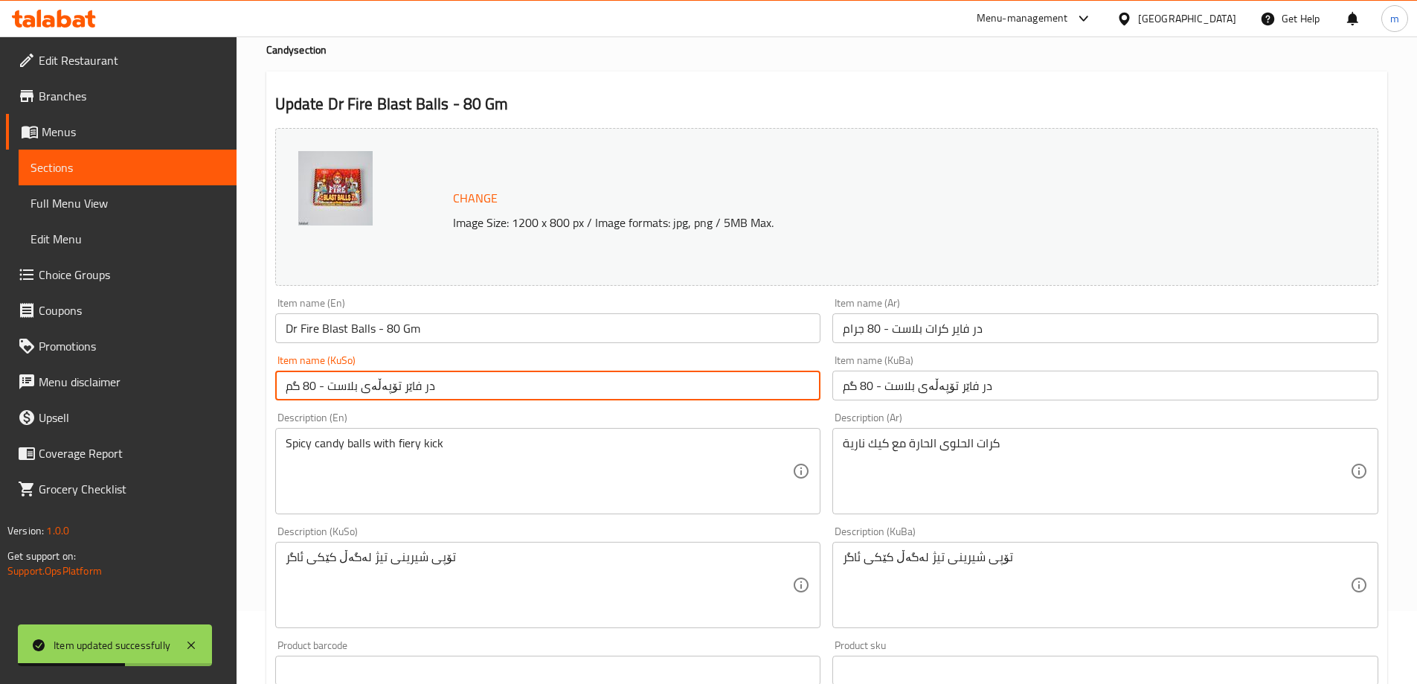
scroll to position [0, 0]
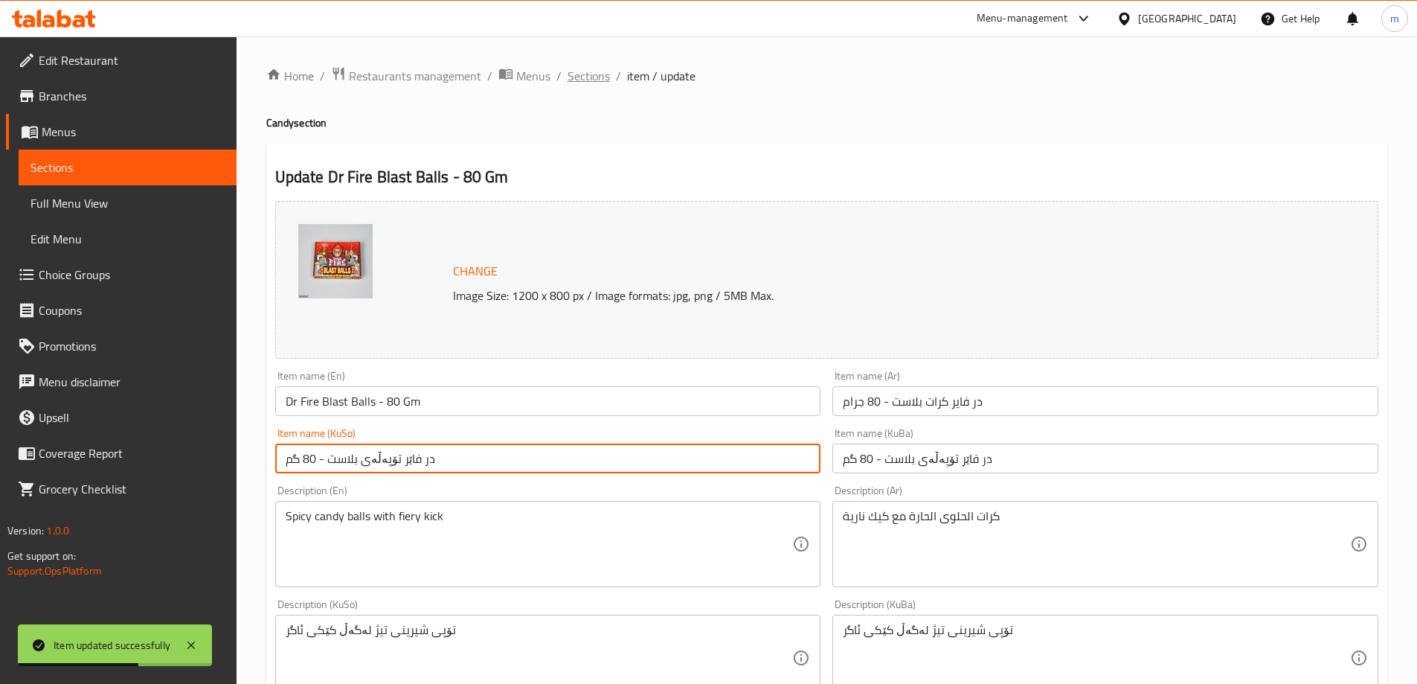
click at [591, 74] on span "Sections" at bounding box center [589, 76] width 42 height 18
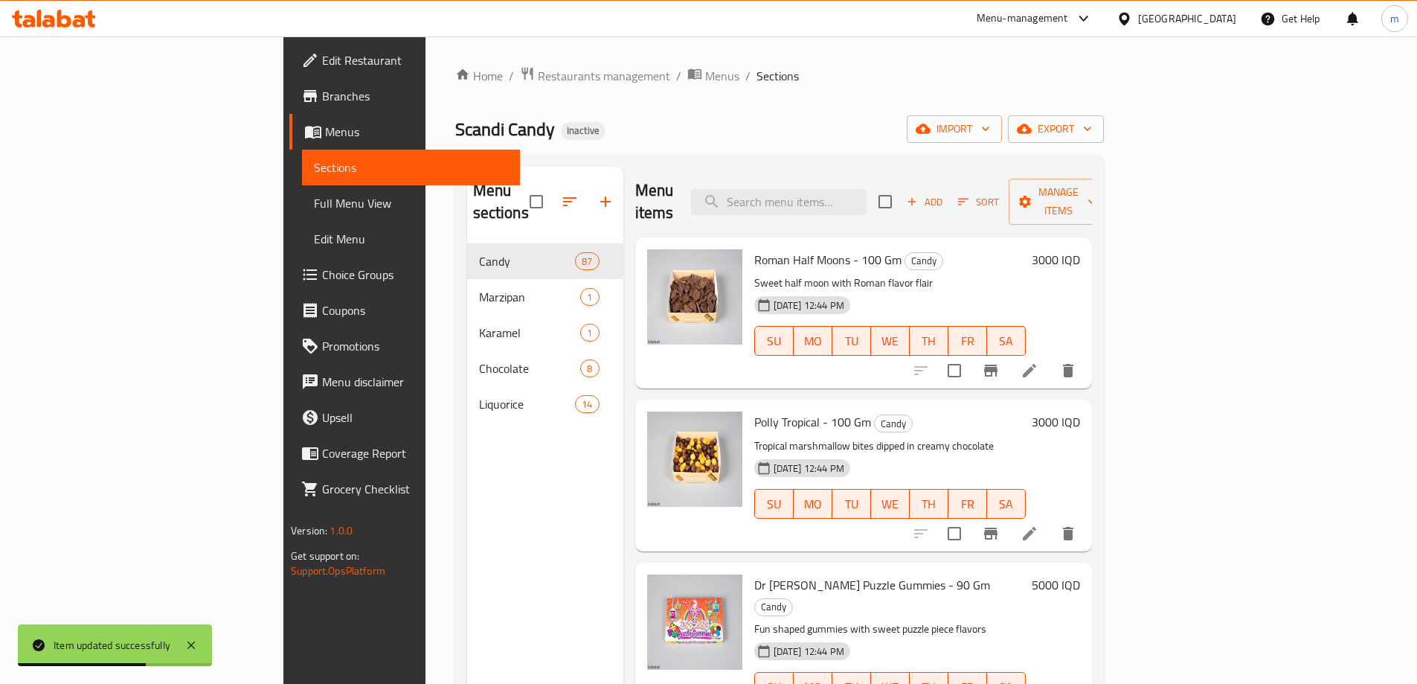
click at [844, 189] on input "search" at bounding box center [779, 202] width 176 height 26
paste input "Dr Sour Watermelon Slices - 80 Gm"
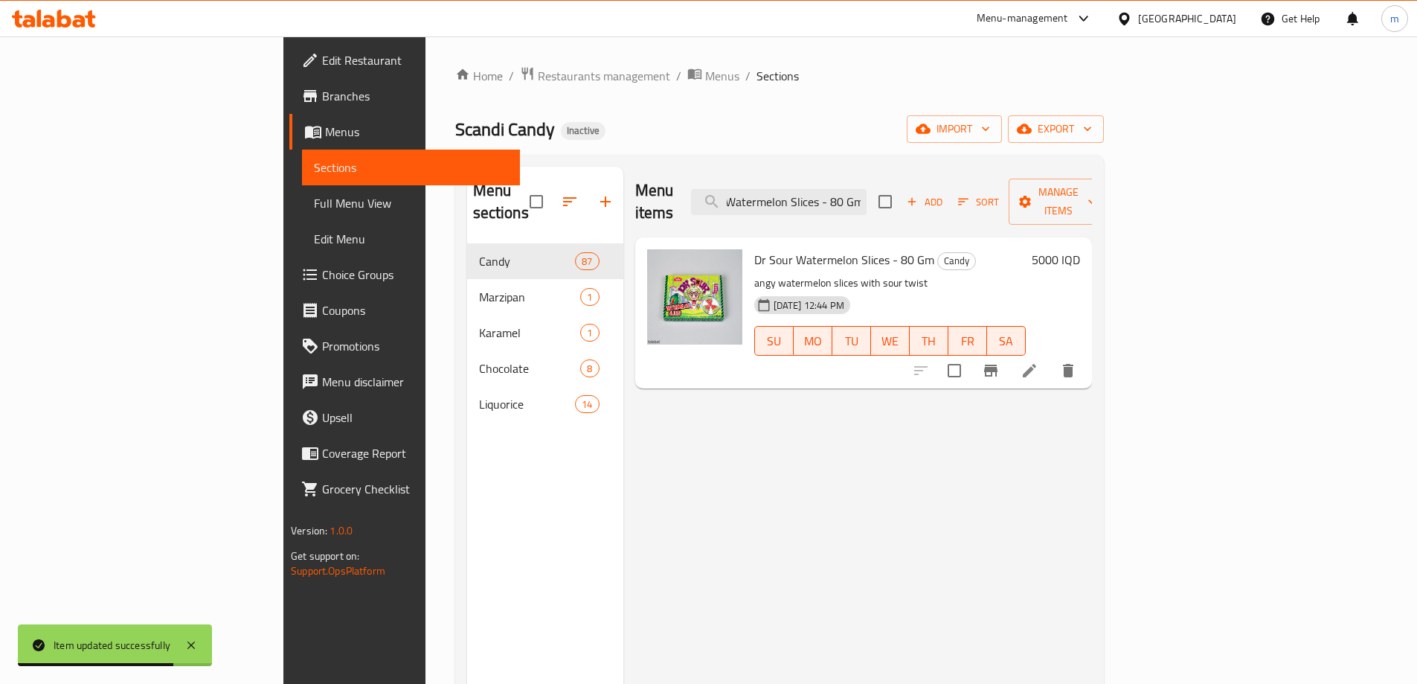
type input "Dr Sour Watermelon Slices - 80 Gm"
click at [1050, 357] on li at bounding box center [1030, 370] width 42 height 27
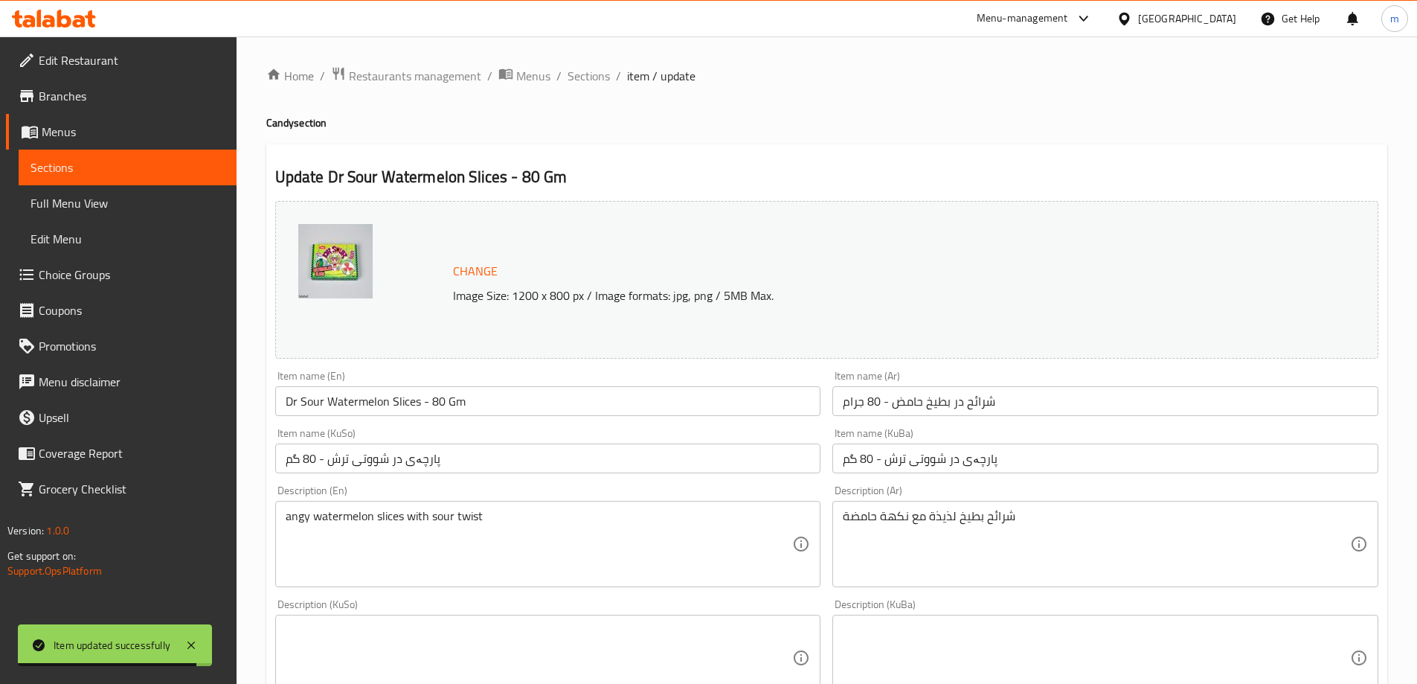
click at [585, 556] on textarea "angy watermelon slices with sour twist" at bounding box center [539, 544] width 507 height 71
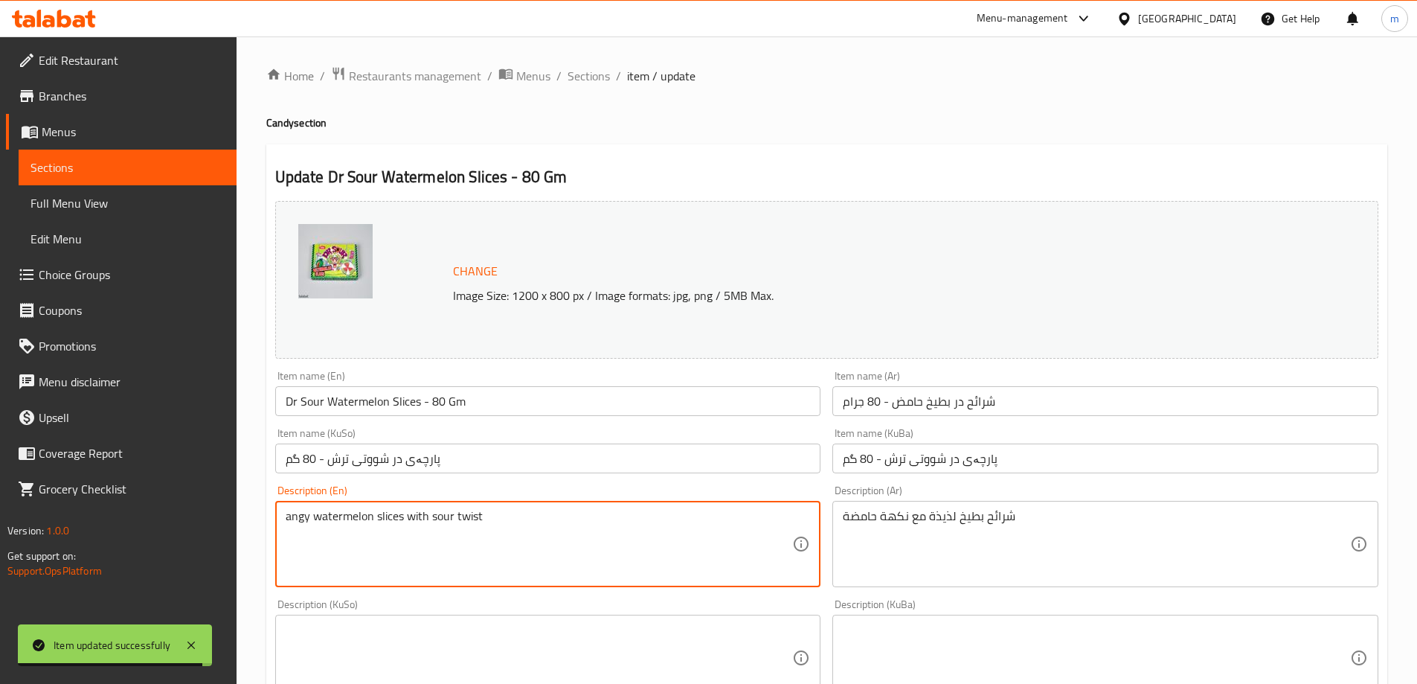
drag, startPoint x: 585, startPoint y: 556, endPoint x: 638, endPoint y: 556, distance: 53.6
click at [585, 556] on textarea "angy watermelon slices with sour twist" at bounding box center [539, 544] width 507 height 71
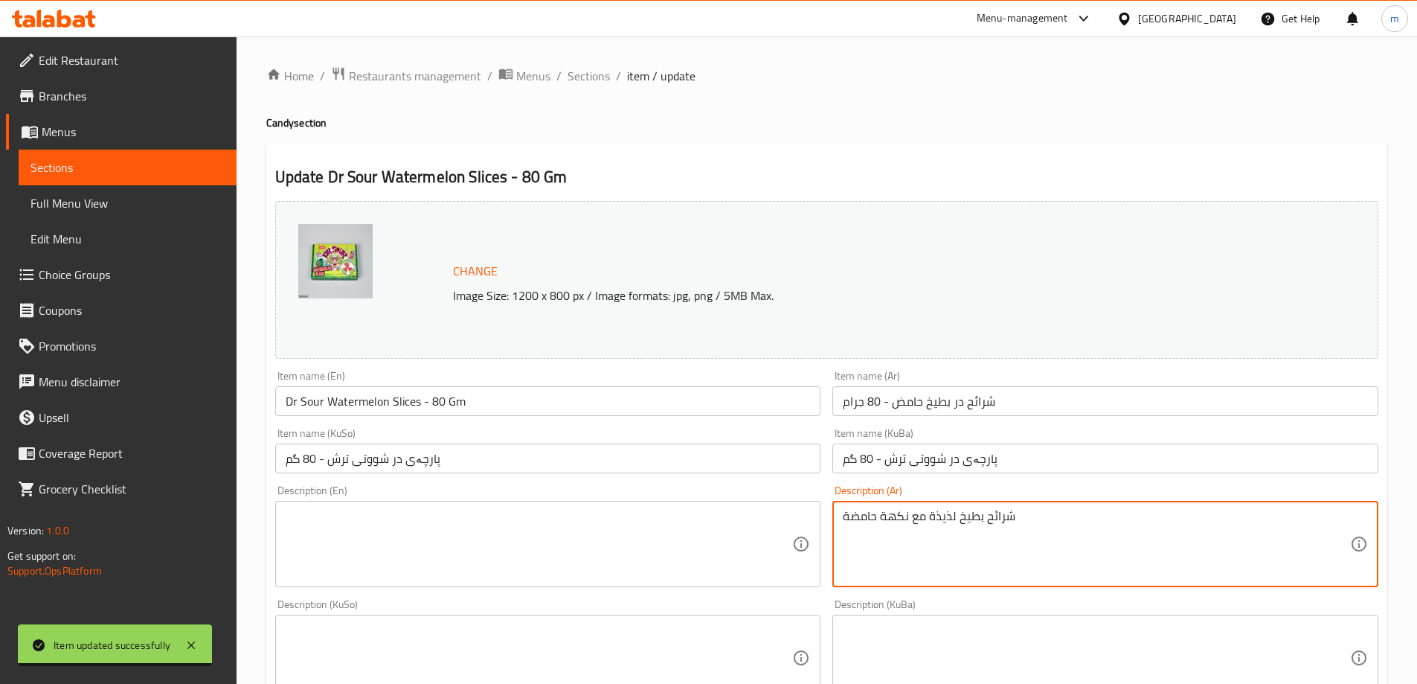
click at [908, 526] on textarea "شرائح بطيخ لذيذة مع نكهة حامضة" at bounding box center [1096, 544] width 507 height 71
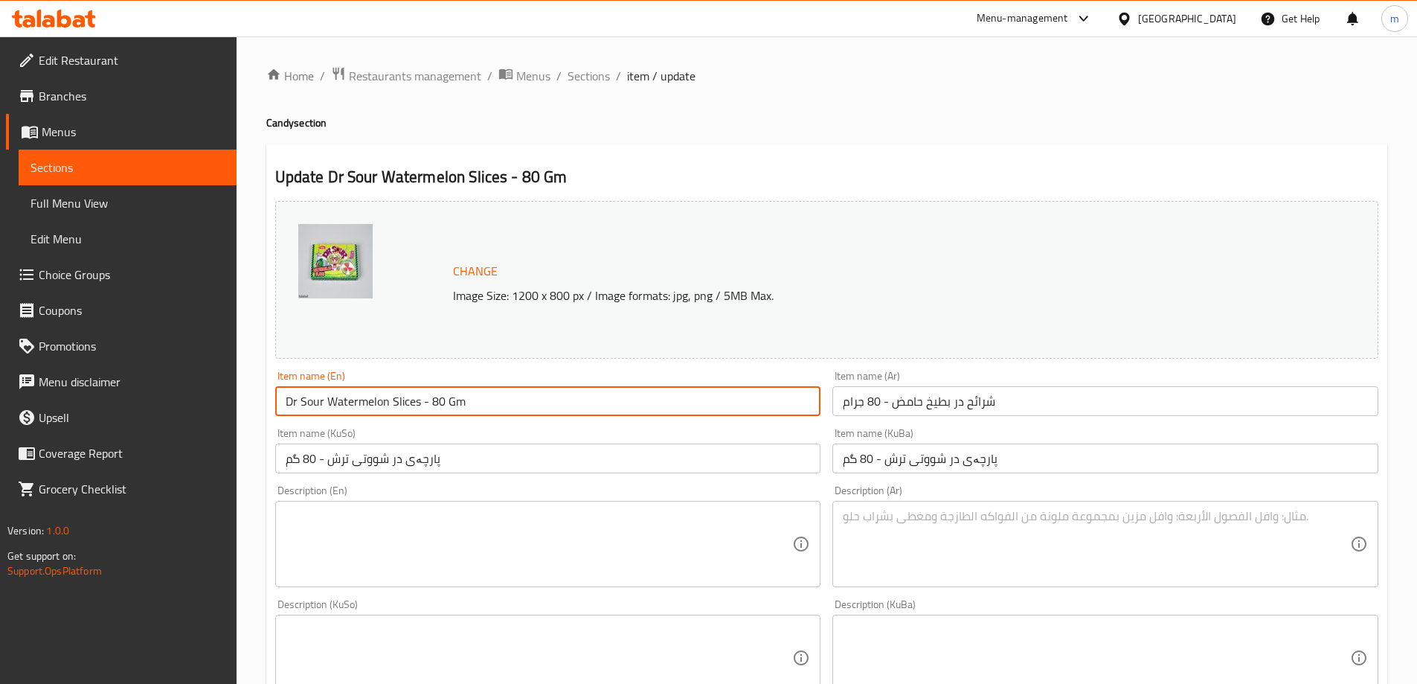
click at [557, 400] on input "Dr Sour Watermelon Slices - 80 Gm" at bounding box center [548, 401] width 546 height 30
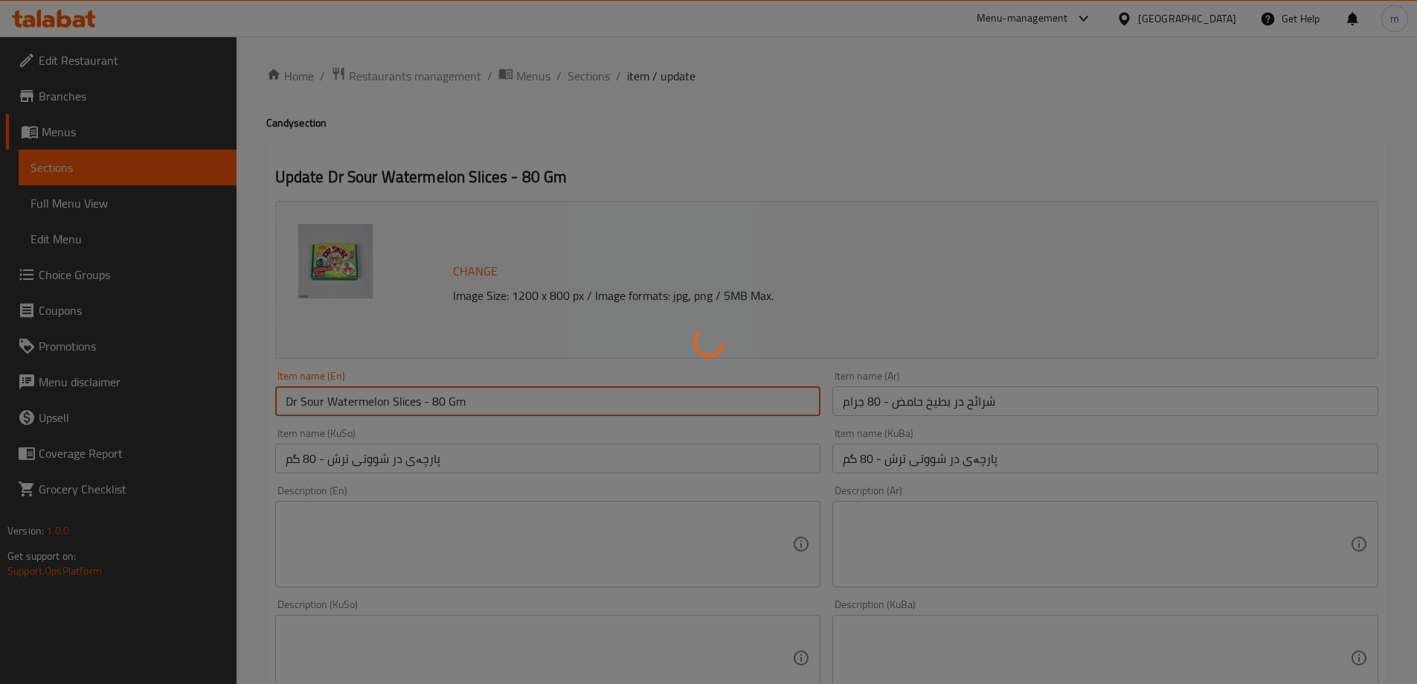
click at [557, 400] on div at bounding box center [708, 342] width 1417 height 684
click at [530, 390] on div "Home / Restaurants management / Menus / Sections / item / update Candy section …" at bounding box center [826, 640] width 1121 height 1148
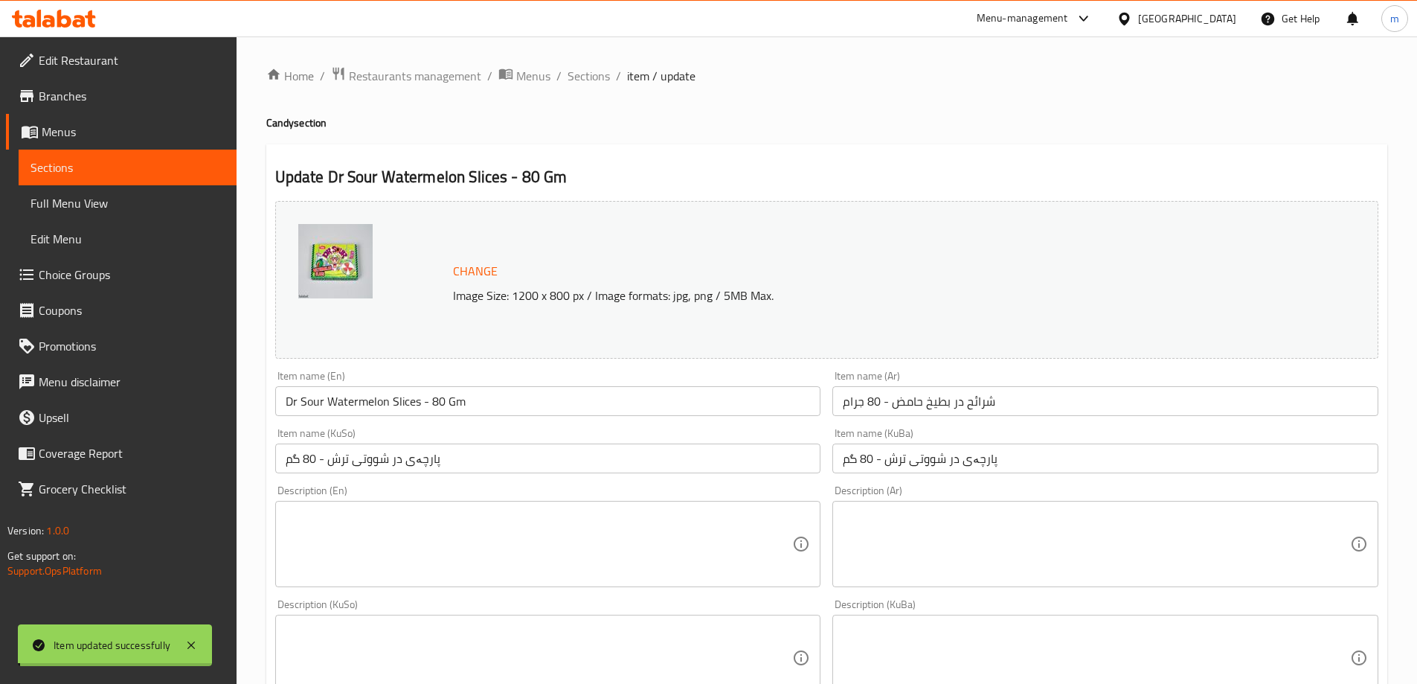
click at [530, 390] on input "Dr Sour Watermelon Slices - 80 Gm" at bounding box center [548, 401] width 546 height 30
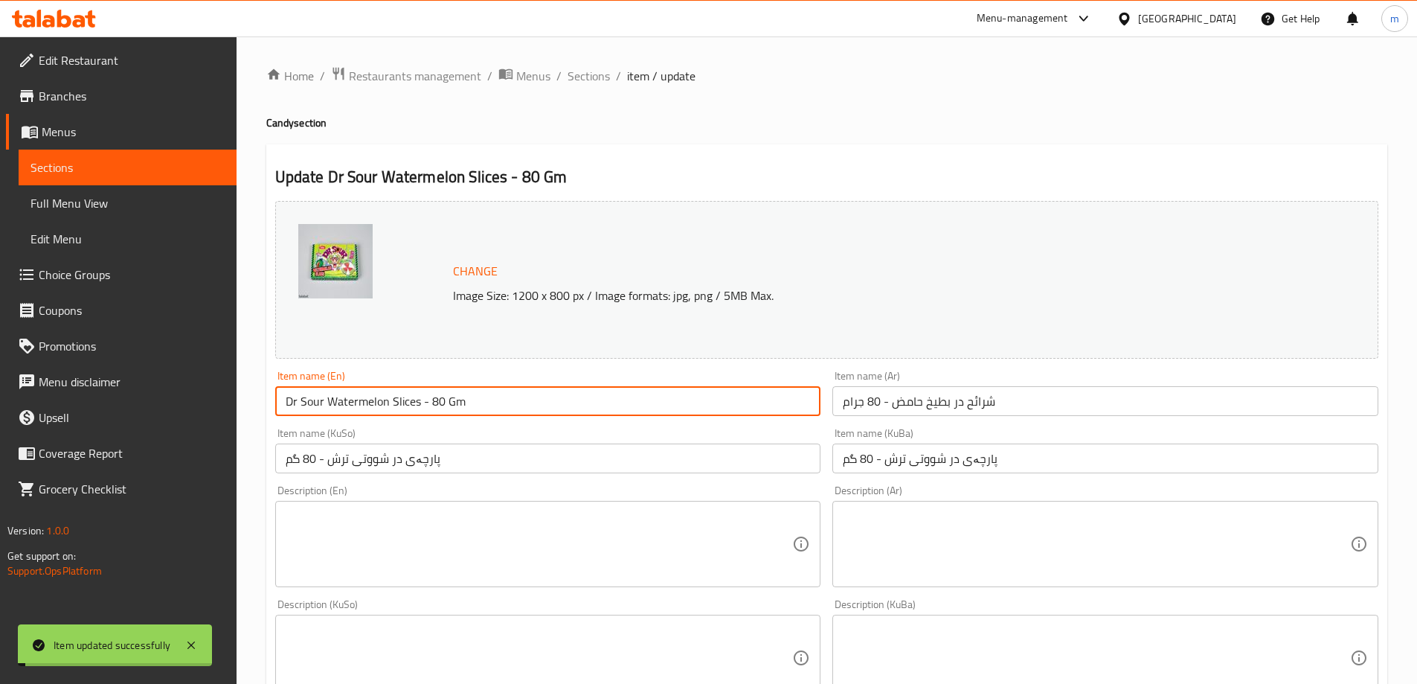
click at [530, 390] on input "Dr Sour Watermelon Slices - 80 Gm" at bounding box center [548, 401] width 546 height 30
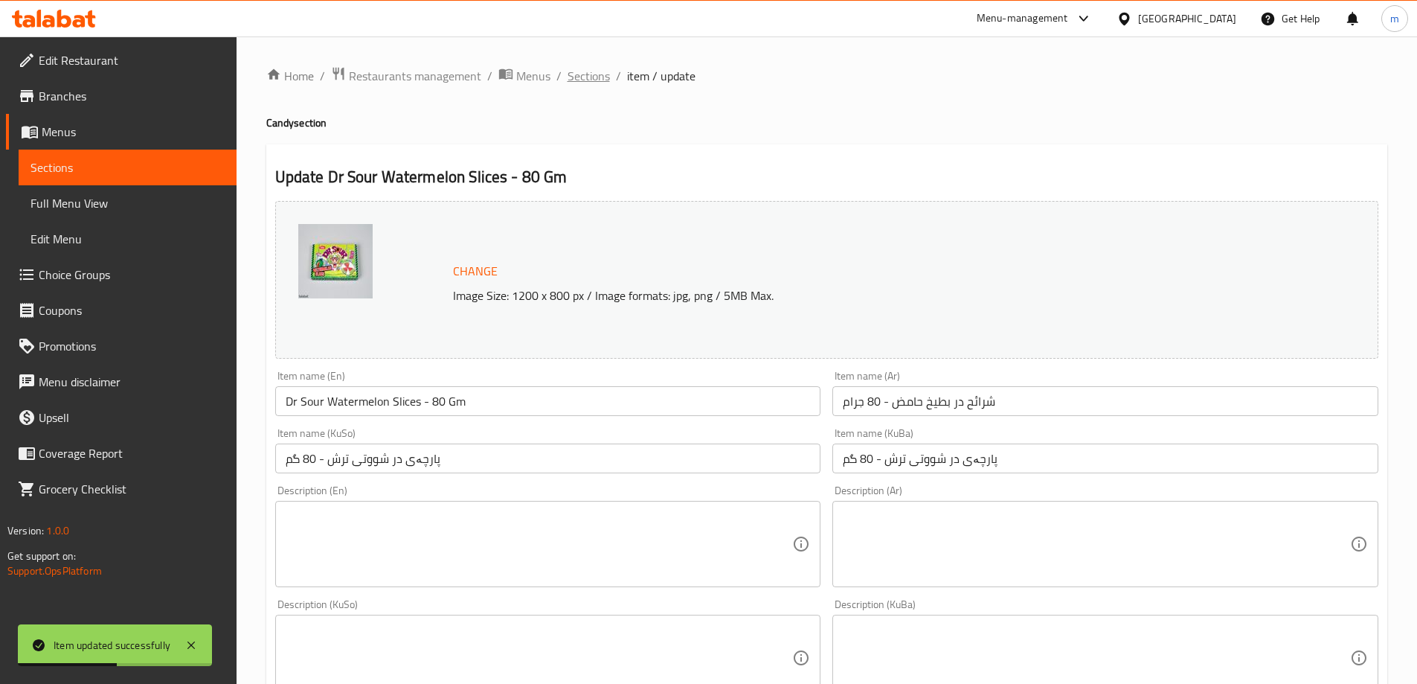
click at [600, 79] on span "Sections" at bounding box center [589, 76] width 42 height 18
click at [834, 147] on div "Home / Restaurants management / Menus / Sections / item / update Candy section …" at bounding box center [826, 640] width 1121 height 1148
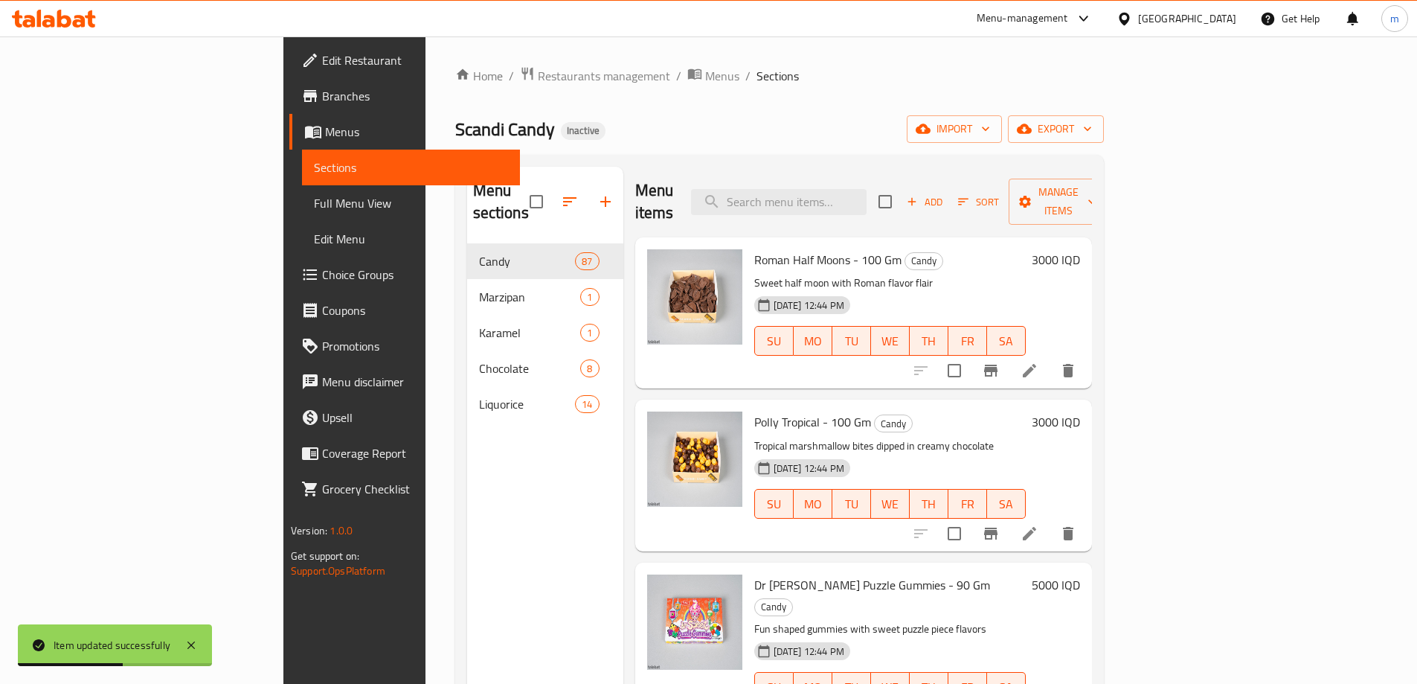
drag, startPoint x: 842, startPoint y: 141, endPoint x: 850, endPoint y: 147, distance: 10.6
click at [844, 140] on div "Scandi Candy Inactive import export" at bounding box center [779, 129] width 649 height 28
click at [882, 178] on div "Menu items Add Sort Manage items" at bounding box center [863, 202] width 457 height 71
click at [867, 189] on input "search" at bounding box center [779, 202] width 176 height 26
paste input "Dr Sour Freeze Balls - 80 Gm"
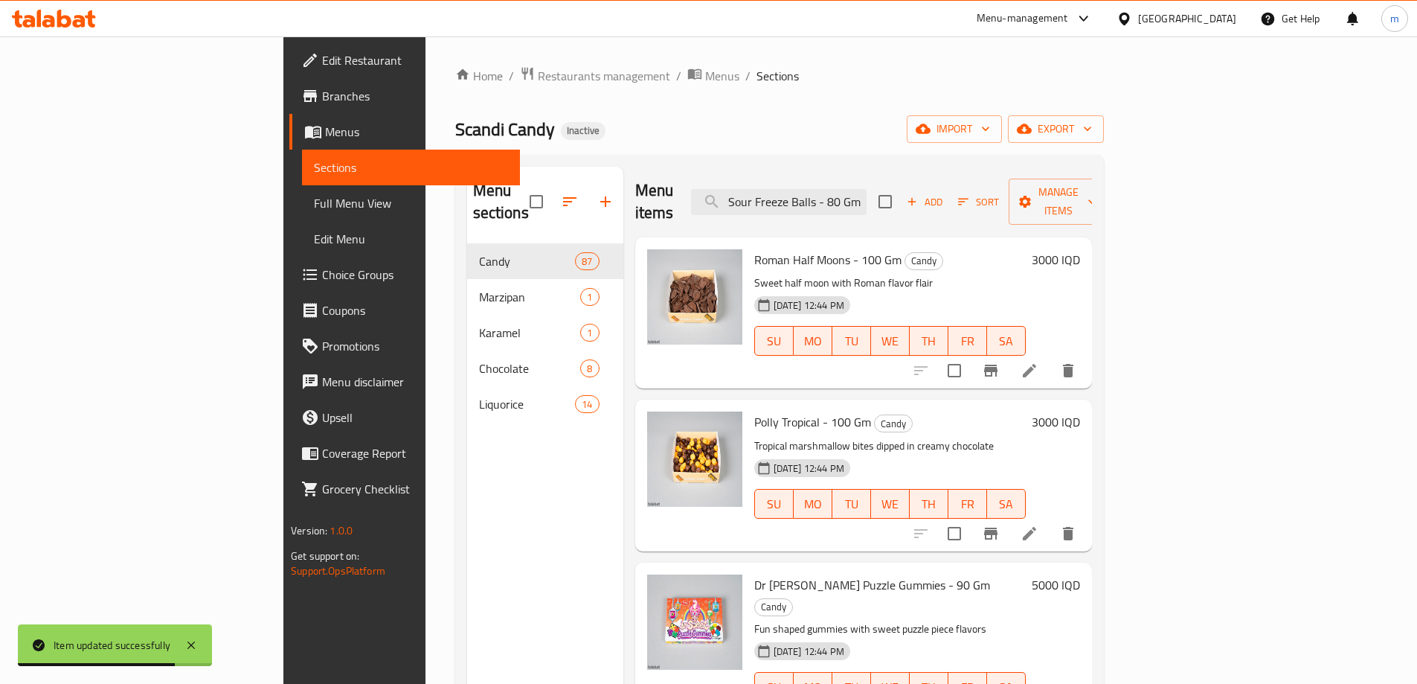
scroll to position [0, 11]
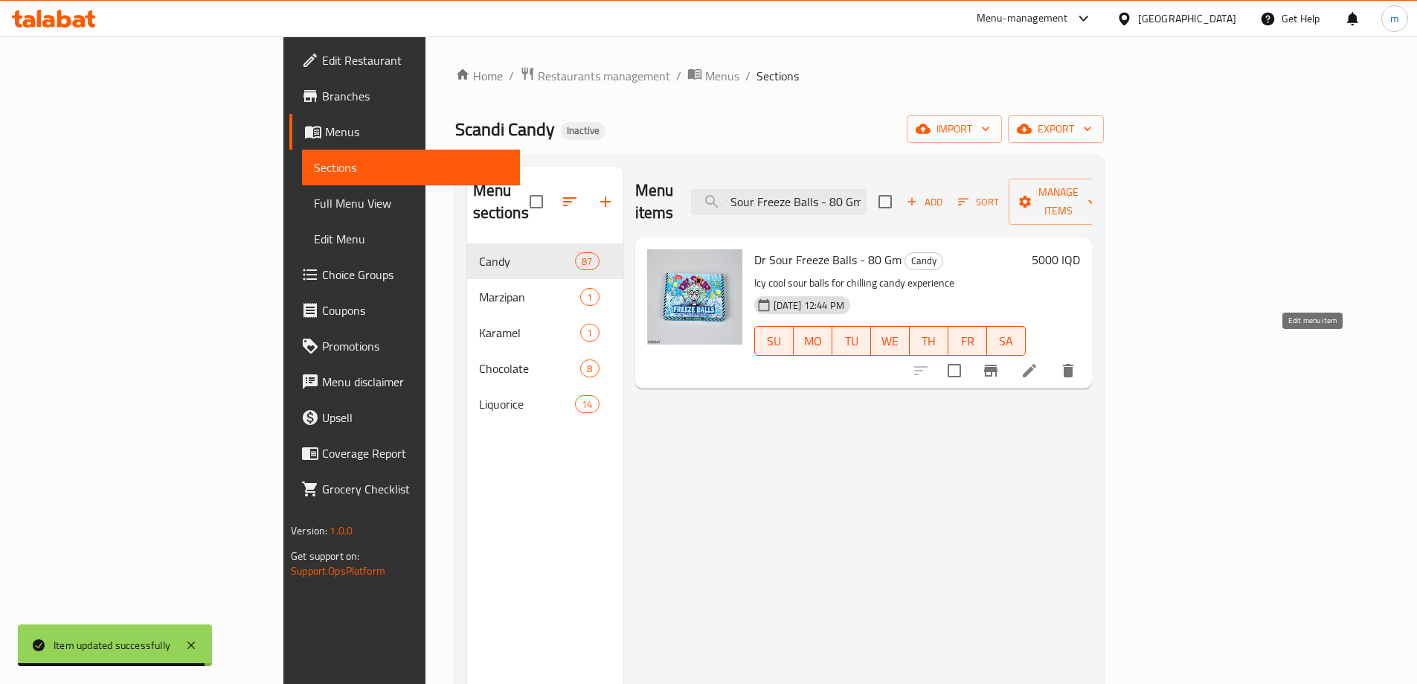
type input "Dr Sour Freeze Balls - 80 Gm"
click at [1038, 362] on icon at bounding box center [1030, 371] width 18 height 18
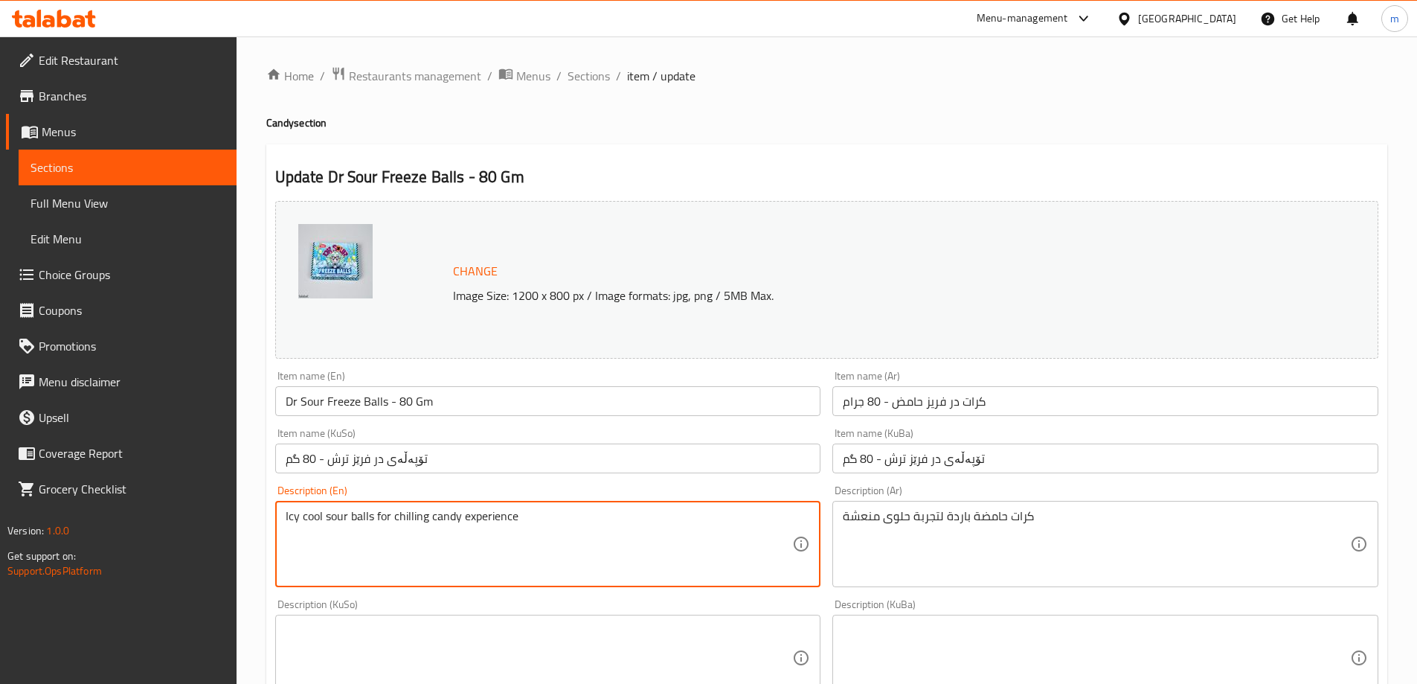
click at [529, 546] on textarea "Icy cool sour balls for chilling candy experience" at bounding box center [539, 544] width 507 height 71
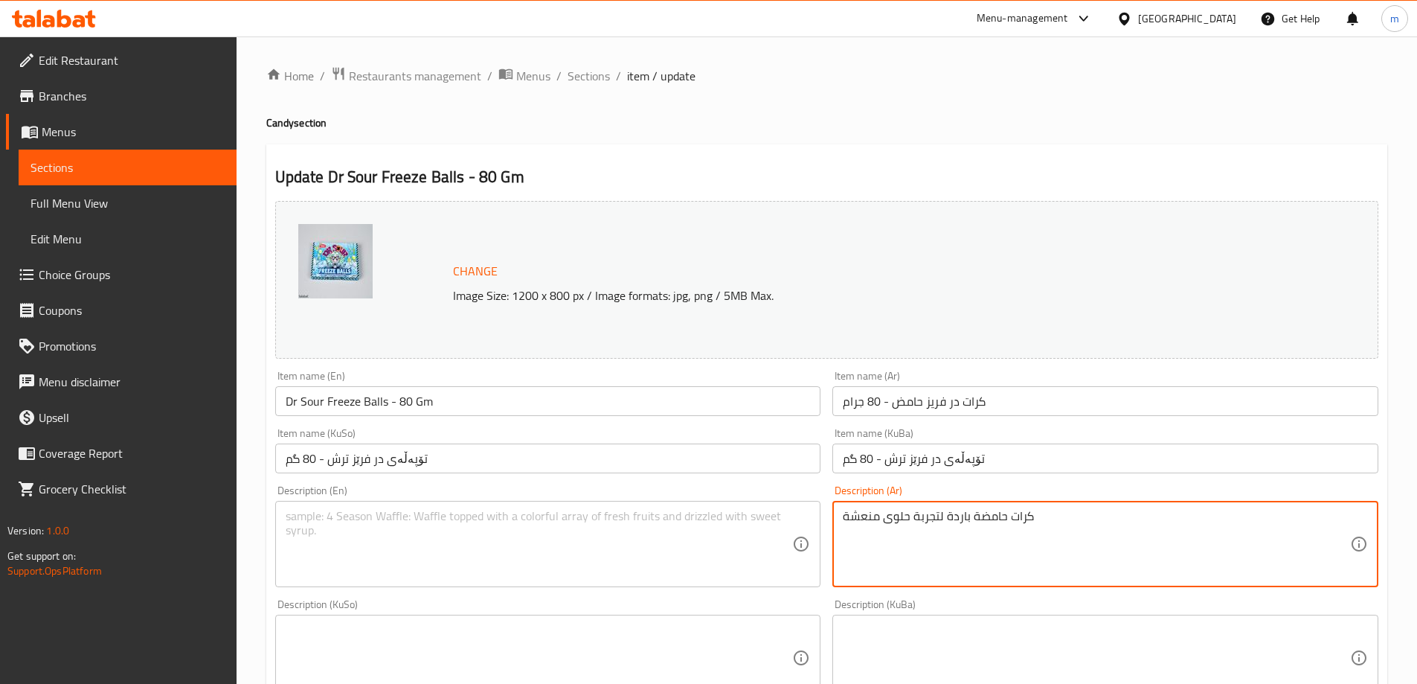
click at [945, 545] on textarea "كرات حامضة باردة لتجربة حلوى منعشة" at bounding box center [1096, 544] width 507 height 71
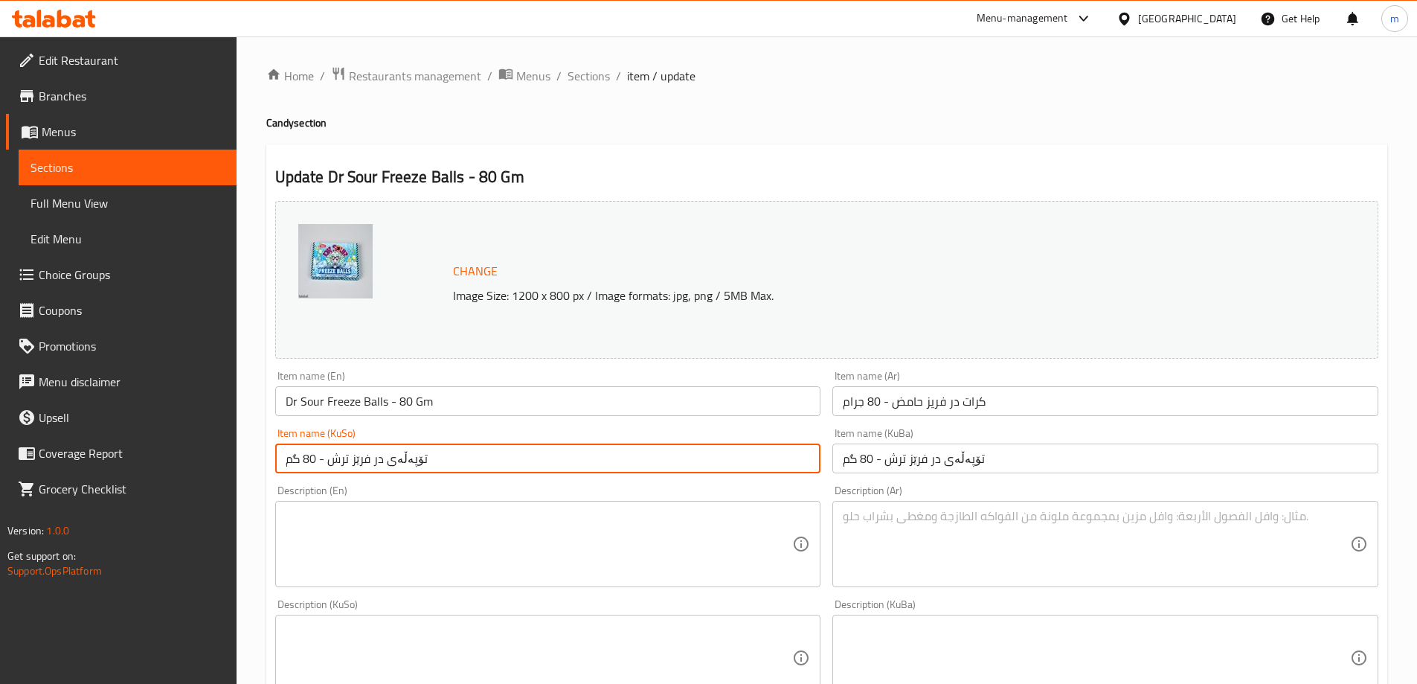
click at [742, 455] on input "تۆپەڵەی در فرێز ترش - 80 گم" at bounding box center [548, 458] width 546 height 30
type input "تۆپەڵەی در فرێز ترش - 80 گم"
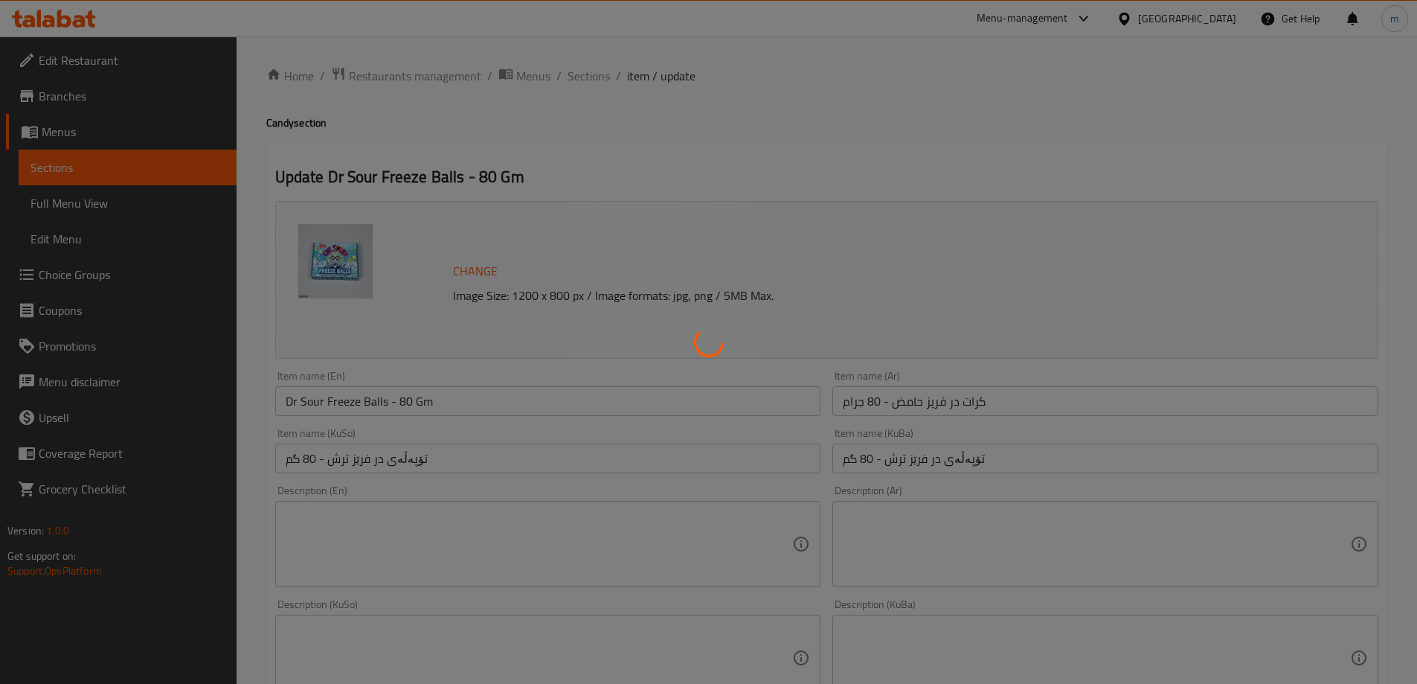
click at [463, 403] on div at bounding box center [708, 342] width 1417 height 684
click at [463, 402] on div at bounding box center [708, 342] width 1417 height 684
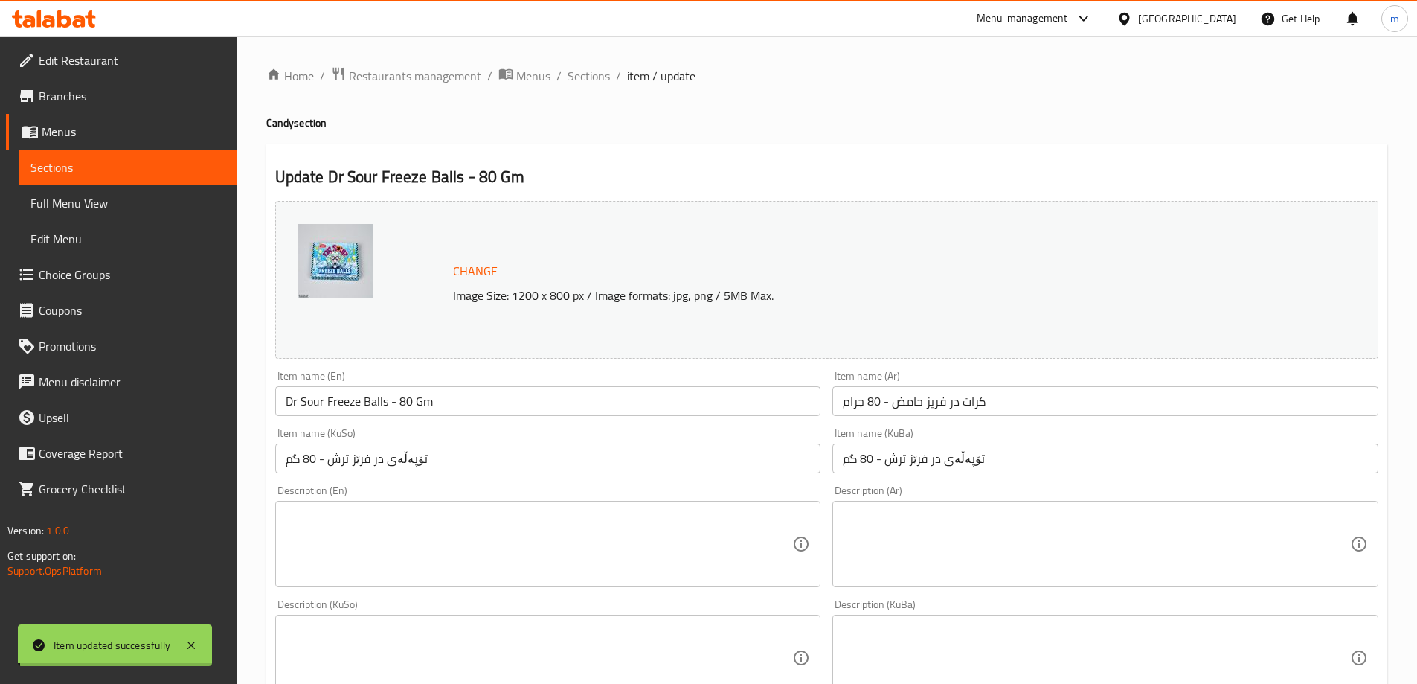
click at [469, 398] on input "Dr Sour Freeze Balls - 80 Gm" at bounding box center [548, 401] width 546 height 30
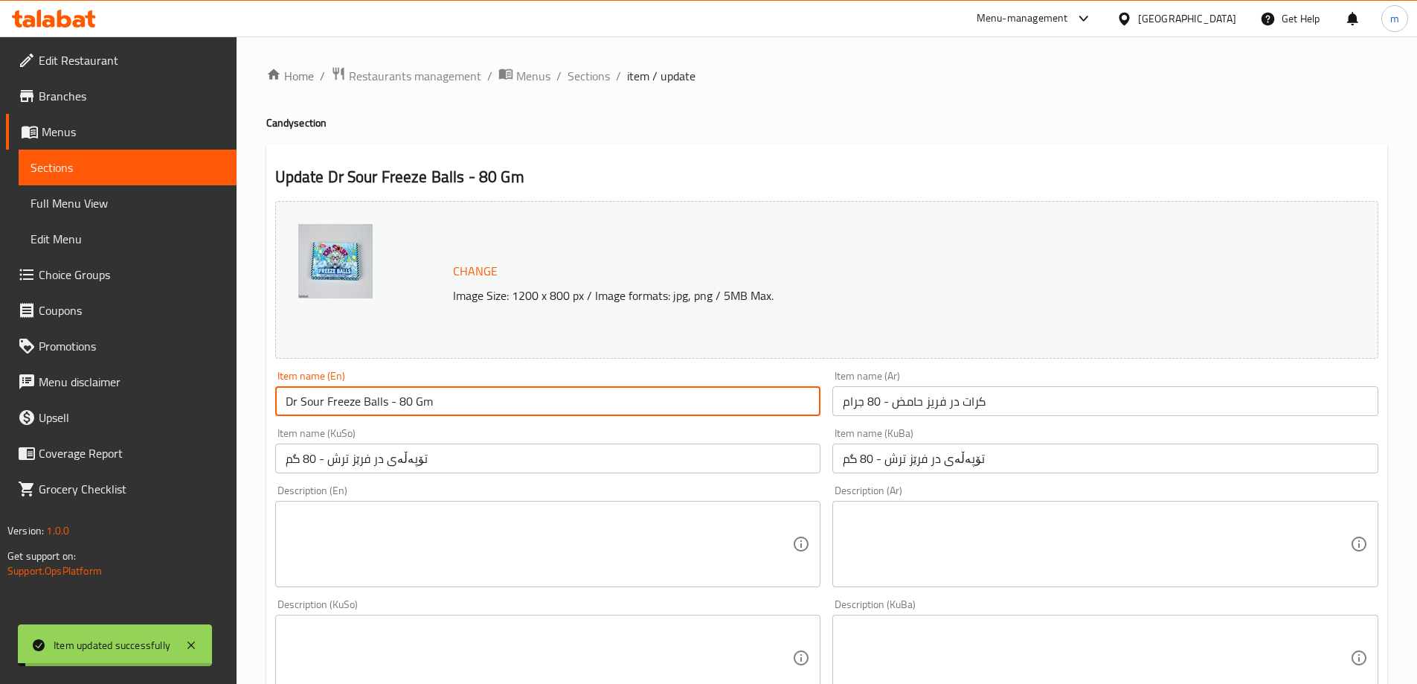
click at [469, 398] on input "Dr Sour Freeze Balls - 80 Gm" at bounding box center [548, 401] width 546 height 30
click at [599, 74] on span "Sections" at bounding box center [589, 76] width 42 height 18
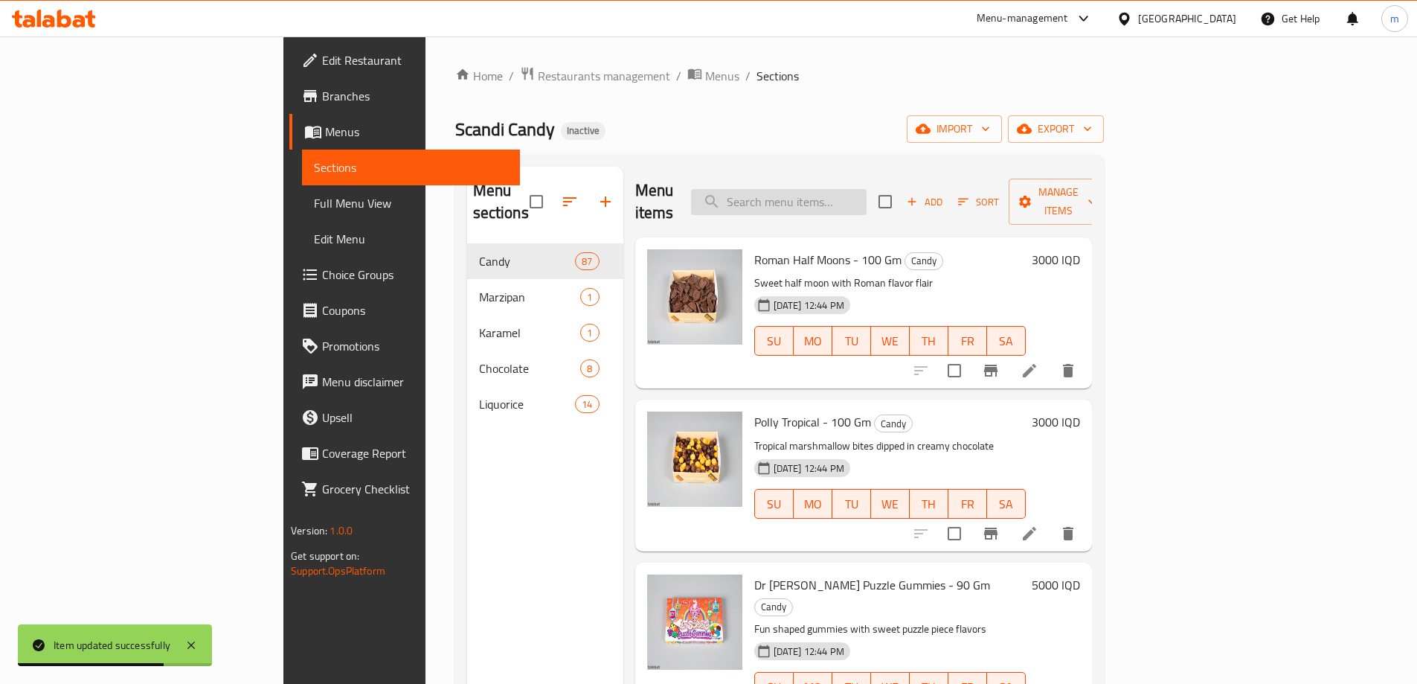
click at [835, 202] on input "search" at bounding box center [779, 202] width 176 height 26
paste input "Dr Sweet Fruit Bites - 80 Gm"
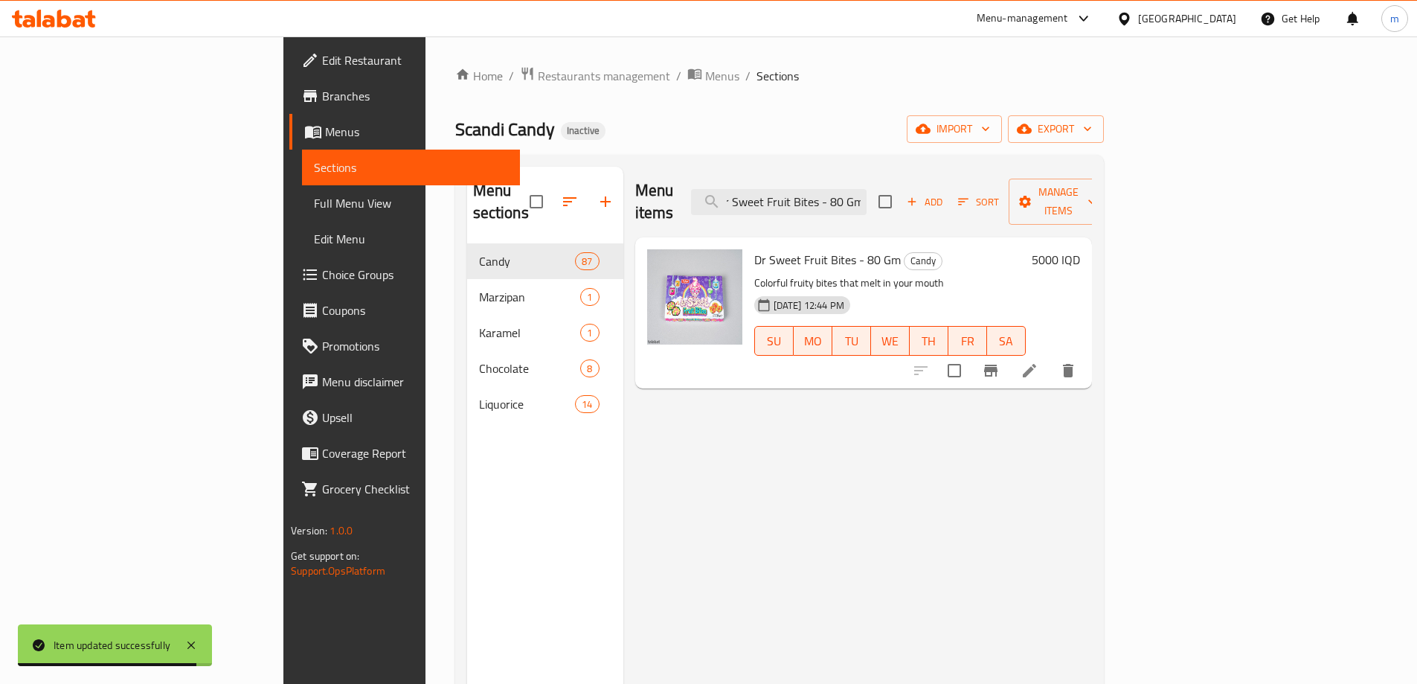
type input "Dr Sweet Fruit Bites - 80 Gm"
click at [1050, 357] on li at bounding box center [1030, 370] width 42 height 27
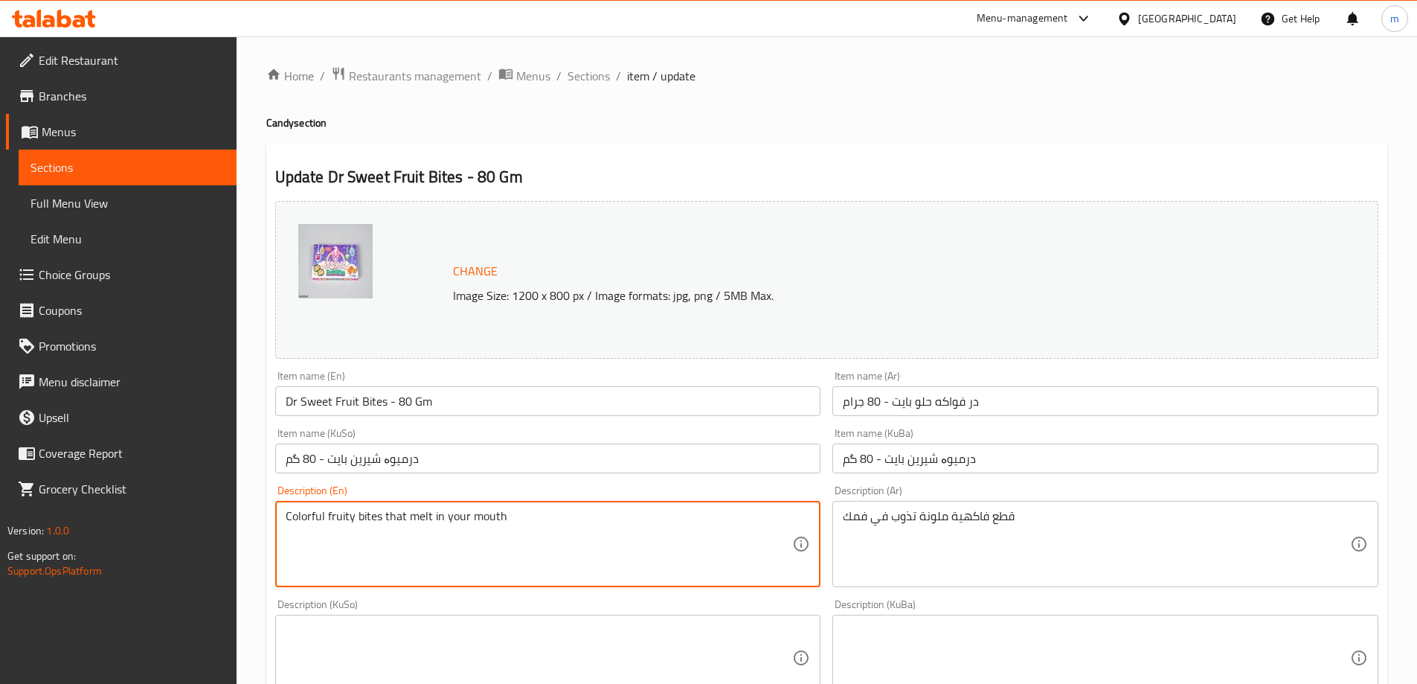
click at [533, 562] on textarea "Colorful fruity bites that melt in your mouth" at bounding box center [539, 544] width 507 height 71
click at [533, 561] on textarea "Colorful fruity bites that melt in your mouth" at bounding box center [539, 544] width 507 height 71
click at [783, 528] on textarea at bounding box center [539, 544] width 507 height 71
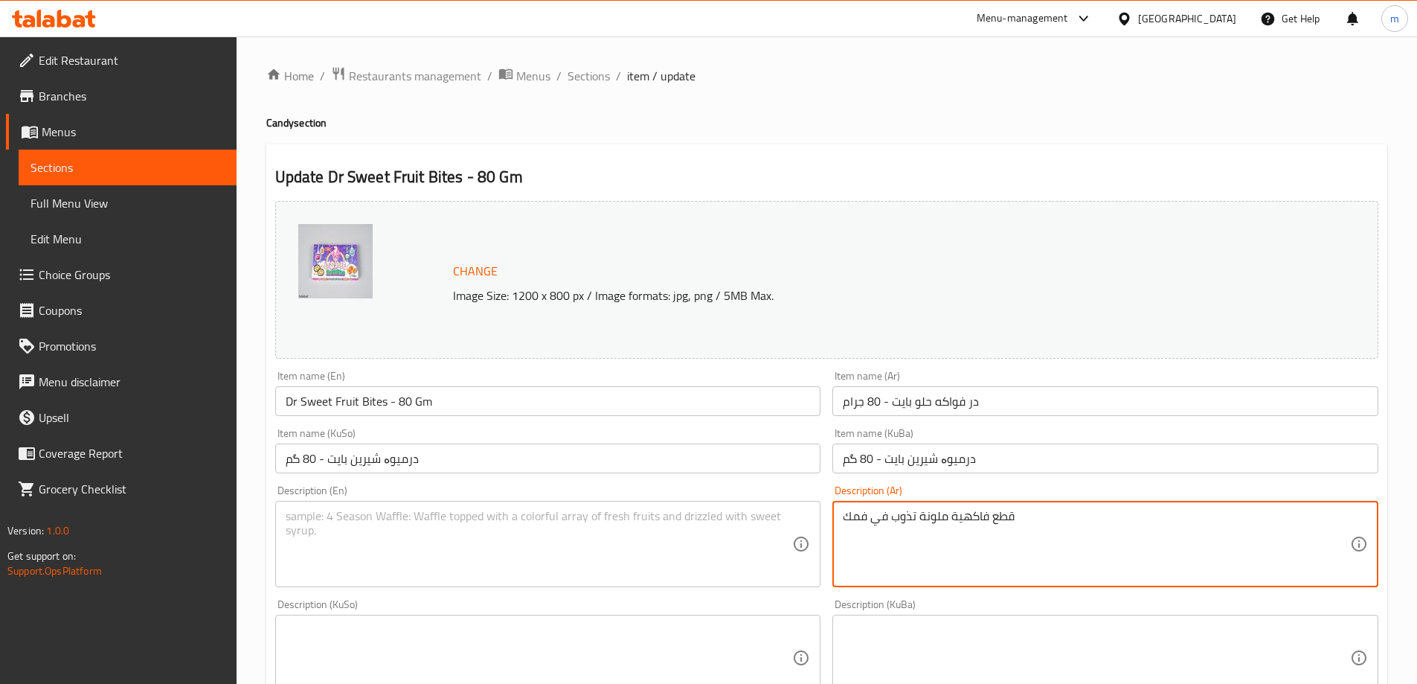
click at [859, 524] on textarea "قطع فاكهية ملونة تذوب في فمك" at bounding box center [1096, 544] width 507 height 71
click at [979, 459] on input "درمیوە شیرین بایت - 80 گم" at bounding box center [1105, 458] width 546 height 30
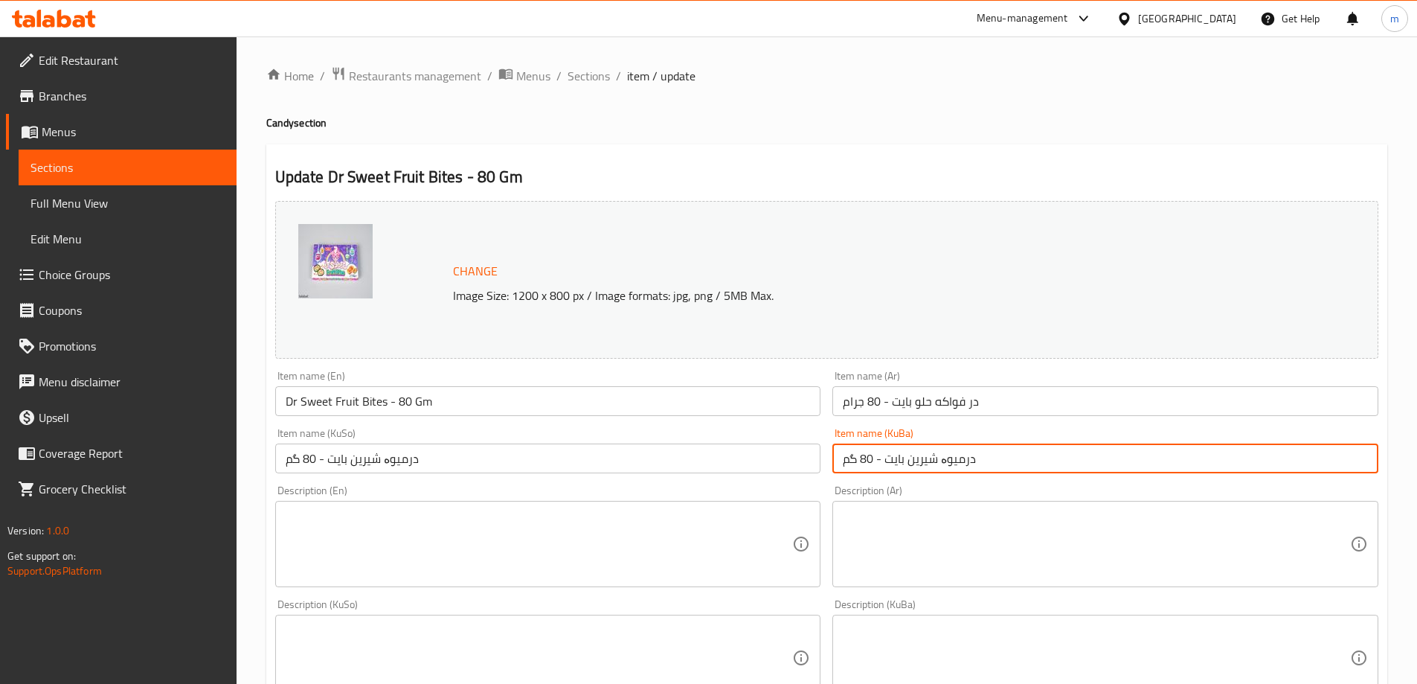
click at [979, 459] on input "درمیوە شیرین بایت - 80 گم" at bounding box center [1105, 458] width 546 height 30
click at [979, 405] on input "در فواكه حلو بايت - 80 جرام" at bounding box center [1105, 401] width 546 height 30
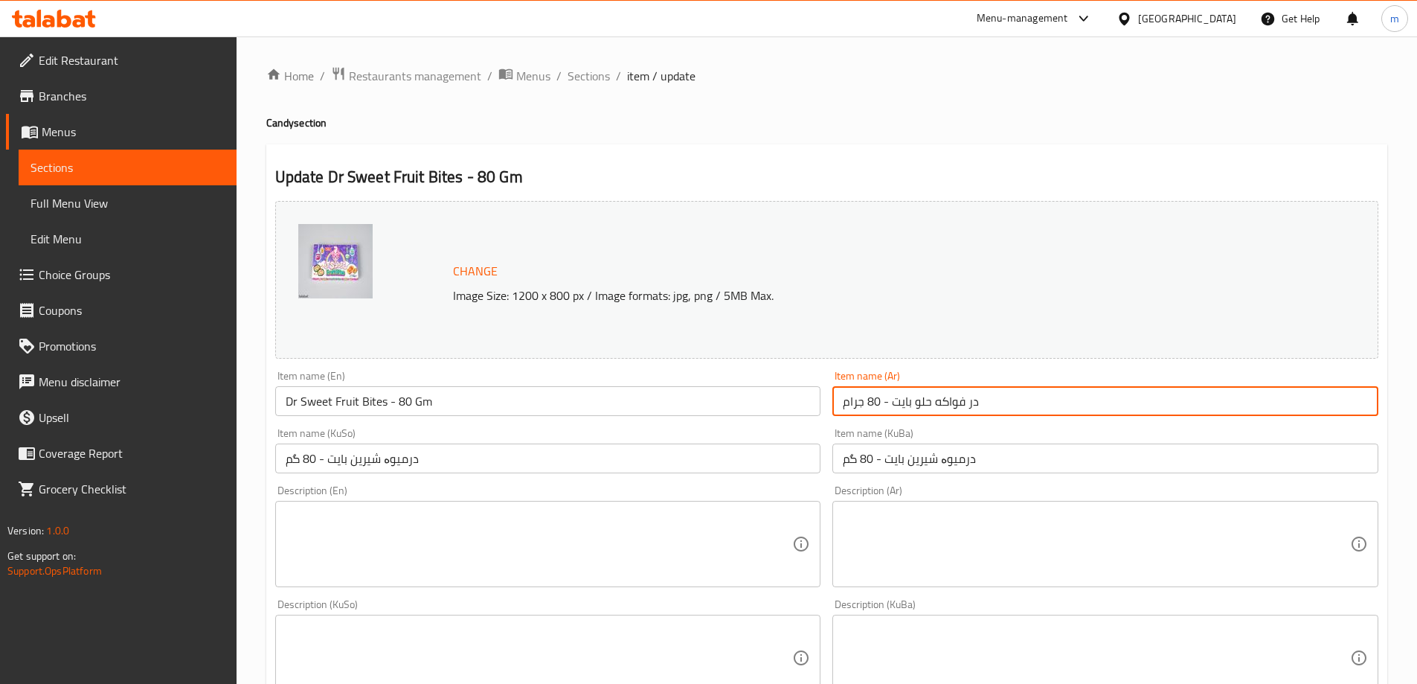
click at [979, 405] on input "در فواكه حلو بايت - 80 جرام" at bounding box center [1105, 401] width 546 height 30
paste input "كتور سويت فروت بايتس - 80 ج"
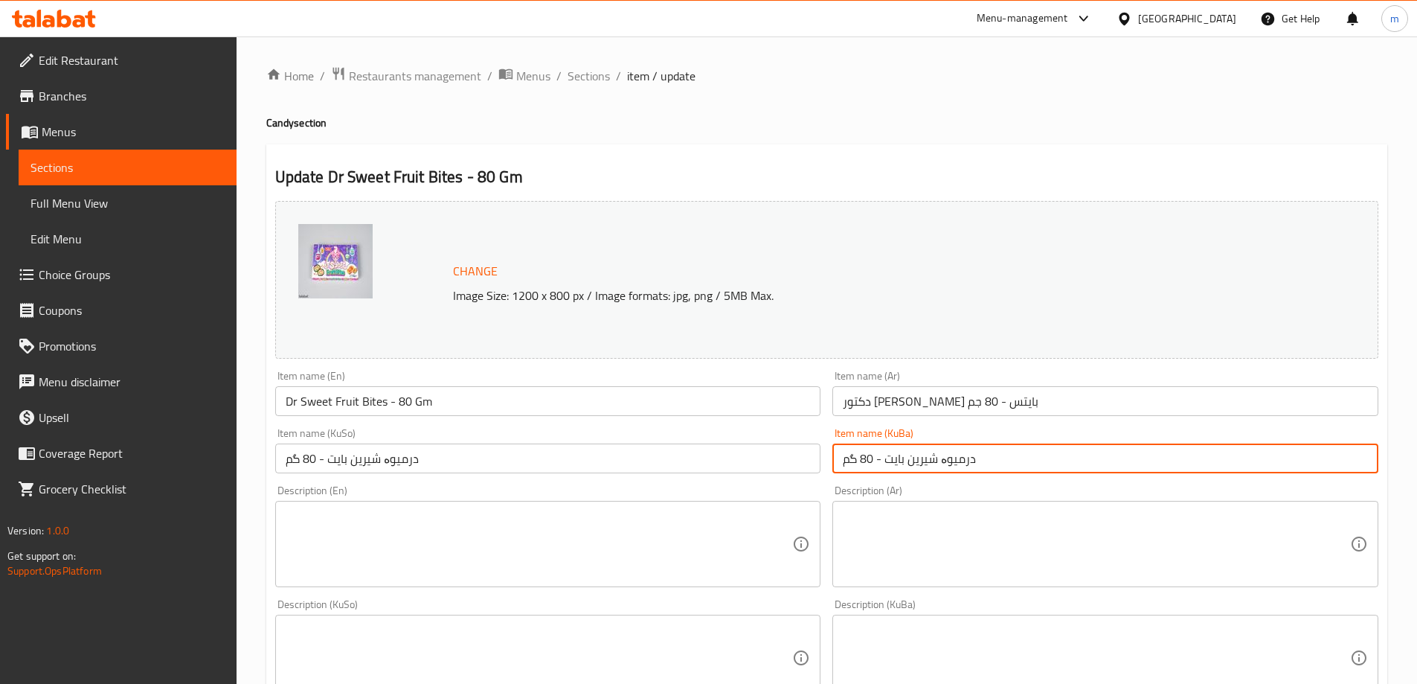
click at [998, 460] on input "درمیوە شیرین بایت - 80 گم" at bounding box center [1105, 458] width 546 height 30
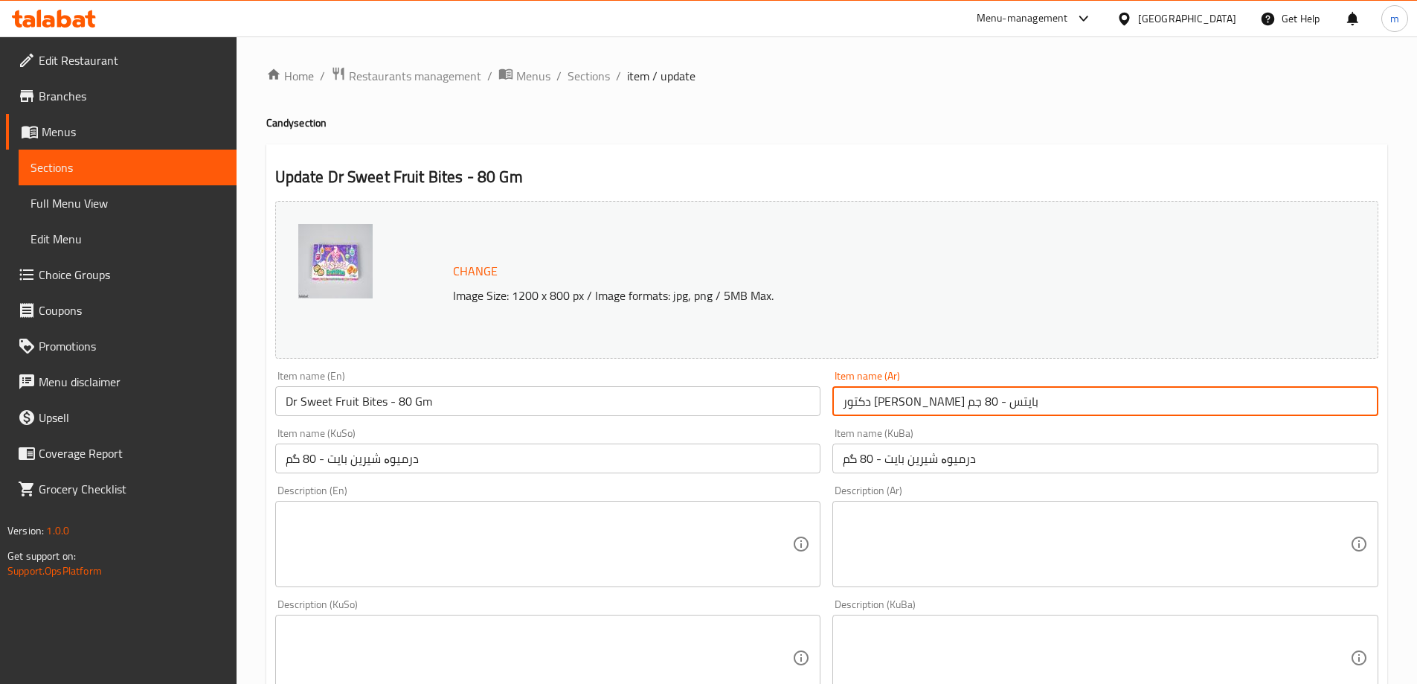
click at [998, 407] on input "دكتور [PERSON_NAME] بايتس - 80 جم" at bounding box center [1105, 401] width 546 height 30
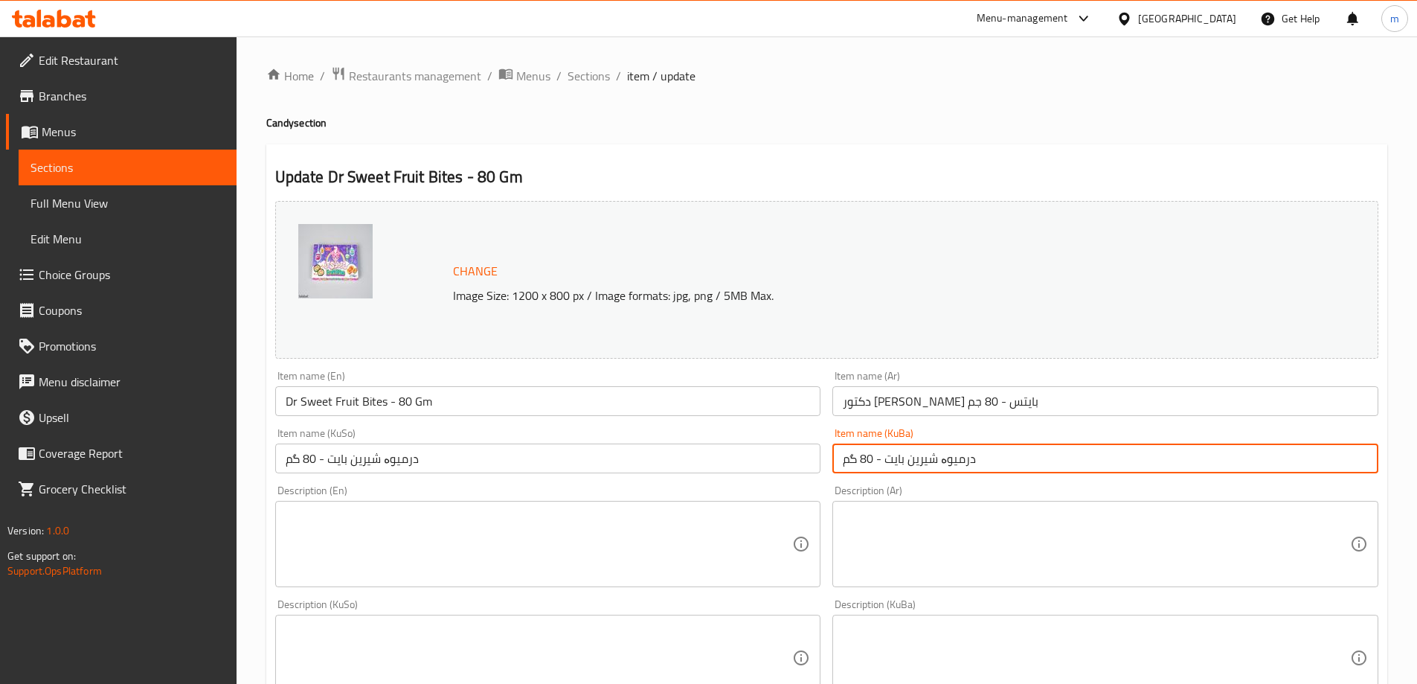
click at [976, 464] on input "درمیوە شیرین بایت - 80 گم" at bounding box center [1105, 458] width 546 height 30
click at [960, 455] on input "درمیوە شیرین بایت - 80 گم" at bounding box center [1105, 458] width 546 height 30
drag, startPoint x: 975, startPoint y: 460, endPoint x: 956, endPoint y: 460, distance: 18.6
click at [961, 460] on input "درمیوە شیرین بایت - 80 گم" at bounding box center [1105, 458] width 546 height 30
click at [956, 460] on input "درمیوە شیرین بایت - 80 گم" at bounding box center [1105, 458] width 546 height 30
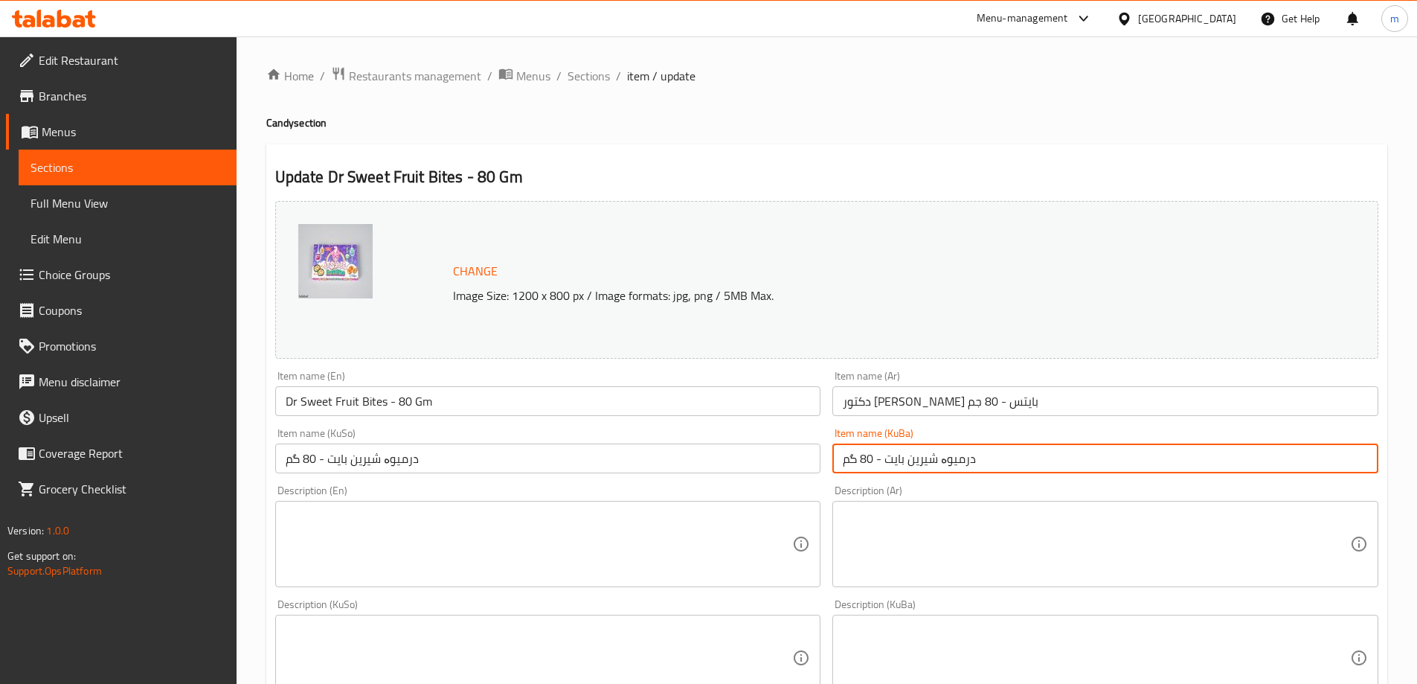
click at [980, 402] on input "دكتور [PERSON_NAME] بايتس - 80 جم" at bounding box center [1105, 401] width 546 height 30
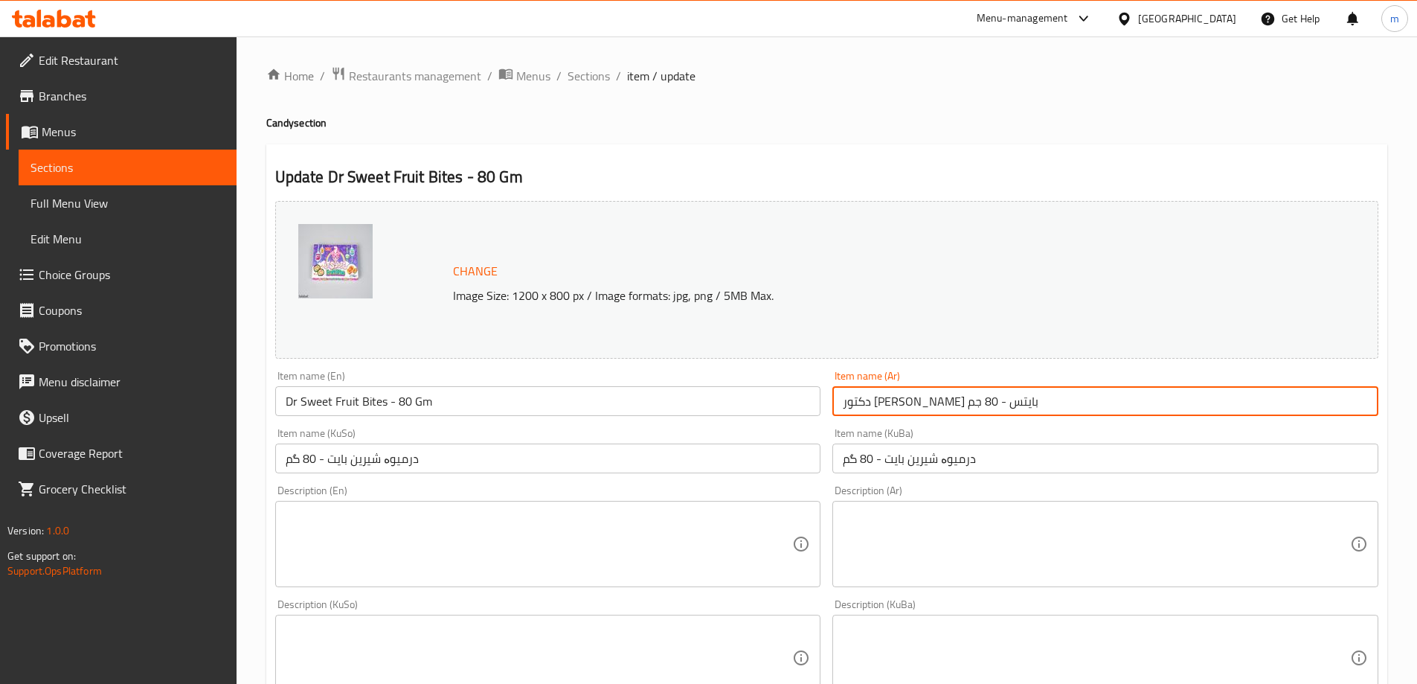
click at [986, 402] on input "دكتور [PERSON_NAME] بايتس - 80 جم" at bounding box center [1105, 401] width 546 height 30
click at [982, 399] on input "در فواكه حلو بايت - 80 جرام" at bounding box center [1105, 401] width 546 height 30
drag, startPoint x: 977, startPoint y: 402, endPoint x: 957, endPoint y: 399, distance: 20.3
click at [976, 402] on input "در فواكه حلو بايت - 80 جرام" at bounding box center [1105, 401] width 546 height 30
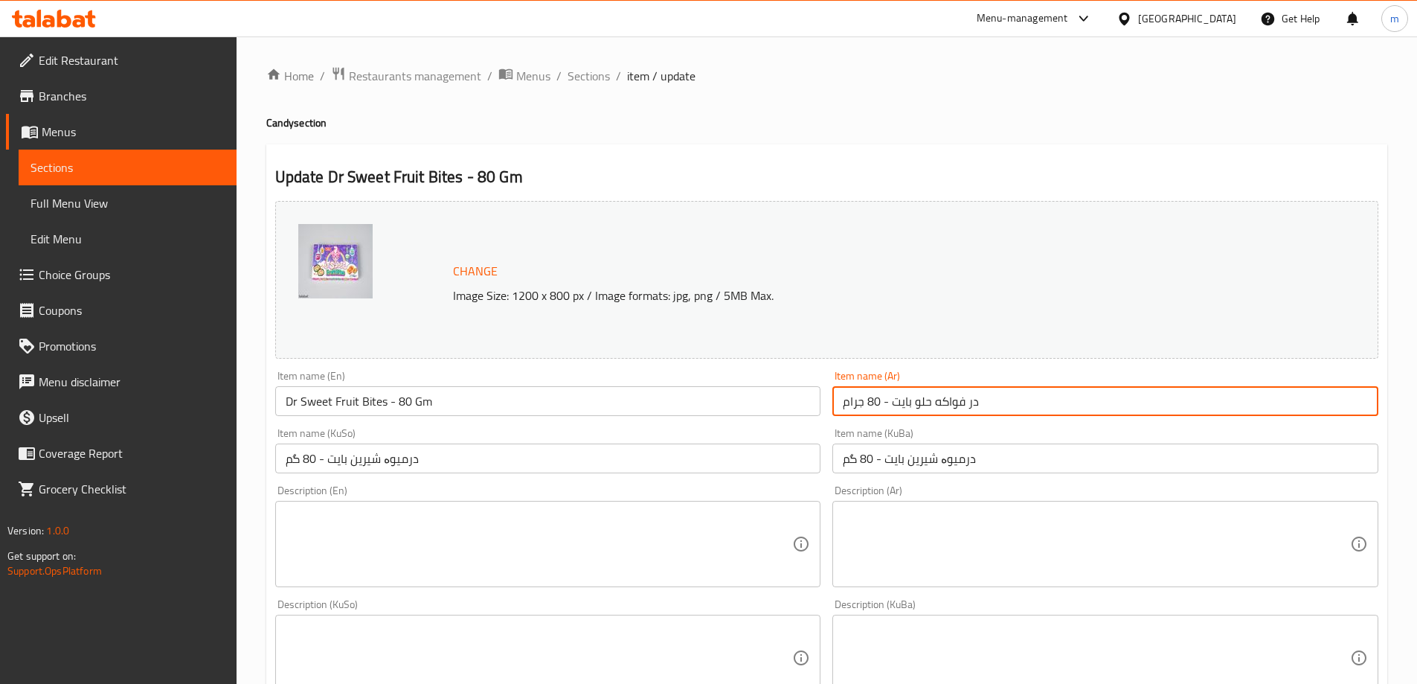
click at [968, 400] on input "در فواكه حلو بايت - 80 جرام" at bounding box center [1105, 401] width 546 height 30
click at [969, 400] on input "در فواكه حلو بايت - 80 جرام" at bounding box center [1105, 401] width 546 height 30
click at [970, 400] on input "در فواكه حلو بايت - 80 جرام" at bounding box center [1105, 401] width 546 height 30
click at [972, 400] on input "در فواكه حلو بايت - 80 جرام" at bounding box center [1105, 401] width 546 height 30
click at [973, 401] on input "در فواكه حلو بايت - 80 جرام" at bounding box center [1105, 401] width 546 height 30
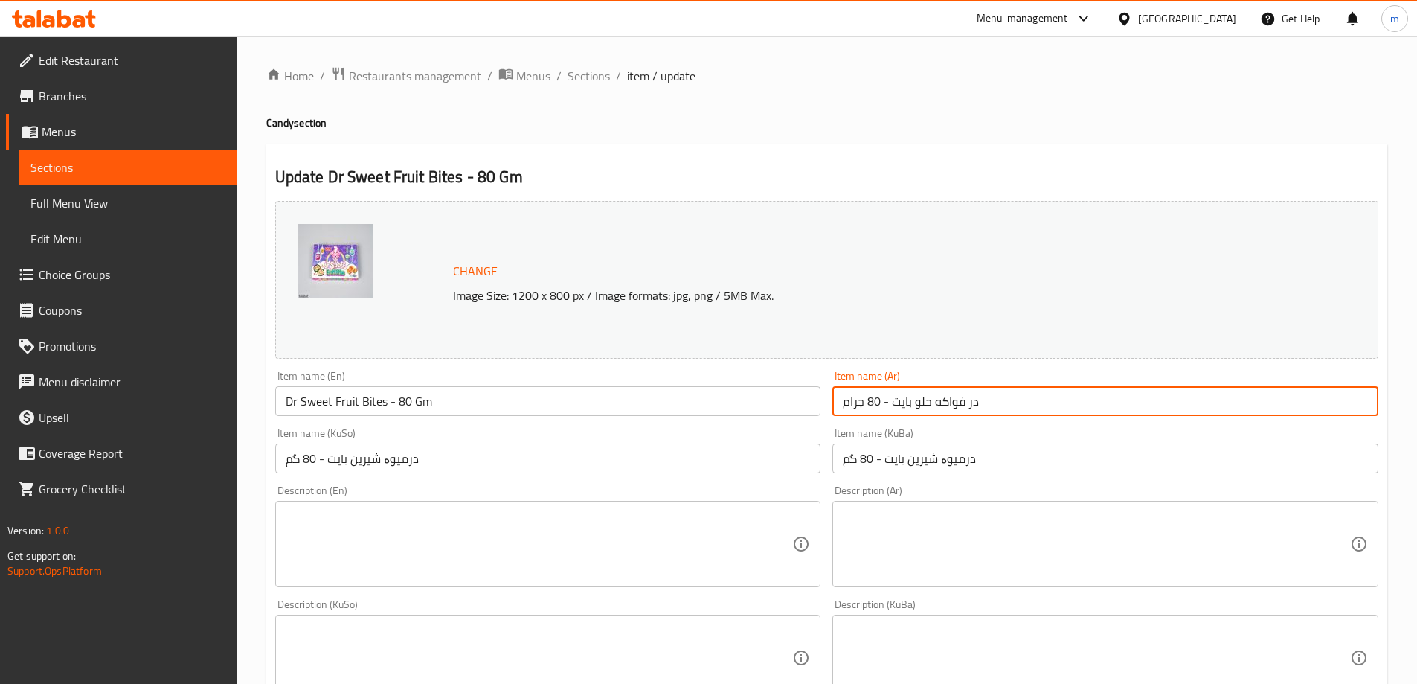
click at [973, 401] on input "در فواكه حلو بايت - 80 جرام" at bounding box center [1105, 401] width 546 height 30
click at [974, 402] on input "در فواكه حلو بايت - 80 جرام" at bounding box center [1105, 401] width 546 height 30
paste input "كتور سويت فروت بايتس - 80 ج"
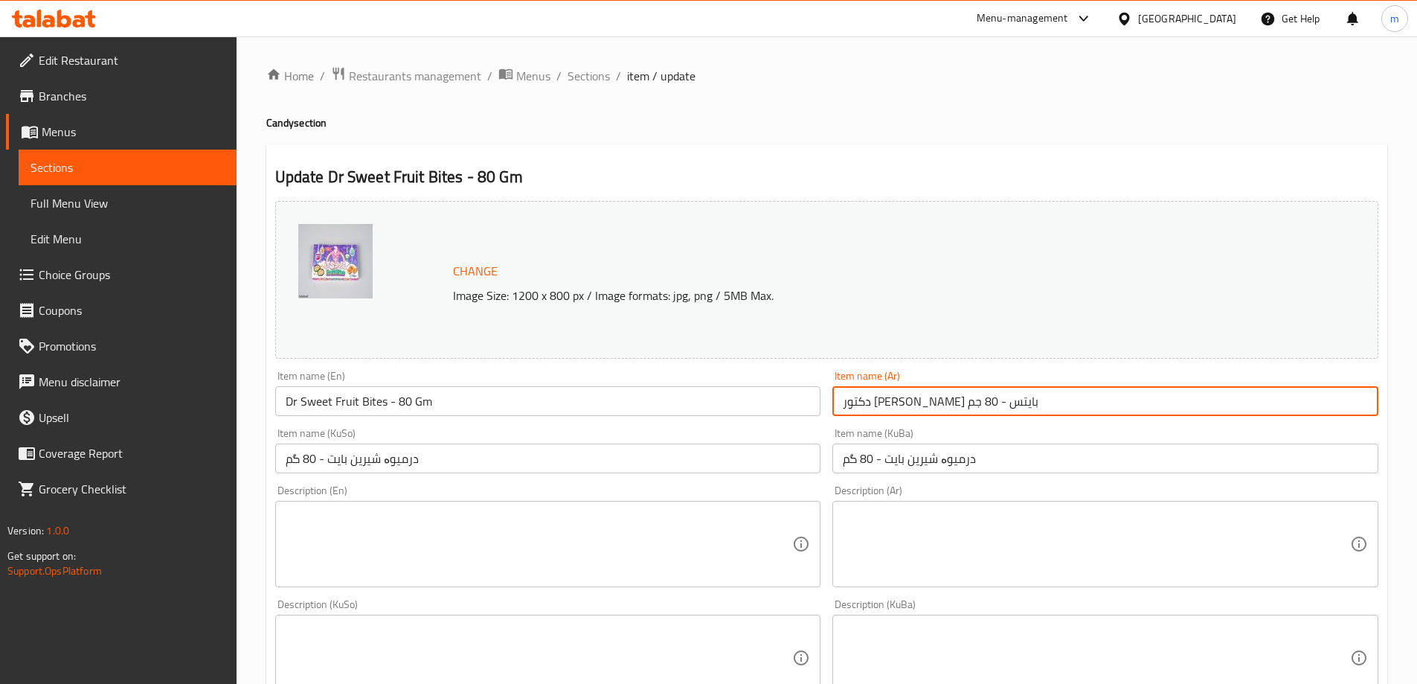
click at [992, 404] on input "دكتور [PERSON_NAME] بايتس - 80 جم" at bounding box center [1105, 401] width 546 height 30
paste input "text"
type input "در سويت فروت بايتس - 80 جم"
click at [969, 462] on input "درمیوە شیرین بایت - 80 گم" at bounding box center [1105, 458] width 546 height 30
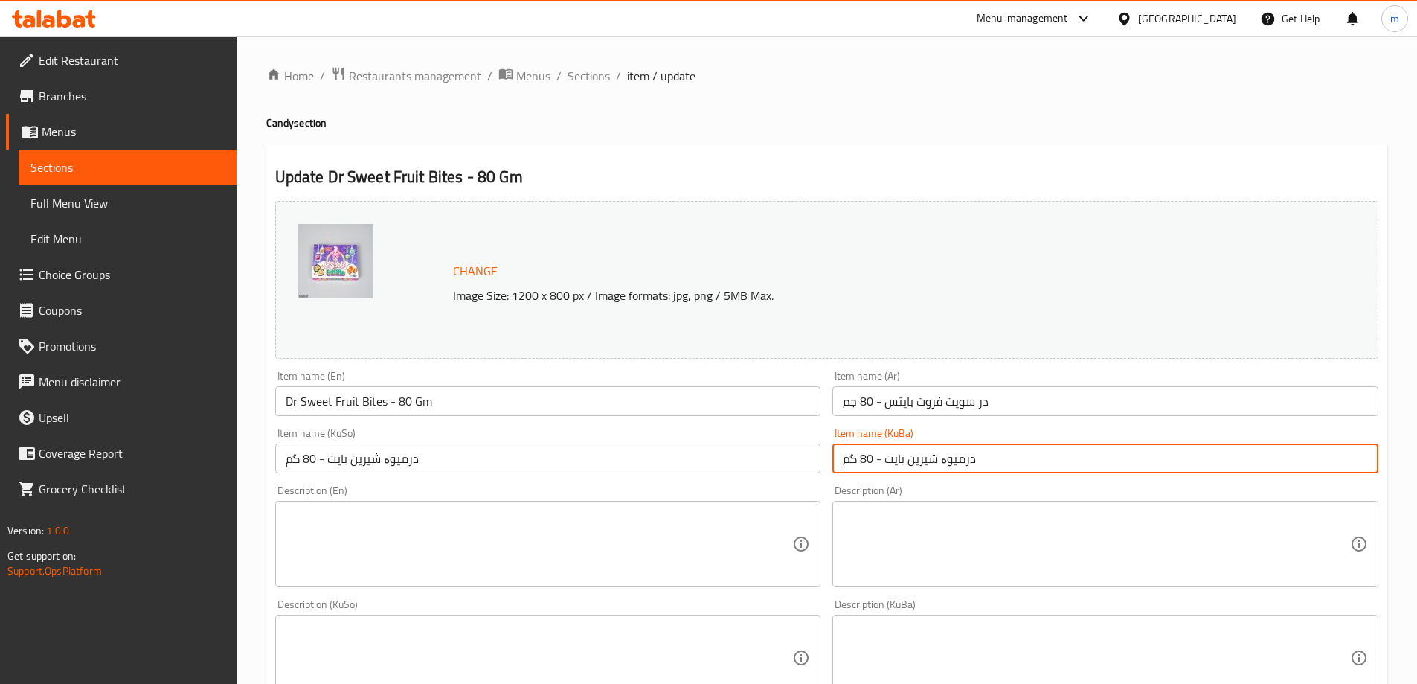
click at [967, 460] on input "درمیوە شیرین بایت - 80 گم" at bounding box center [1105, 458] width 546 height 30
click at [945, 457] on input "در میوە شیرین بایت - 80 گم" at bounding box center [1105, 458] width 546 height 30
click at [940, 463] on input "در میوە شیرین بایت - 80 گم" at bounding box center [1105, 458] width 546 height 30
click at [942, 452] on input "در میوە شیرین بایت - 80 گم" at bounding box center [1105, 458] width 546 height 30
type input "در میوە شیرین بایت - 80 گم"
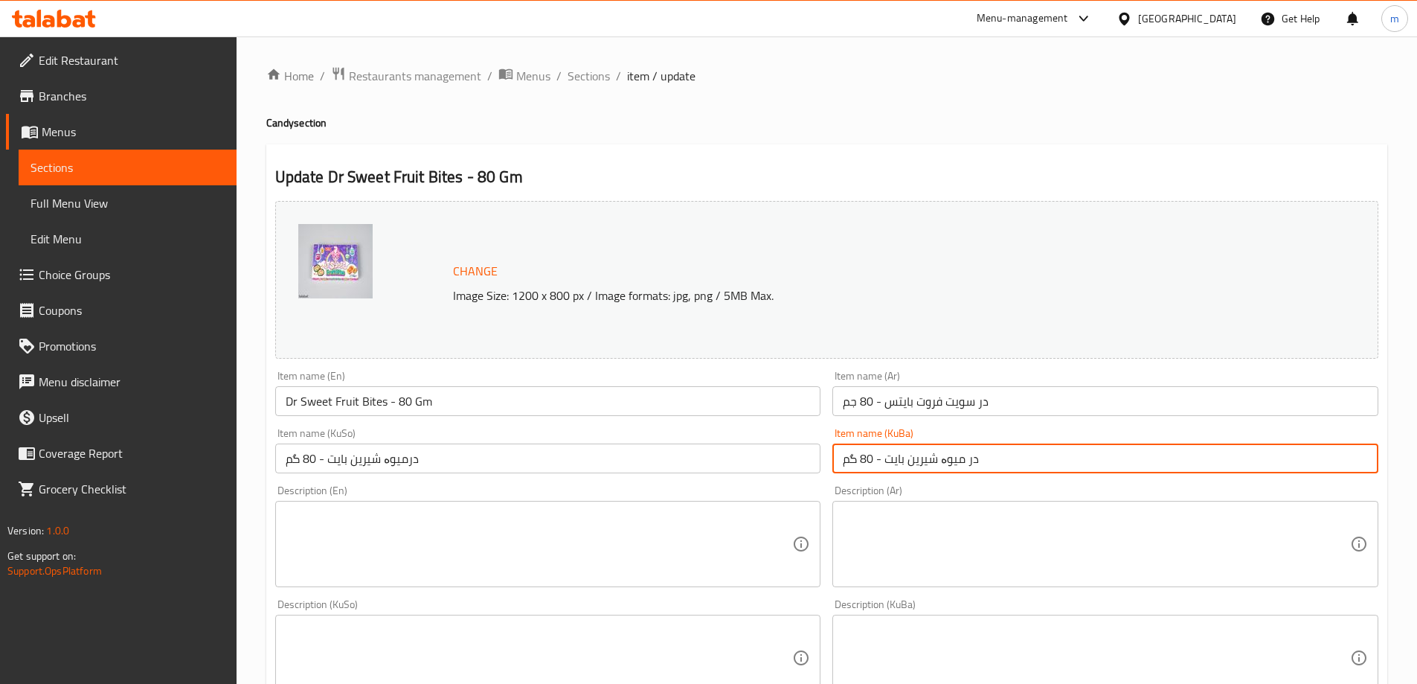
click at [982, 401] on input "در سويت فروت بايتس - 80 جم" at bounding box center [1105, 401] width 546 height 30
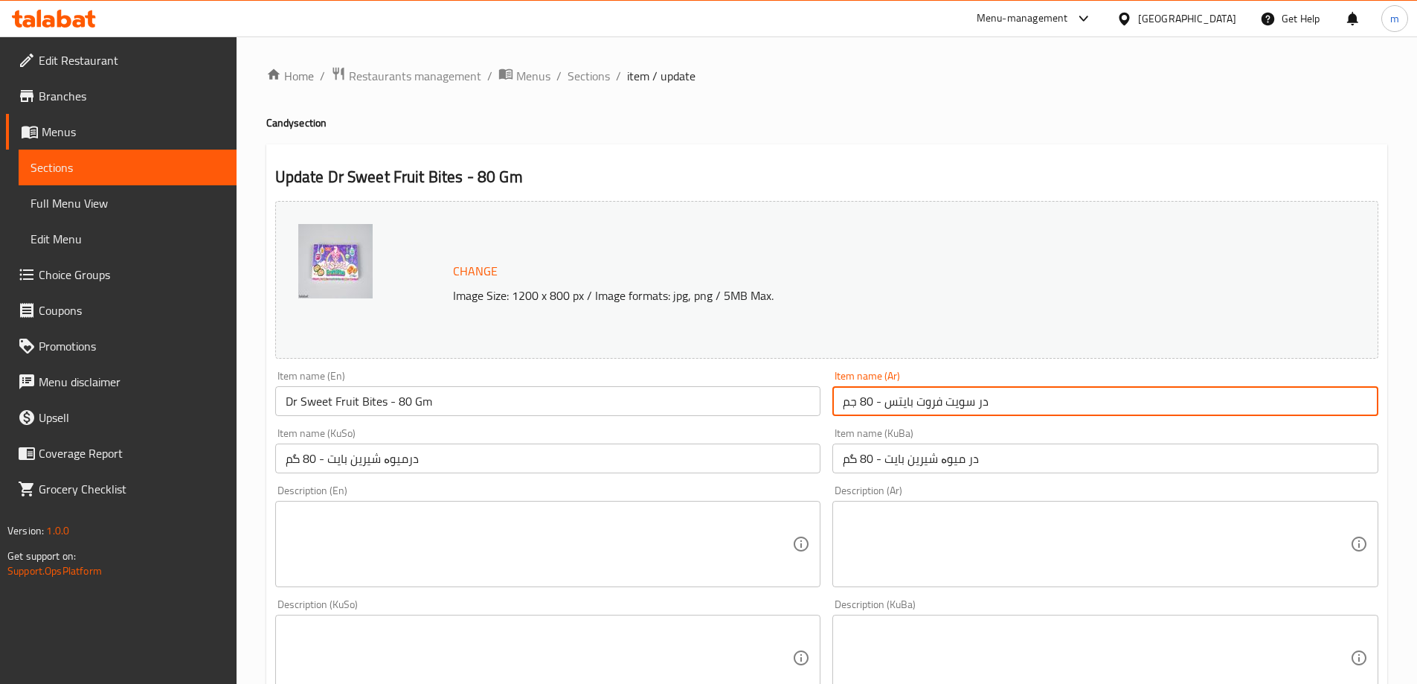
click at [982, 401] on input "در سويت فروت بايتس - 80 جم" at bounding box center [1105, 401] width 546 height 30
paste input "كتو"
type input "دكتور [PERSON_NAME] بايتس - 80 جم"
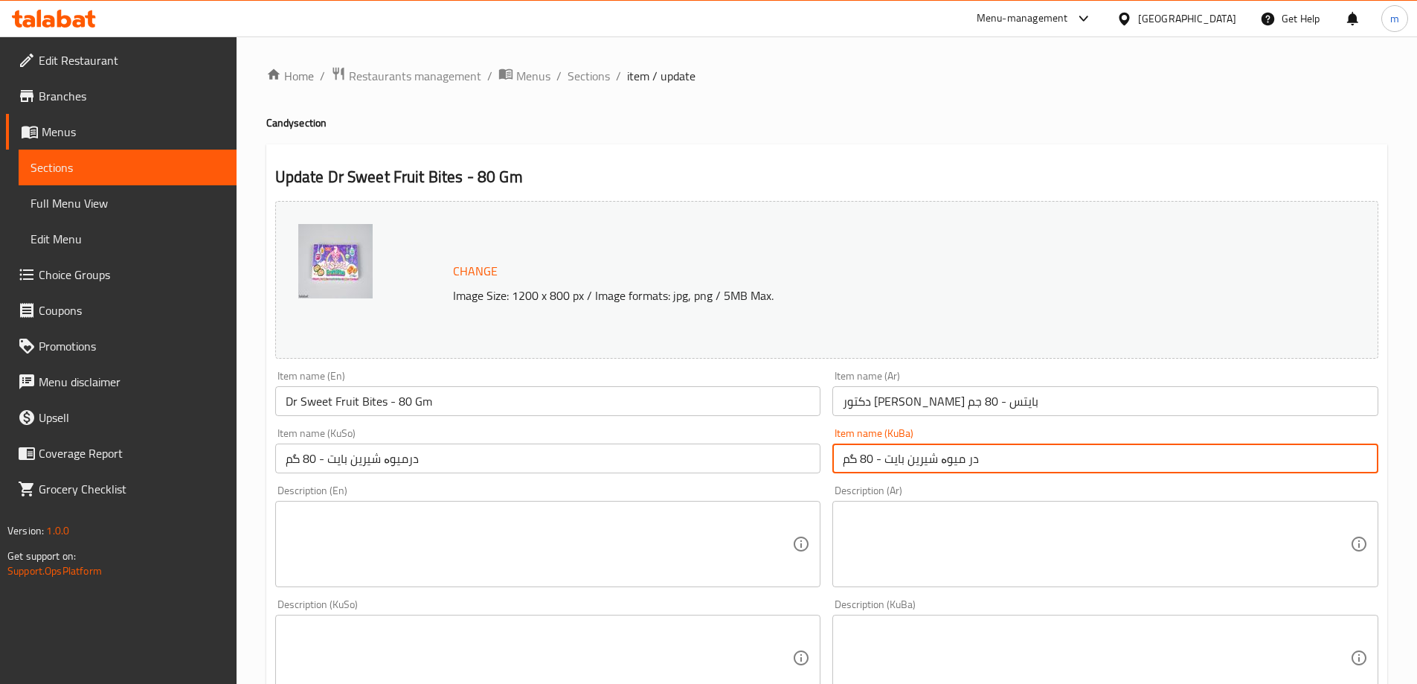
click at [971, 465] on input "در میوە شیرین بایت - 80 گم" at bounding box center [1105, 458] width 546 height 30
click at [973, 463] on input "در میوە شیرین بایت - 80 گم" at bounding box center [1105, 458] width 546 height 30
paste input "کتۆر"
click at [942, 456] on input "دکتۆر میوە شیرین بایت - 80 گم" at bounding box center [1105, 458] width 546 height 30
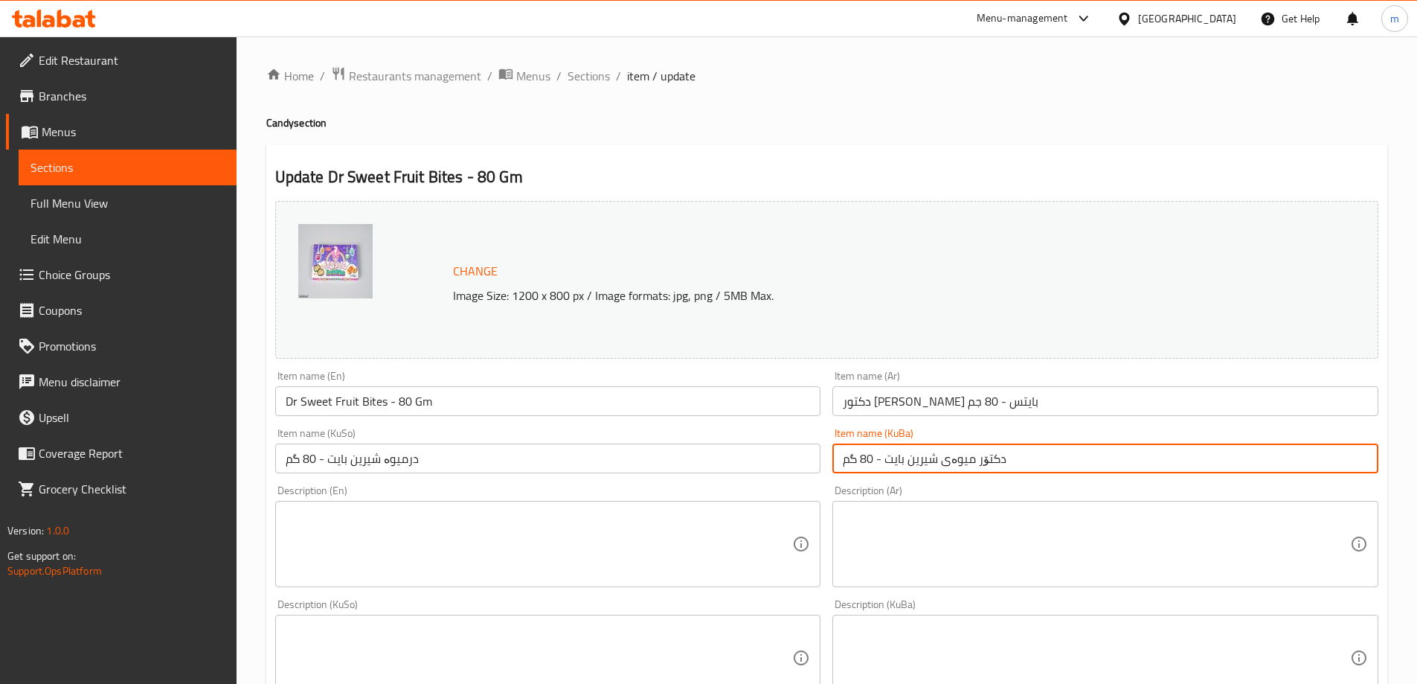
click at [972, 460] on input "دکتۆر میوەی شیرین بایت - 80 گم" at bounding box center [1105, 458] width 546 height 30
click at [916, 460] on input "دکتۆر میوەی شیرین بایت - 80 گم" at bounding box center [1105, 458] width 546 height 30
click at [909, 455] on input "دکتۆر میوەی شیرین بایت - 80 گم" at bounding box center [1105, 458] width 546 height 30
click at [895, 465] on input "دکتۆر میوەی شیرینی بایت - 80 گم" at bounding box center [1105, 458] width 546 height 30
click at [885, 455] on input "دکتۆر میوەی شیرینی بایت - 80 گم" at bounding box center [1105, 458] width 546 height 30
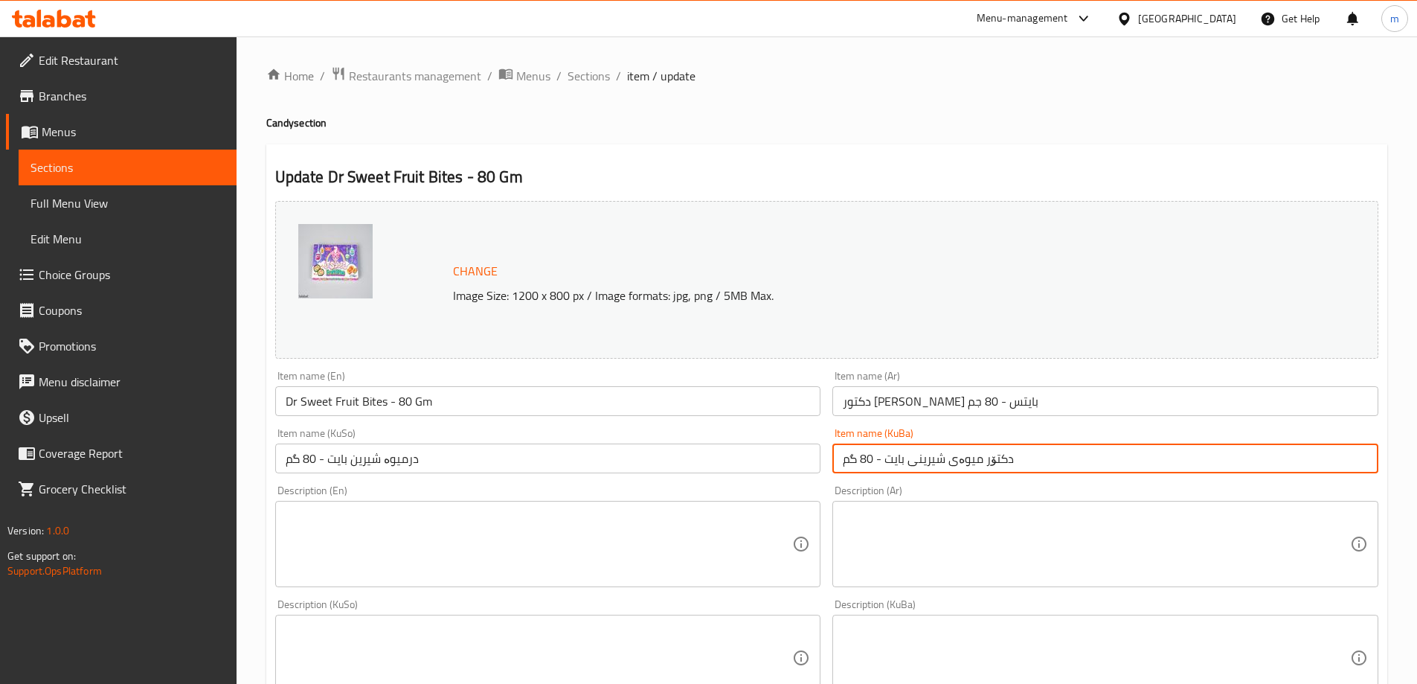
click at [890, 463] on input "دکتۆر میوەی شیرینی بایت - 80 گم" at bounding box center [1105, 458] width 546 height 30
type input "دکتۆر میوەی شیرینی بایت - 80 گم"
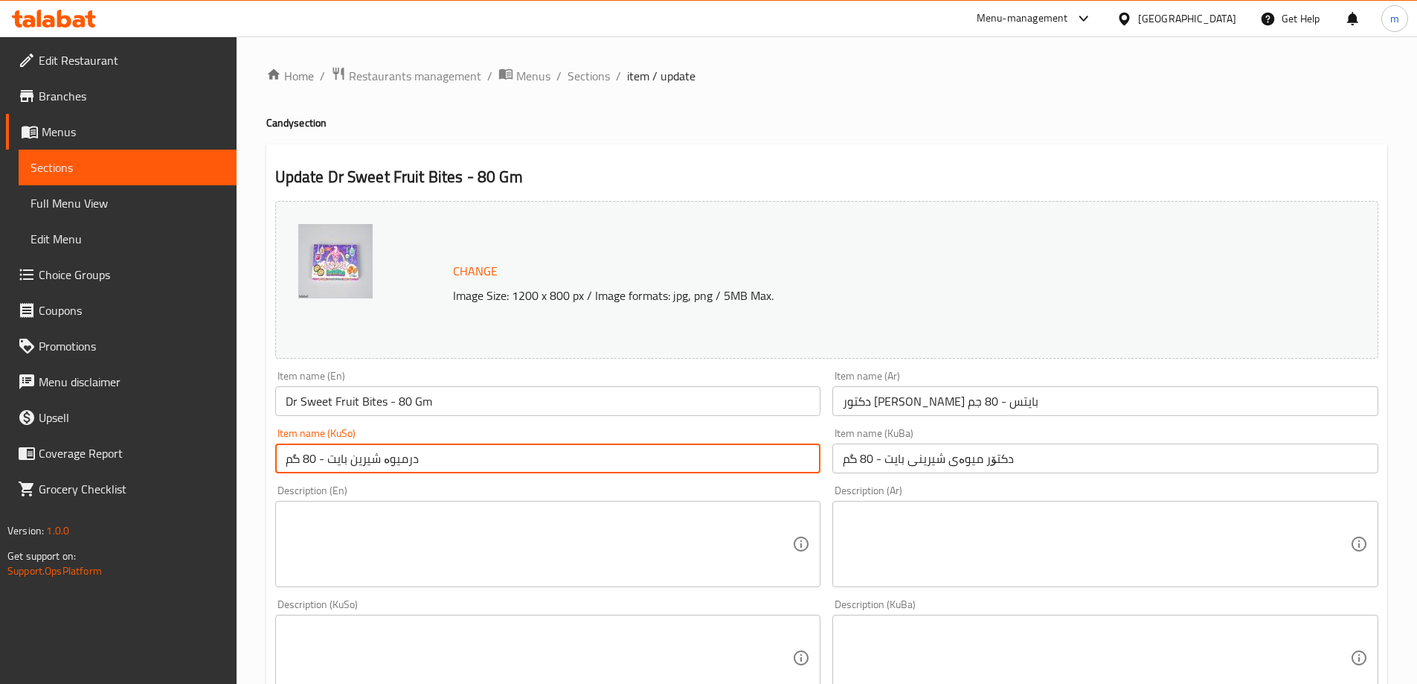
click at [765, 463] on input "درمیوە شیرین بایت - 80 گم" at bounding box center [548, 458] width 546 height 30
paste input "کتۆر میوەی شیرینی"
type input "دکتۆر میوەی شیرینی بایت - 80 گم"
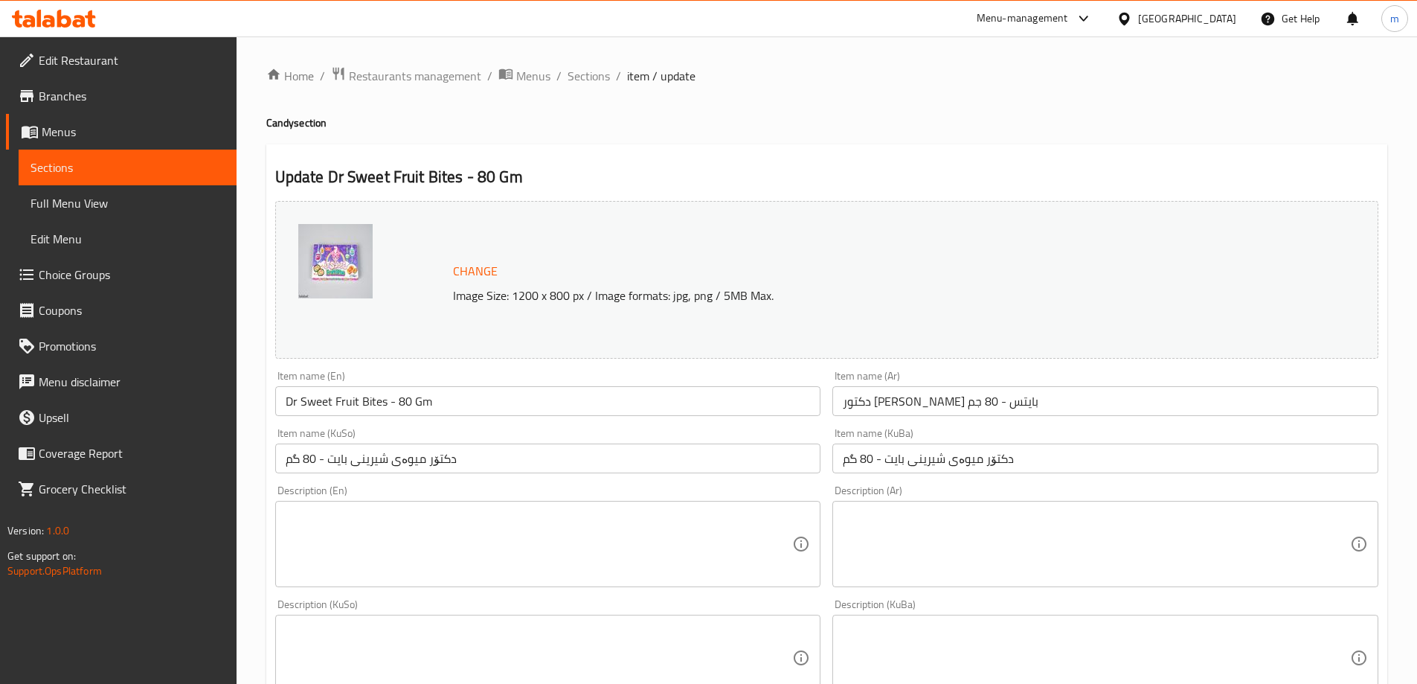
click at [696, 420] on div "Item name (En) Dr Sweet Fruit Bites - 80 Gm Item name (En)" at bounding box center [548, 393] width 558 height 57
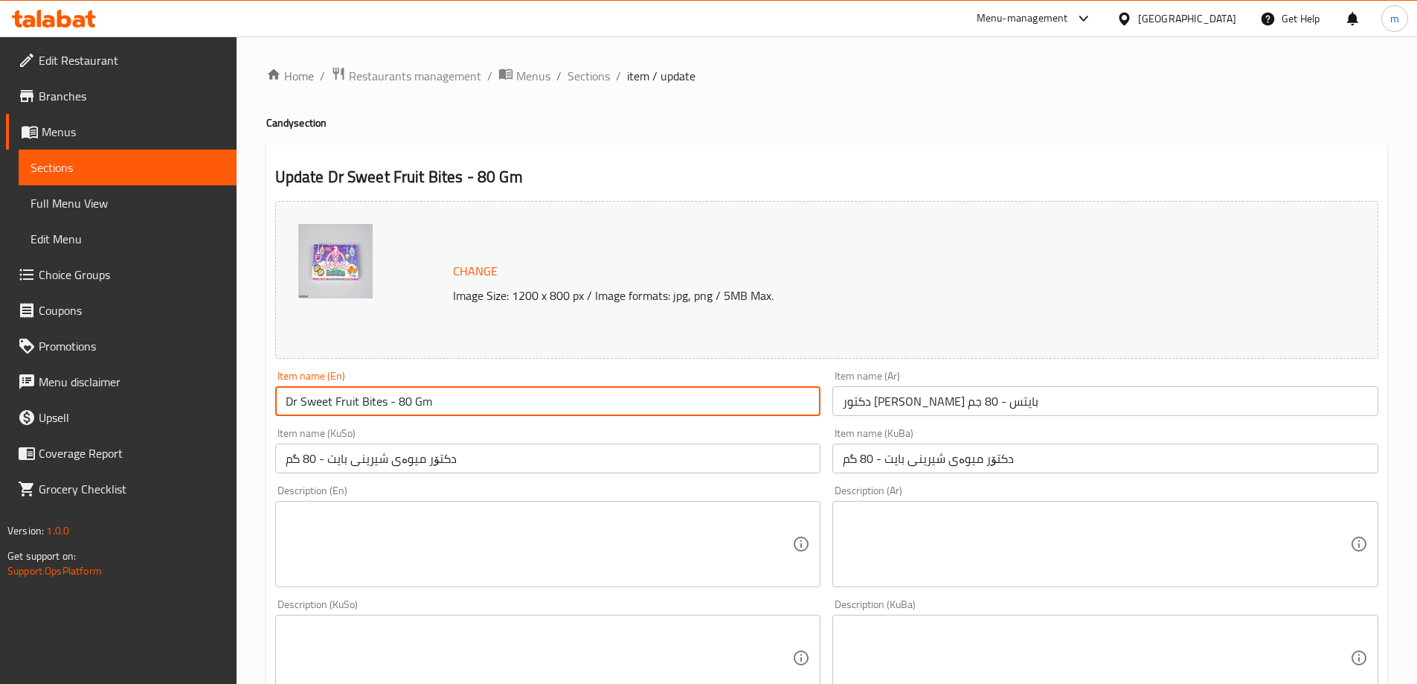
click at [677, 411] on input "Dr Sweet Fruit Bites - 80 Gm" at bounding box center [548, 401] width 546 height 30
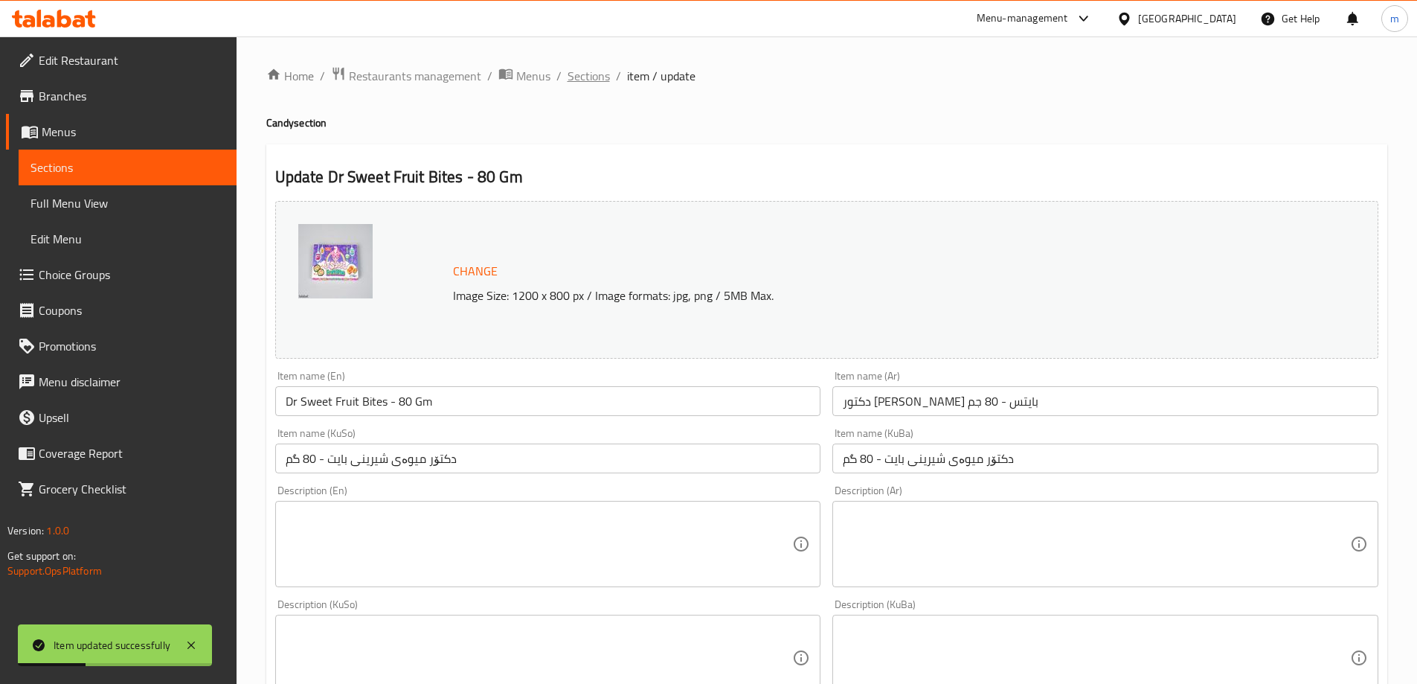
click at [581, 85] on span "Sections" at bounding box center [589, 76] width 42 height 18
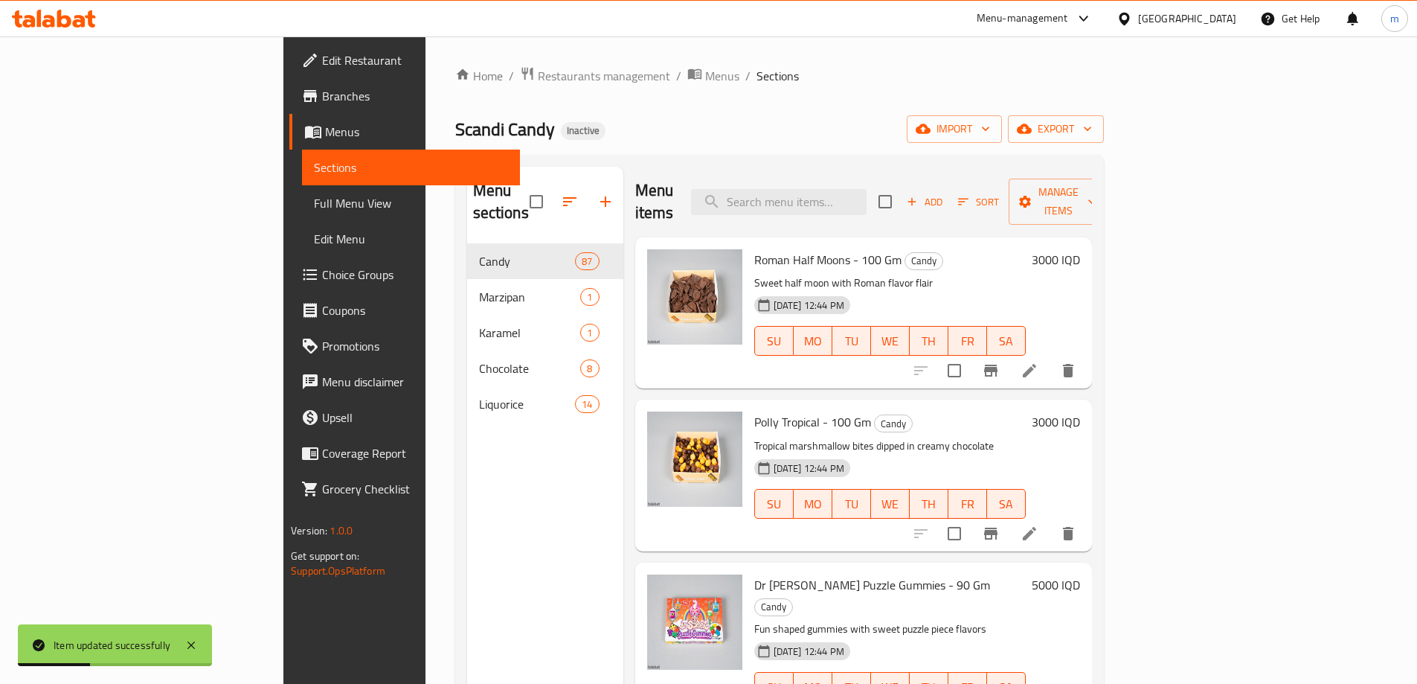
click at [867, 189] on input "search" at bounding box center [779, 202] width 176 height 26
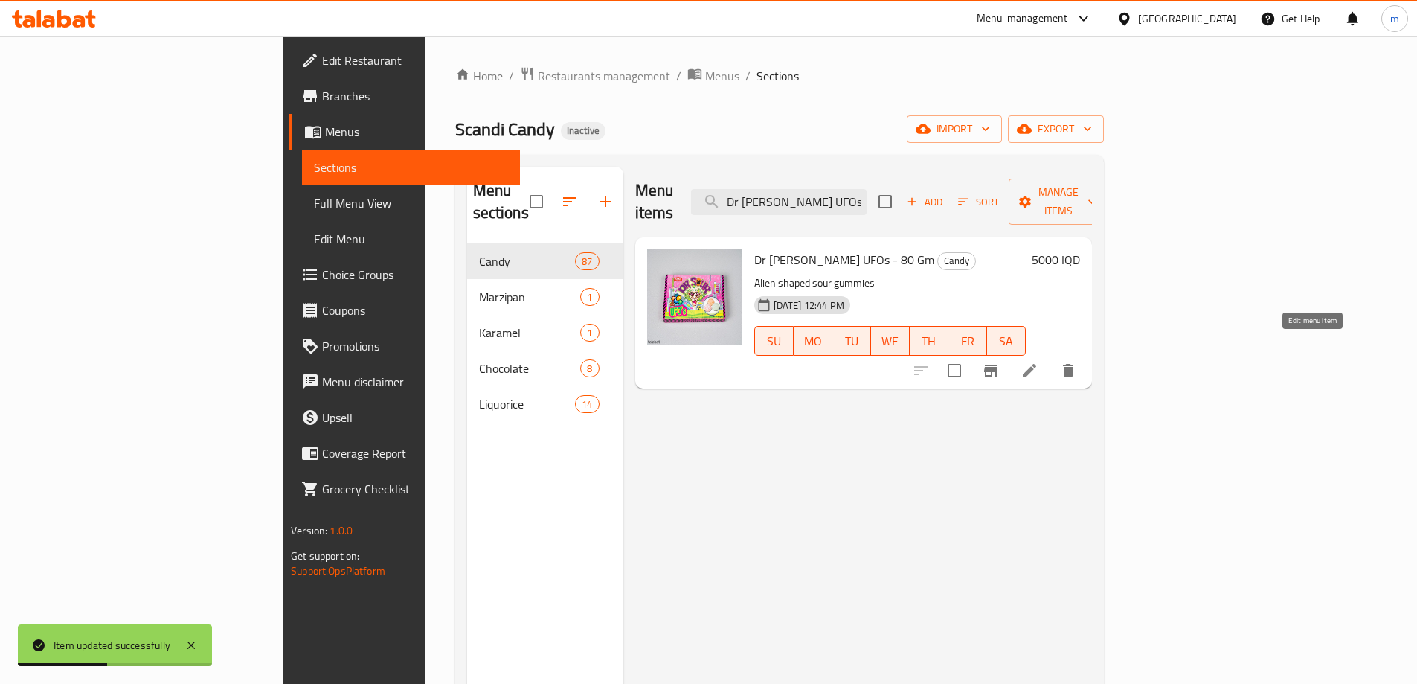
type input "Dr [PERSON_NAME] UFOs - 80 Gm"
click at [1038, 362] on icon at bounding box center [1030, 371] width 18 height 18
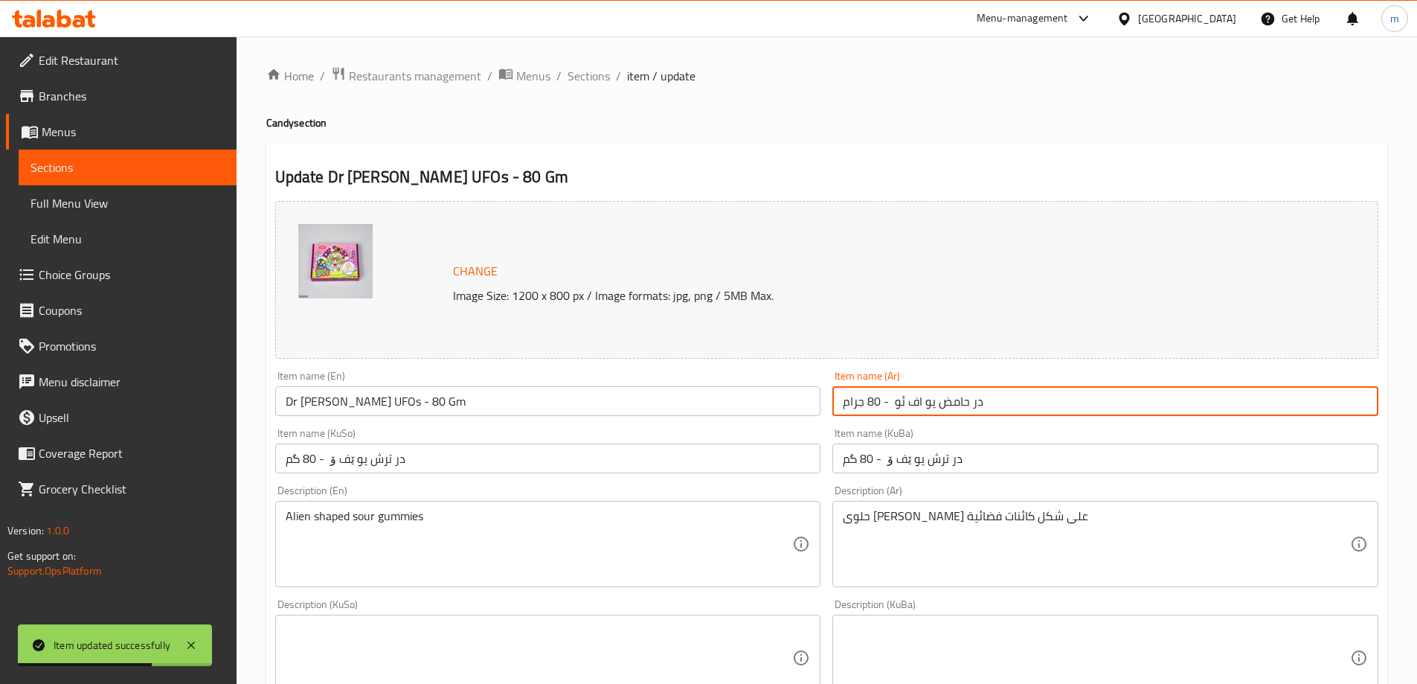
click at [973, 402] on input "در حامض يو اف ئو - 80 جرام" at bounding box center [1105, 401] width 546 height 30
click at [917, 401] on input "در حامض يو اف ئو - 80 جرام" at bounding box center [1105, 401] width 546 height 30
click at [902, 403] on input "در حامض يوف ئو - 80 جرام" at bounding box center [1105, 401] width 546 height 30
type input "در حامض يوفو - 80 جرام"
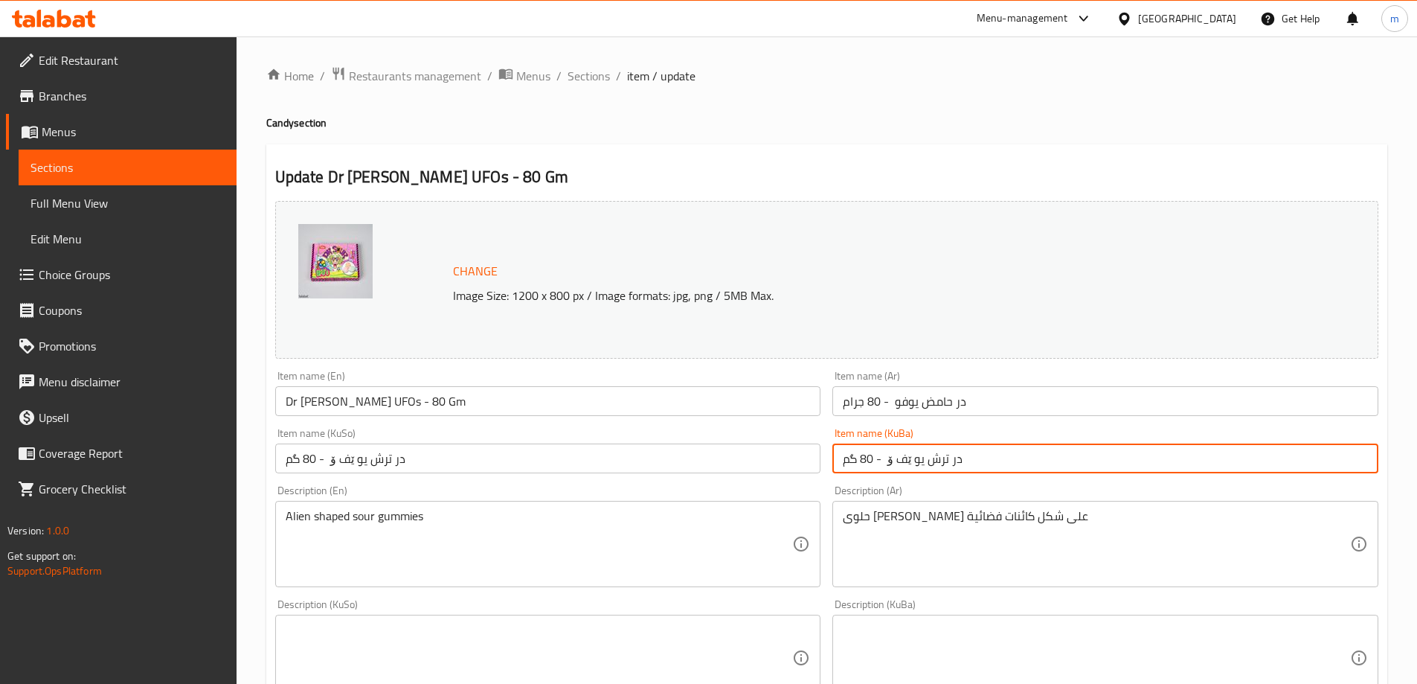
drag, startPoint x: 911, startPoint y: 458, endPoint x: 903, endPoint y: 463, distance: 9.7
click at [903, 462] on input "در ترش یو ێف ۆ - 80 گم" at bounding box center [1105, 458] width 546 height 30
click at [896, 459] on input "در ترش یوف ۆ - 80 گم" at bounding box center [1105, 458] width 546 height 30
click at [908, 464] on input "در ترش یوفۆ - 80 گم" at bounding box center [1105, 458] width 546 height 30
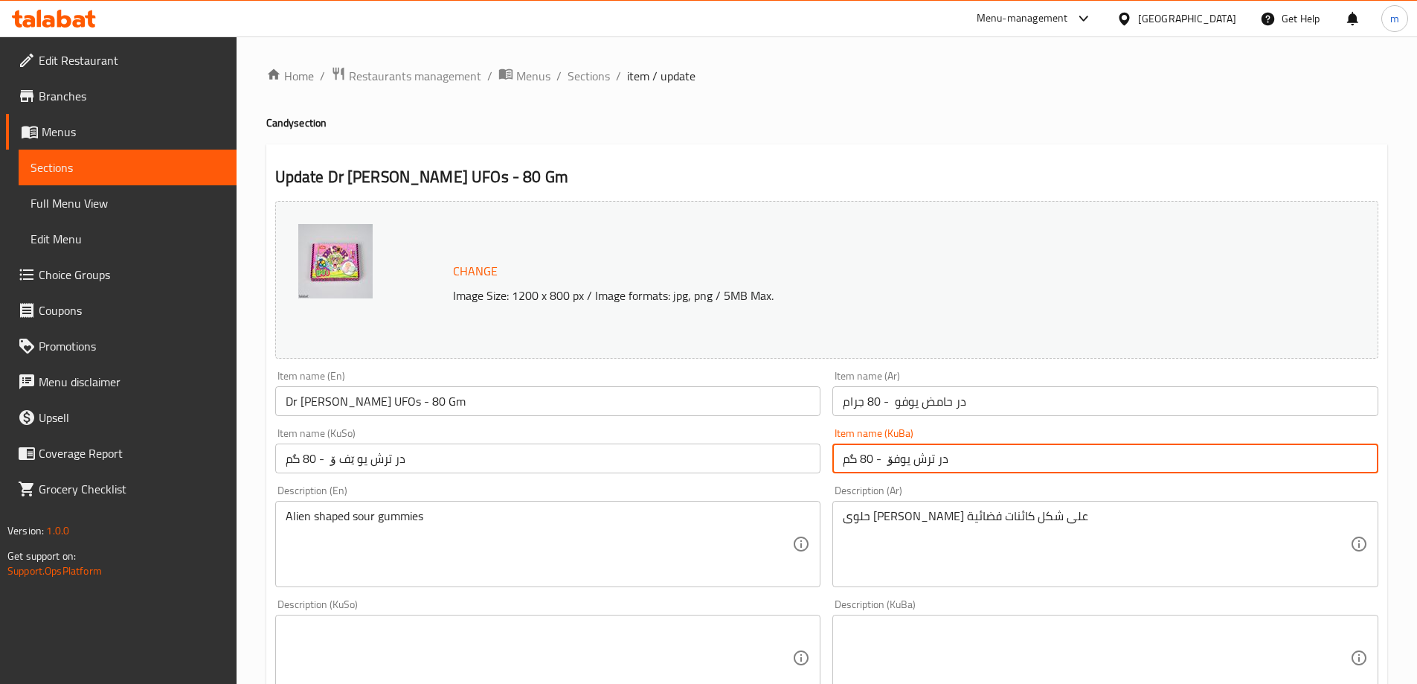
click at [908, 464] on input "در ترش یوفۆ - 80 گم" at bounding box center [1105, 458] width 546 height 30
click at [931, 463] on input "در ترش یوفۆ - 80 گم" at bounding box center [1105, 458] width 546 height 30
click at [928, 456] on input "در ترش یوفۆ - 80 گم" at bounding box center [1105, 458] width 546 height 30
click at [910, 455] on input "در ترش یوفۆ - 80 گم" at bounding box center [1105, 458] width 546 height 30
click at [916, 460] on input "در ترش یوفۆ - 80 گم" at bounding box center [1105, 458] width 546 height 30
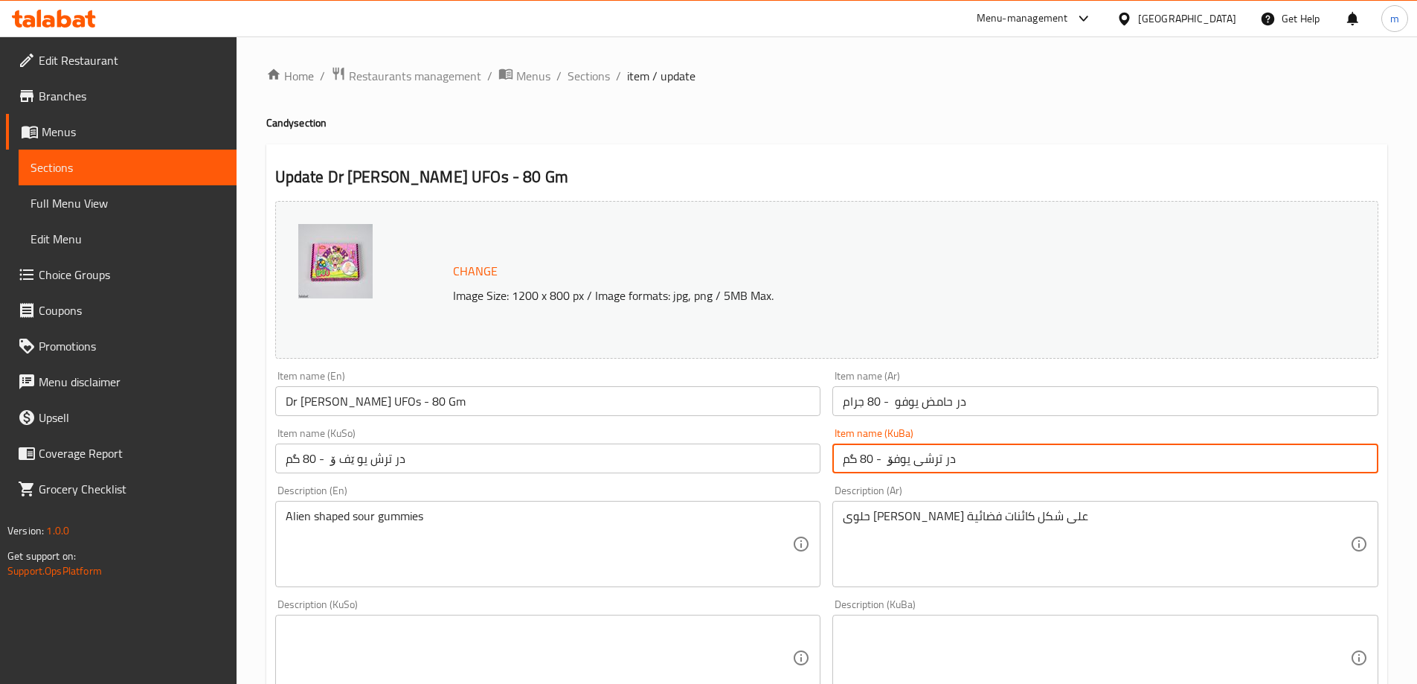
click at [932, 460] on input "در ترشی یوفۆ - 80 گم" at bounding box center [1105, 458] width 546 height 30
type input "در ترشی یوفۆ - 80 گم"
click at [757, 466] on input "در ترش یو ێف ۆ - 80 گم" at bounding box center [548, 458] width 546 height 30
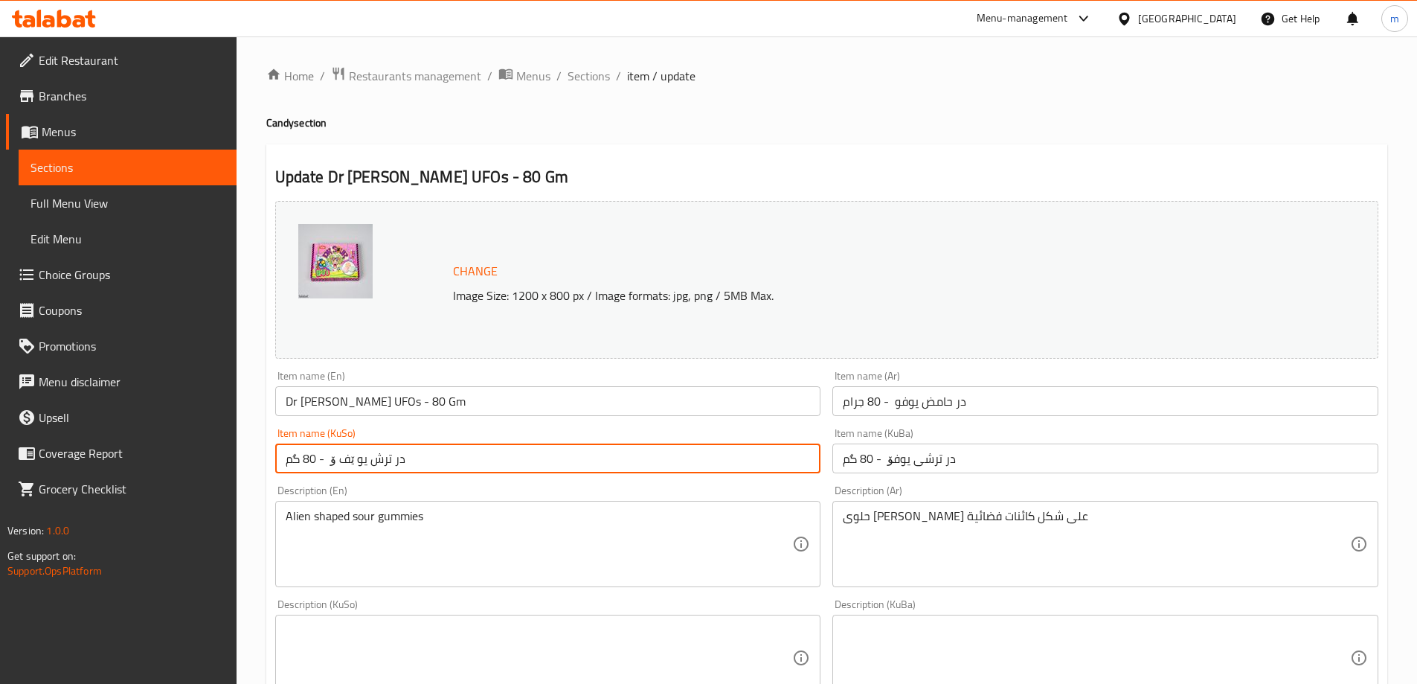
click at [757, 466] on input "در ترش یو ێف ۆ - 80 گم" at bounding box center [548, 458] width 546 height 30
paste input "ی یوف"
type input "در ترشی یوفۆ - 80 گم"
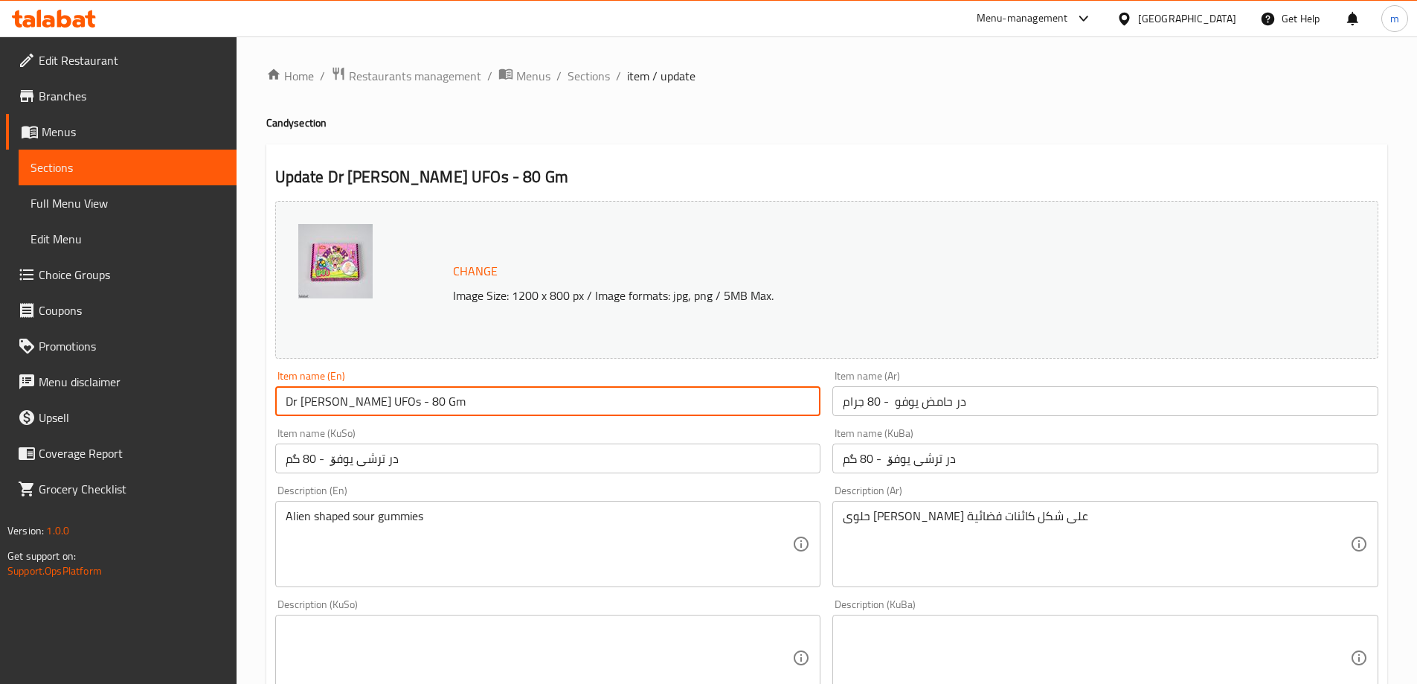
click at [670, 402] on input "Dr [PERSON_NAME] UFOs - 80 Gm" at bounding box center [548, 401] width 546 height 30
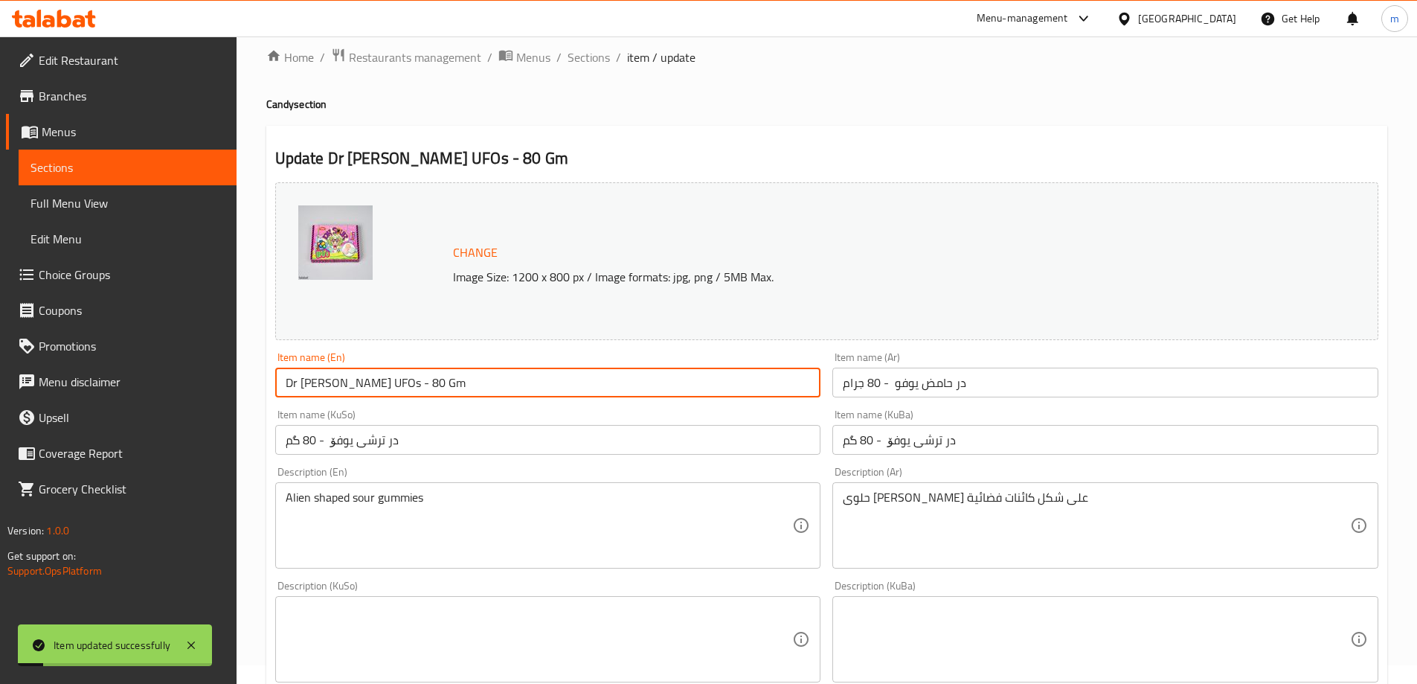
scroll to position [124, 0]
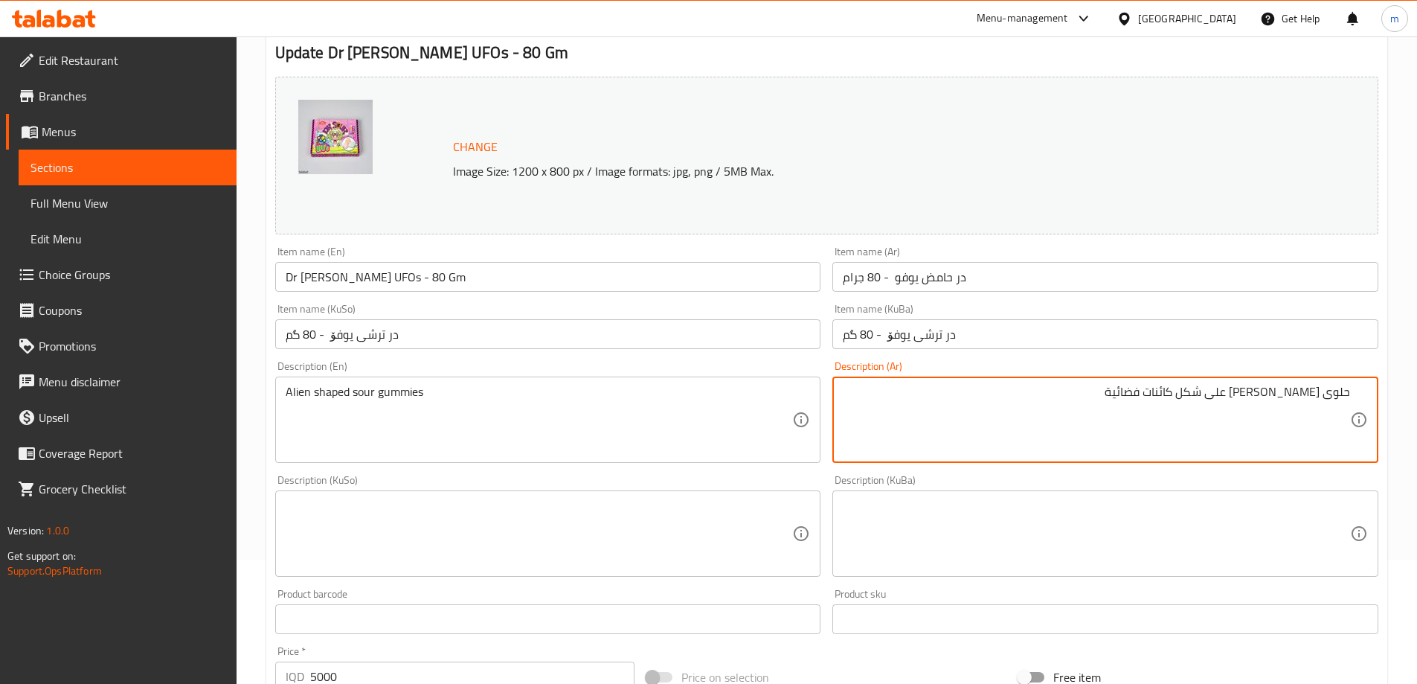
click at [1337, 391] on textarea "حلوى جيمس حامضة على شكل كائنات فضائية" at bounding box center [1096, 420] width 507 height 71
click at [1131, 399] on textarea "[PERSON_NAME] على شكل كائنات فضائية" at bounding box center [1096, 420] width 507 height 71
type textarea "[PERSON_NAME] على شكل كائنات فضائية"
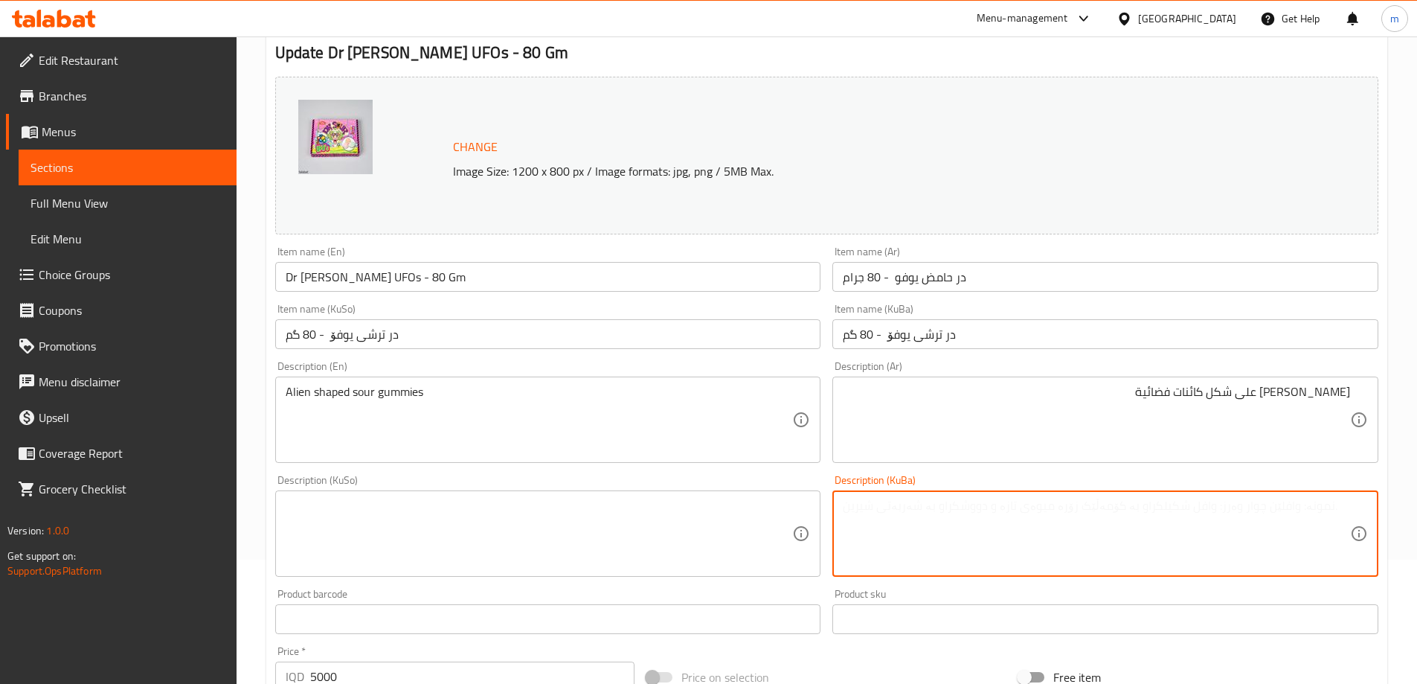
click at [1155, 542] on textarea at bounding box center [1096, 533] width 507 height 71
type textarea "گەمیسی ترش لەسەر شێوەی بونەوەری ئاسمانی"
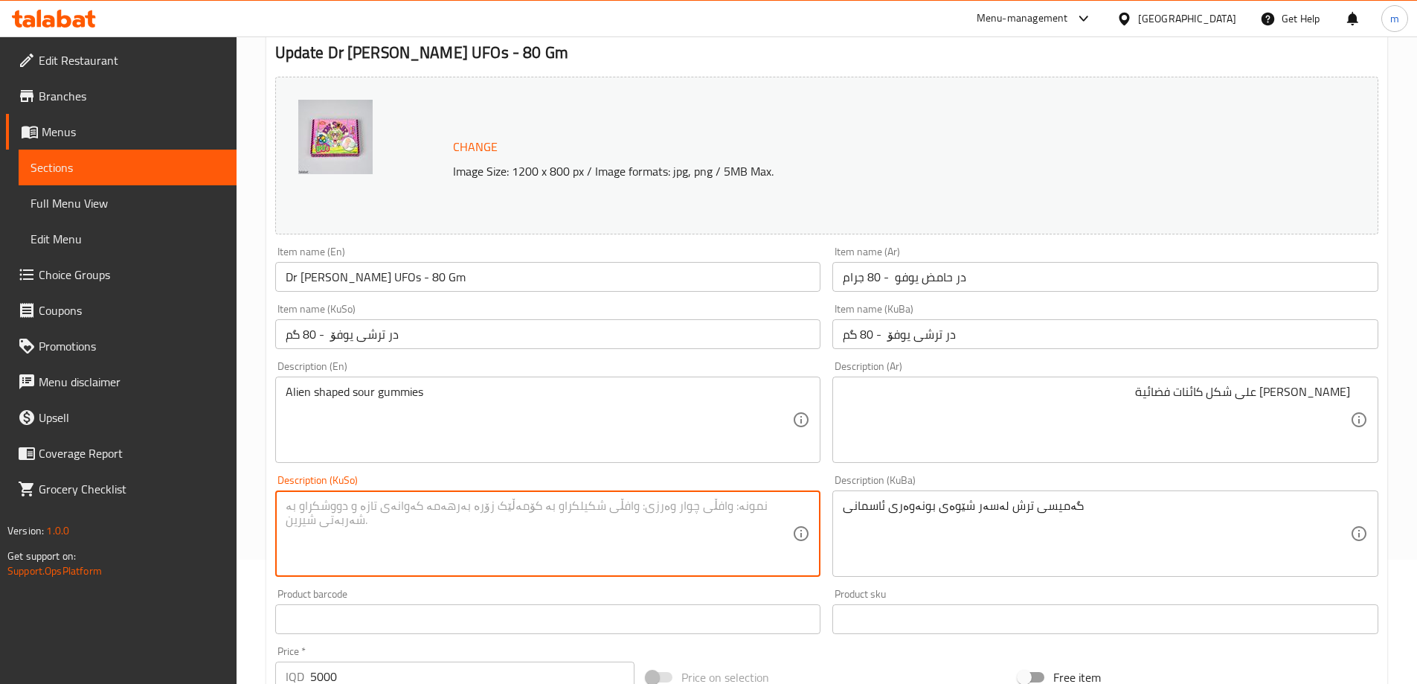
click at [690, 529] on textarea at bounding box center [539, 533] width 507 height 71
paste textarea "گەمیسی ترش لەسەر شێوەی بونەوەری ئاسمانی"
type textarea "گەمیسی ترش لەسەر شێوەی بونەوەری ئاسمانی"
click at [548, 331] on input "در ترشی یوفۆ - 80 گم" at bounding box center [548, 334] width 546 height 30
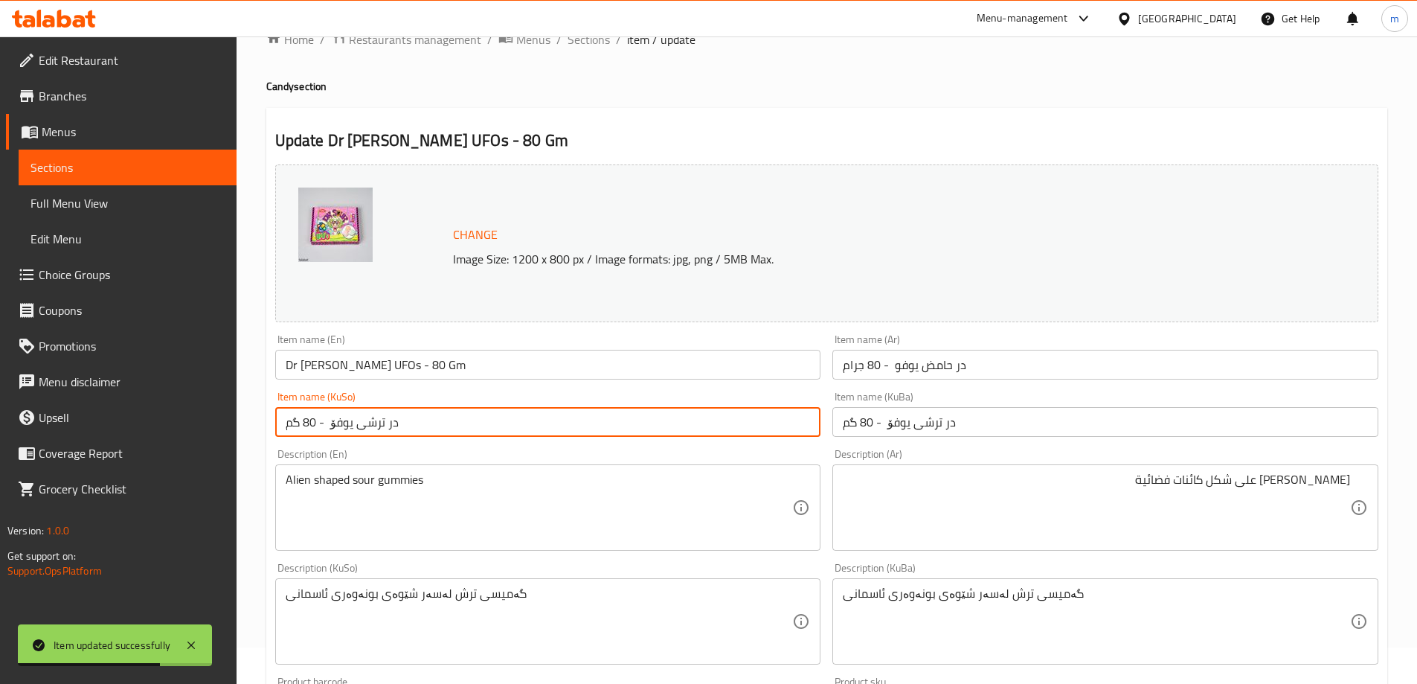
scroll to position [0, 0]
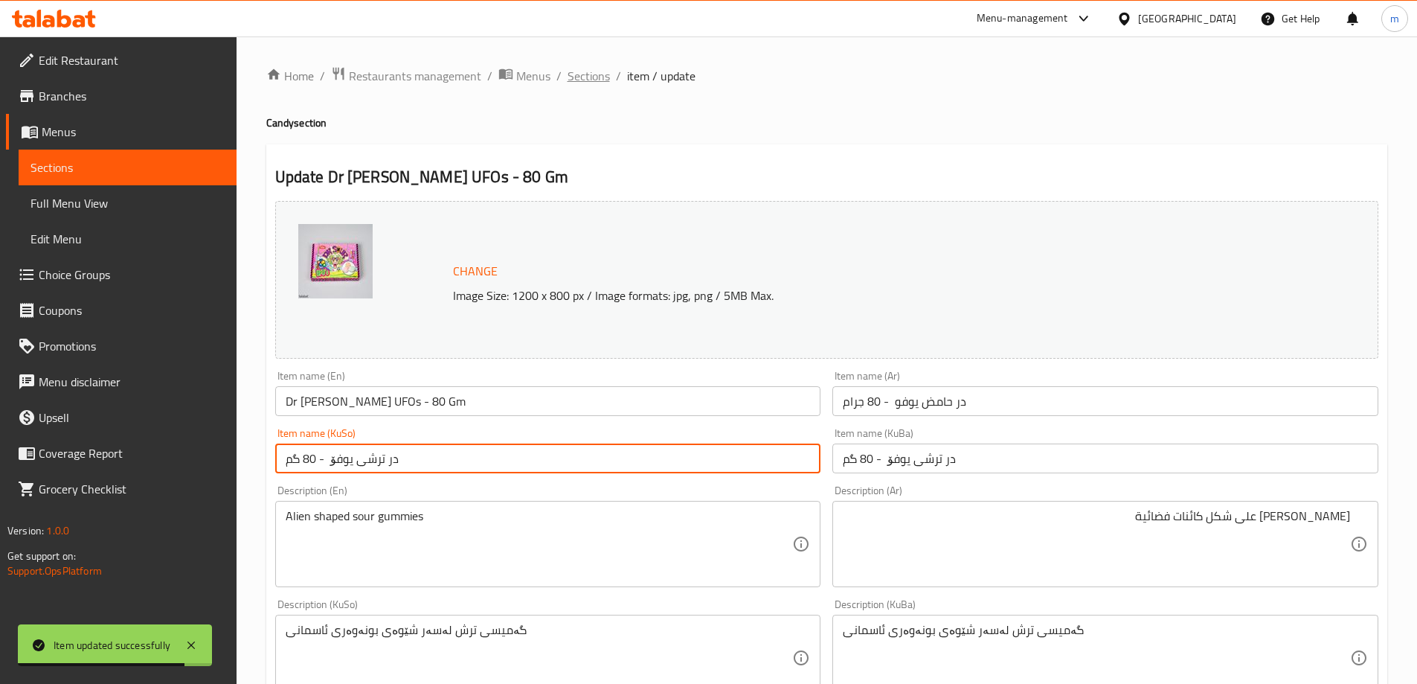
click at [600, 74] on span "Sections" at bounding box center [589, 76] width 42 height 18
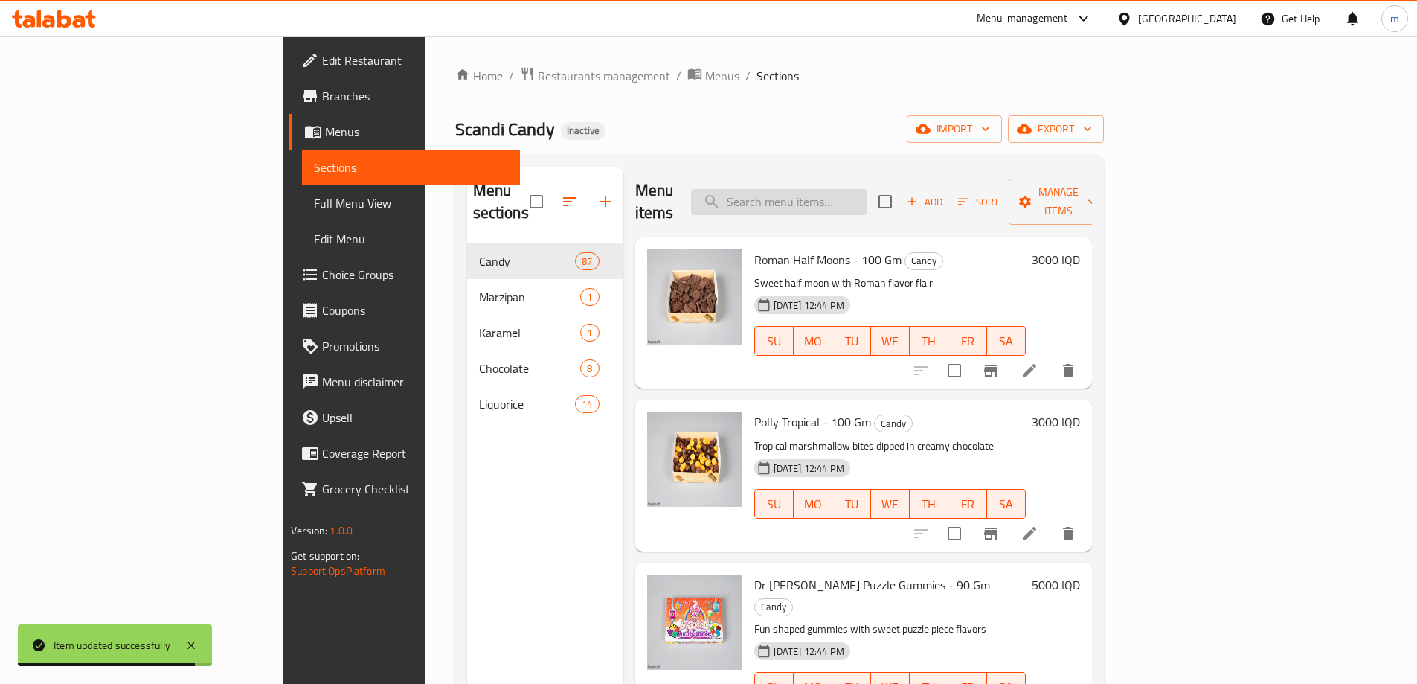
click at [867, 189] on input "search" at bounding box center [779, 202] width 176 height 26
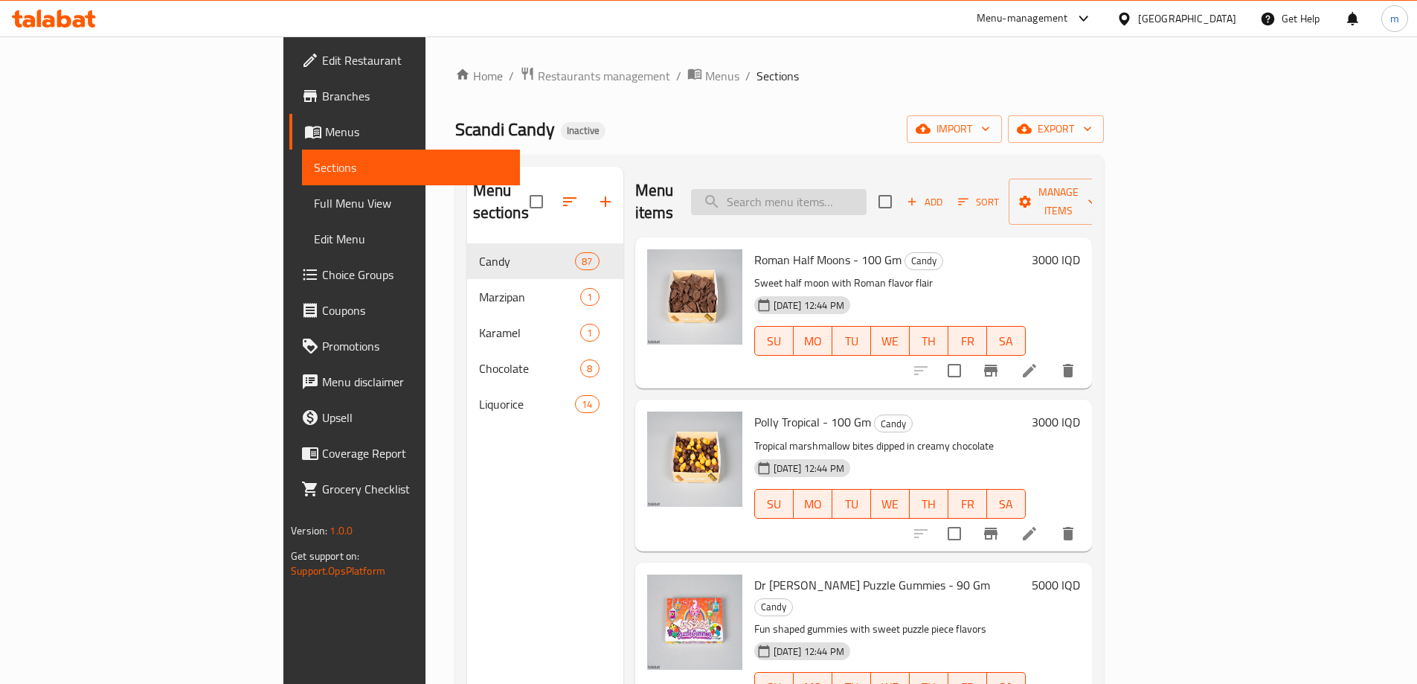
paste input "دكتور سويت جيلي قشر موز - 80 جم"
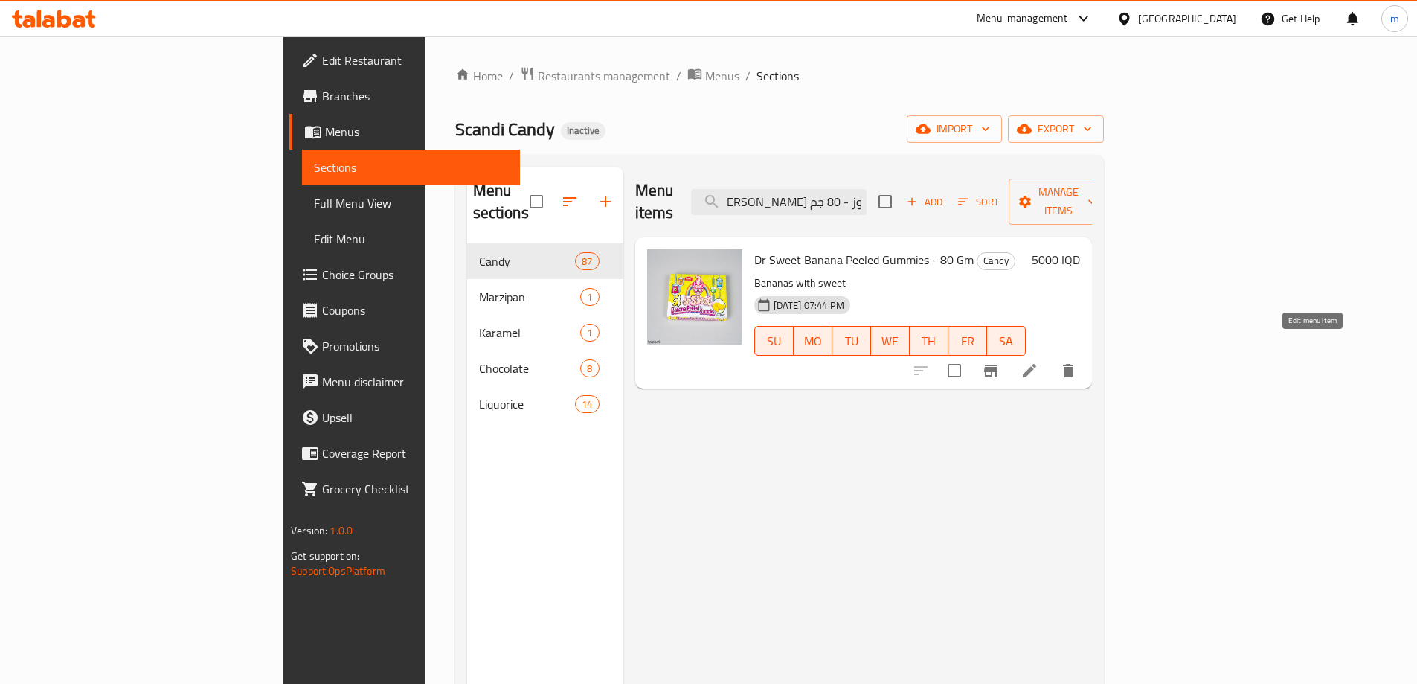
type input "دكتور سويت جيلي قشر موز - 80 جم"
click at [1036, 364] on icon at bounding box center [1029, 370] width 13 height 13
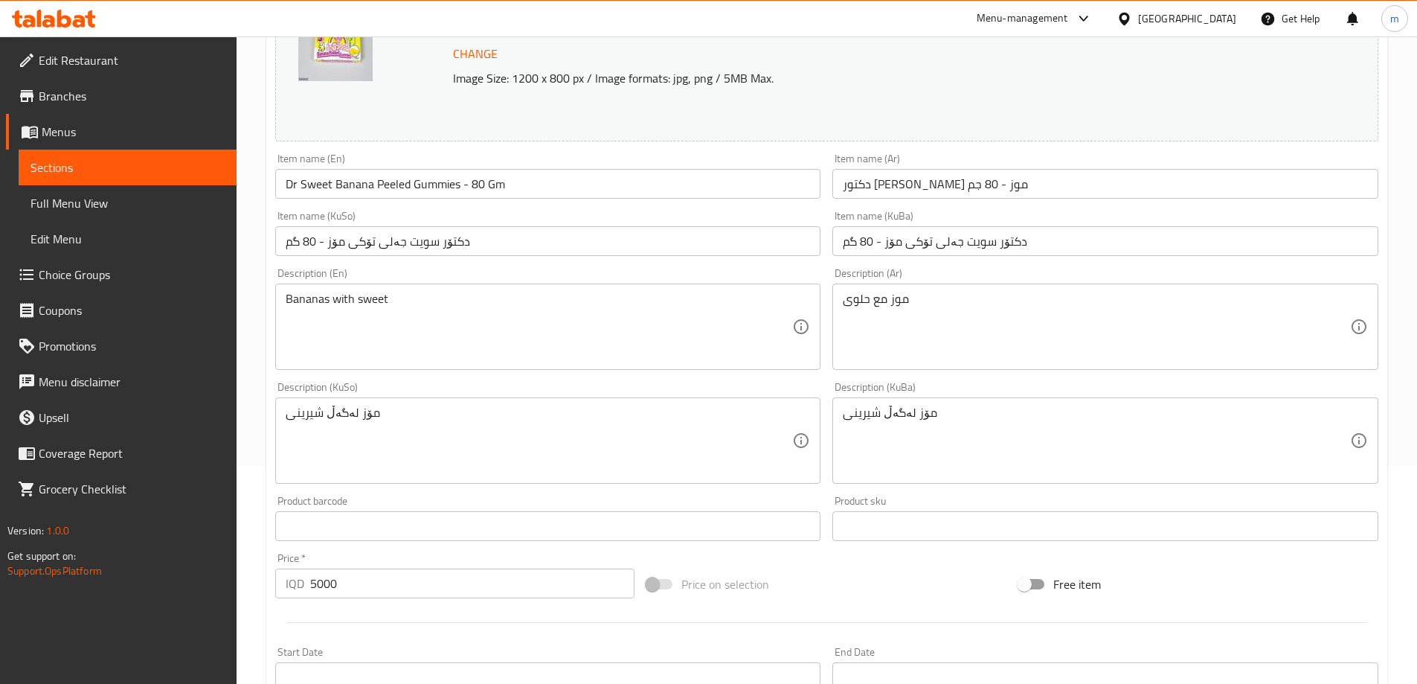
scroll to position [248, 0]
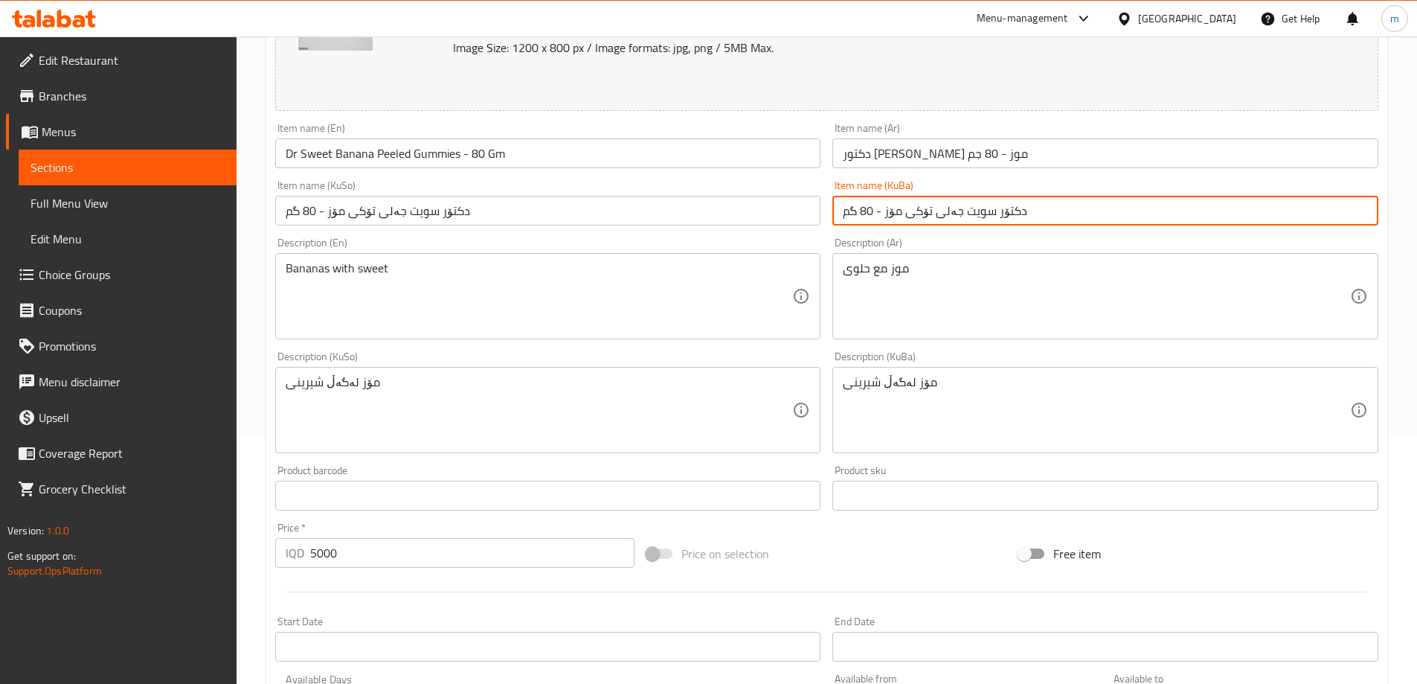
click at [1034, 214] on input "دکتۆر سویت جەلی تۆکی مۆز - 80 گم" at bounding box center [1105, 211] width 546 height 30
click at [1273, 212] on input "دکتۆر سویت جەلی تۆکی مۆز - 80 گم" at bounding box center [1105, 211] width 546 height 30
paste input "وێکڵی"
click at [1220, 214] on input "دکتۆر سویت جەلی توێکڵی مۆز - 80 گم" at bounding box center [1105, 211] width 546 height 30
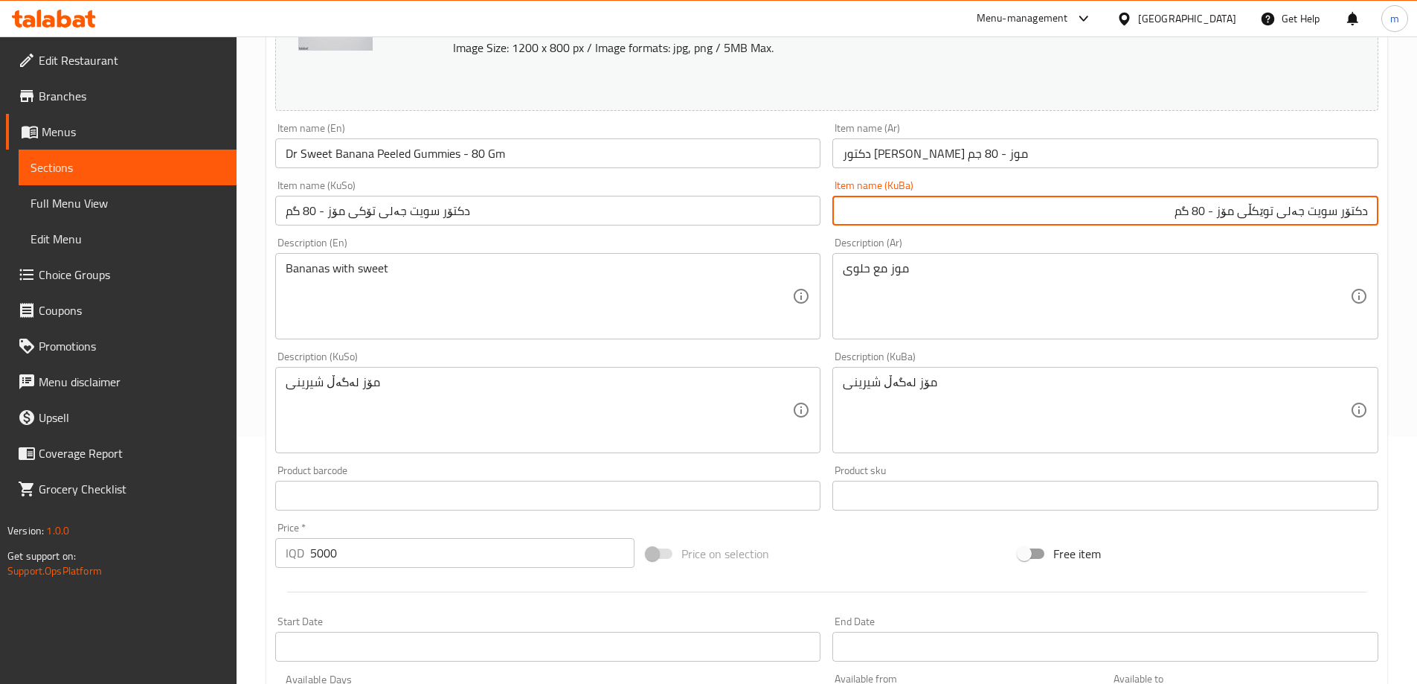
click at [1220, 214] on input "دکتۆر سویت جەلی توێکڵی مۆز - 80 گم" at bounding box center [1105, 211] width 546 height 30
type input "دکتۆر سویت جەلی توێکڵی مۆز - 80 گم"
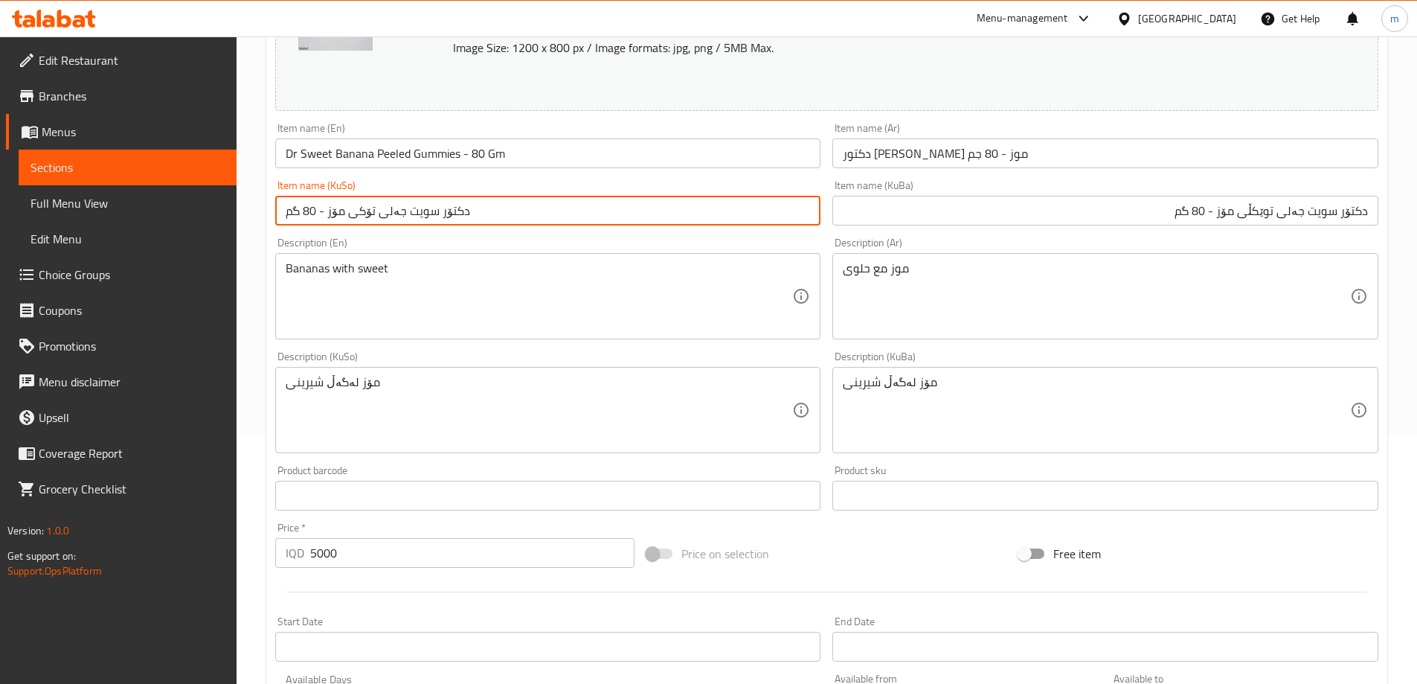
click at [650, 211] on input "دکتۆر سویت جەلی تۆکی مۆز - 80 گم" at bounding box center [548, 211] width 546 height 30
paste input "دکتۆر سویت جەلی توێکڵی مۆز - 80"
click at [618, 204] on input "دکتۆر سویت جەلی تۆکی مۆز - 80 دکتۆر سویت جەلی توێکڵی مۆز - 80 گم" at bounding box center [548, 211] width 546 height 30
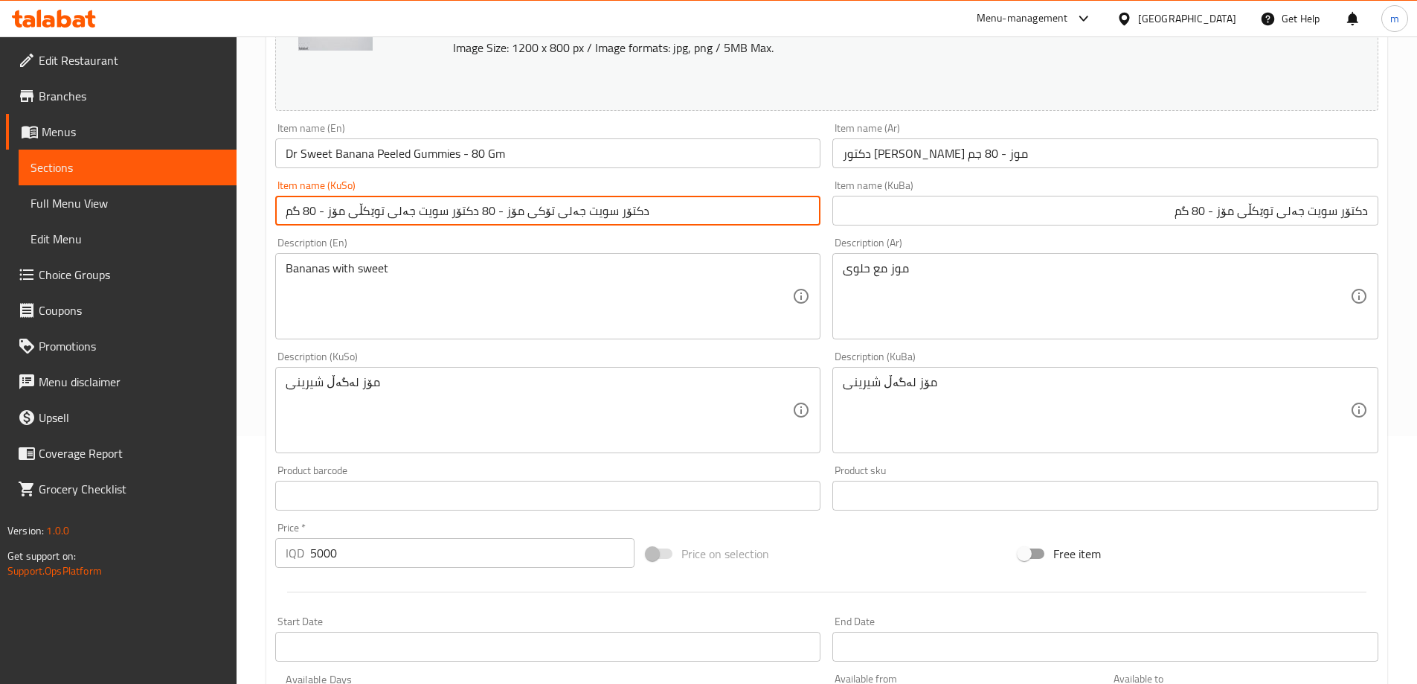
click at [618, 204] on input "دکتۆر سویت جەلی تۆکی مۆز - 80 دکتۆر سویت جەلی توێکڵی مۆز - 80 گم" at bounding box center [548, 211] width 546 height 30
paste input "text"
type input "دکتۆر سویت جەلی توێکڵی مۆز - 80 گم"
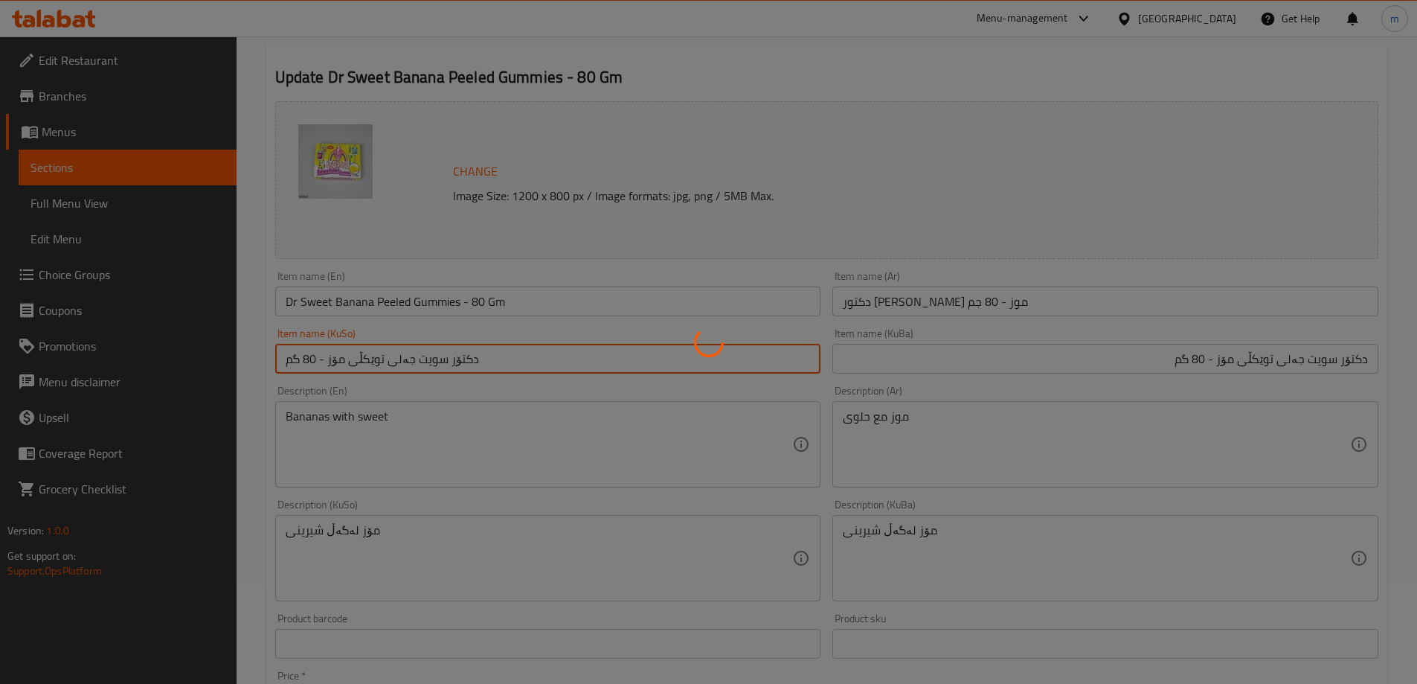
scroll to position [0, 0]
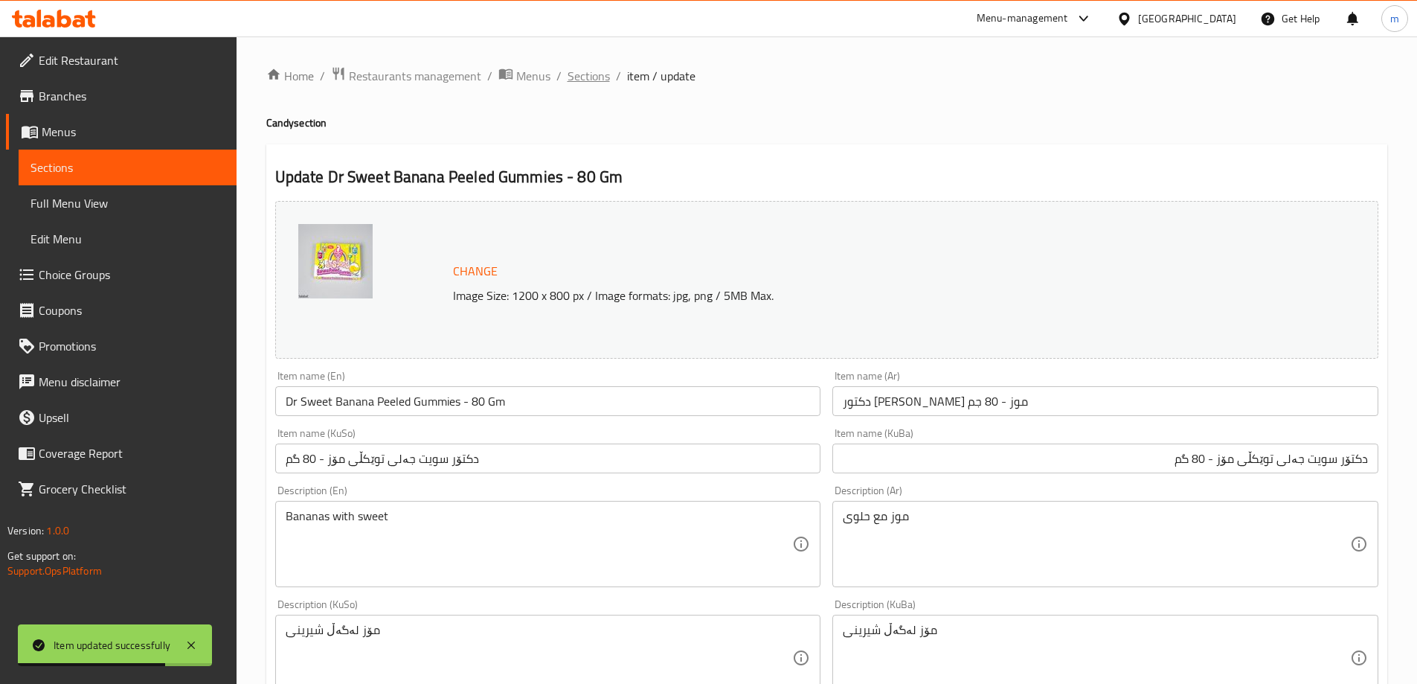
click at [606, 68] on span "Sections" at bounding box center [589, 76] width 42 height 18
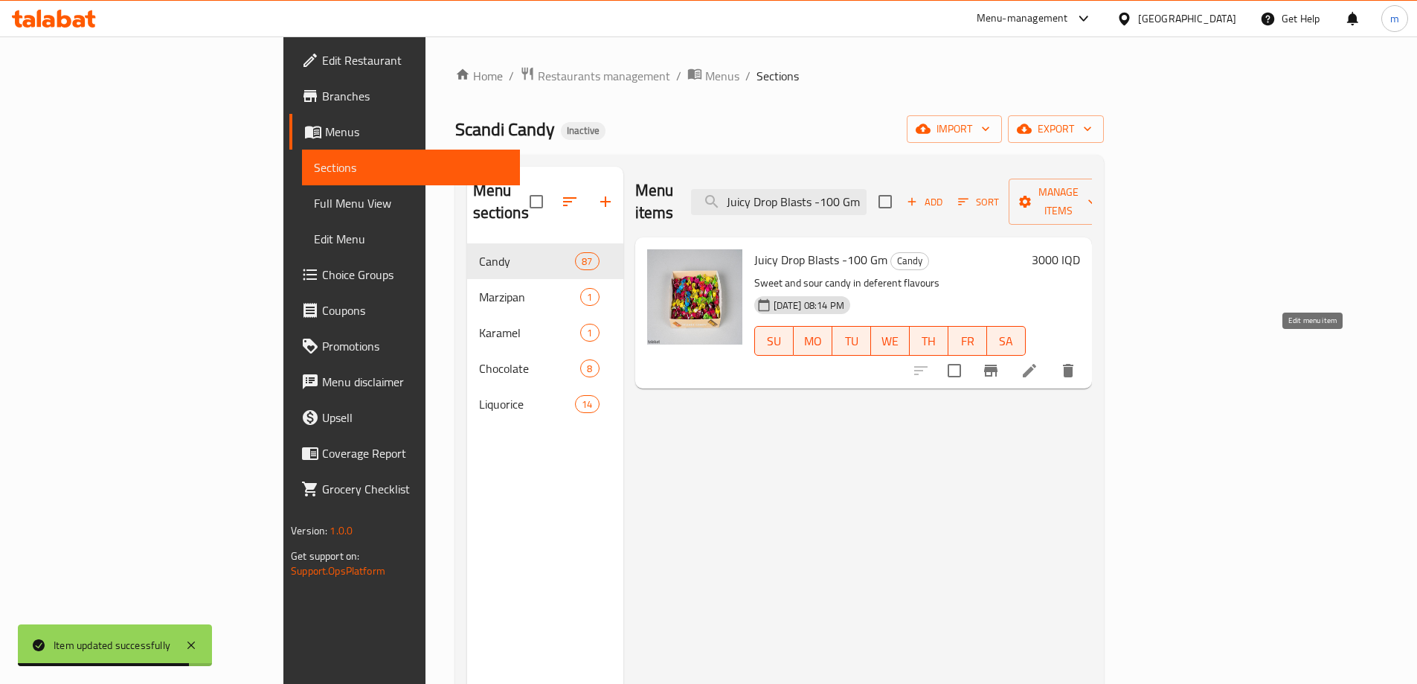
type input "Juicy Drop Blasts -100 Gm"
click at [1038, 362] on icon at bounding box center [1030, 371] width 18 height 18
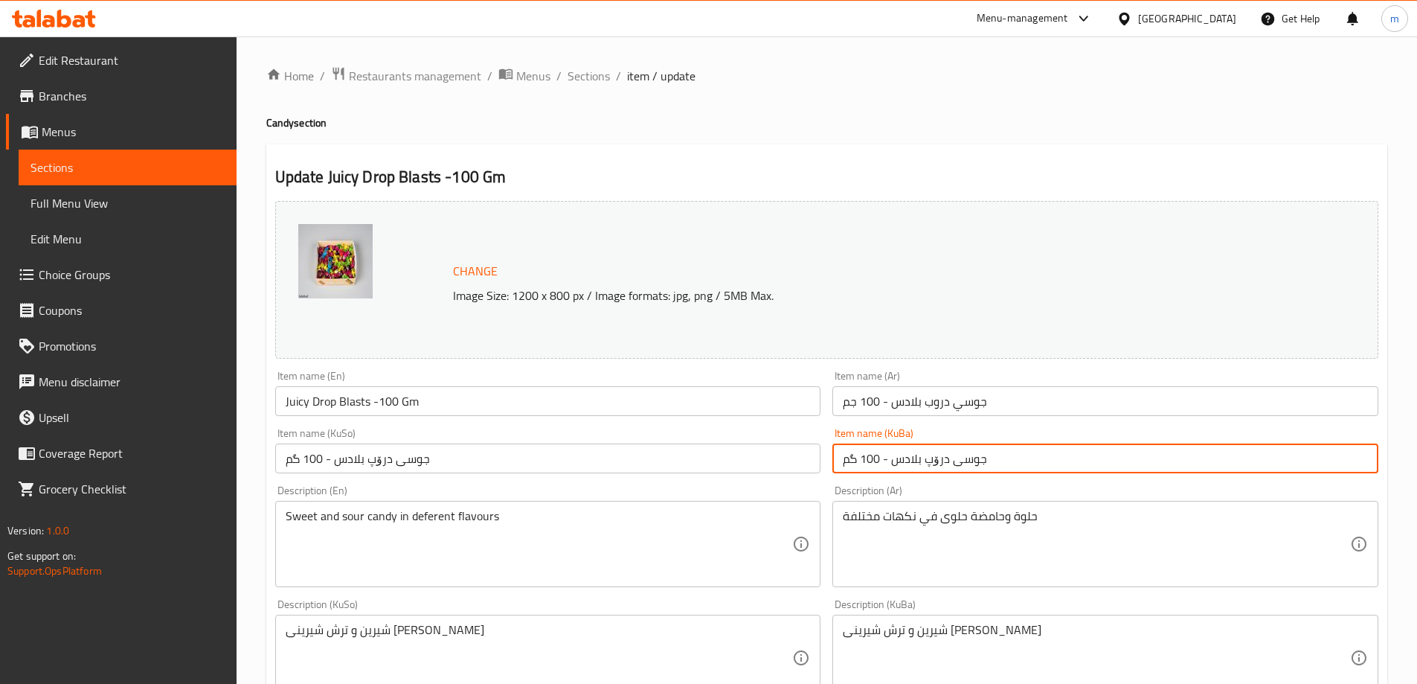
click at [908, 458] on input "جوسی درۆپ بلادس - 100 گم" at bounding box center [1105, 458] width 546 height 30
click at [908, 458] on input "جوسی درۆپ بڵاستس - 100 گم" at bounding box center [1105, 458] width 546 height 30
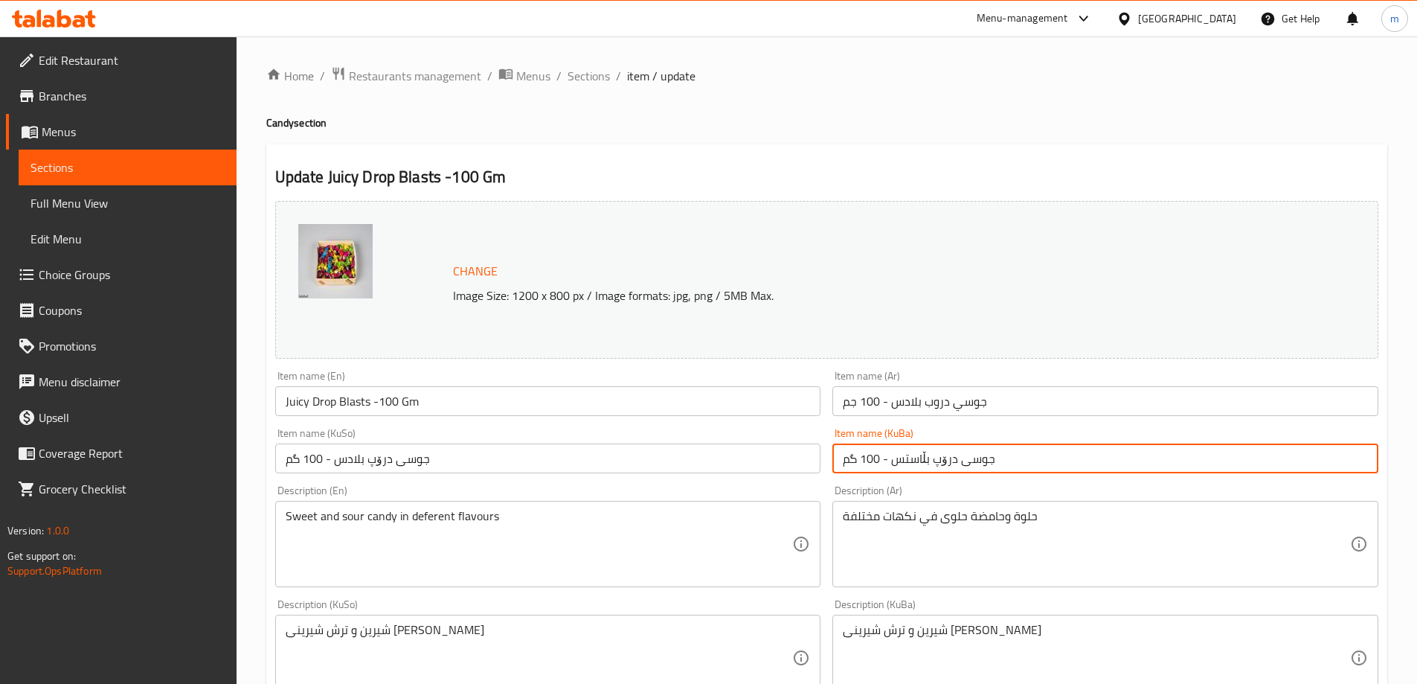
click at [908, 458] on input "جوسی درۆپ بڵاستس - 100 گم" at bounding box center [1105, 458] width 546 height 30
type input "جوسی درۆپ بڵاستس - 100 گم"
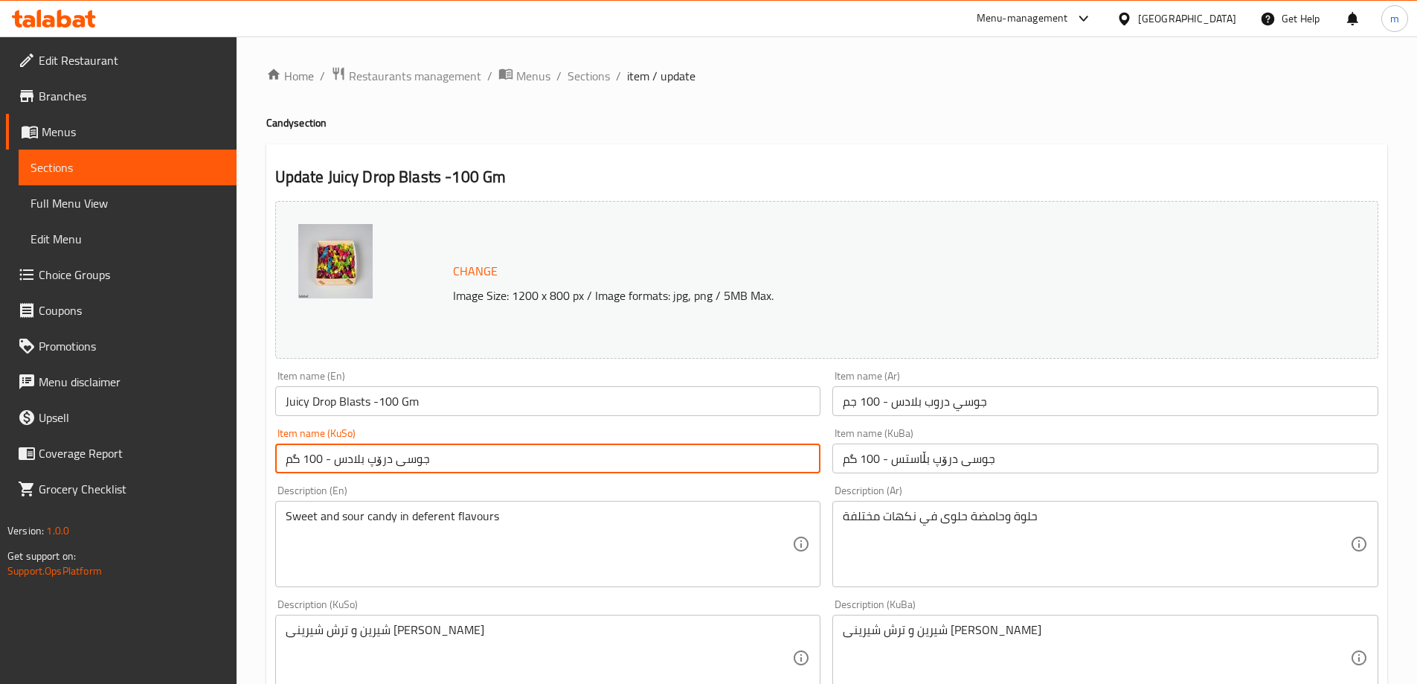
click at [759, 470] on input "جوسی درۆپ بلادس - 100 گم" at bounding box center [548, 458] width 546 height 30
paste input "ڵاست"
type input "جوسی درۆپ بڵاستس - 100 گم"
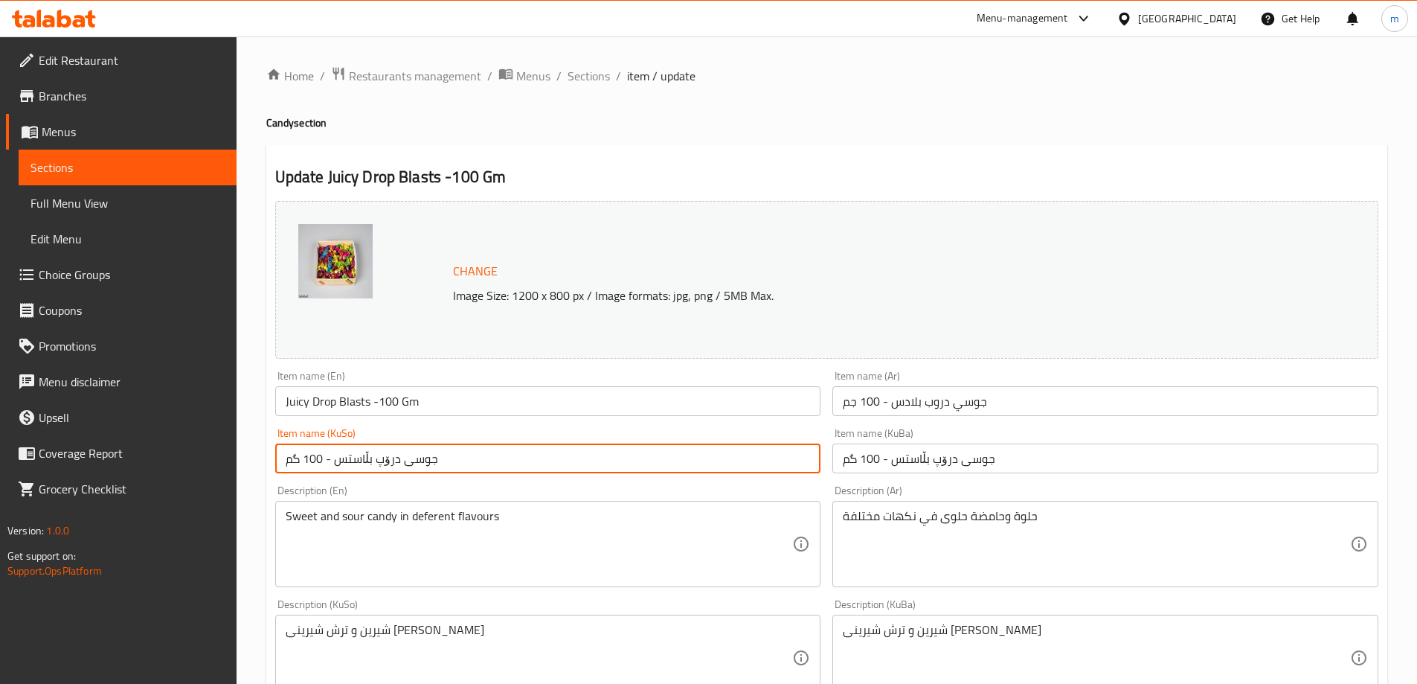
click at [665, 397] on input "Juicy Drop Blasts -100 Gm" at bounding box center [548, 401] width 546 height 30
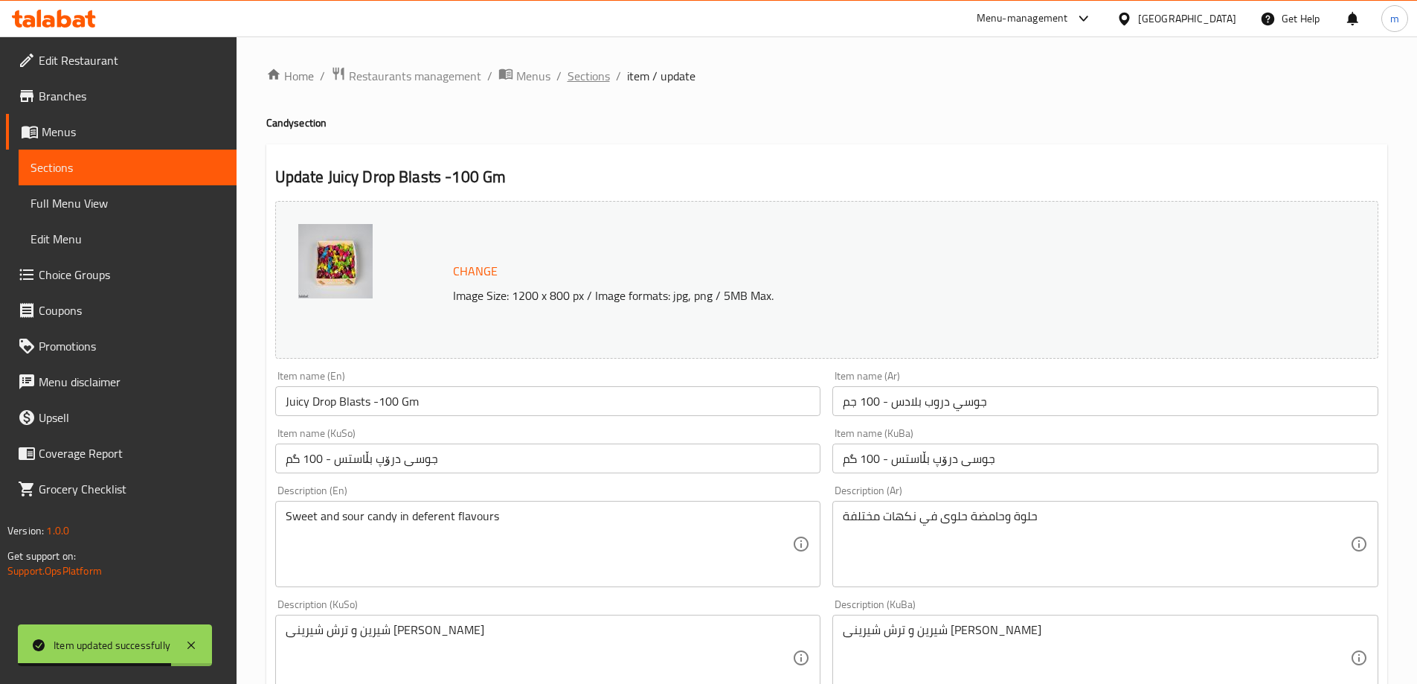
click at [585, 78] on span "Sections" at bounding box center [589, 76] width 42 height 18
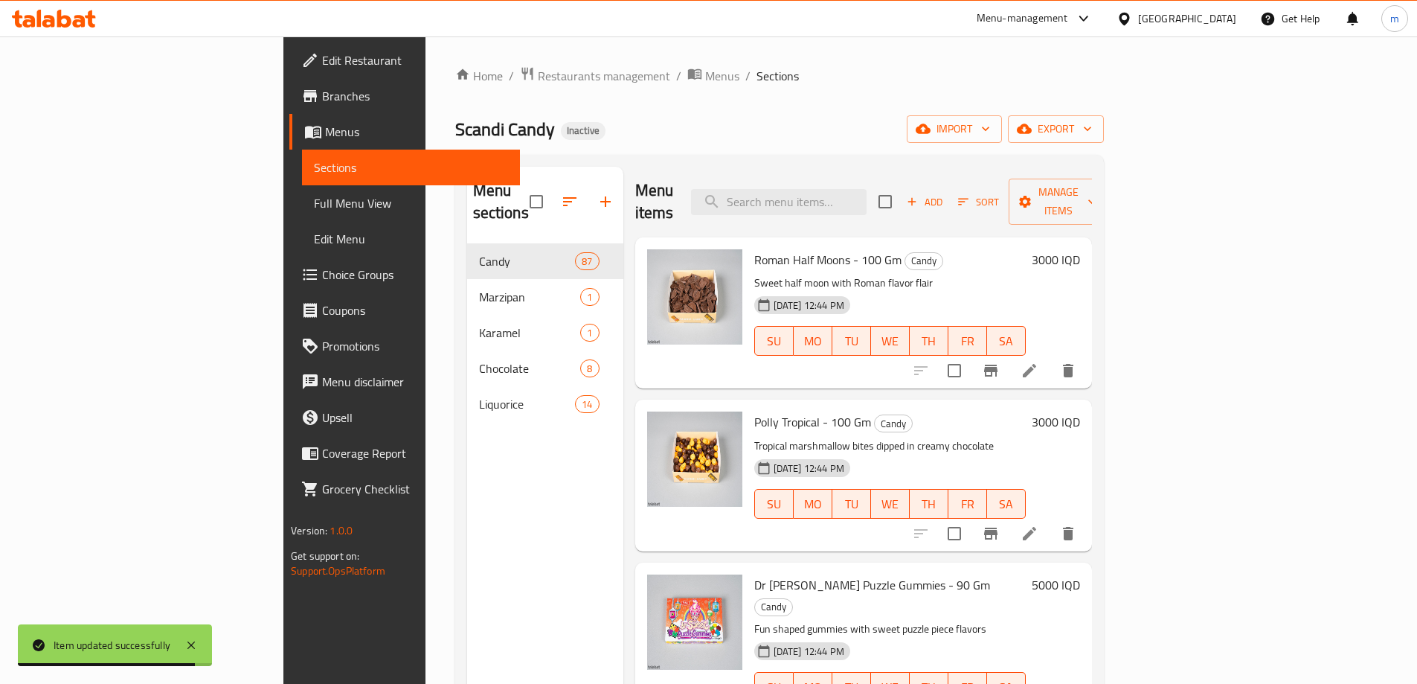
drag, startPoint x: 832, startPoint y: 207, endPoint x: 844, endPoint y: 208, distance: 11.9
click at [832, 208] on div "Menu items Add Sort Manage items" at bounding box center [863, 202] width 457 height 71
click at [864, 194] on input "search" at bounding box center [779, 202] width 176 height 26
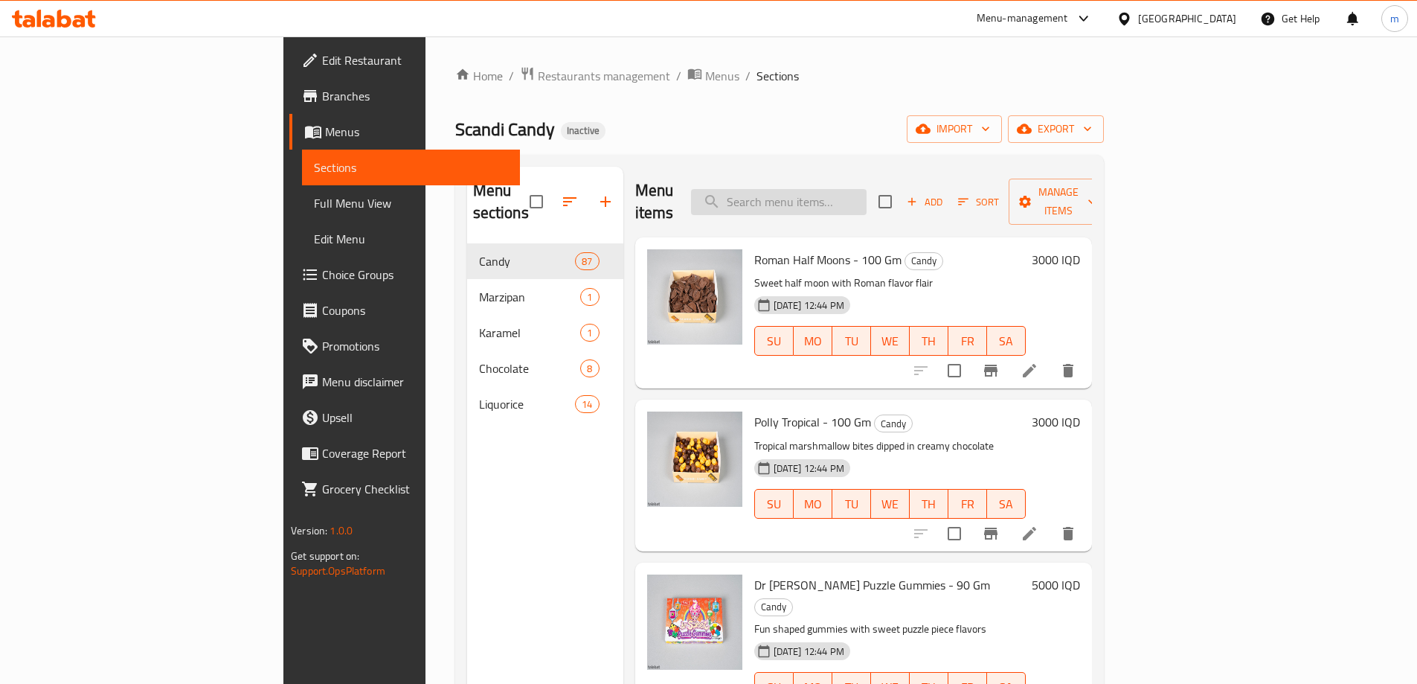
paste input "Gummy Beers - 100 Gm"
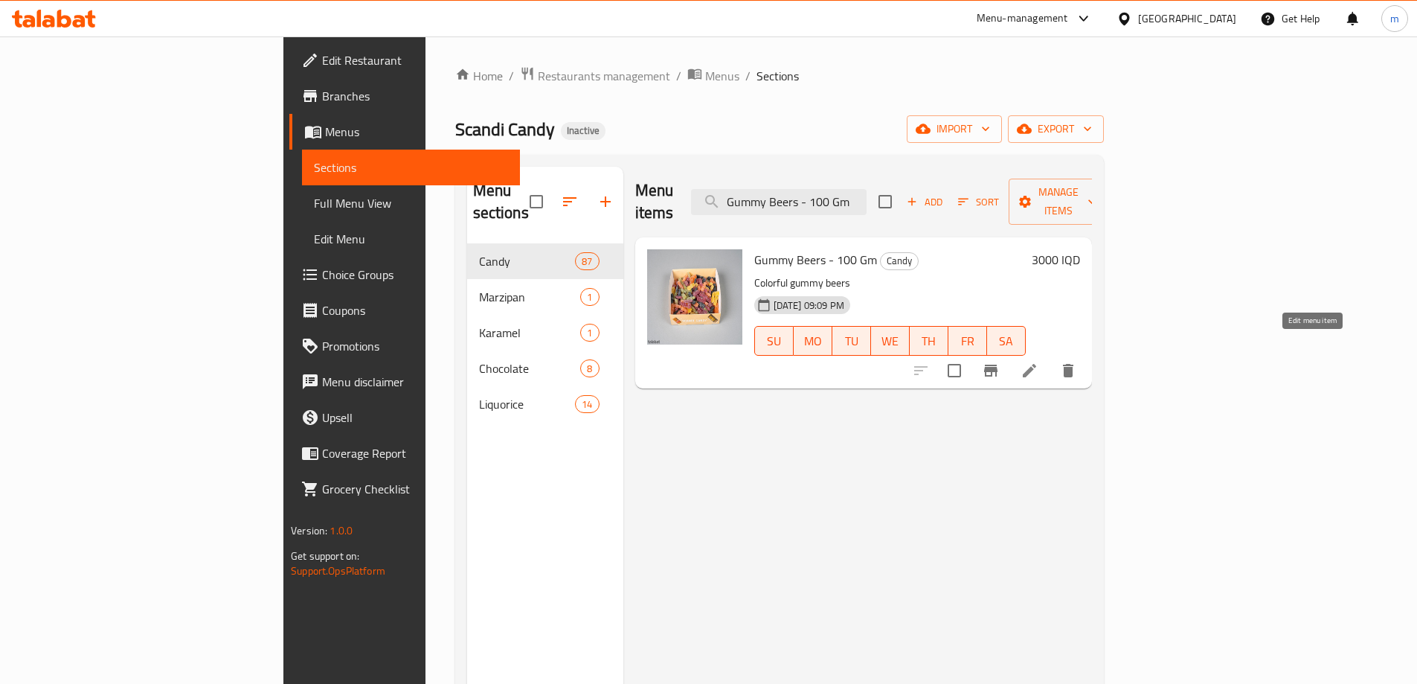
type input "Gummy Beers - 100 Gm"
click at [1036, 364] on icon at bounding box center [1029, 370] width 13 height 13
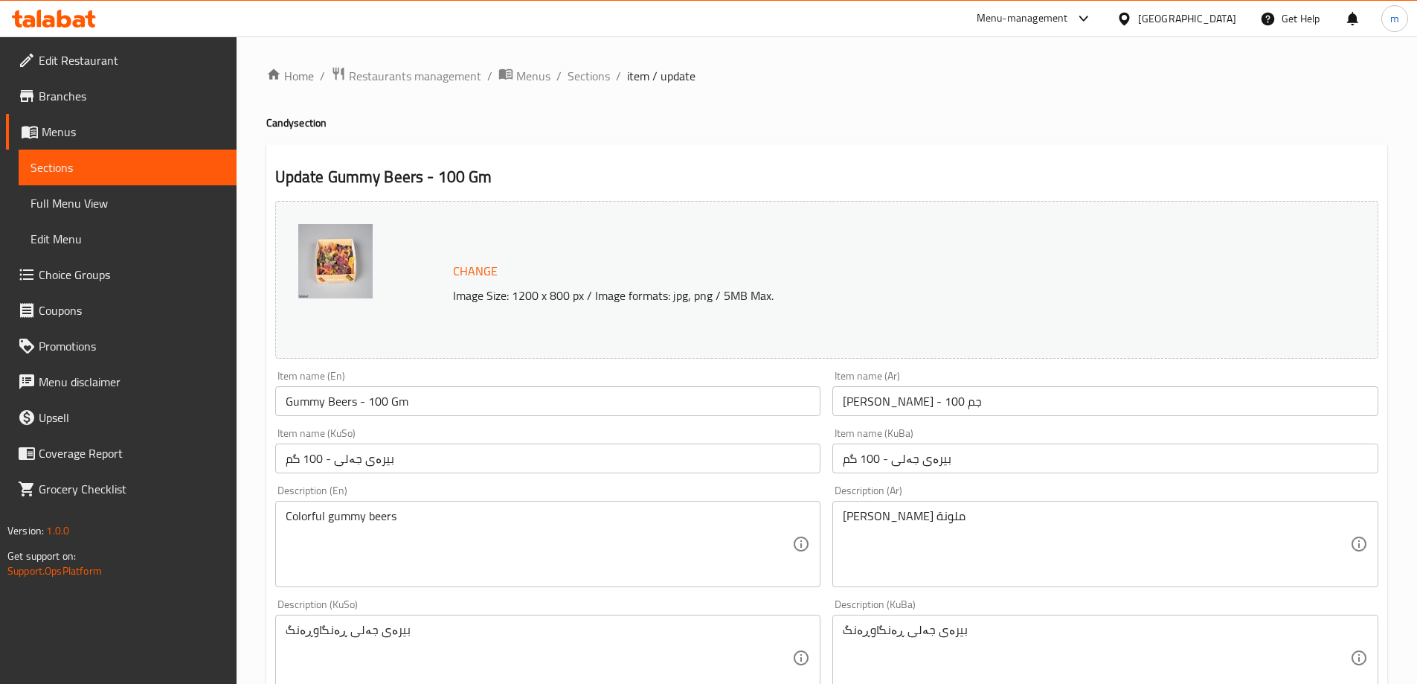
click at [542, 401] on input "Gummy Beers - 100 Gm" at bounding box center [548, 401] width 546 height 30
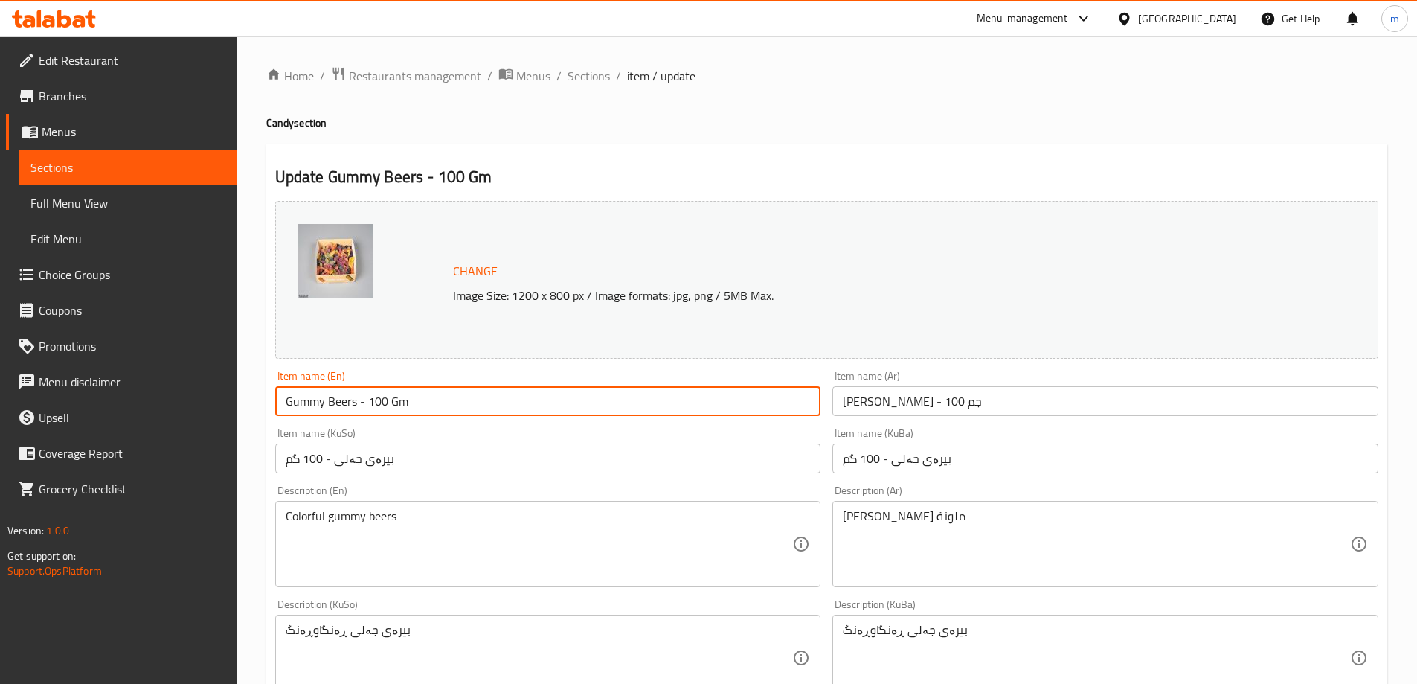
click at [542, 401] on input "Gummy Beers - 100 Gm" at bounding box center [548, 401] width 546 height 30
paste input "a"
type input "Gummy Bears - 100 Gm"
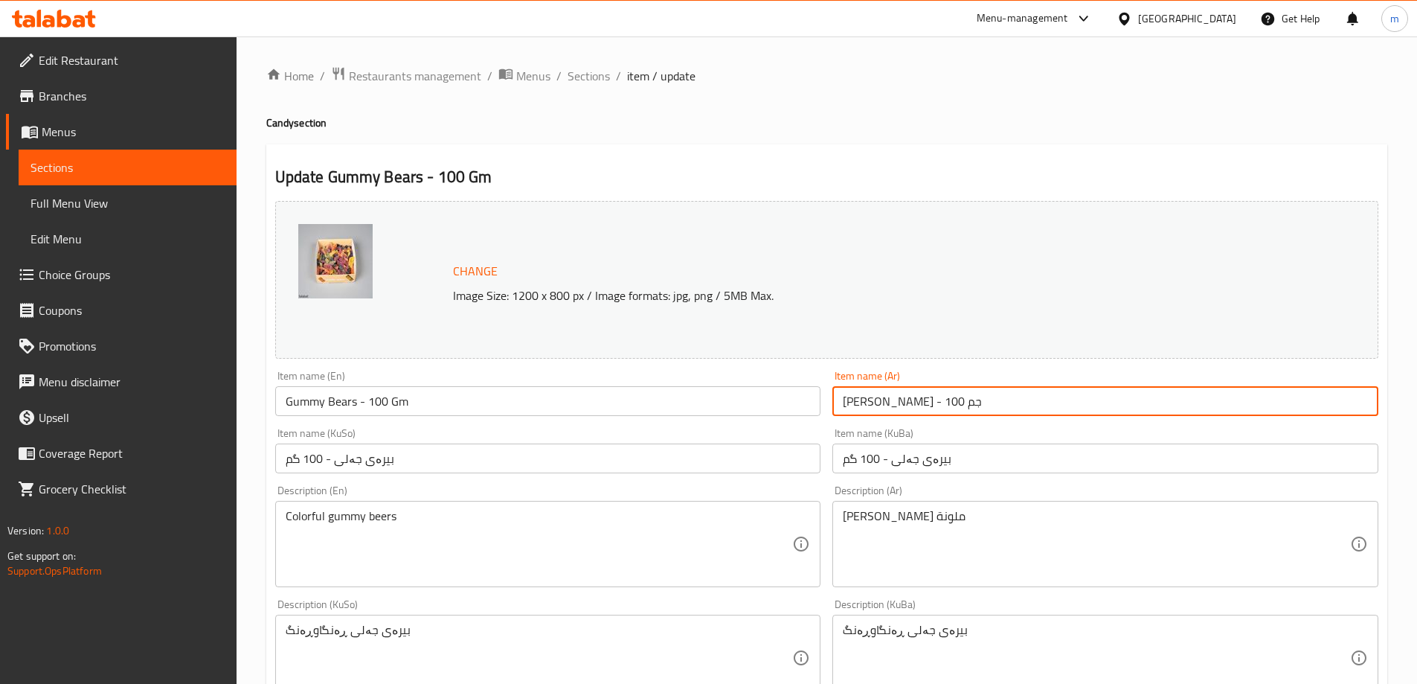
click at [997, 411] on input "بيرة جيلاتين - 100 جم" at bounding box center [1105, 401] width 546 height 30
paste input "ببة جيلاتينية - 100 جرا"
type input "دببة جيلاتينية - 100 جرام"
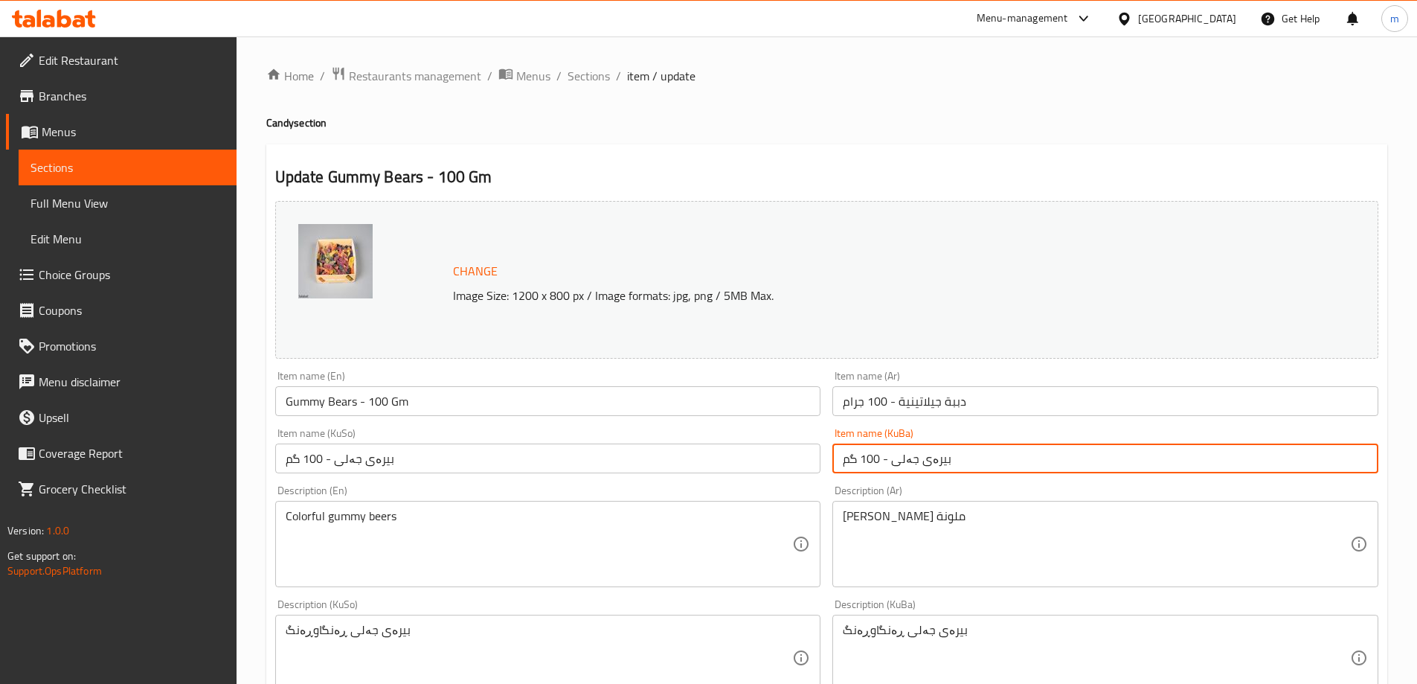
drag, startPoint x: 955, startPoint y: 458, endPoint x: 926, endPoint y: 465, distance: 29.8
click at [926, 465] on input "بیرەی جەلی - 100 گم" at bounding box center [1105, 458] width 546 height 30
paste input "ورچەکانی"
click at [939, 473] on input "ورچی جەلی - 100 گم" at bounding box center [1105, 458] width 546 height 30
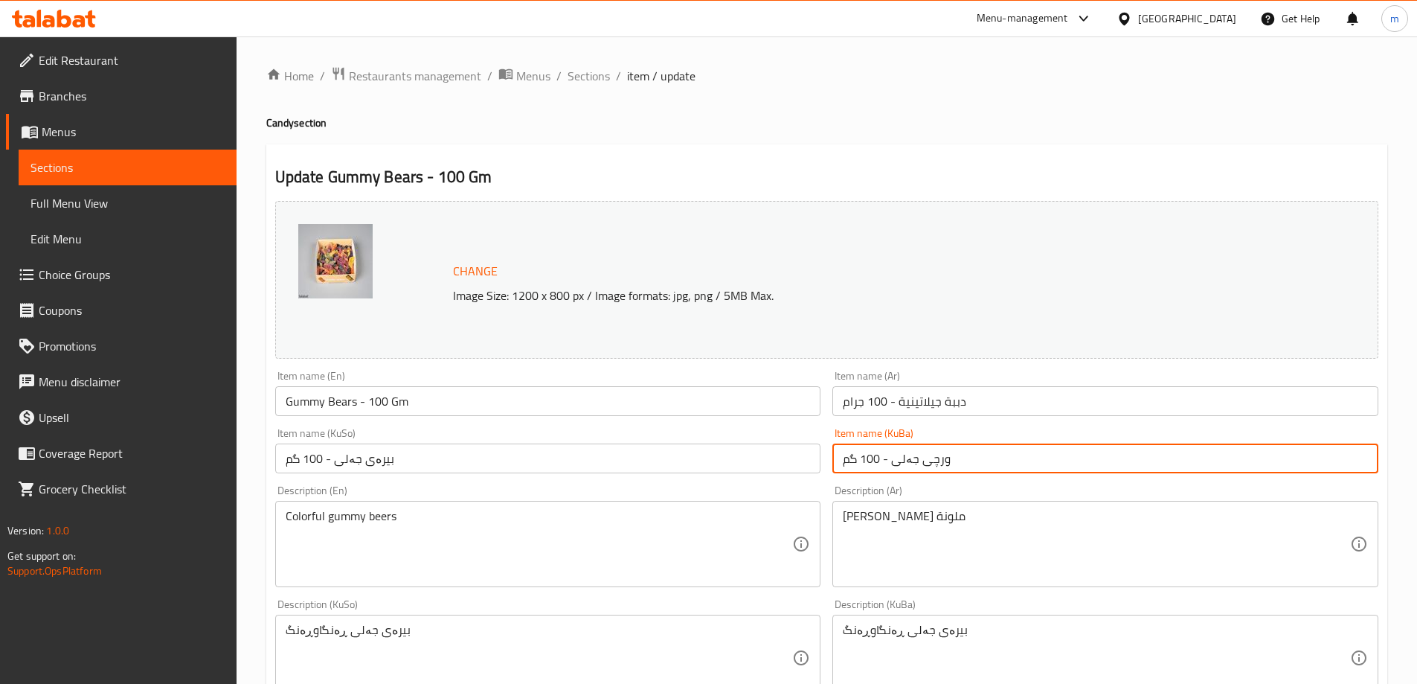
click at [939, 473] on input "ورچی جەلی - 100 گم" at bounding box center [1105, 458] width 546 height 30
type input "ورچی جەلی - 100 گم"
click at [691, 451] on input "بیرەی جەلی - 100 گم" at bounding box center [548, 458] width 546 height 30
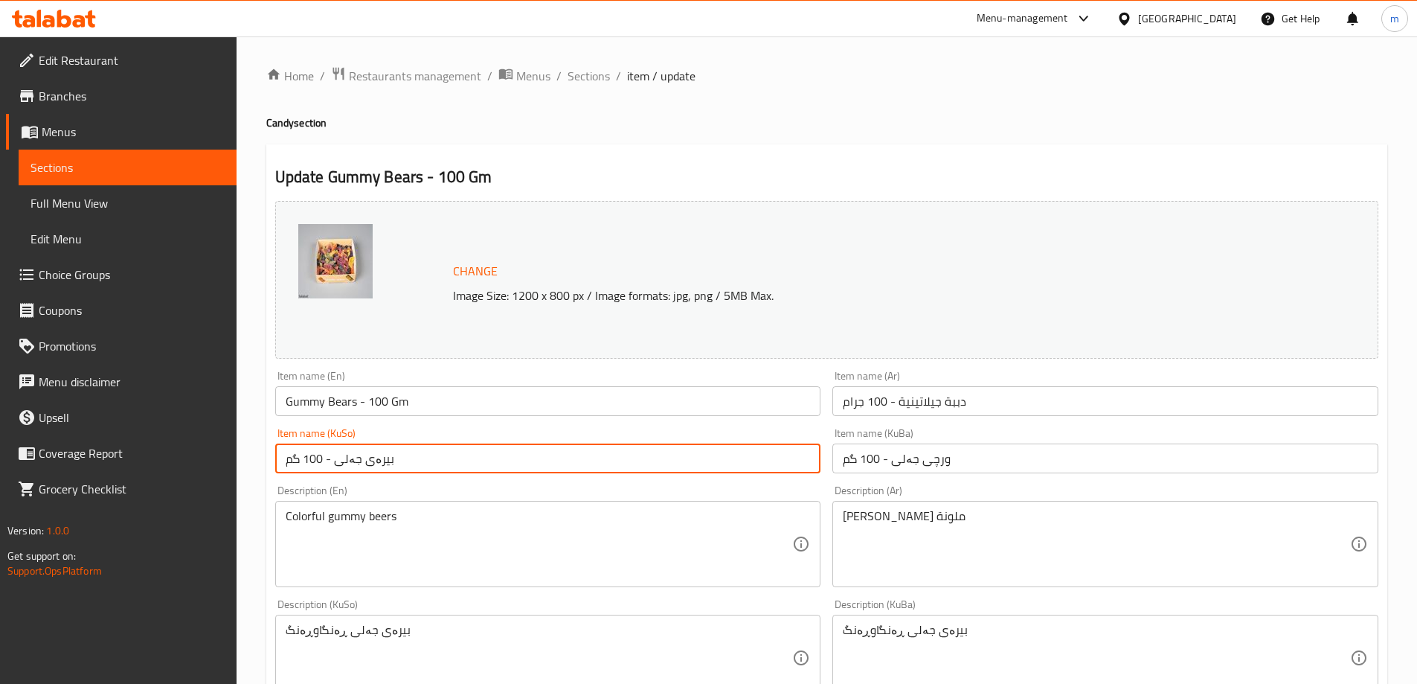
click at [691, 451] on input "بیرەی جەلی - 100 گم" at bounding box center [548, 458] width 546 height 30
paste input "ورچ"
click at [691, 451] on input "ورچی جەلی - 100 گم" at bounding box center [548, 458] width 546 height 30
type input "ورچی جەلی - 100 گم"
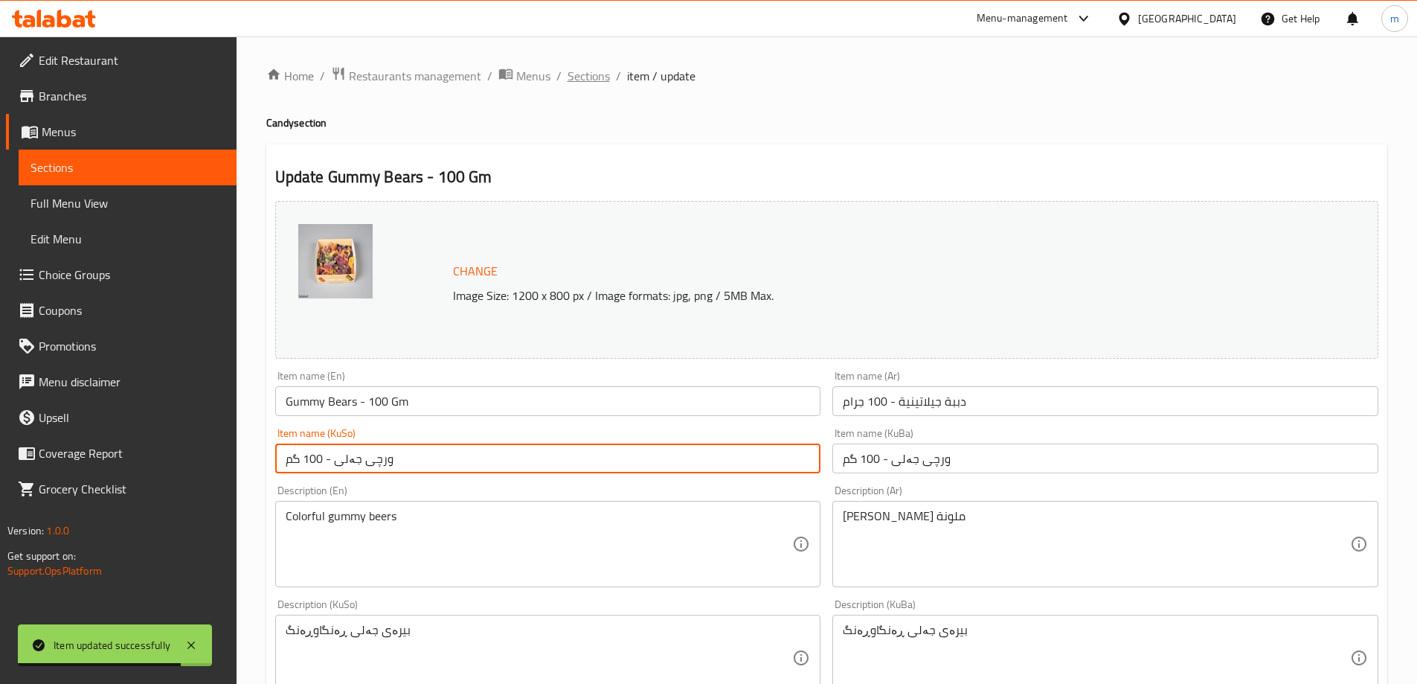
click at [599, 77] on span "Sections" at bounding box center [589, 76] width 42 height 18
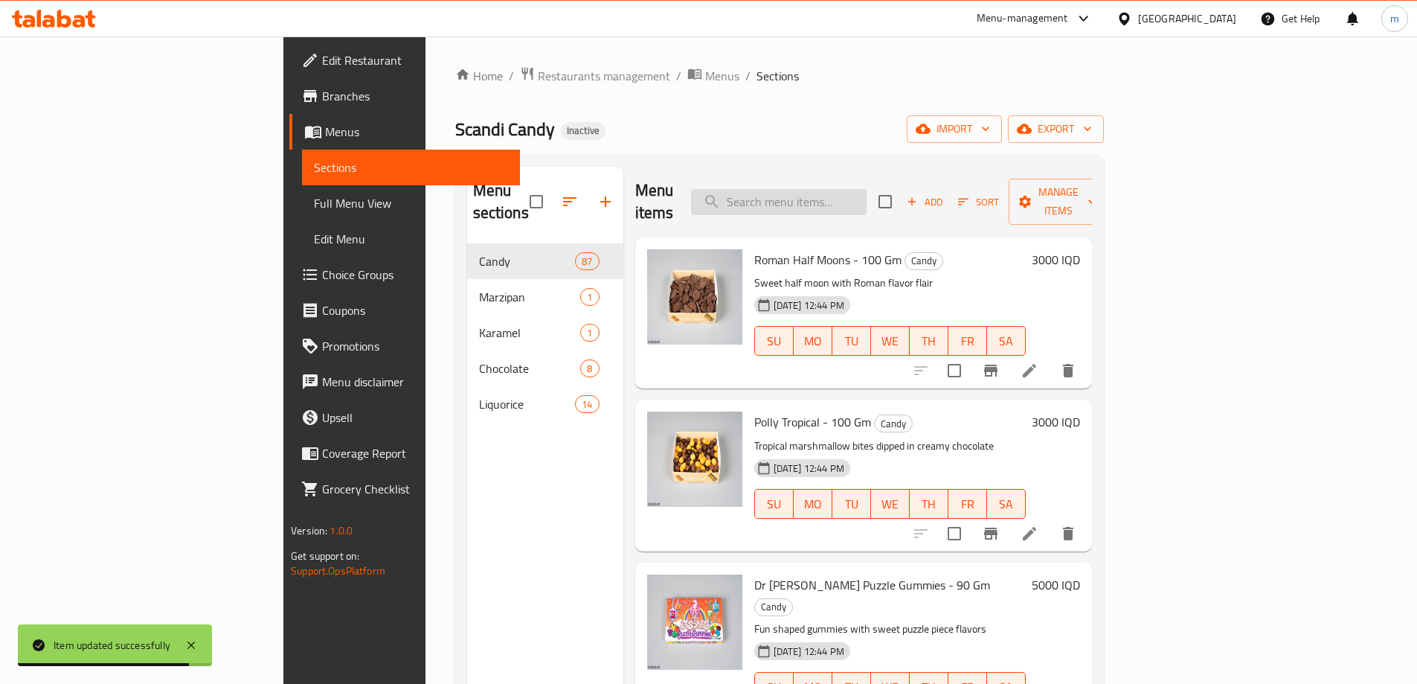
click at [824, 189] on input "search" at bounding box center [779, 202] width 176 height 26
paste input "Pumbcin - 100 Gm"
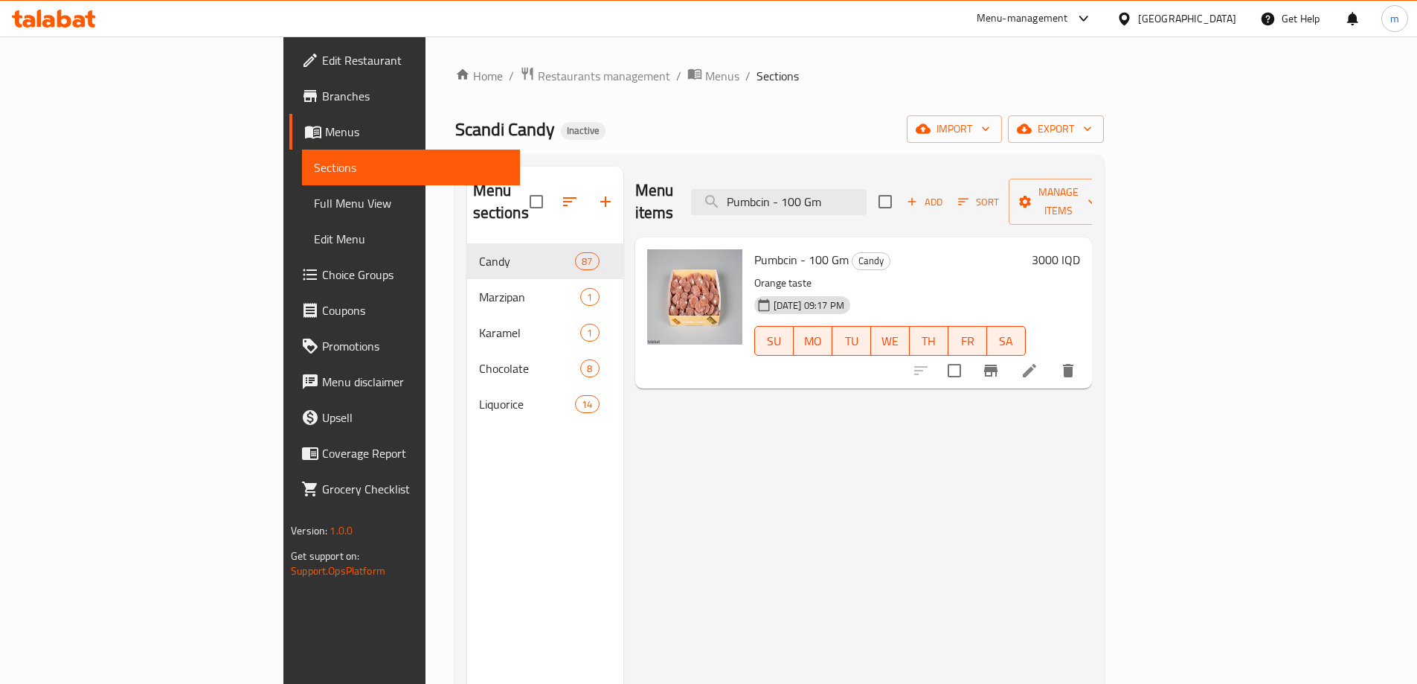
type input "Pumbcin - 100 Gm"
click at [1038, 362] on icon at bounding box center [1030, 371] width 18 height 18
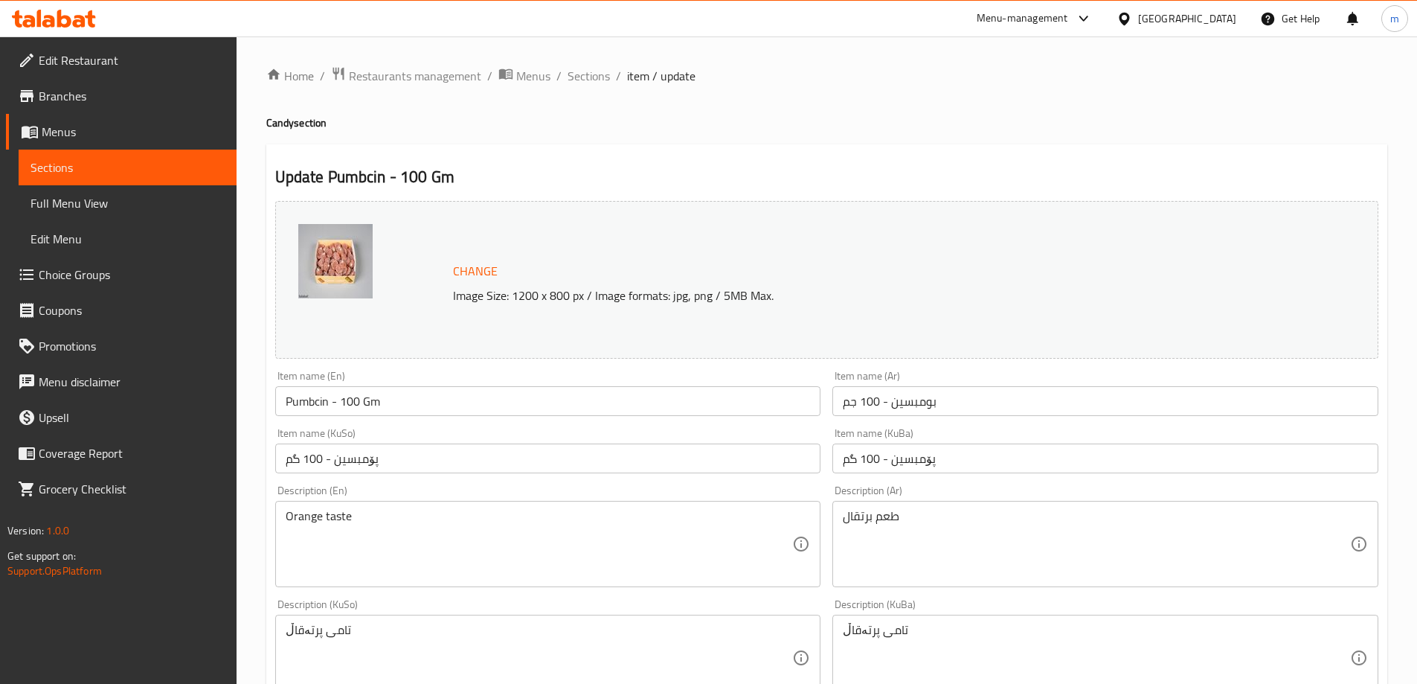
click at [914, 411] on input "بومبسين - 100 جم" at bounding box center [1105, 401] width 546 height 30
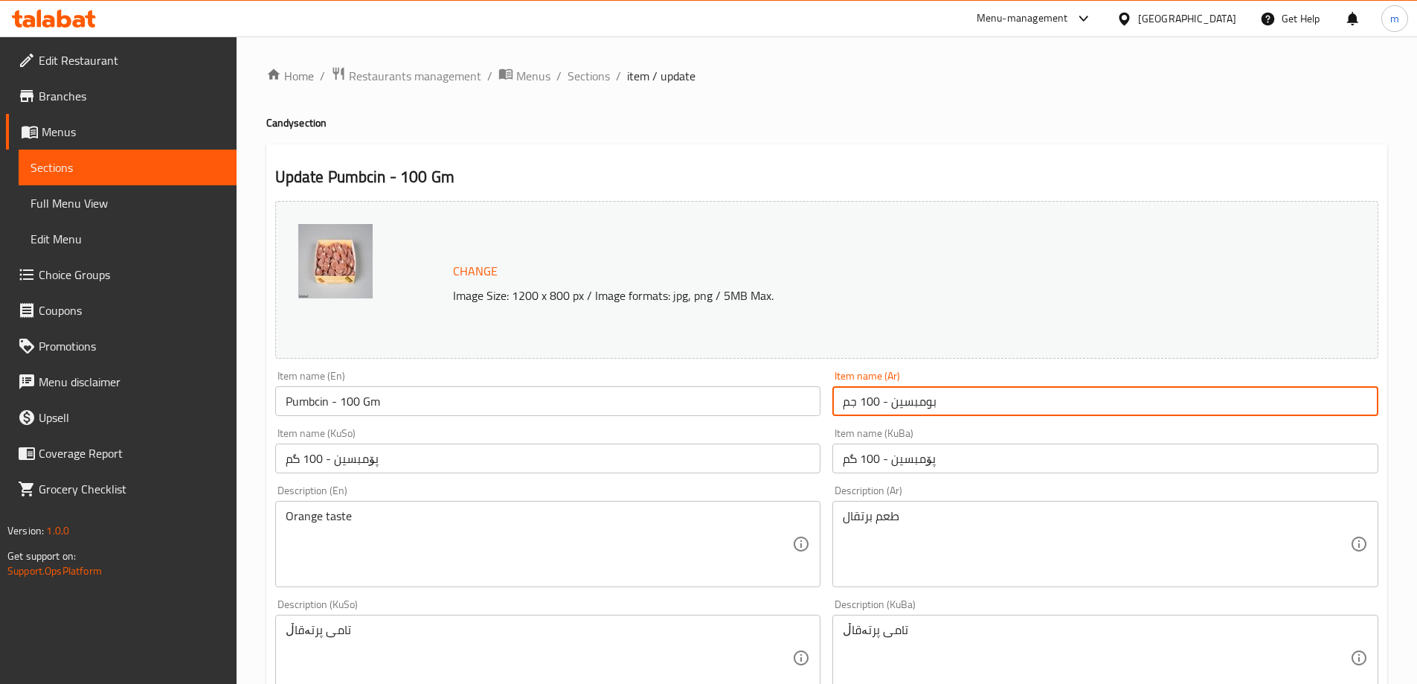
click at [915, 411] on input "بومبسين - 100 جم" at bounding box center [1105, 401] width 546 height 30
click at [921, 402] on input "بومبسين - 100 جم" at bounding box center [1105, 401] width 546 height 30
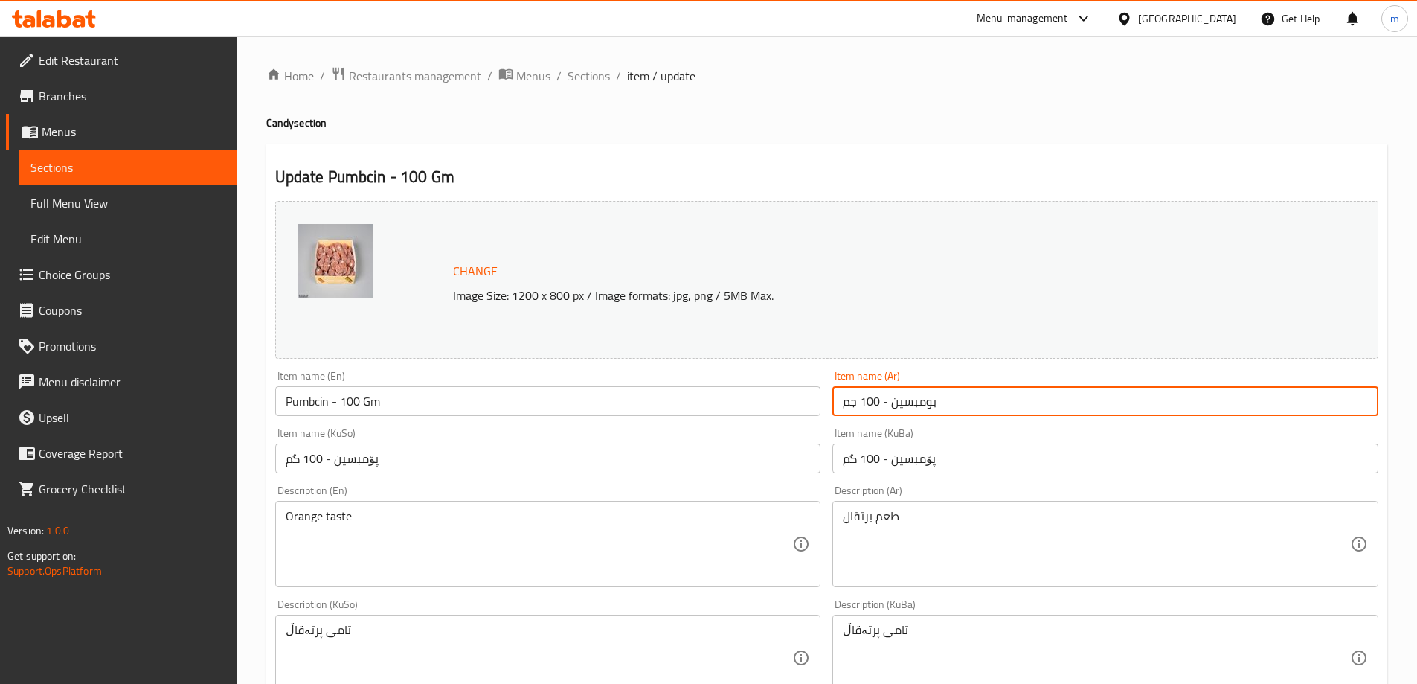
click at [921, 402] on input "بومبسين - 100 جم" at bounding box center [1105, 401] width 546 height 30
type input "بمبكين - 100 جم"
click at [925, 458] on input "پۆمبسین - 100 گم" at bounding box center [1105, 458] width 546 height 30
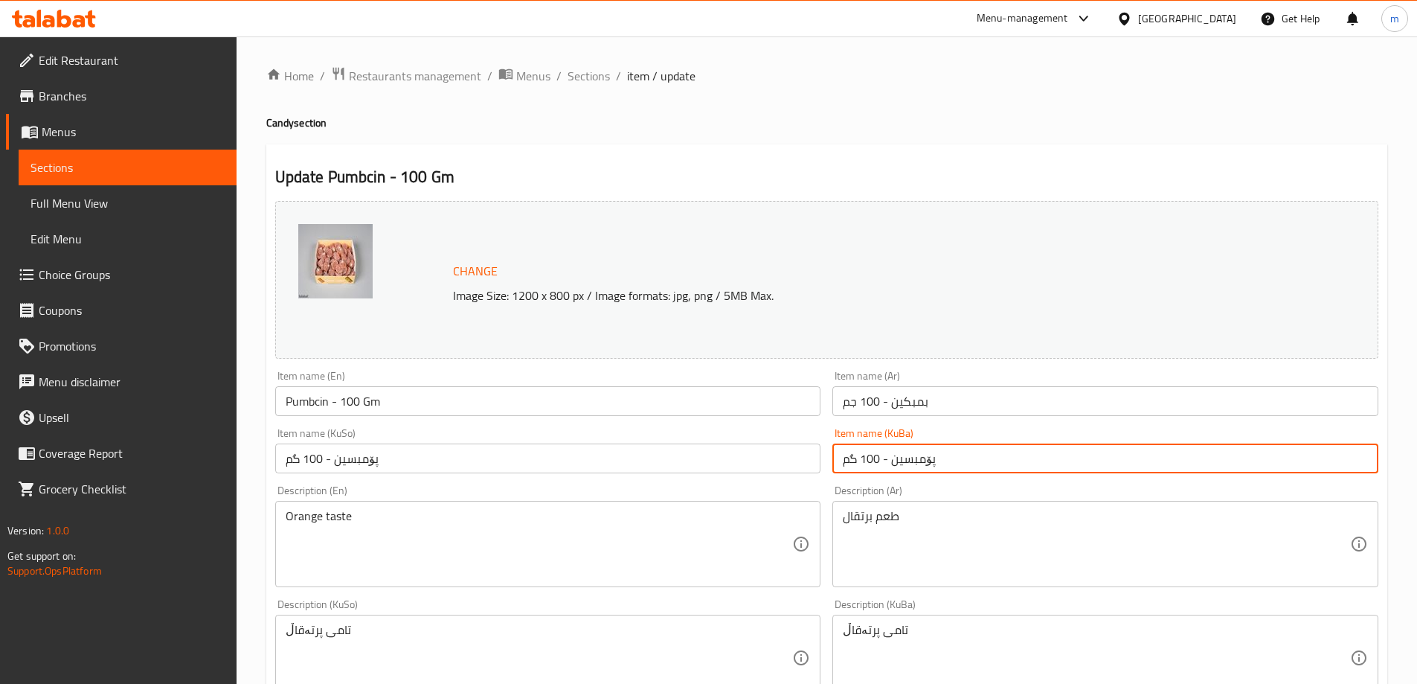
click at [925, 458] on input "پۆمبسین - 100 گم" at bounding box center [1105, 458] width 546 height 30
click at [318, 414] on input "Pumbcin - 100 Gm" at bounding box center [548, 401] width 546 height 30
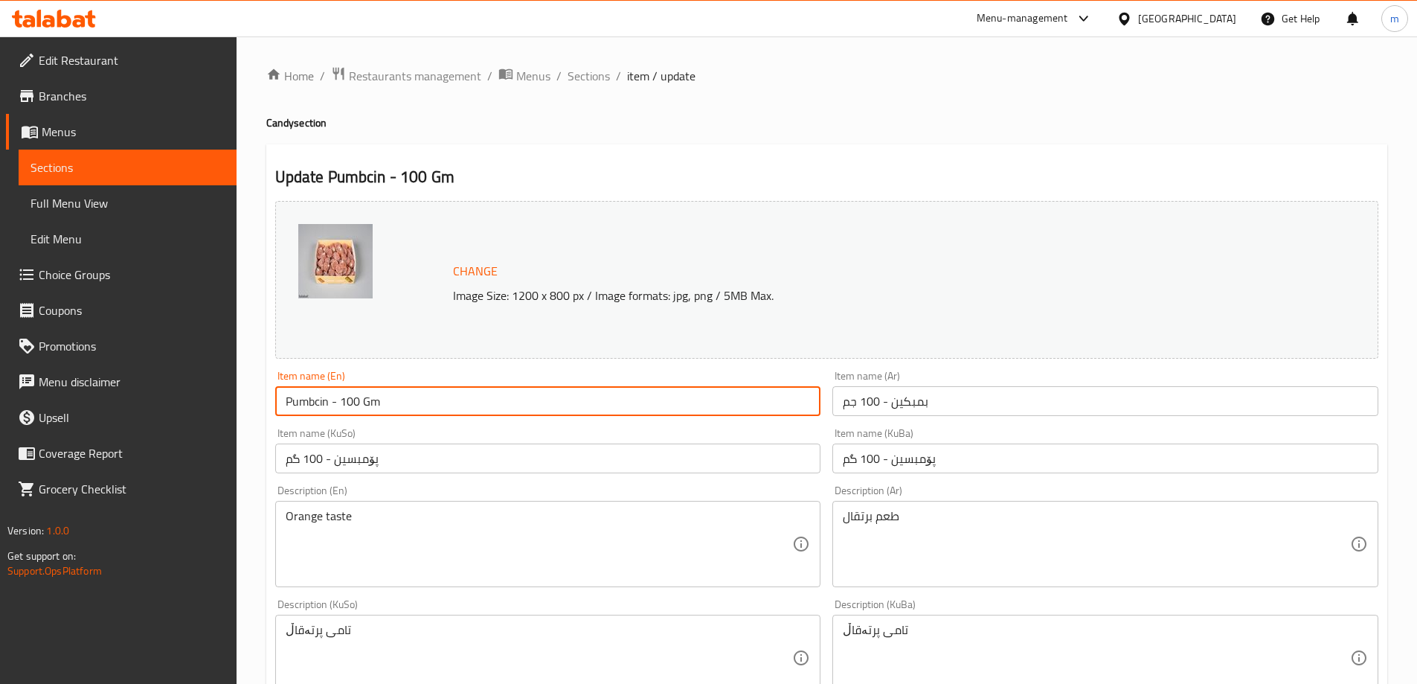
click at [318, 414] on input "Pumbcin - 100 Gm" at bounding box center [548, 401] width 546 height 30
click at [934, 457] on input "پۆمبسین - 100 گم" at bounding box center [1105, 458] width 546 height 30
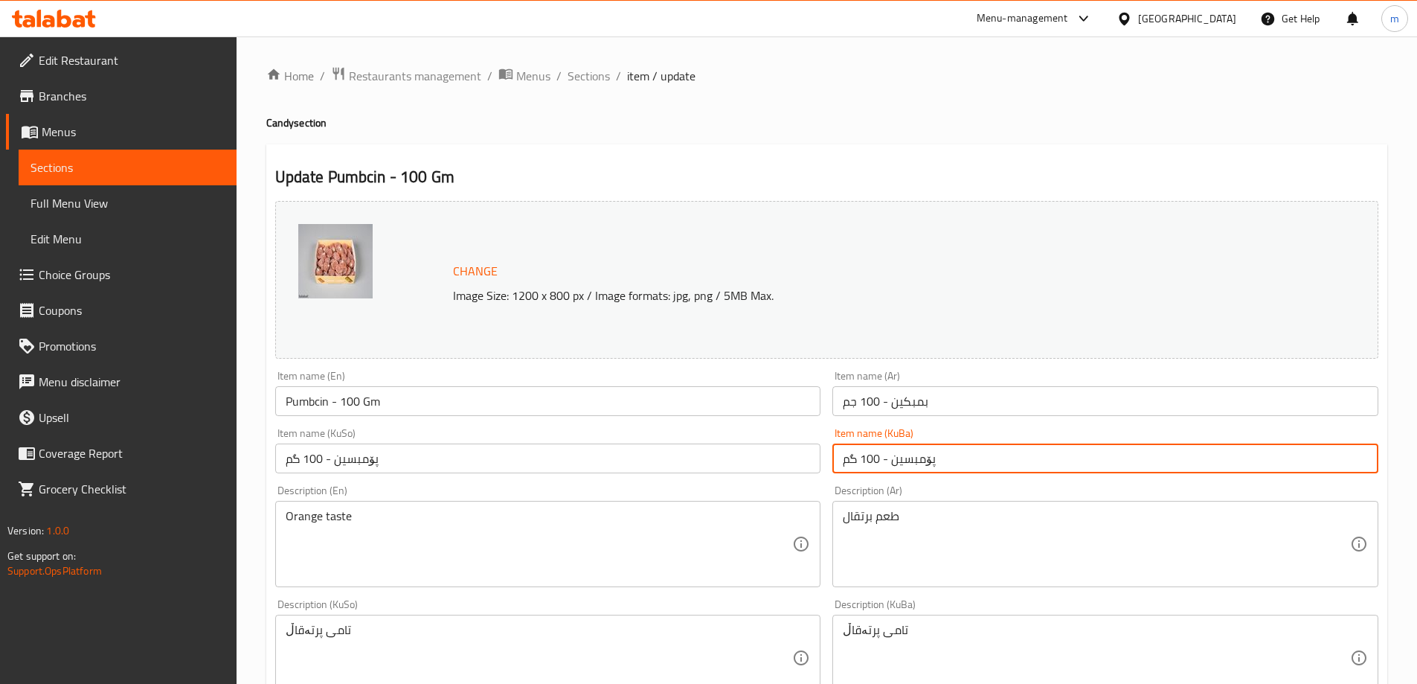
click at [934, 457] on input "پۆمبسین - 100 گم" at bounding box center [1105, 458] width 546 height 30
click at [916, 457] on input "پۆمبسین - 100 گم" at bounding box center [1105, 458] width 546 height 30
click at [915, 457] on input "پەمپکین- 100 گم" at bounding box center [1105, 458] width 546 height 30
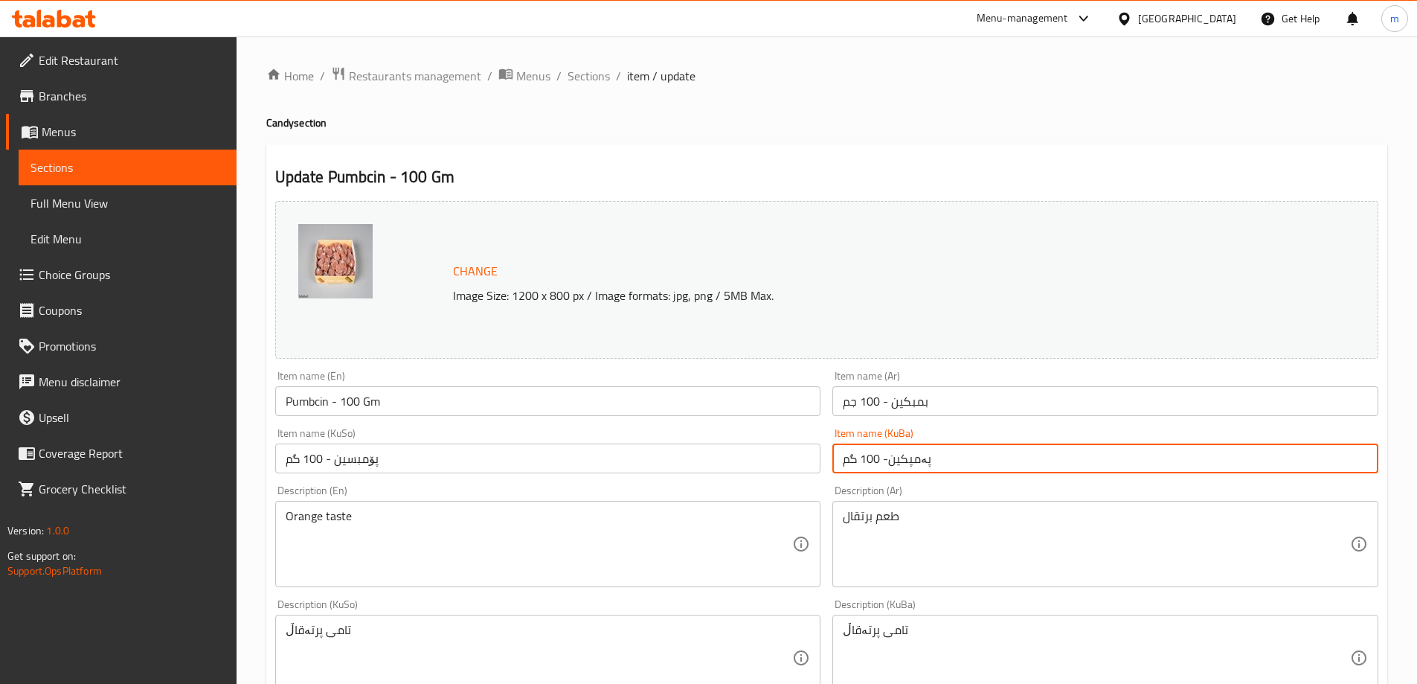
click at [915, 457] on input "پەمپکین- 100 گم" at bounding box center [1105, 458] width 546 height 30
type input "پەمپکین- 100 گم"
click at [754, 455] on input "پۆمبسین - 100 گم" at bounding box center [548, 458] width 546 height 30
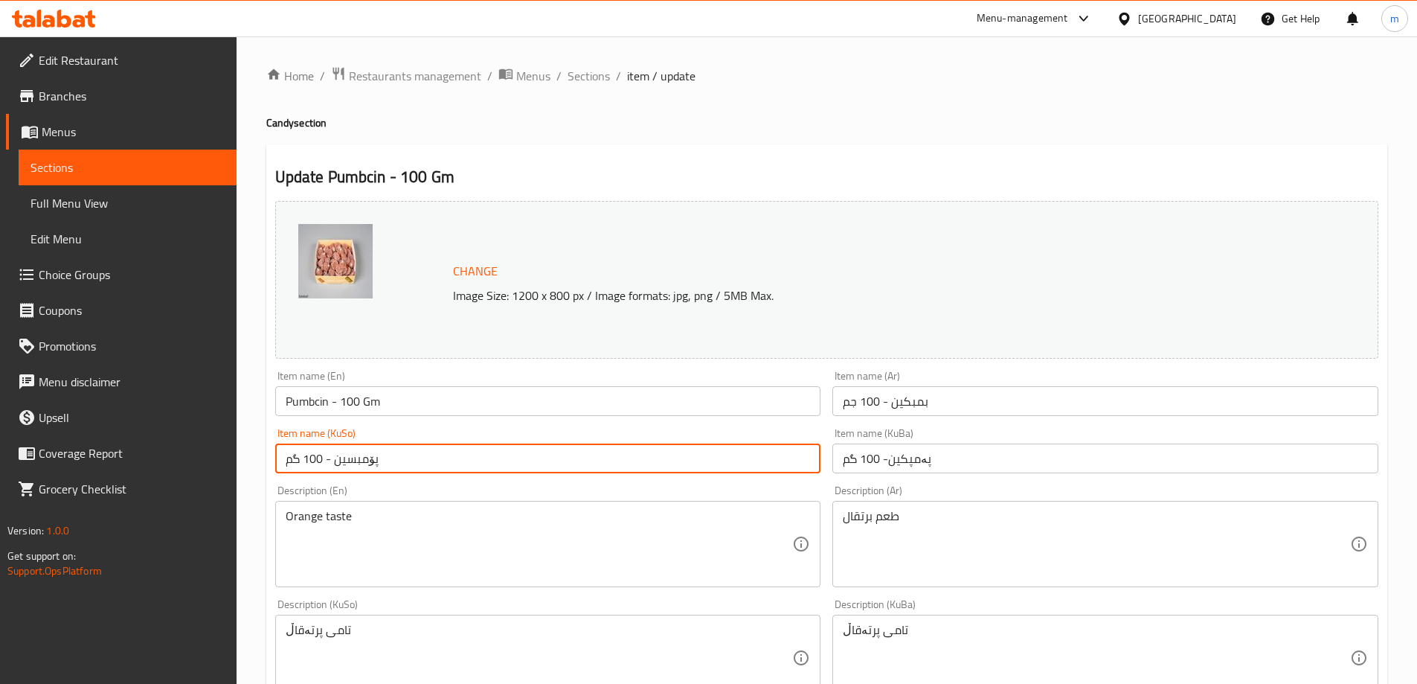
click at [754, 455] on input "پۆمبسین - 100 گم" at bounding box center [548, 458] width 546 height 30
paste input "مپکین"
type input "پەمپکین- 100 گم"
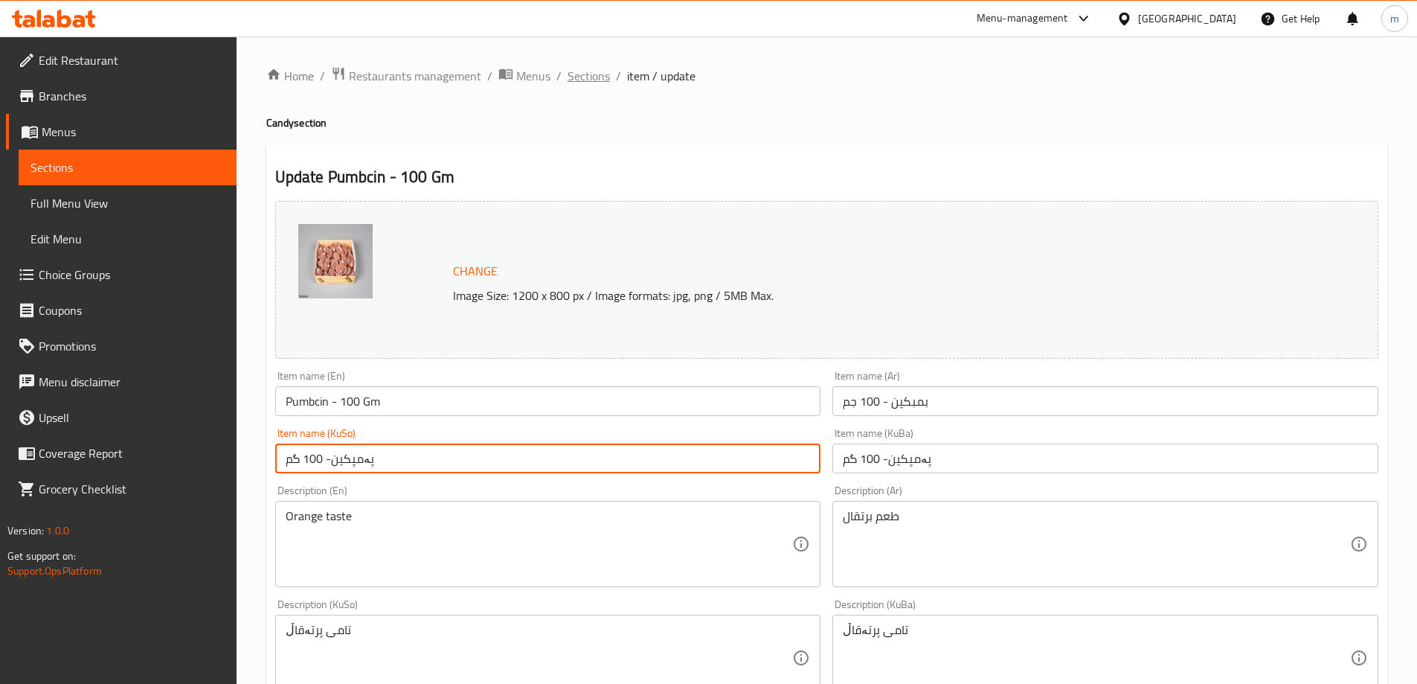
click at [604, 73] on span "Sections" at bounding box center [589, 76] width 42 height 18
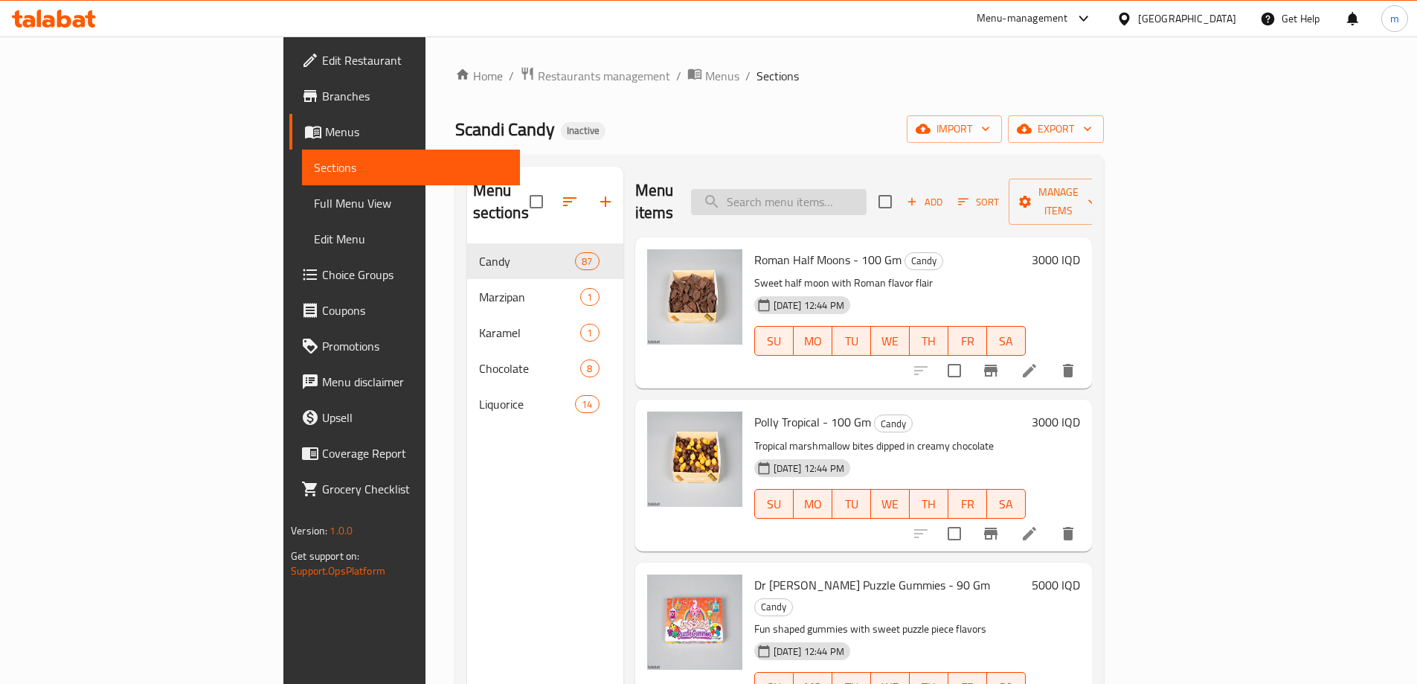
drag, startPoint x: 604, startPoint y: 73, endPoint x: 835, endPoint y: 187, distance: 258.2
click at [835, 189] on input "search" at bounding box center [779, 202] width 176 height 26
paste input "Liquorice Fish With Fruity Head - 100gm"
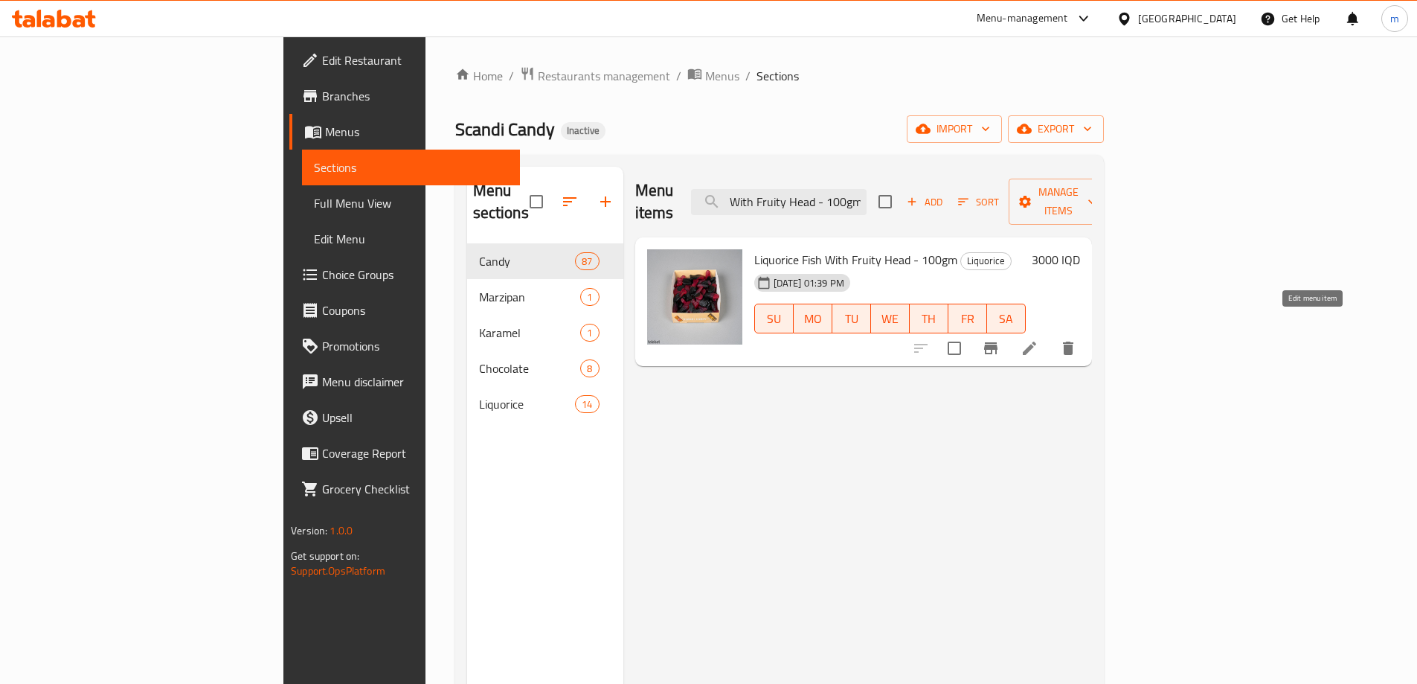
type input "Liquorice Fish With Fruity Head - 100gm"
click at [1038, 339] on icon at bounding box center [1030, 348] width 18 height 18
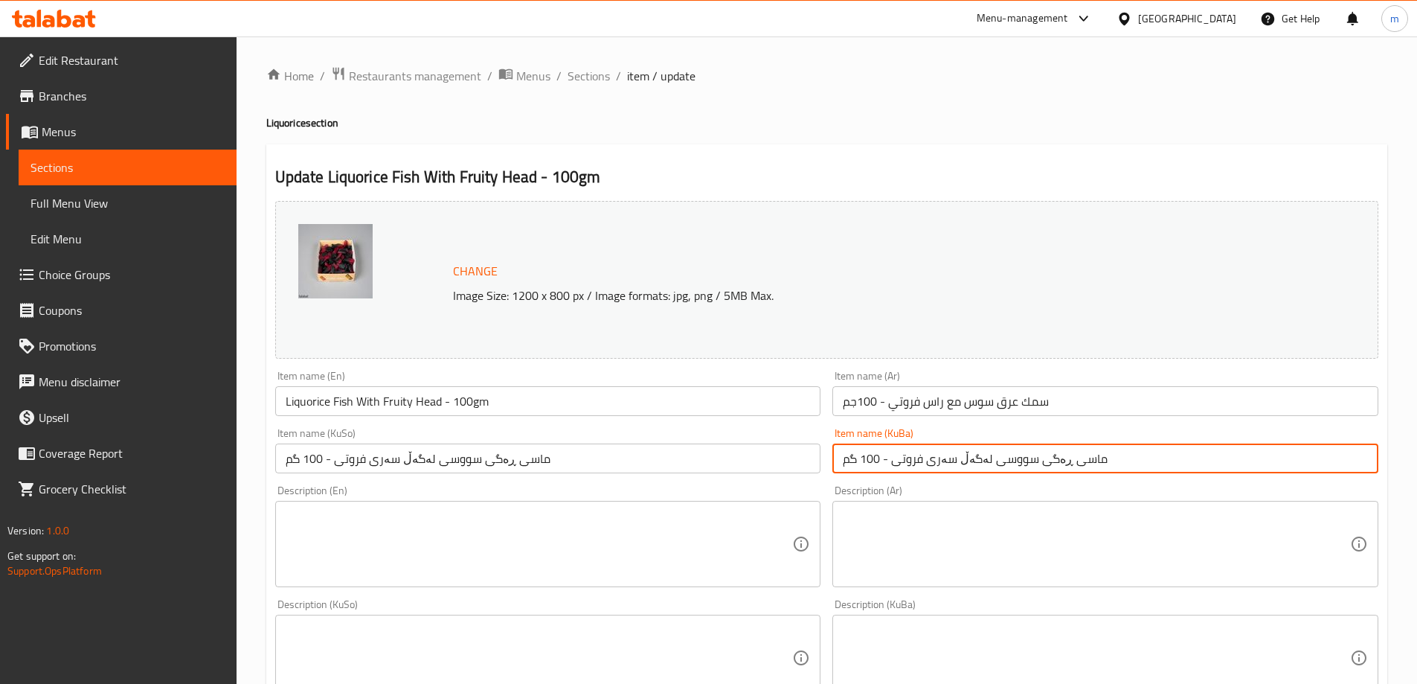
drag, startPoint x: 923, startPoint y: 458, endPoint x: 893, endPoint y: 460, distance: 29.8
click at [893, 460] on input "ماسی ڕەگی سووسى لەگەڵ سەرى فروتی - 100 گم" at bounding box center [1105, 458] width 546 height 30
type input "ماسی ڕەگی سووسى لەگەڵ سەرى میوەیی - 100 گم"
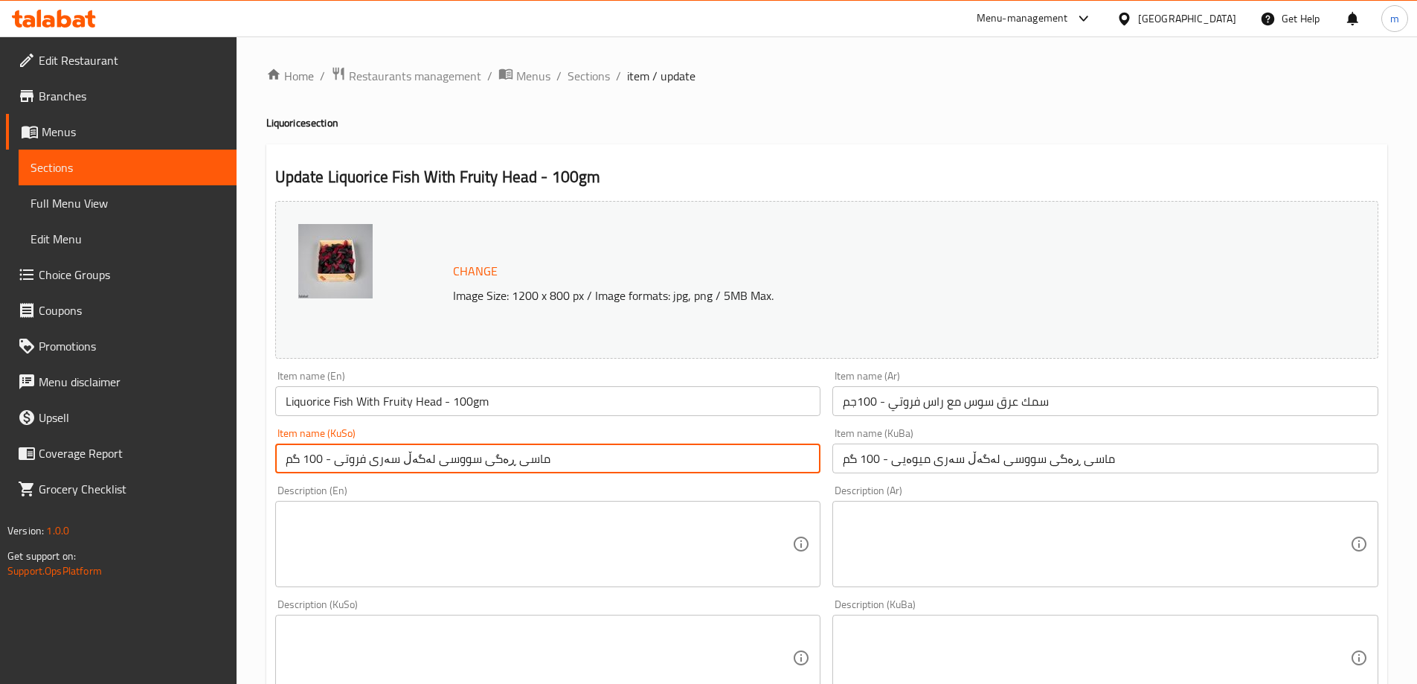
click at [687, 450] on input "ماسی ڕەگی سووسى لەگەڵ سەرى فروتی - 100 گم" at bounding box center [548, 458] width 546 height 30
paste input "یوەی"
type input "ماسی ڕەگی سووسى لەگەڵ سەرى میوەیی - 100 گم"
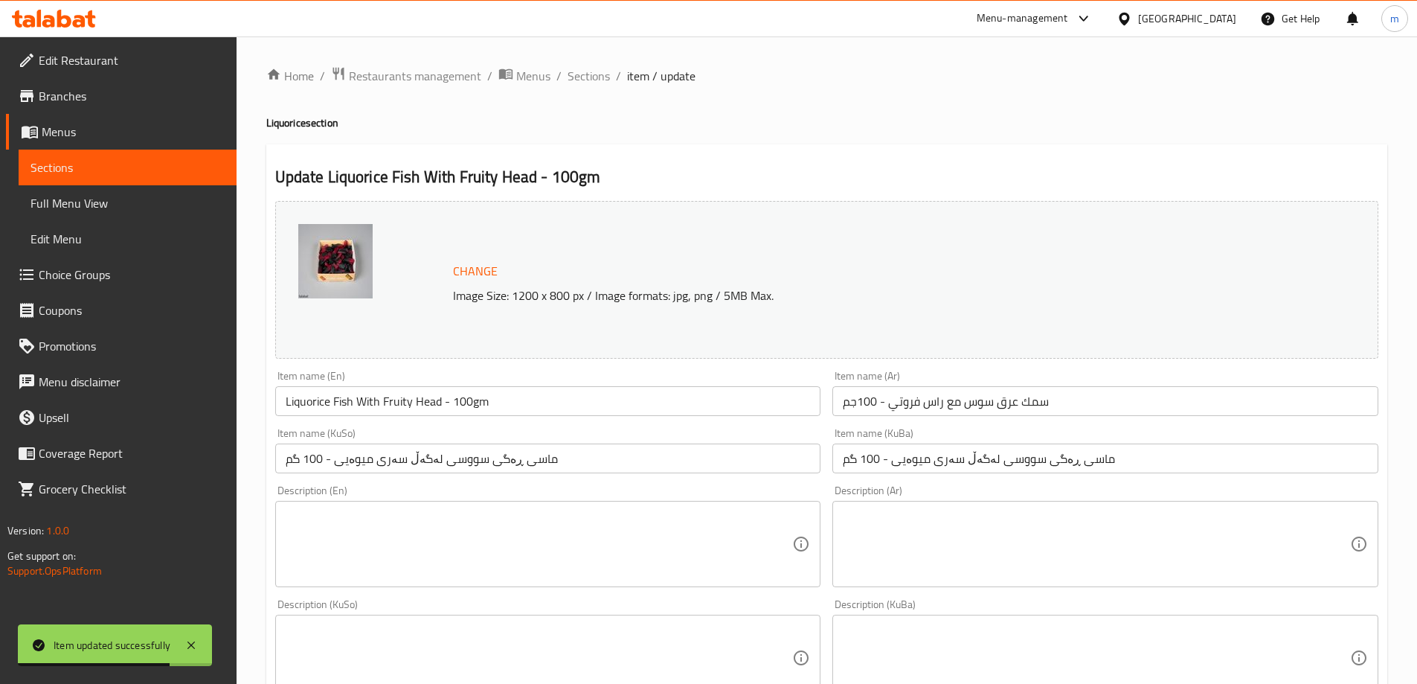
click at [586, 54] on div "Home / Restaurants management / Menus / Sections / item / update Liquorice sect…" at bounding box center [827, 639] width 1181 height 1207
click at [585, 85] on span "Sections" at bounding box center [589, 76] width 42 height 18
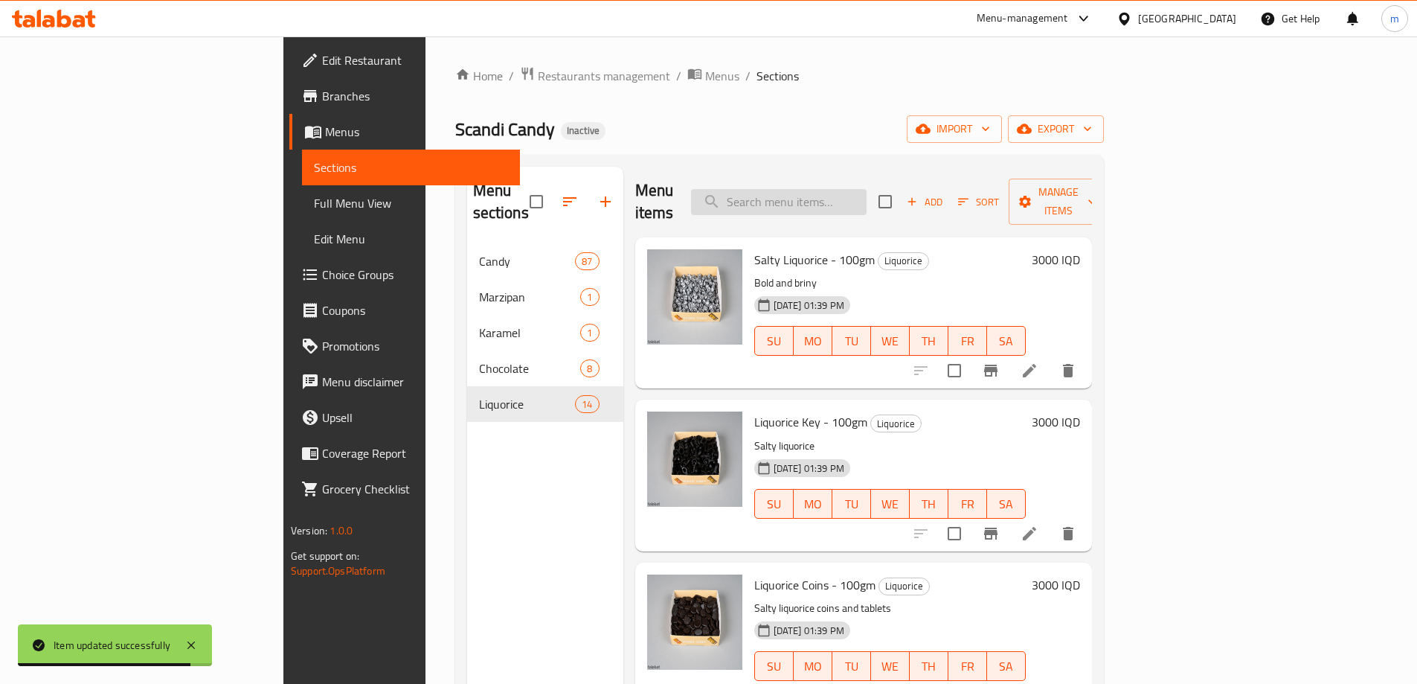
click at [867, 190] on input "search" at bounding box center [779, 202] width 176 height 26
paste input "Sour Sweet Nescafe Bar - 100 Gm"
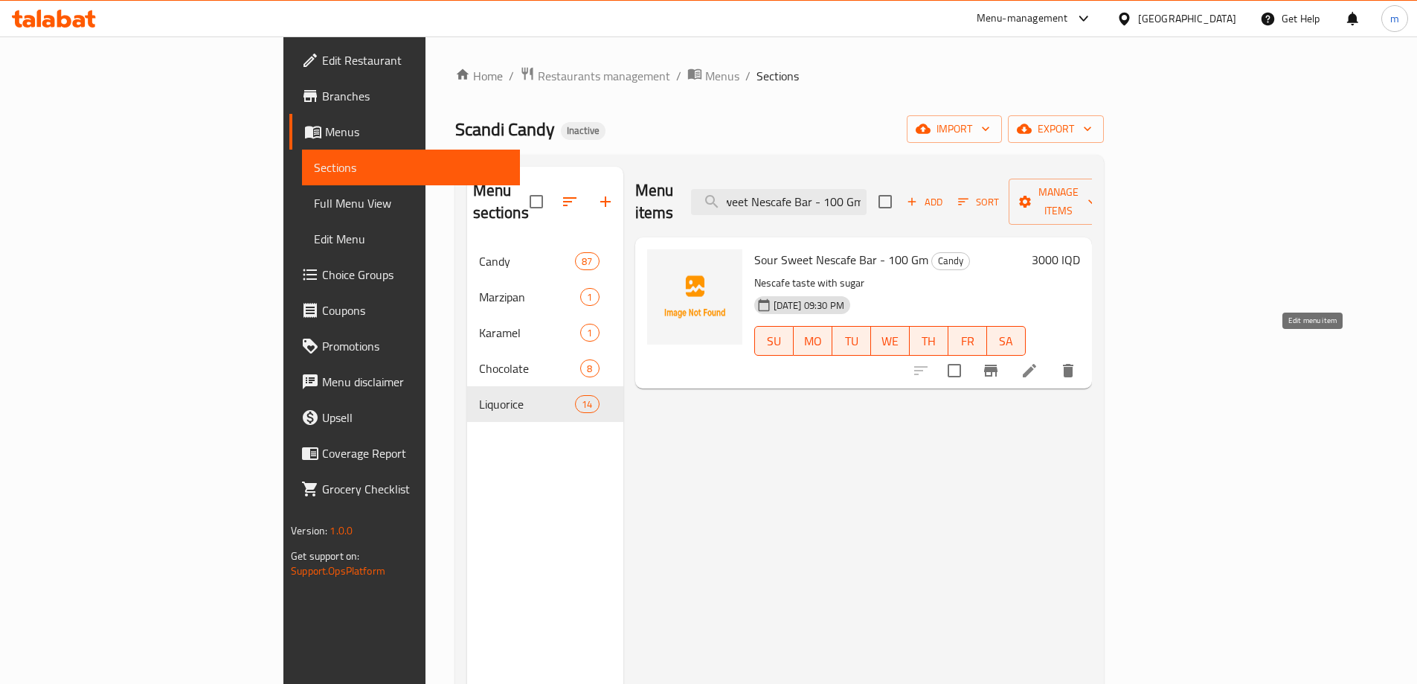
type input "Sour Sweet Nescafe Bar - 100 Gm"
click at [1038, 362] on icon at bounding box center [1030, 371] width 18 height 18
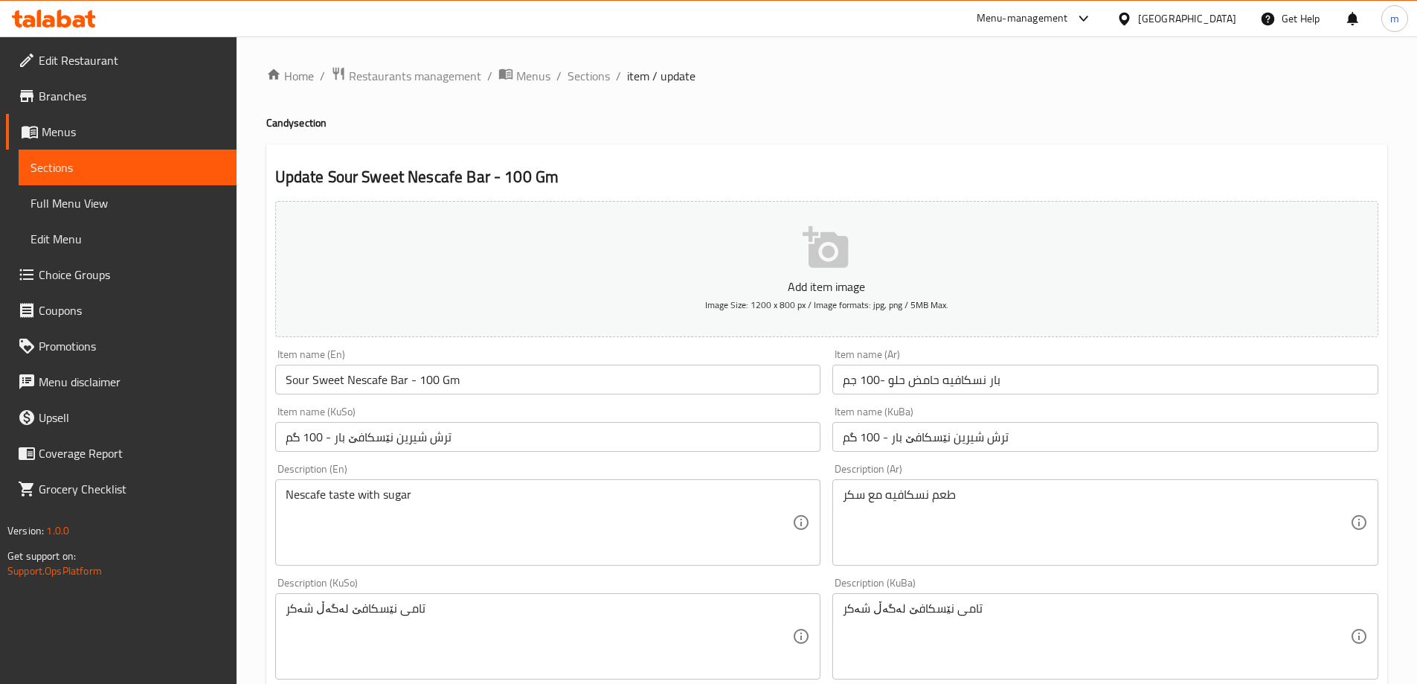
drag, startPoint x: 1015, startPoint y: 454, endPoint x: 1032, endPoint y: 431, distance: 28.7
click at [1015, 453] on div "Item name (KuBa) ترش شیرین نێسکافێ بار - 100 گم Item name (KuBa)" at bounding box center [1105, 428] width 558 height 57
click at [1032, 431] on input "ترش شیرین نێسکافێ بار - 100 گم" at bounding box center [1105, 437] width 546 height 30
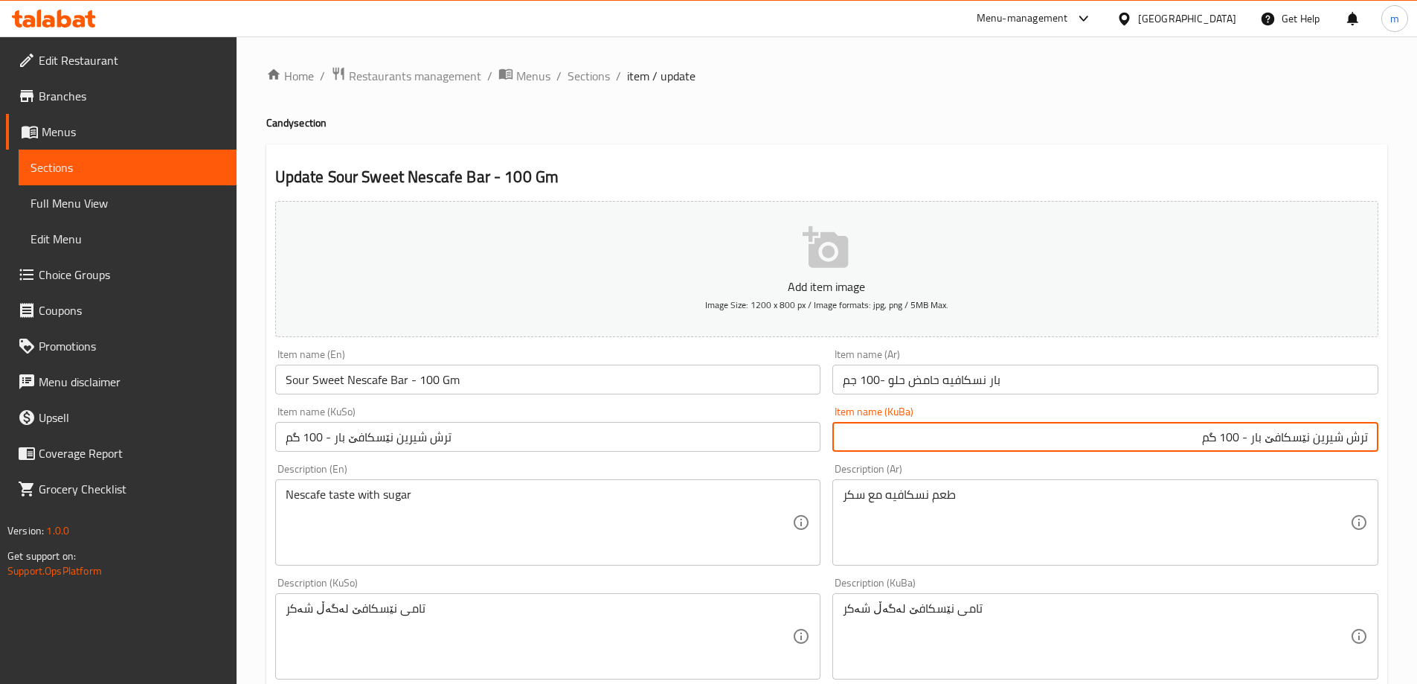
drag, startPoint x: 1311, startPoint y: 433, endPoint x: 1339, endPoint y: 435, distance: 28.4
click at [1321, 435] on input "ترش شیرین نێسکافێ بار - 100 گم" at bounding box center [1105, 437] width 546 height 30
click at [1344, 435] on input "ترش شیرین نێسکافێ بار - 100 گم" at bounding box center [1105, 437] width 546 height 30
drag, startPoint x: 1301, startPoint y: 440, endPoint x: 1406, endPoint y: 440, distance: 104.9
click at [1406, 440] on div "Home / Restaurants management / Menus / Sections / item / update Candy section …" at bounding box center [827, 629] width 1181 height 1186
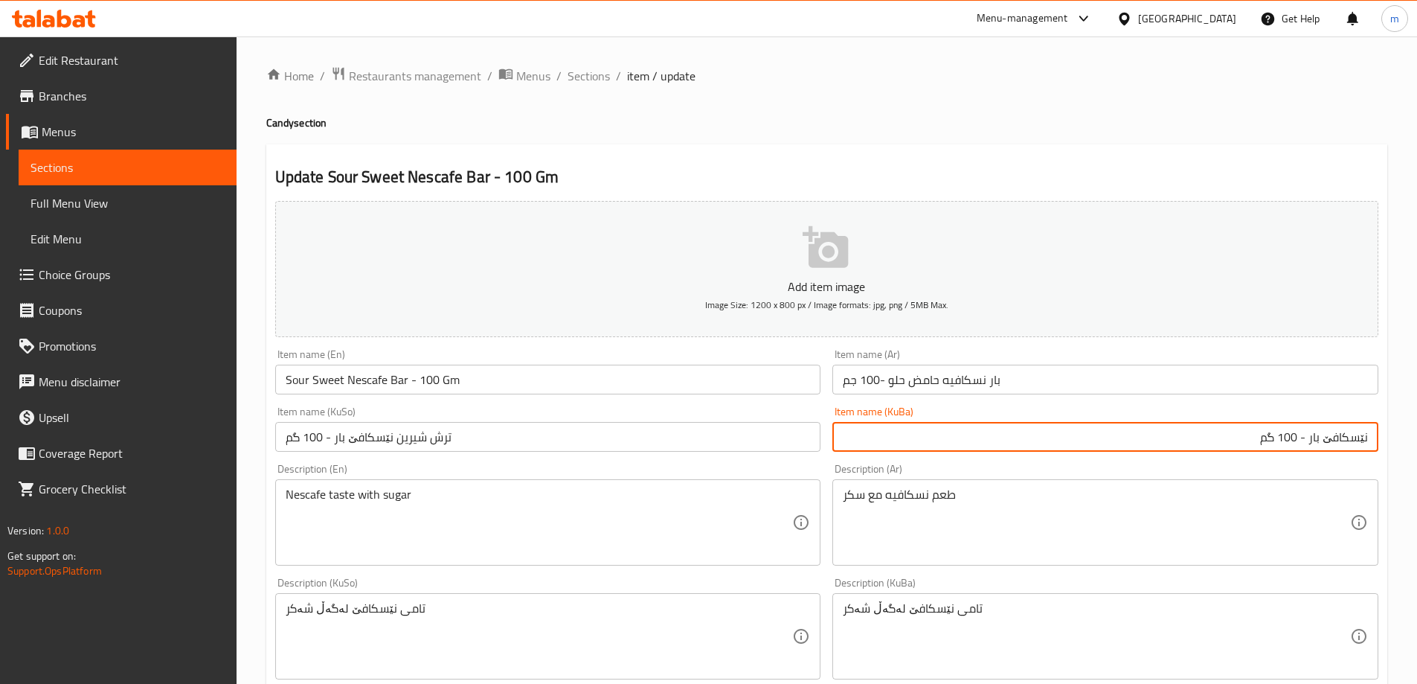
click at [1315, 431] on input "نێسکافێ بار - 100 گم" at bounding box center [1105, 437] width 546 height 30
click at [1309, 440] on input "نێسکافێ بار - 100 گم" at bounding box center [1105, 437] width 546 height 30
click at [1312, 444] on input "نێسکافێ بار - 100 گم" at bounding box center [1105, 437] width 546 height 30
paste input "ترش و شیرین"
click at [1301, 428] on input "نێسکافێ باری ترش و شیرین - 100 گم" at bounding box center [1105, 437] width 546 height 30
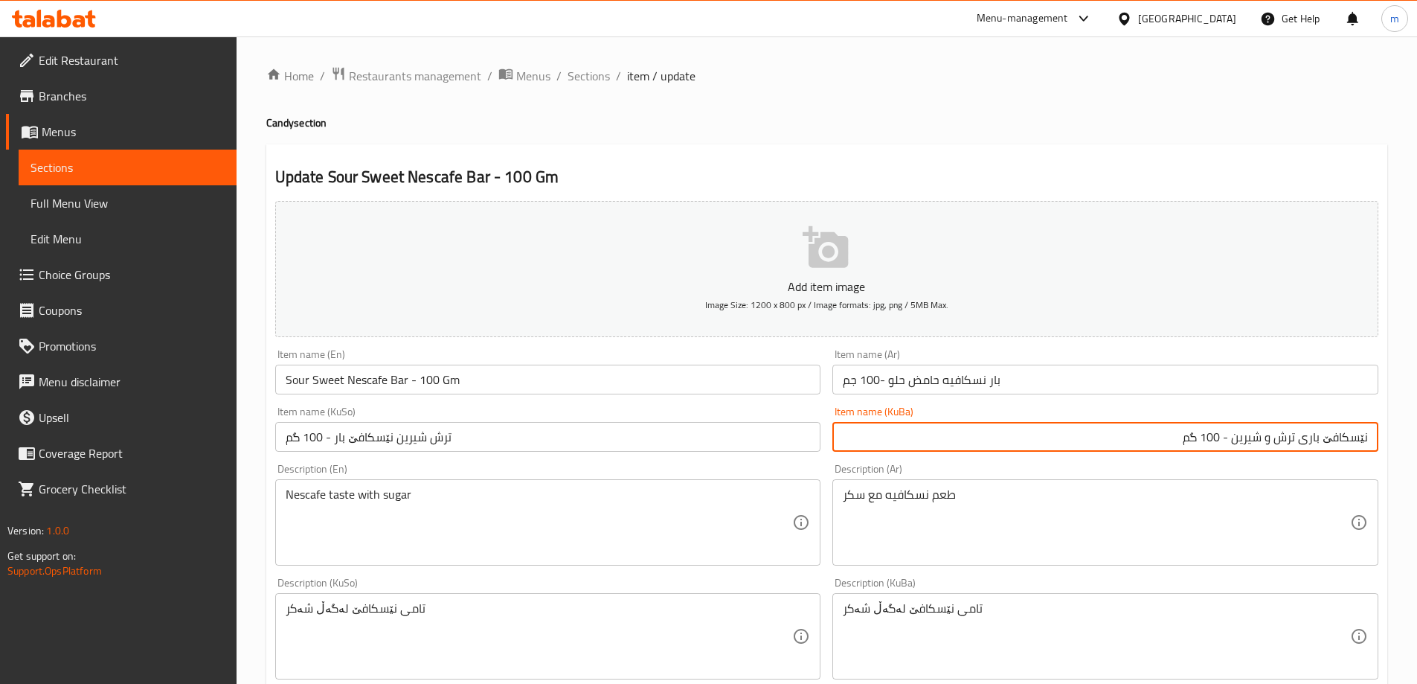
click at [1300, 433] on input "نێسکافێ باری ترش و شیرین - 100 گم" at bounding box center [1105, 437] width 546 height 30
type input "نێسکافێ باری ترش و شیرین - 100 گم"
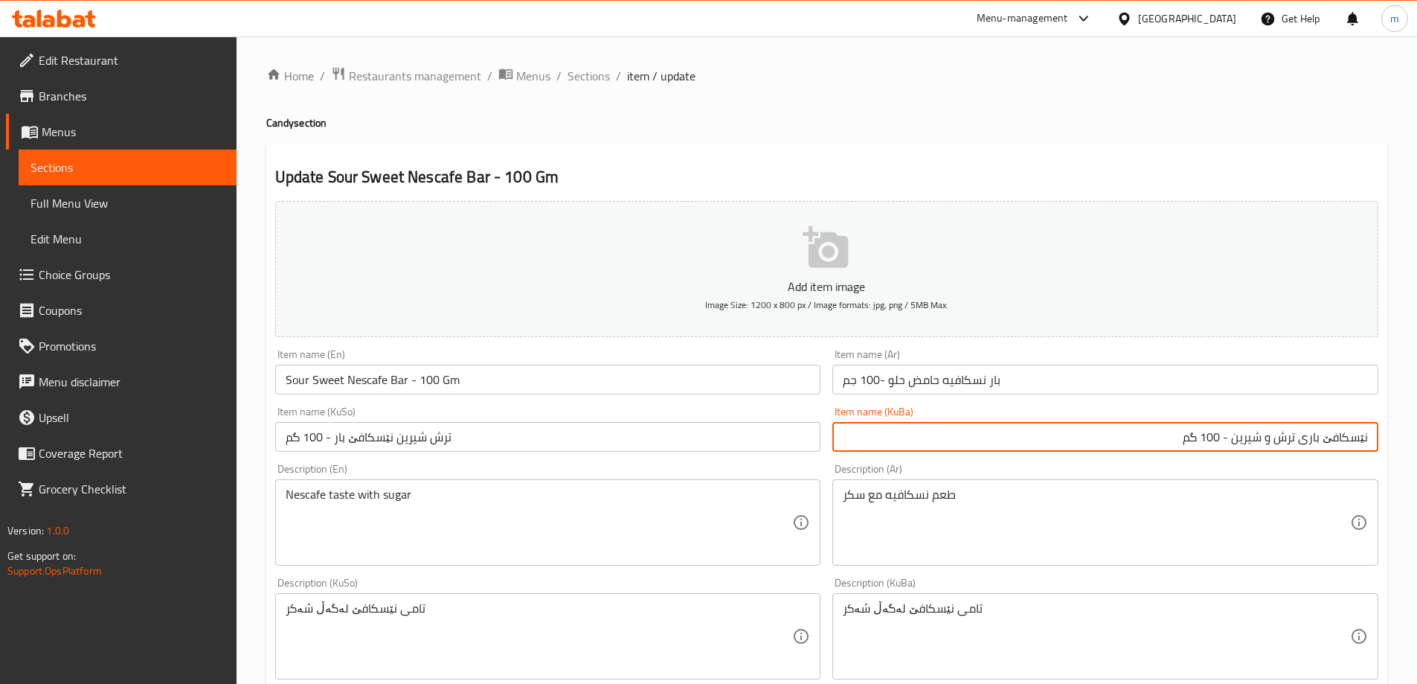
click at [741, 446] on input "ترش شیرین نێسکافێ بار - 100 گم" at bounding box center [548, 437] width 546 height 30
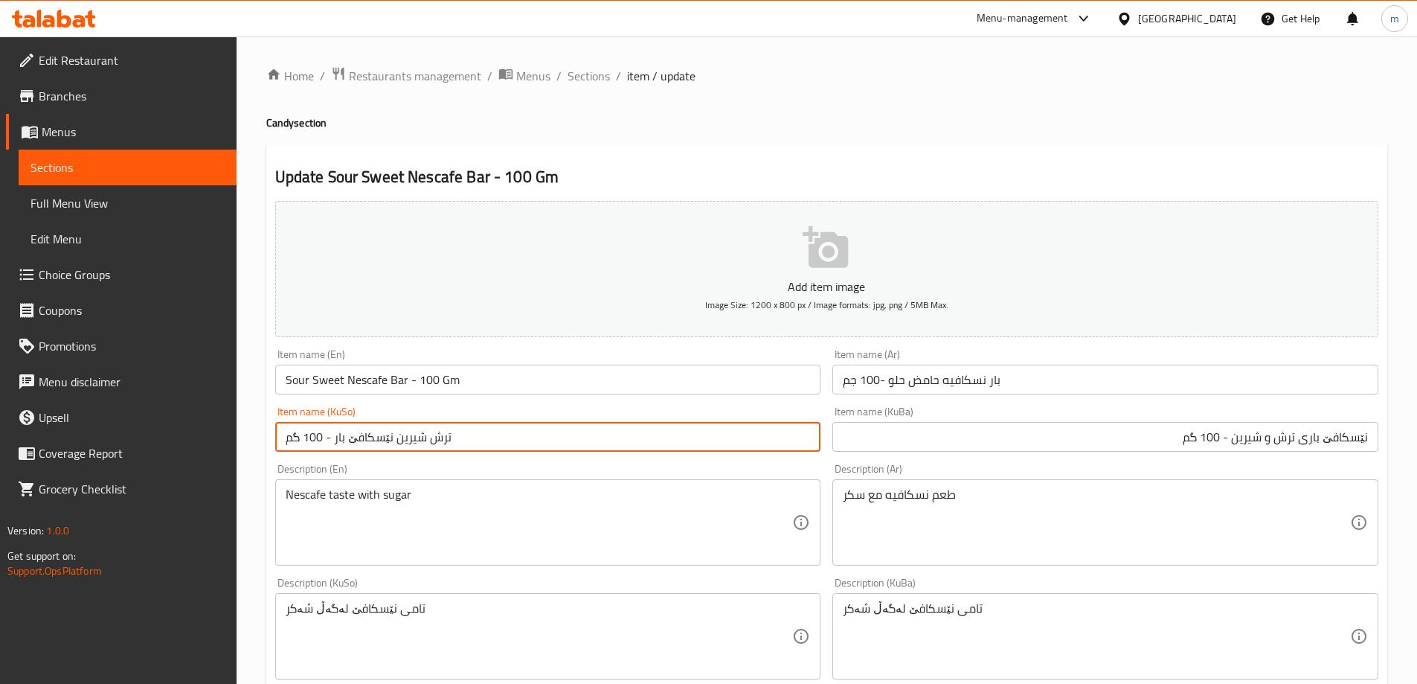
click at [741, 446] on input "ترش شیرین نێسکافێ بار - 100 گم" at bounding box center [548, 437] width 546 height 30
paste input "نێسکافێ باری ترش و شیرین"
type input "نێسکافێ باری ترش و شیرین - 100 گم"
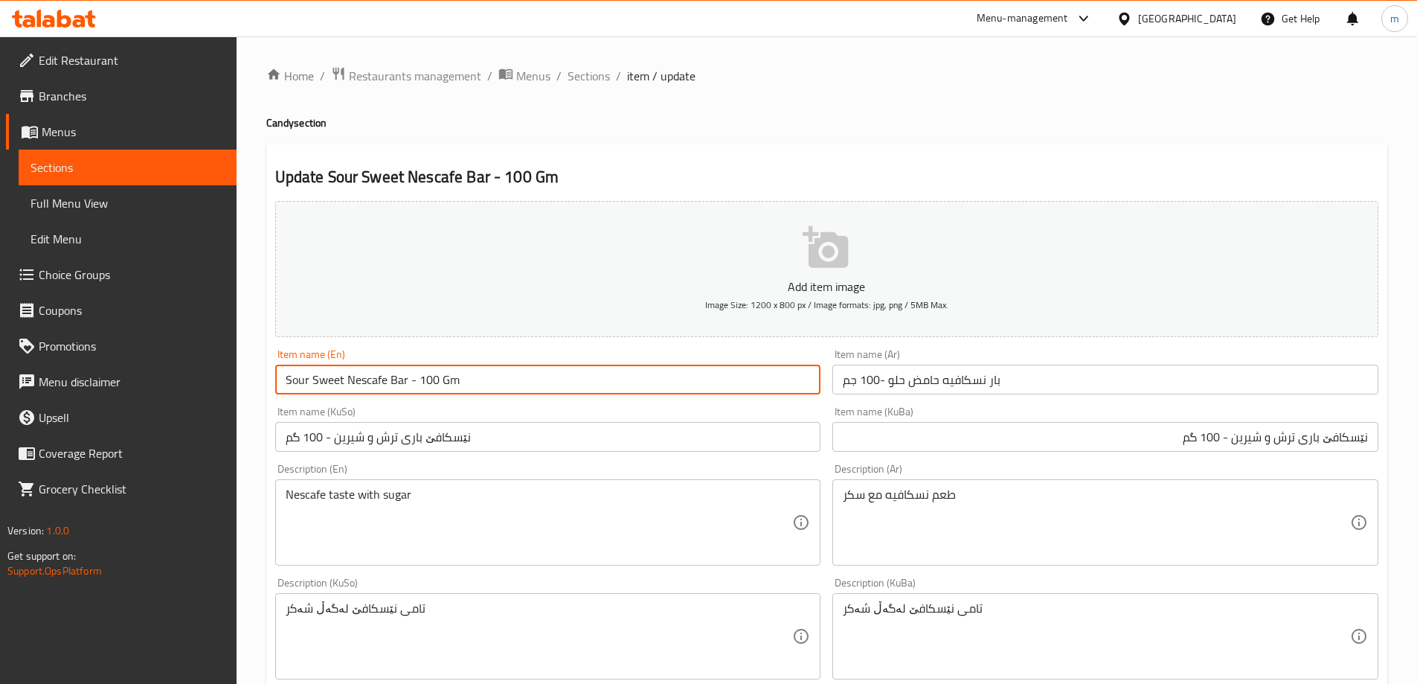
click at [680, 373] on input "Sour Sweet Nescafe Bar - 100 Gm" at bounding box center [548, 380] width 546 height 30
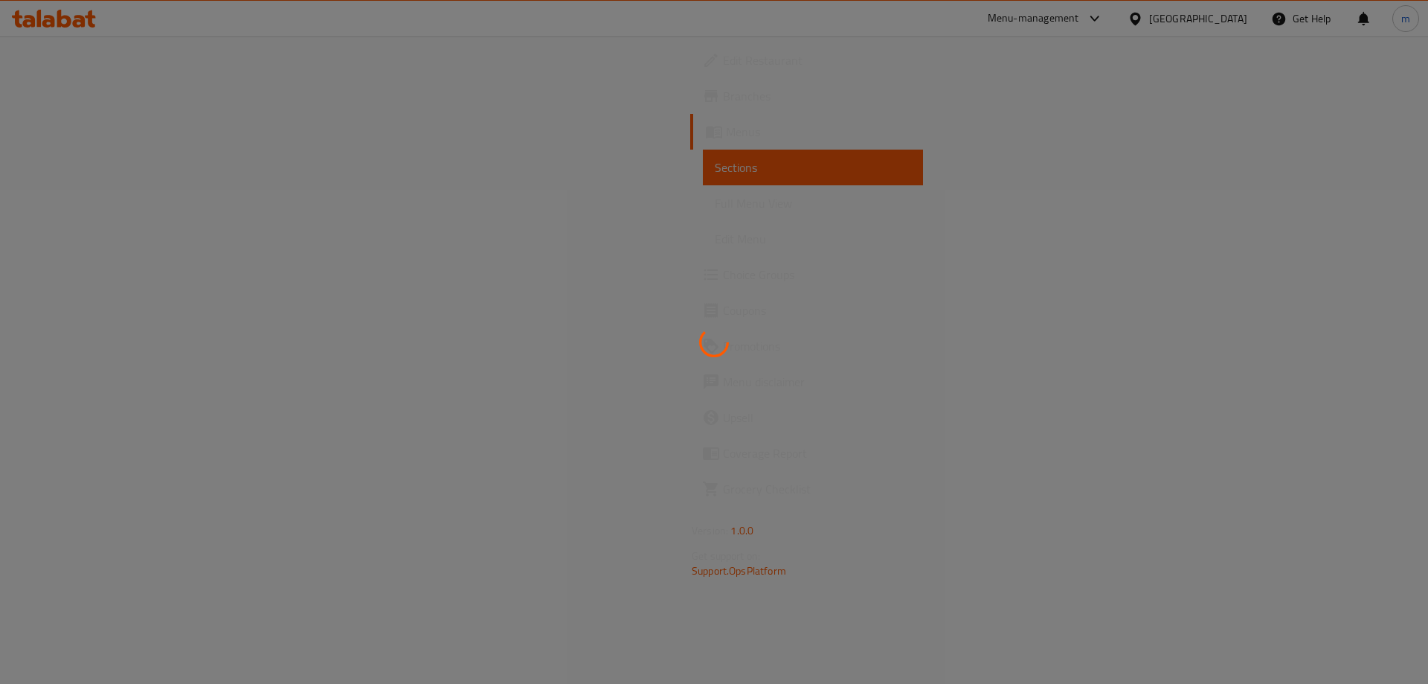
click at [715, 207] on span "Full Menu View" at bounding box center [813, 203] width 196 height 18
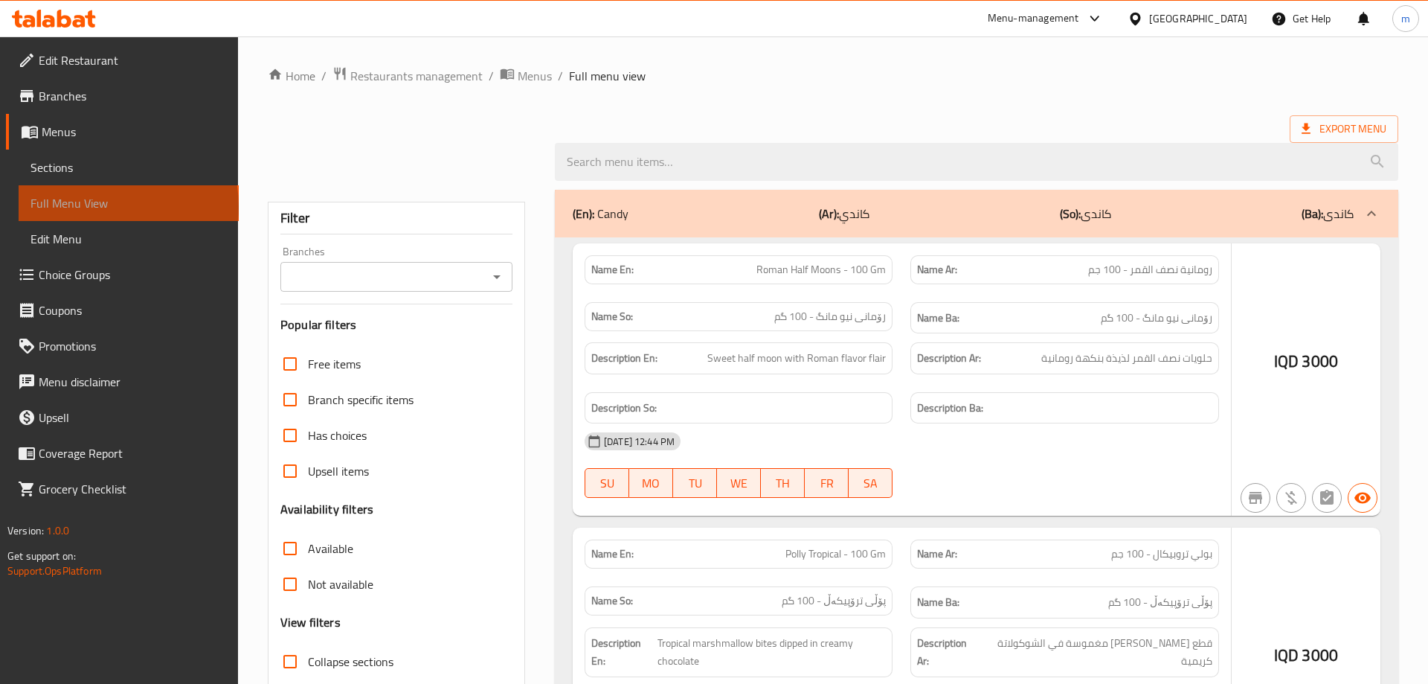
click at [100, 207] on span "Full Menu View" at bounding box center [129, 203] width 196 height 18
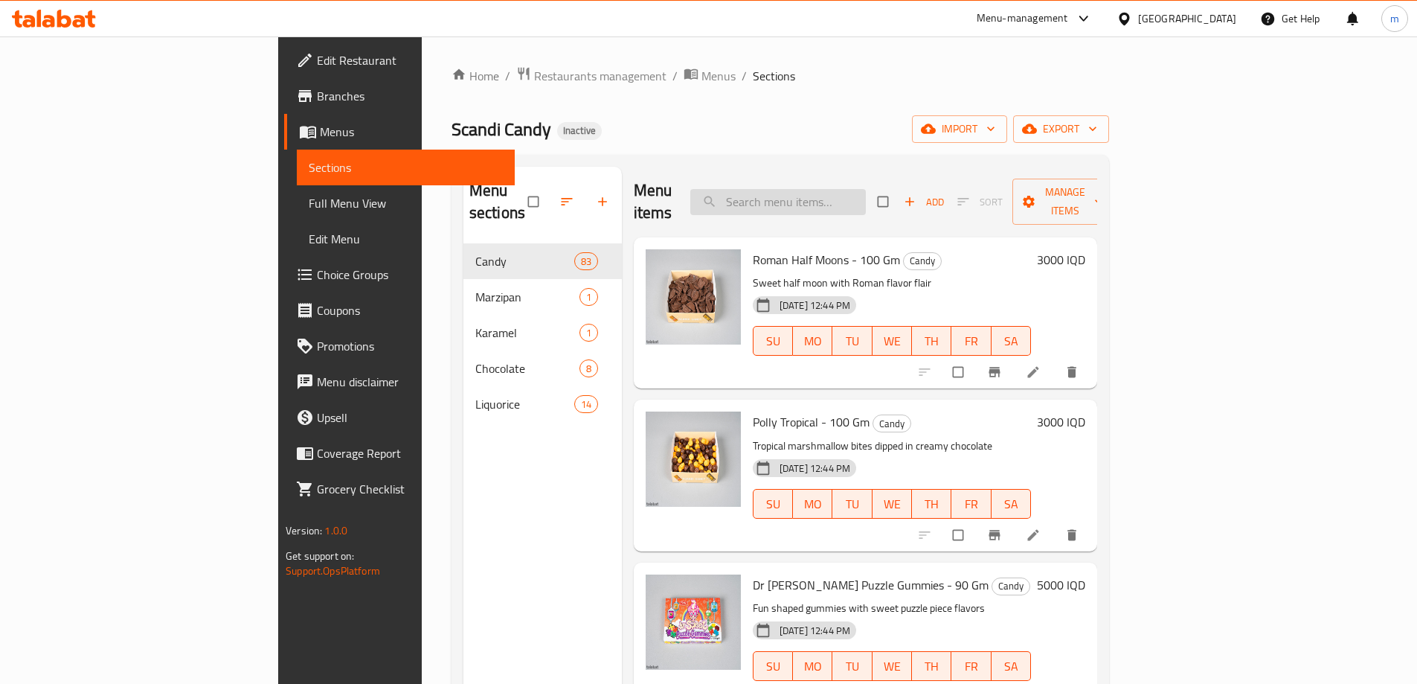
drag, startPoint x: 858, startPoint y: 196, endPoint x: 869, endPoint y: 179, distance: 20.4
click at [858, 195] on input "search" at bounding box center [778, 202] width 176 height 26
type input "75"
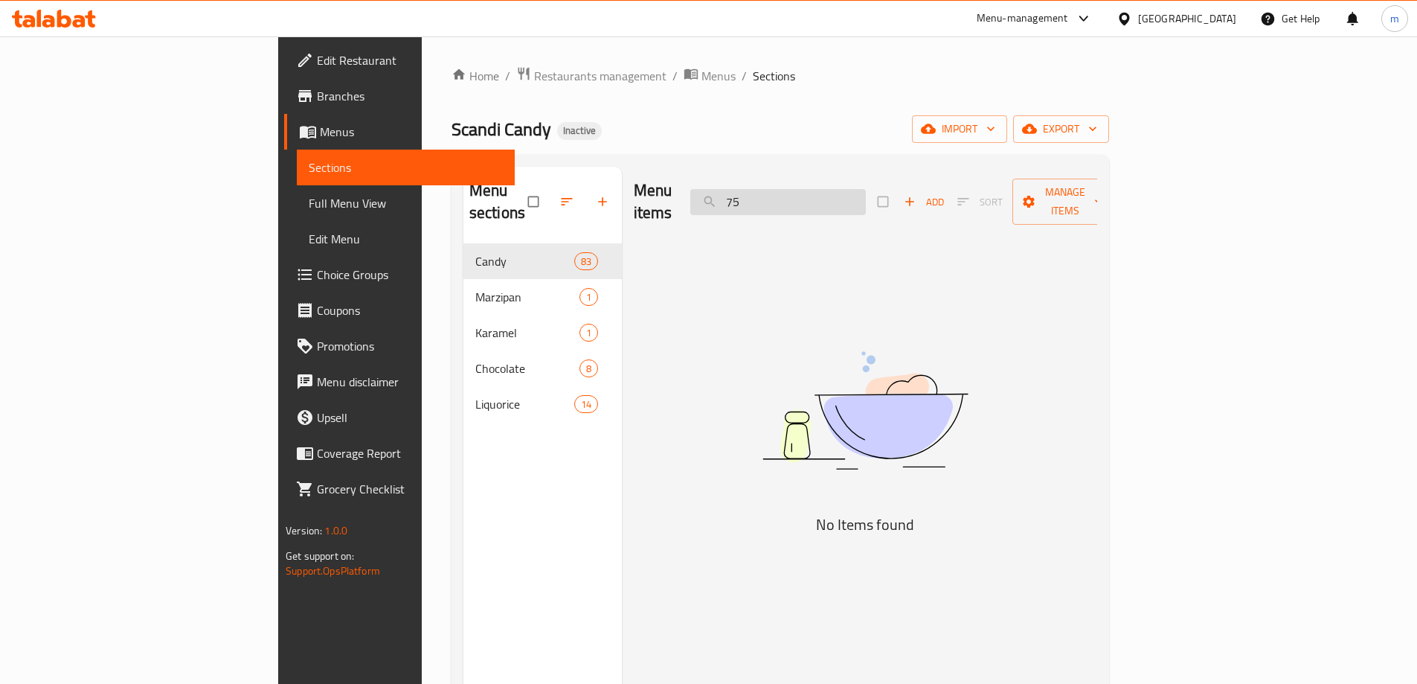
click at [845, 197] on input "75" at bounding box center [778, 202] width 176 height 26
type input "g"
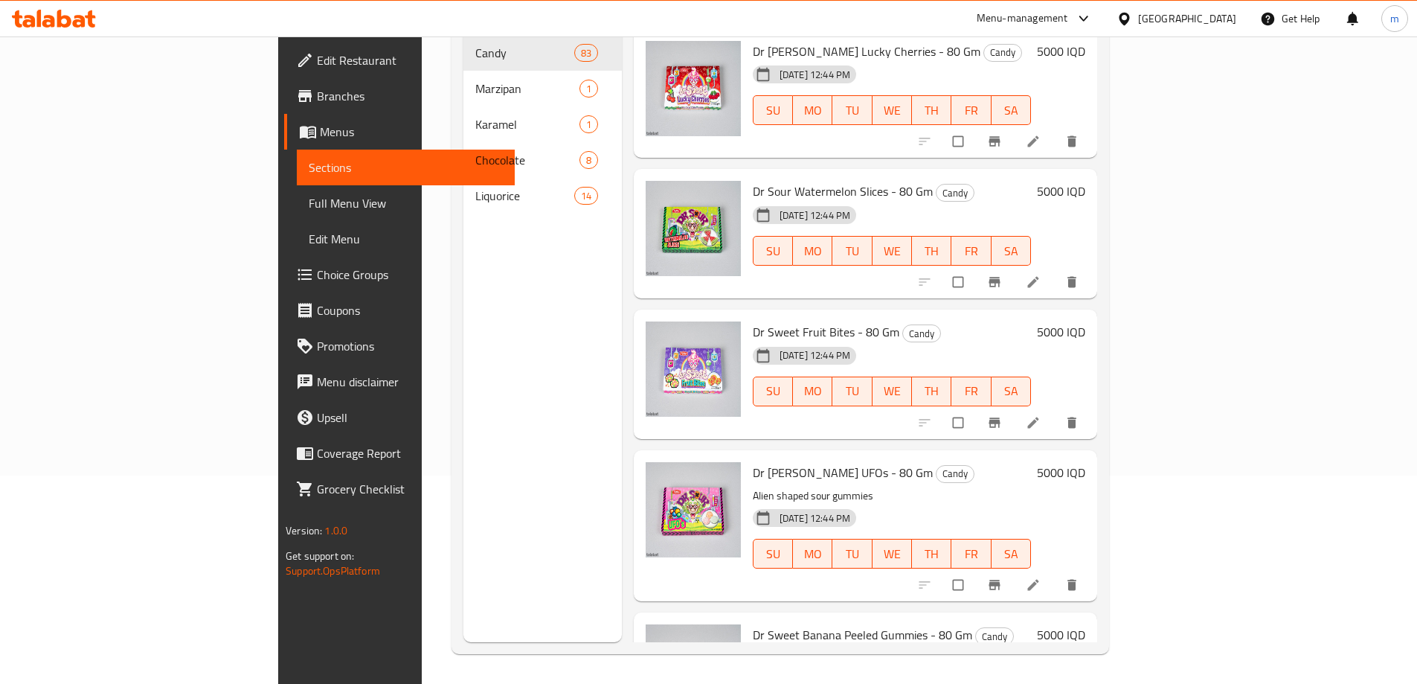
type input "80"
click at [309, 195] on span "Full Menu View" at bounding box center [406, 203] width 194 height 18
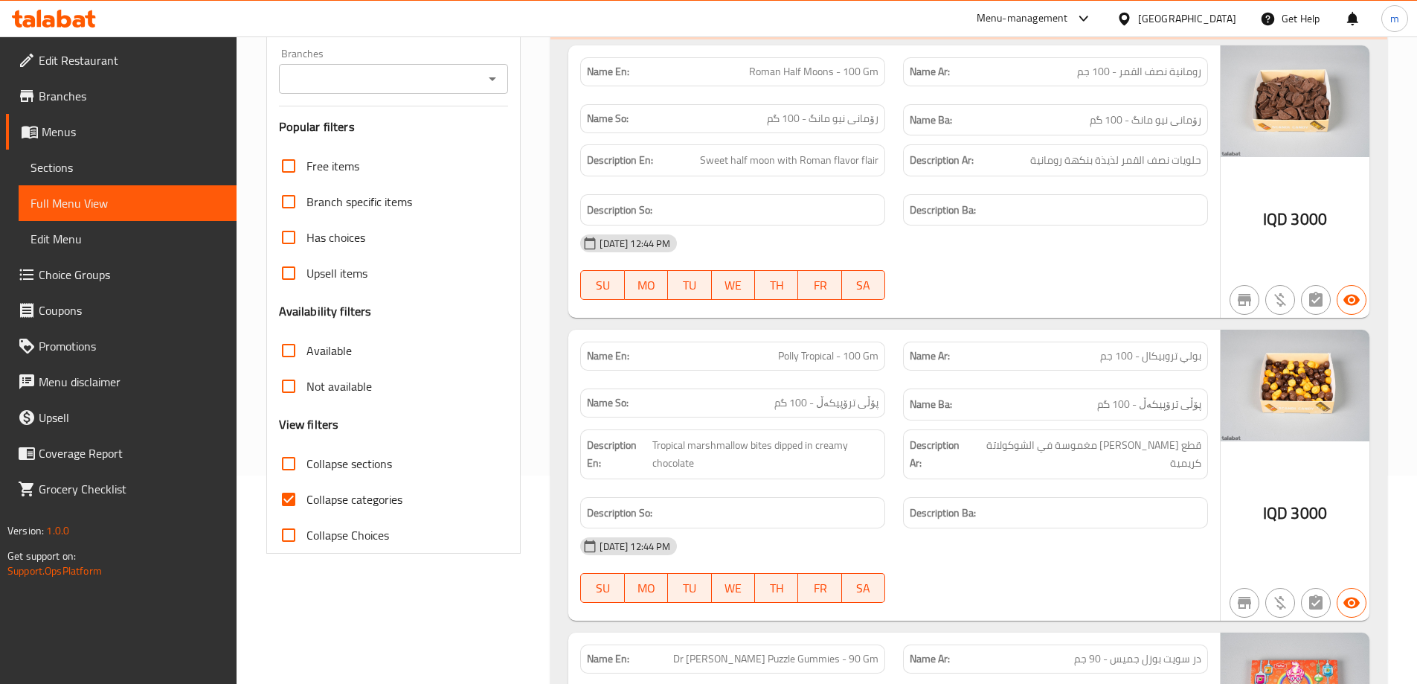
click at [365, 497] on span "Collapse categories" at bounding box center [354, 499] width 96 height 18
click at [306, 497] on input "Collapse categories" at bounding box center [289, 499] width 36 height 36
checkbox input "false"
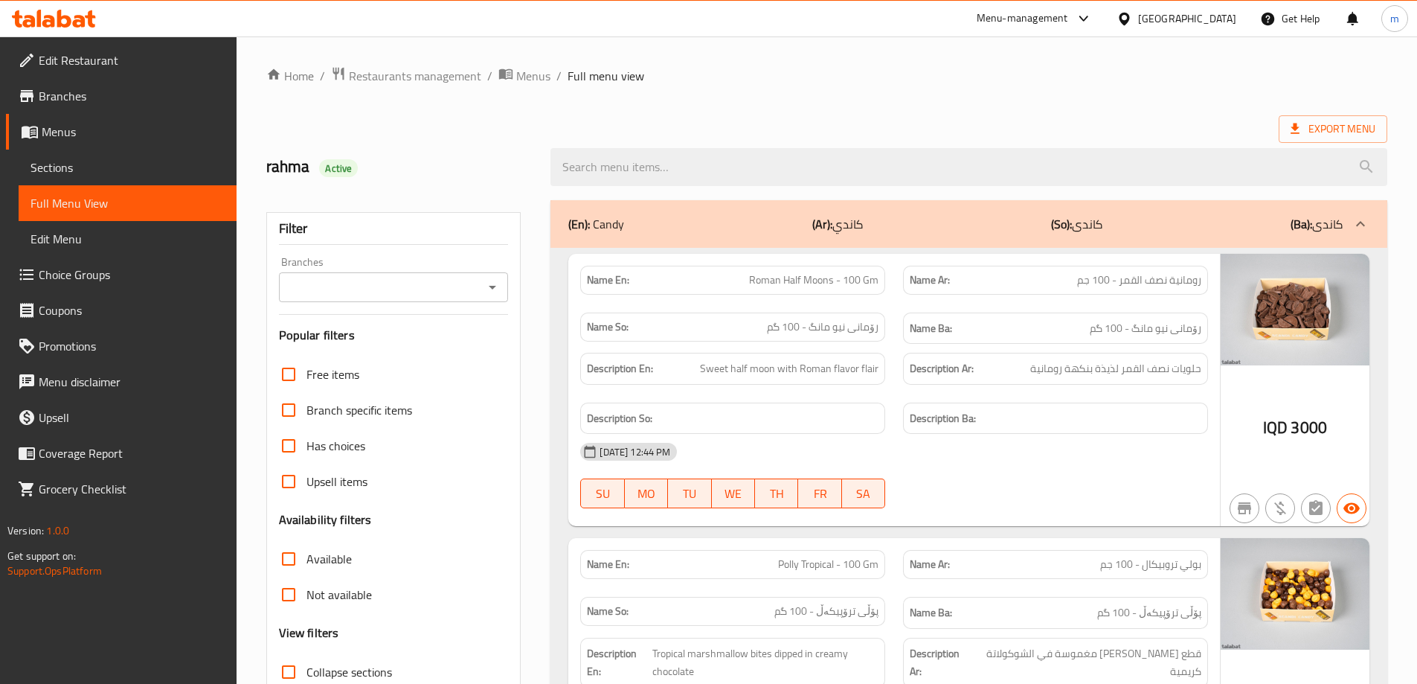
click at [492, 292] on icon "Open" at bounding box center [493, 287] width 18 height 18
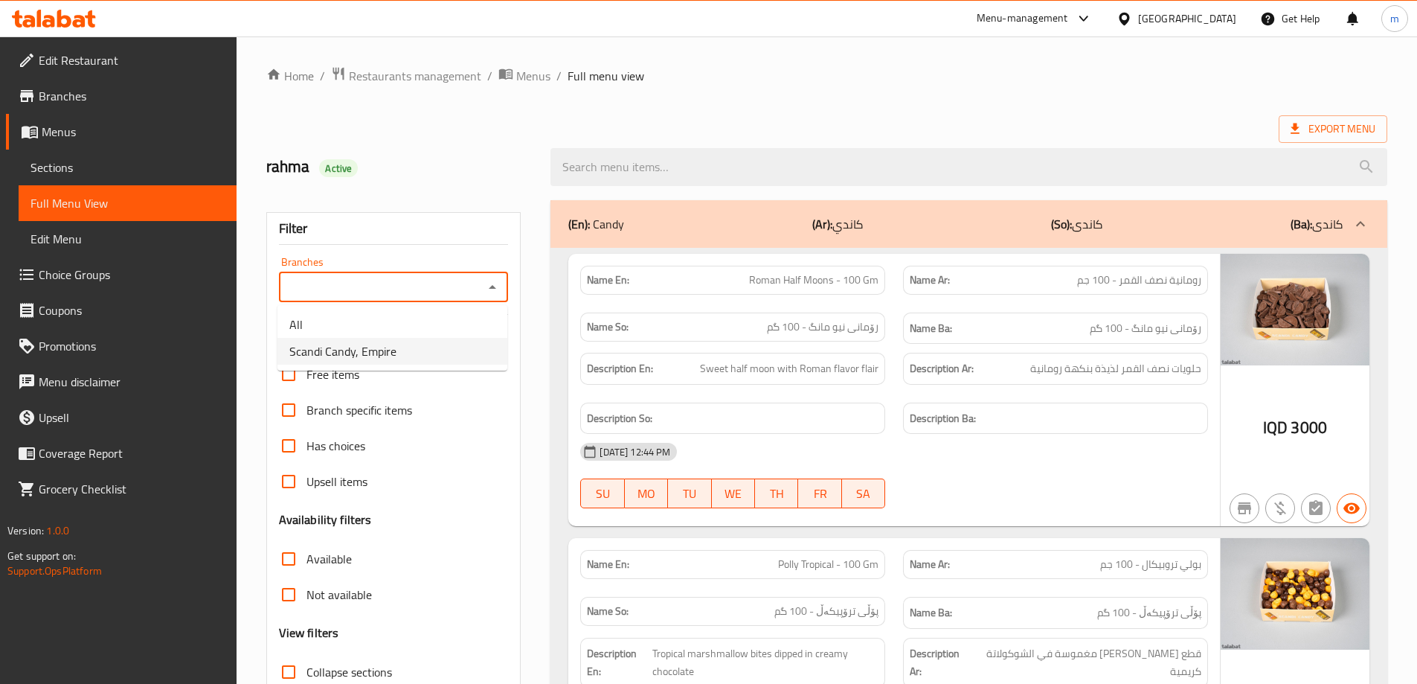
click at [438, 361] on li "Scandi Candy, Empire" at bounding box center [392, 351] width 230 height 27
type input "Scandi Candy, Empire"
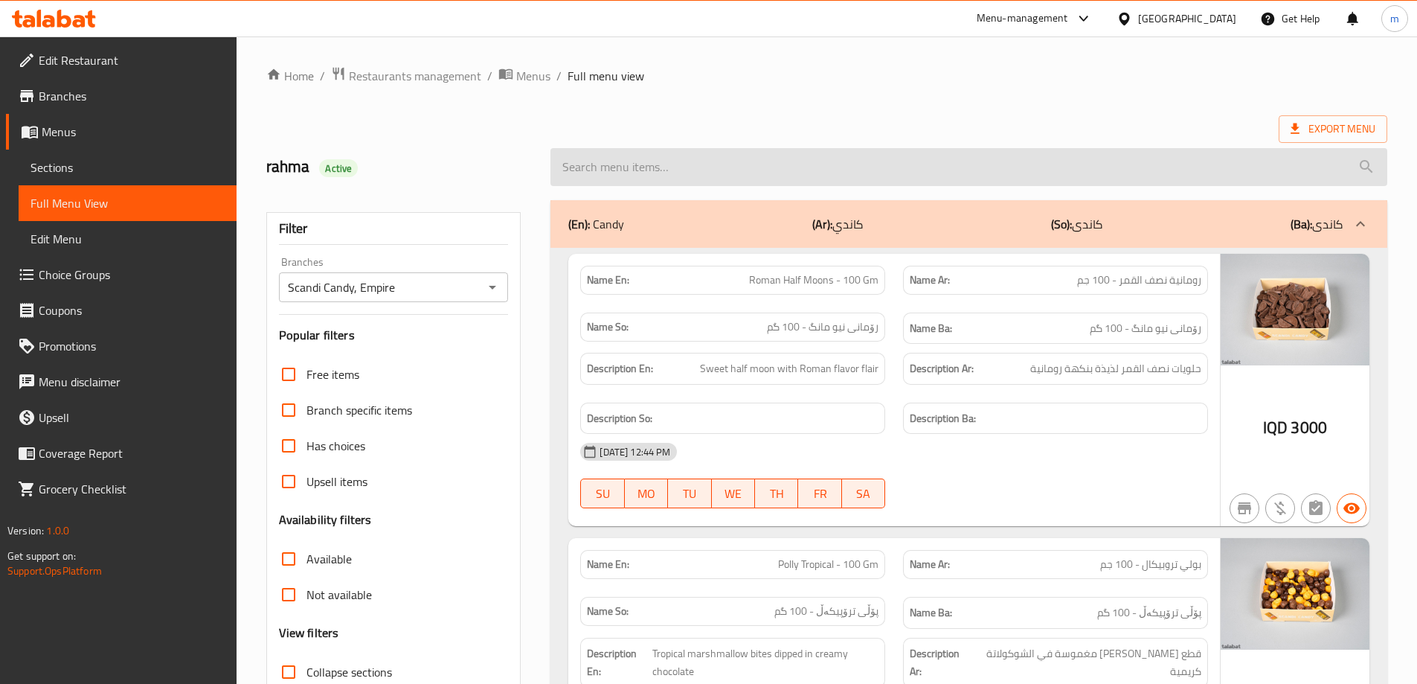
click at [733, 174] on input "search" at bounding box center [968, 167] width 837 height 38
paste input "Dr fire blast balls"
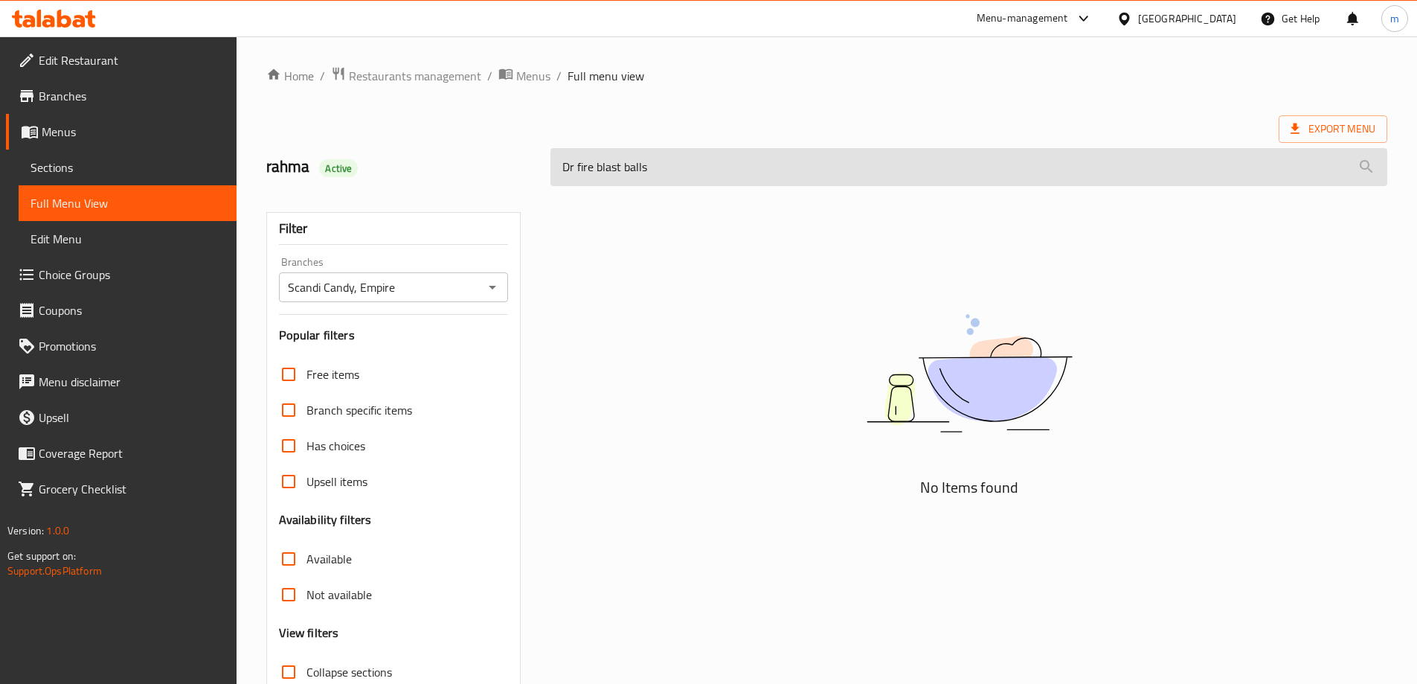
click at [577, 173] on input "Dr fire blast balls" at bounding box center [968, 167] width 837 height 38
click at [694, 167] on input "fire blast balls" at bounding box center [968, 167] width 837 height 38
click at [694, 167] on input "fire blast bal" at bounding box center [968, 167] width 837 height 38
click at [566, 167] on input "fire blast" at bounding box center [968, 167] width 837 height 38
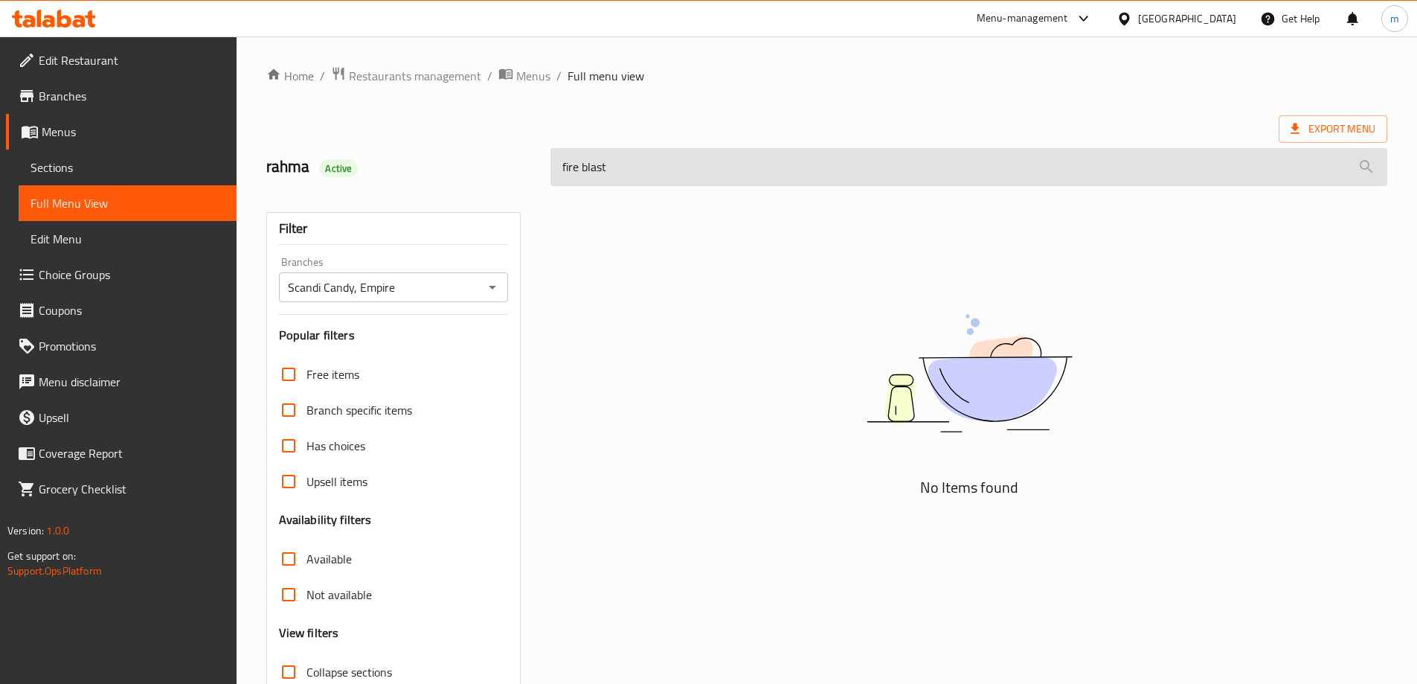
click at [566, 167] on input "fire blast" at bounding box center [968, 167] width 837 height 38
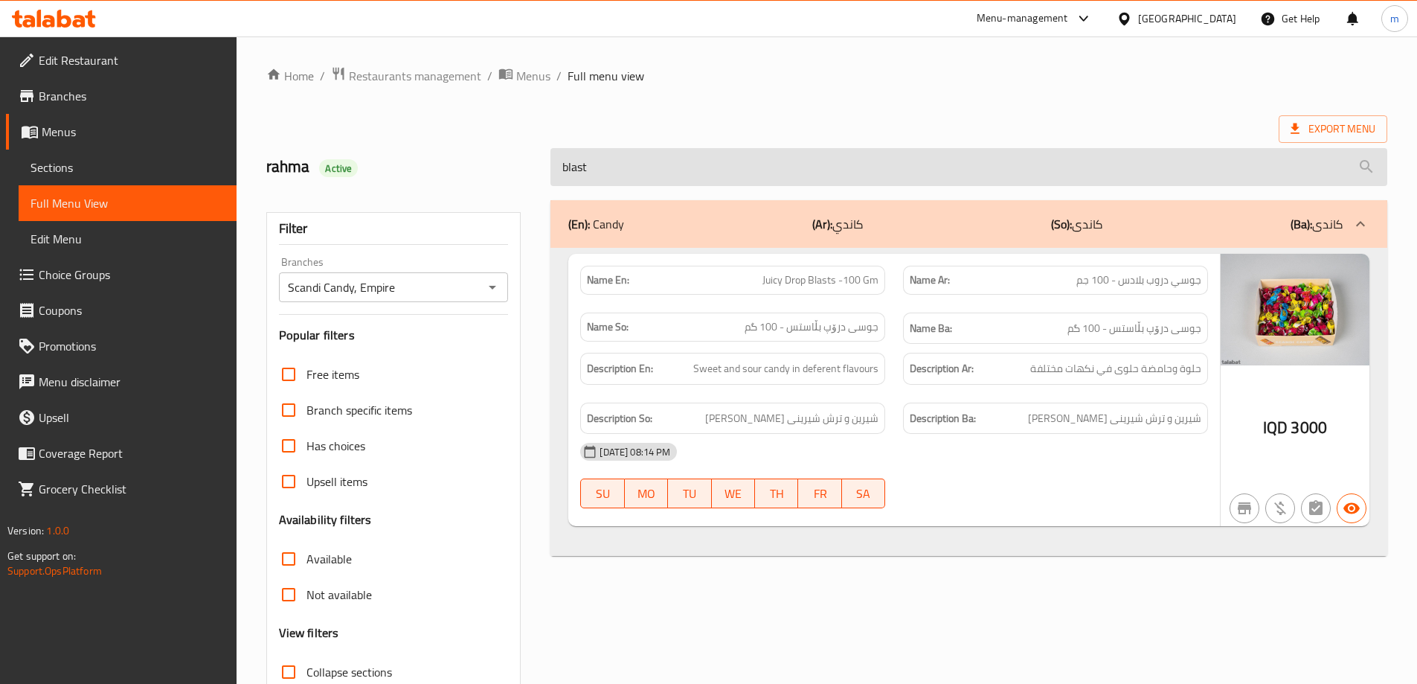
click at [792, 181] on input "blast" at bounding box center [968, 167] width 837 height 38
paste input "Dr fire dip 2 lick"
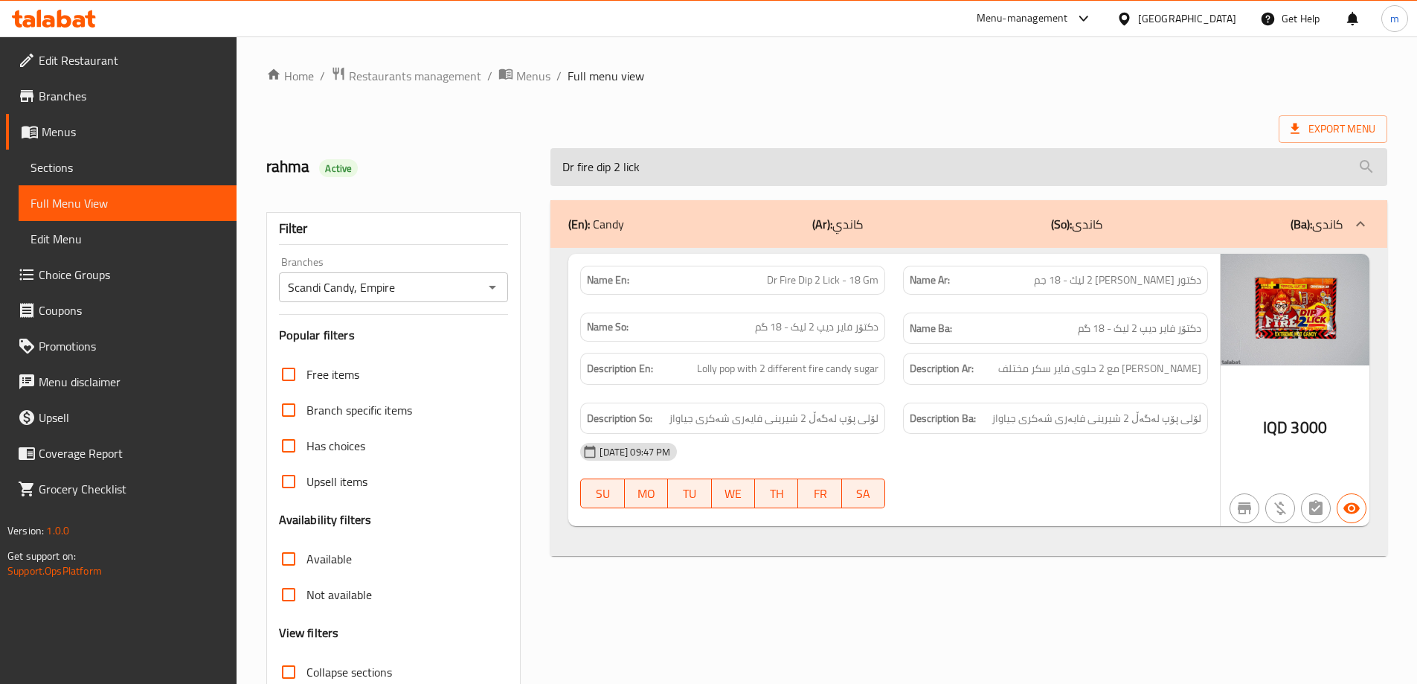
click at [745, 167] on input "Dr fire dip 2 lick" at bounding box center [968, 167] width 837 height 38
paste input "Mega gummies sushi"
click at [768, 164] on input "Mega gummies sushi" at bounding box center [968, 167] width 837 height 38
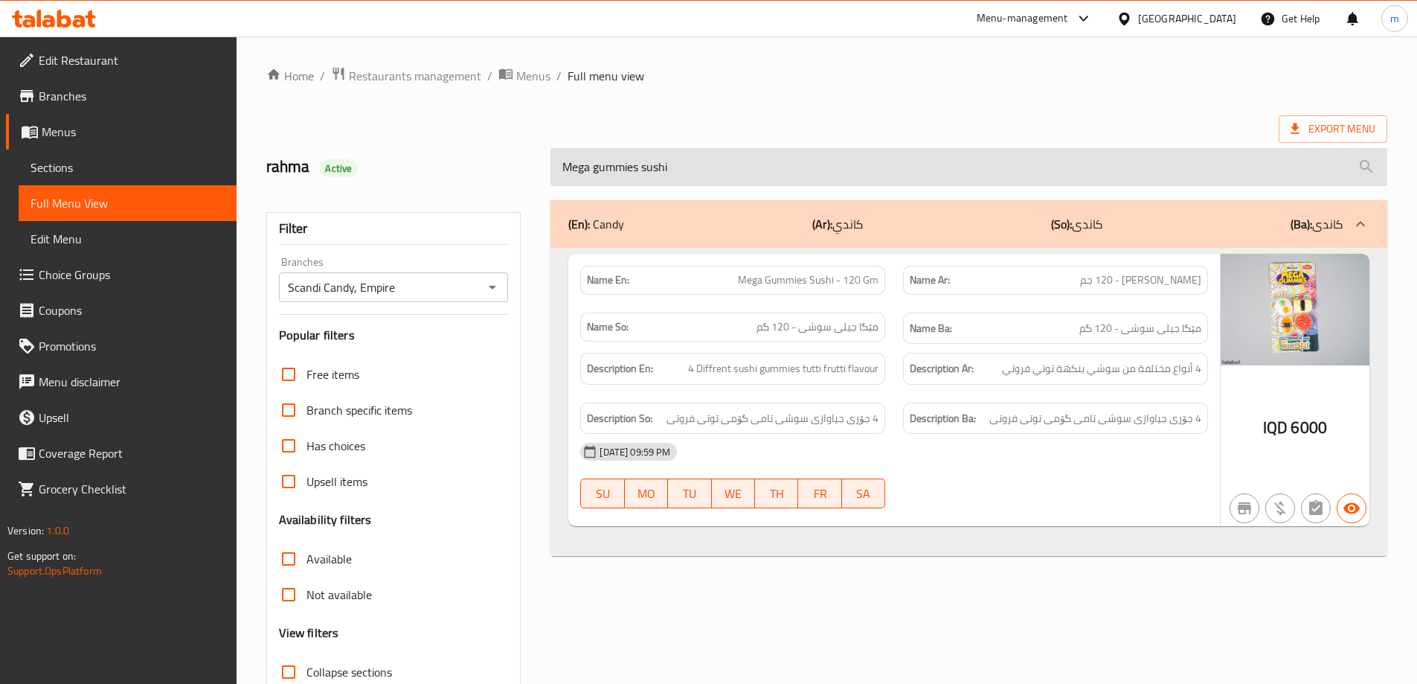
click at [768, 164] on input "Mega gummies sushi" at bounding box center [968, 167] width 837 height 38
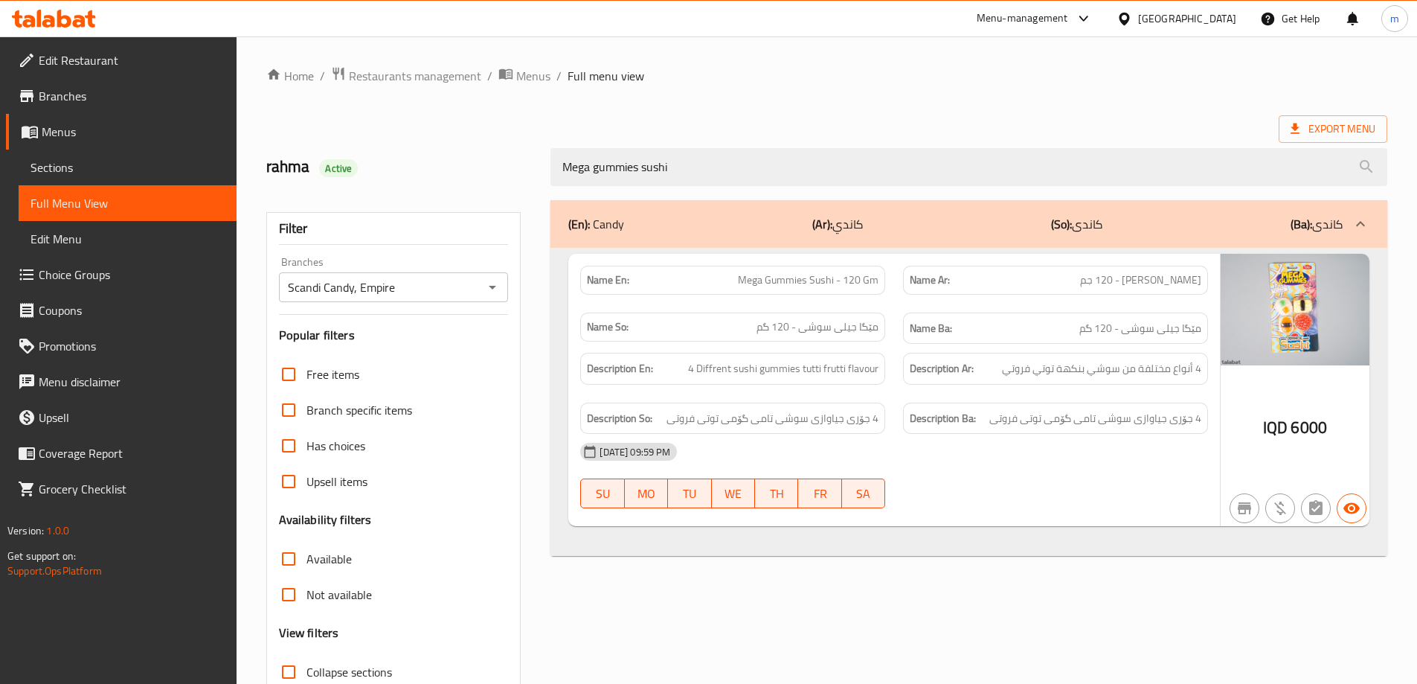
paste input "pizza"
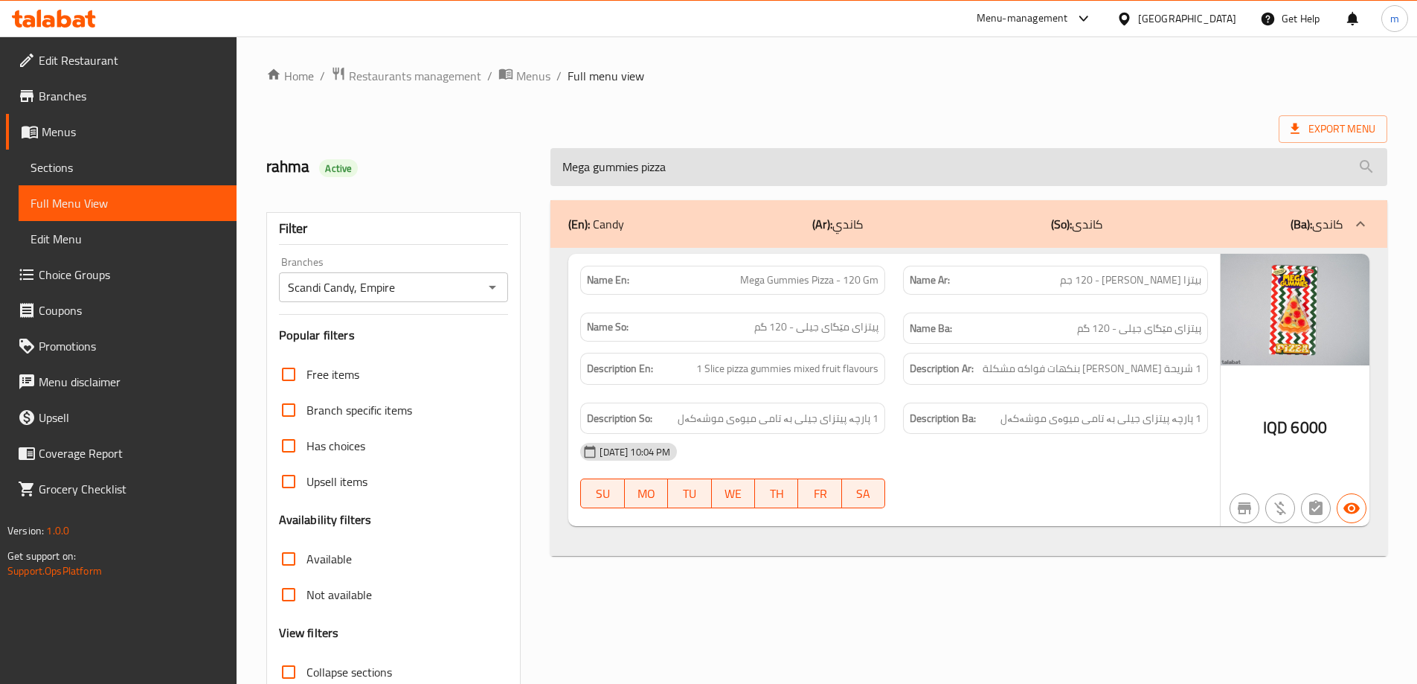
click at [771, 174] on input "Mega gummies pizza" at bounding box center [968, 167] width 837 height 38
paste input "ice cream"
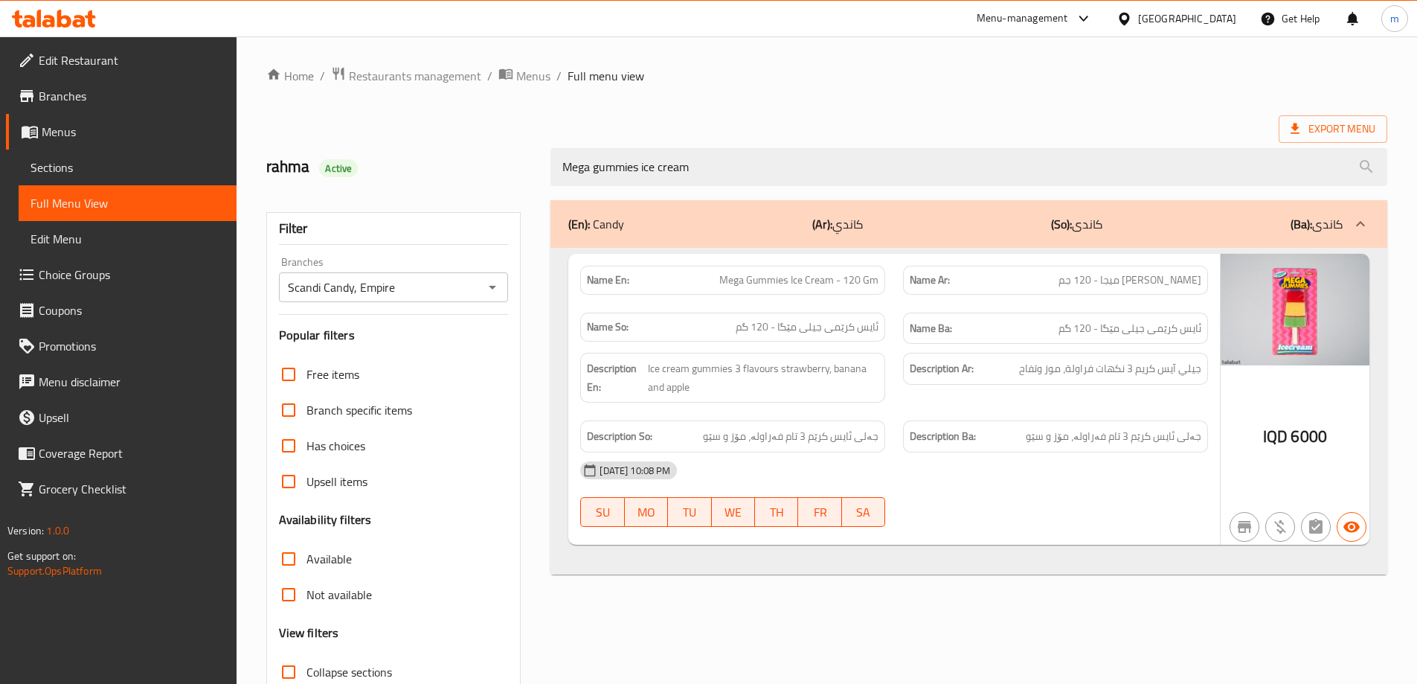
click at [1126, 574] on div "Name En: Mega Gummies Ice Cream - 120 Gm Name Ar: آيس كريم جيلي ميجا - 120 جم N…" at bounding box center [968, 411] width 837 height 327
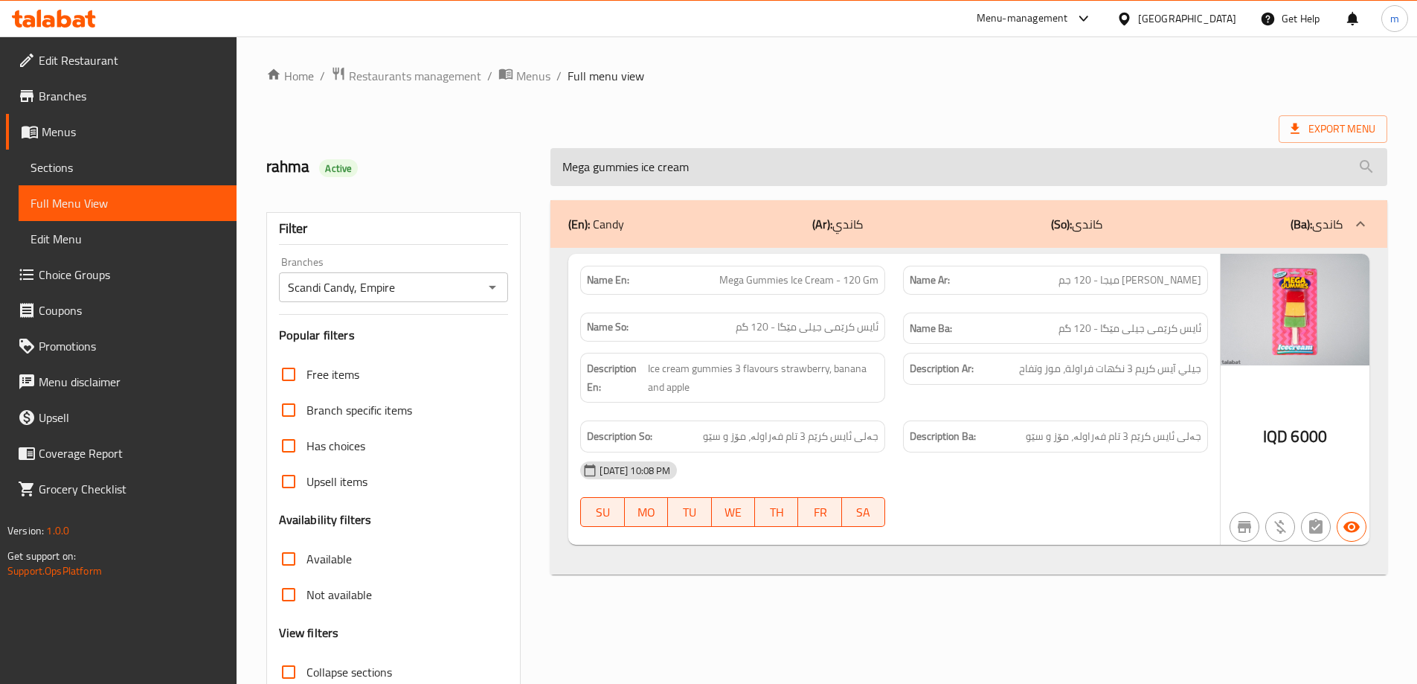
click at [811, 176] on input "Mega gummies ice cream" at bounding box center [968, 167] width 837 height 38
paste input "bubble tea"
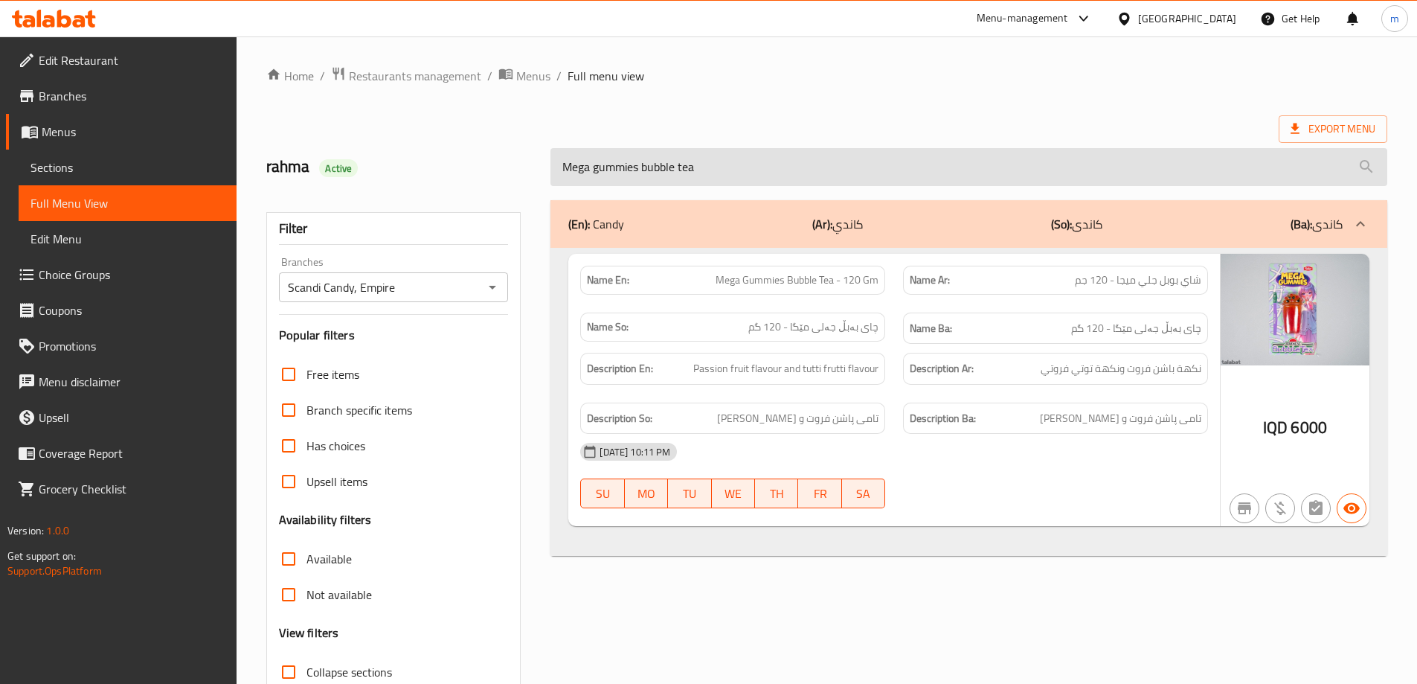
click at [812, 167] on input "Mega gummies bubble tea" at bounding box center [968, 167] width 837 height 38
paste input "dr sweet puzzle gummies"
click at [812, 167] on input "Mega gummies bubble tea" at bounding box center [968, 167] width 837 height 38
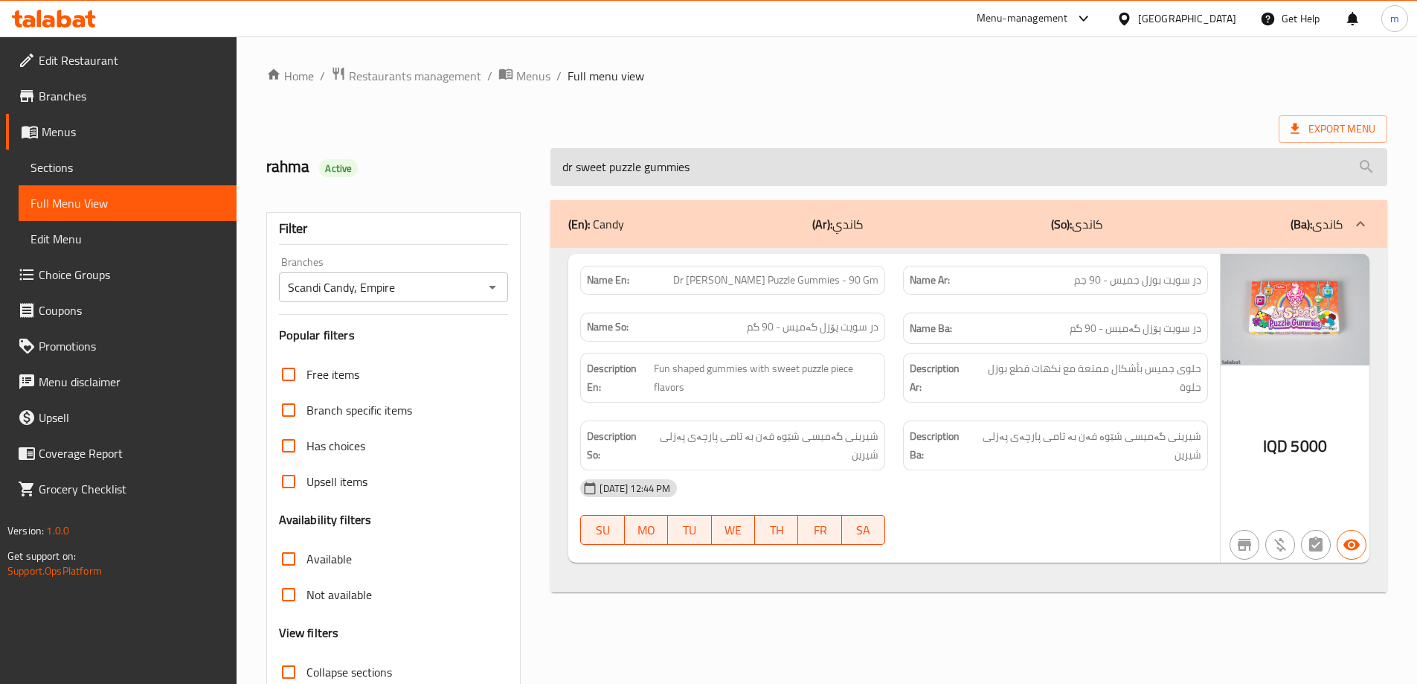
click at [571, 165] on input "dr sweet puzzle gummies" at bounding box center [968, 167] width 837 height 38
click at [579, 164] on input "dr sweet puzzle gummies" at bounding box center [968, 167] width 837 height 38
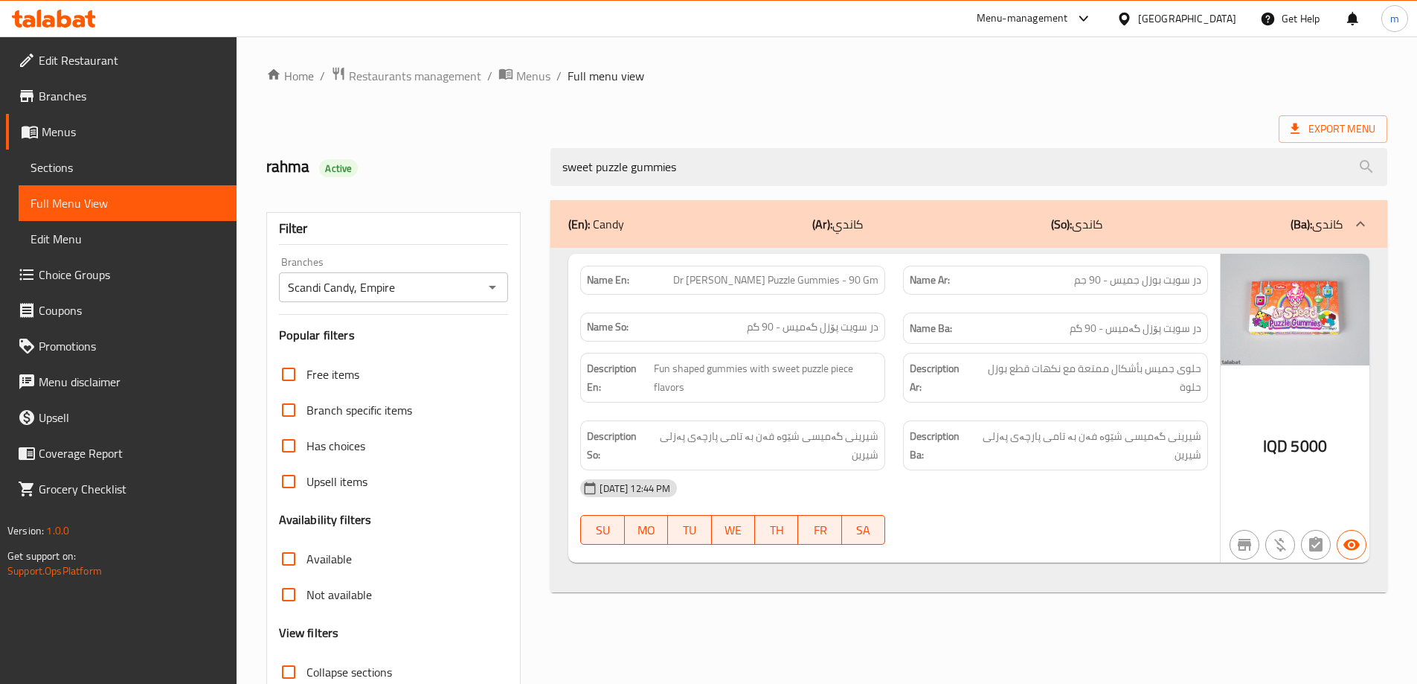
type input "sweet puzzle gummies"
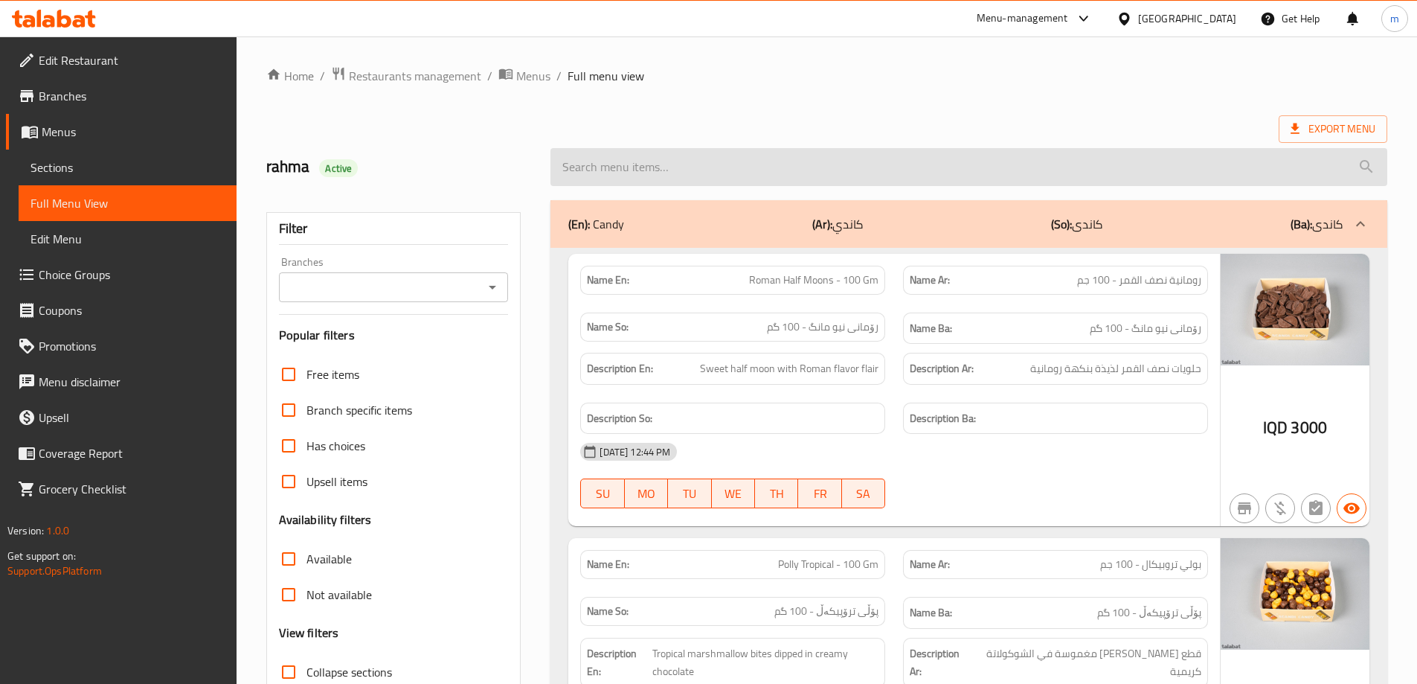
click at [609, 179] on input "search" at bounding box center [968, 167] width 837 height 38
paste input "dr sweet puzzle gummies"
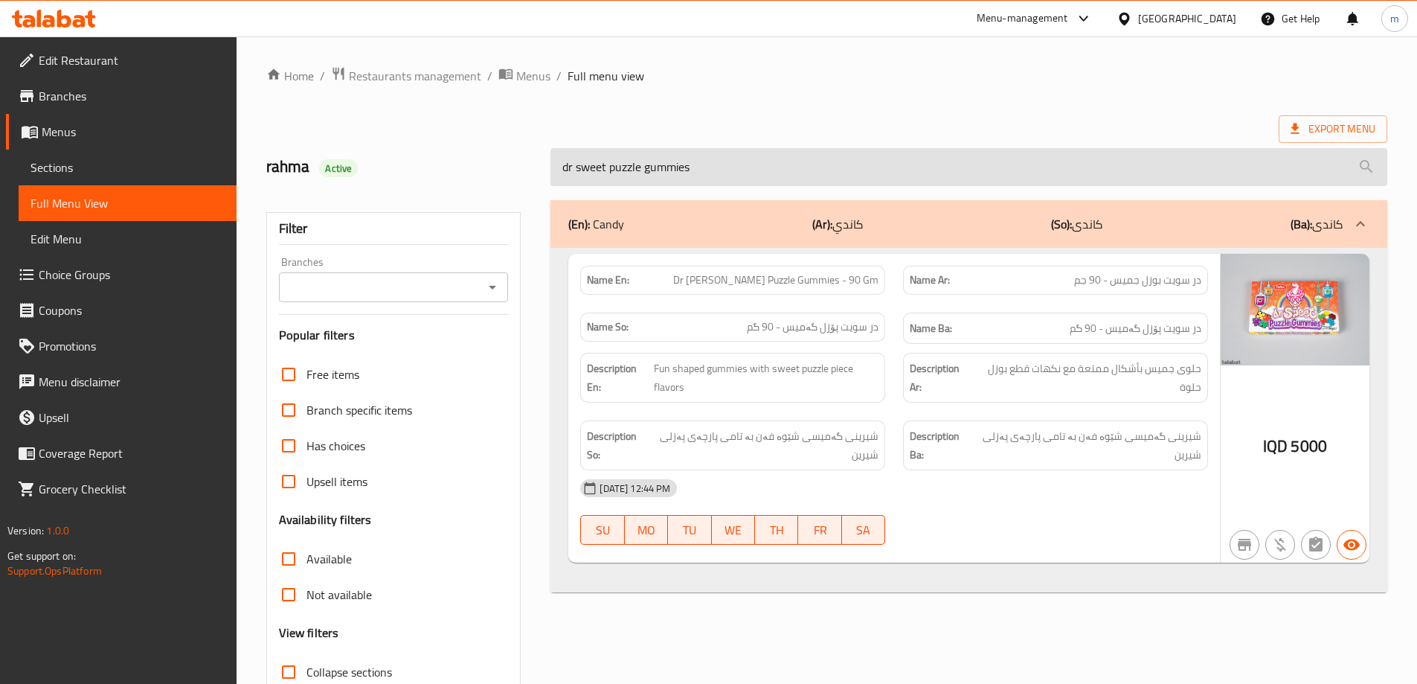
click at [740, 164] on input "dr sweet puzzle gummies" at bounding box center [968, 167] width 837 height 38
paste input "Dr [PERSON_NAME]"
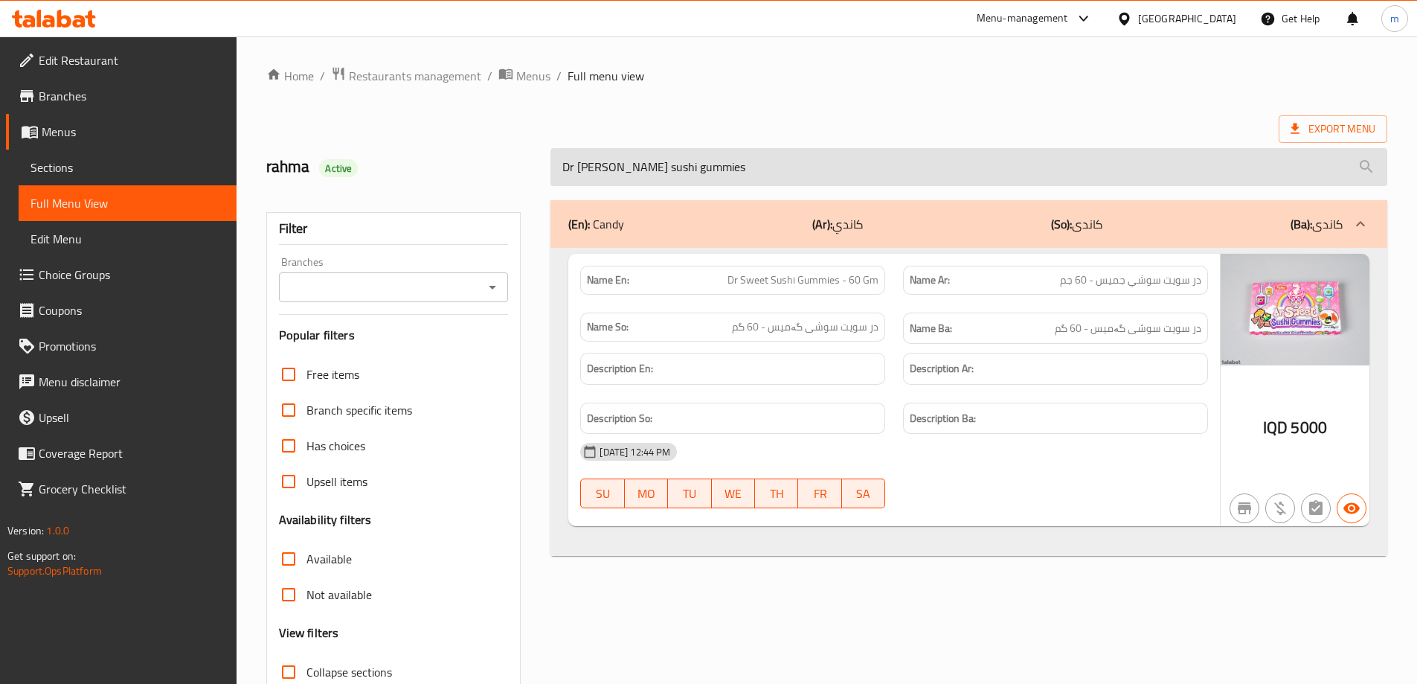
click at [853, 157] on input "Dr [PERSON_NAME] sushi gummies" at bounding box center [968, 167] width 837 height 38
paste input "lucky cherr"
click at [768, 169] on input "Dr sweet lucky cherries" at bounding box center [968, 167] width 837 height 38
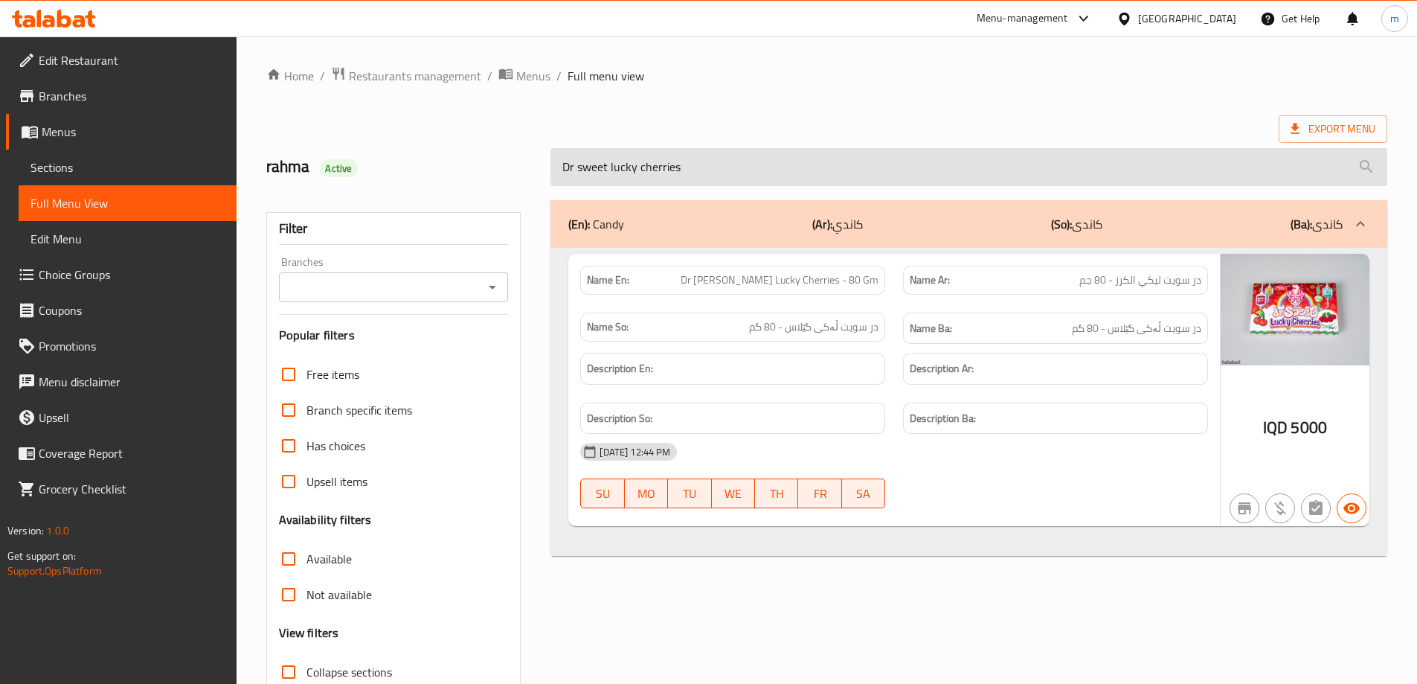
click at [769, 168] on input "Dr sweet lucky cherries" at bounding box center [968, 167] width 837 height 38
paste input "fire blast ball"
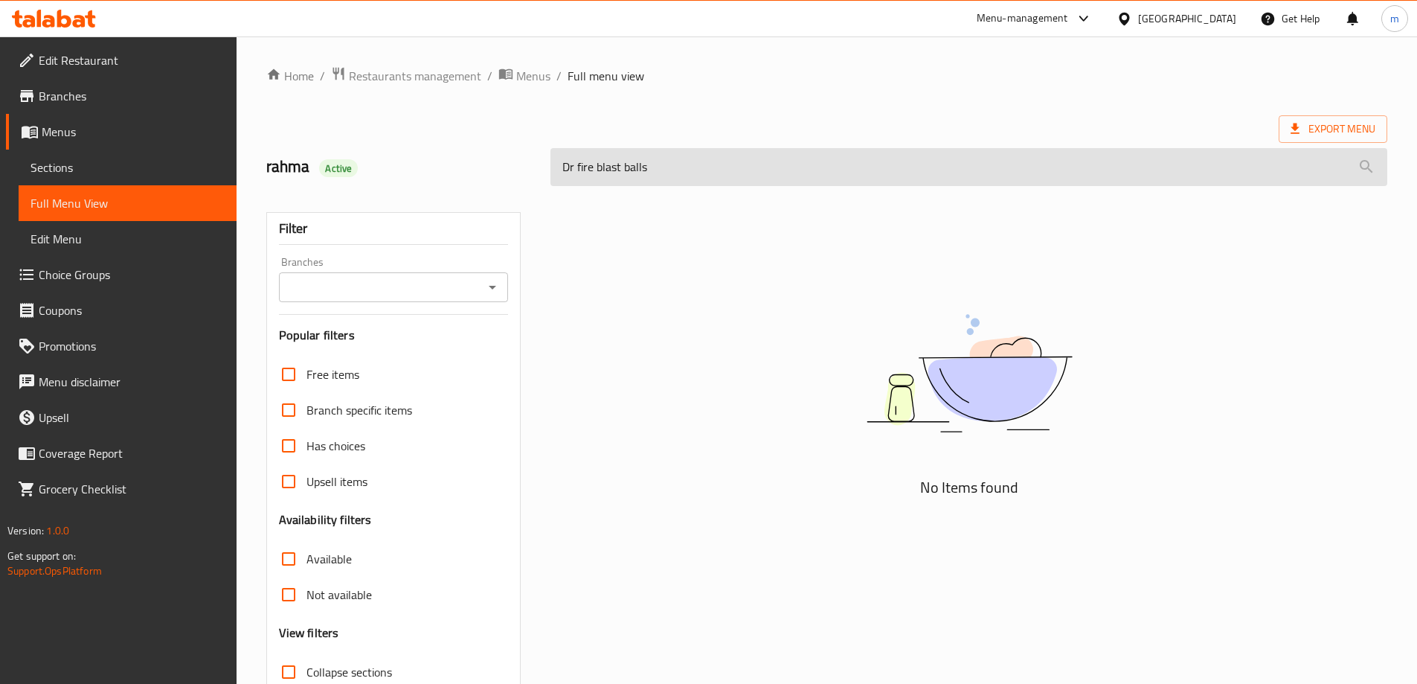
click at [573, 168] on input "Dr fire blast balls" at bounding box center [968, 167] width 837 height 38
click at [557, 163] on input "Dr fire blast balls" at bounding box center [968, 167] width 837 height 38
click at [564, 166] on input "Dr fire blast balls" at bounding box center [968, 167] width 837 height 38
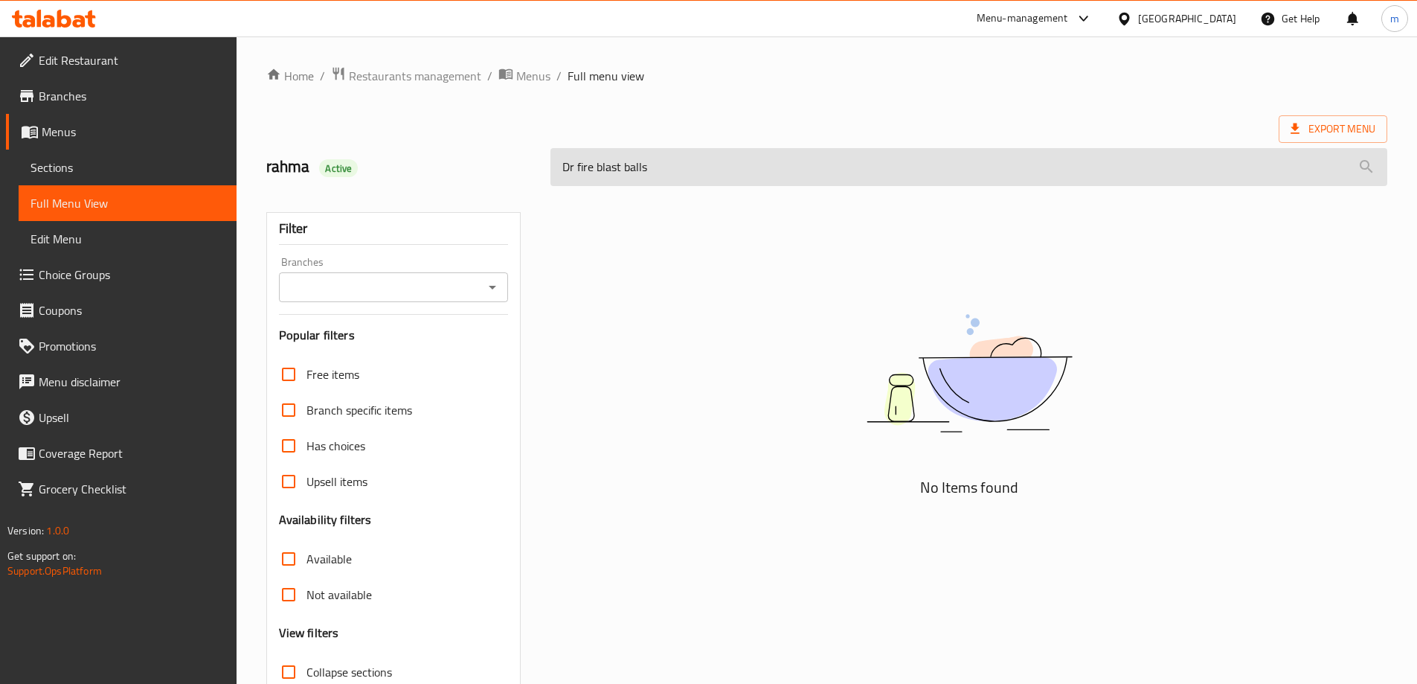
click at [564, 166] on input "Dr fire blast balls" at bounding box center [968, 167] width 837 height 38
click at [722, 172] on input "fire blast balls" at bounding box center [968, 167] width 837 height 38
paste input "Dr sour watermelon slice"
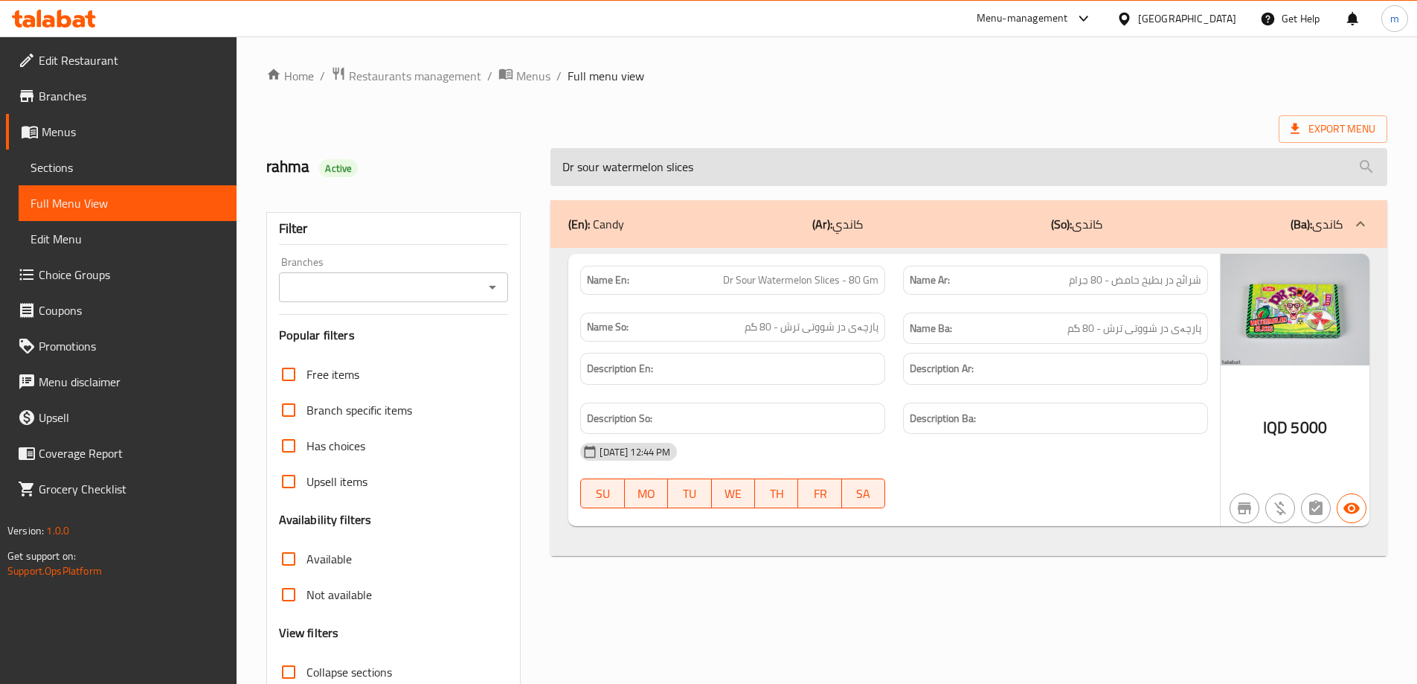
click at [870, 153] on input "Dr sour watermelon slices" at bounding box center [968, 167] width 837 height 38
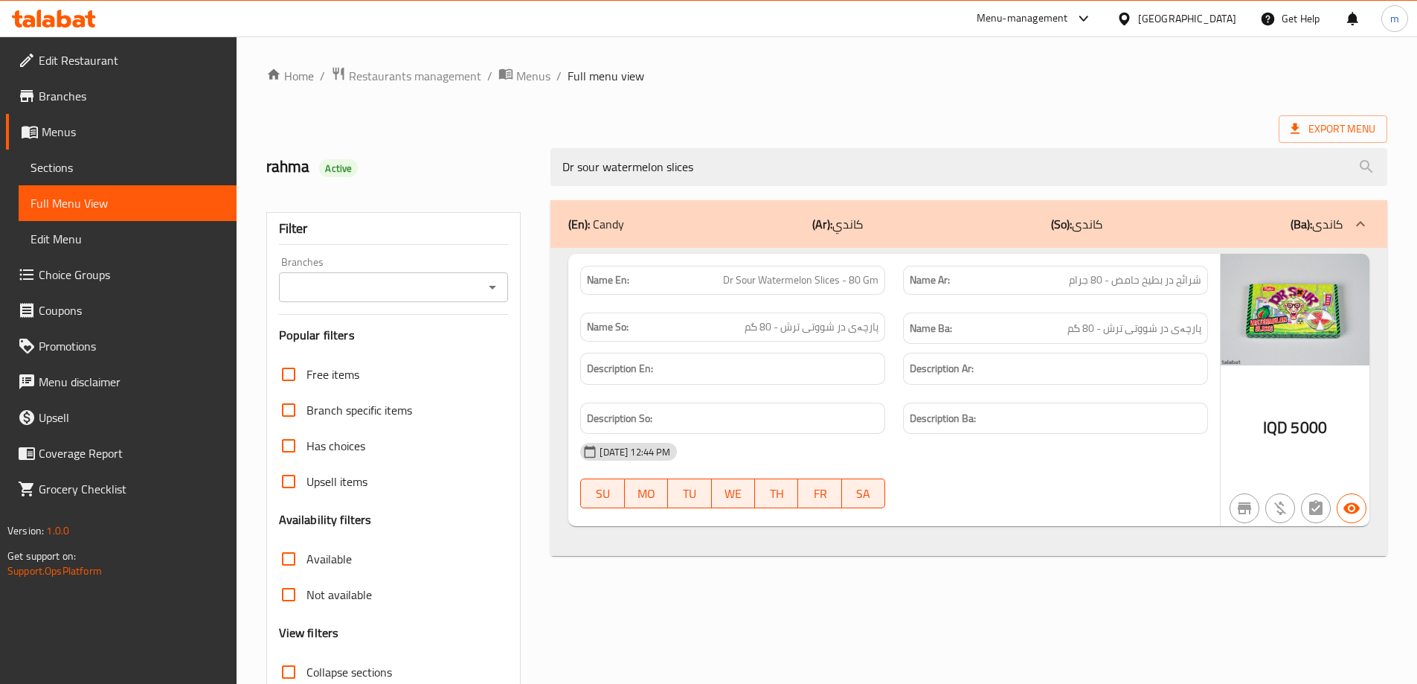
paste input "fire blast ball"
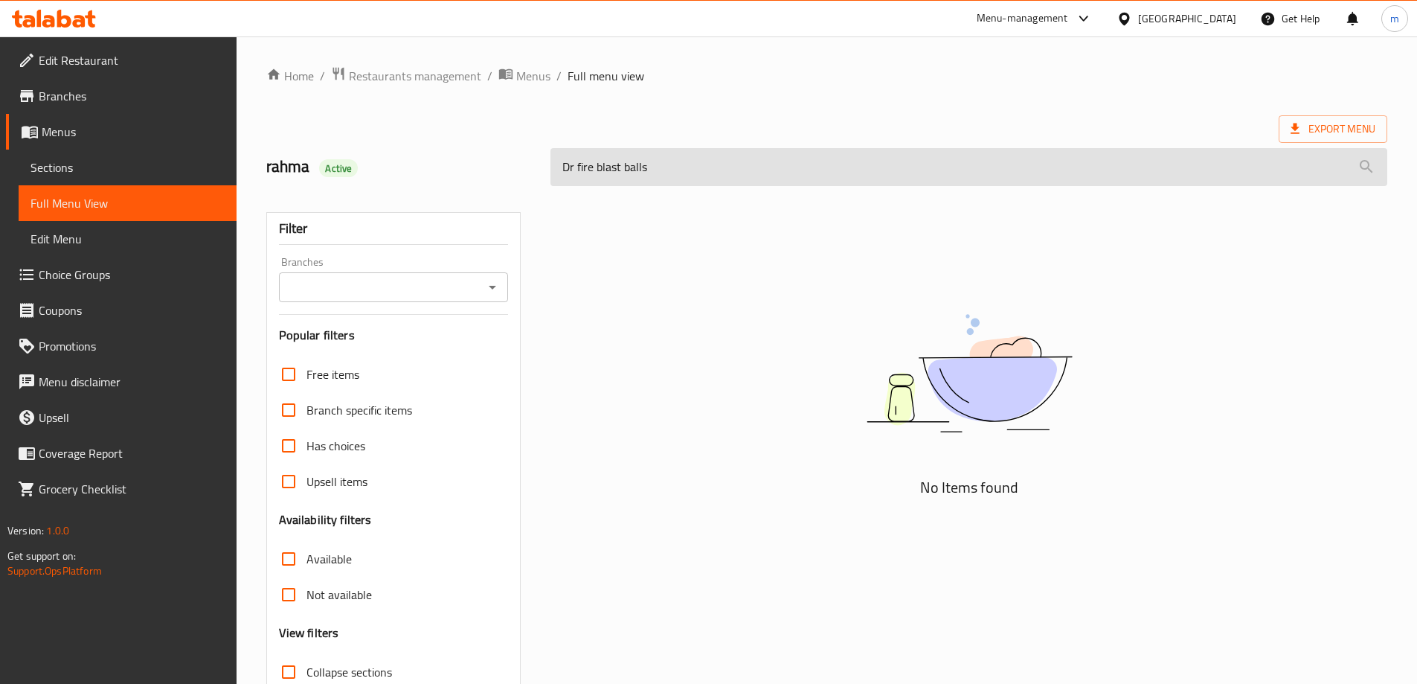
click at [581, 169] on input "Dr fire blast balls" at bounding box center [968, 167] width 837 height 38
type input "fire blast balls"
click at [607, 160] on input "fire blast balls" at bounding box center [968, 167] width 837 height 38
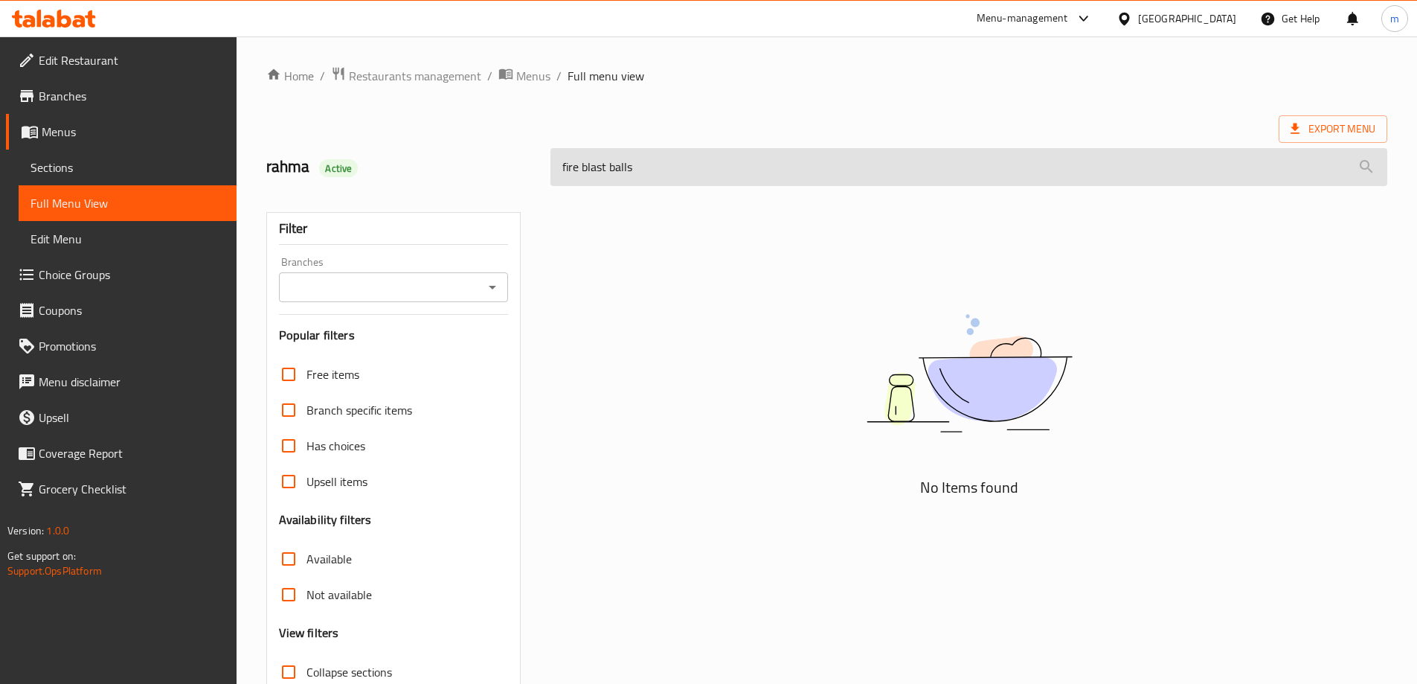
click at [607, 160] on input "fire blast balls" at bounding box center [968, 167] width 837 height 38
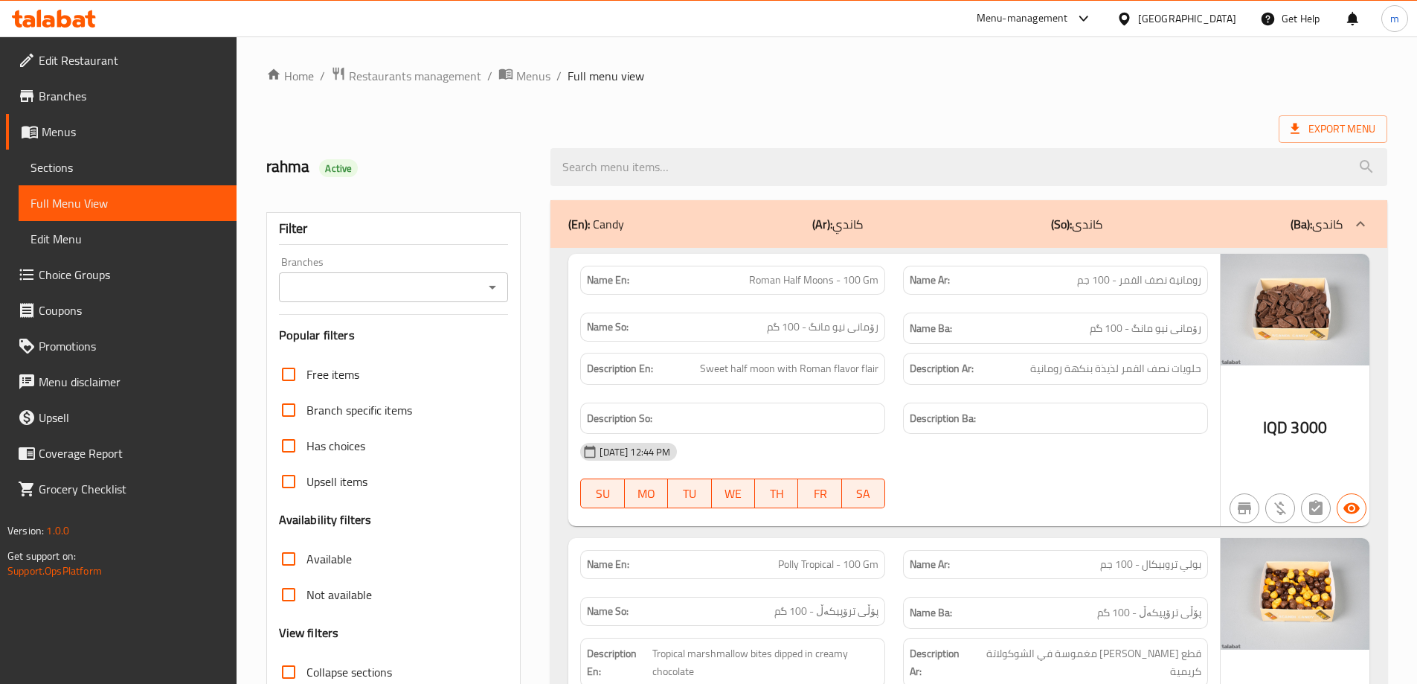
click at [494, 289] on icon "Open" at bounding box center [493, 287] width 18 height 18
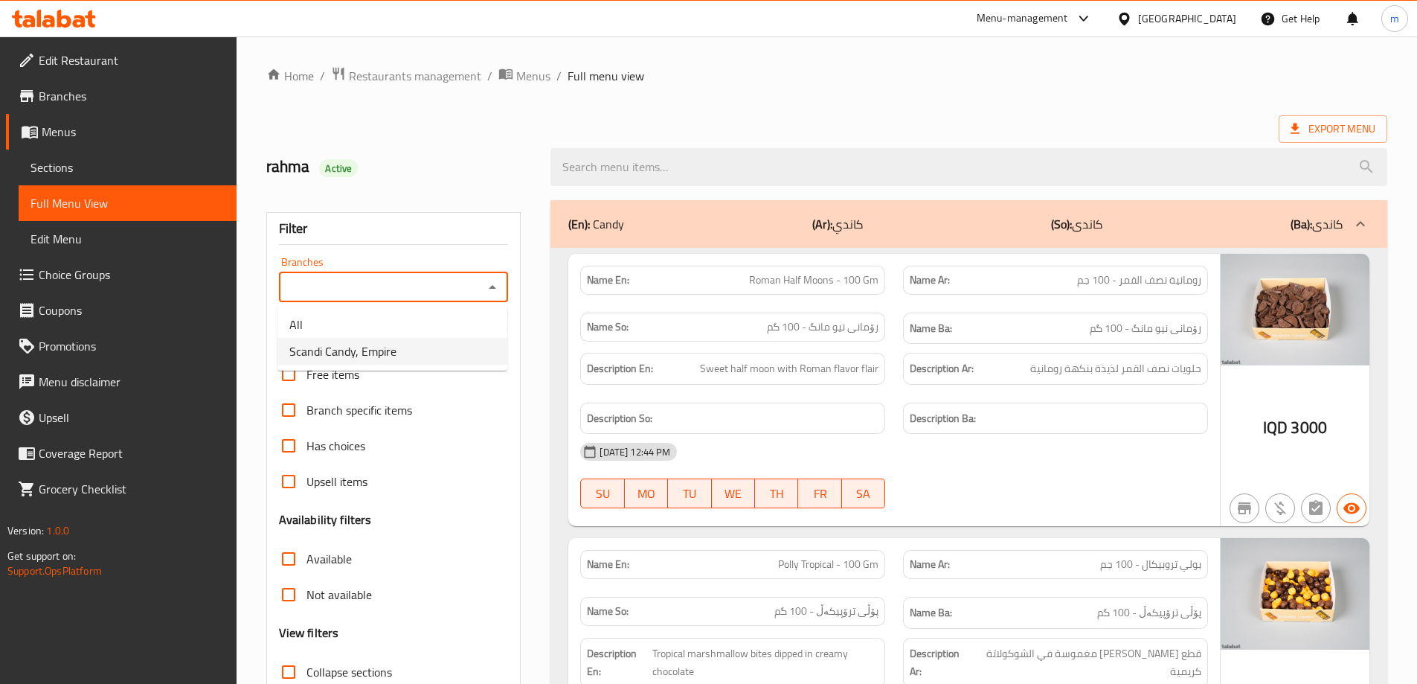
click at [438, 350] on li "Scandi Candy, Empire" at bounding box center [392, 351] width 230 height 27
type input "Scandi Candy, Empire"
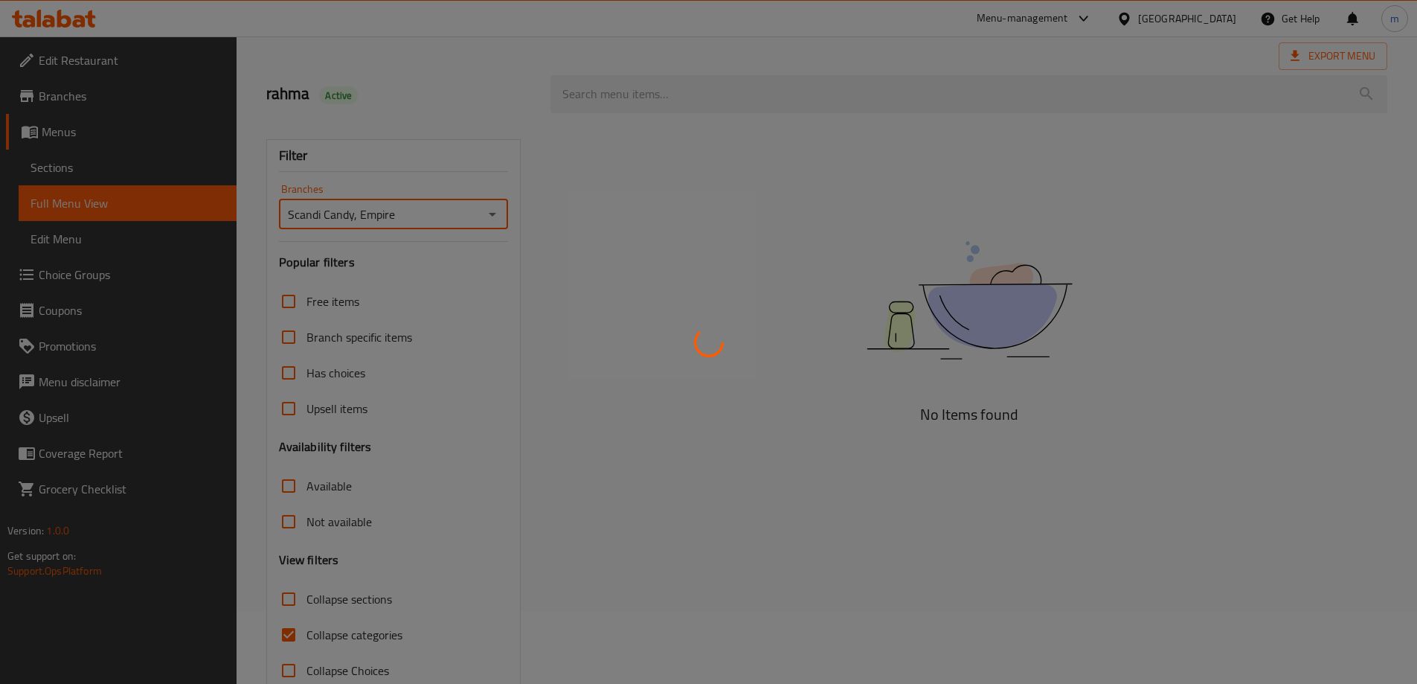
scroll to position [108, 0]
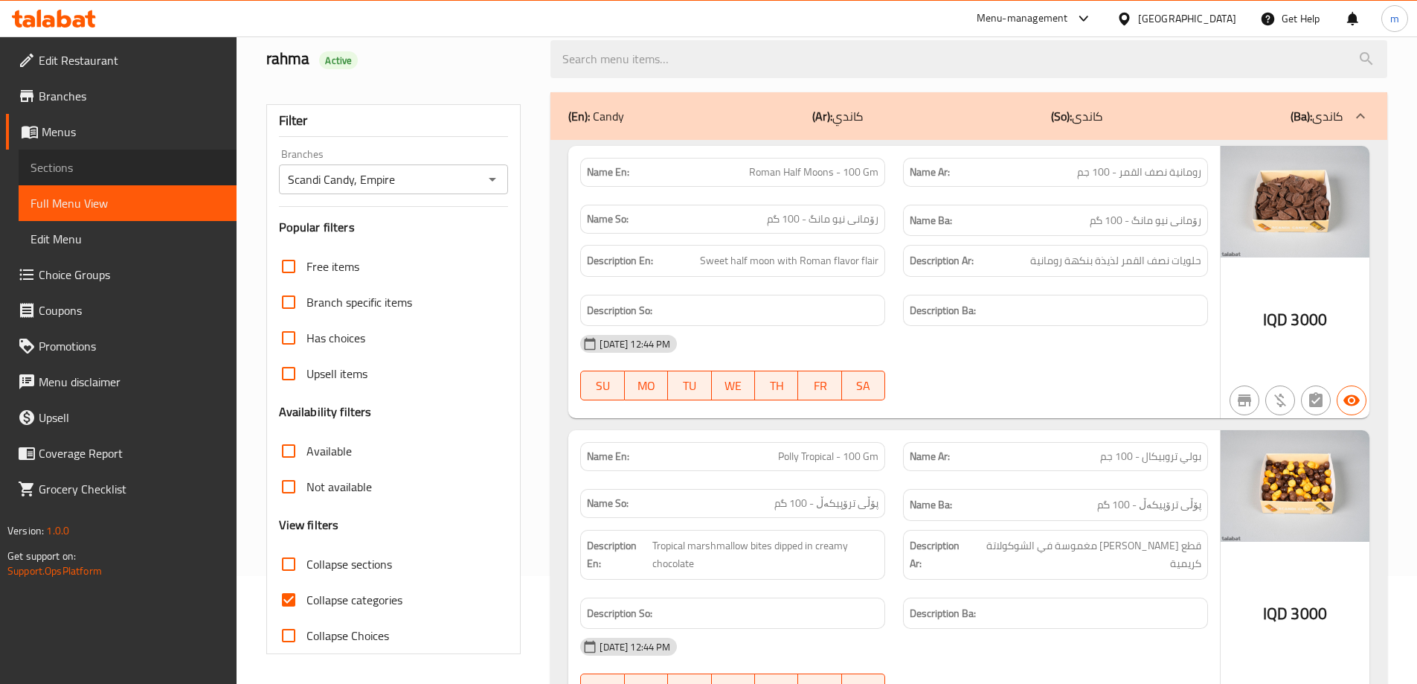
click at [121, 161] on span "Sections" at bounding box center [128, 167] width 194 height 18
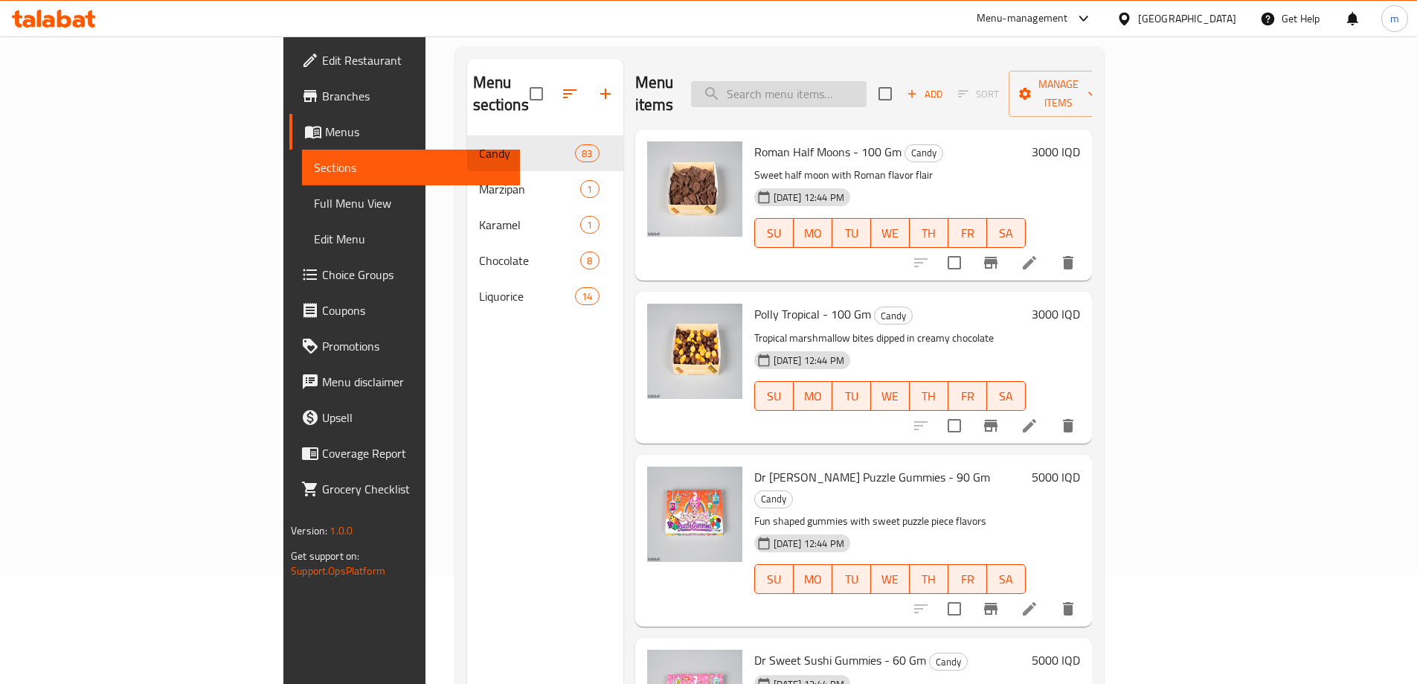
click at [867, 85] on input "search" at bounding box center [779, 94] width 176 height 26
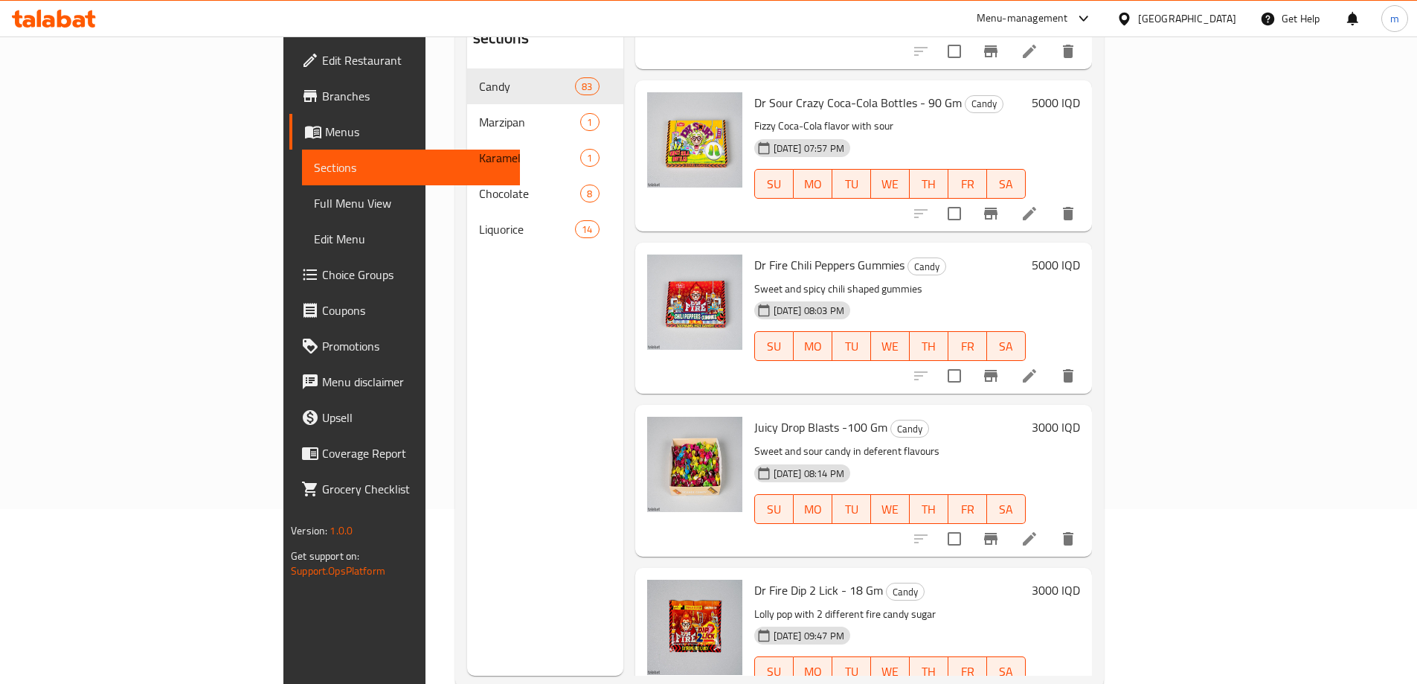
scroll to position [208, 0]
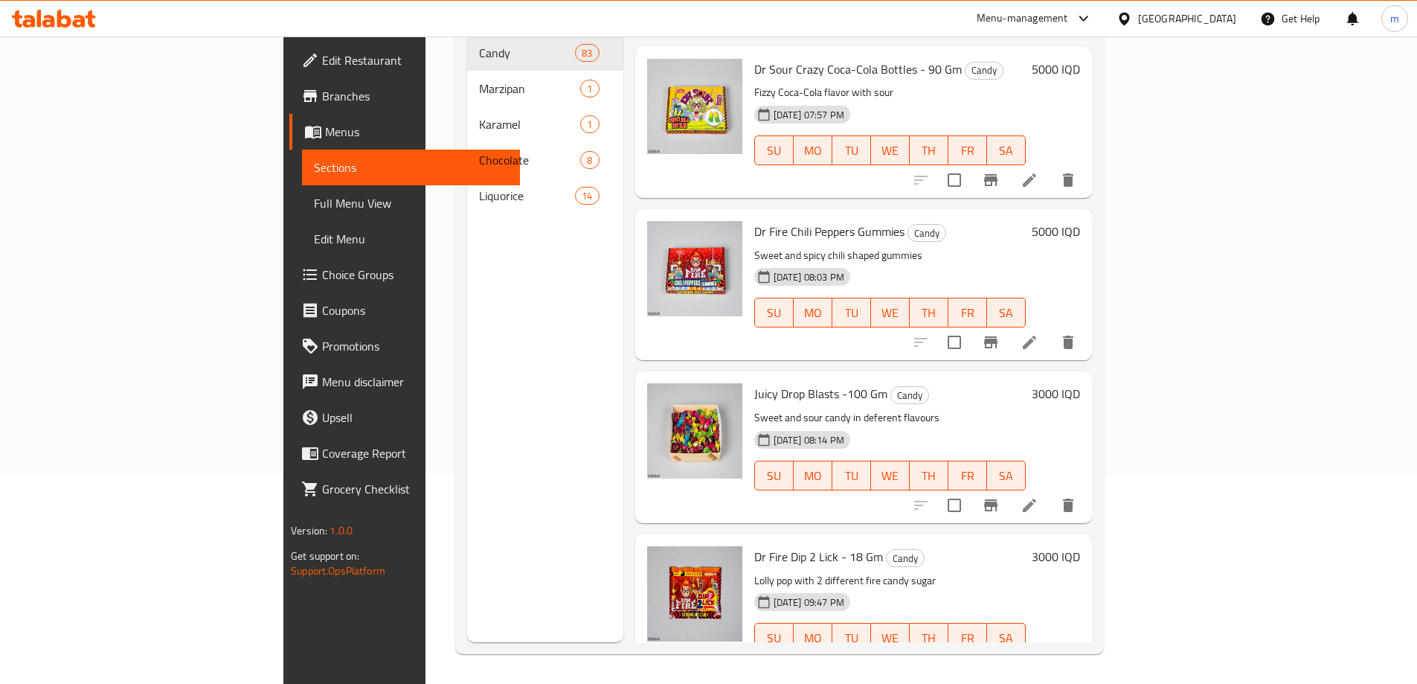
type input "dr"
click at [1038, 658] on icon at bounding box center [1030, 667] width 18 height 18
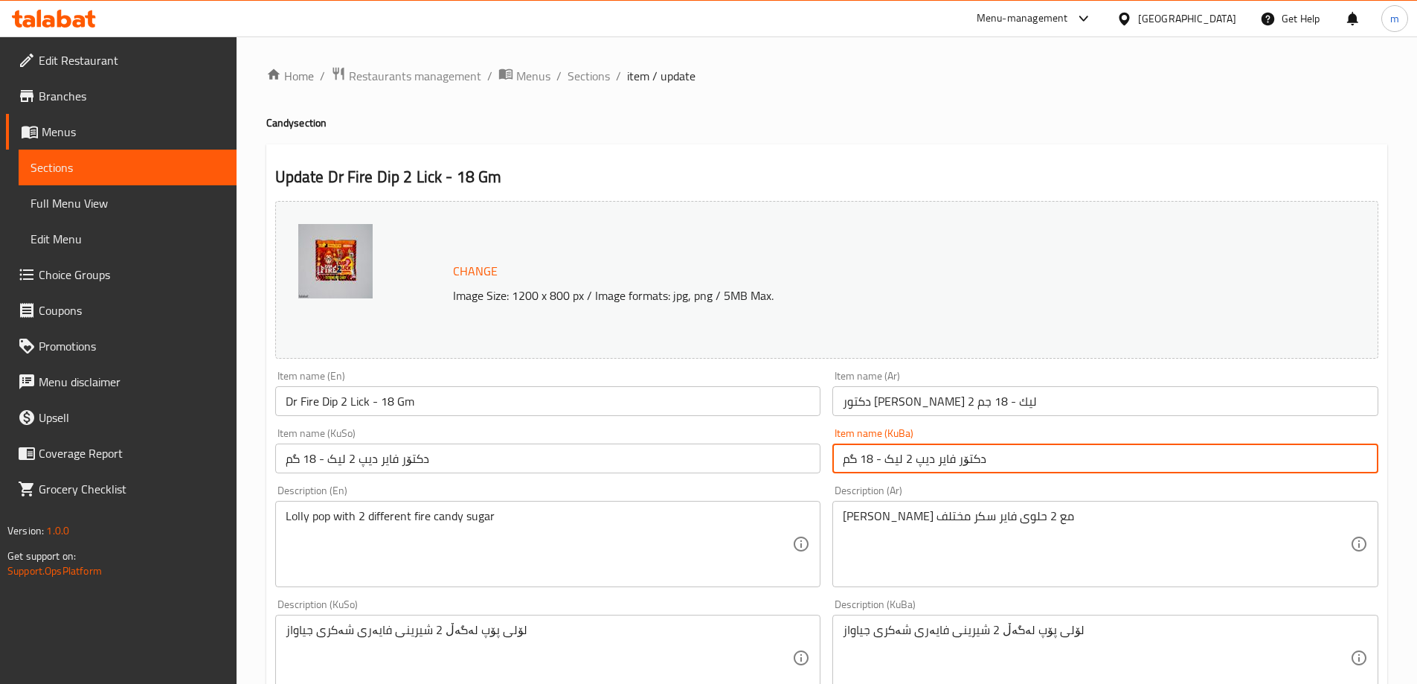
click at [963, 453] on input "دکتۆر فایر دیپ 2 لیک - 18 گم" at bounding box center [1105, 458] width 546 height 30
click at [983, 403] on input "دكتور [PERSON_NAME] 2 ليك - 18 جم" at bounding box center [1105, 401] width 546 height 30
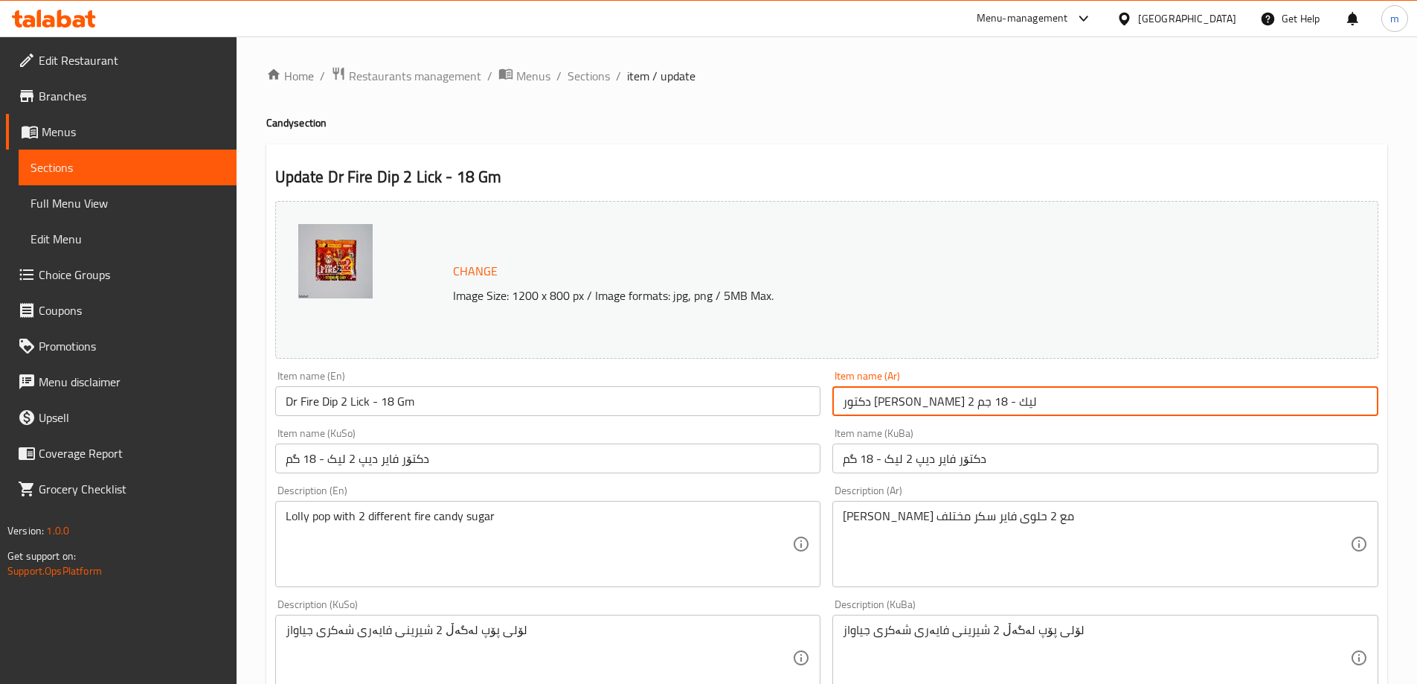
click at [983, 403] on input "دكتور [PERSON_NAME] 2 ليك - 18 جم" at bounding box center [1105, 401] width 546 height 30
click at [977, 401] on input "دكتور [PERSON_NAME] 2 ليك - 18 جم" at bounding box center [1105, 401] width 546 height 30
click at [594, 71] on span "Sections" at bounding box center [589, 76] width 42 height 18
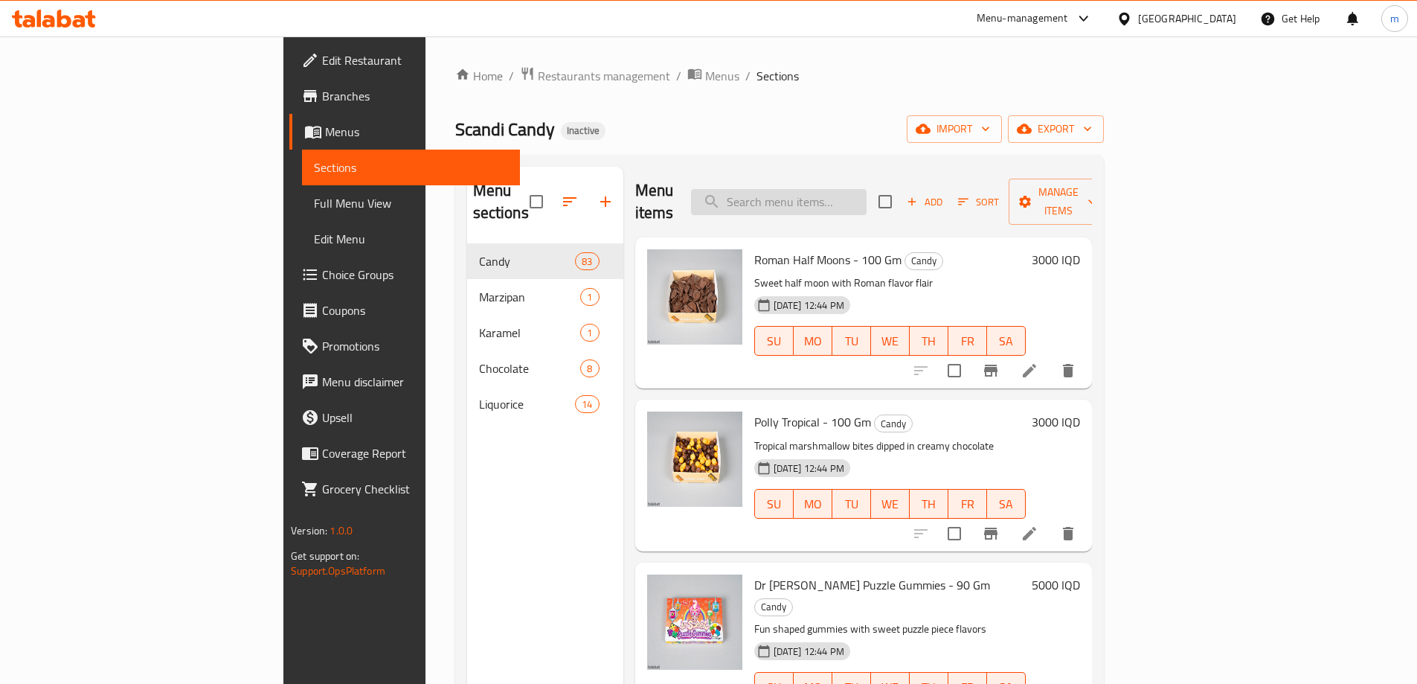
click at [867, 200] on input "search" at bounding box center [779, 202] width 176 height 26
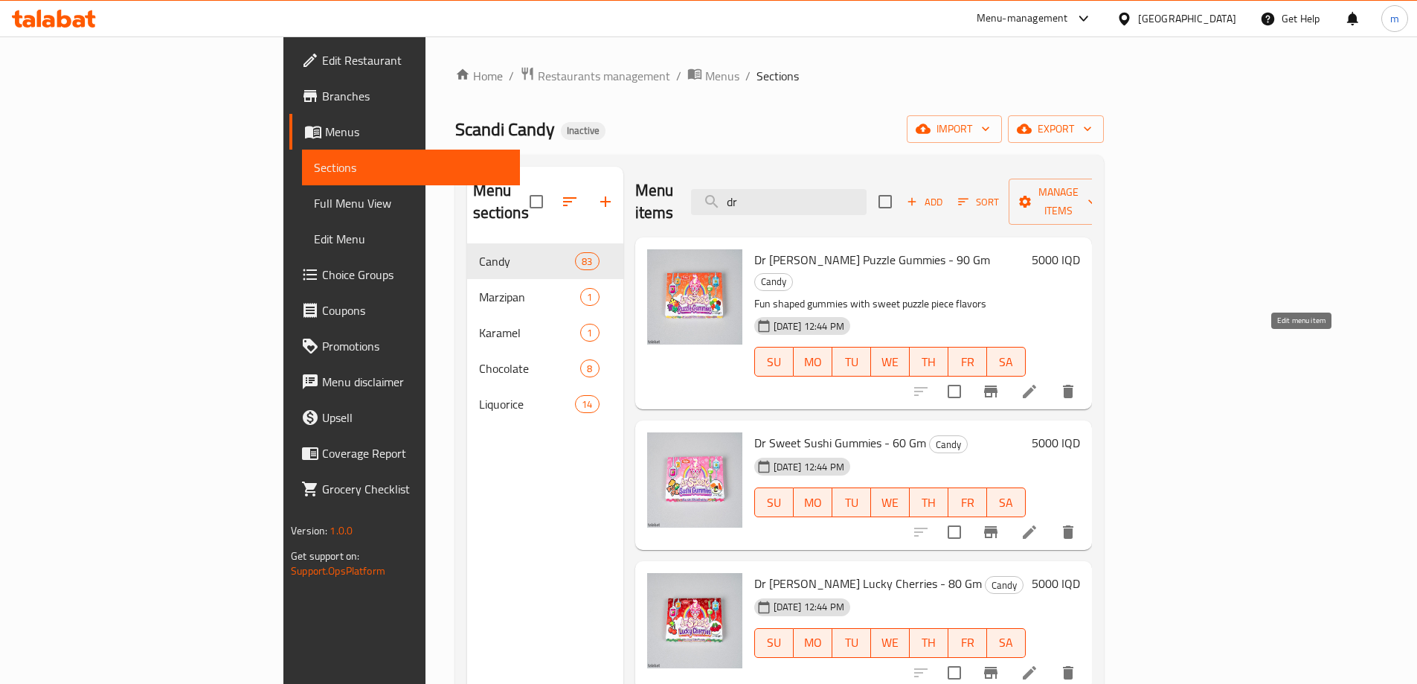
type input "dr"
click at [1038, 382] on icon at bounding box center [1030, 391] width 18 height 18
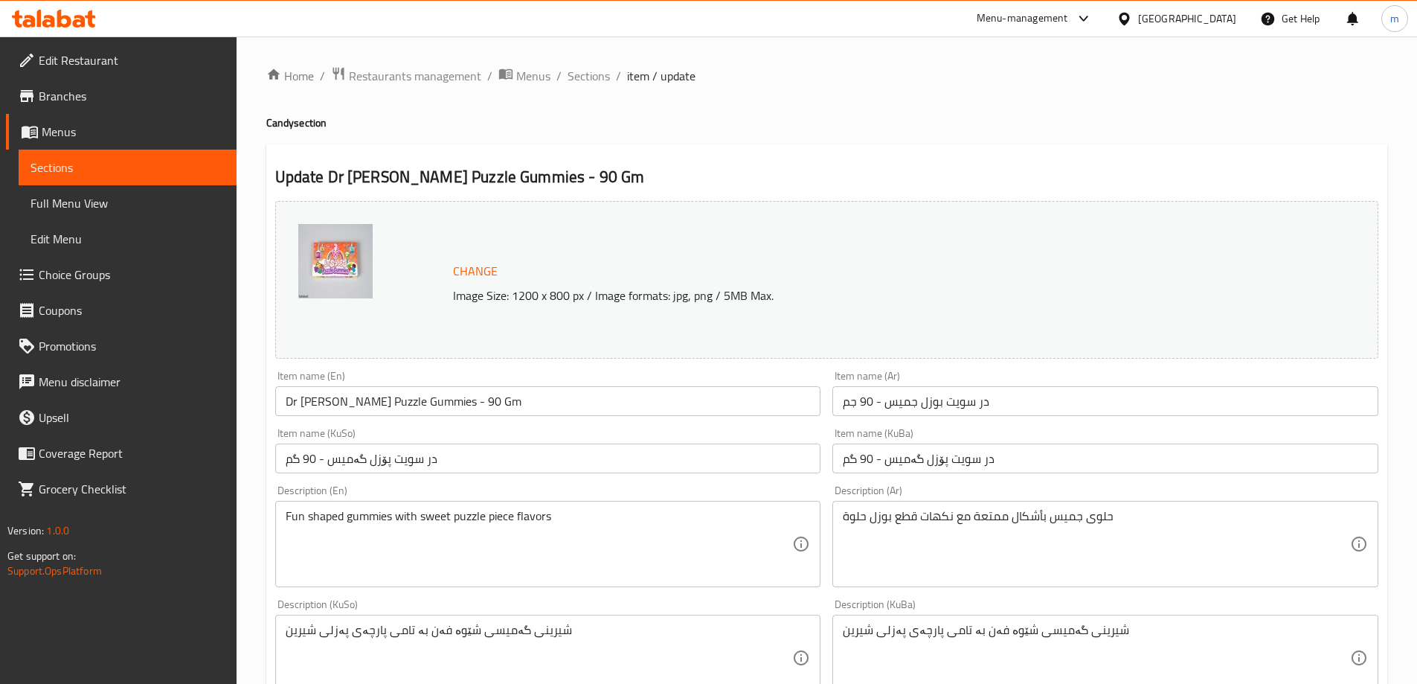
click at [987, 408] on input "در سويت بوزل جميس - 90 جم" at bounding box center [1105, 401] width 546 height 30
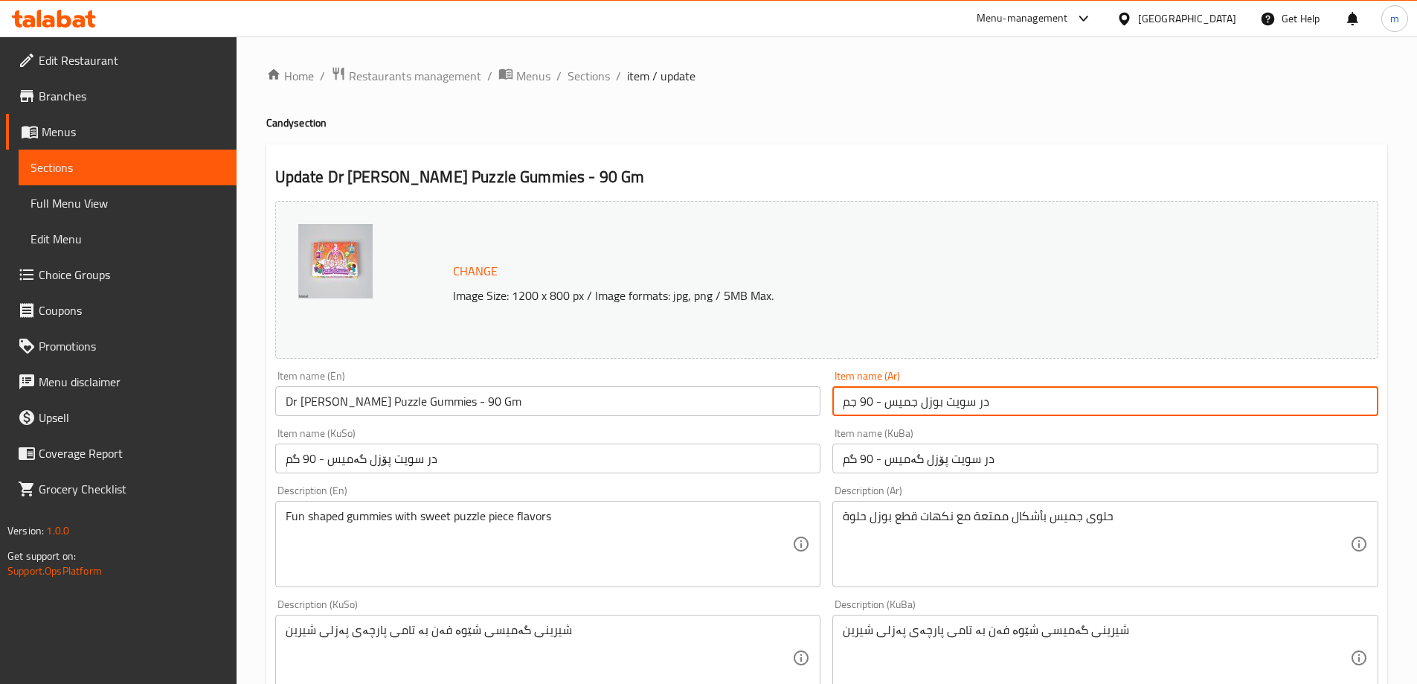
click at [987, 408] on input "در سويت بوزل جميس - 90 جم" at bounding box center [1105, 401] width 546 height 30
click at [980, 405] on input "در سويت بوزل جميس - 90 جم" at bounding box center [1105, 401] width 546 height 30
paste input "كتو"
type input "دكتور [PERSON_NAME] جميس - 90 جم"
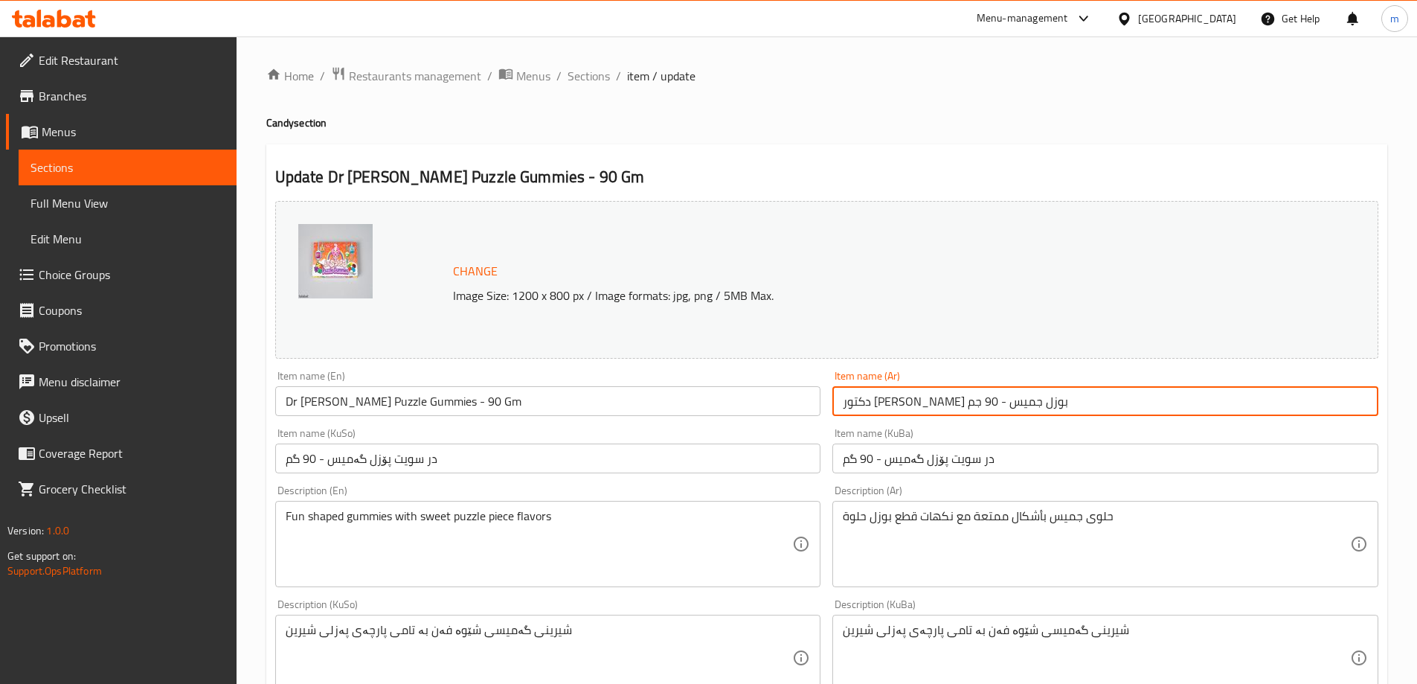
click at [983, 460] on input "در سویت پۆزل گەمیس - 90 گم" at bounding box center [1105, 458] width 546 height 30
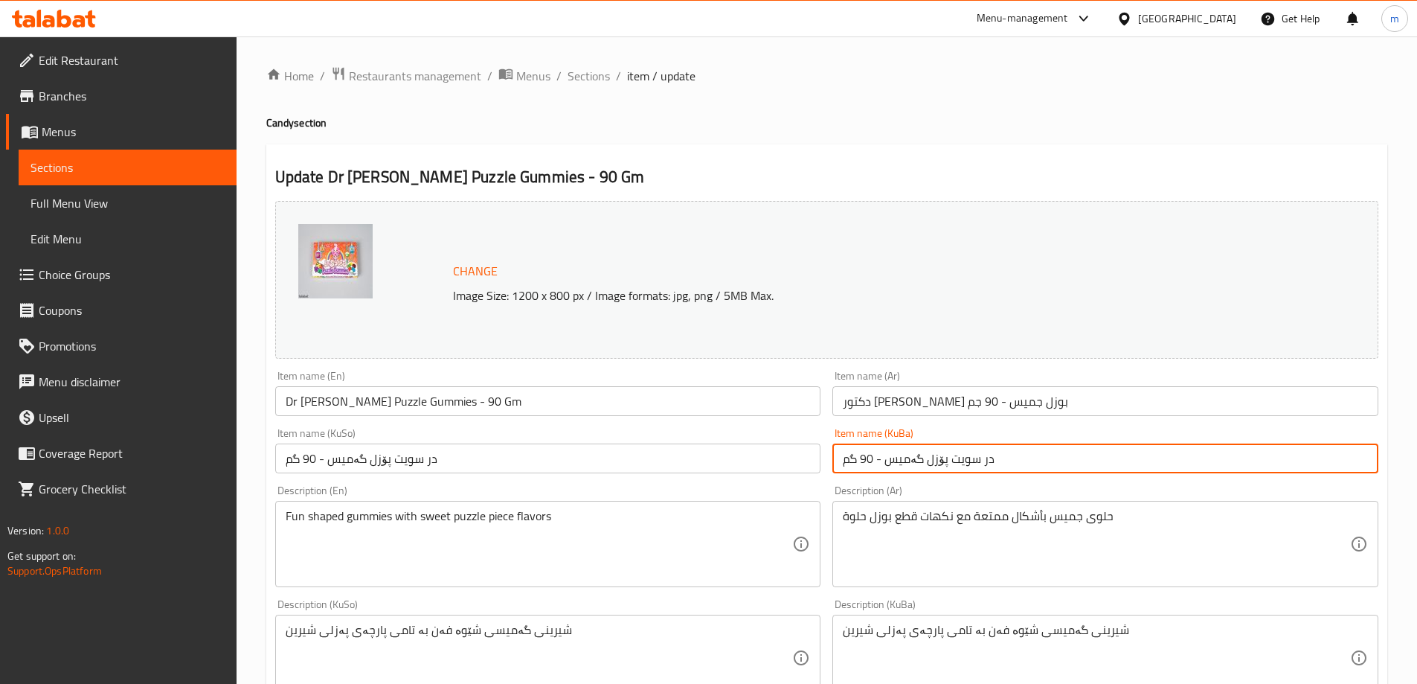
click at [983, 460] on input "در سویت پۆزل گەمیس - 90 گم" at bounding box center [1105, 458] width 546 height 30
paste input "کتۆ"
type input "دکتۆر سویت پۆزل گەمیس - 90 گم"
click at [434, 458] on input "در سویت پۆزل گەمیس - 90 گم" at bounding box center [548, 458] width 546 height 30
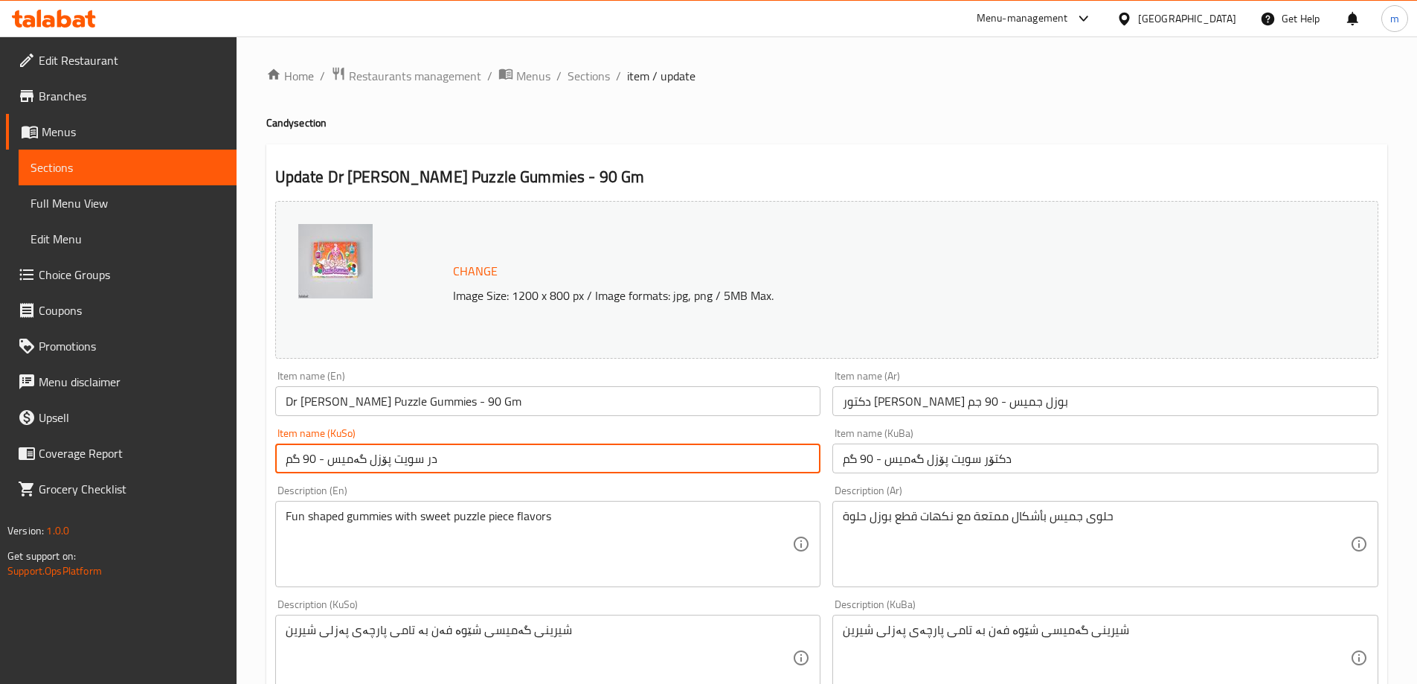
click at [434, 458] on input "در سویت پۆزل گەمیس - 90 گم" at bounding box center [548, 458] width 546 height 30
click at [429, 459] on input "در سویت پۆزل گەمیس - 90 گم" at bounding box center [548, 458] width 546 height 30
paste input "کتۆ"
type input "دکتۆر سویت پۆزل گەمیس - 90 گم"
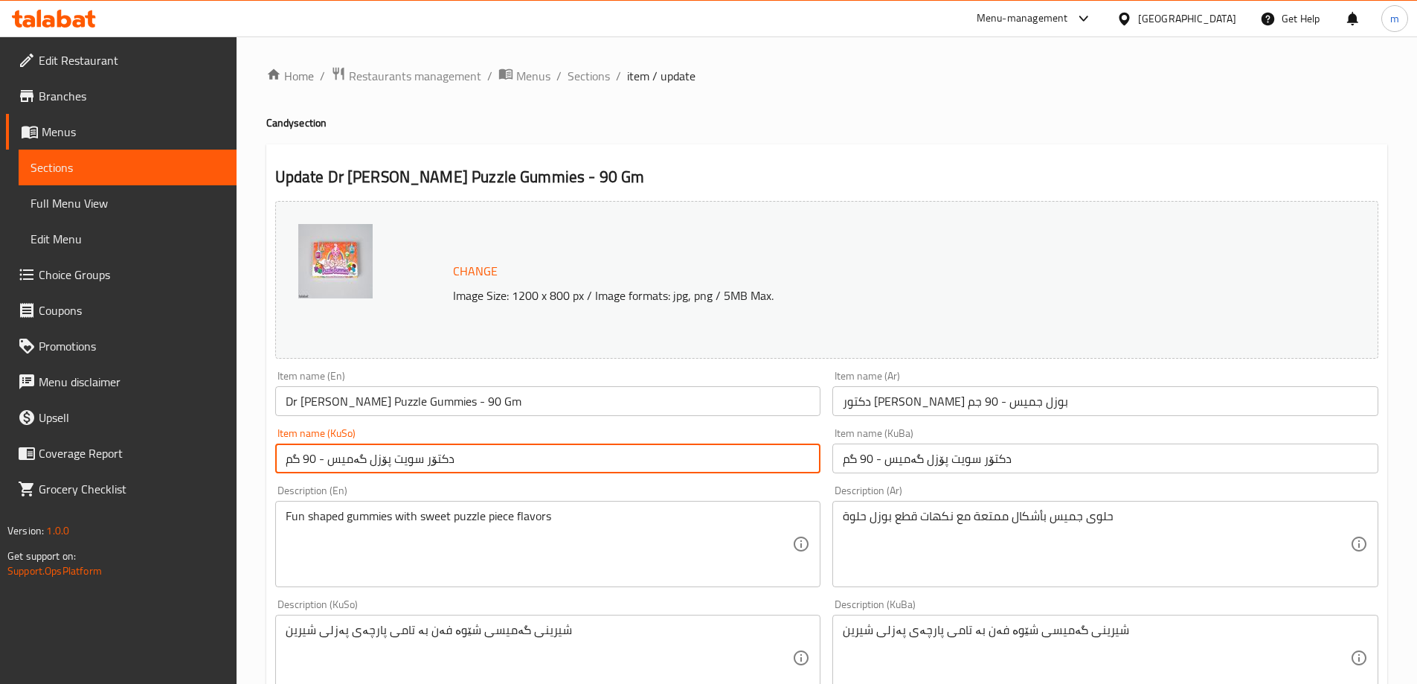
click at [469, 411] on input "[PERSON_NAME] Puzzle Gummies - 90 Gm" at bounding box center [548, 401] width 546 height 30
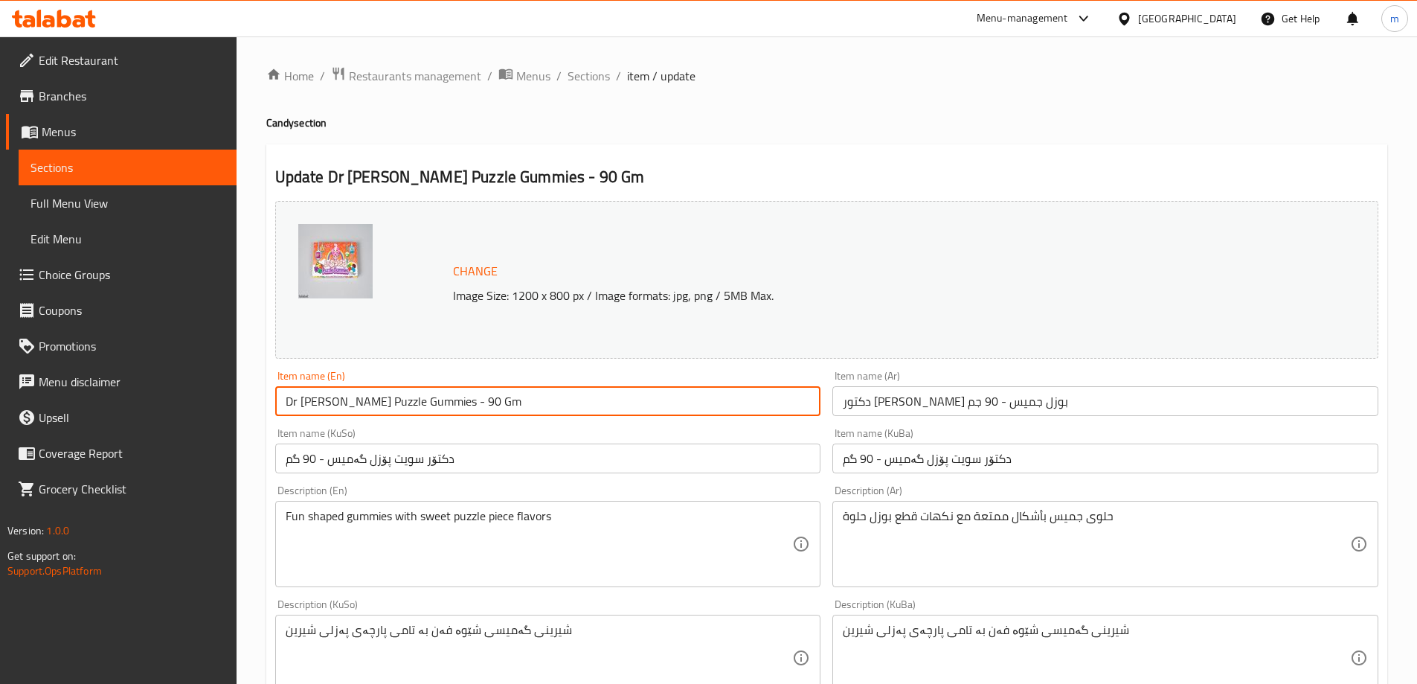
click at [584, 77] on span "Sections" at bounding box center [589, 76] width 42 height 18
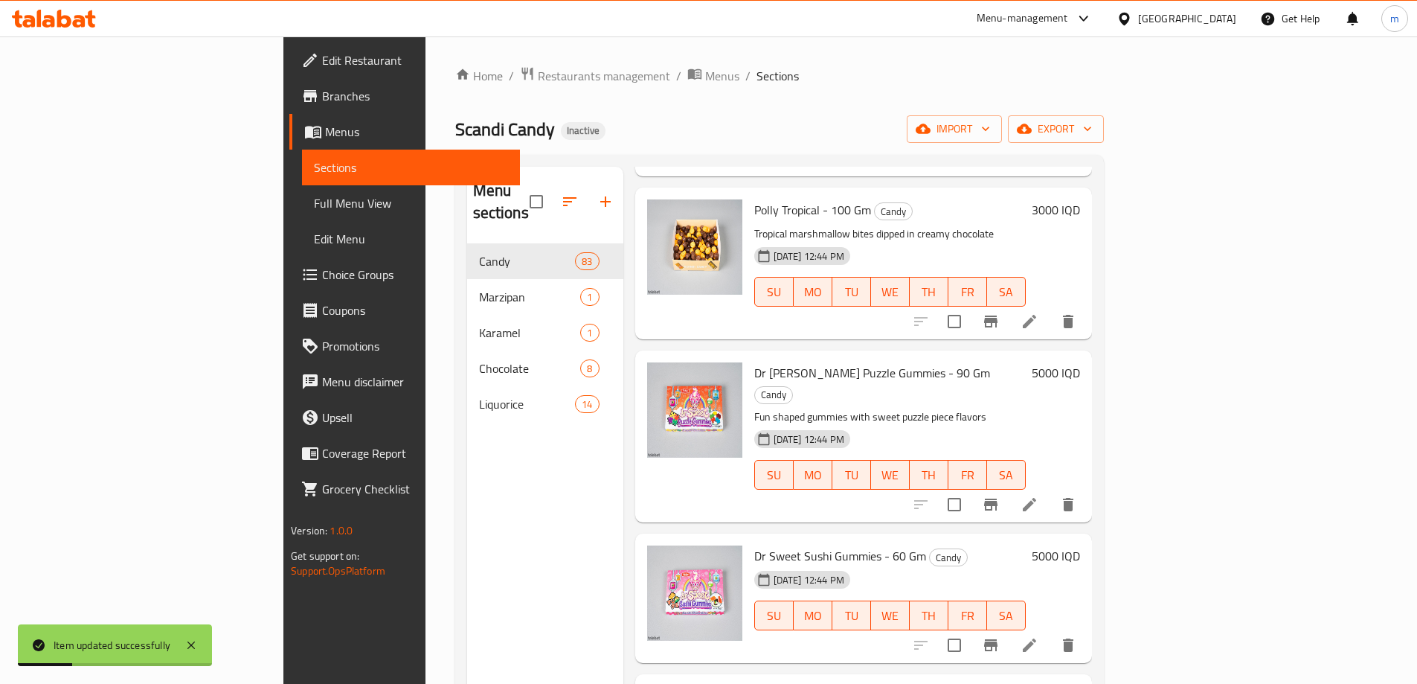
scroll to position [248, 0]
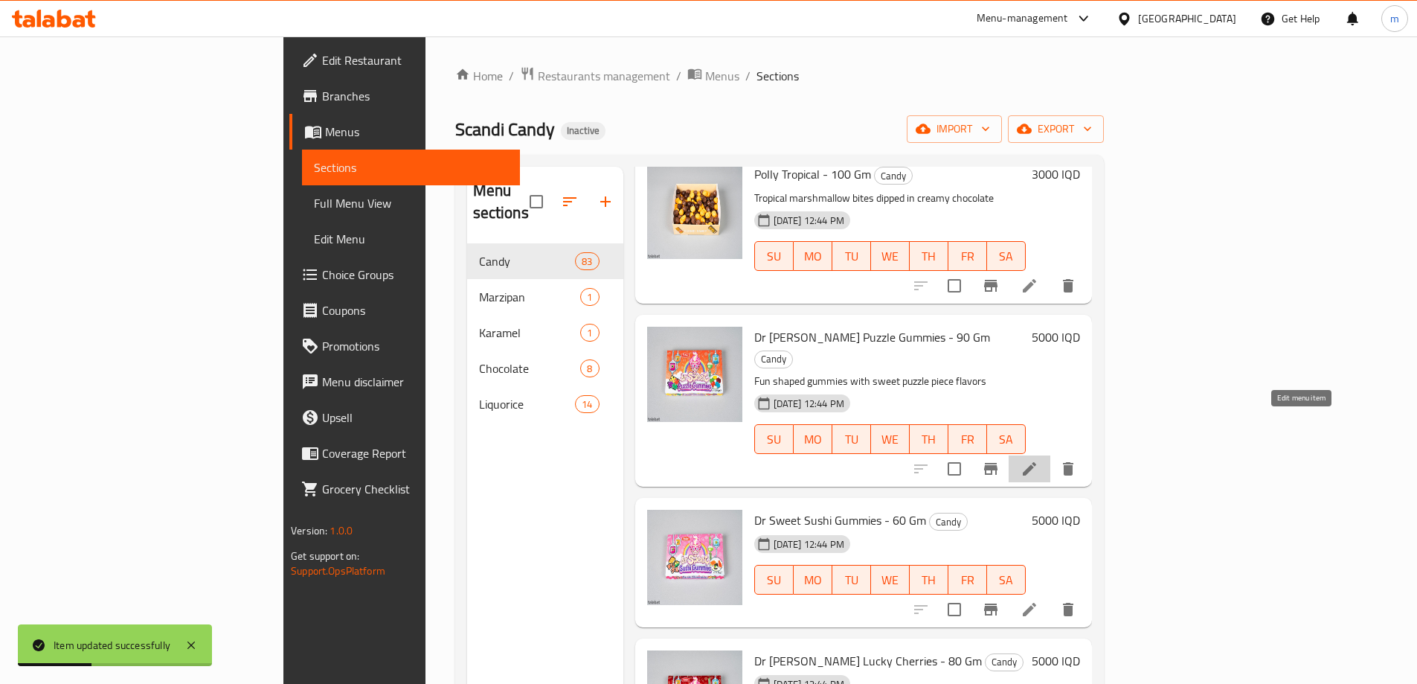
click at [1038, 460] on icon at bounding box center [1030, 469] width 18 height 18
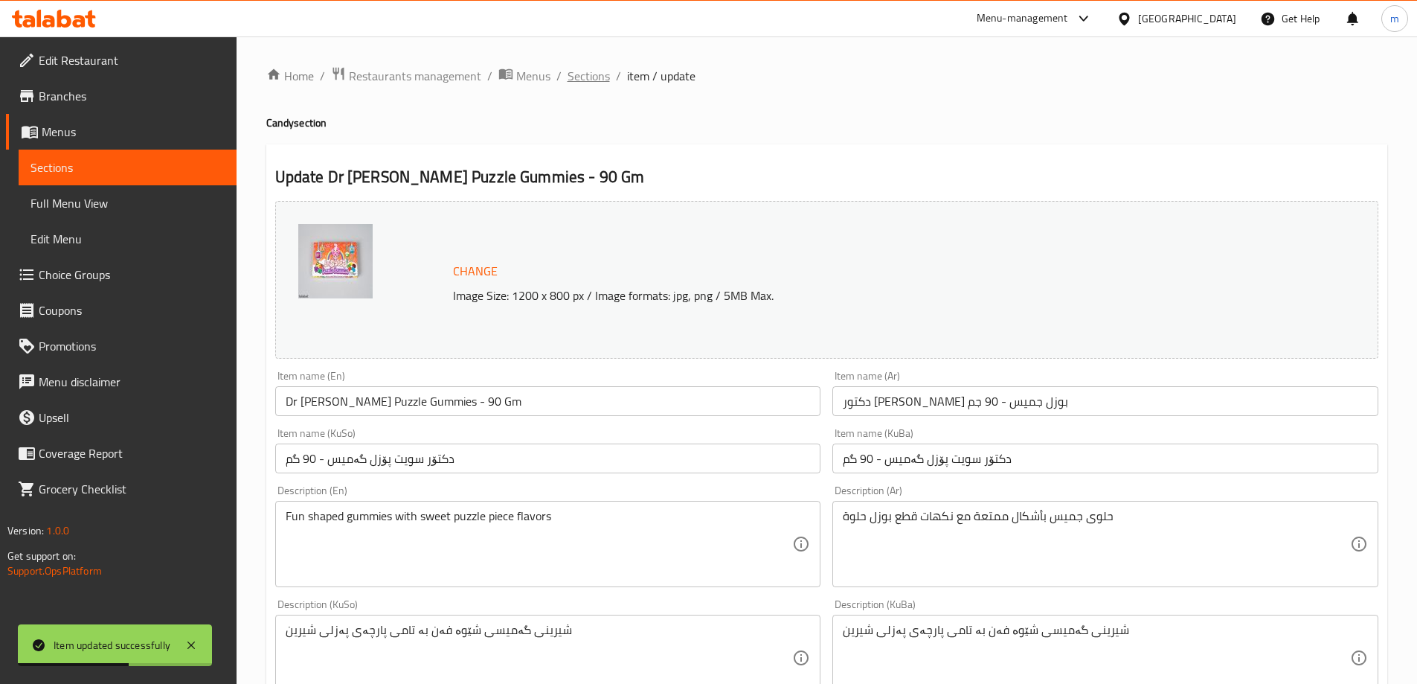
click at [584, 82] on span "Sections" at bounding box center [589, 76] width 42 height 18
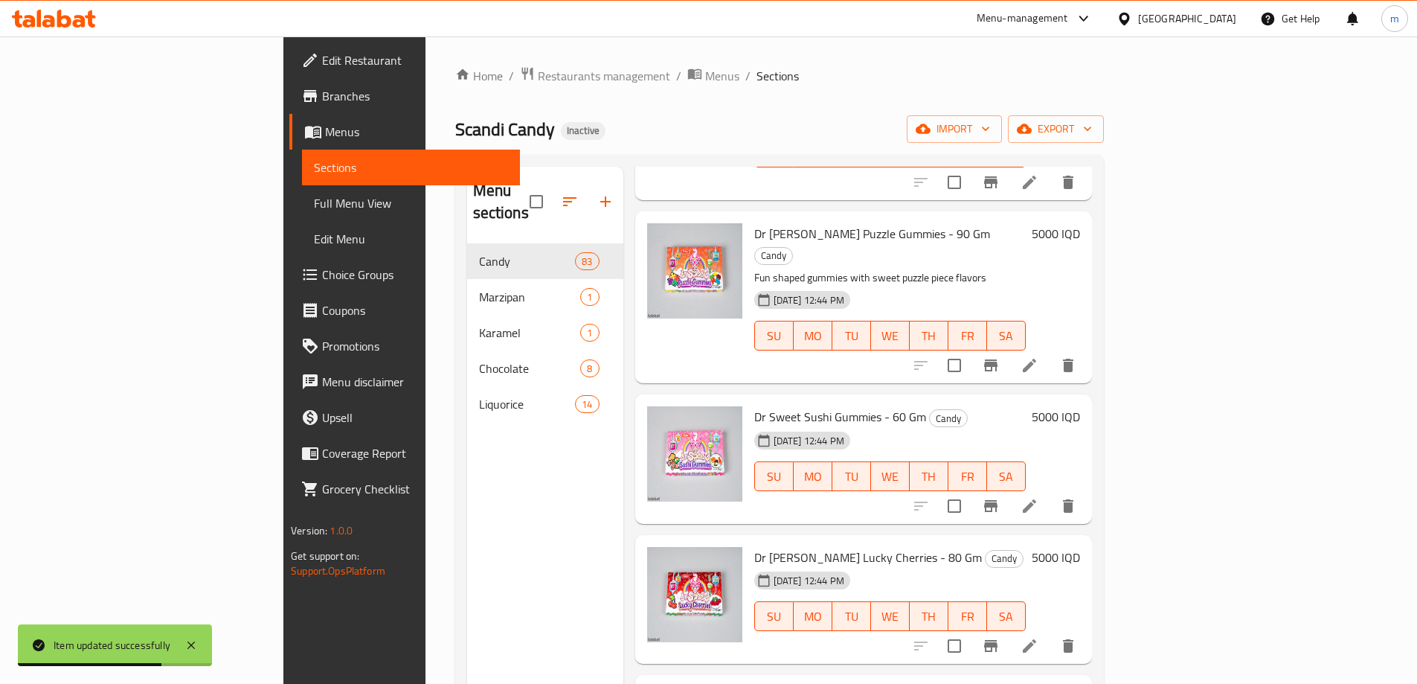
scroll to position [372, 0]
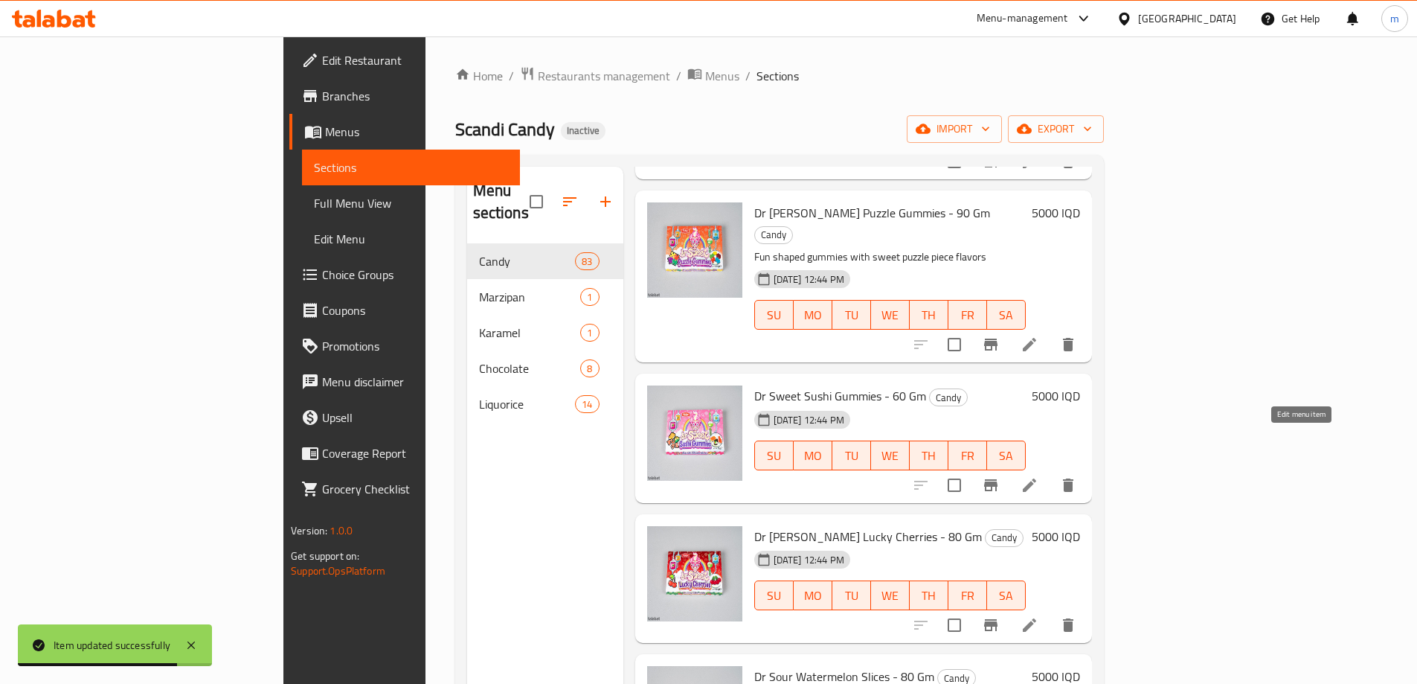
click at [1038, 476] on icon at bounding box center [1030, 485] width 18 height 18
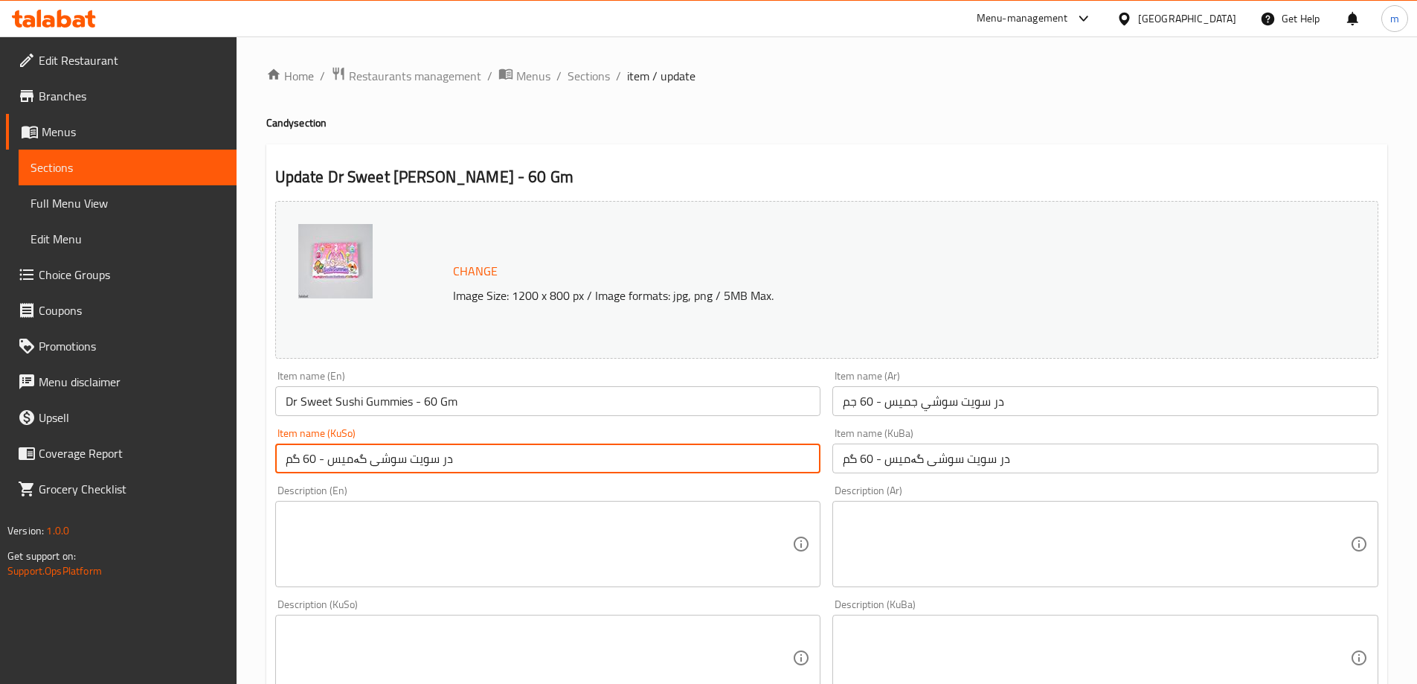
click at [450, 458] on input "در سویت سوشی گەمیس - 60 گم" at bounding box center [548, 458] width 546 height 30
click at [449, 458] on input "در سویت سوشی گەمیس - 60 گم" at bounding box center [548, 458] width 546 height 30
paste input "دکتۆر"
click at [444, 460] on input "در سویت سوشی گەمیس - 60 گم" at bounding box center [548, 458] width 546 height 30
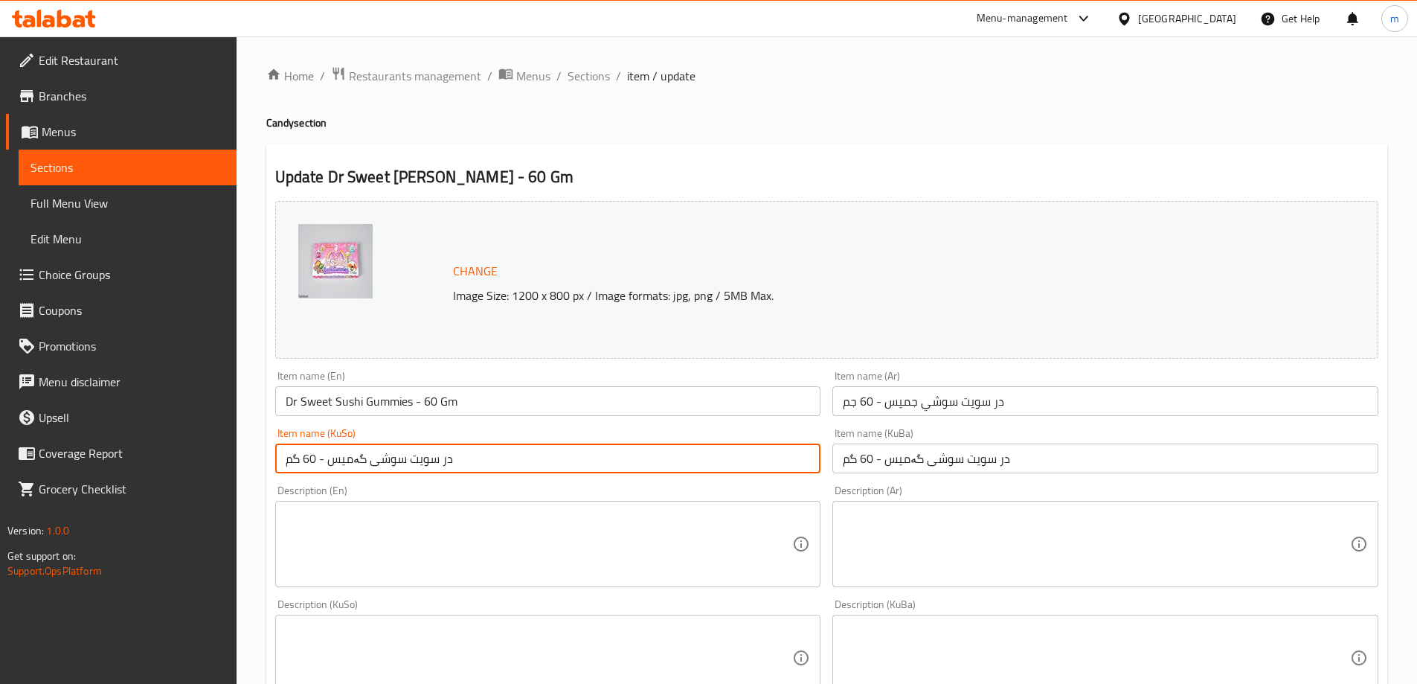
click at [444, 460] on input "در سویت سوشی گەمیس - 60 گم" at bounding box center [548, 458] width 546 height 30
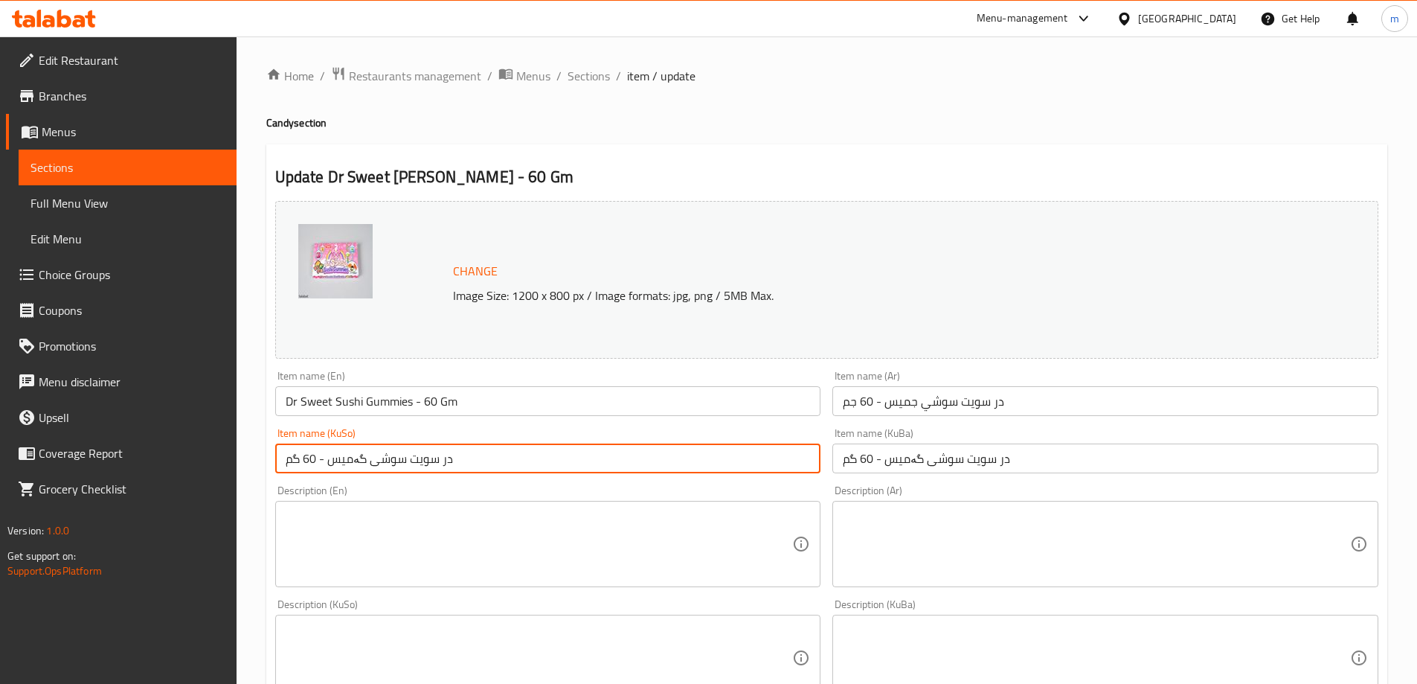
paste input "کتۆ"
type input "دکتۆر سویت سوشی گەمیس - 60 گم"
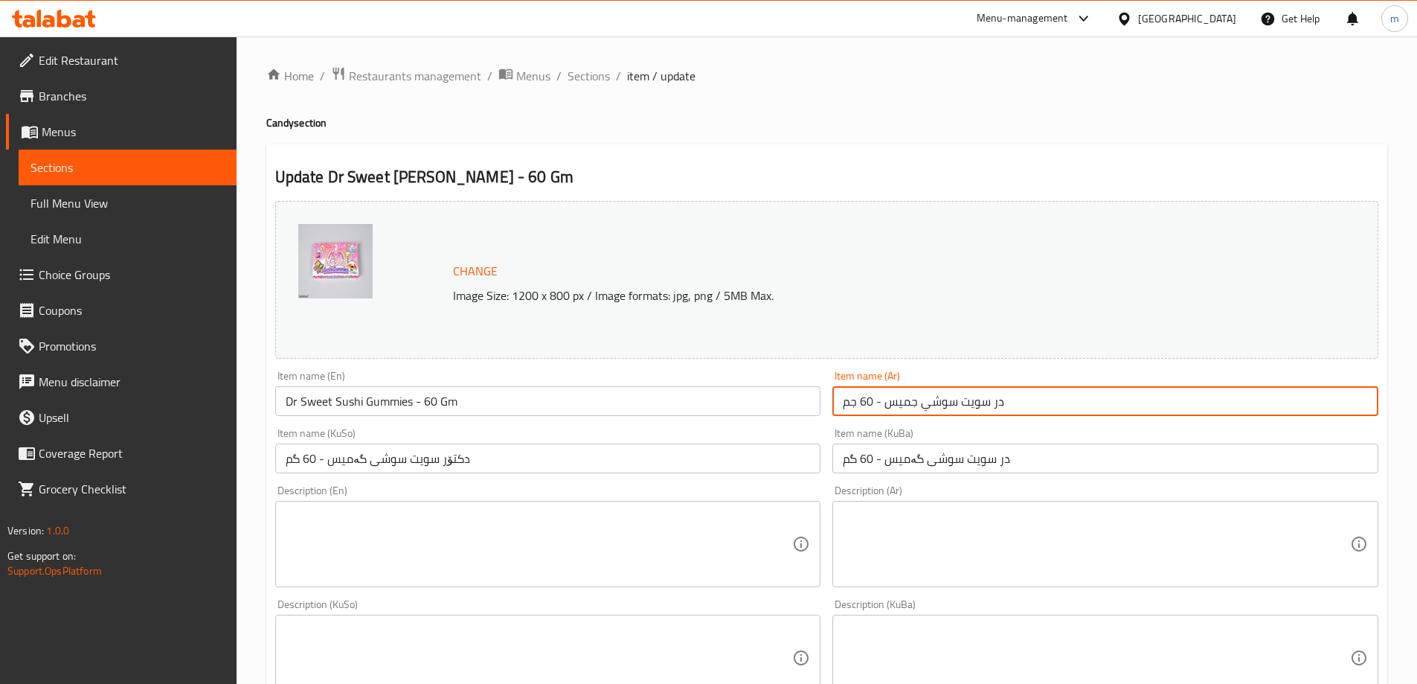
click at [1000, 402] on input "در سويت سوشي جميس - 60 جم" at bounding box center [1105, 401] width 546 height 30
click at [998, 402] on input "در سويت سوشي جميس - 60 جم" at bounding box center [1105, 401] width 546 height 30
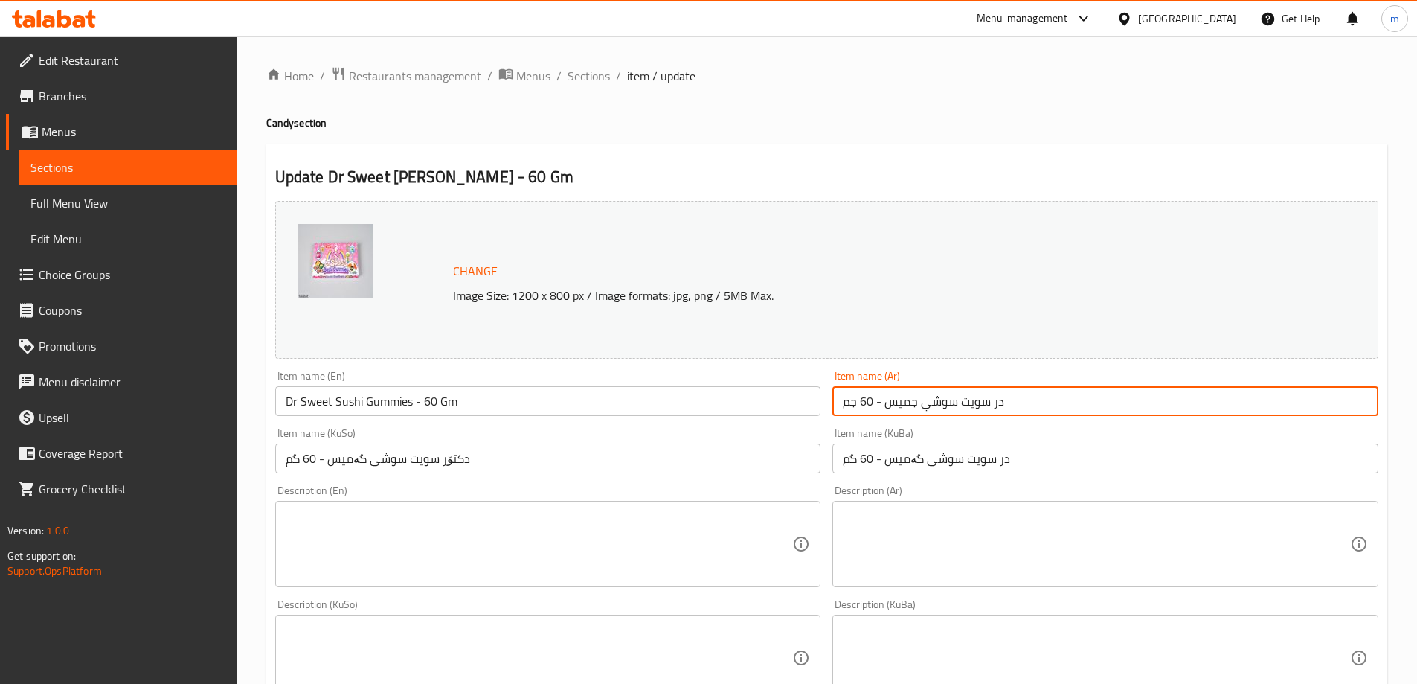
click at [998, 402] on input "در سويت سوشي جميس - 60 جم" at bounding box center [1105, 401] width 546 height 30
paste input "کتۆ"
click at [1006, 397] on input "دکتۆر سويت سوشي جميس - 60 جم" at bounding box center [1105, 401] width 546 height 30
paste input "كتو"
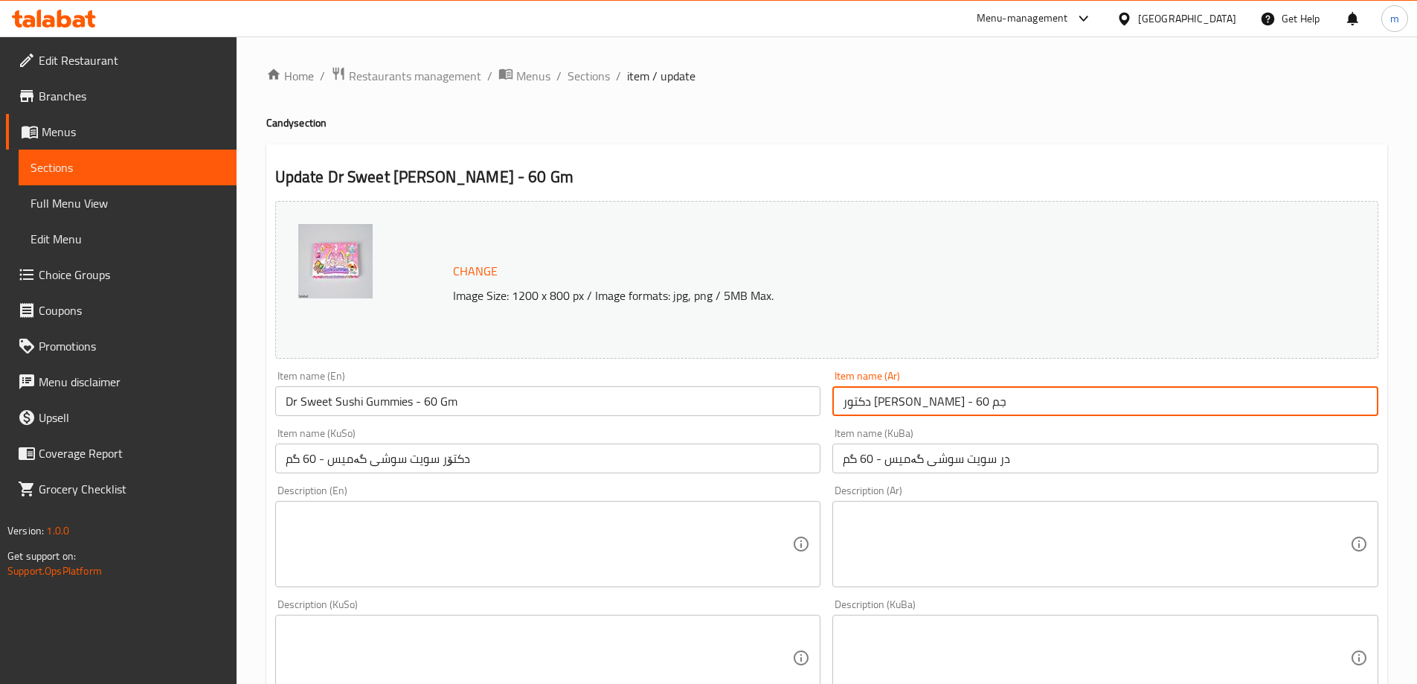
type input "دكتور سويت سوشي جميس - 60 جم"
click at [757, 424] on div "Item name (KuSo) دکتۆر سویت سوشی گەمیس - 60 گم Item name (KuSo)" at bounding box center [548, 450] width 558 height 57
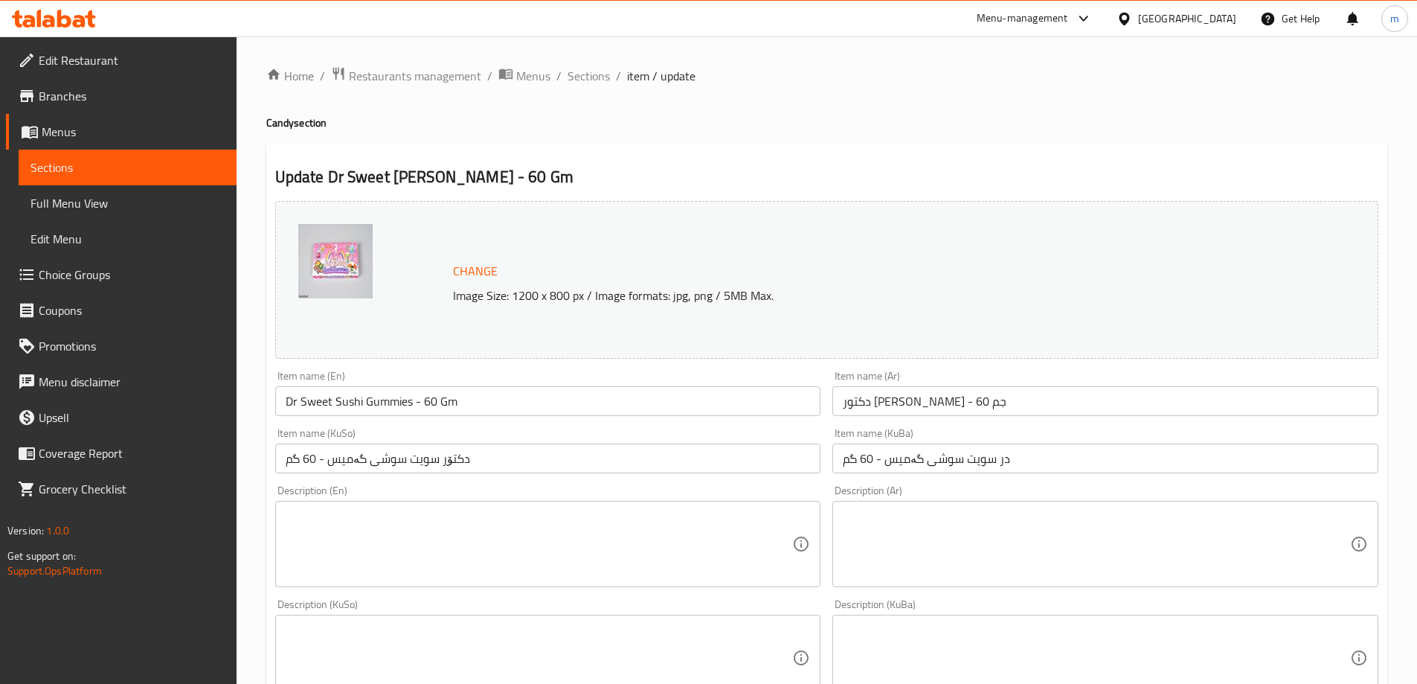
click at [751, 406] on input "Dr Sweet Sushi Gummies - 60 Gm" at bounding box center [548, 401] width 546 height 30
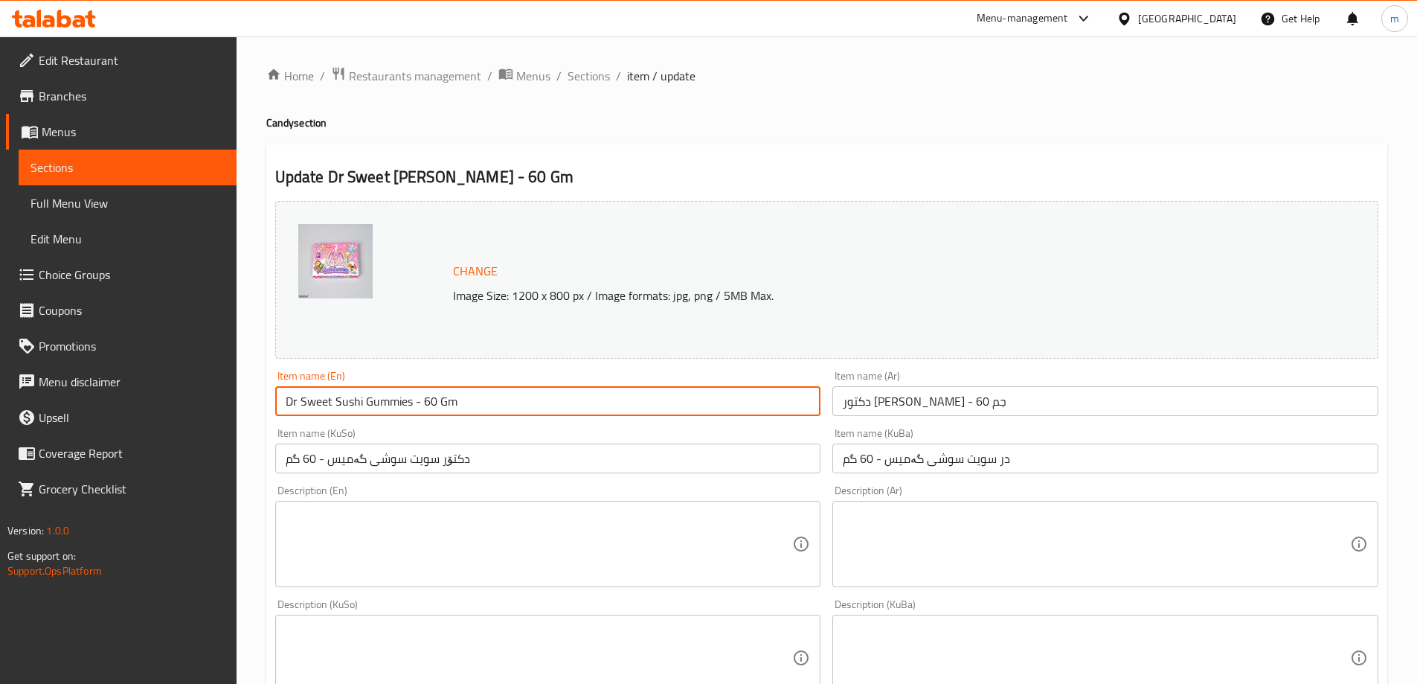
click at [587, 76] on span "Sections" at bounding box center [589, 76] width 42 height 18
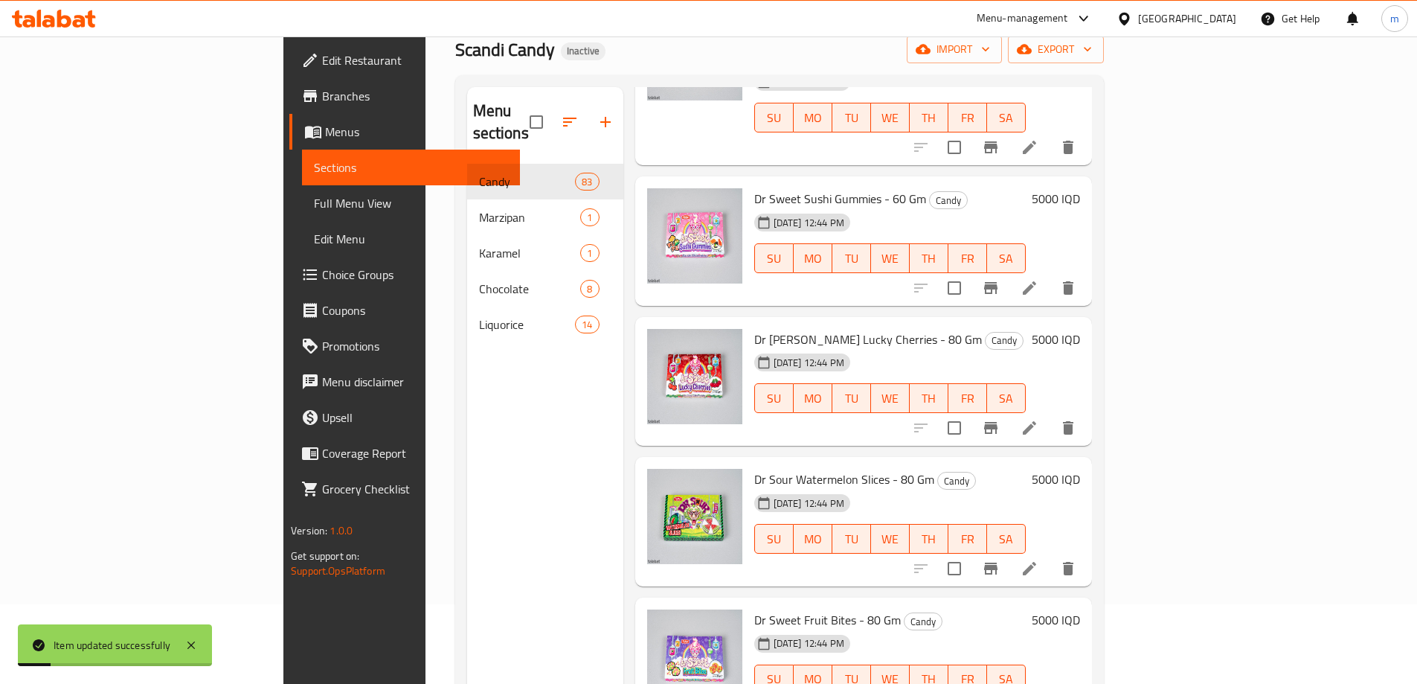
scroll to position [496, 0]
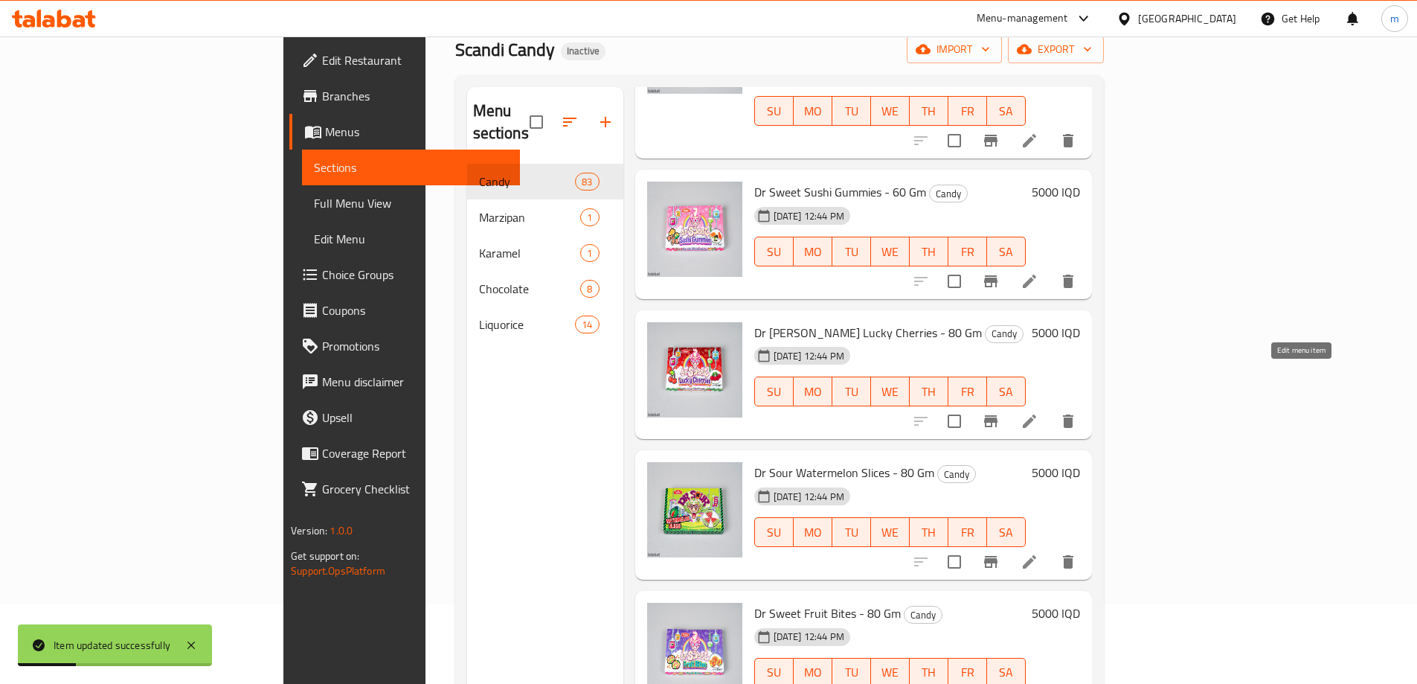
click at [1036, 414] on icon at bounding box center [1029, 420] width 13 height 13
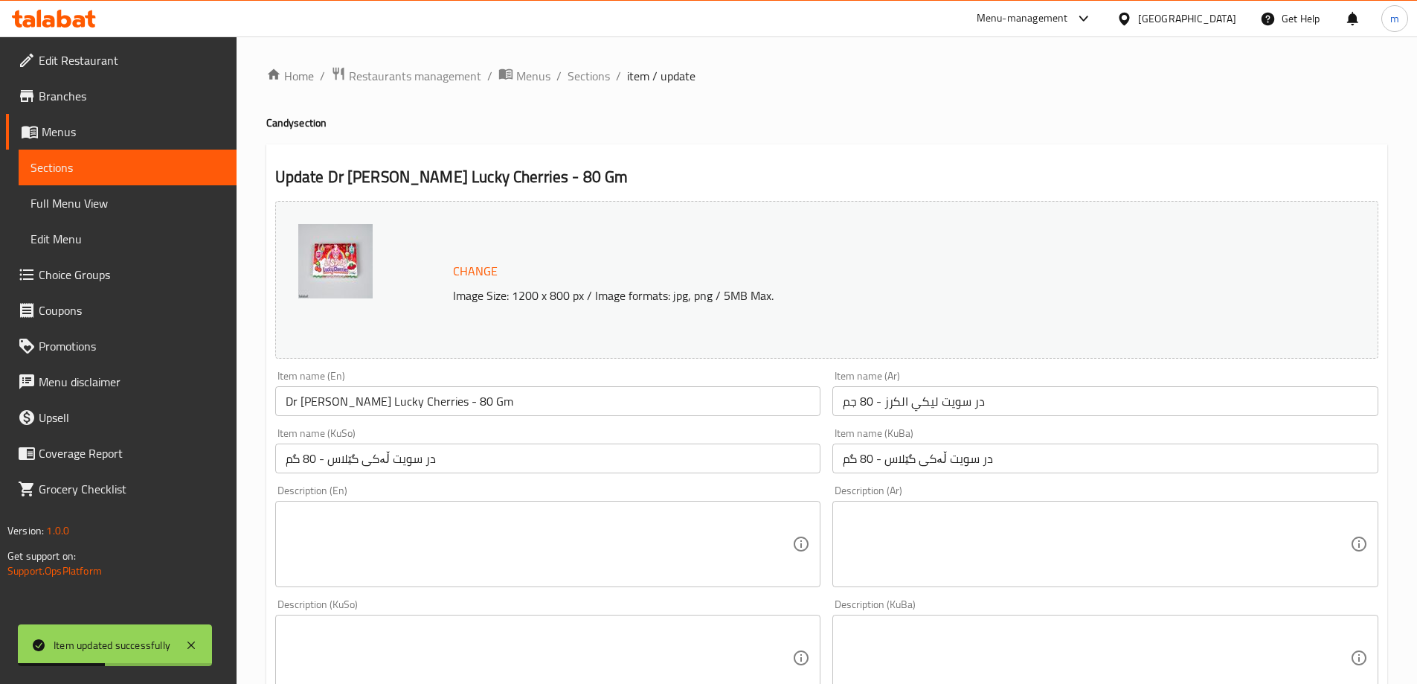
click at [974, 402] on input "در سويت ليكي الكرز - 80 جم" at bounding box center [1105, 401] width 546 height 30
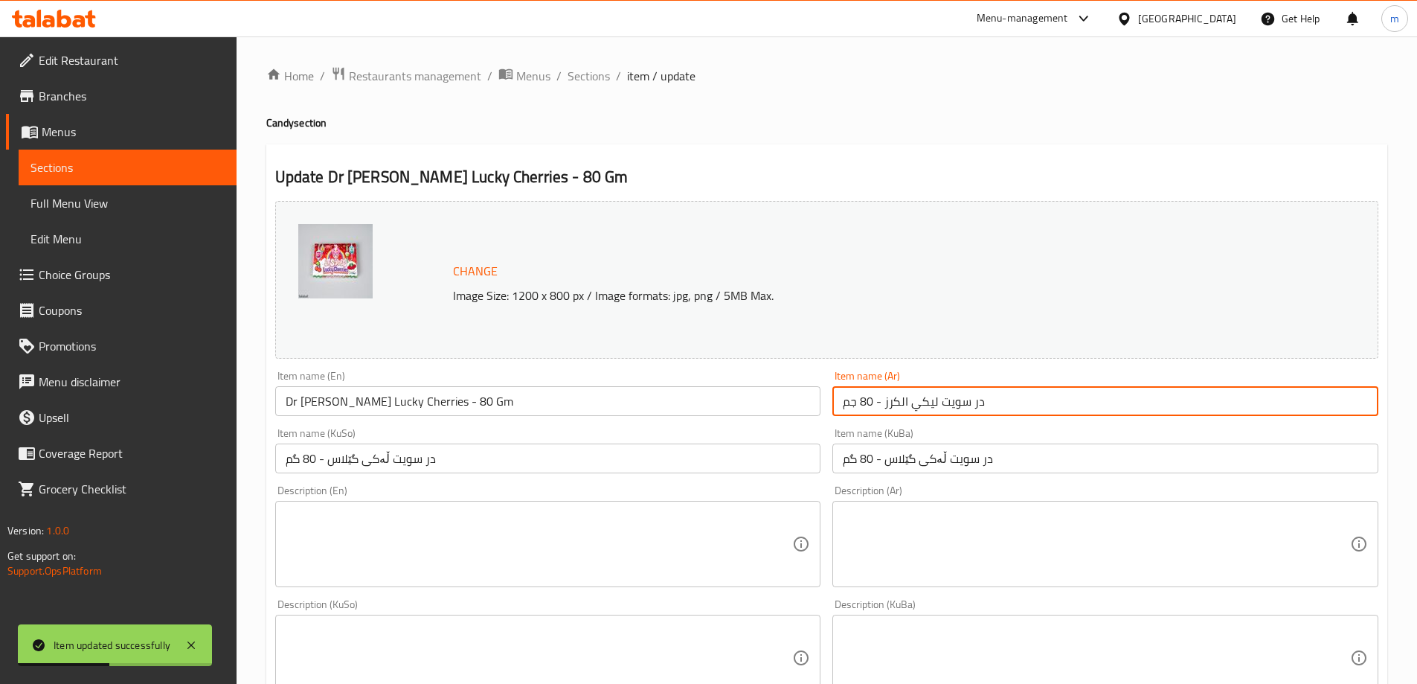
click at [974, 402] on input "در سويت ليكي الكرز - 80 جم" at bounding box center [1105, 401] width 546 height 30
click at [978, 400] on input "در سويت ليكي الكرز - 80 جم" at bounding box center [1105, 401] width 546 height 30
paste input "كتو"
type input "دكتور سويت ليكي الكرز - 80 جم"
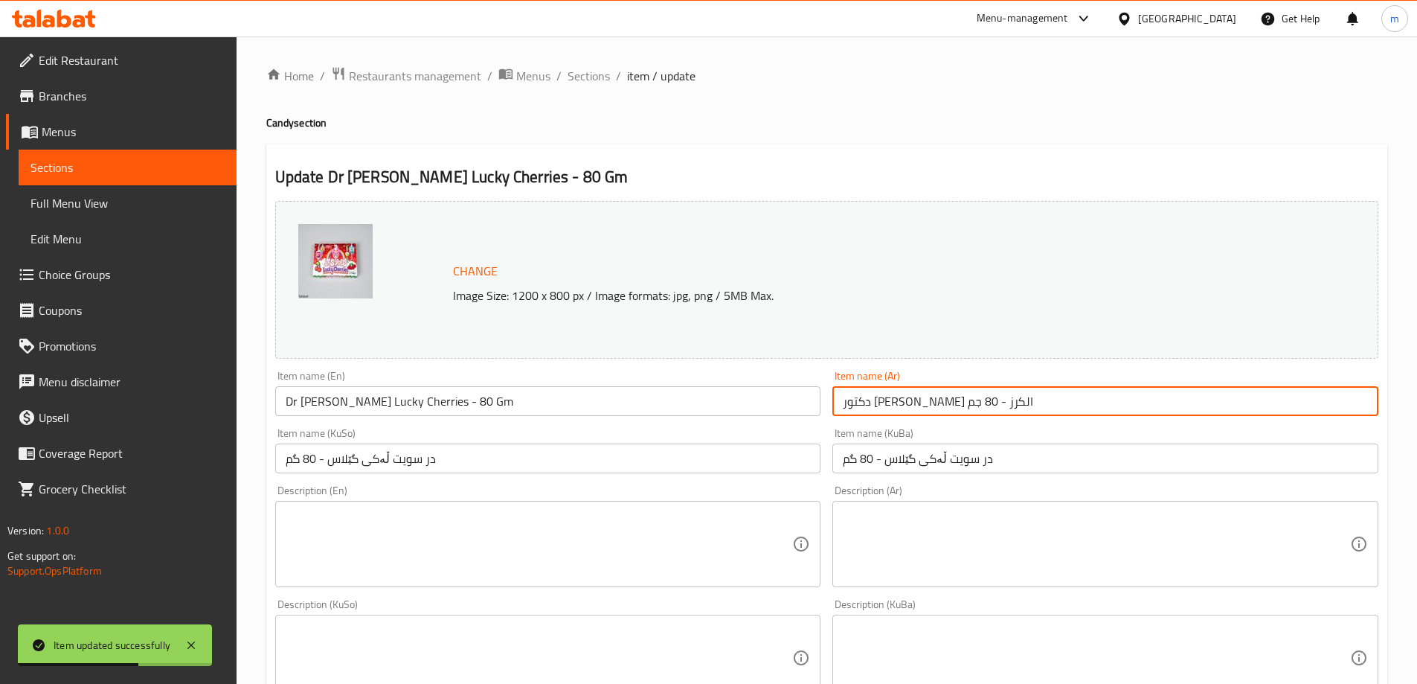
click at [979, 463] on input "در سویت ڵەکی گێلاس - 80 گم" at bounding box center [1105, 458] width 546 height 30
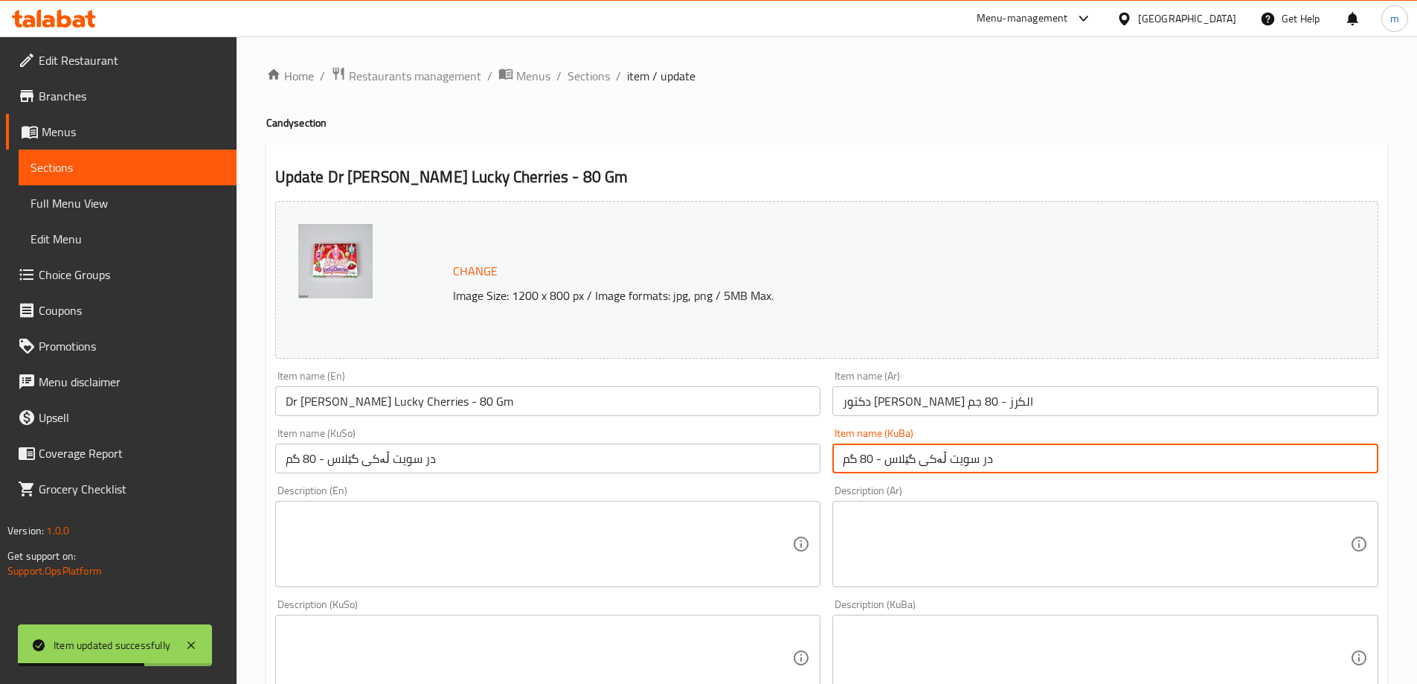
click at [979, 463] on input "در سویت ڵەکی گێلاس - 80 گم" at bounding box center [1105, 458] width 546 height 30
click at [986, 462] on input "در سویت ڵەکی گێلاس - 80 گم" at bounding box center [1105, 458] width 546 height 30
click at [983, 460] on input "در سویت ڵەکی گێلاس - 80 گم" at bounding box center [1105, 458] width 546 height 30
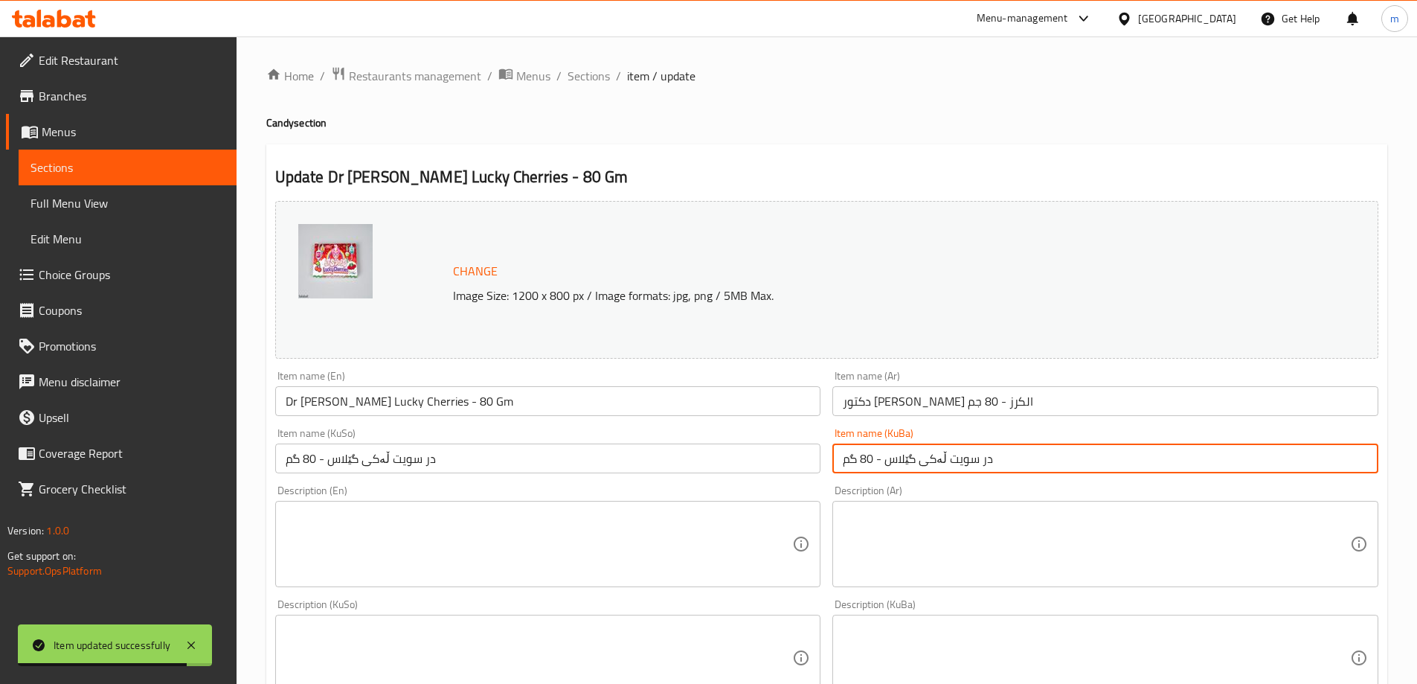
paste input "کتۆ"
type input "دکتۆر سویت ڵەکی گێلاس - 80 گم"
click at [426, 463] on input "در سویت ڵەکی گێلاس - 80 گم" at bounding box center [548, 458] width 546 height 30
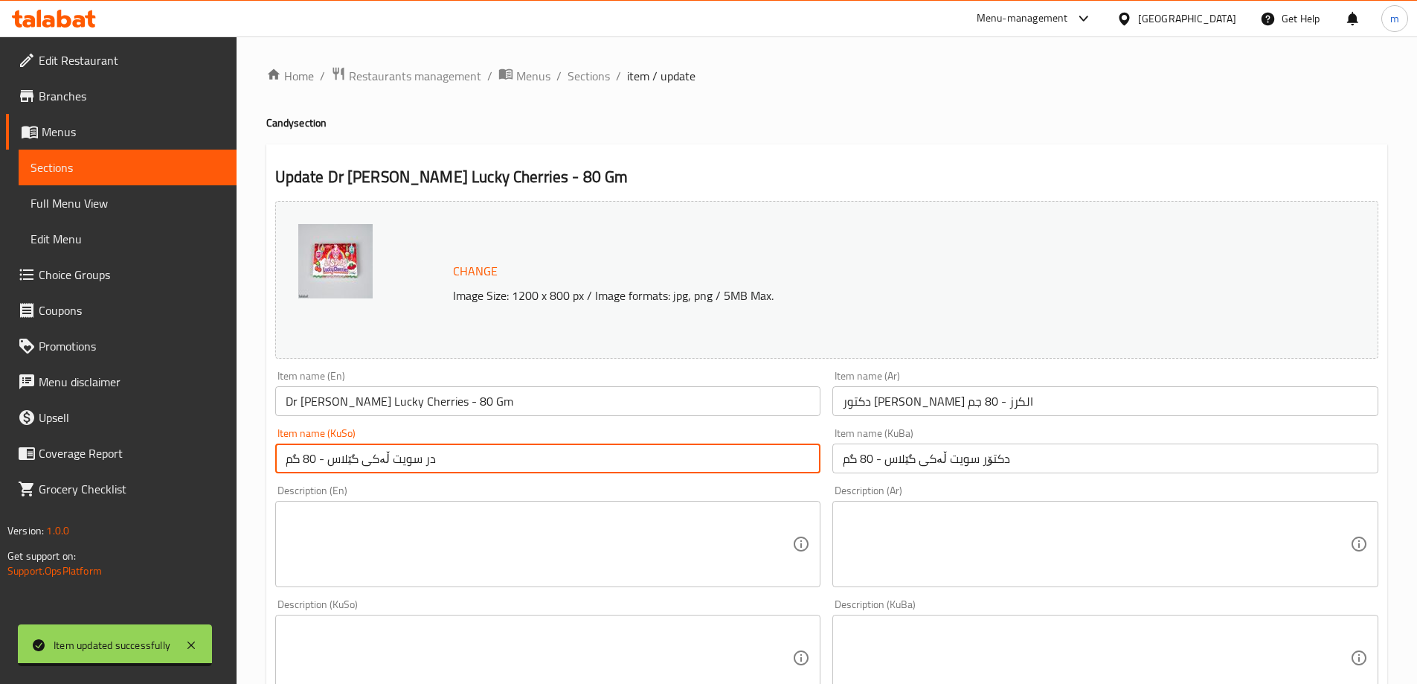
click at [426, 463] on input "در سویت ڵەکی گێلاس - 80 گم" at bounding box center [548, 458] width 546 height 30
paste input "کتۆ"
type input "دکتۆر سویت ڵەکی گێلاس - 80 گم"
click at [457, 395] on input "[PERSON_NAME] Lucky Cherries - 80 Gm" at bounding box center [548, 401] width 546 height 30
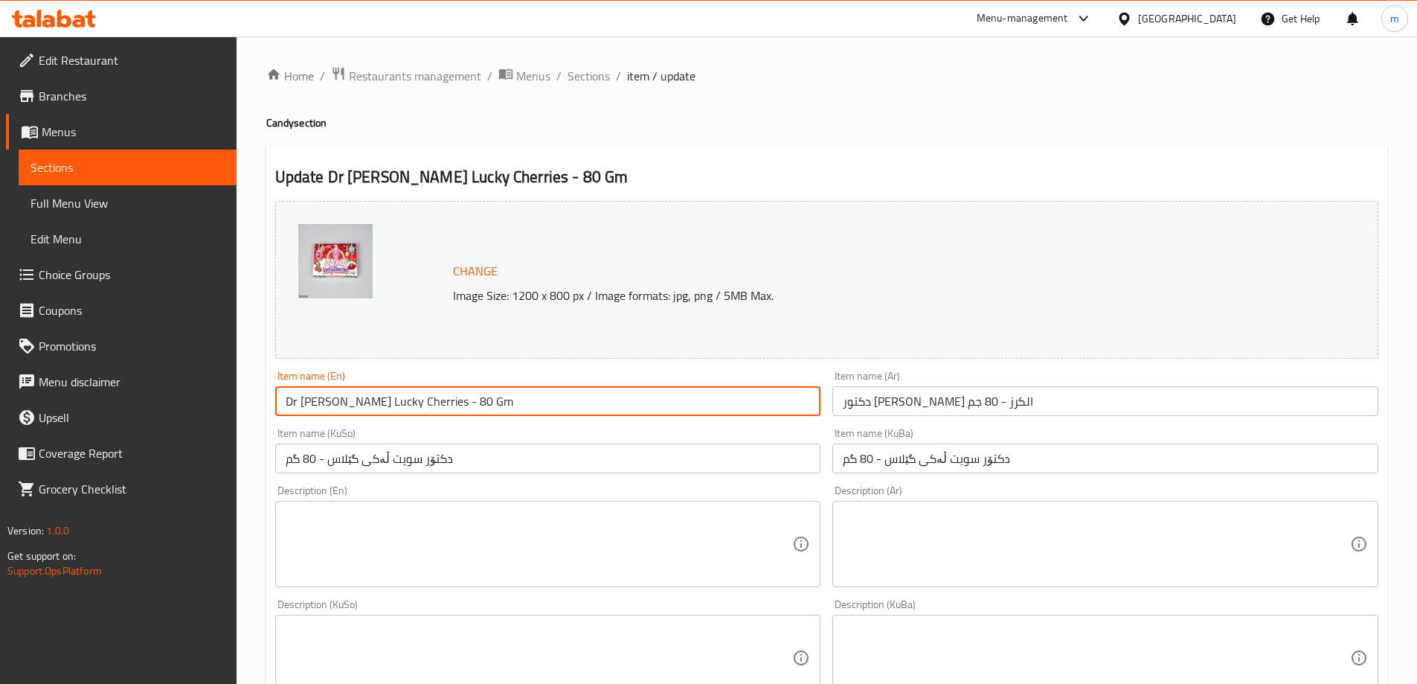
click at [593, 73] on span "Sections" at bounding box center [589, 76] width 42 height 18
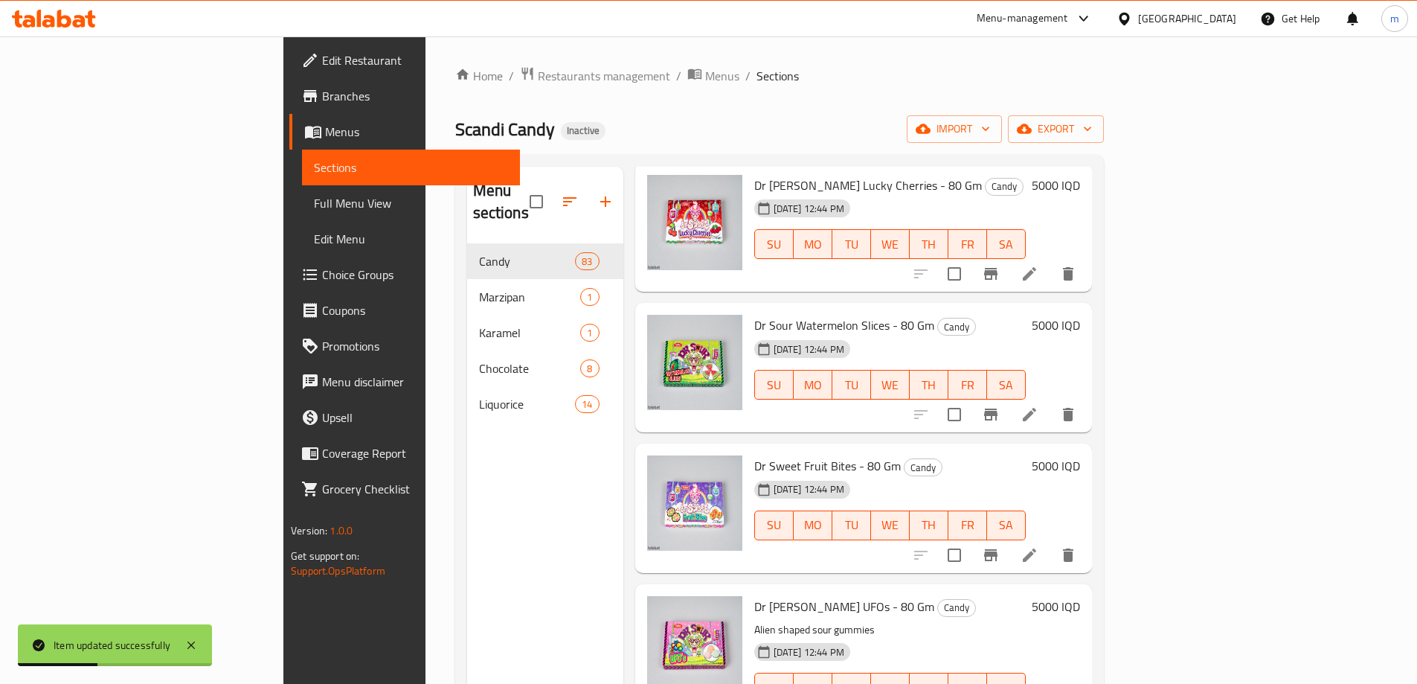
scroll to position [744, 0]
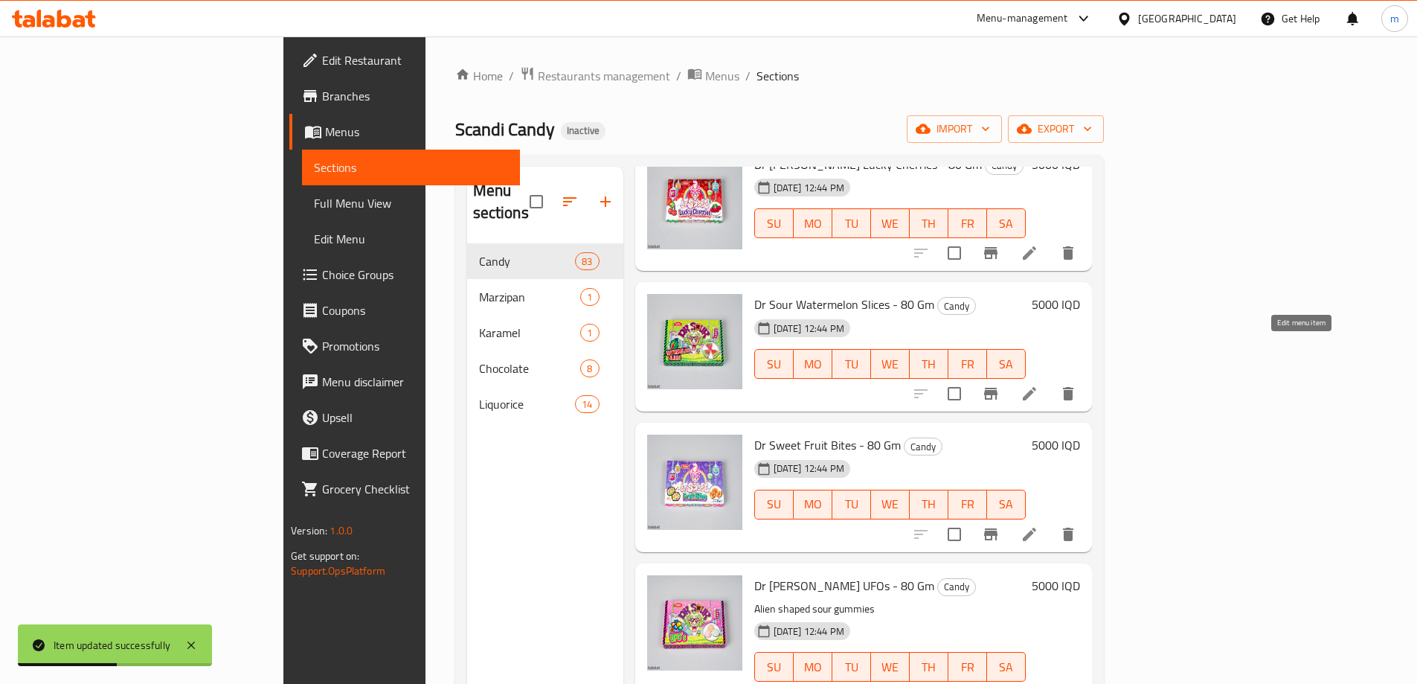
click at [1038, 385] on icon at bounding box center [1030, 394] width 18 height 18
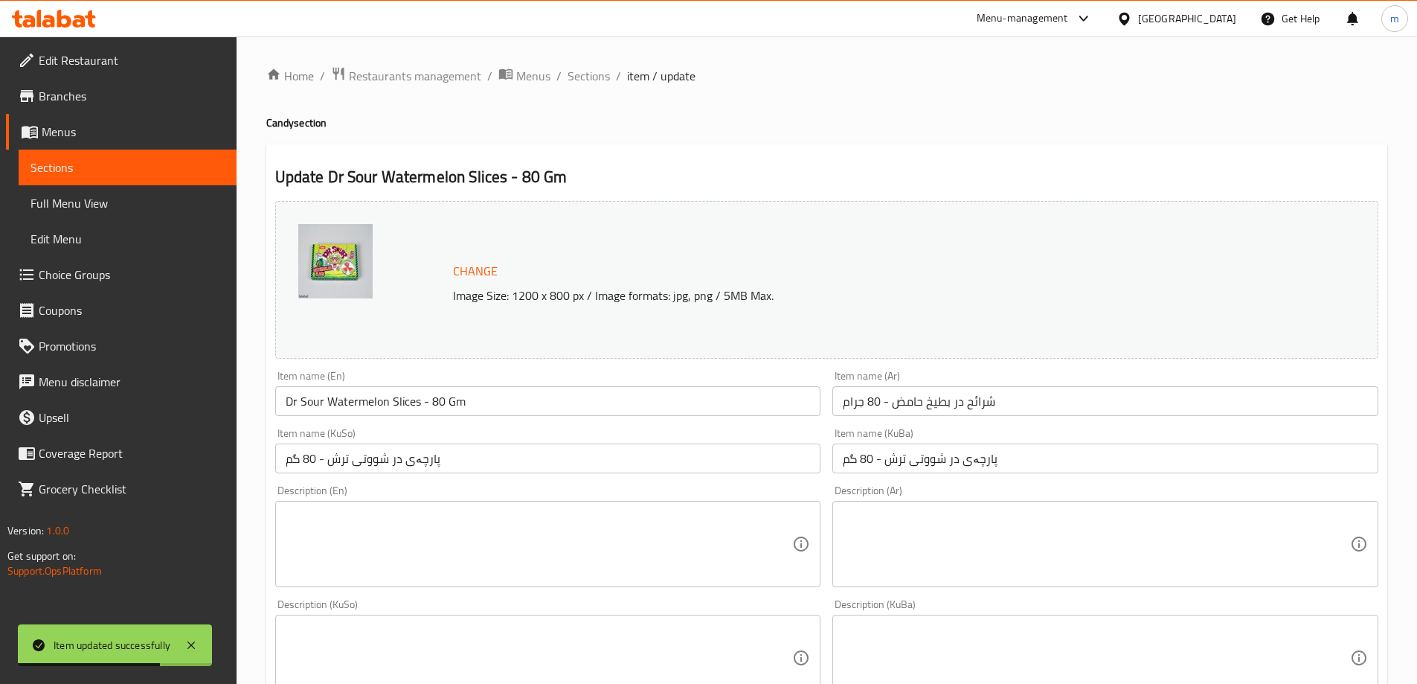
click at [957, 401] on input "شرائح در بطيخ حامض - 80 جرام" at bounding box center [1105, 401] width 546 height 30
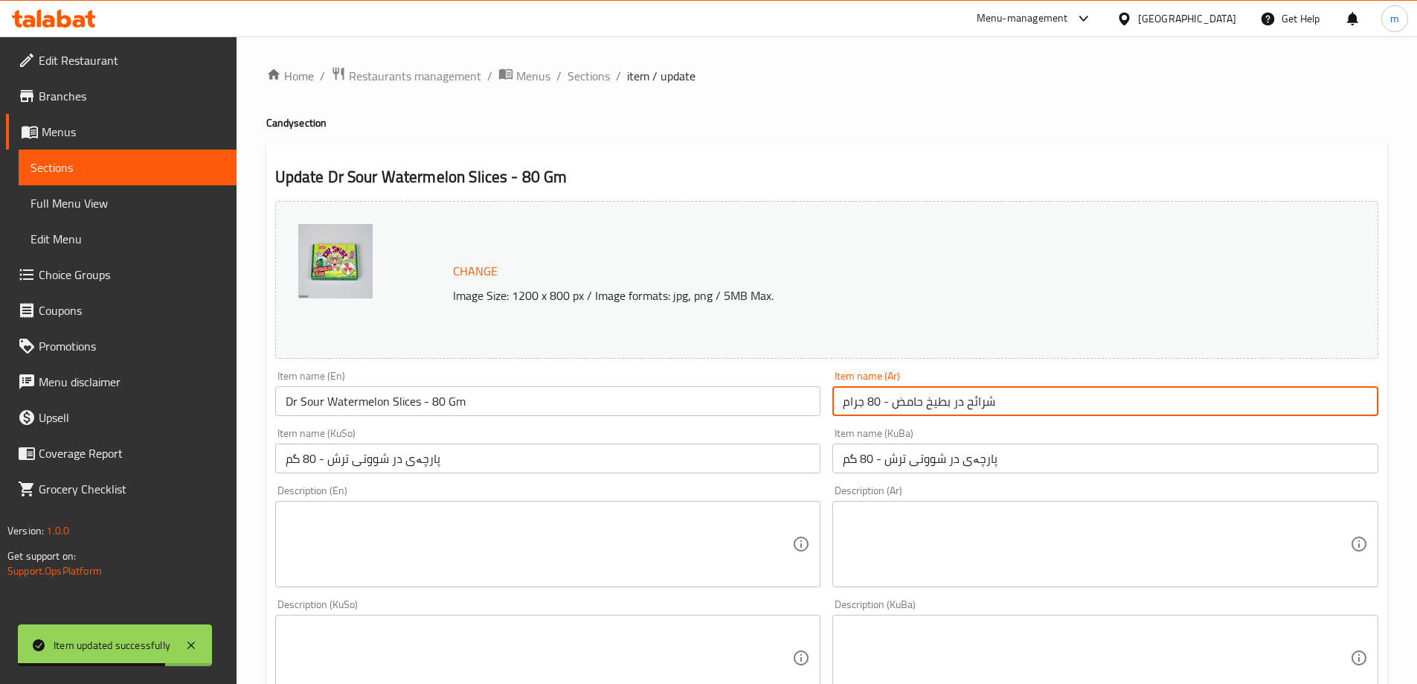
click at [957, 401] on input "شرائح در بطيخ حامض - 80 جرام" at bounding box center [1105, 401] width 546 height 30
paste input "کتۆ"
type input "شرائح دکتۆر بطيخ حامض - 80 جرام"
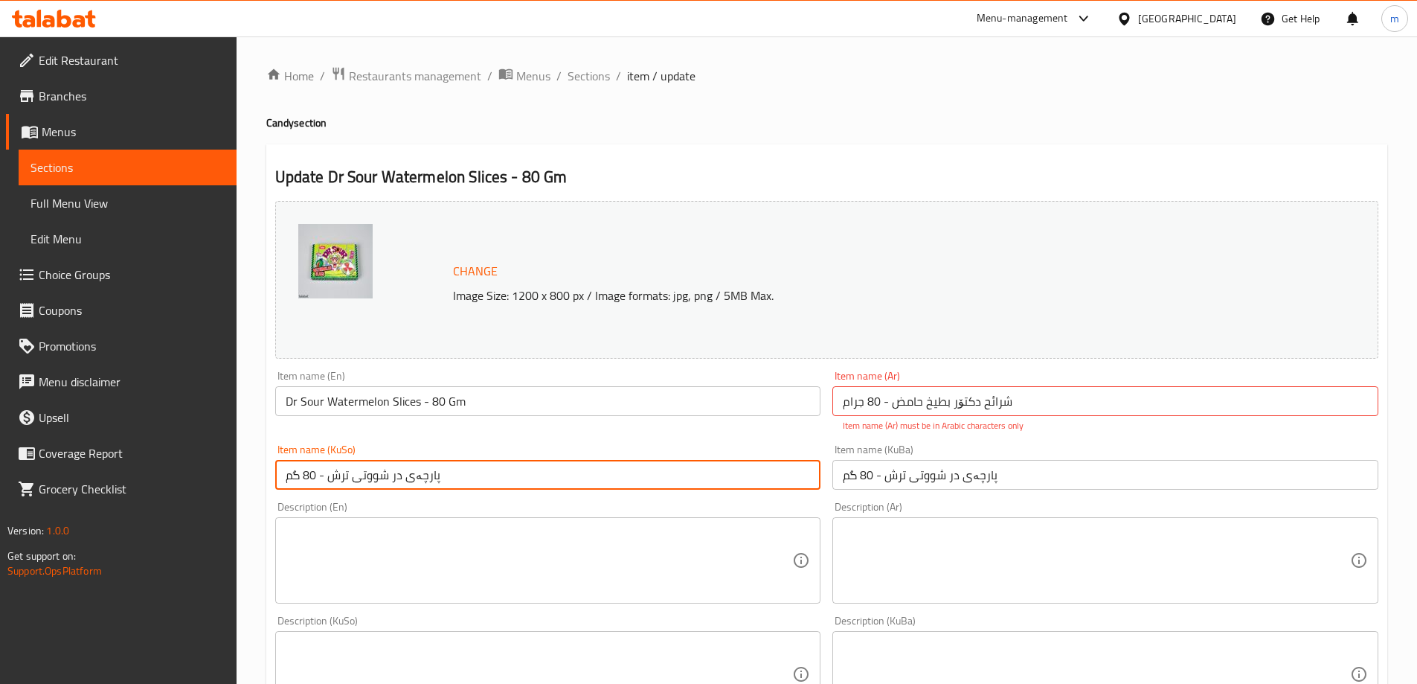
click at [389, 456] on div "Item name (KuSo) پارچەی در شووتی ترش - 80 گم Item name (KuSo)" at bounding box center [548, 466] width 546 height 45
click at [394, 478] on input "پارچەی در شووتی ترش - 80 گم" at bounding box center [548, 475] width 546 height 30
paste input "کتۆ"
type input "پارچەی دکتۆر شووتی ترش - 80 گم"
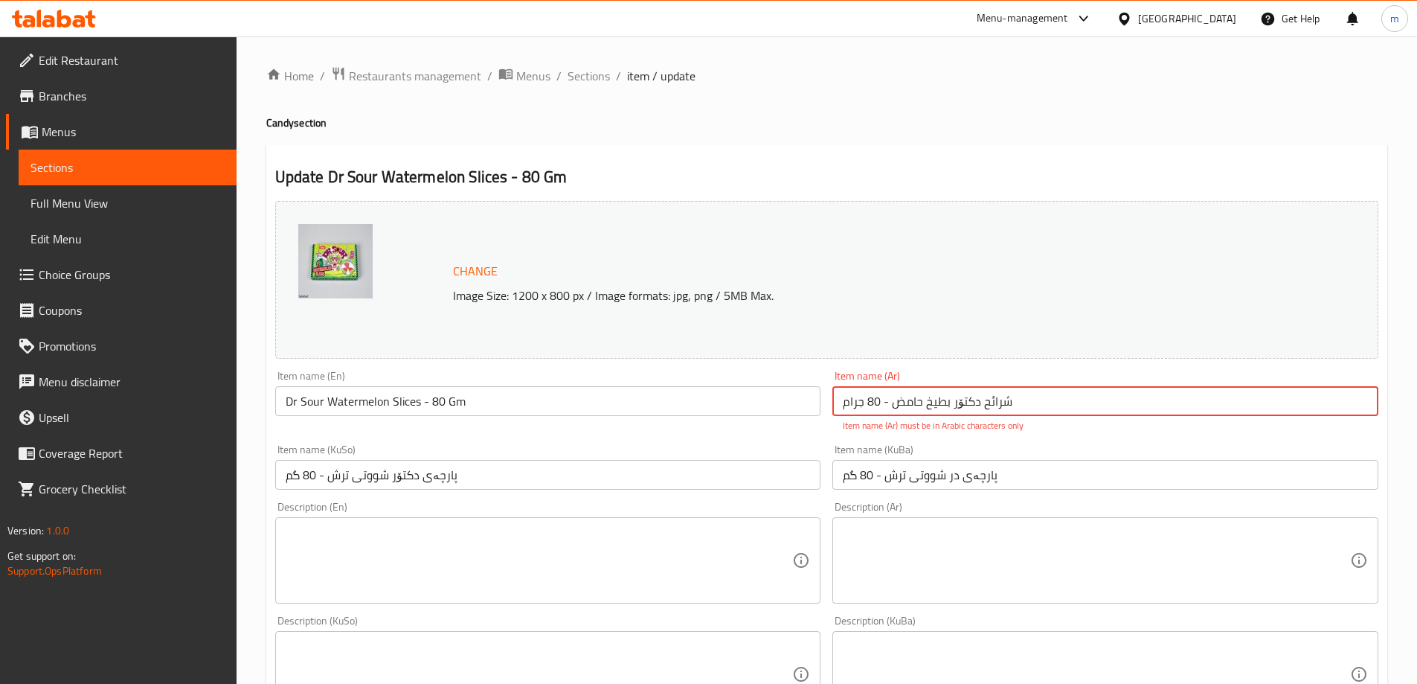
click at [969, 404] on input "شرائح دکتۆر بطيخ حامض - 80 جرام" at bounding box center [1105, 401] width 546 height 30
paste input "كتو"
type input "شرائح دكتور بطيخ حامض - 80 جرام"
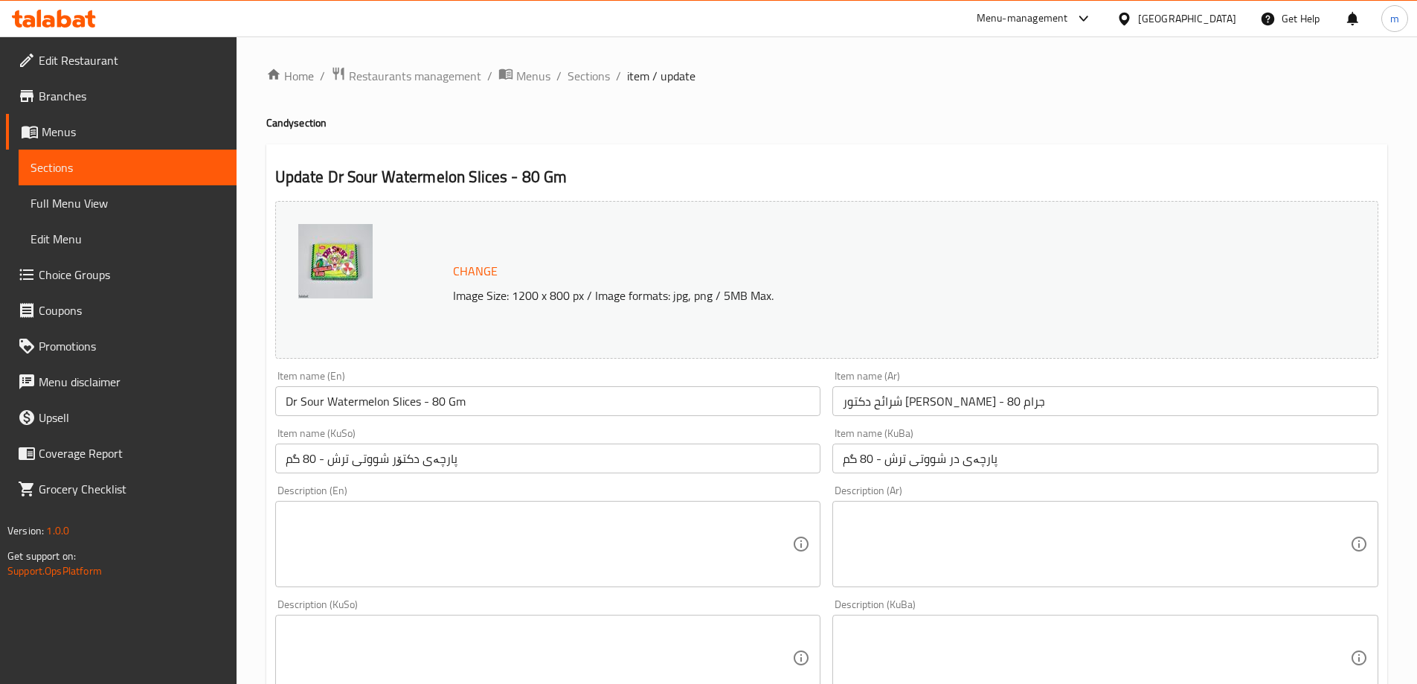
click at [756, 416] on div "Item name (En) Dr Sour Watermelon Slices - 80 Gm Item name (En)" at bounding box center [548, 393] width 558 height 57
drag, startPoint x: 733, startPoint y: 379, endPoint x: 725, endPoint y: 414, distance: 36.5
click at [733, 386] on div "Item name (En) Dr Sour Watermelon Slices - 80 Gm Item name (En)" at bounding box center [548, 392] width 546 height 45
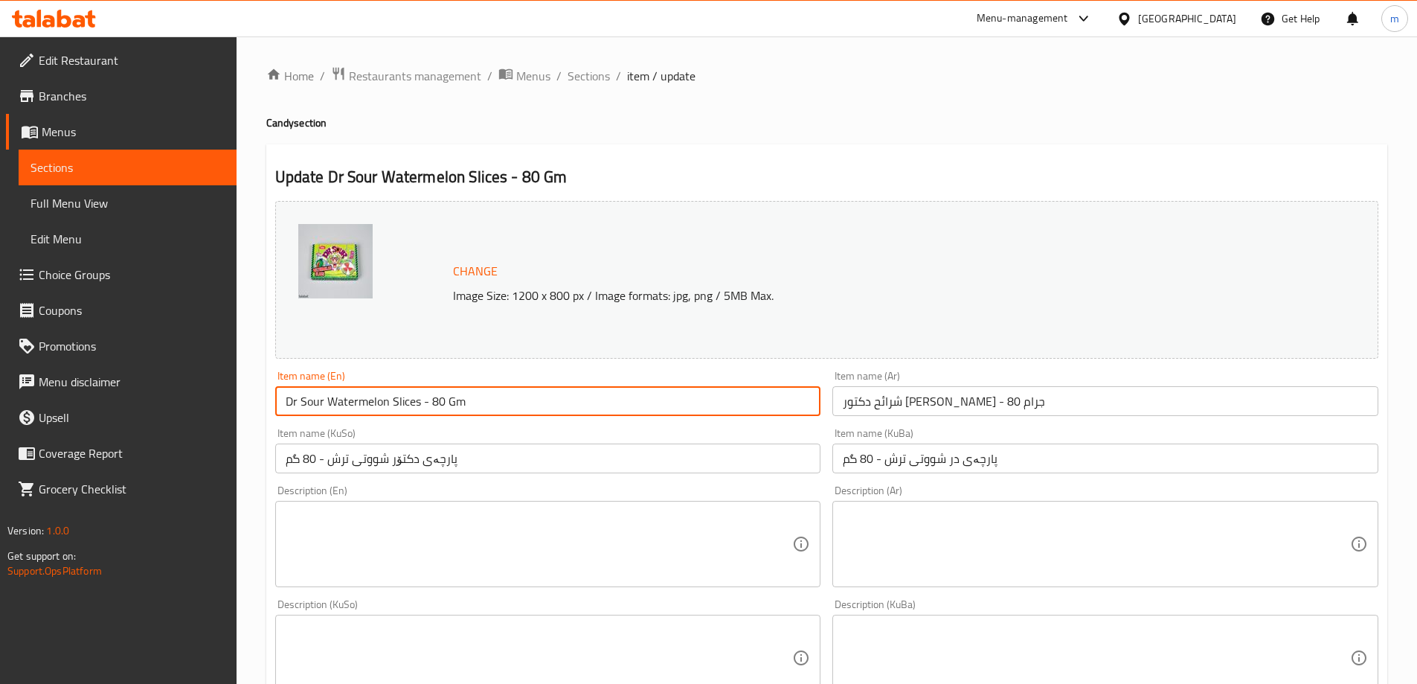
click at [725, 414] on input "Dr Sour Watermelon Slices - 80 Gm" at bounding box center [548, 401] width 546 height 30
click at [591, 83] on span "Sections" at bounding box center [589, 76] width 42 height 18
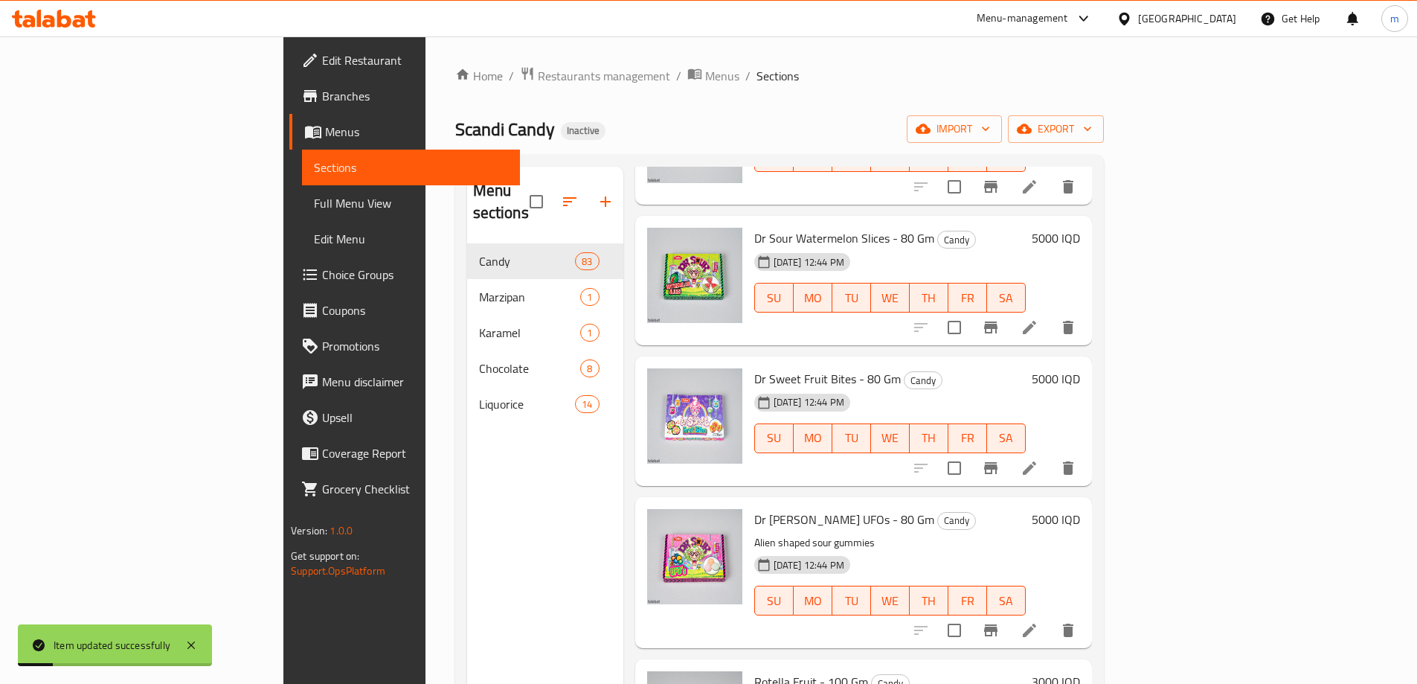
scroll to position [868, 0]
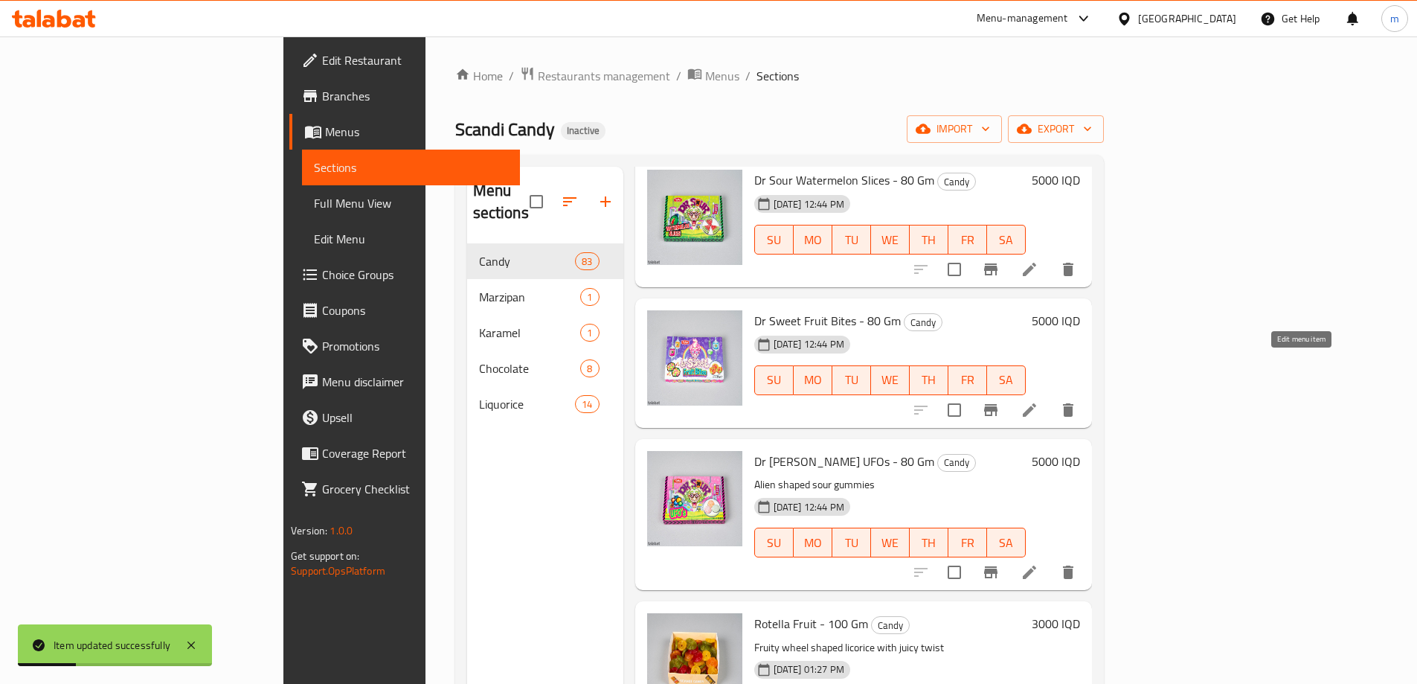
click at [1038, 401] on icon at bounding box center [1030, 410] width 18 height 18
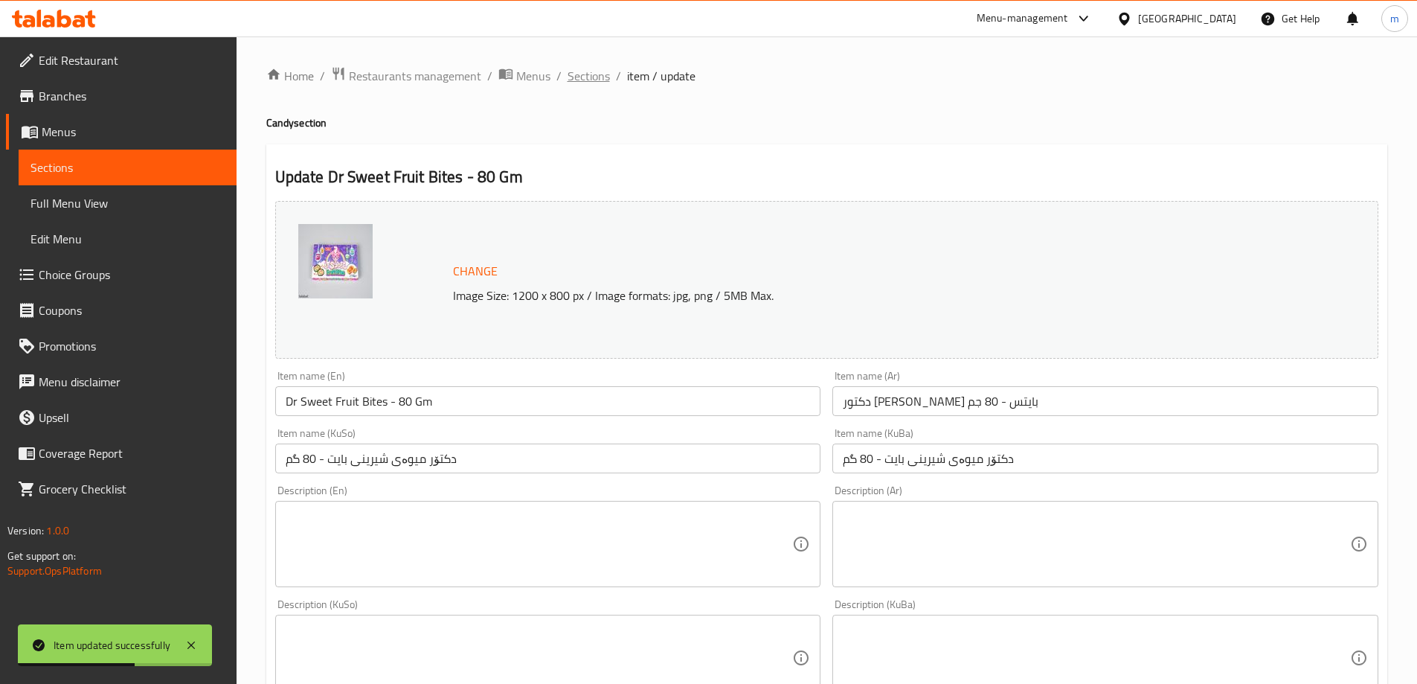
click at [582, 73] on span "Sections" at bounding box center [589, 76] width 42 height 18
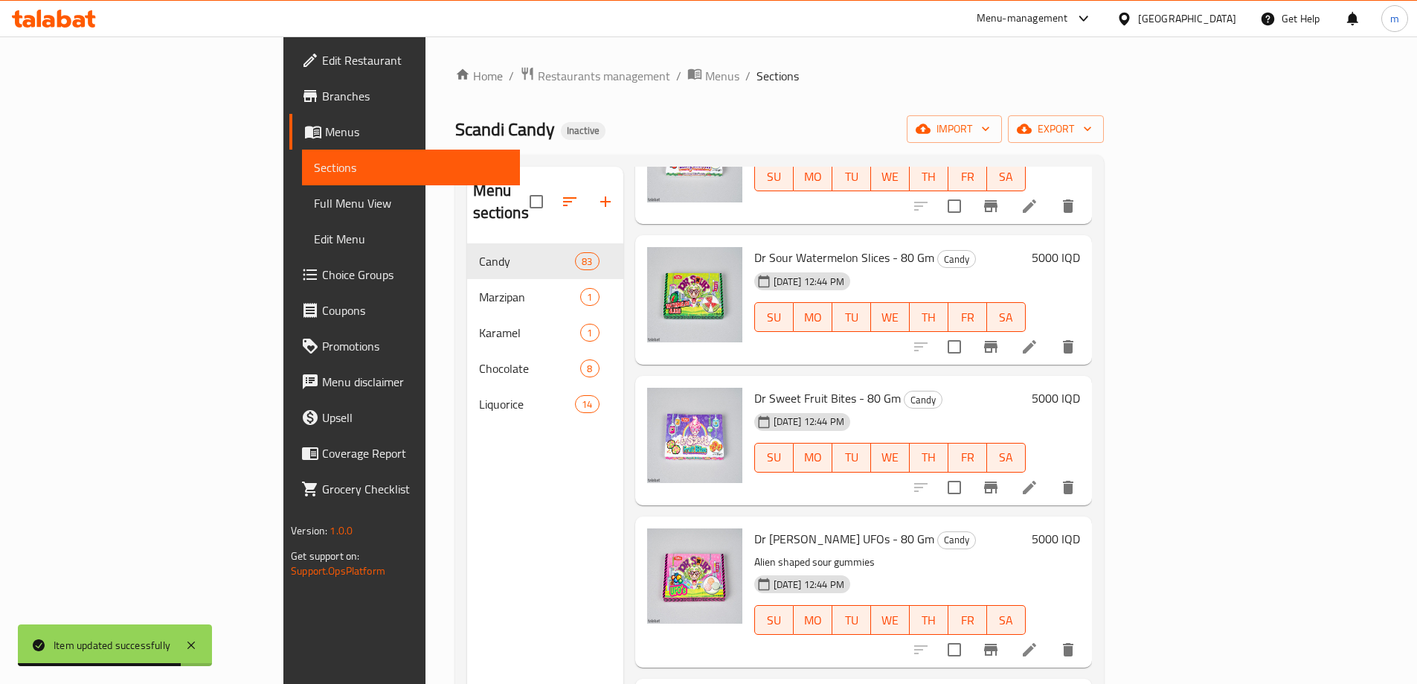
scroll to position [744, 0]
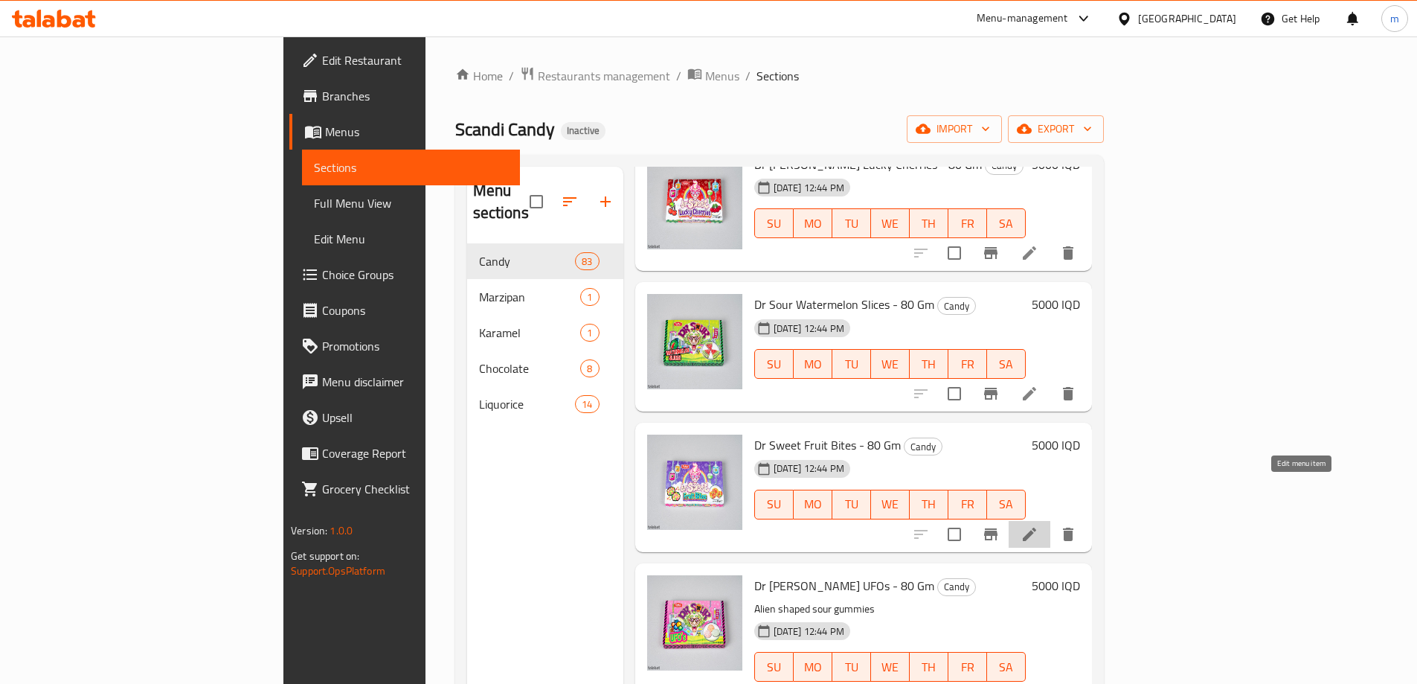
click at [1038, 525] on icon at bounding box center [1030, 534] width 18 height 18
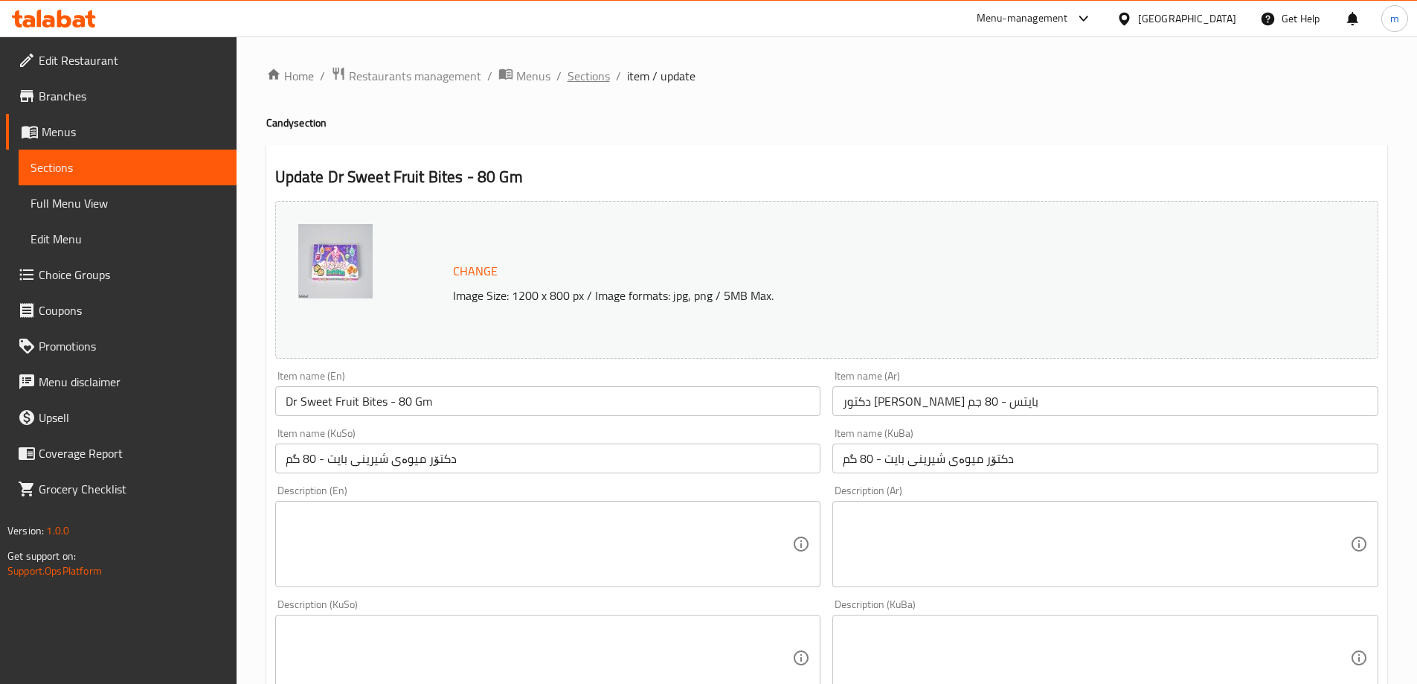
click at [598, 80] on span "Sections" at bounding box center [589, 76] width 42 height 18
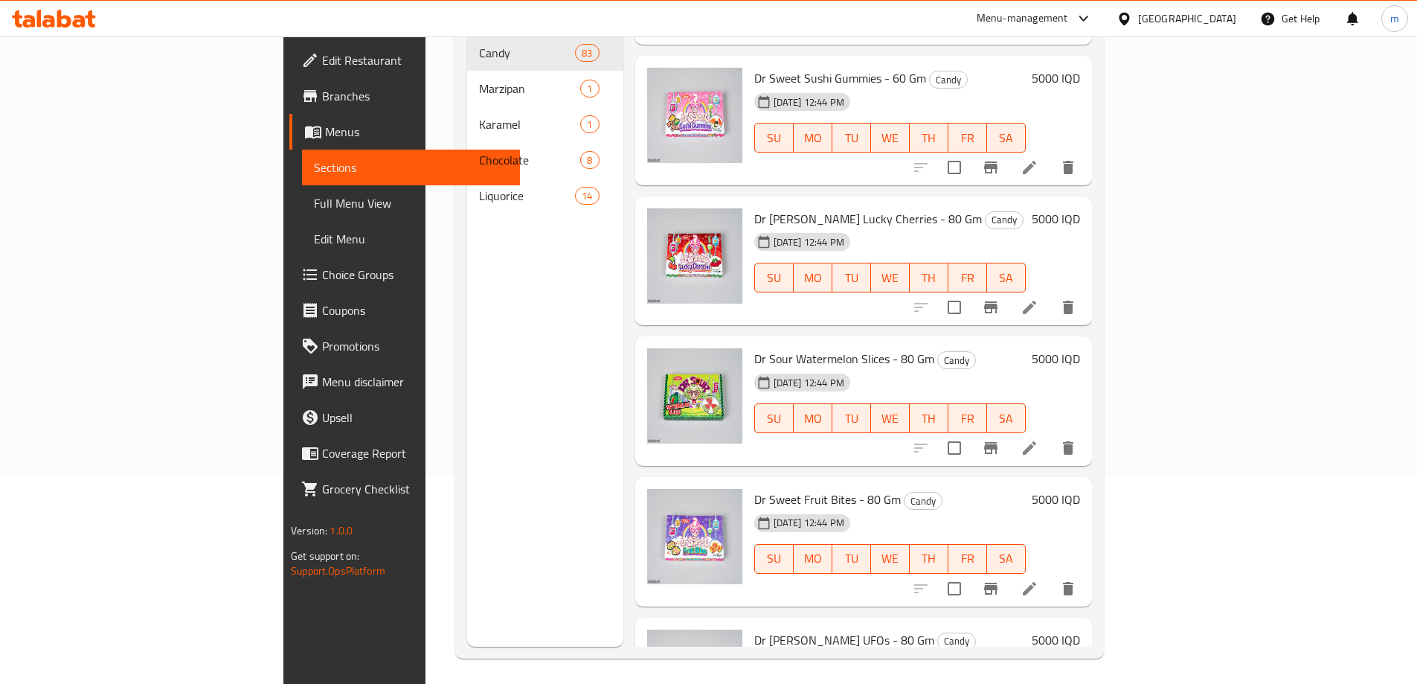
scroll to position [620, 0]
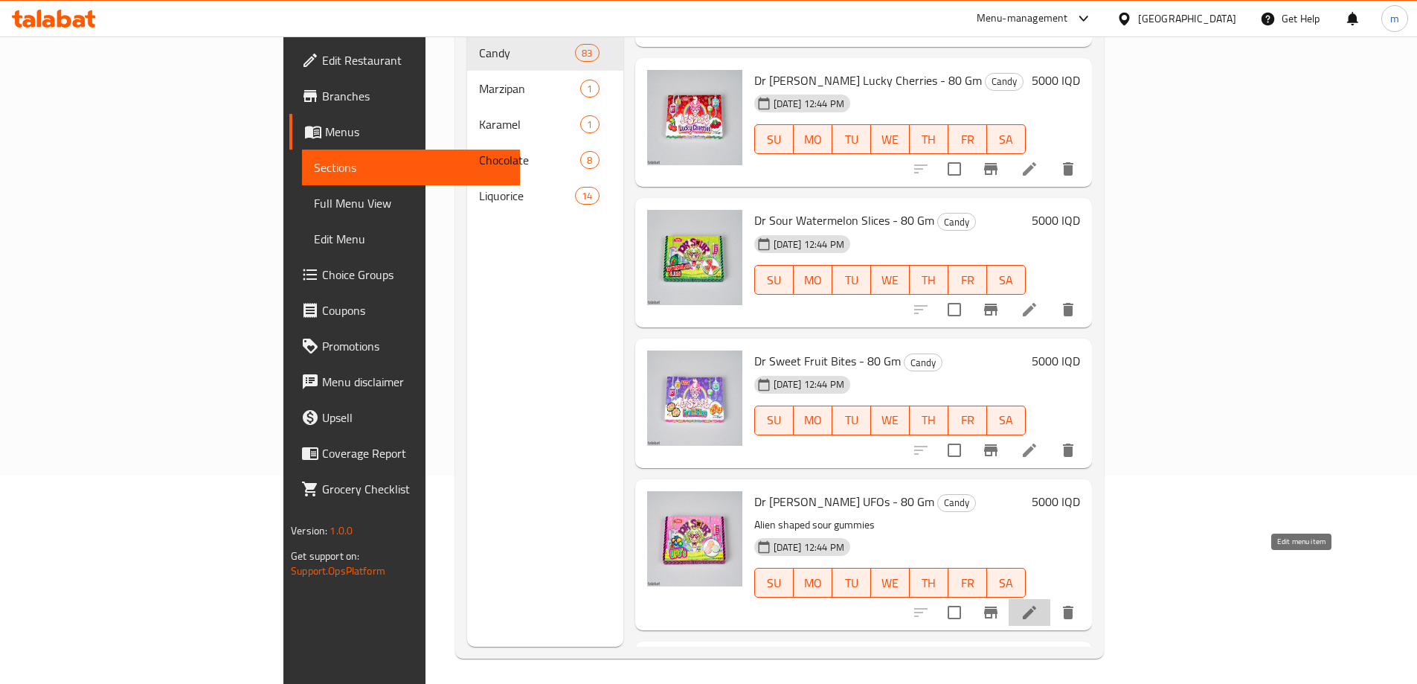
click at [1038, 603] on icon at bounding box center [1030, 612] width 18 height 18
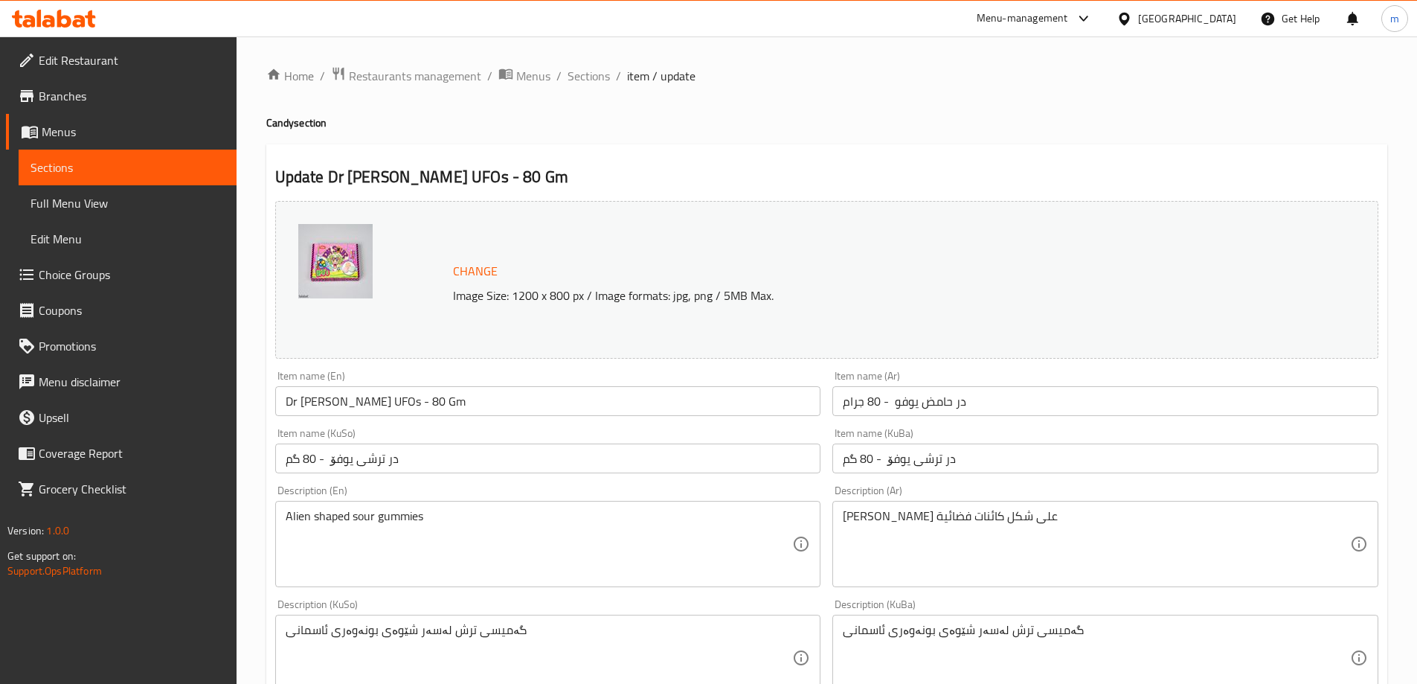
click at [968, 399] on input "در حامض يوفو - 80 جرام" at bounding box center [1105, 401] width 546 height 30
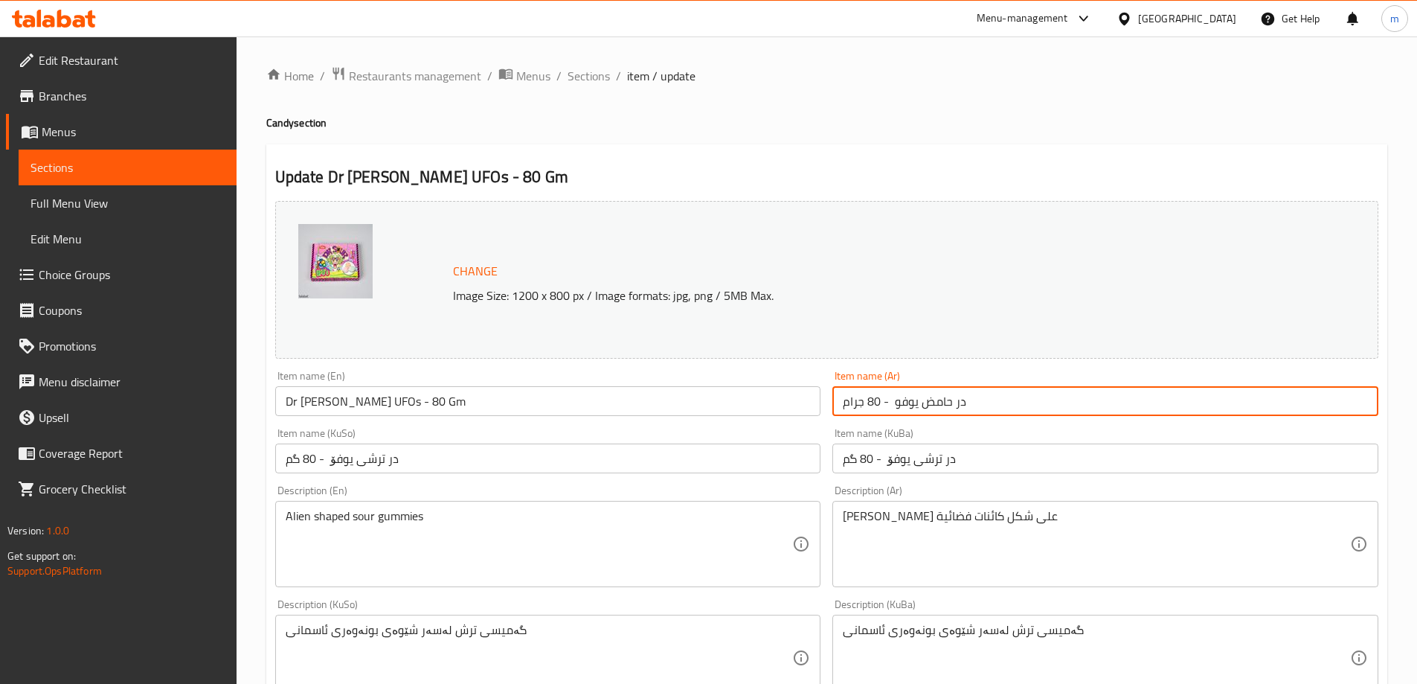
click at [967, 399] on input "در حامض يوفو - 80 جرام" at bounding box center [1105, 401] width 546 height 30
click at [962, 402] on input "در حامض يوفو - 80 جرام" at bounding box center [1105, 401] width 546 height 30
click at [959, 410] on input "در حامض يوفو - 80 جرام" at bounding box center [1105, 401] width 546 height 30
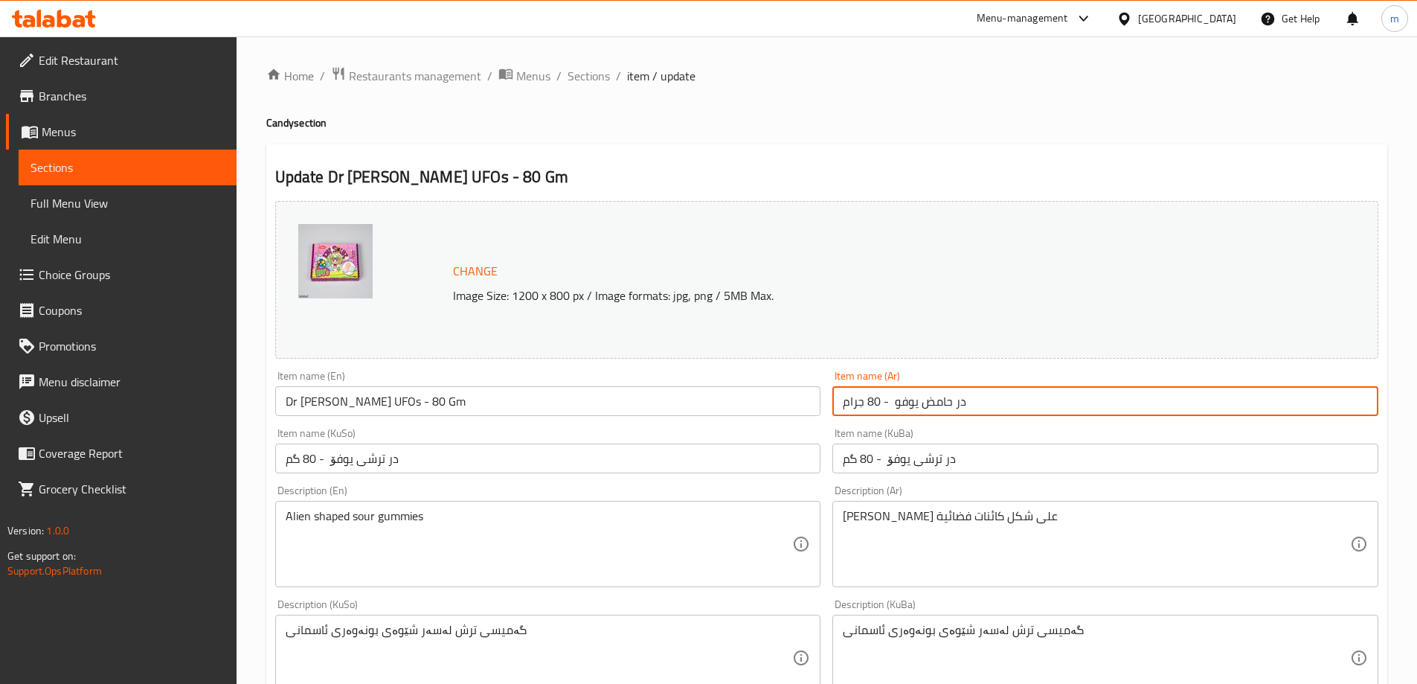
paste input "كتو"
type input "دكتور حامض يوفو - 80 جرام"
click at [946, 456] on input "در ترشی یوفۆ - 80 گم" at bounding box center [1105, 458] width 546 height 30
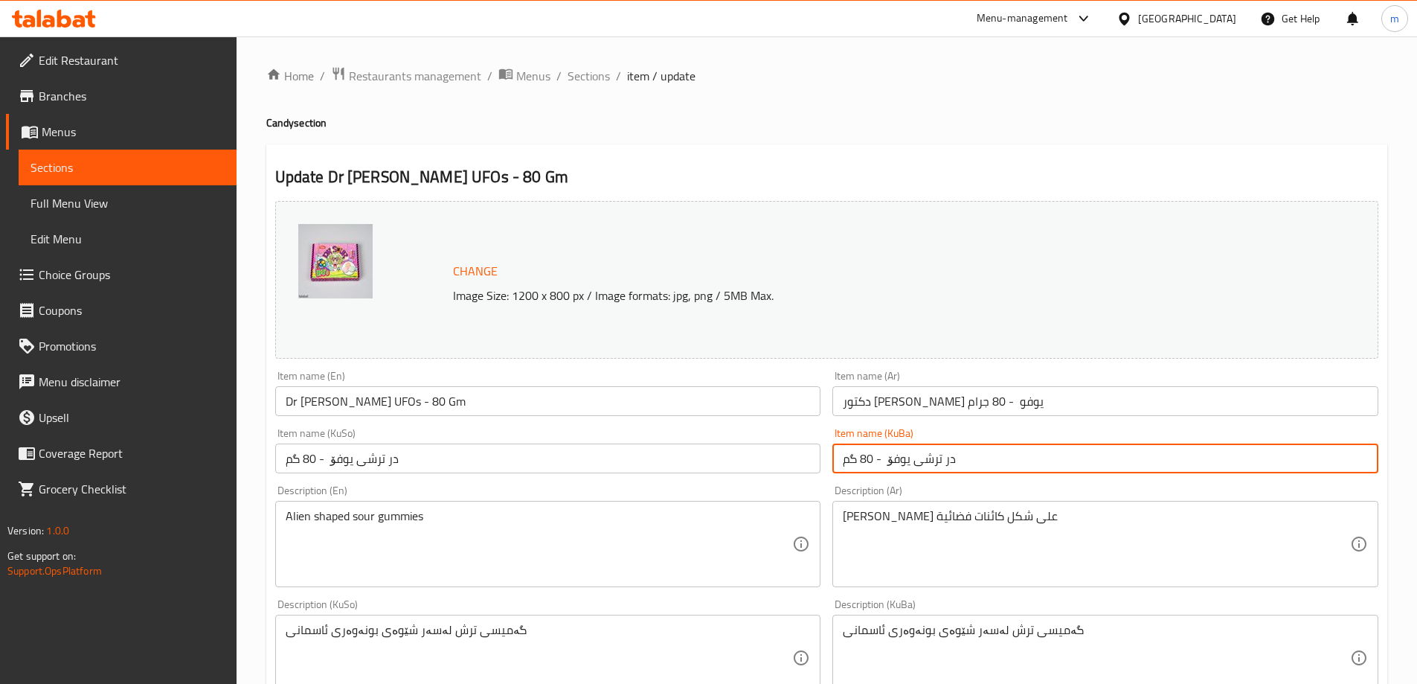
click at [946, 456] on input "در ترشی یوفۆ - 80 گم" at bounding box center [1105, 458] width 546 height 30
click at [397, 465] on input "در ترشی یوفۆ - 80 گم" at bounding box center [548, 458] width 546 height 30
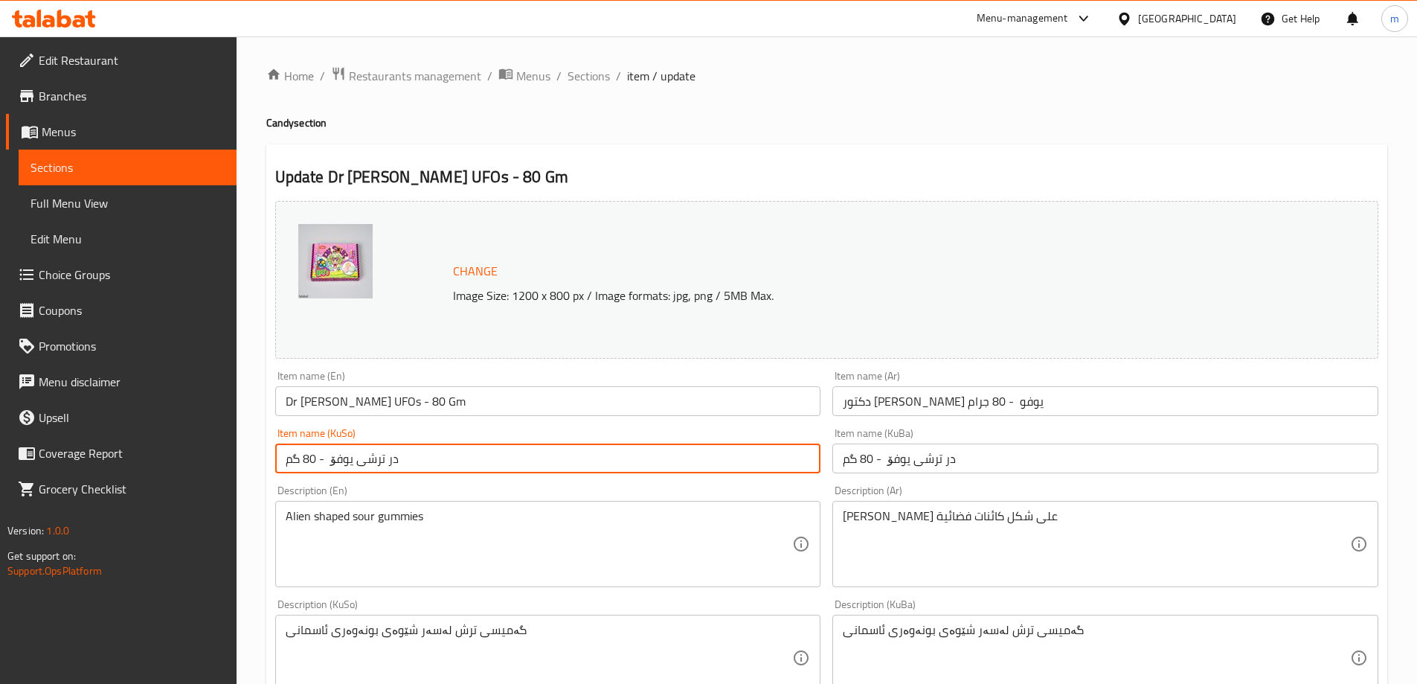
click at [397, 465] on input "در ترشی یوفۆ - 80 گم" at bounding box center [548, 458] width 546 height 30
click at [394, 459] on input "در ترشی یوفۆ - 80 گم" at bounding box center [548, 458] width 546 height 30
click at [393, 458] on input "در ترشی یوفۆ - 80 گم" at bounding box center [548, 458] width 546 height 30
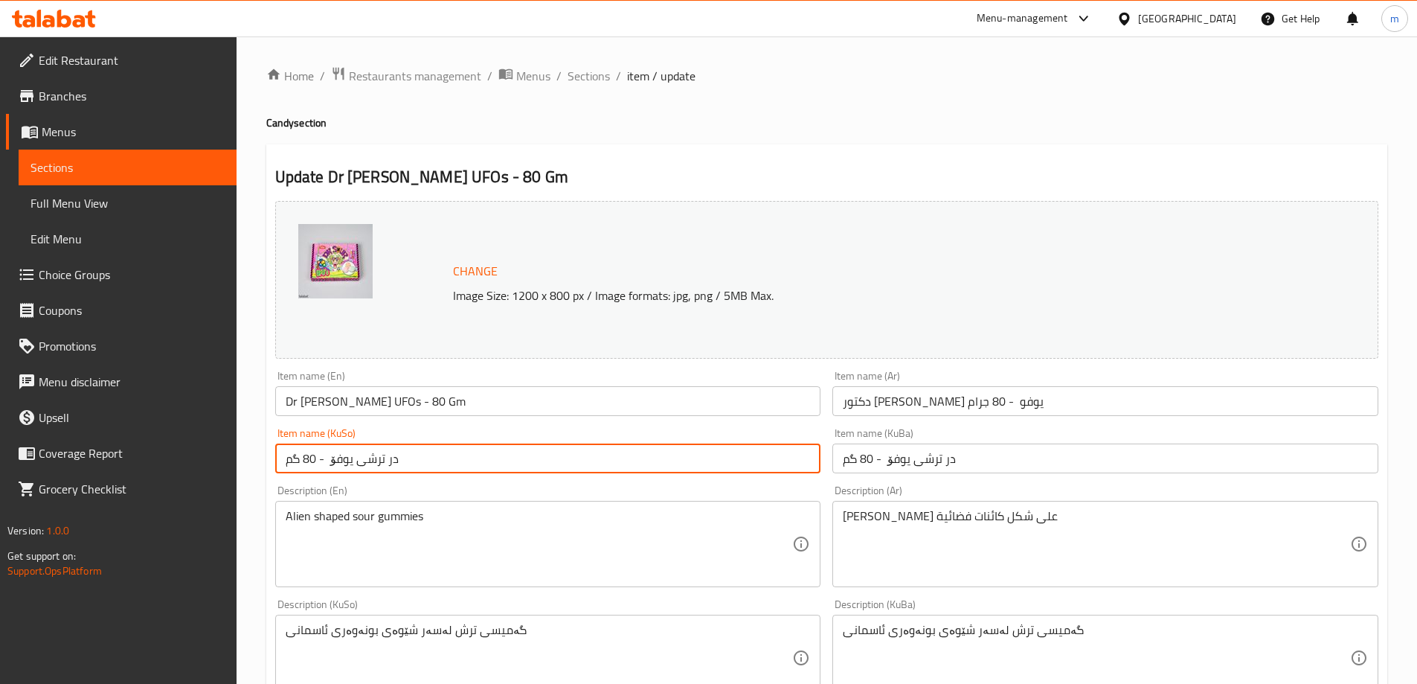
click at [393, 458] on input "در ترشی یوفۆ - 80 گم" at bounding box center [548, 458] width 546 height 30
paste input "کتۆ"
type input "دکتۆر ترشی یوفۆ - 80 گم"
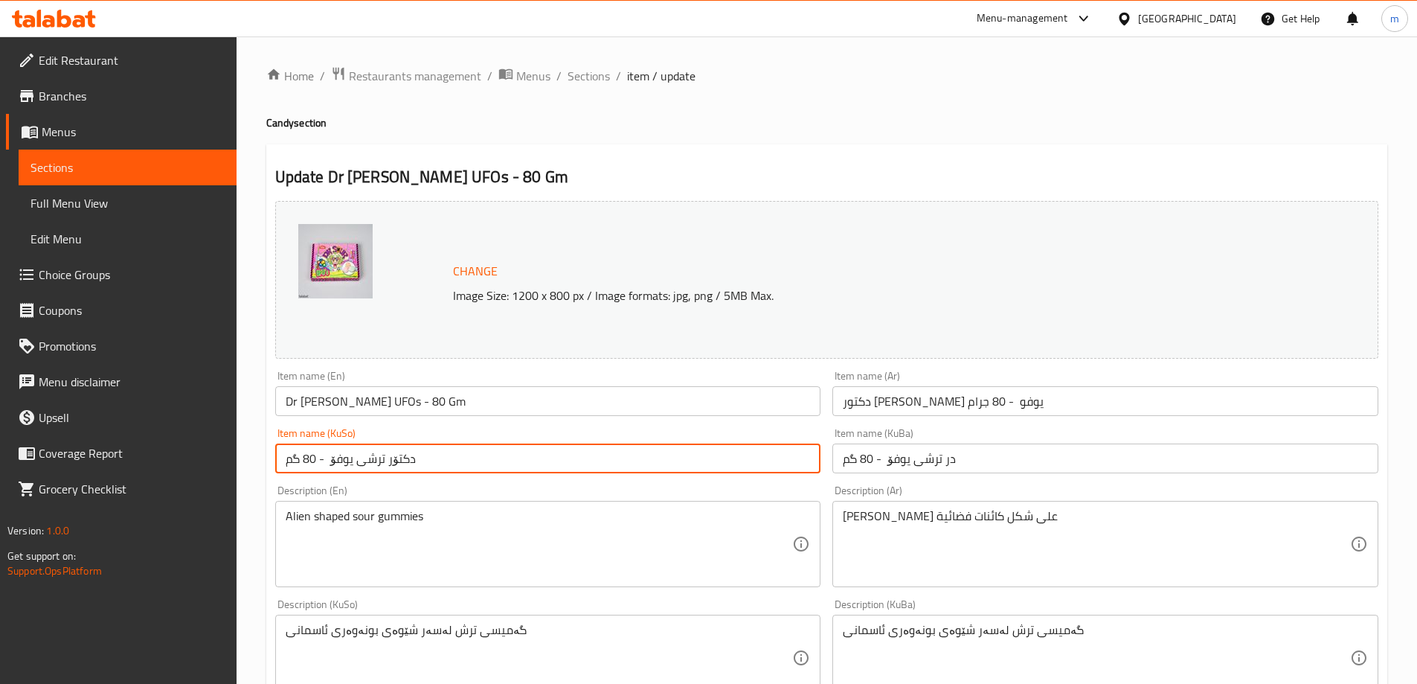
click at [590, 83] on span "Sections" at bounding box center [589, 76] width 42 height 18
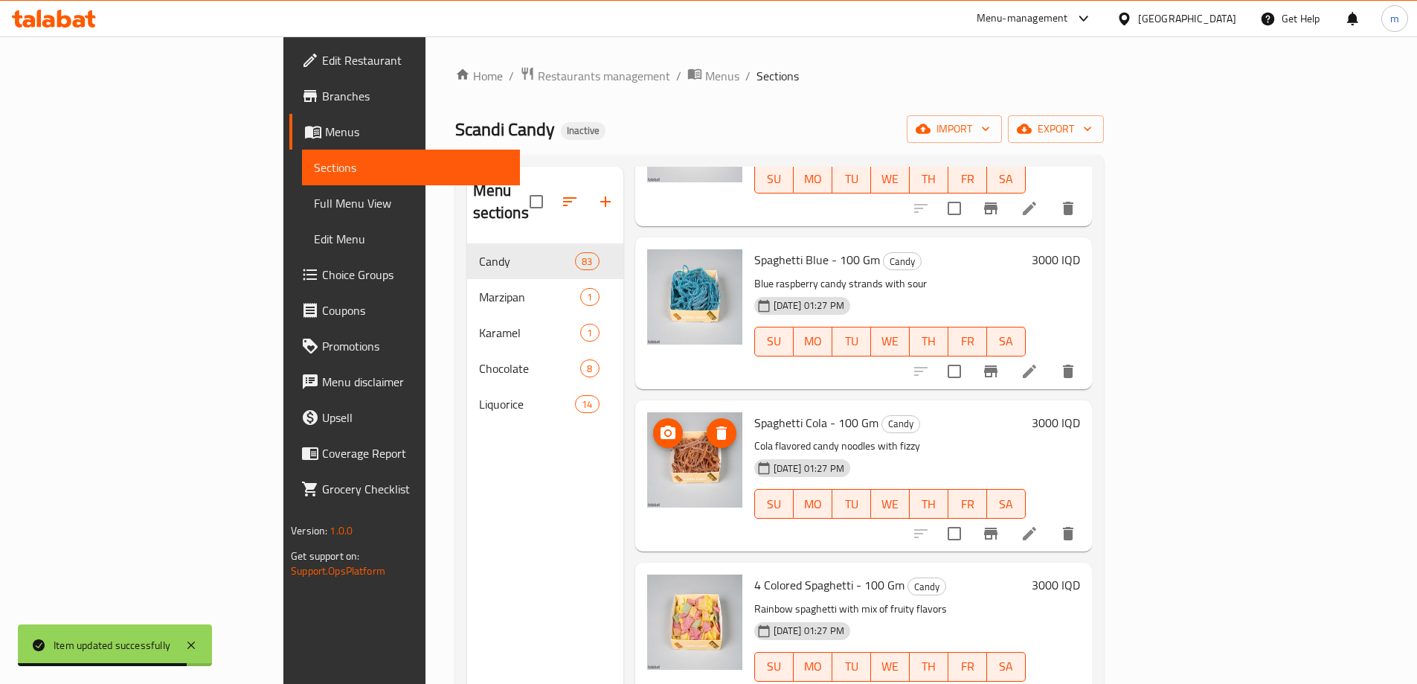
scroll to position [3348, 0]
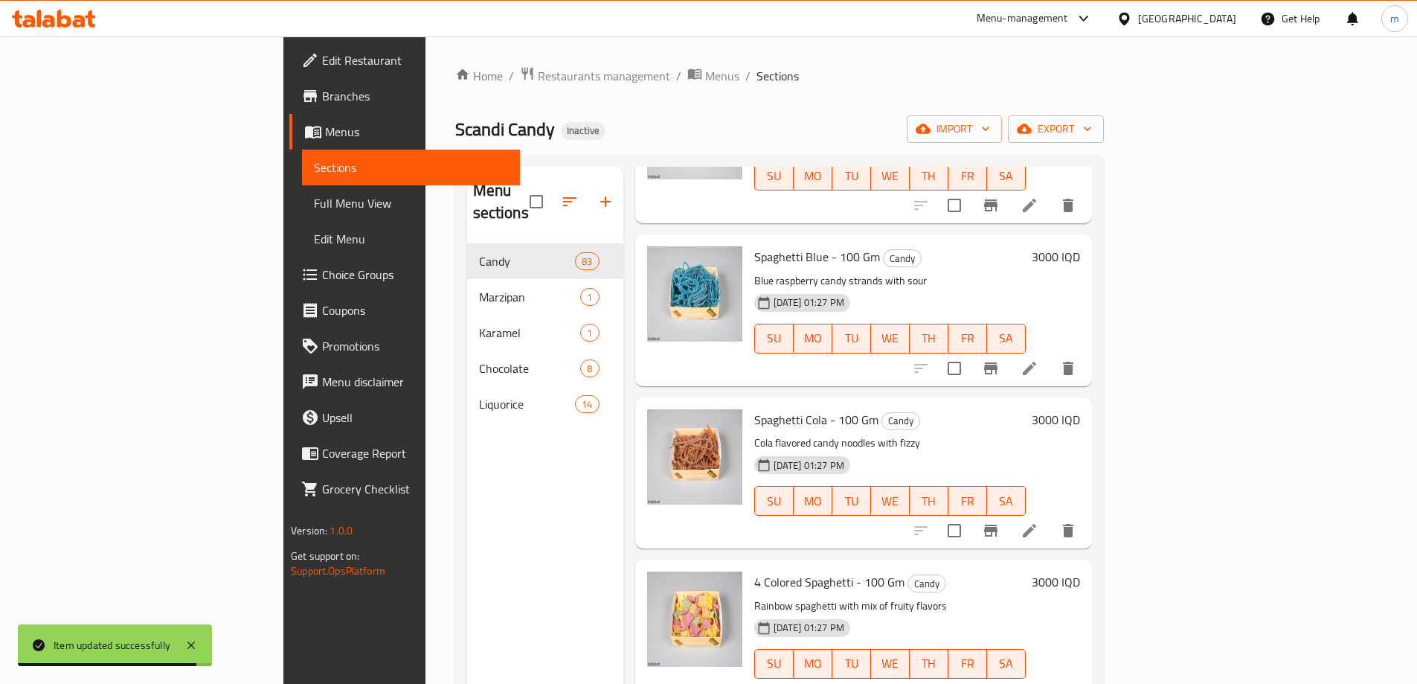
click at [314, 205] on span "Full Menu View" at bounding box center [411, 203] width 194 height 18
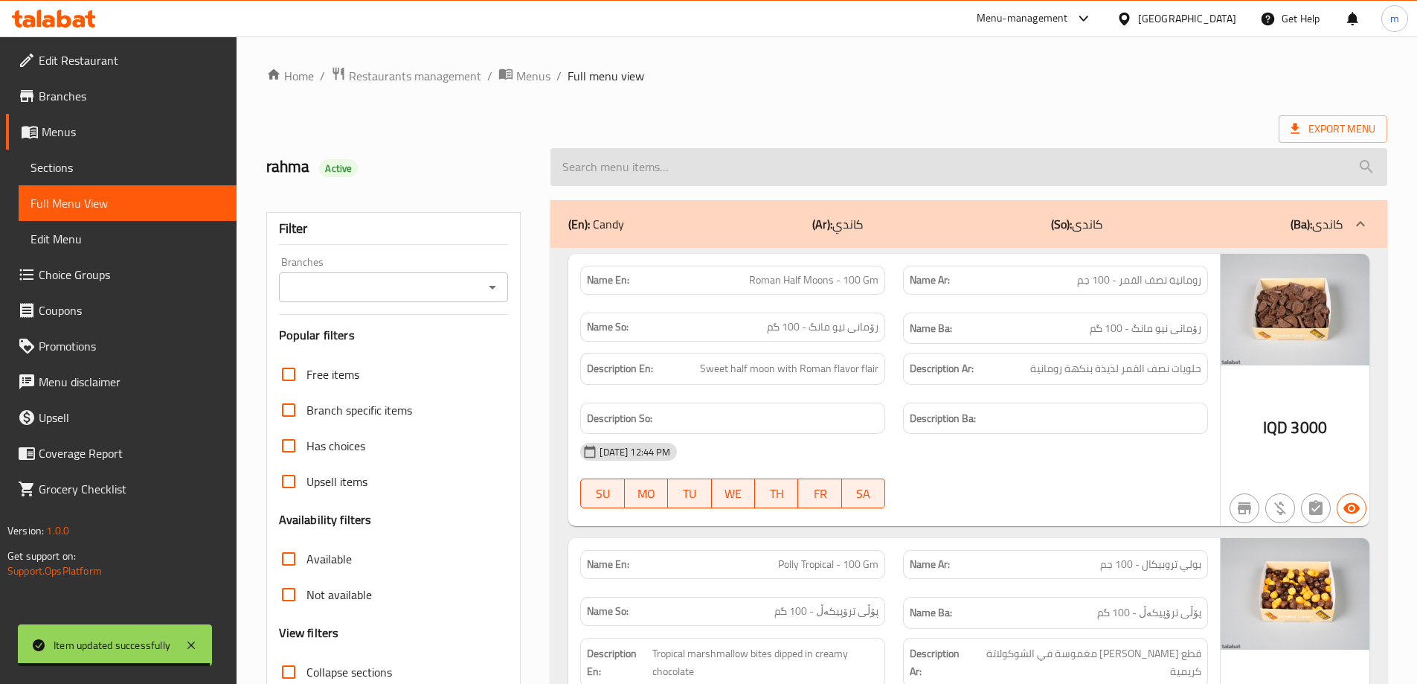
click at [709, 175] on input "search" at bounding box center [968, 167] width 837 height 38
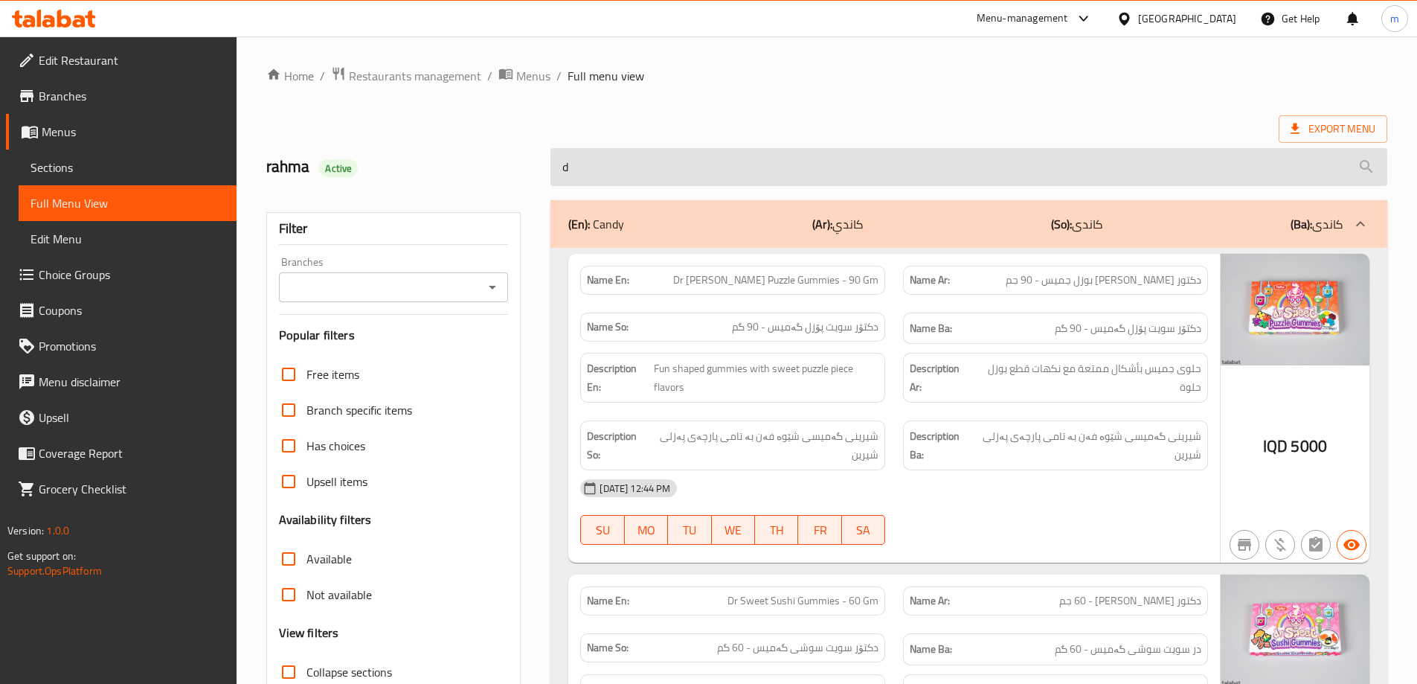
type input "dr"
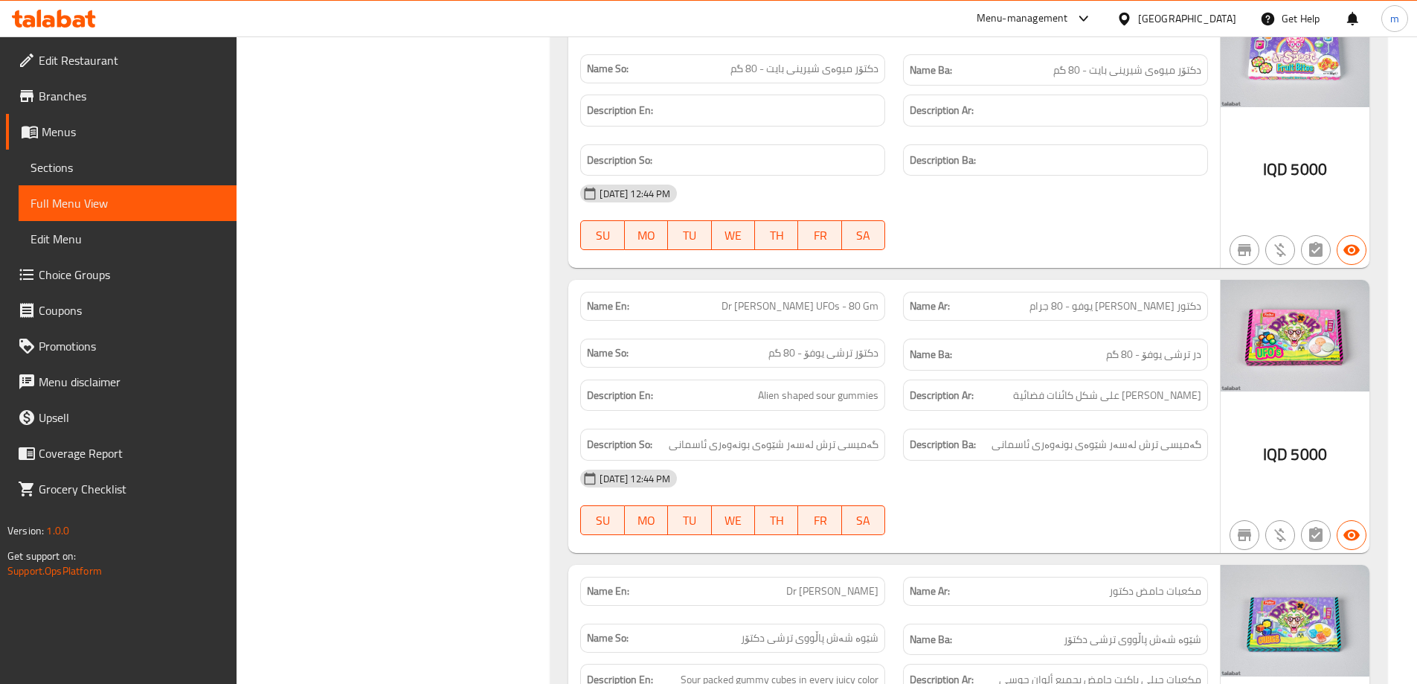
scroll to position [1424, 0]
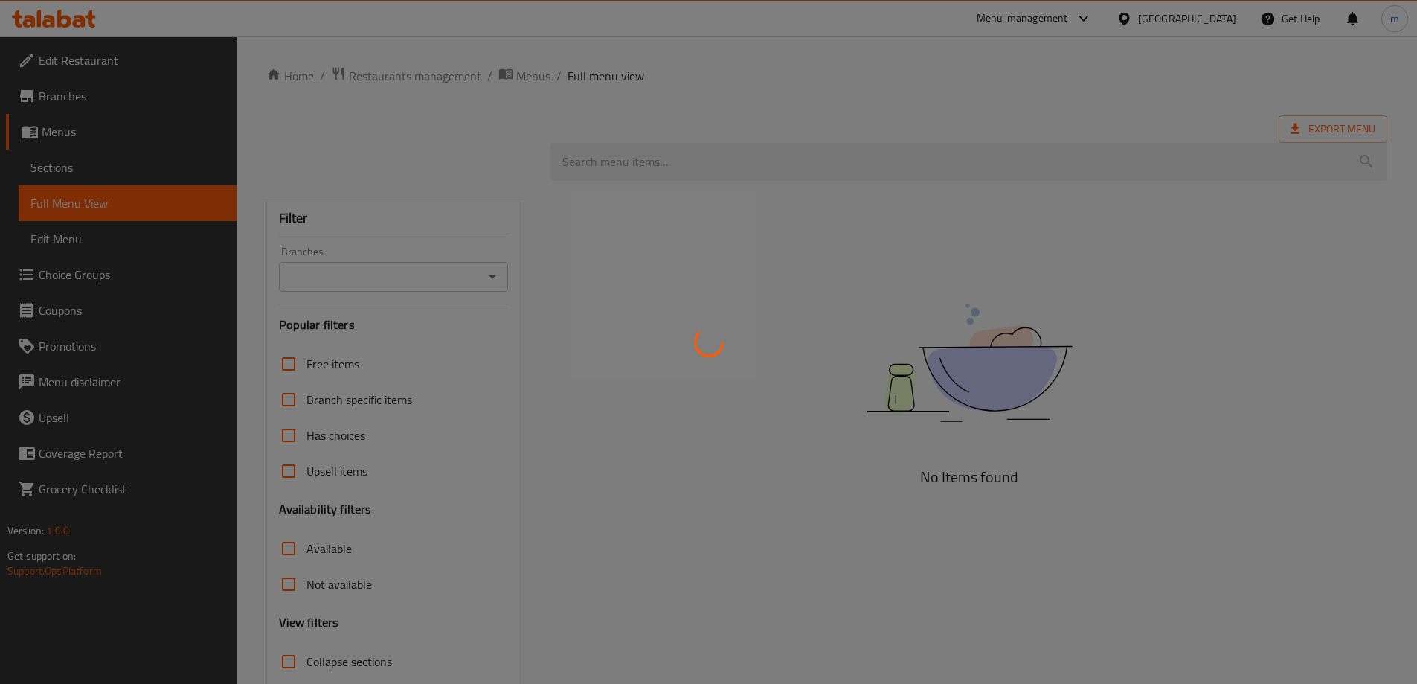
click at [662, 165] on div at bounding box center [708, 342] width 1417 height 684
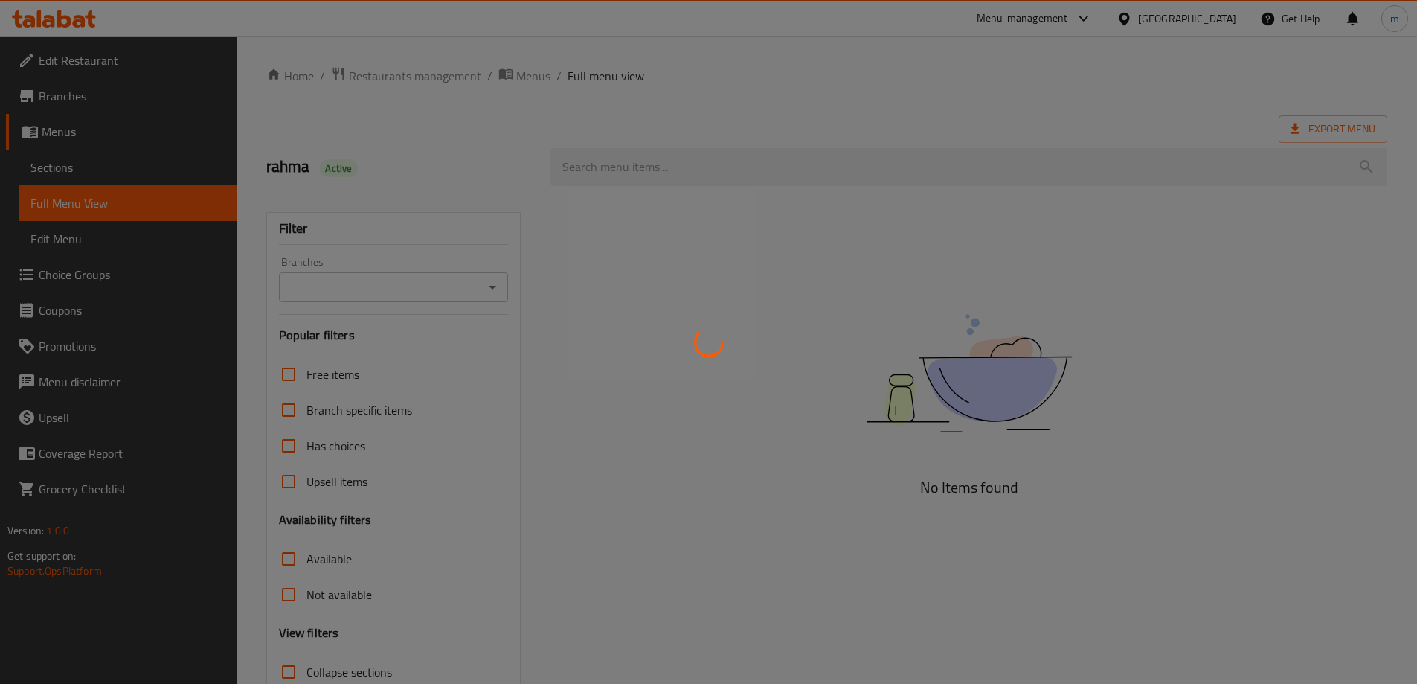
click at [617, 161] on div at bounding box center [708, 342] width 1417 height 684
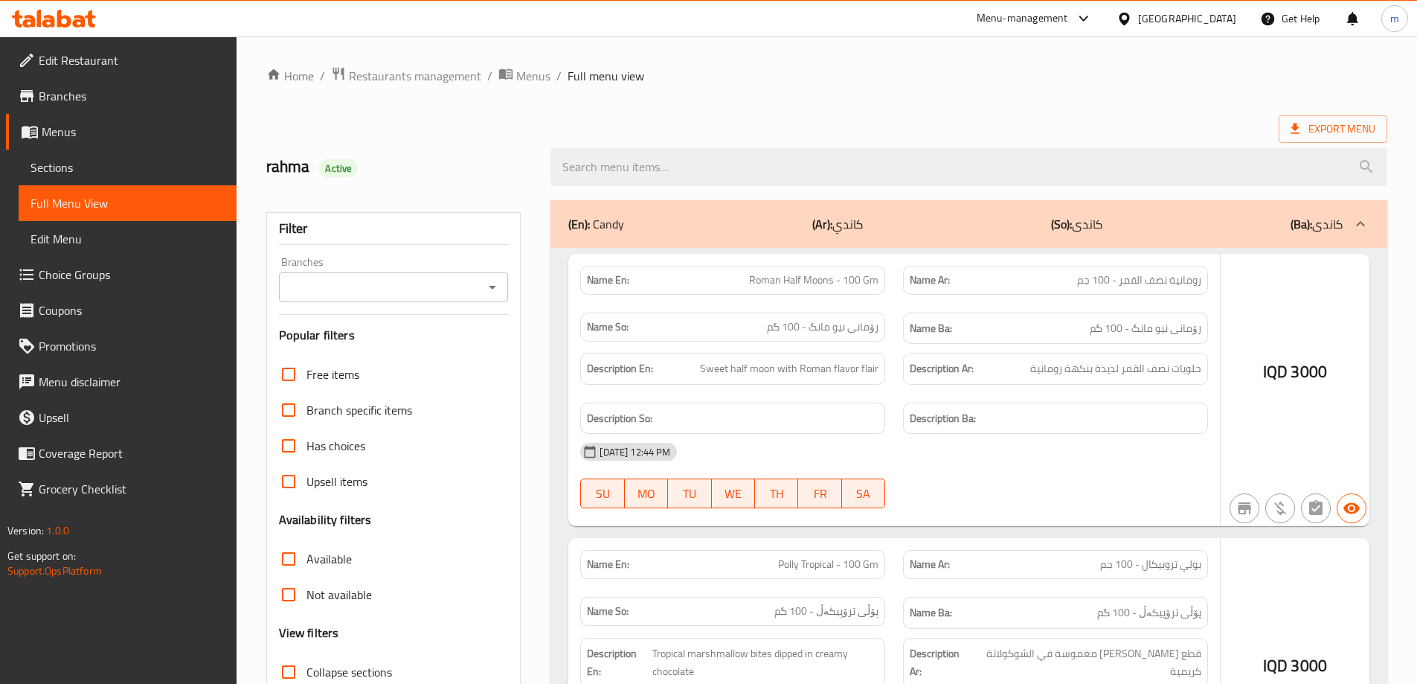
click at [627, 168] on input "search" at bounding box center [968, 167] width 837 height 38
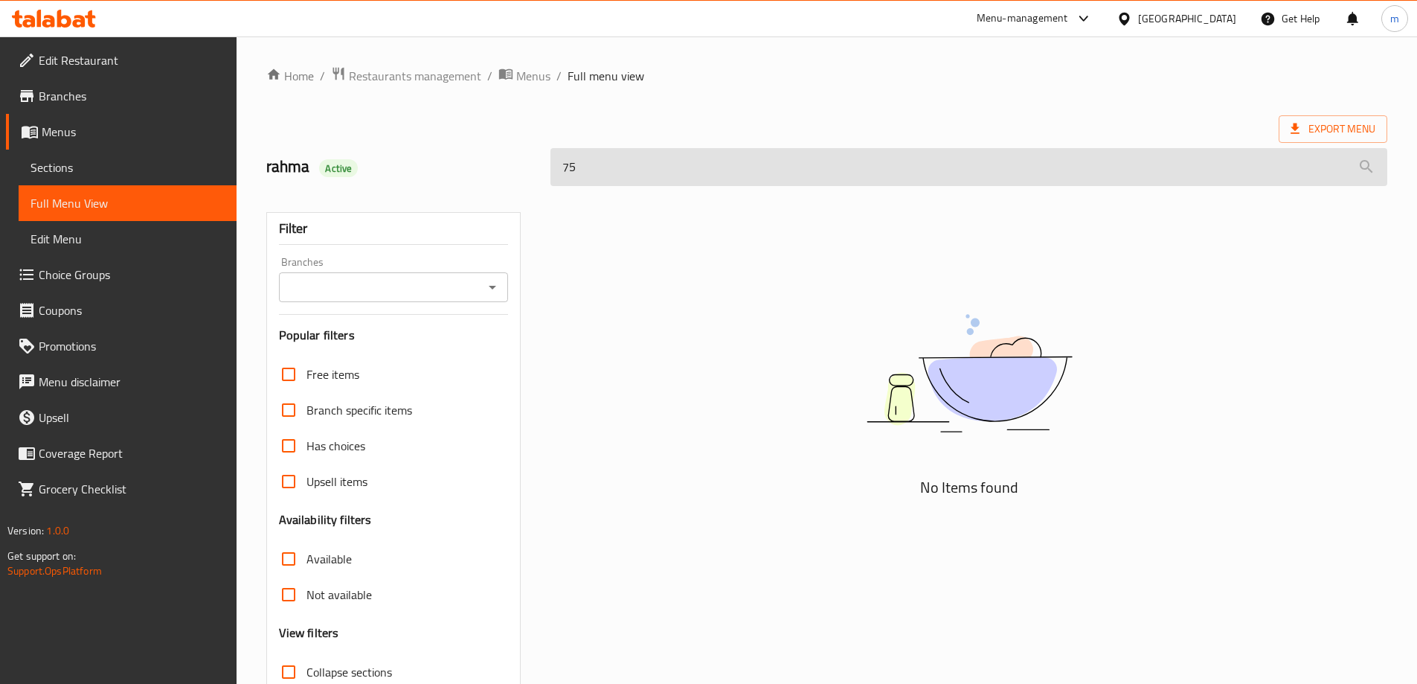
type input "7"
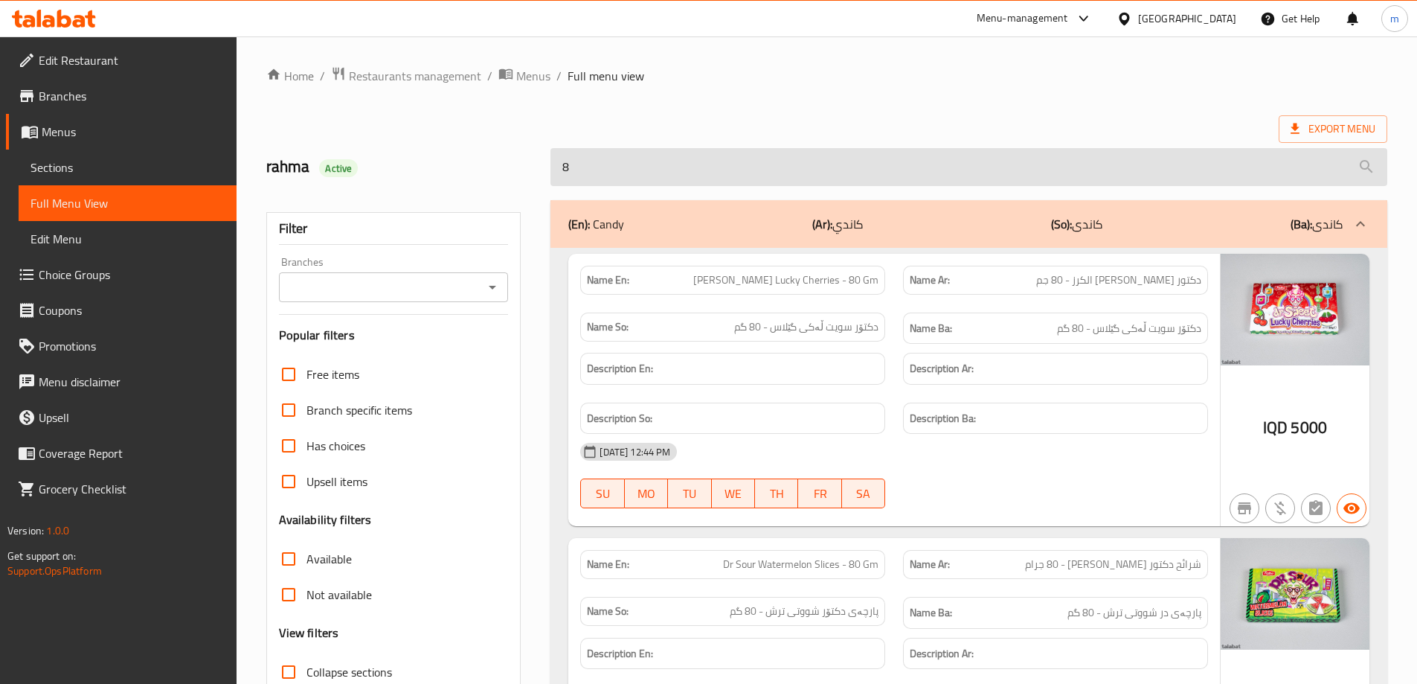
type input "80"
click at [629, 167] on input "80" at bounding box center [968, 167] width 837 height 38
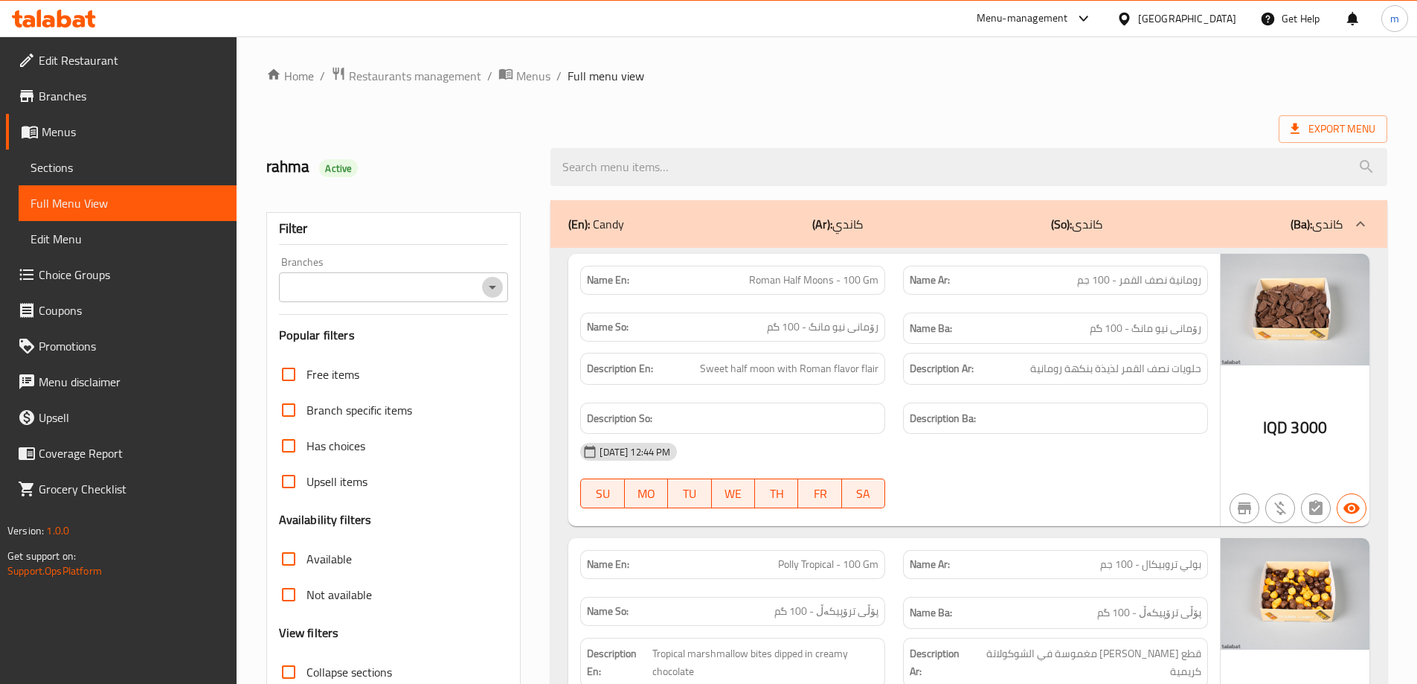
click at [495, 287] on icon "Open" at bounding box center [493, 287] width 18 height 18
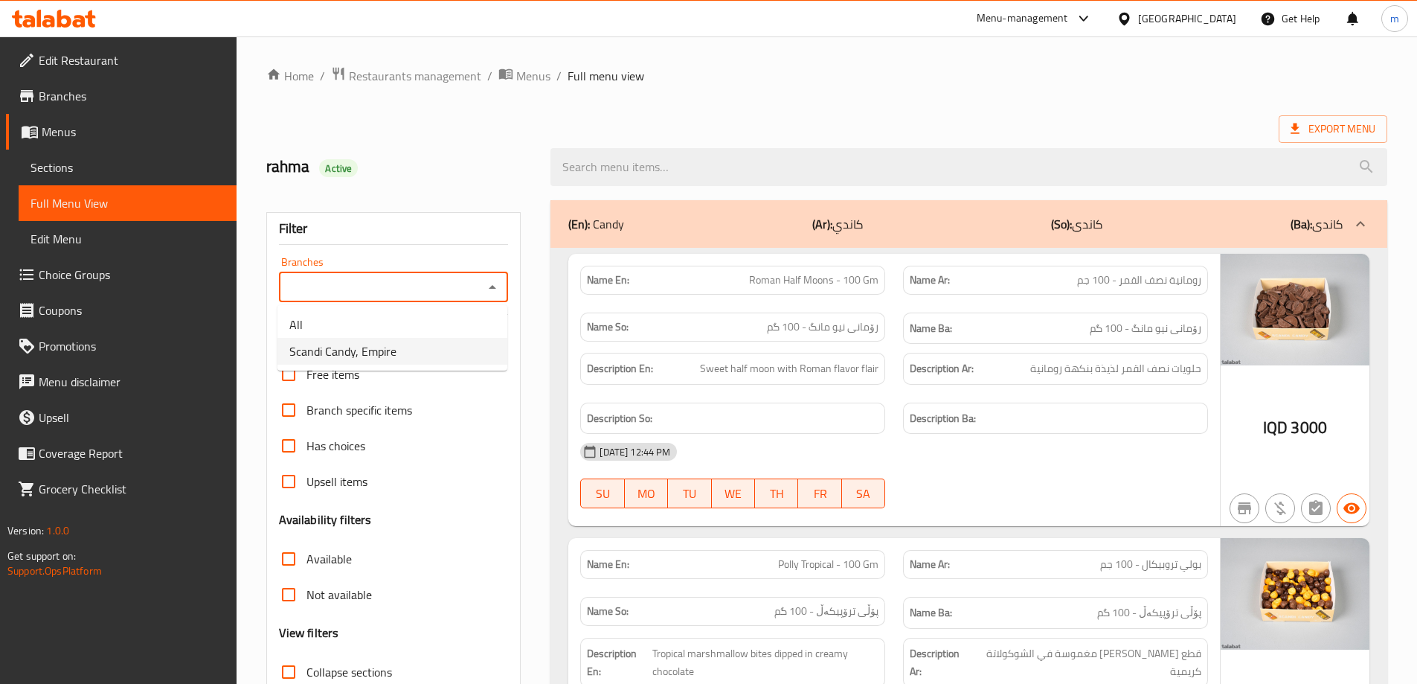
click at [417, 361] on li "Scandi Candy, Empire" at bounding box center [392, 351] width 230 height 27
type input "Scandi Candy, Empire"
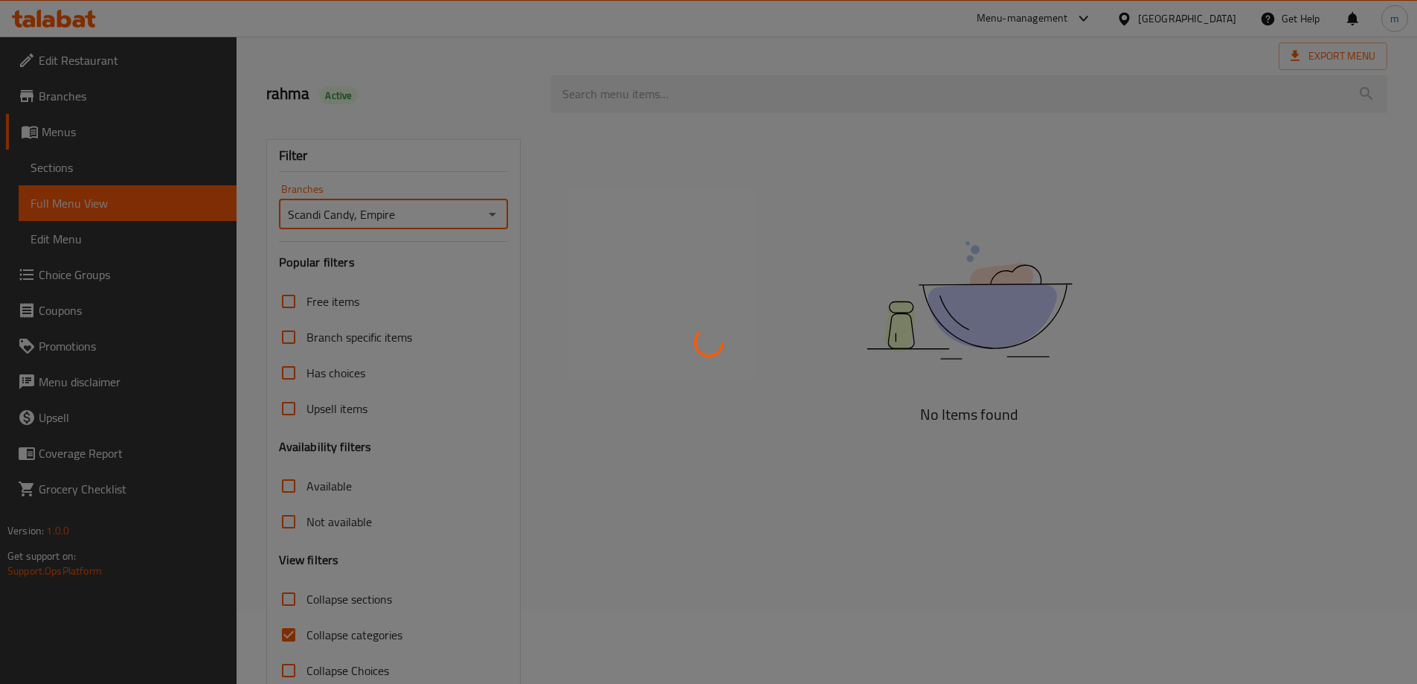
scroll to position [108, 0]
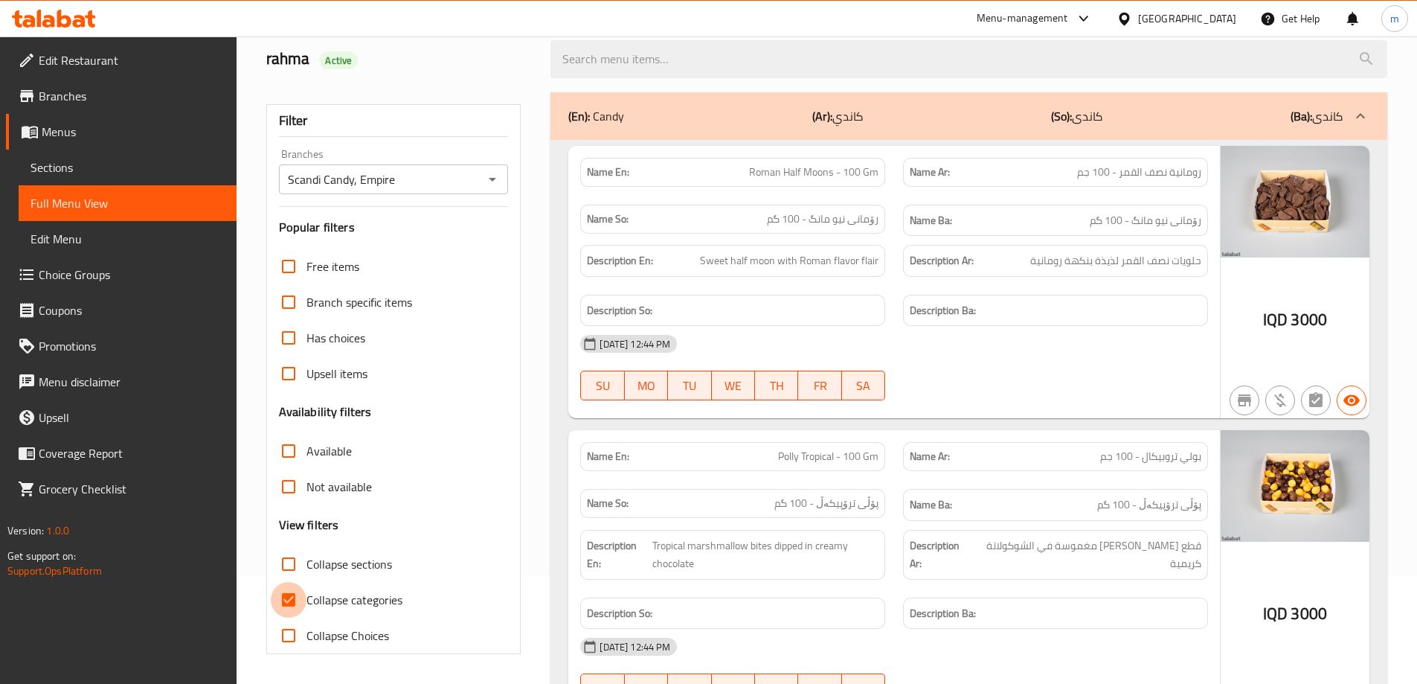
click at [290, 602] on input "Collapse categories" at bounding box center [289, 600] width 36 height 36
checkbox input "false"
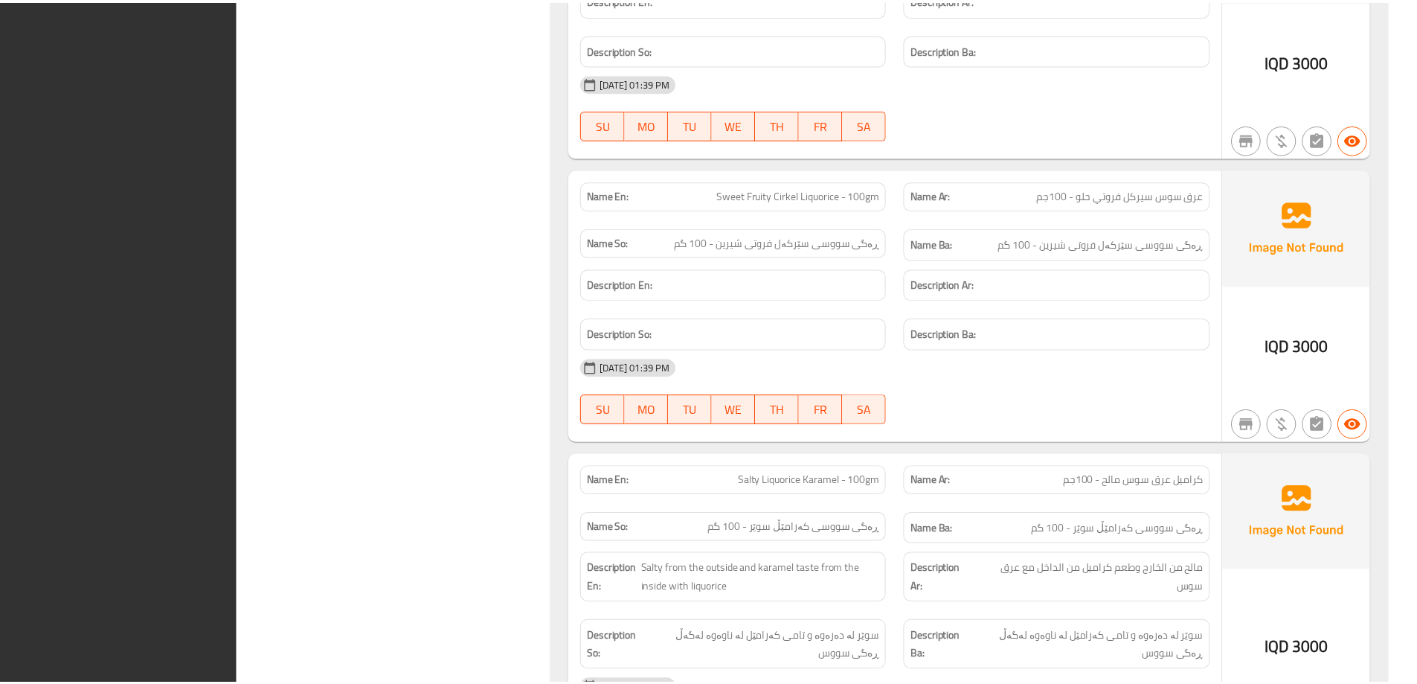
scroll to position [30780, 0]
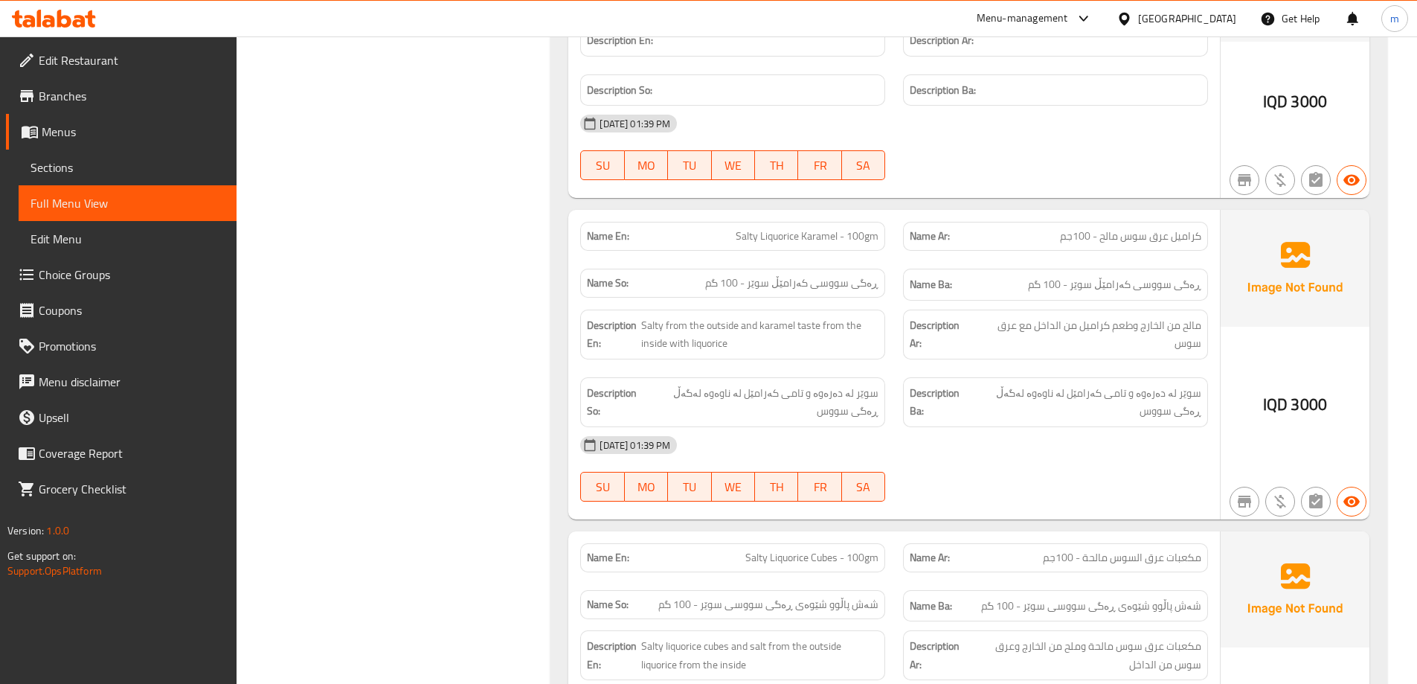
click at [101, 61] on span "Edit Restaurant" at bounding box center [132, 60] width 186 height 18
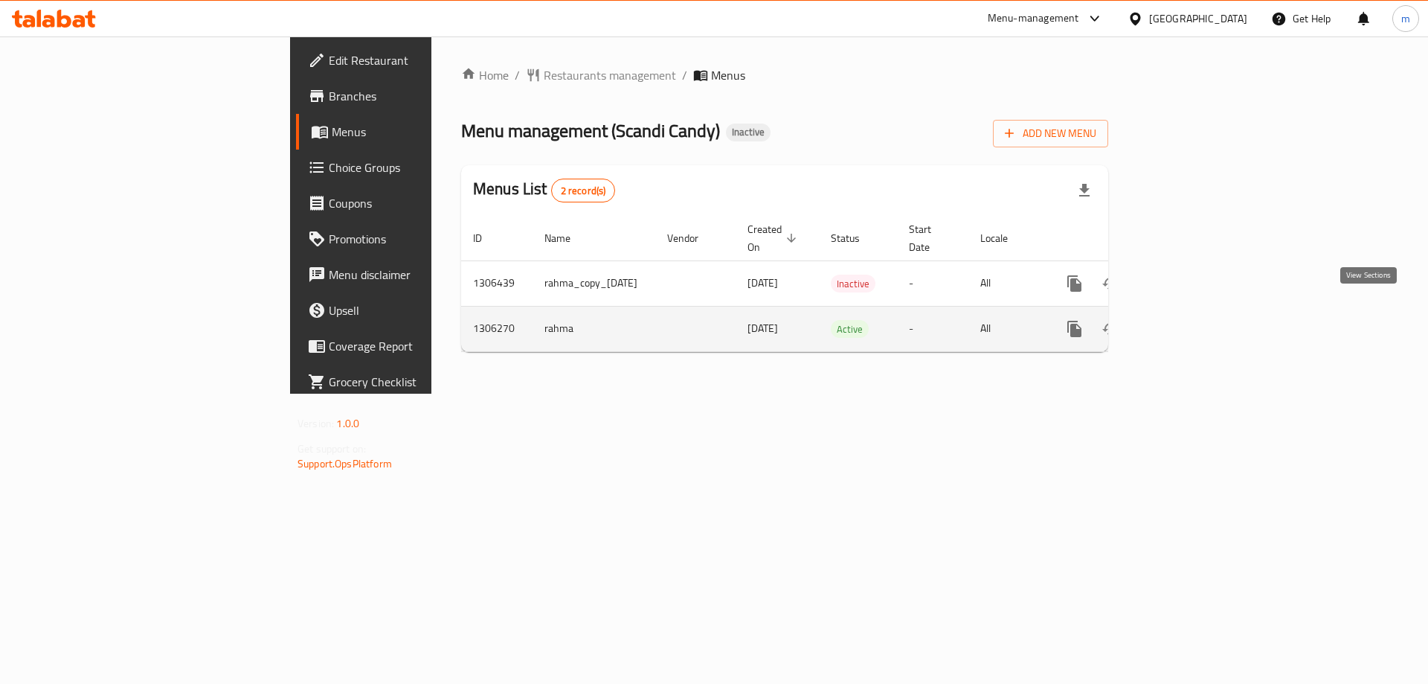
click at [1191, 320] on icon "enhanced table" at bounding box center [1182, 329] width 18 height 18
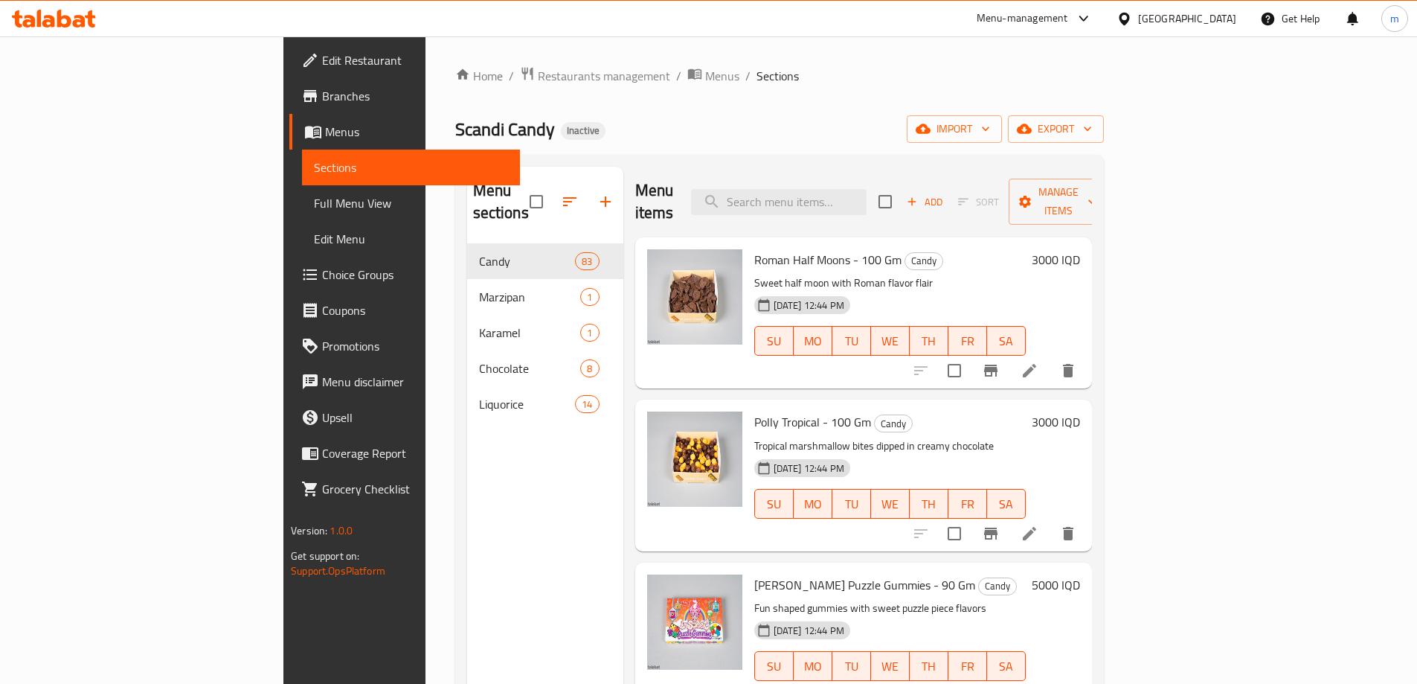
click at [905, 205] on div "Menu items Add Sort Manage items" at bounding box center [863, 202] width 457 height 71
click at [867, 195] on input "search" at bounding box center [779, 202] width 176 height 26
paste input "Dr Sour Freeze Balls - 80 Gm"
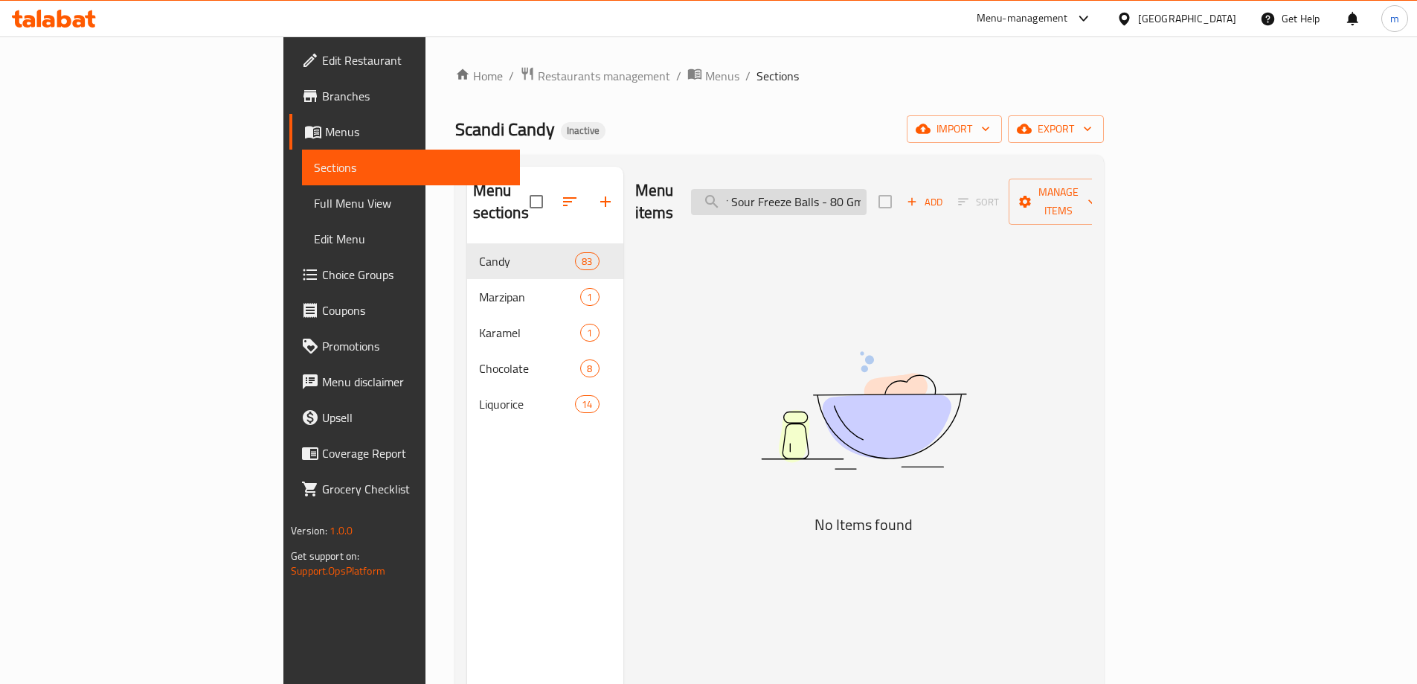
click at [832, 189] on input "Dr Sour Freeze Balls - 80 Gm" at bounding box center [779, 202] width 176 height 26
click at [835, 189] on input "Dr Sour Freeze Balls - 80 Gm" at bounding box center [779, 202] width 176 height 26
click at [867, 189] on input "Sour Freeze Balls - 80 Gm" at bounding box center [779, 202] width 176 height 26
click at [867, 190] on input "Sour Freeze Balls - 80 Gm" at bounding box center [779, 202] width 176 height 26
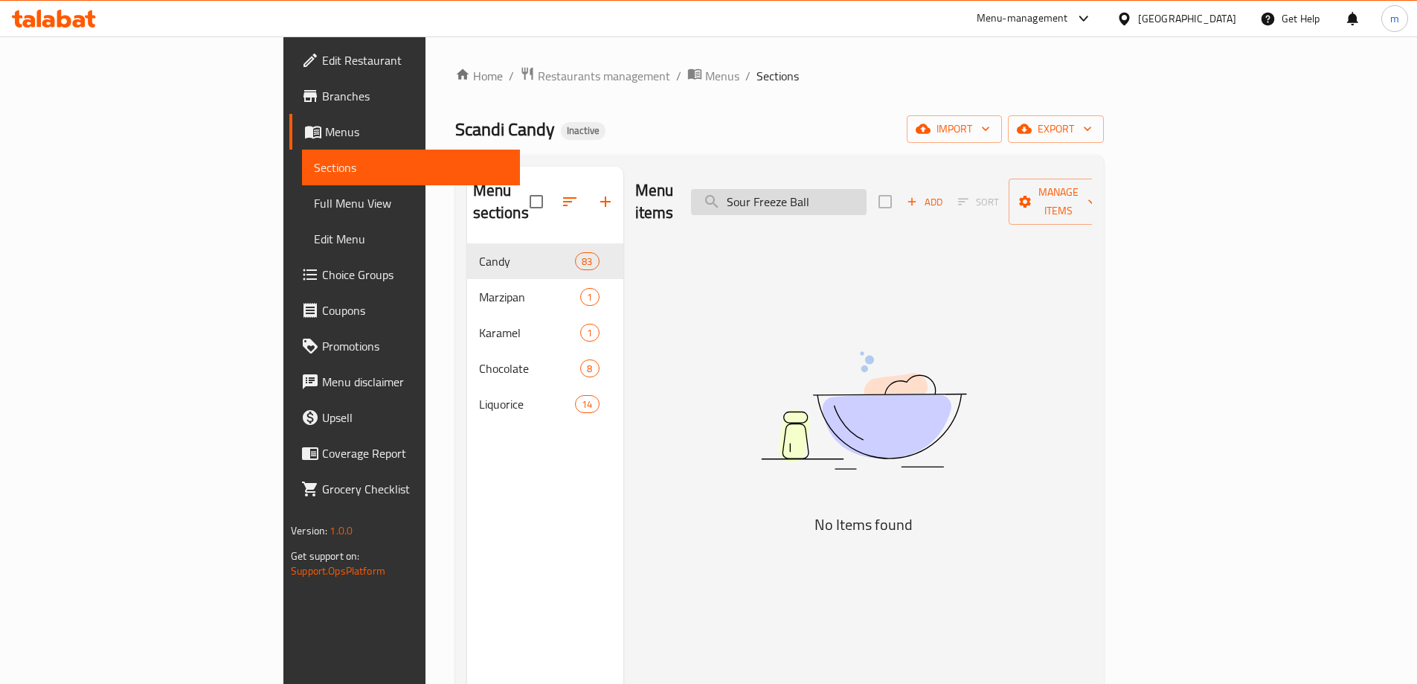
click at [835, 189] on input "Sour Freeze Ball" at bounding box center [779, 202] width 176 height 26
click at [836, 189] on input "Sour Freeze Ball" at bounding box center [779, 202] width 176 height 26
paste input "Dr Sweet Fruit Bites - 80 Gm"
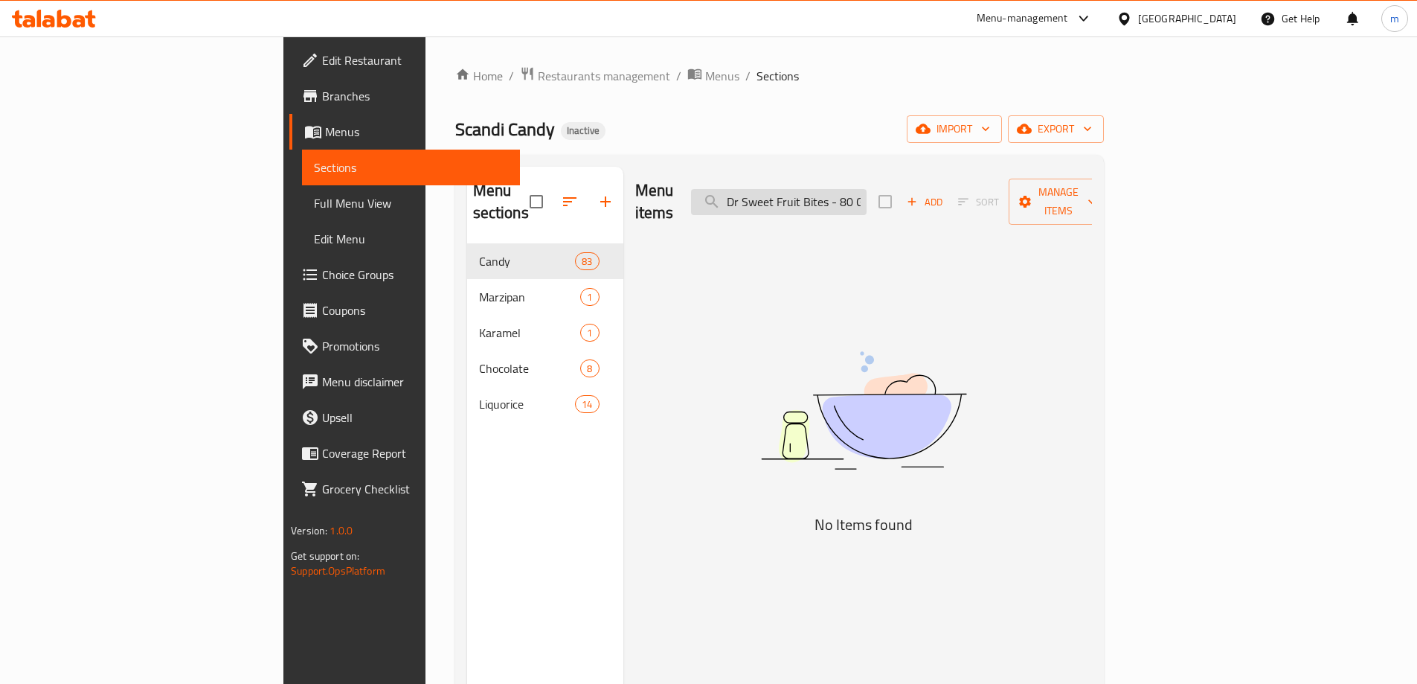
scroll to position [0, 10]
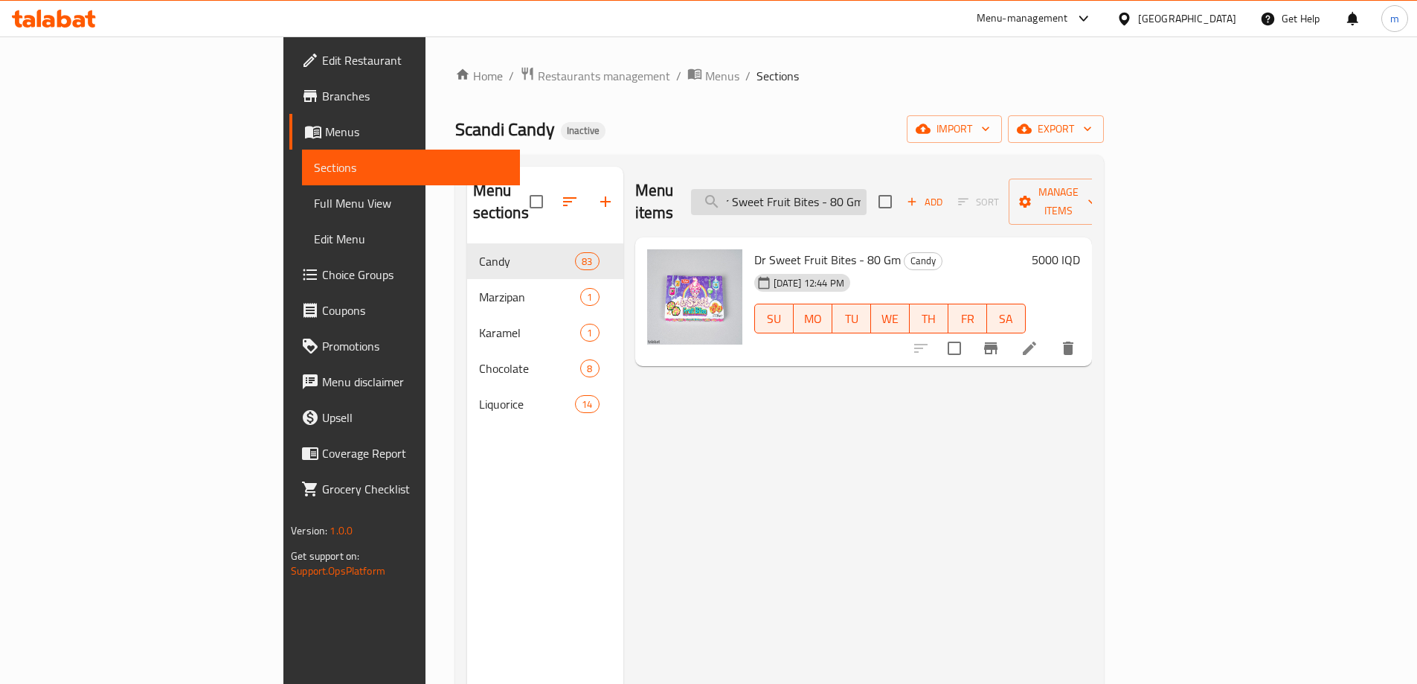
click at [835, 194] on input "Dr Sweet Fruit Bites - 80 Gm" at bounding box center [779, 202] width 176 height 26
type input "Sweet Fruit Bites - 80 Gm"
